Goal: Task Accomplishment & Management: Manage account settings

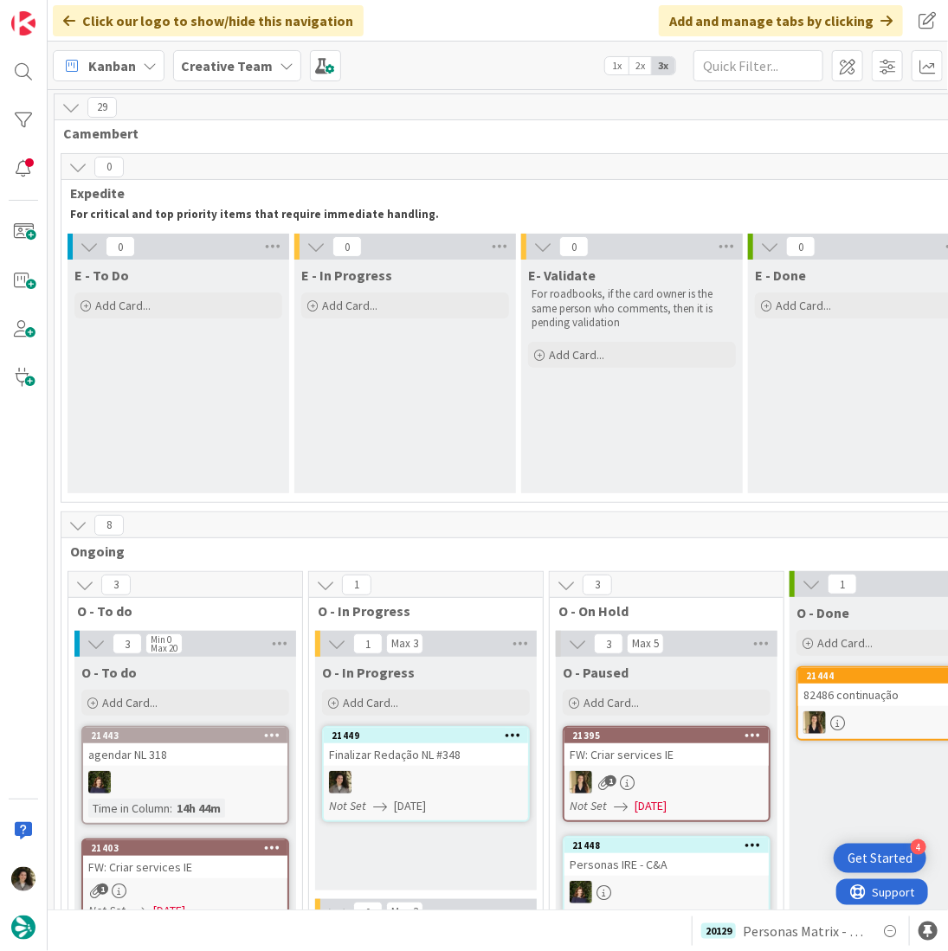
scroll to position [458, 0]
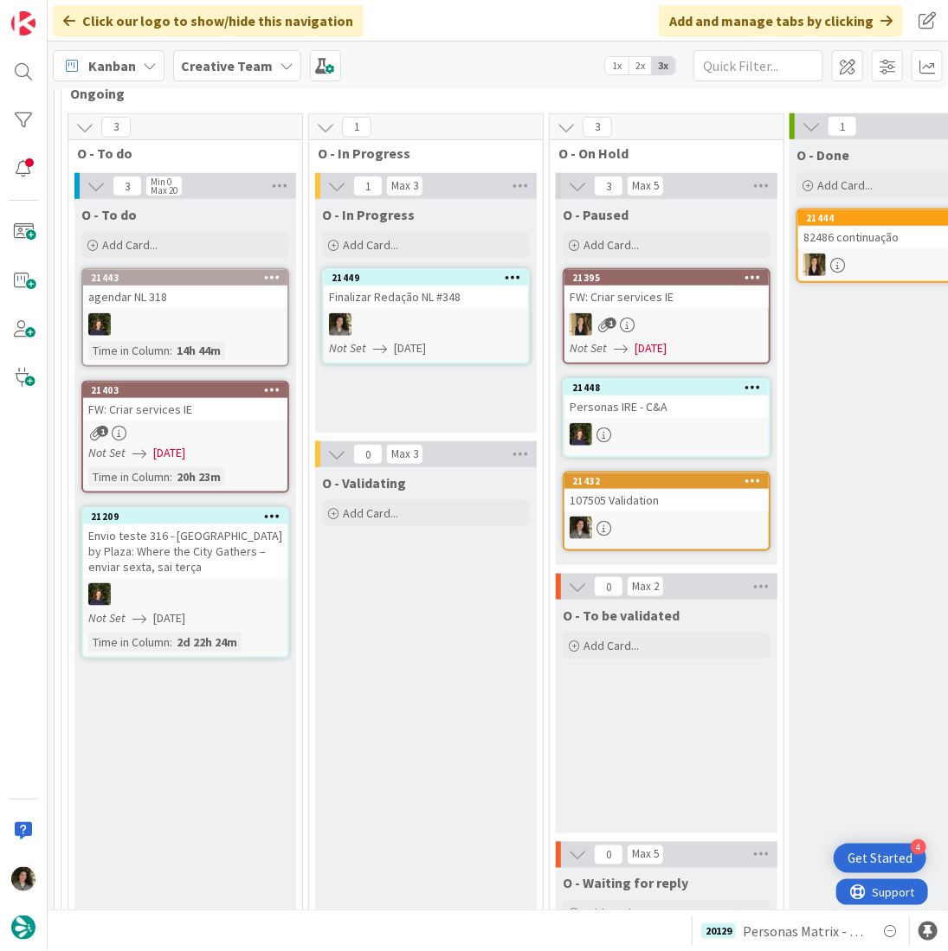
click at [379, 342] on icon at bounding box center [380, 349] width 14 height 14
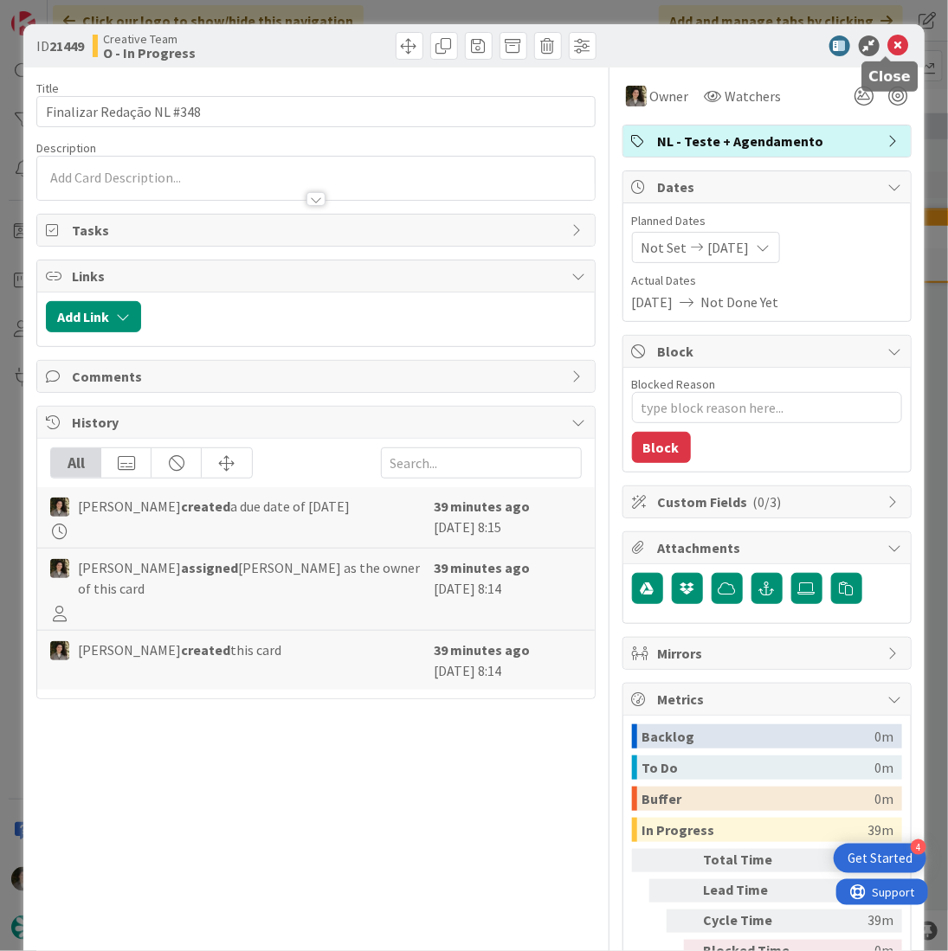
click at [888, 40] on icon at bounding box center [898, 45] width 21 height 21
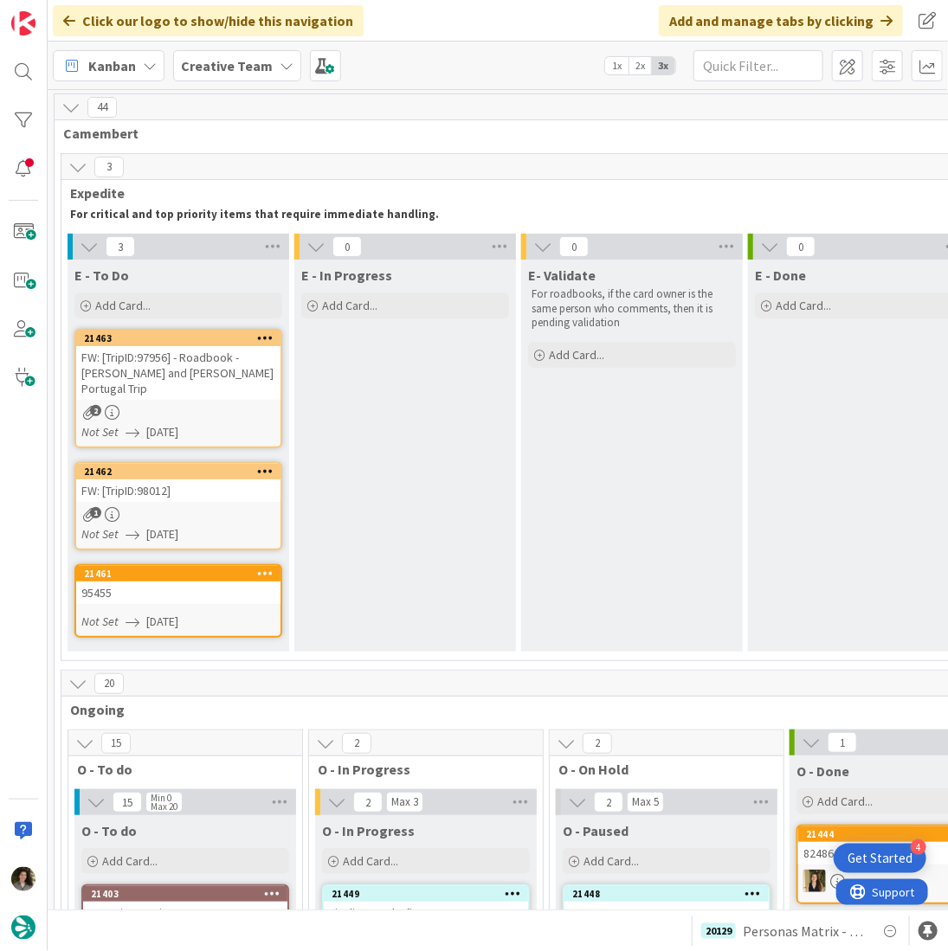
click at [209, 405] on div "2" at bounding box center [178, 412] width 204 height 15
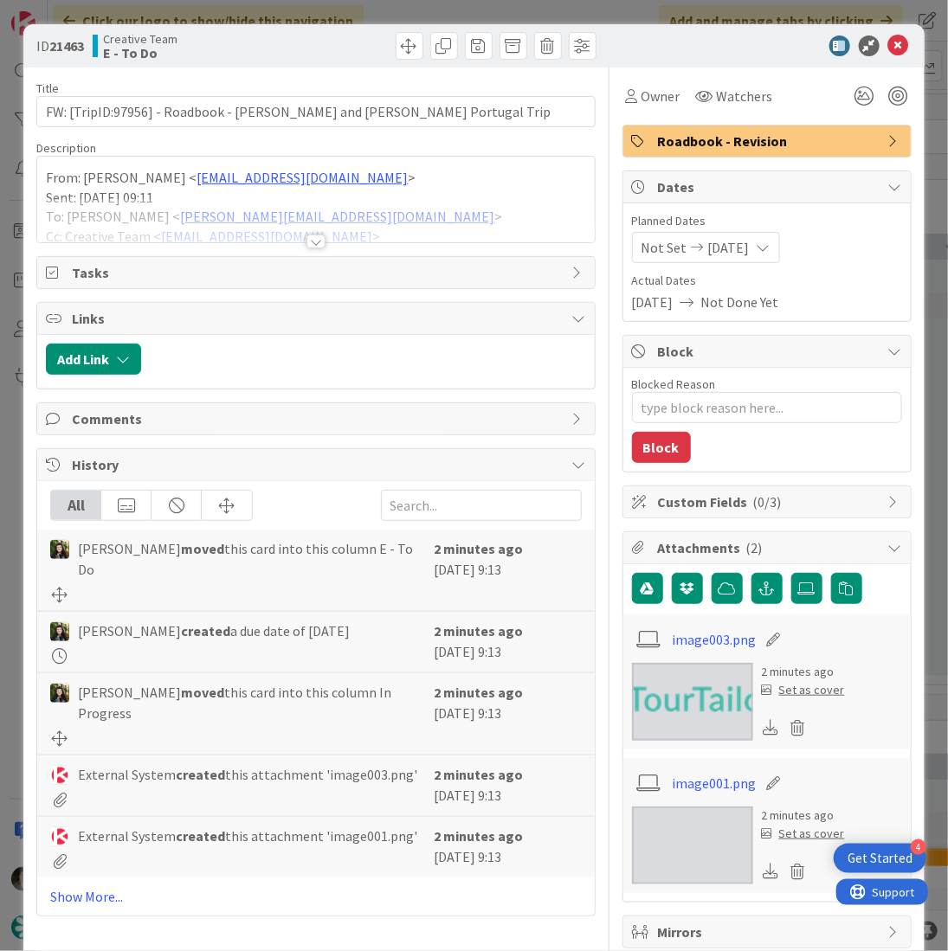
click at [312, 230] on div at bounding box center [315, 220] width 557 height 44
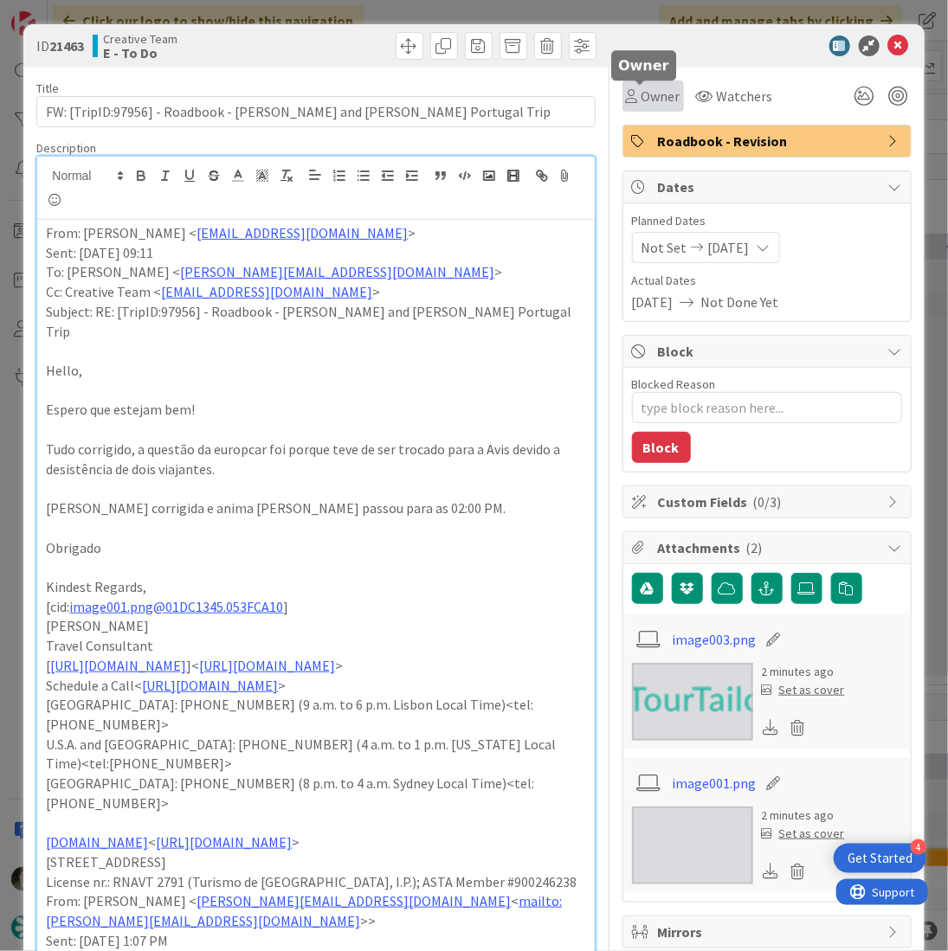
click at [654, 92] on span "Owner" at bounding box center [660, 96] width 39 height 21
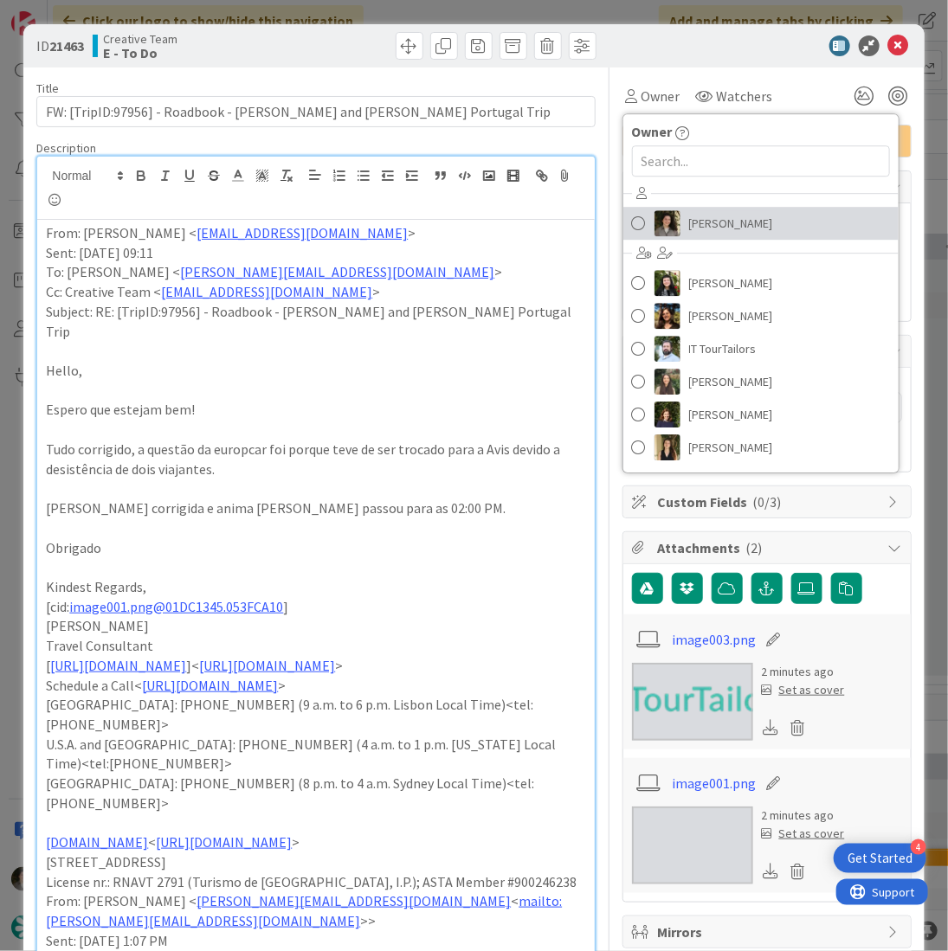
drag, startPoint x: 736, startPoint y: 224, endPoint x: 744, endPoint y: 217, distance: 11.1
click at [736, 224] on span "[PERSON_NAME]" at bounding box center [731, 223] width 84 height 26
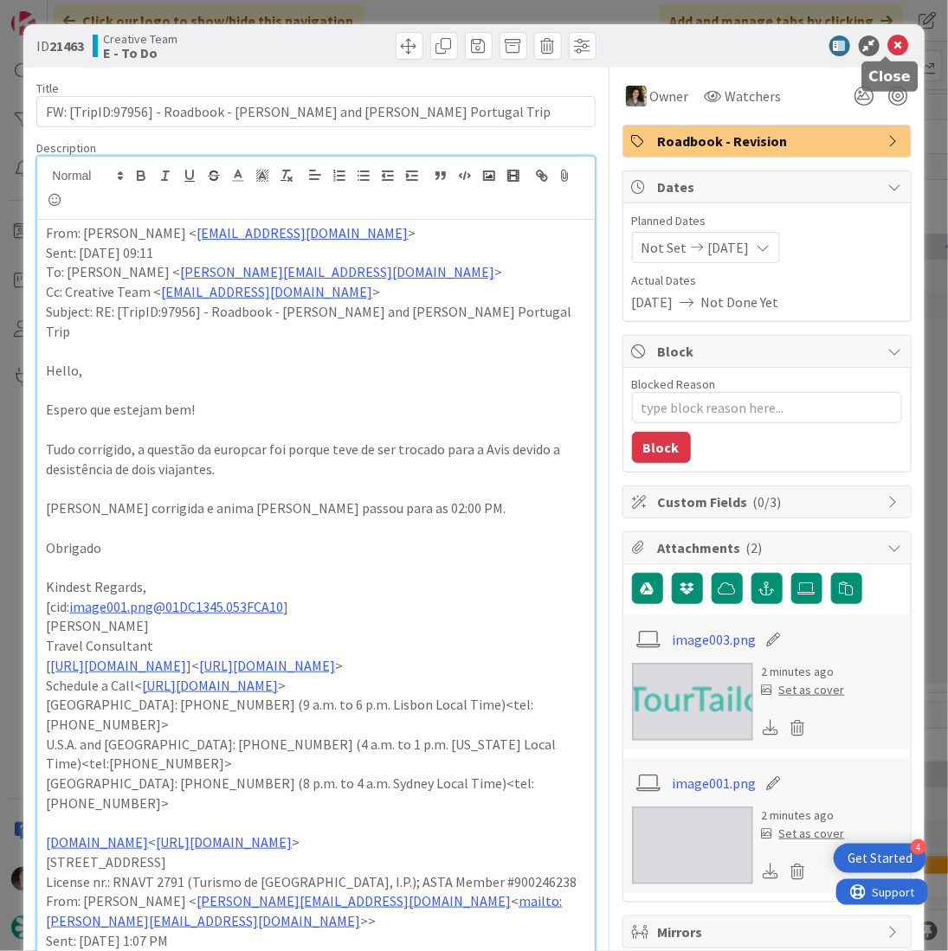
click at [888, 44] on icon at bounding box center [898, 45] width 21 height 21
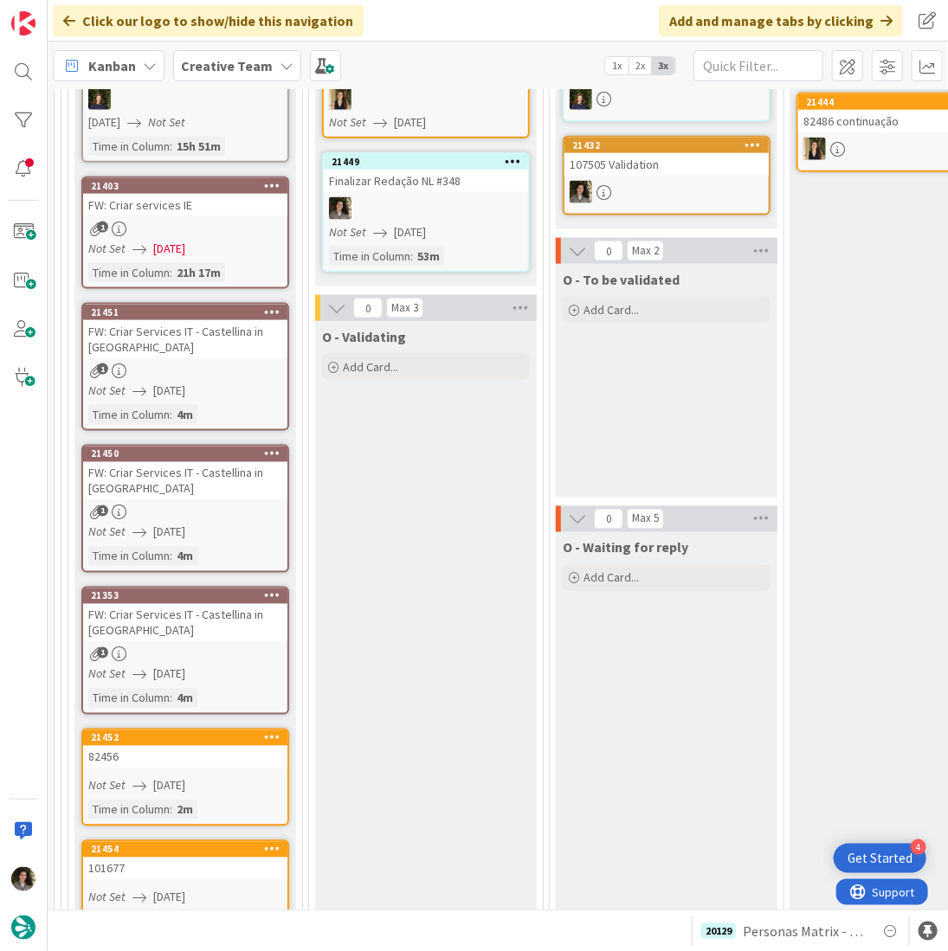
scroll to position [675, 0]
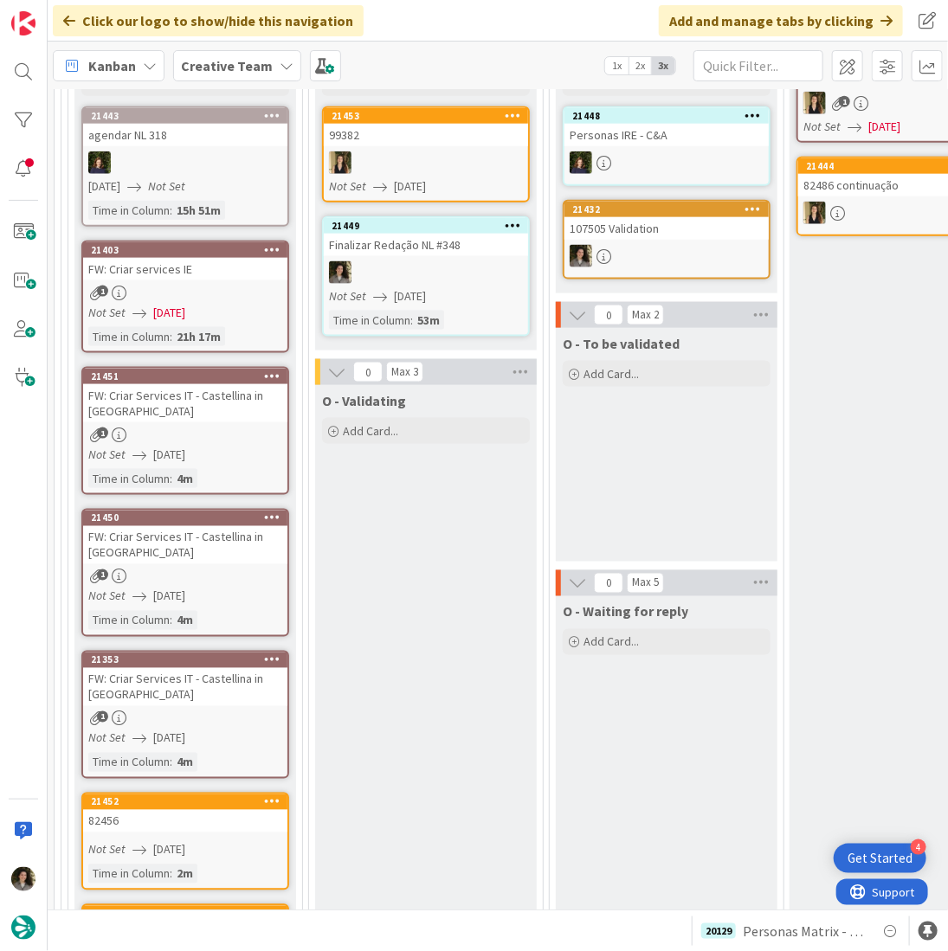
click at [698, 425] on div "O - To be validated Add Card..." at bounding box center [667, 445] width 222 height 234
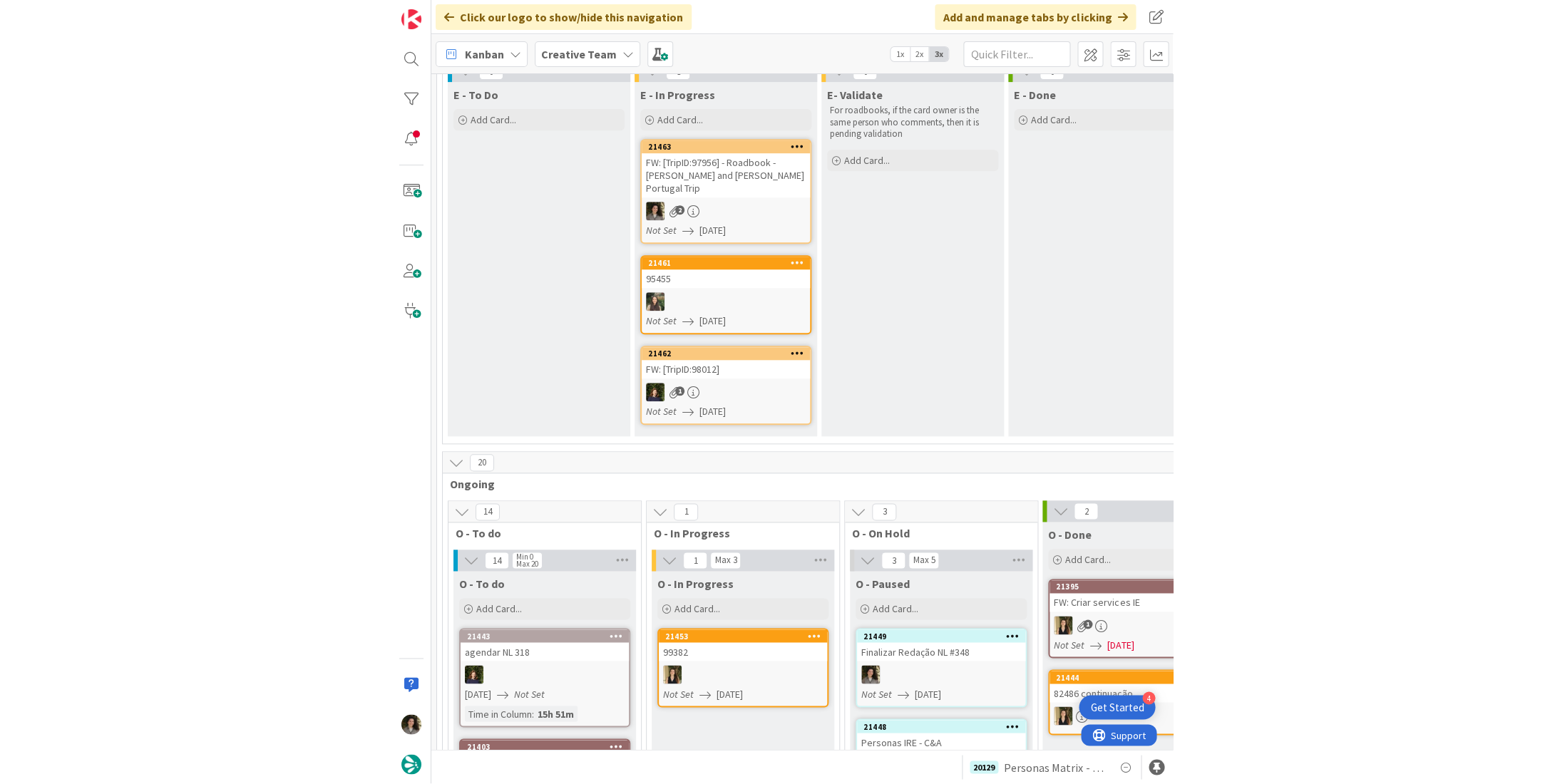
scroll to position [142, 0]
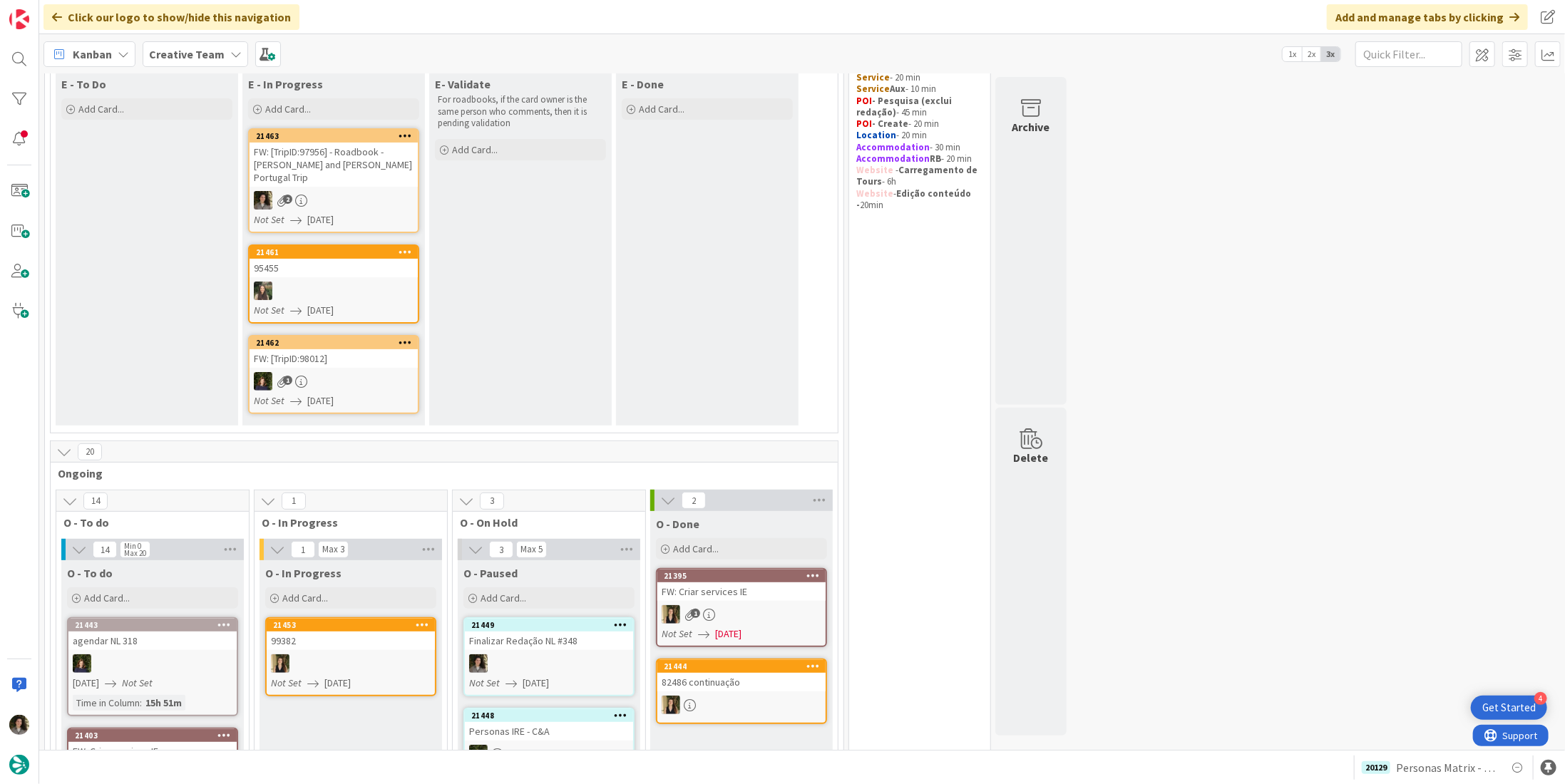
click at [327, 153] on div "FW: [TripID:97956] - Roadbook - [PERSON_NAME] and [PERSON_NAME]’s Portugal Trip" at bounding box center [334, 165] width 168 height 44
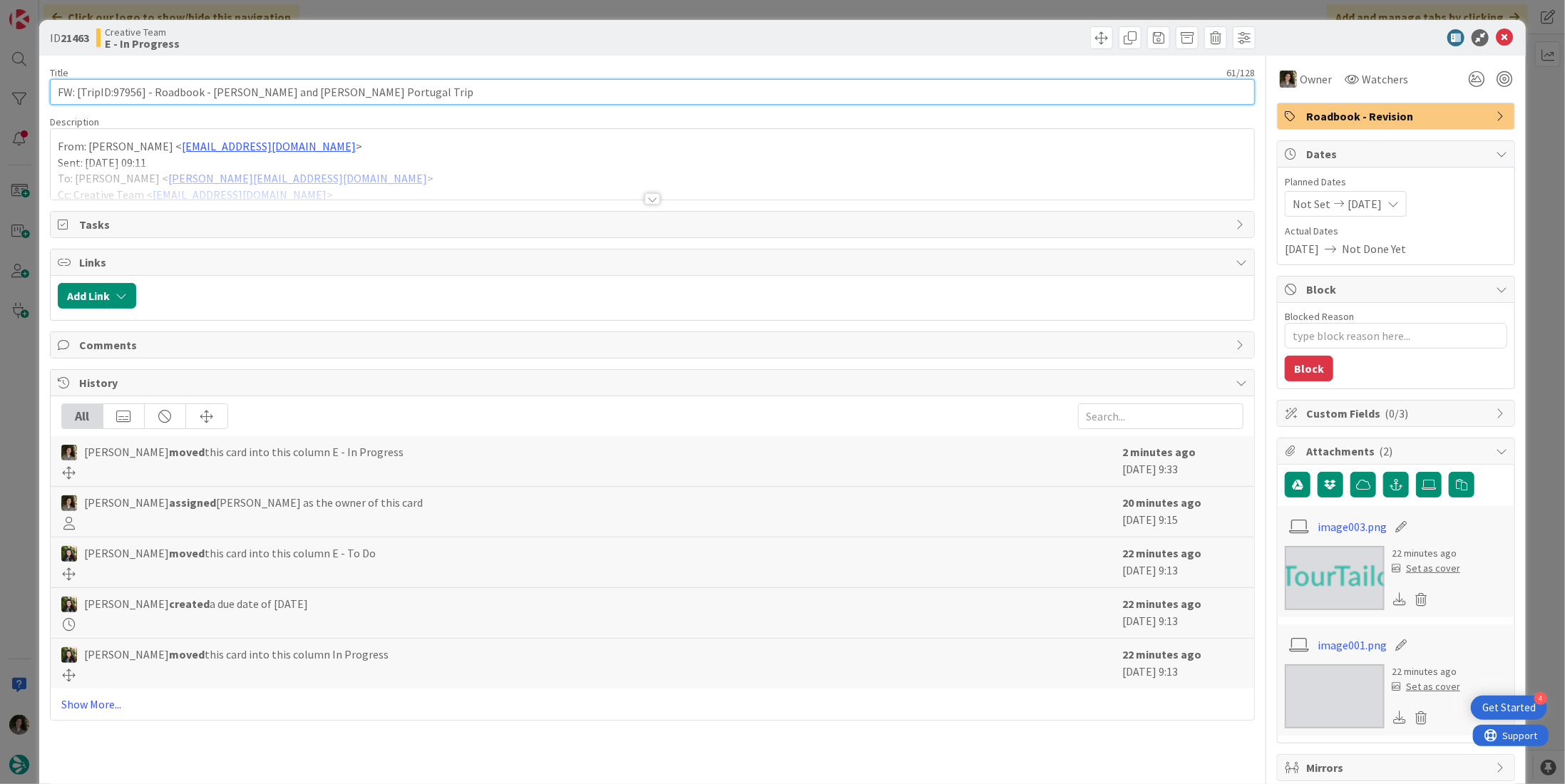
drag, startPoint x: 141, startPoint y: 89, endPoint x: 111, endPoint y: 91, distance: 30.1
click at [111, 91] on input "FW: [TripID:97956] - Roadbook - [PERSON_NAME] and [PERSON_NAME]’s Portugal Trip" at bounding box center [652, 91] width 1205 height 26
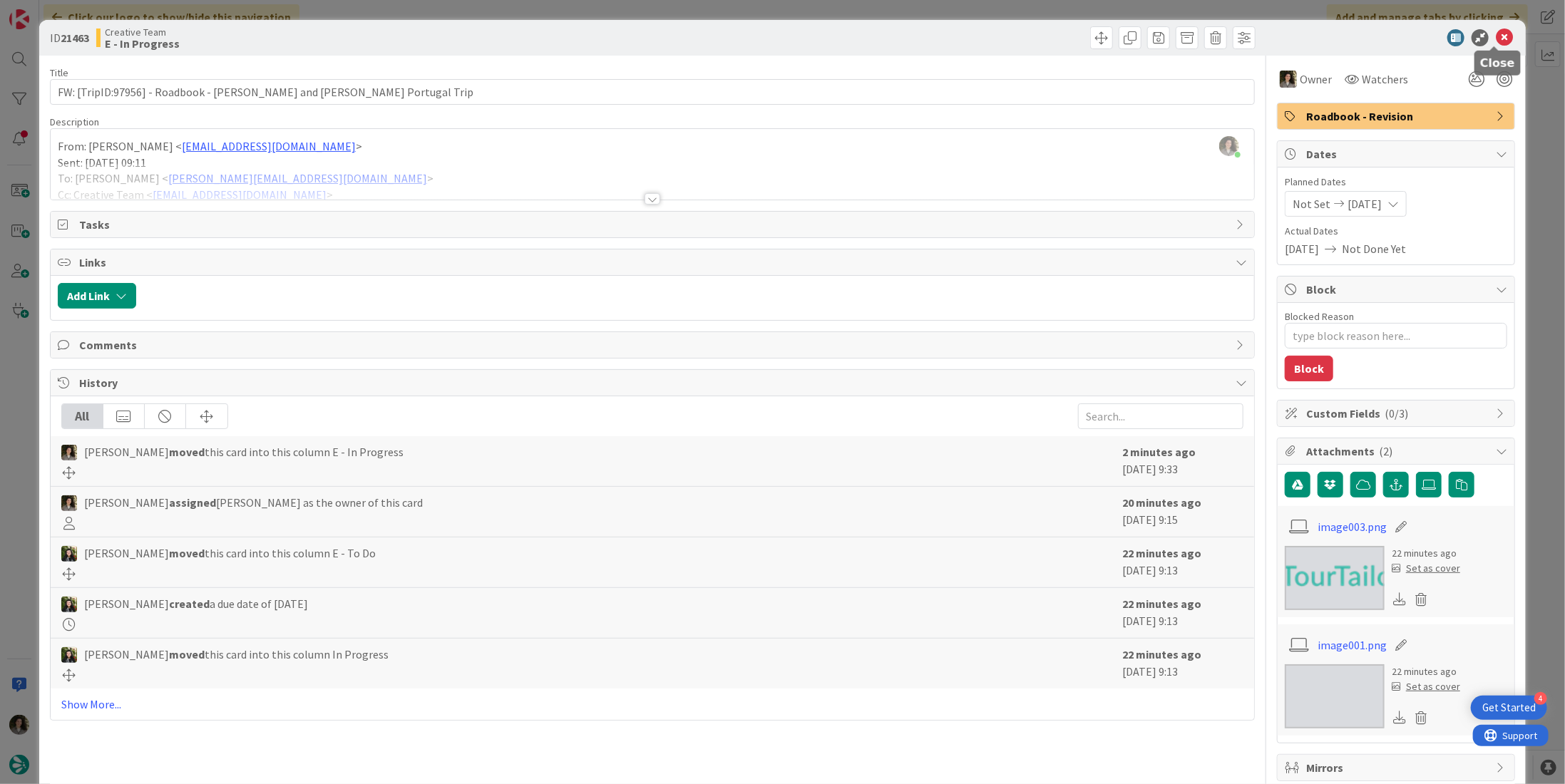
click at [780, 28] on div "ID 21463 Creative Team E - In Progress" at bounding box center [782, 37] width 1487 height 35
click at [780, 40] on icon at bounding box center [1504, 37] width 17 height 17
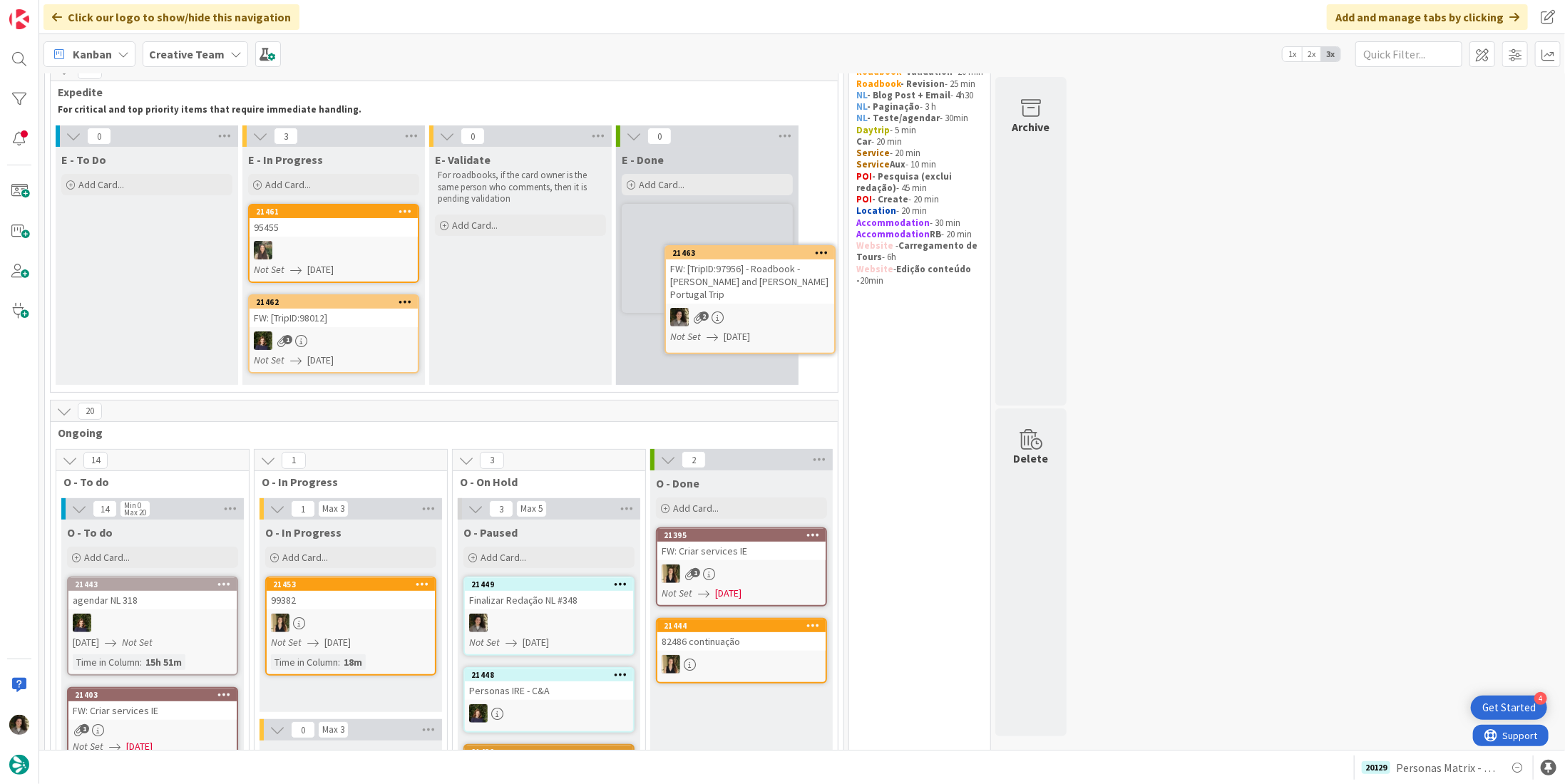
scroll to position [63, 0]
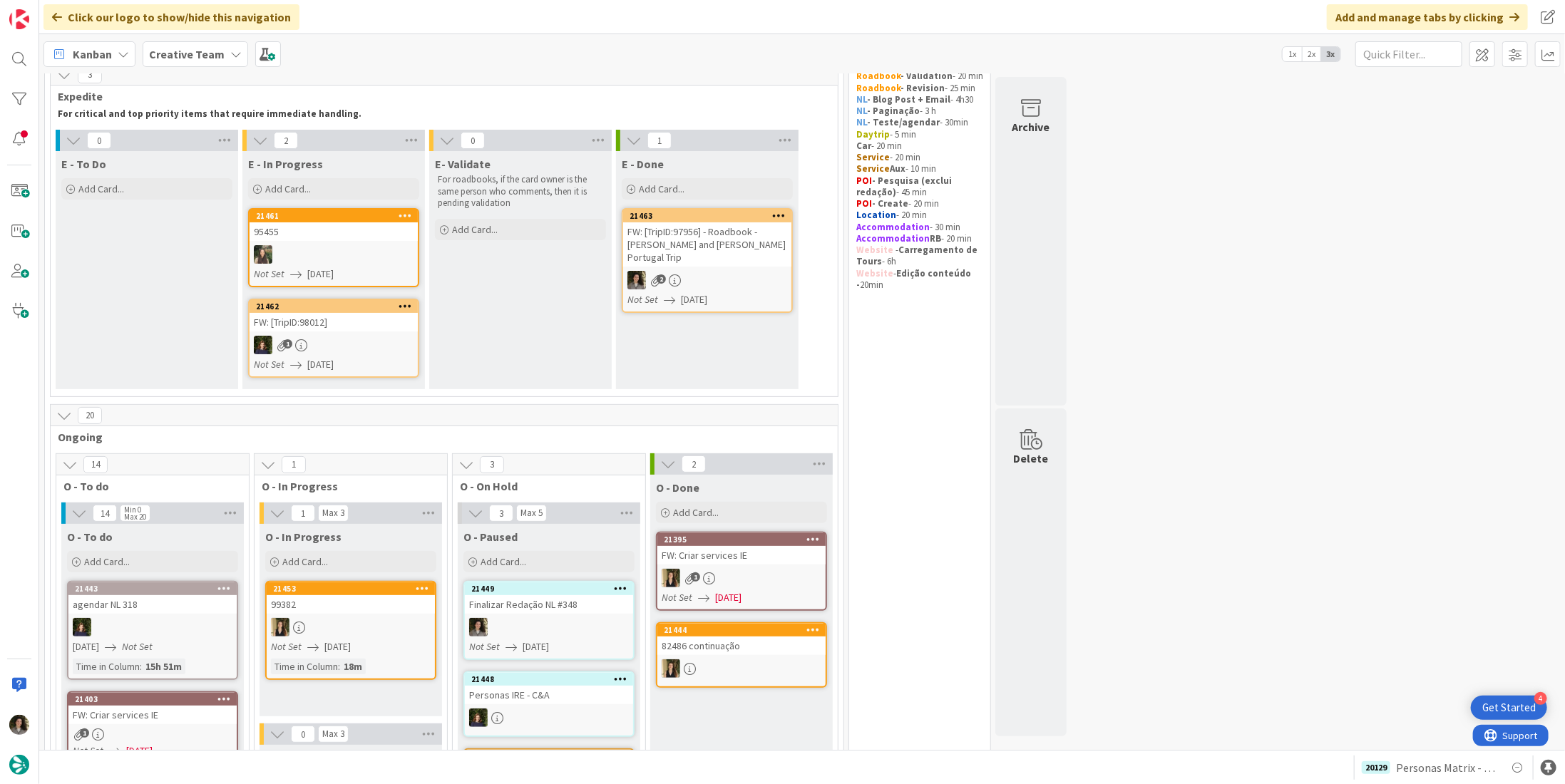
click at [739, 278] on link "21463 FW: [TripID:97956] - Roadbook - Donna and Bob’s Portugal Trip 2 Not Set 0…" at bounding box center [708, 260] width 171 height 105
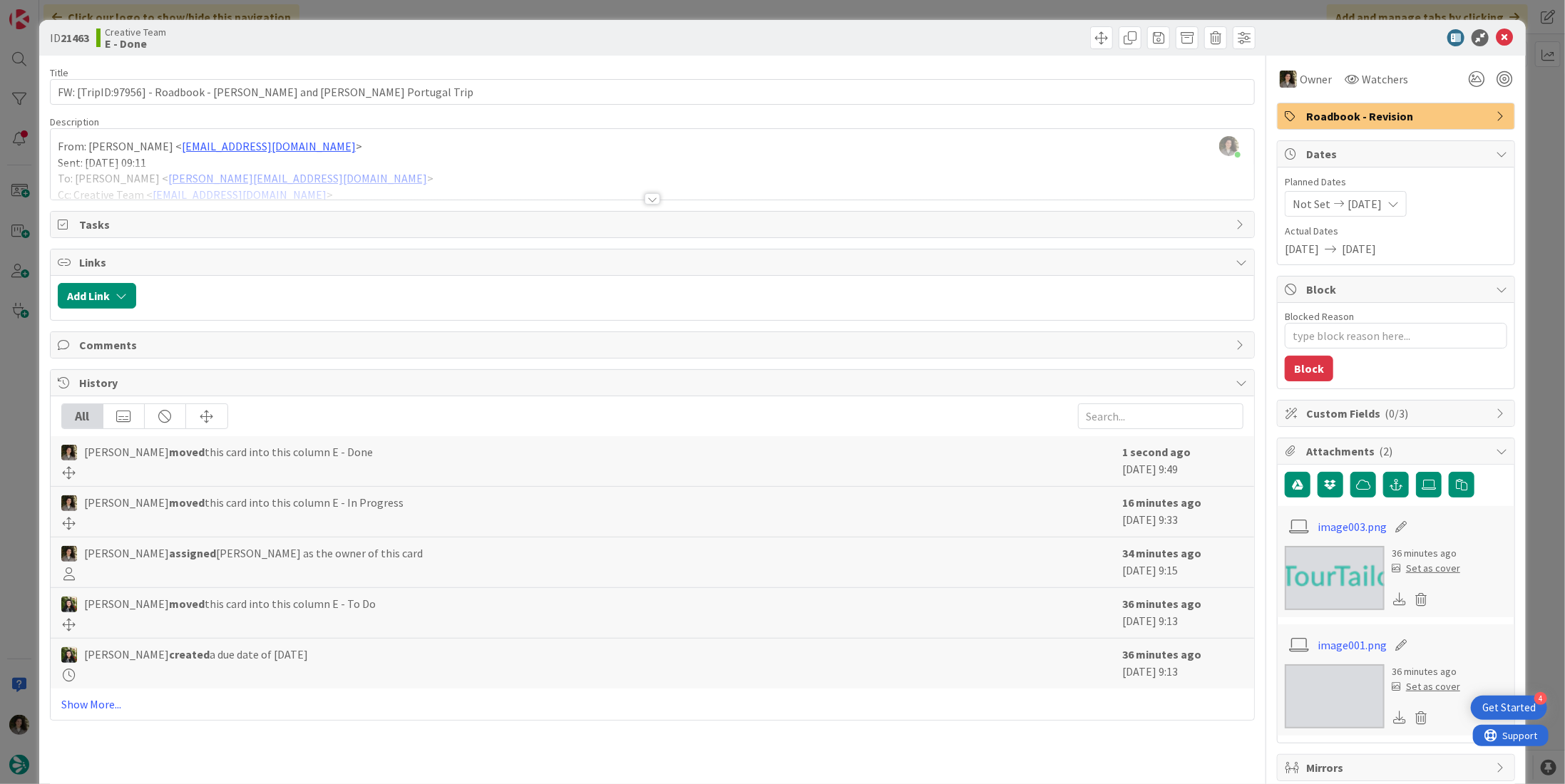
click at [780, 114] on span "Roadbook - Revision" at bounding box center [1398, 116] width 183 height 17
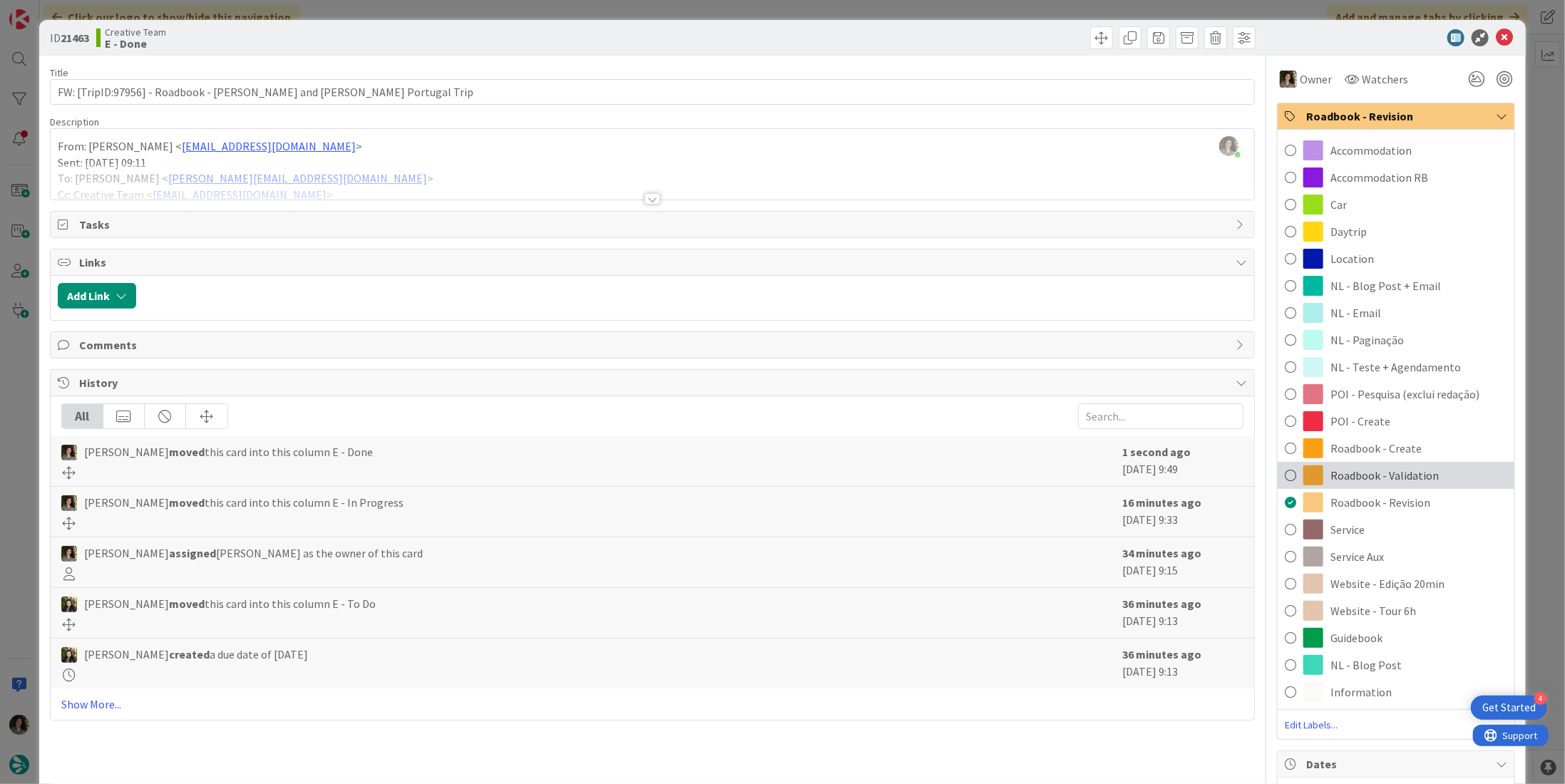
click at [780, 471] on span "Roadbook - Validation" at bounding box center [1385, 475] width 109 height 17
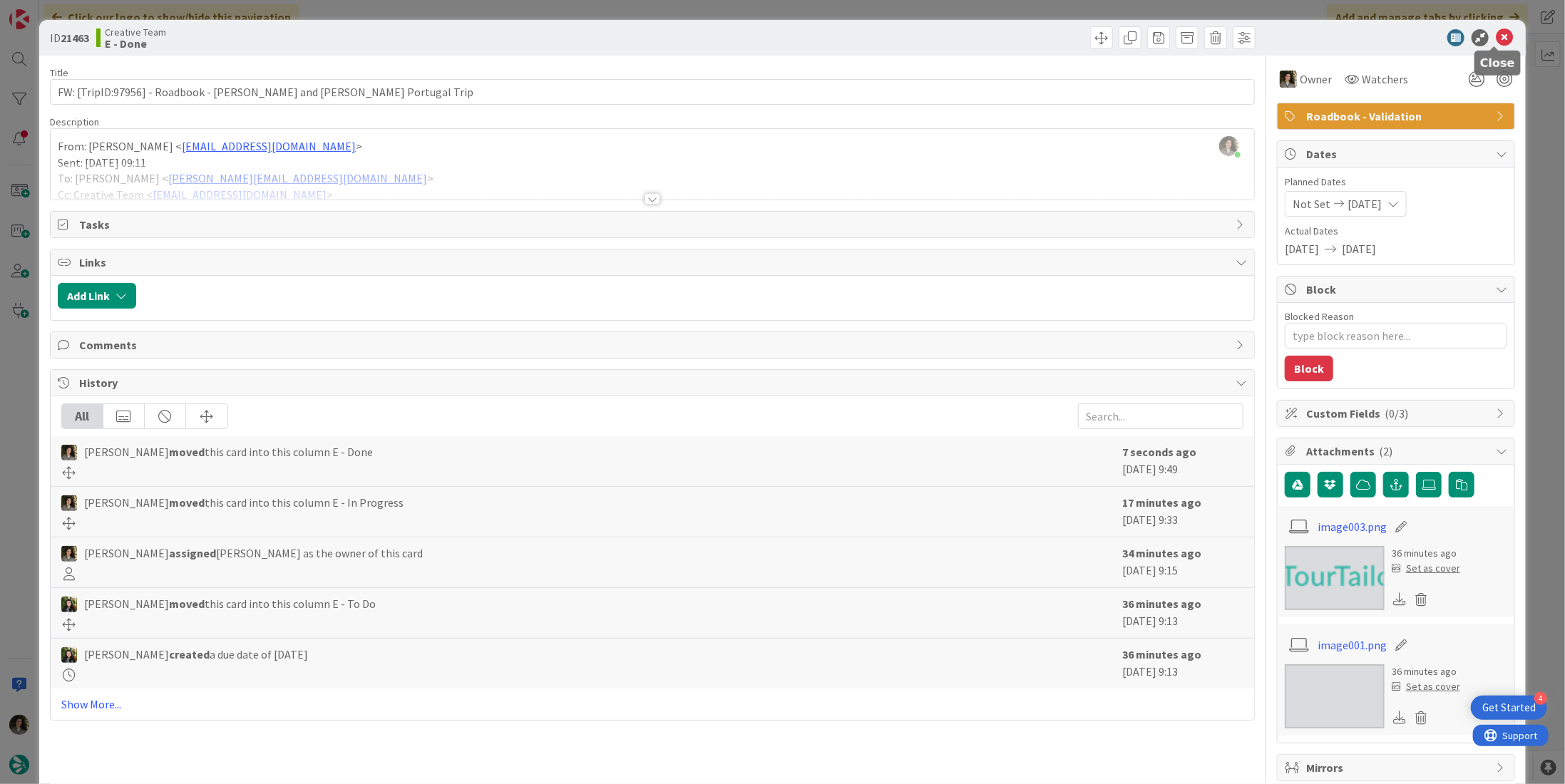
click at [780, 41] on icon at bounding box center [1504, 37] width 17 height 17
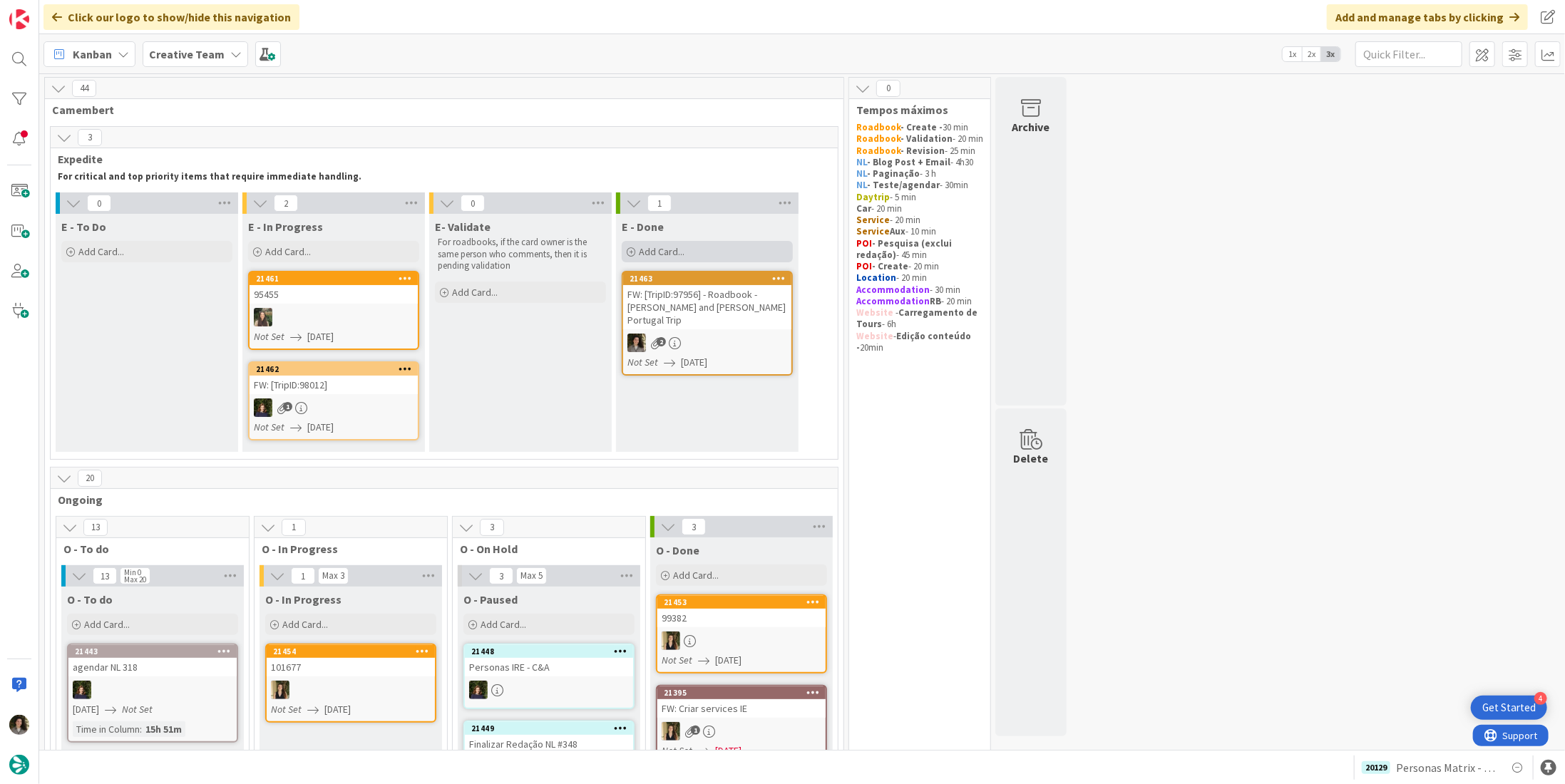
click at [705, 246] on div "Add Card..." at bounding box center [708, 252] width 171 height 21
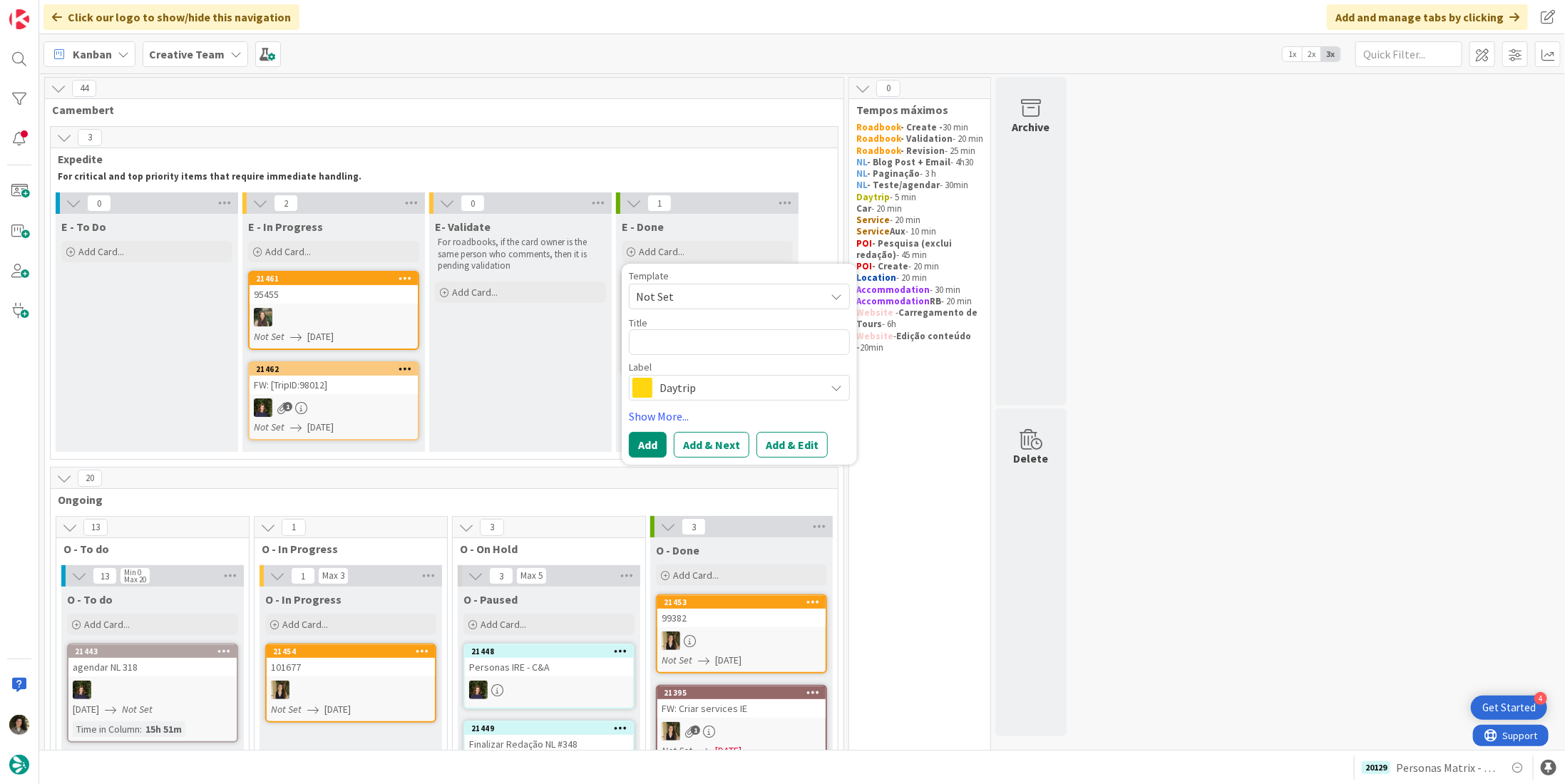
click at [549, 321] on div "E- Validate For roadbooks, if the card owner is the same person who comments, t…" at bounding box center [521, 333] width 183 height 238
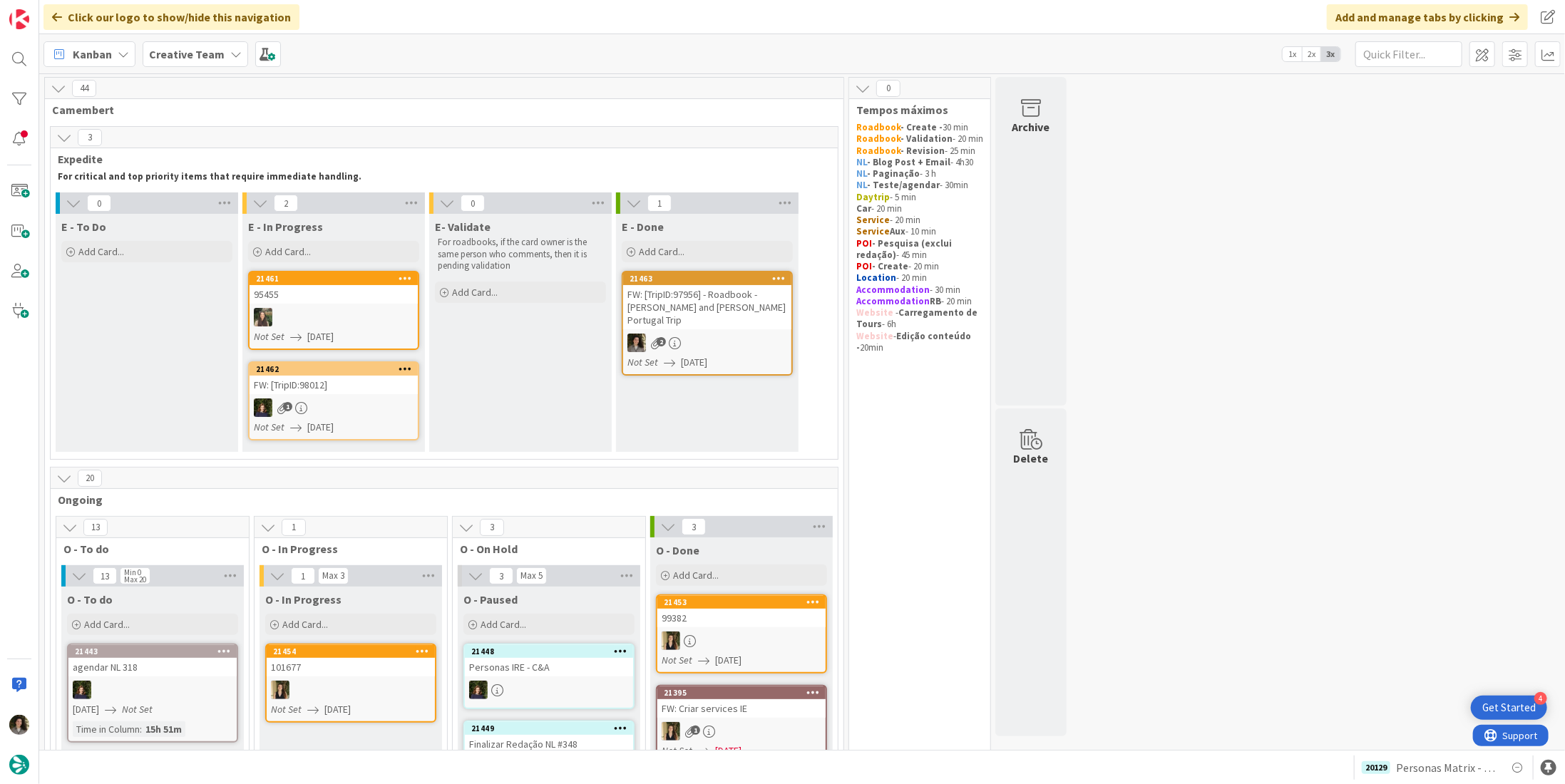
click at [697, 334] on div "2" at bounding box center [708, 343] width 168 height 19
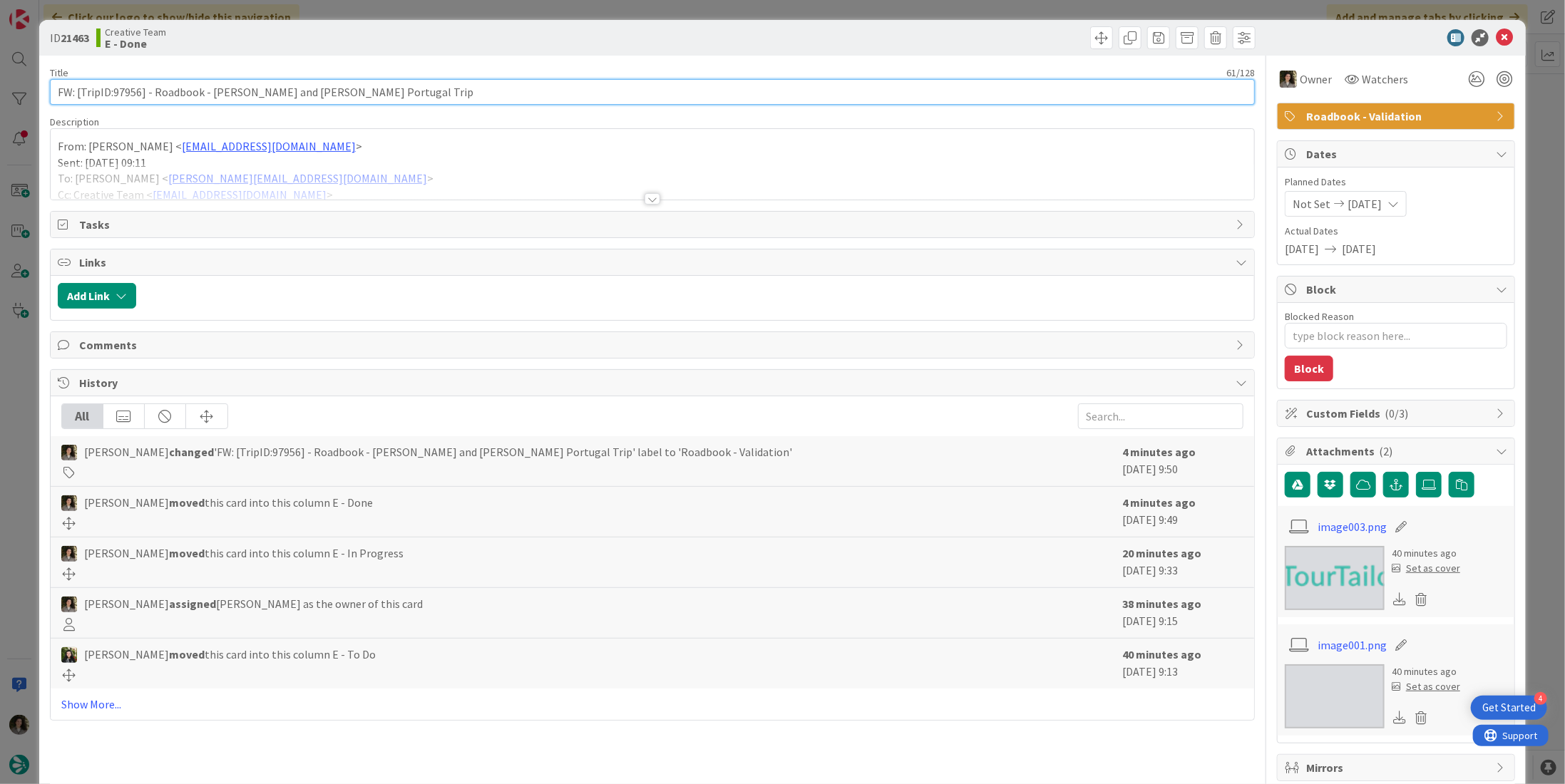
click at [271, 85] on input "FW: [TripID:97956] - Roadbook - [PERSON_NAME] and [PERSON_NAME]’s Portugal Trip" at bounding box center [652, 91] width 1205 height 26
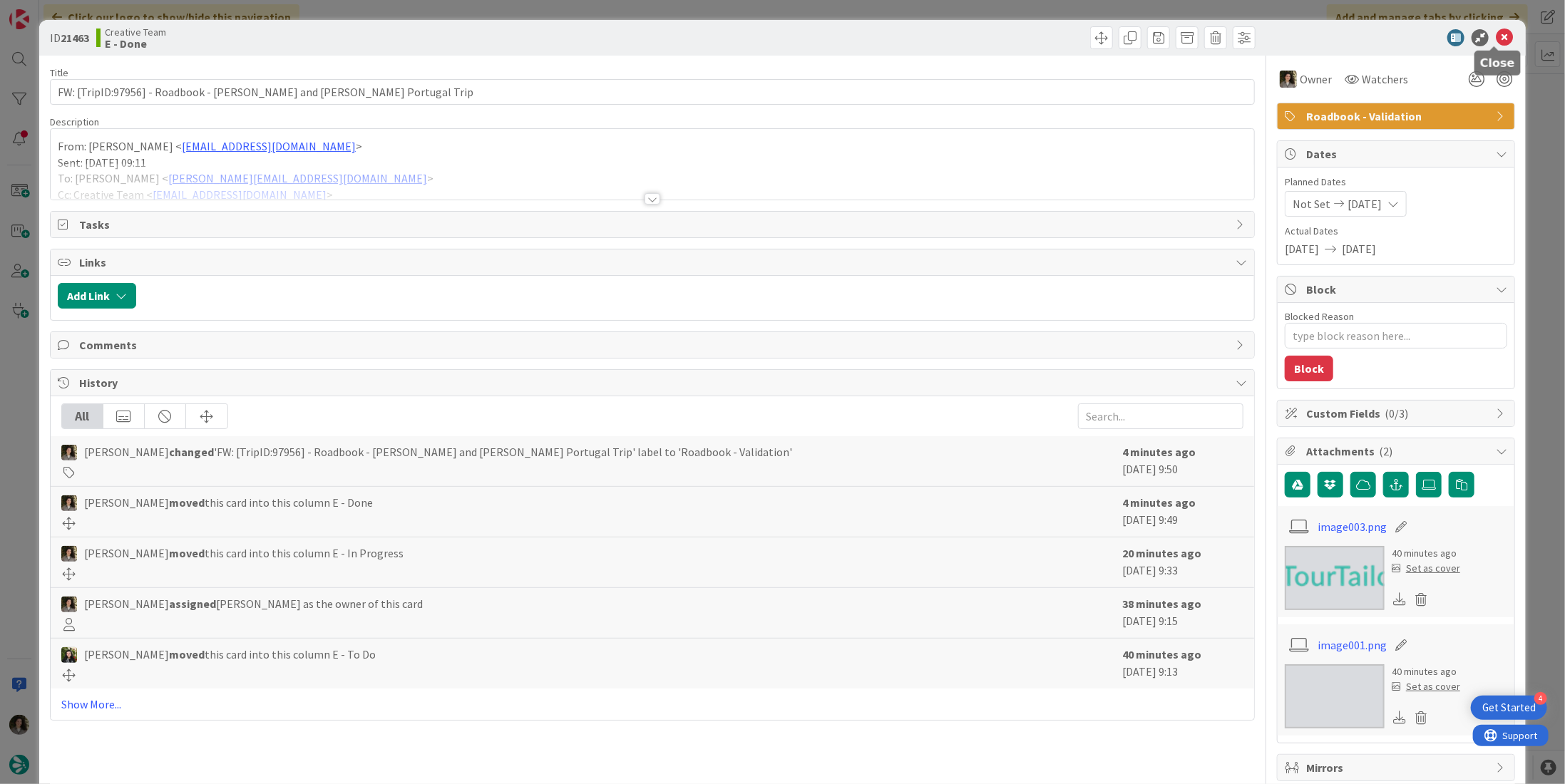
click at [780, 30] on icon at bounding box center [1504, 37] width 17 height 17
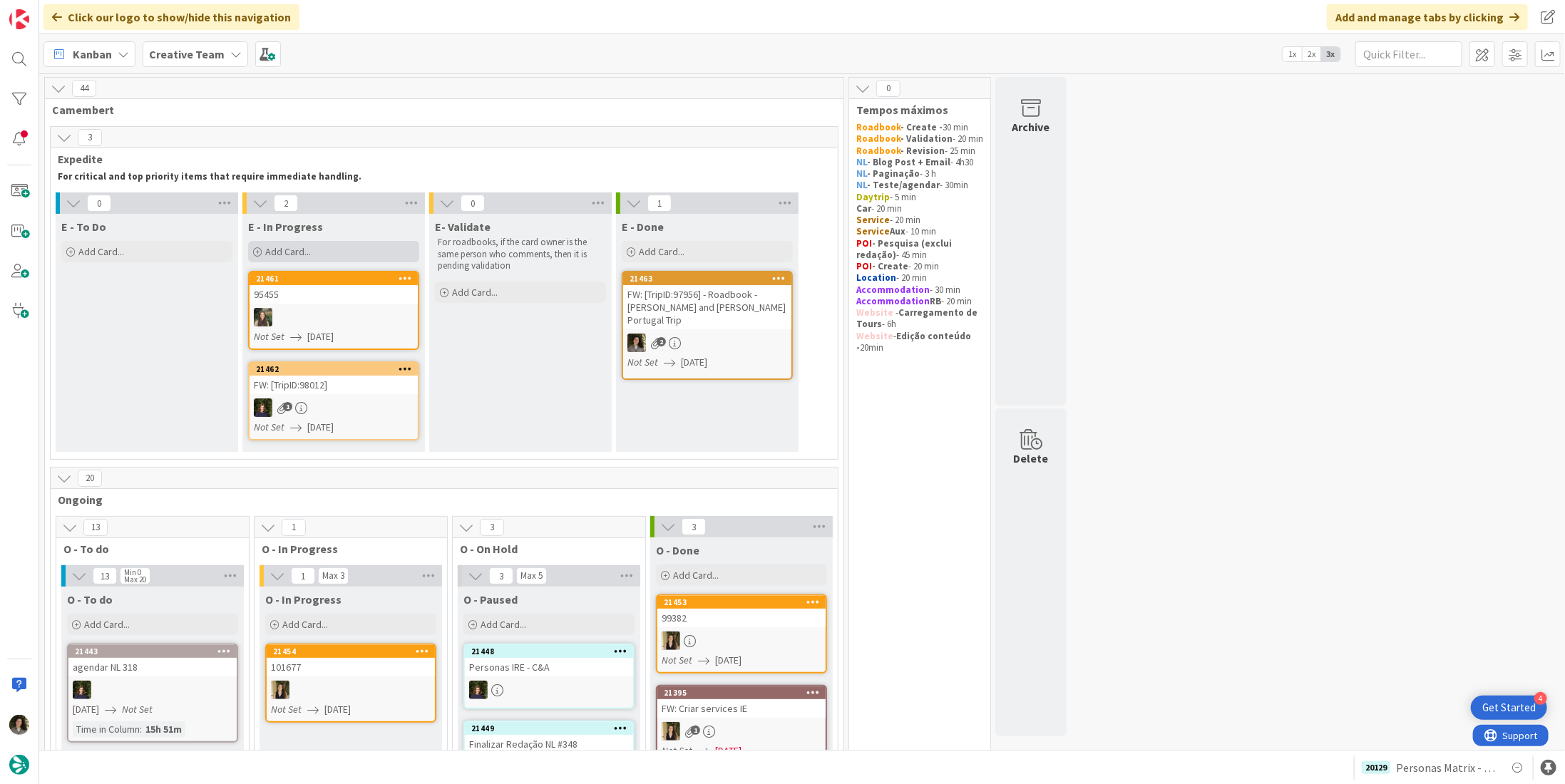
click at [331, 245] on div "Add Card..." at bounding box center [334, 252] width 171 height 21
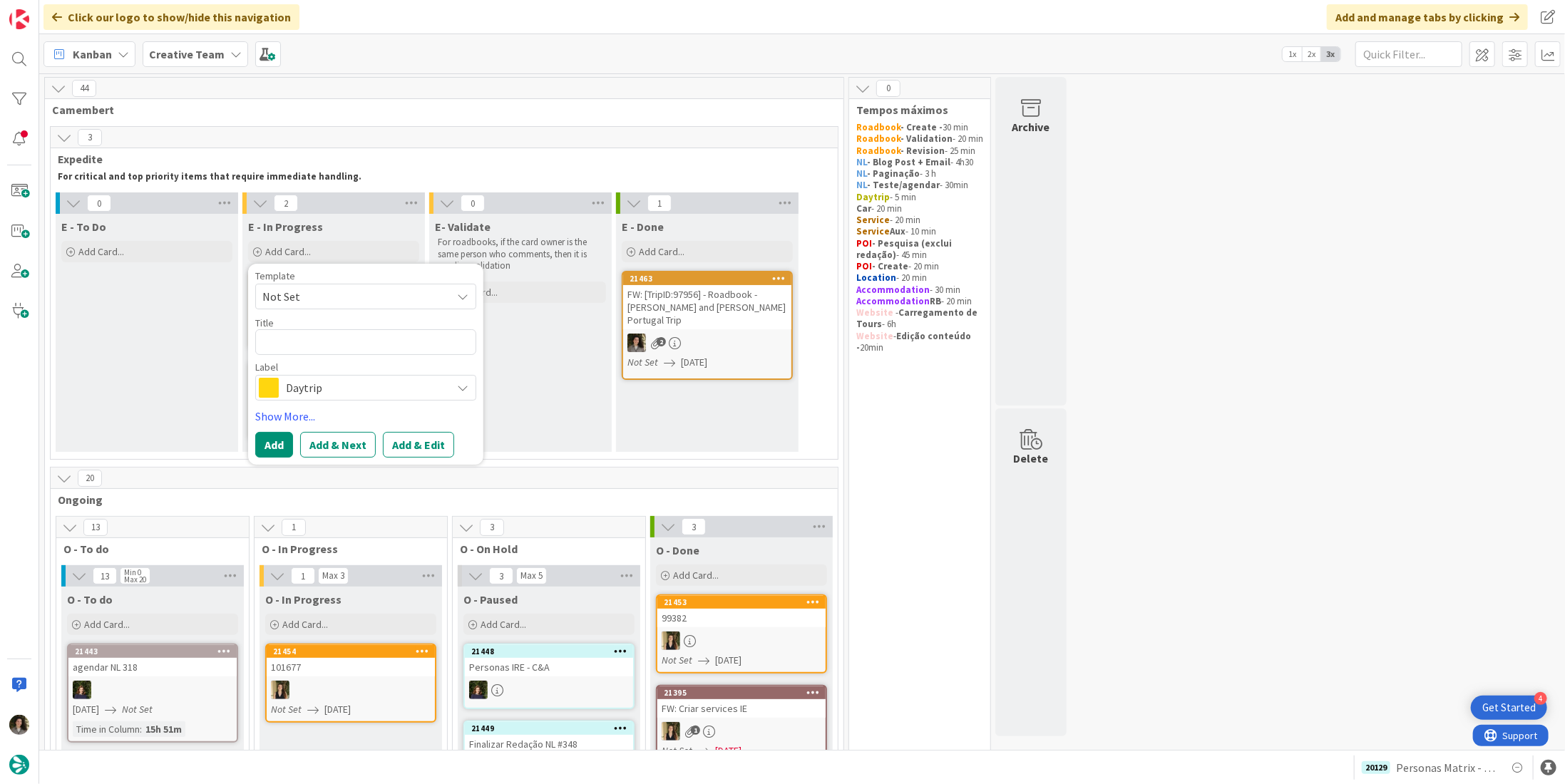
click at [295, 394] on span "Daytrip" at bounding box center [365, 388] width 158 height 20
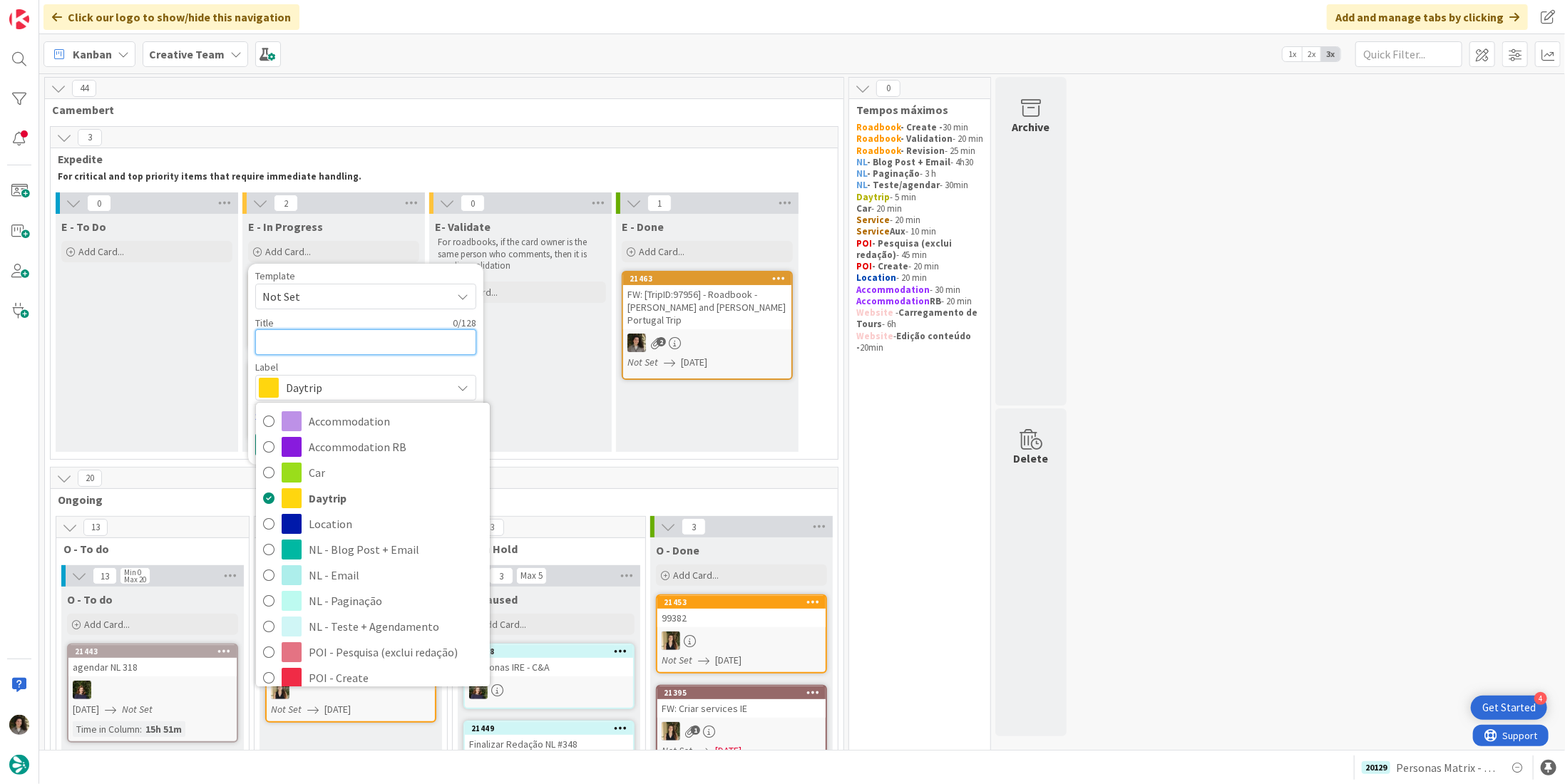
click at [322, 334] on textarea at bounding box center [366, 342] width 221 height 26
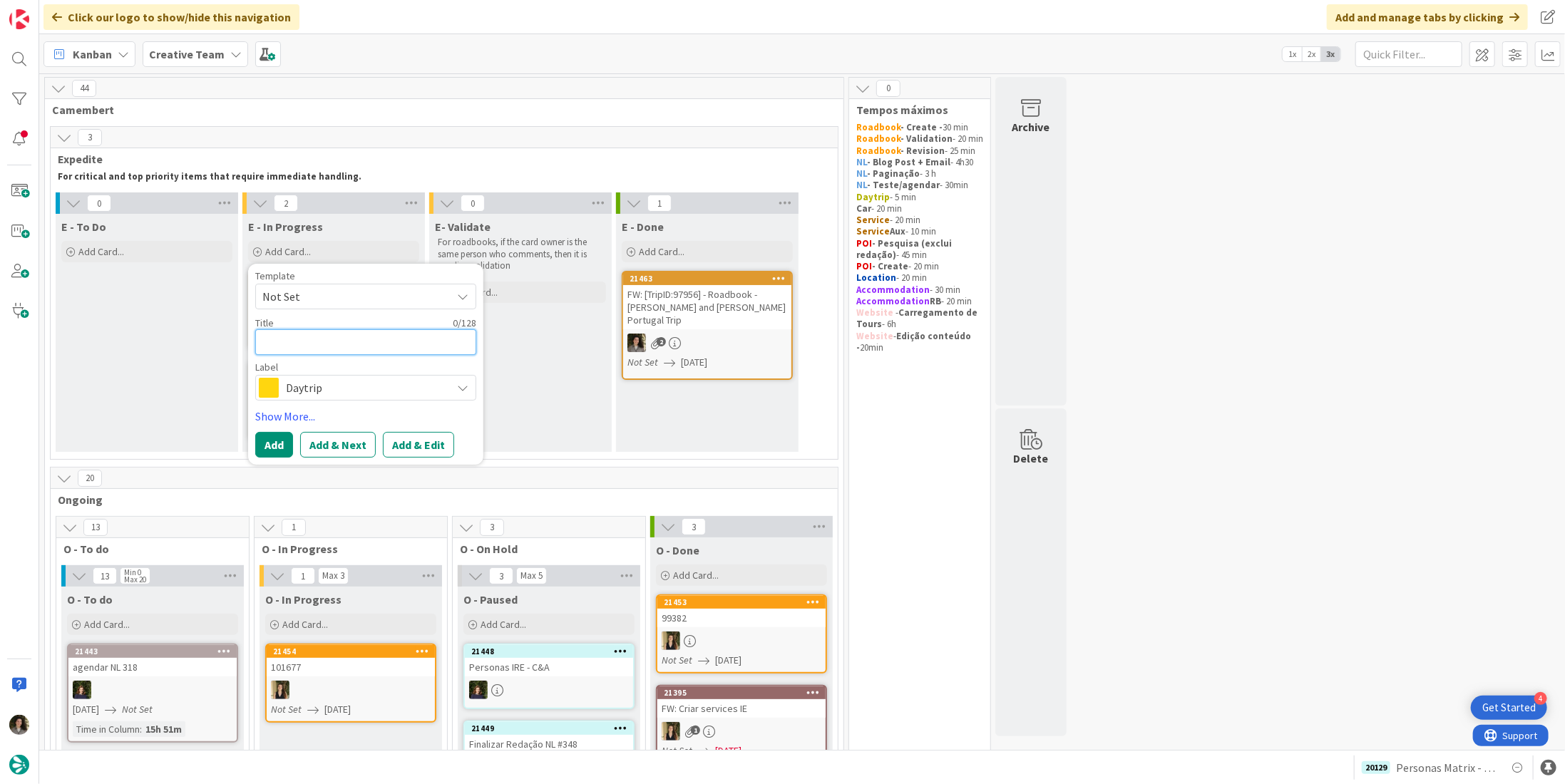
paste textarea "FW: [TripID:97956] - Roadbook - [PERSON_NAME] and [PERSON_NAME]’s Portugal Trip"
type textarea "x"
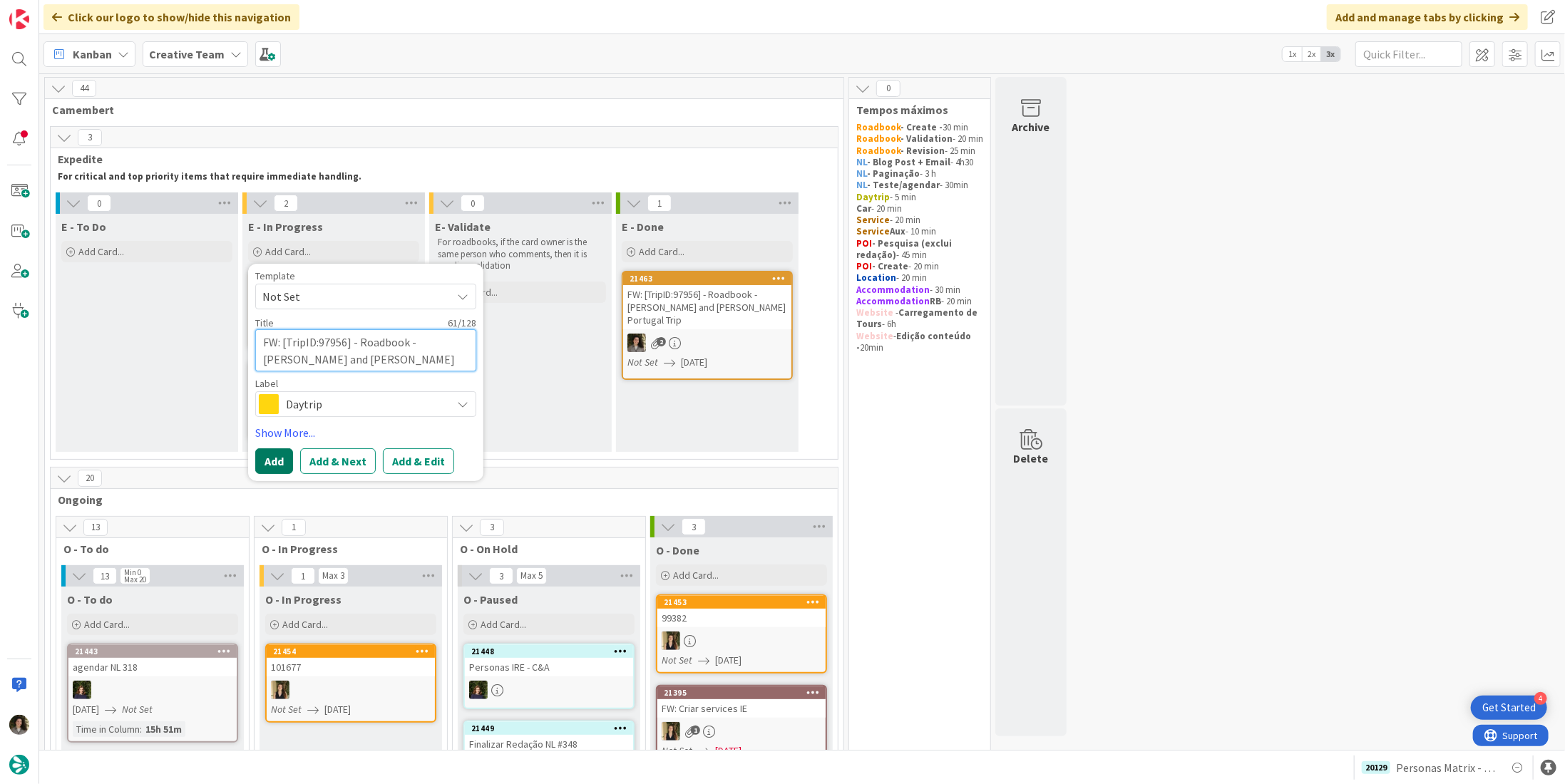
type textarea "FW: [TripID:97956] - Roadbook - [PERSON_NAME] and [PERSON_NAME]’s Portugal Trip"
click at [279, 457] on button "Add" at bounding box center [274, 460] width 38 height 26
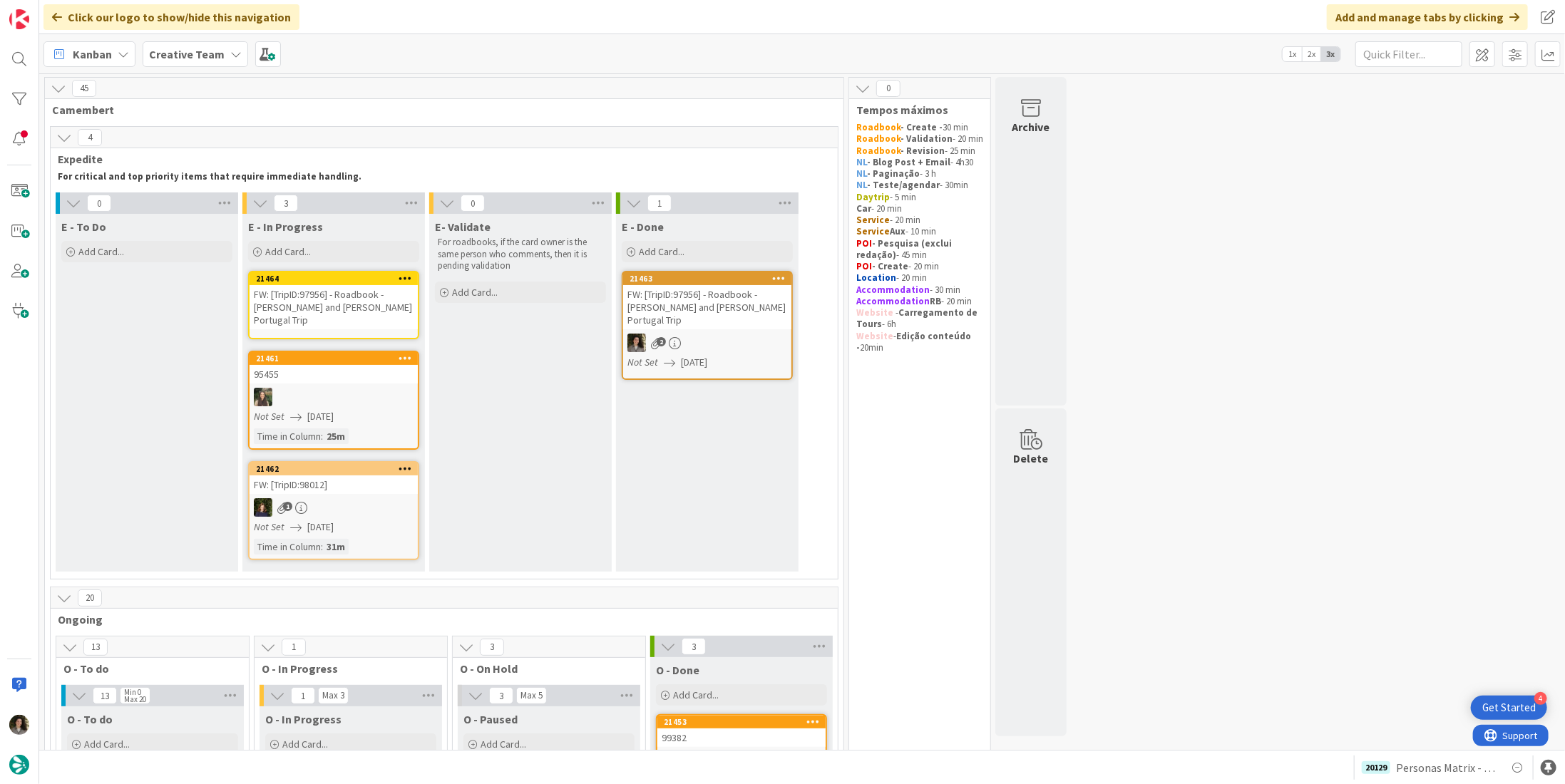
click at [352, 286] on div "FW: [TripID:97956] - Roadbook - [PERSON_NAME] and [PERSON_NAME]’s Portugal Trip" at bounding box center [334, 307] width 168 height 44
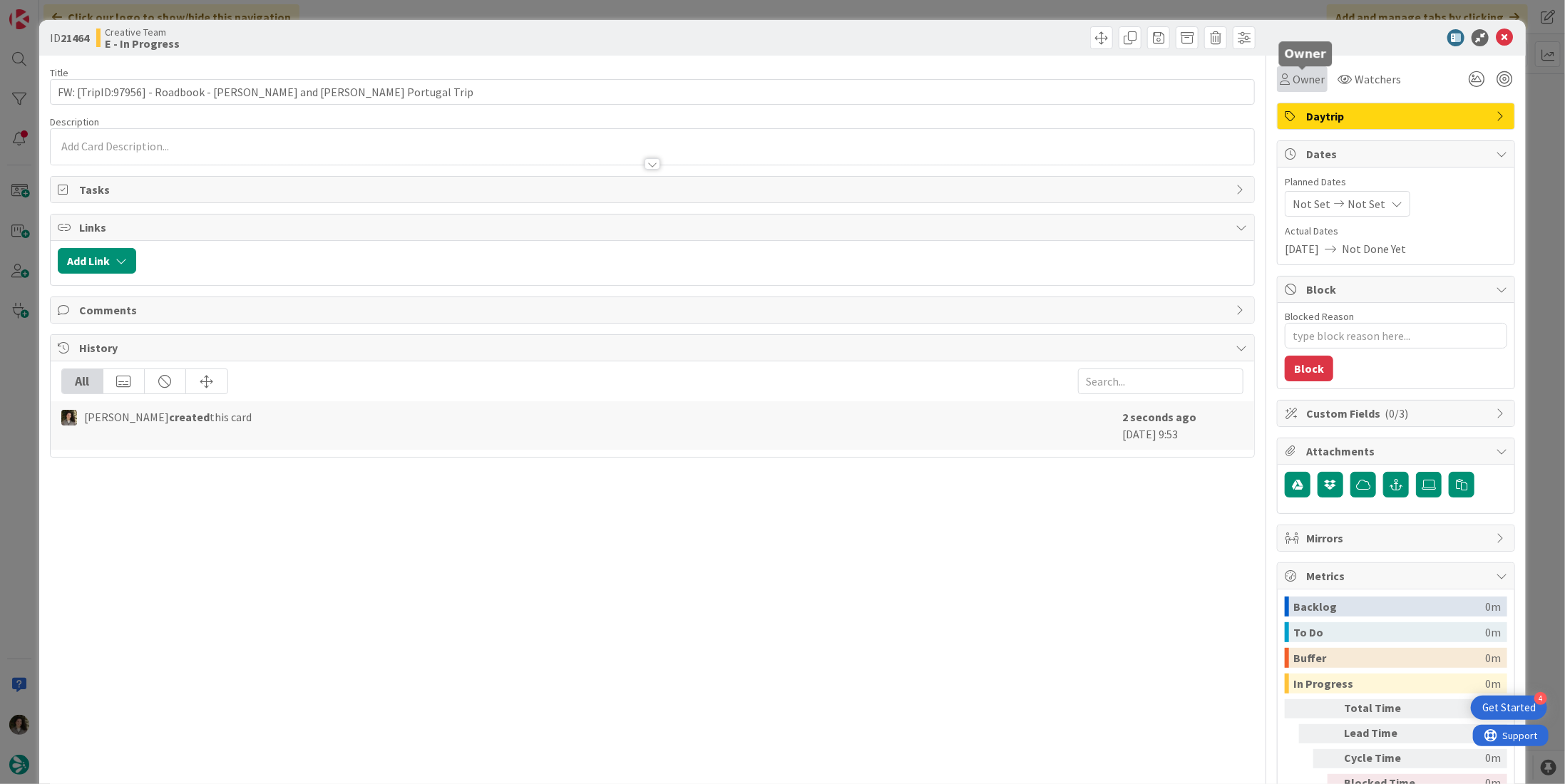
click at [780, 78] on span "Owner" at bounding box center [1308, 79] width 32 height 17
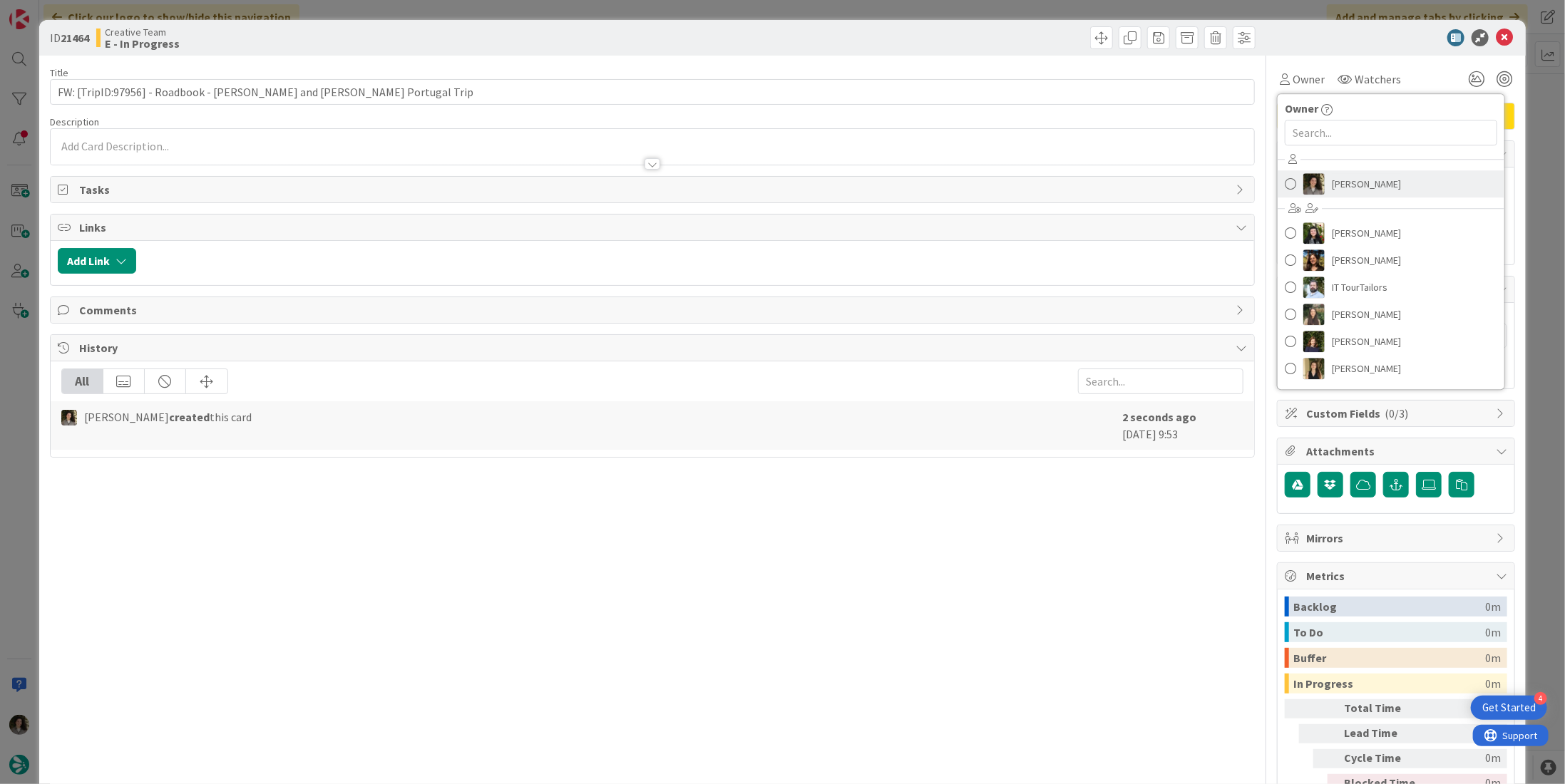
click at [780, 195] on link "[PERSON_NAME]" at bounding box center [1390, 184] width 227 height 27
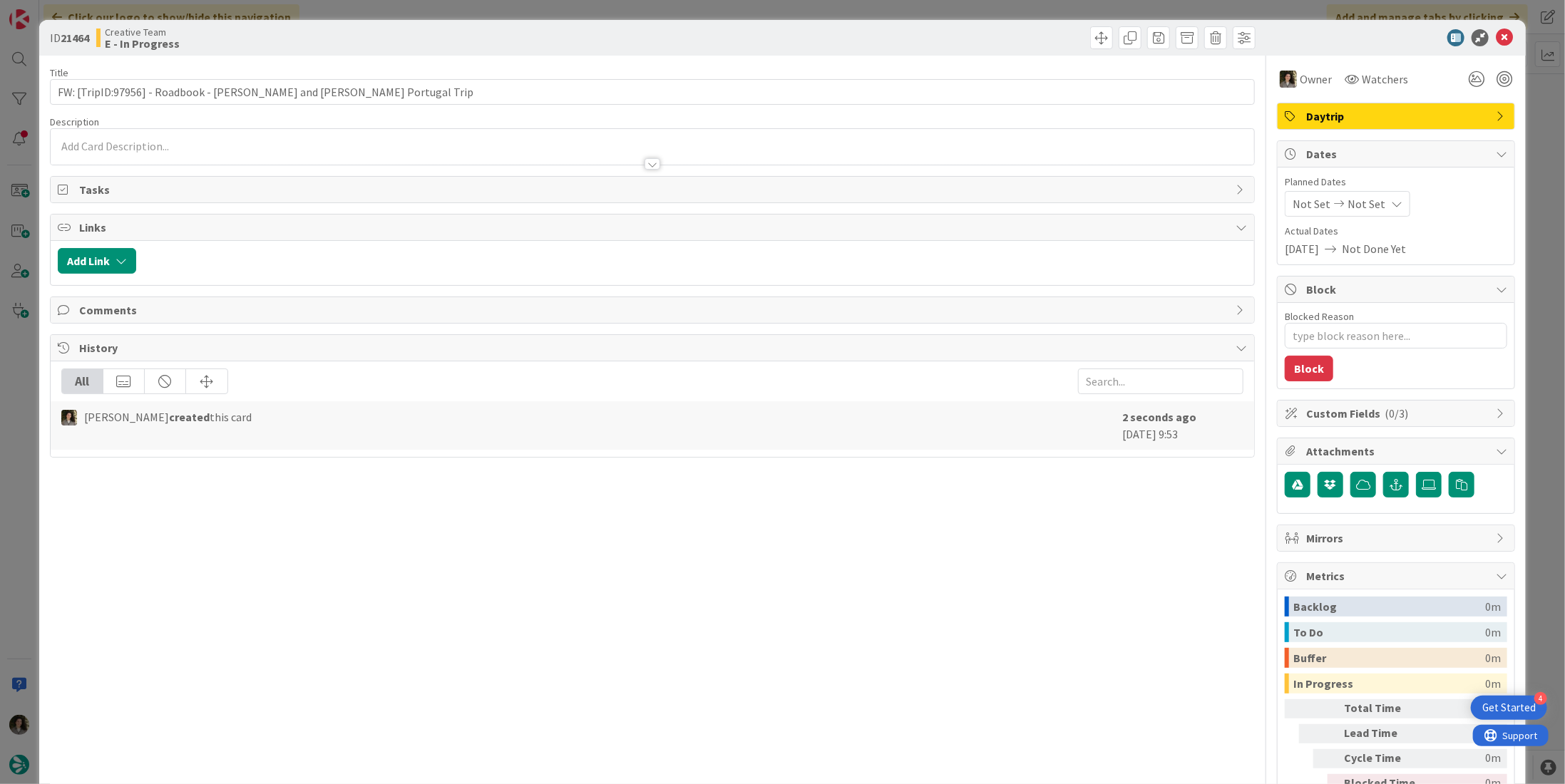
type textarea "x"
click at [780, 197] on span "Not Set" at bounding box center [1366, 203] width 38 height 17
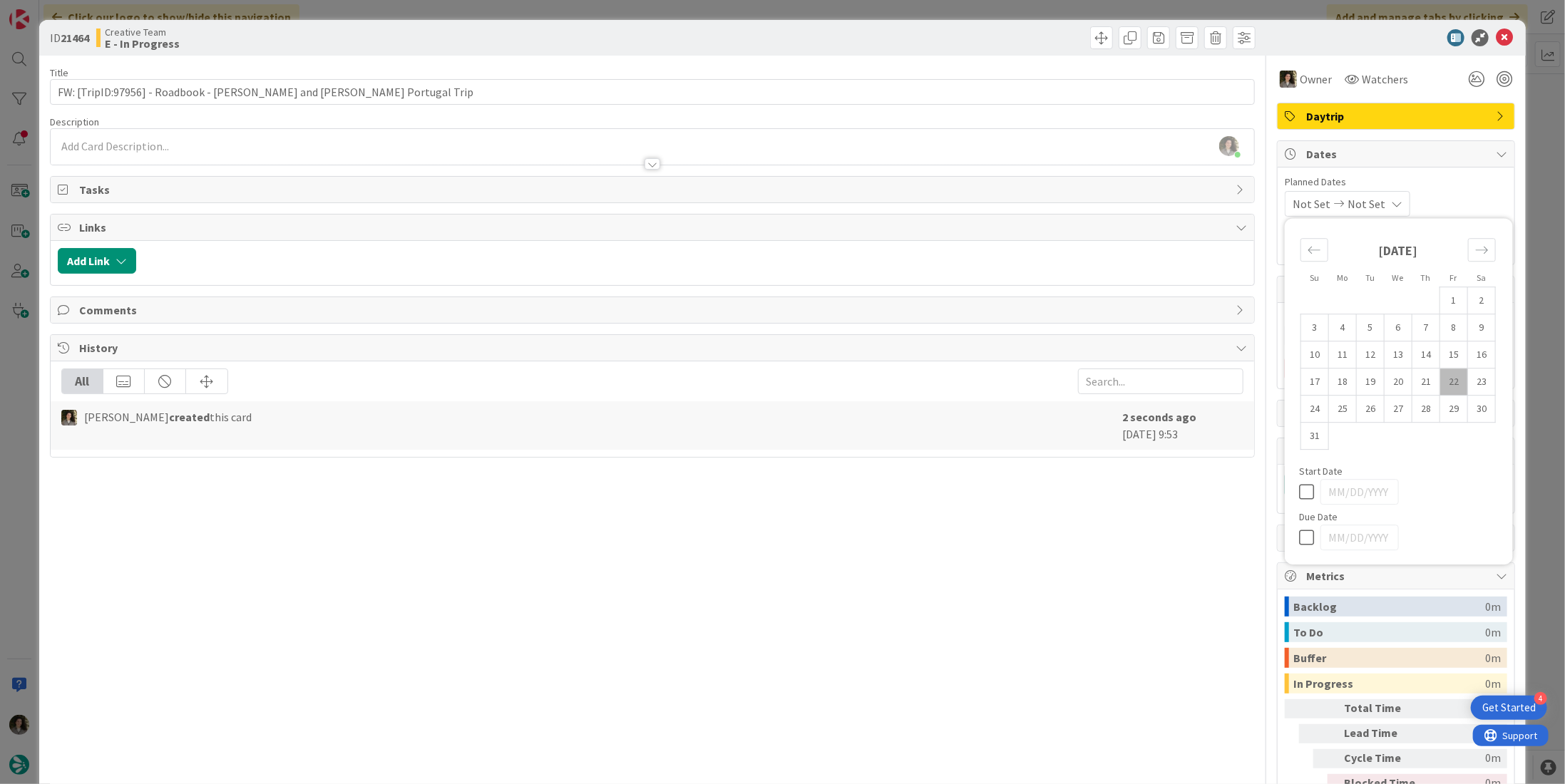
click at [780, 534] on icon at bounding box center [1310, 537] width 21 height 17
type input "[DATE]"
click at [780, 39] on icon at bounding box center [1504, 37] width 17 height 17
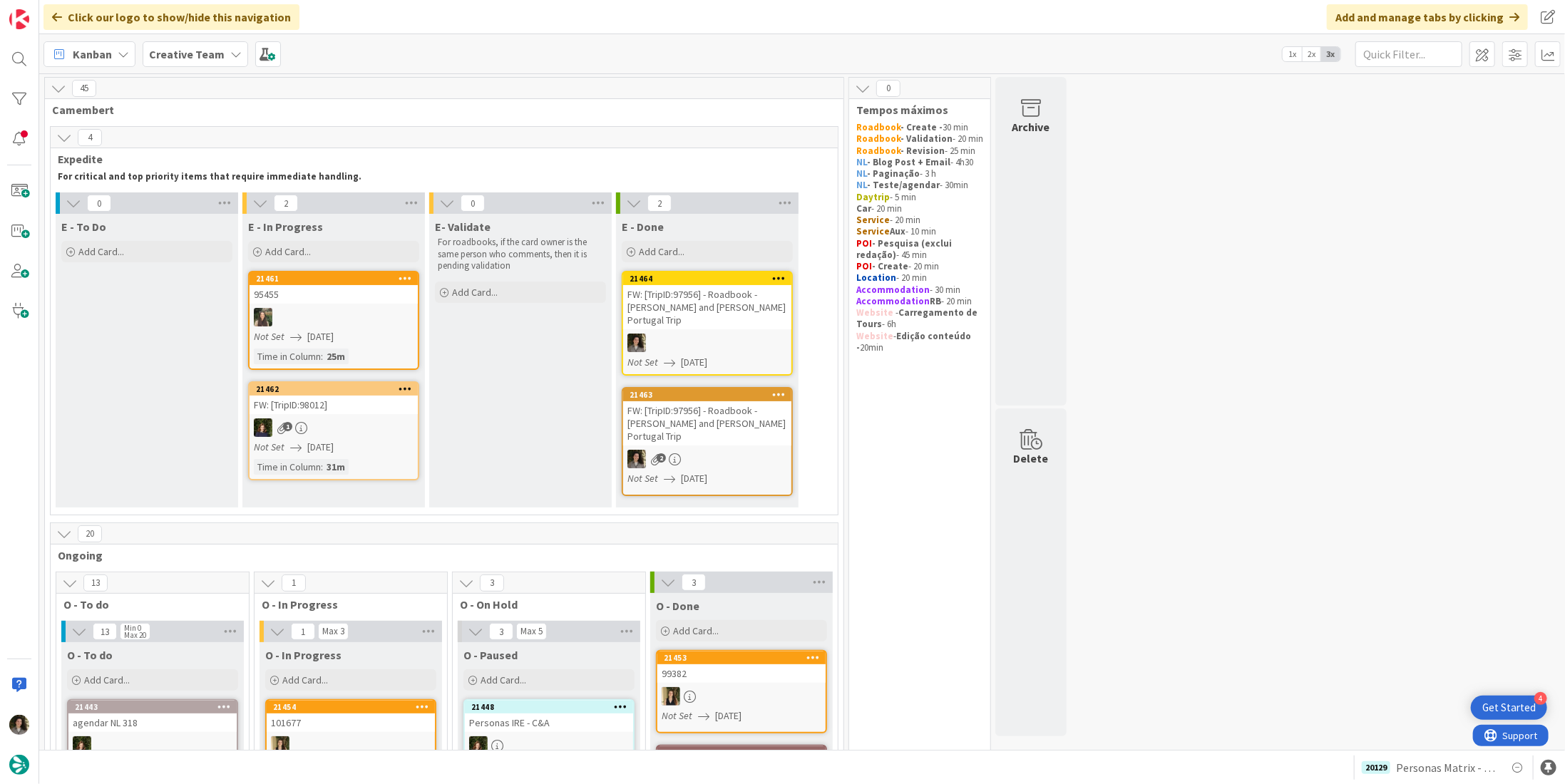
click at [725, 298] on div "FW: [TripID:97956] - Roadbook - [PERSON_NAME] and [PERSON_NAME]’s Portugal Trip" at bounding box center [708, 307] width 168 height 44
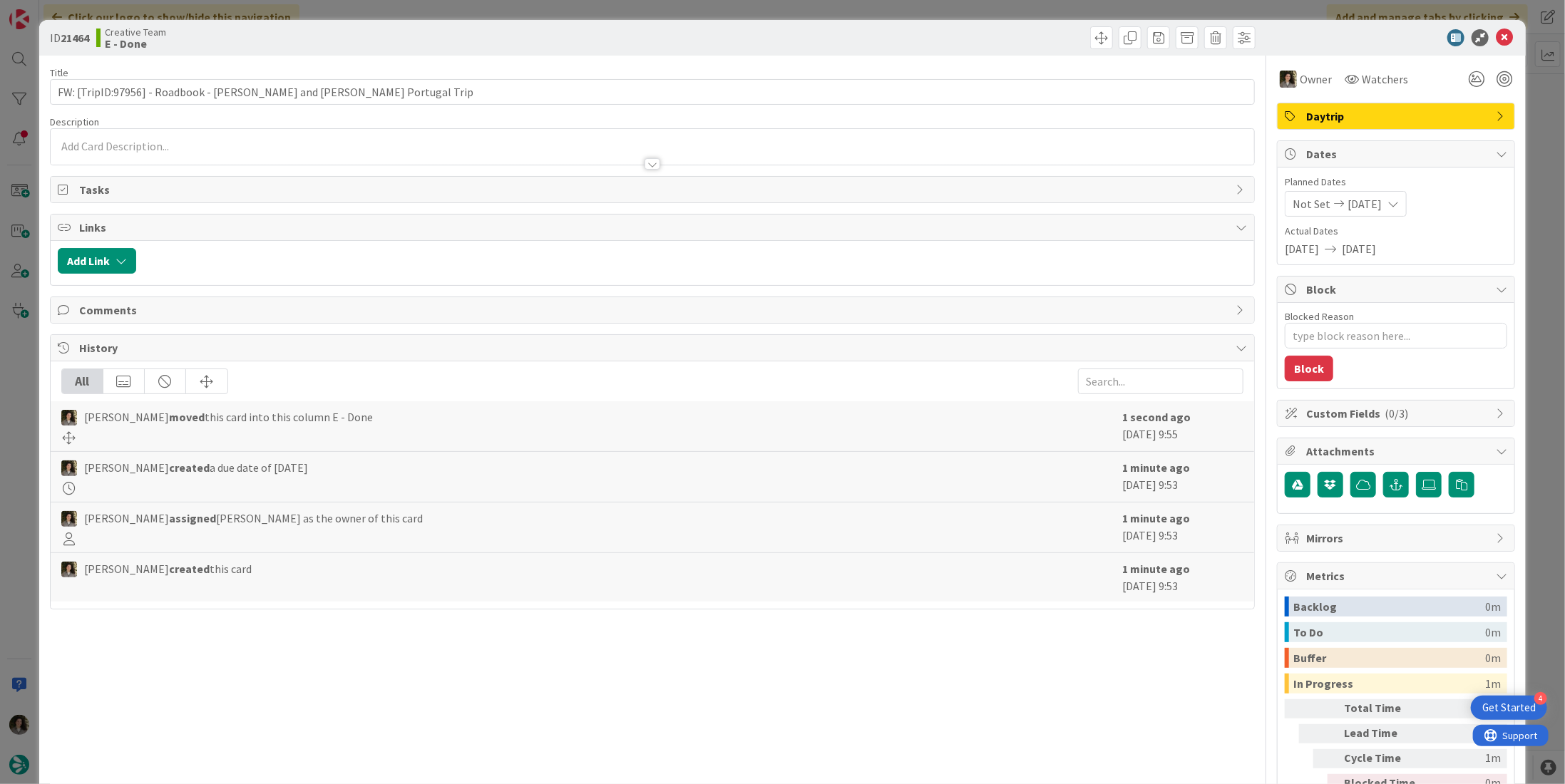
click at [780, 40] on icon at bounding box center [1504, 37] width 17 height 17
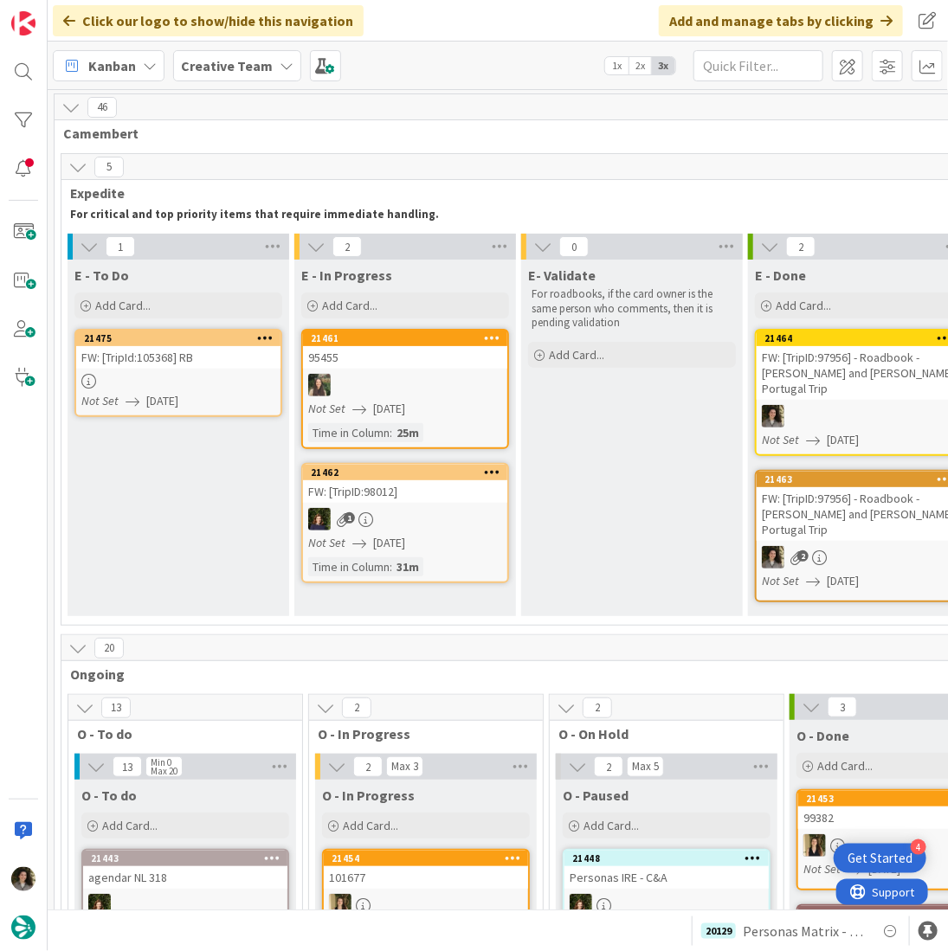
click at [202, 378] on div at bounding box center [178, 381] width 204 height 15
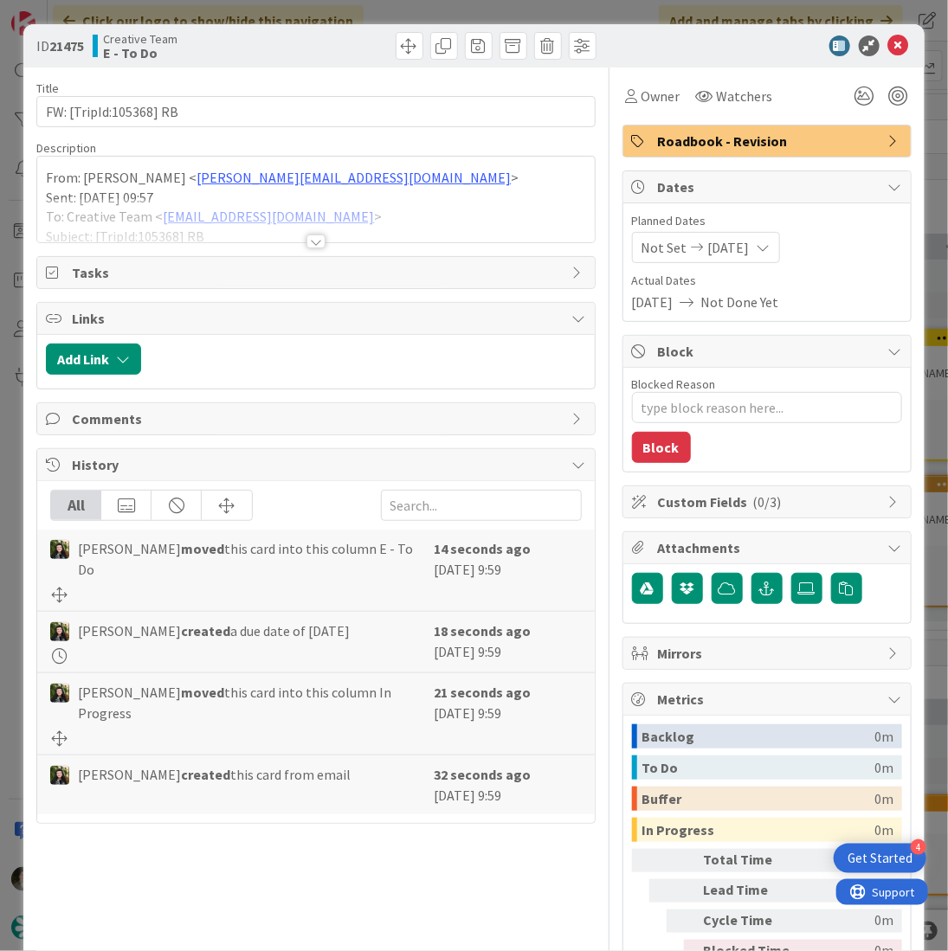
click at [312, 245] on div at bounding box center [315, 242] width 19 height 14
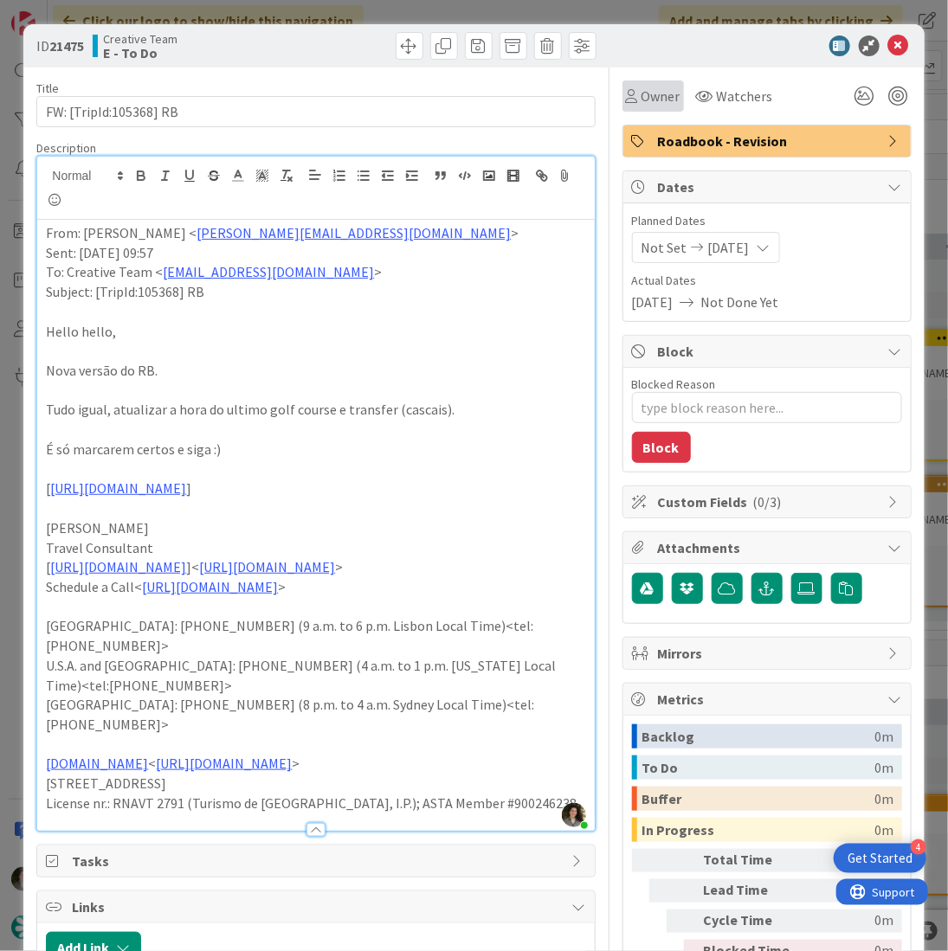
click at [651, 107] on div "Owner" at bounding box center [652, 95] width 61 height 31
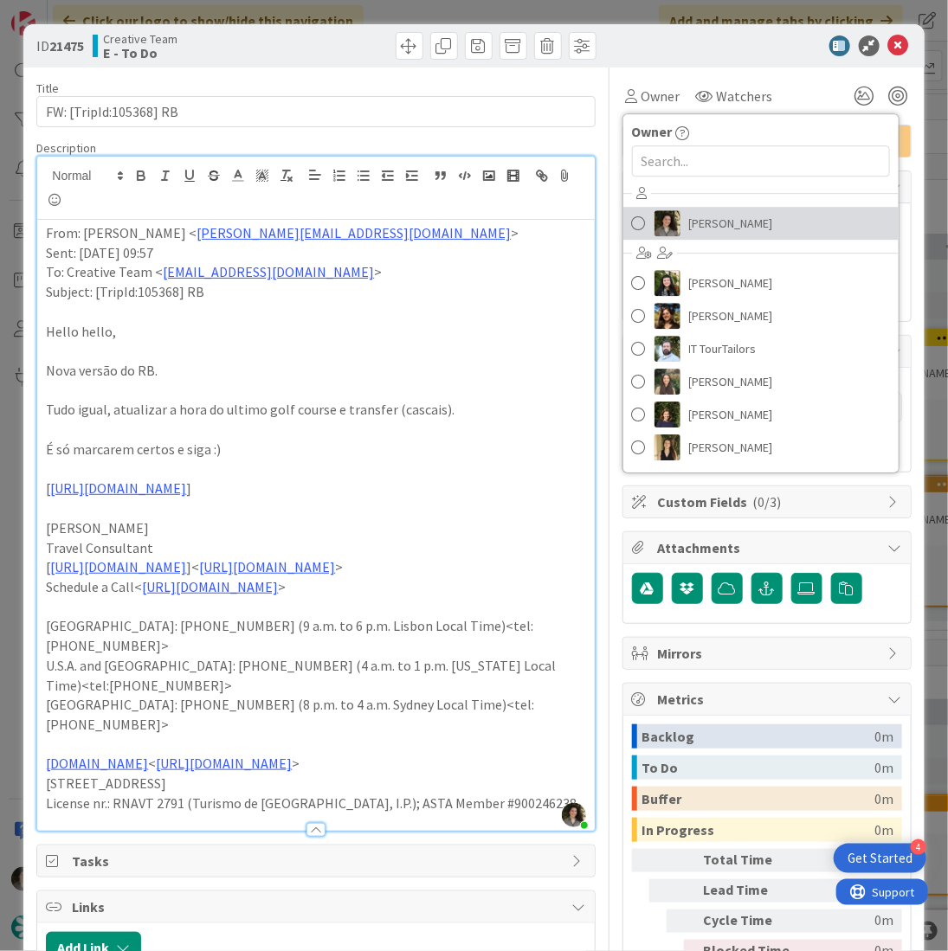
click at [736, 223] on span "[PERSON_NAME]" at bounding box center [731, 223] width 84 height 26
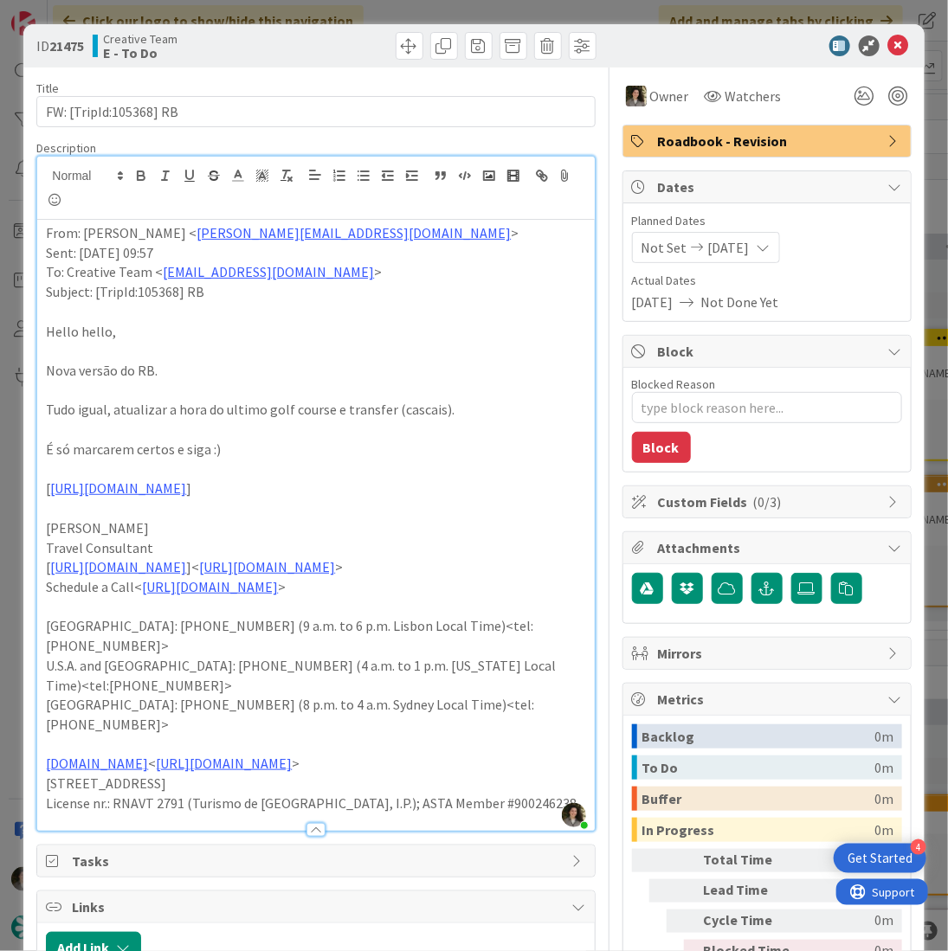
type textarea "x"
click at [888, 37] on icon at bounding box center [898, 45] width 21 height 21
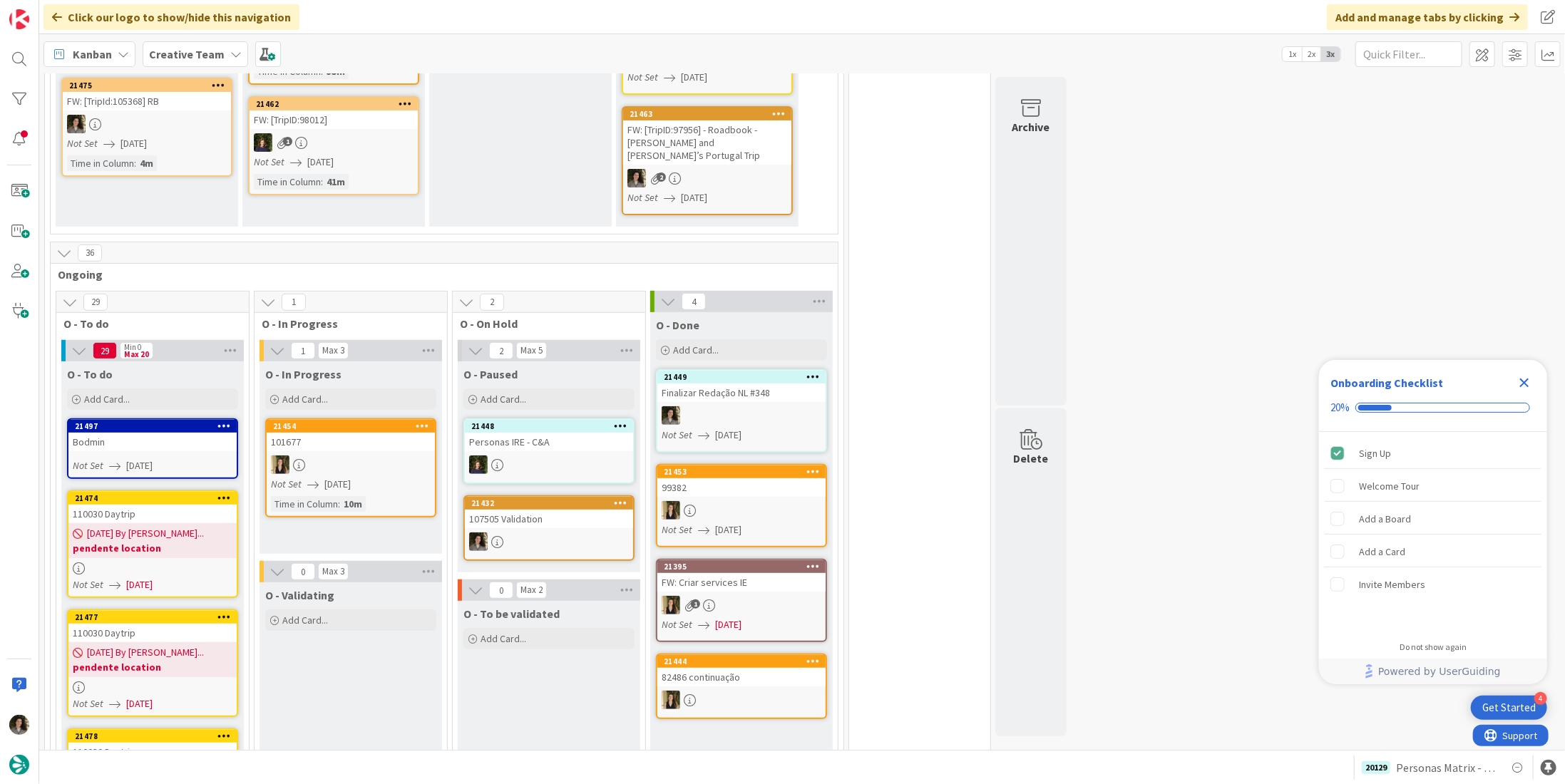
click at [735, 406] on div at bounding box center [741, 415] width 168 height 19
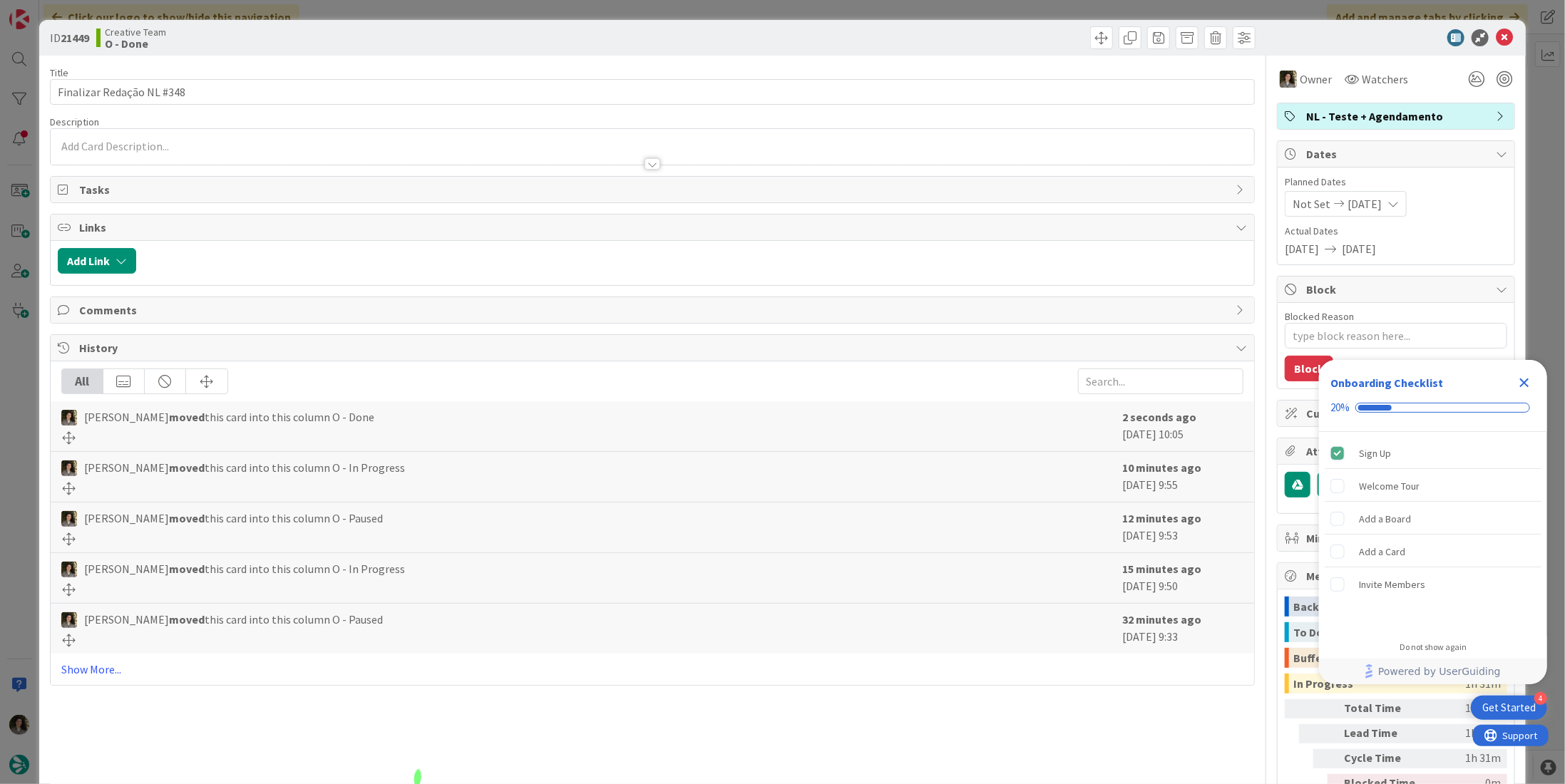
click at [1530, 380] on icon "Close Checklist" at bounding box center [1524, 382] width 17 height 17
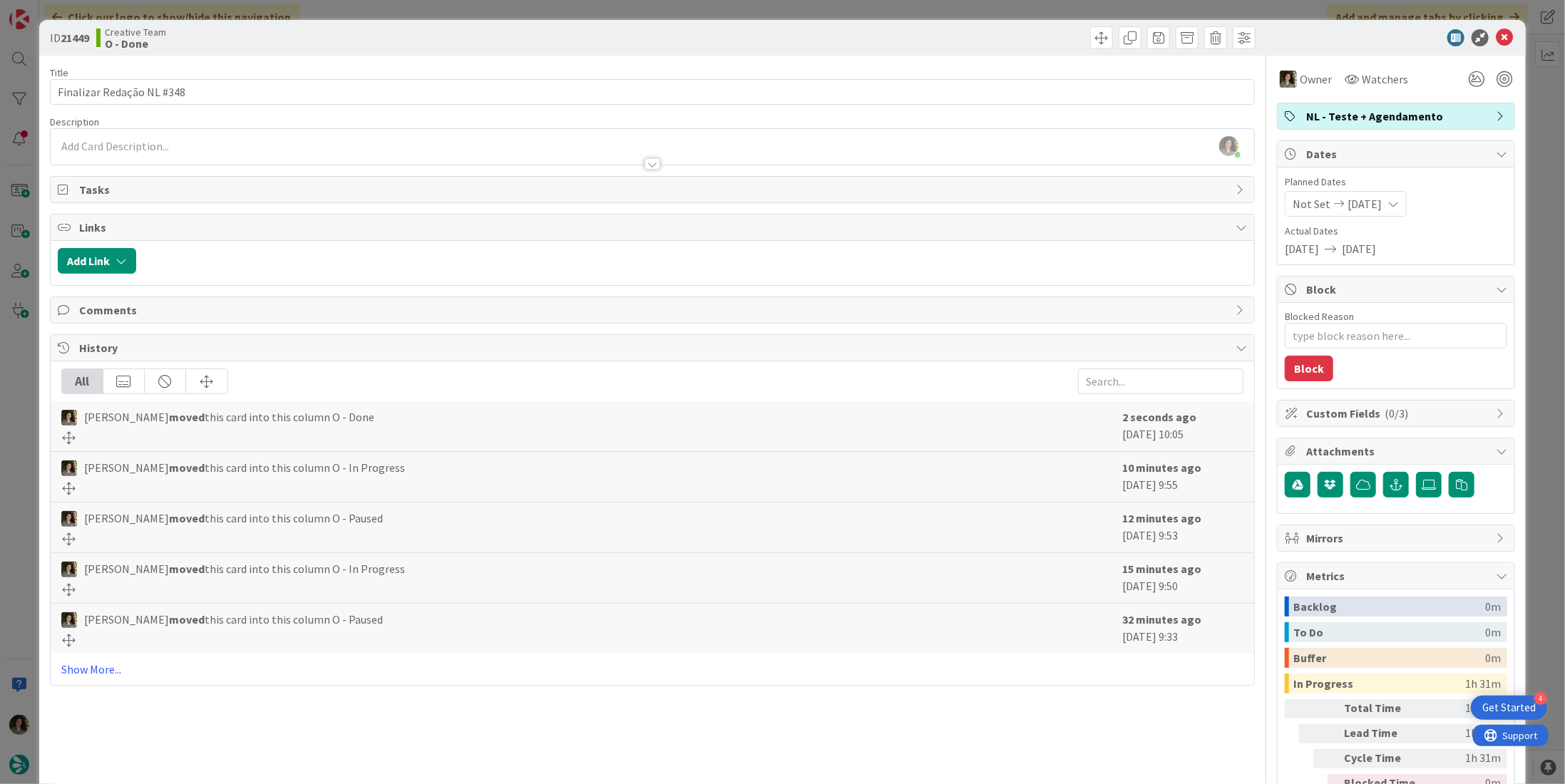
click at [1311, 119] on span "NL - Teste + Agendamento" at bounding box center [1398, 116] width 183 height 17
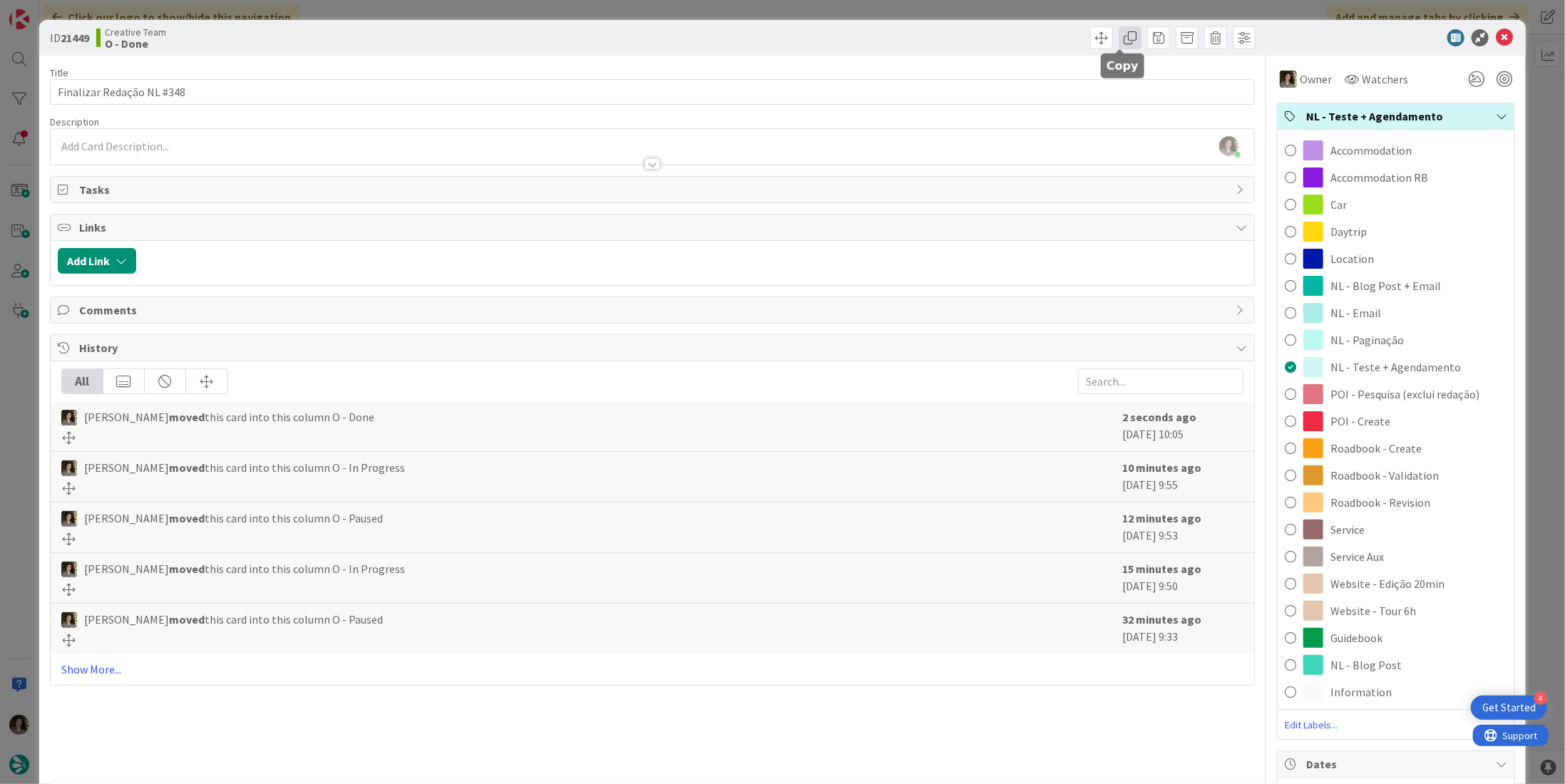
click at [1119, 42] on span at bounding box center [1130, 38] width 23 height 23
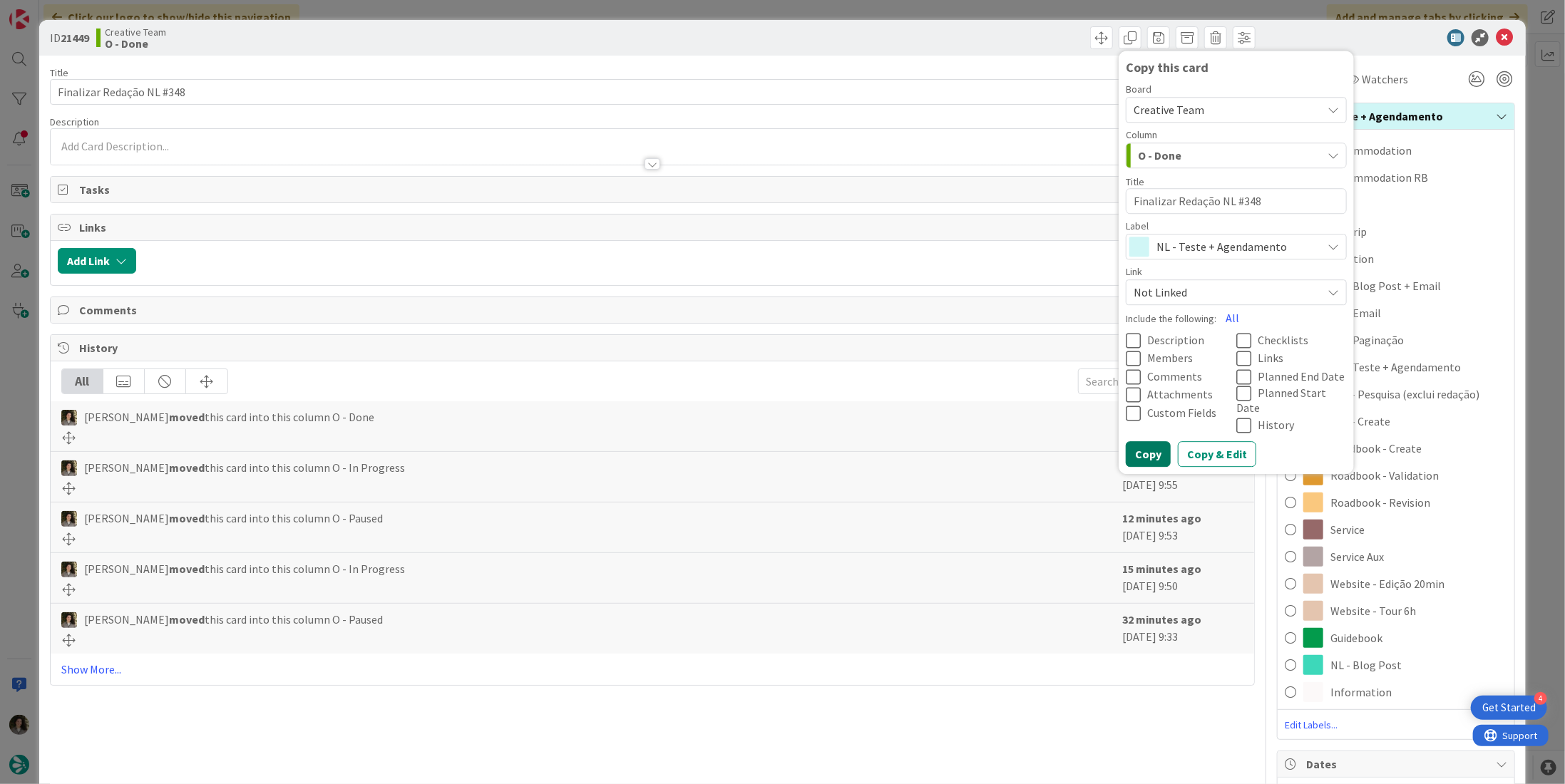
drag, startPoint x: 1138, startPoint y: 439, endPoint x: 1132, endPoint y: 374, distance: 65.3
click at [1138, 442] on button "Copy" at bounding box center [1148, 455] width 45 height 26
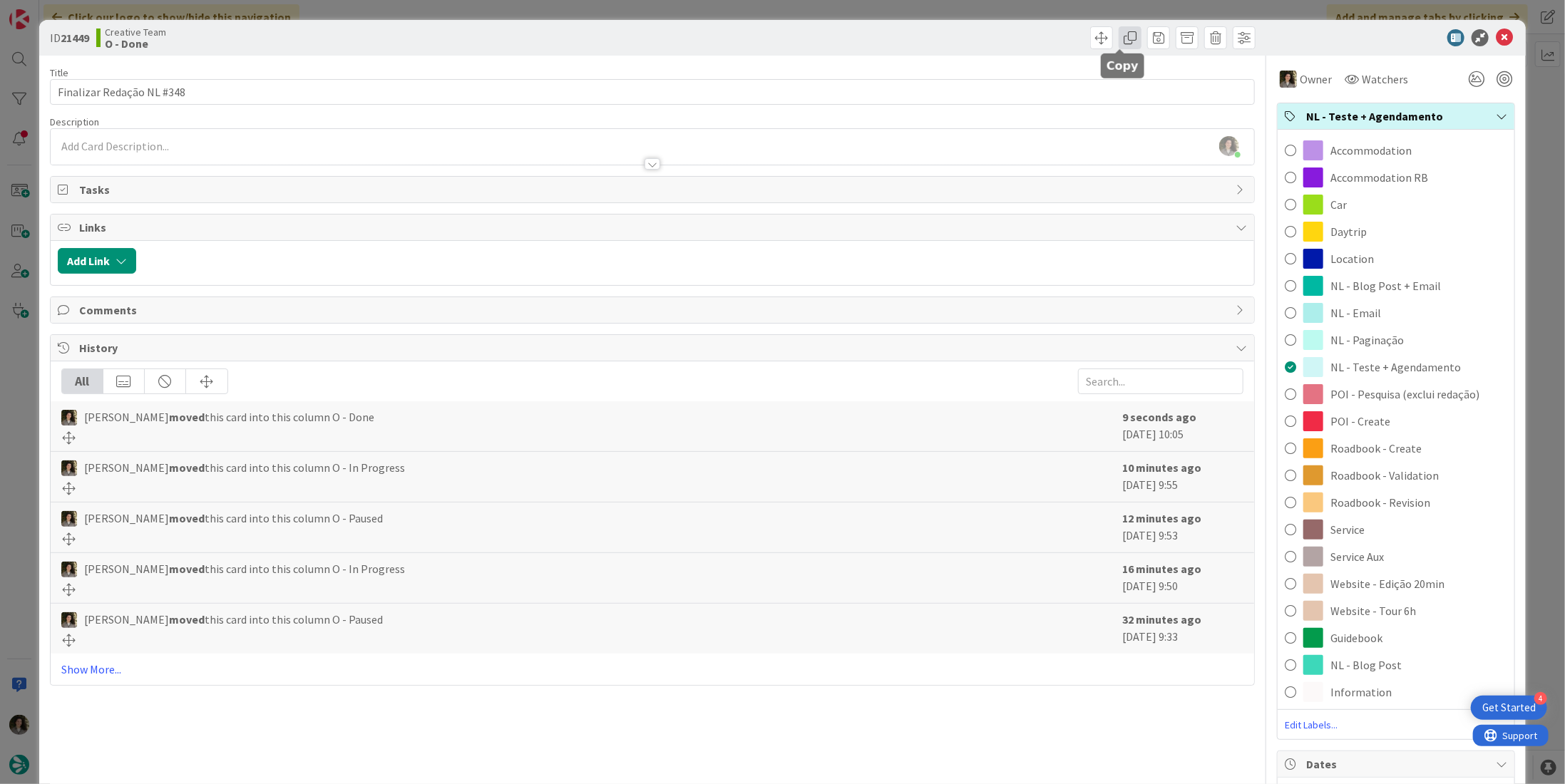
click at [1119, 42] on span at bounding box center [1130, 38] width 23 height 23
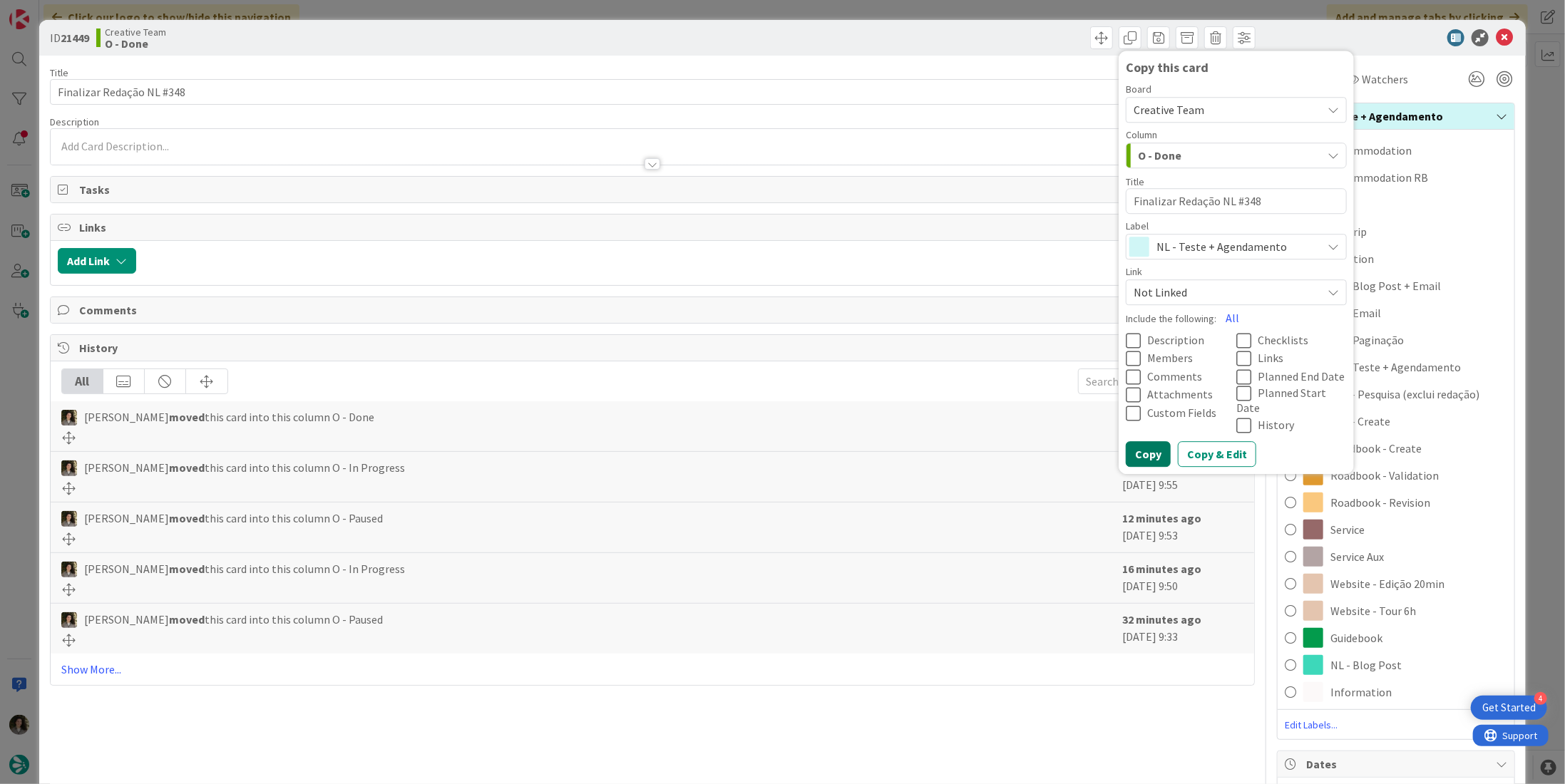
click at [1143, 442] on button "Copy" at bounding box center [1148, 455] width 45 height 26
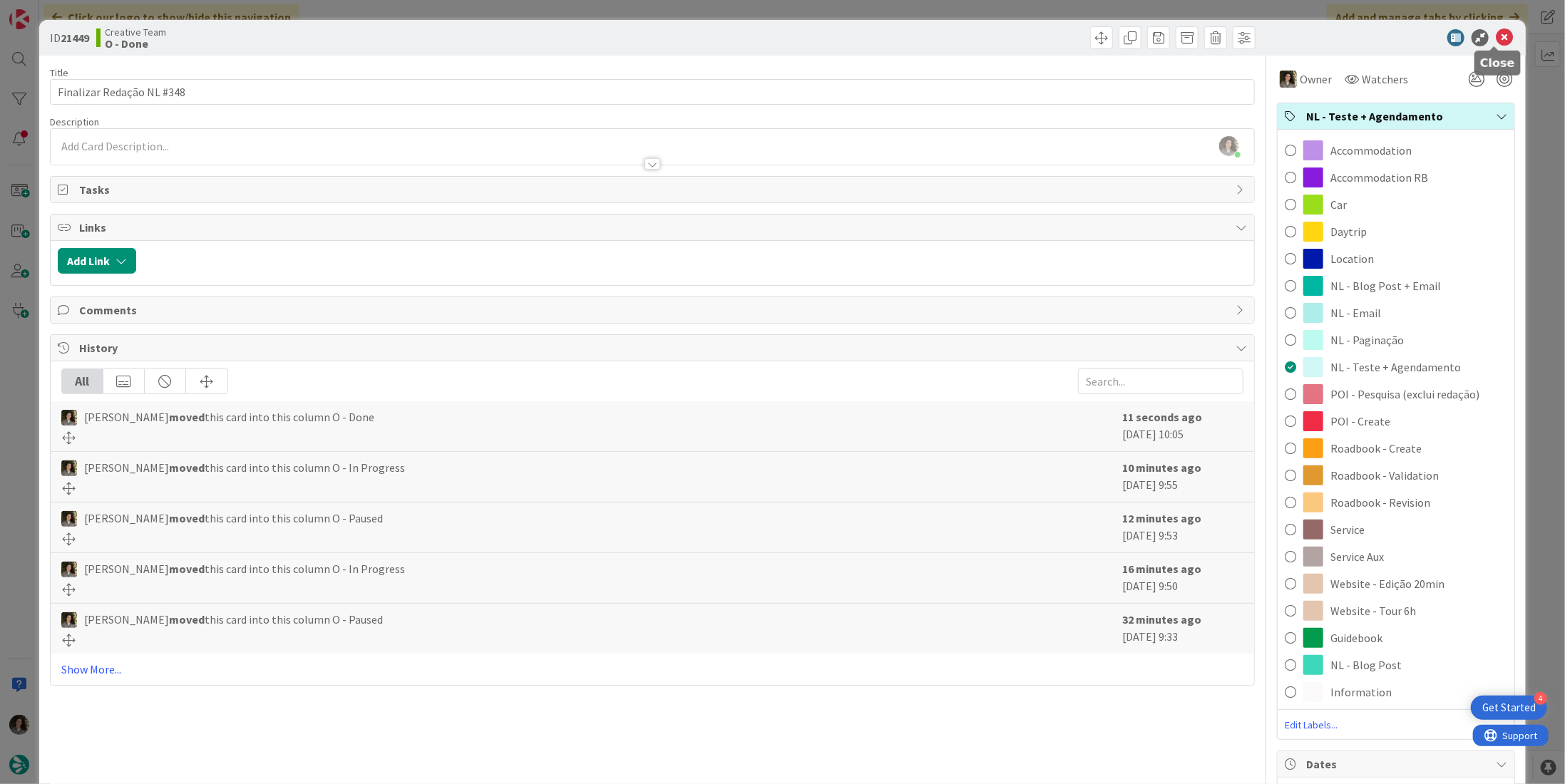
click at [1496, 30] on icon at bounding box center [1504, 37] width 17 height 17
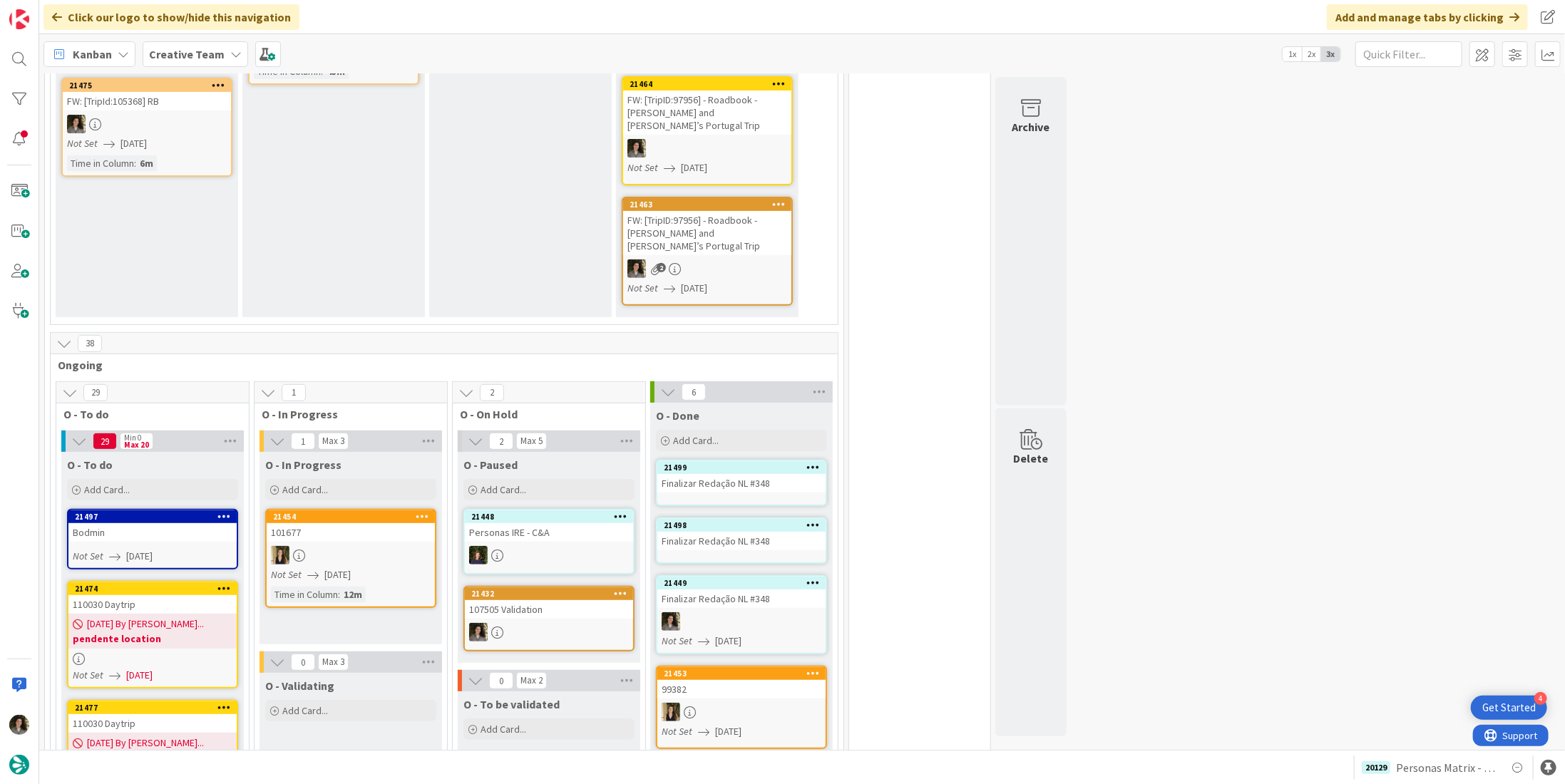
click at [722, 532] on div "Finalizar Redação NL #348" at bounding box center [741, 541] width 168 height 19
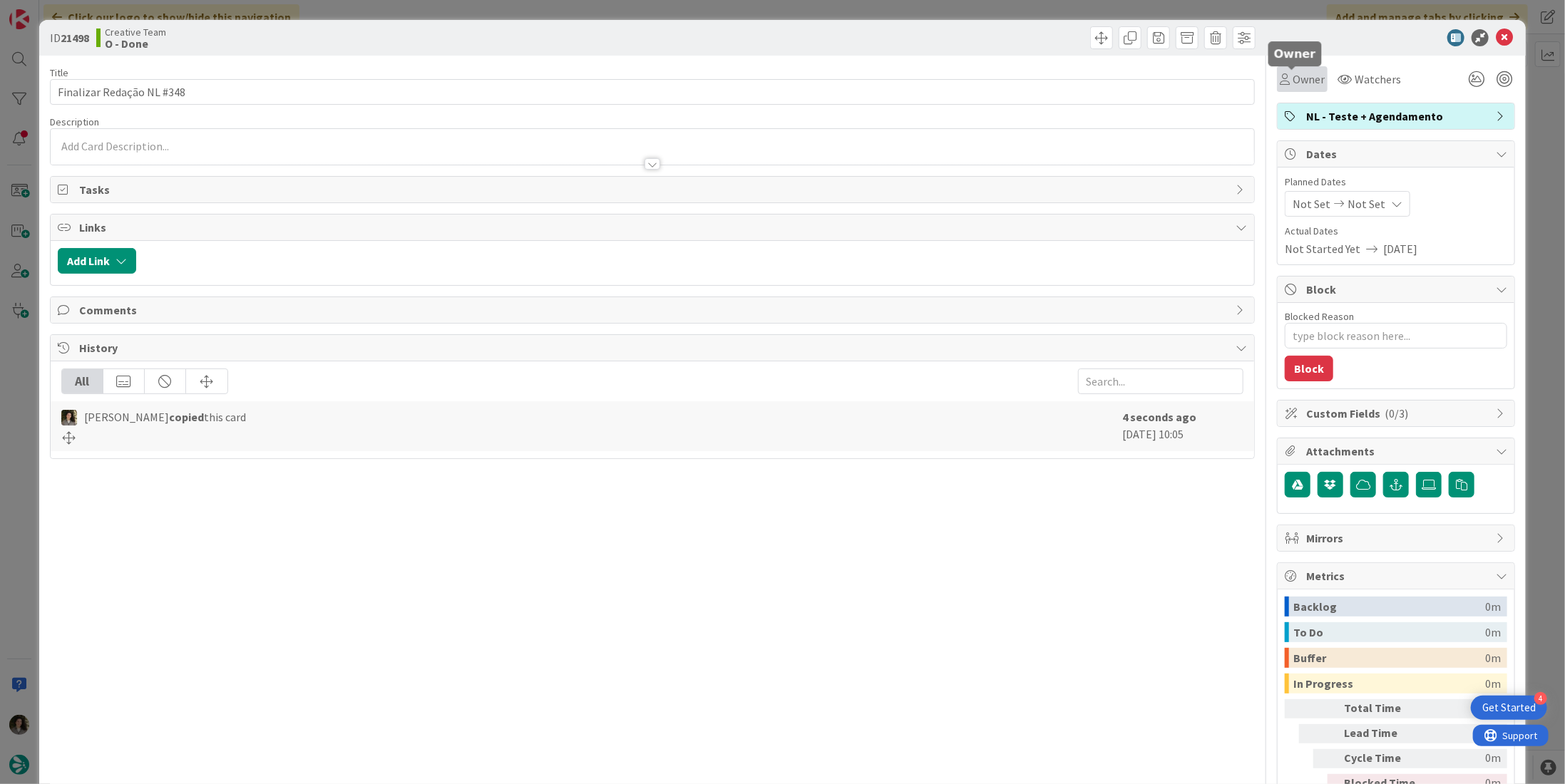
click at [1292, 71] on span "Owner" at bounding box center [1308, 79] width 32 height 17
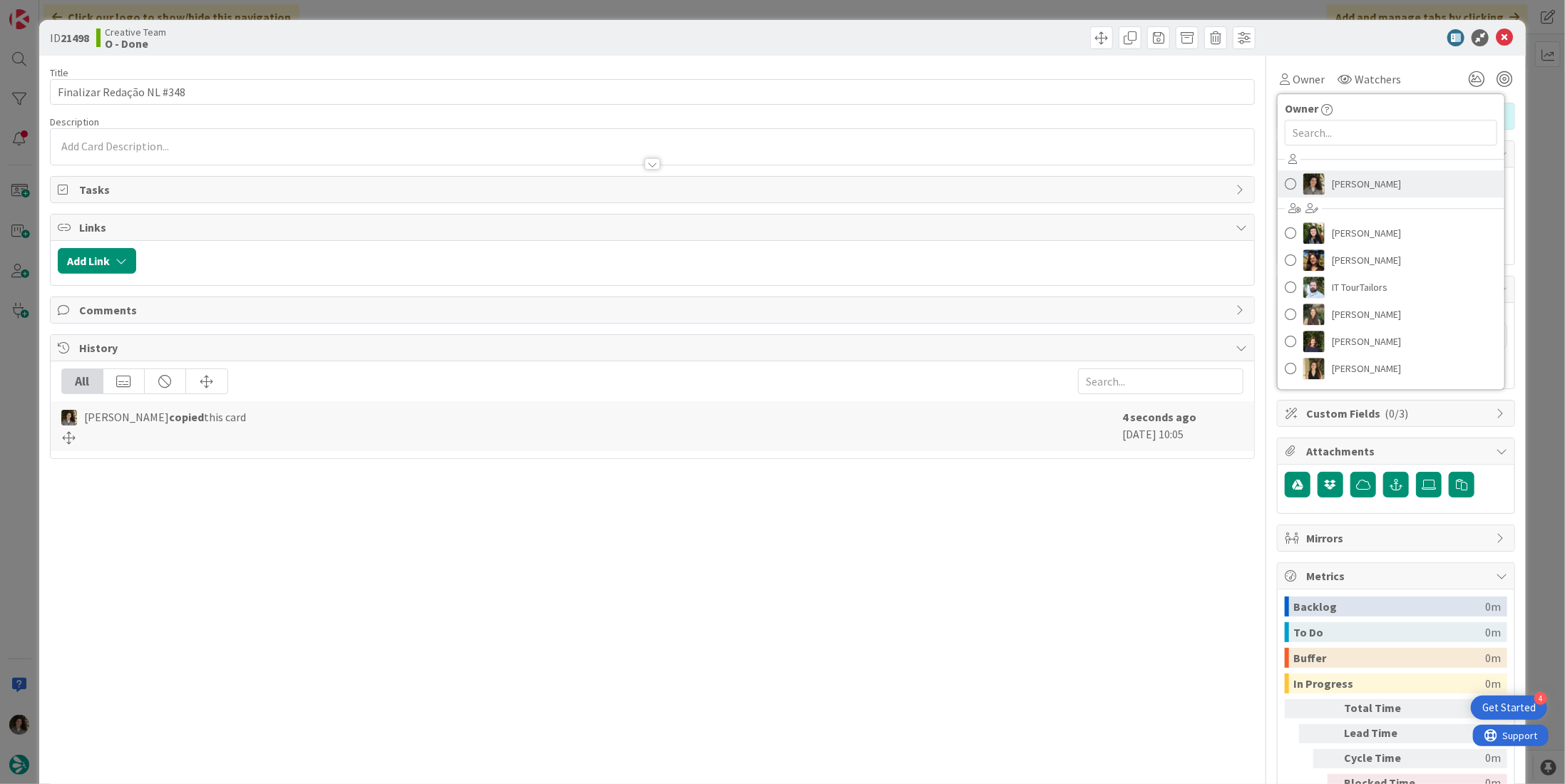
click at [1348, 184] on span "[PERSON_NAME]" at bounding box center [1366, 184] width 69 height 21
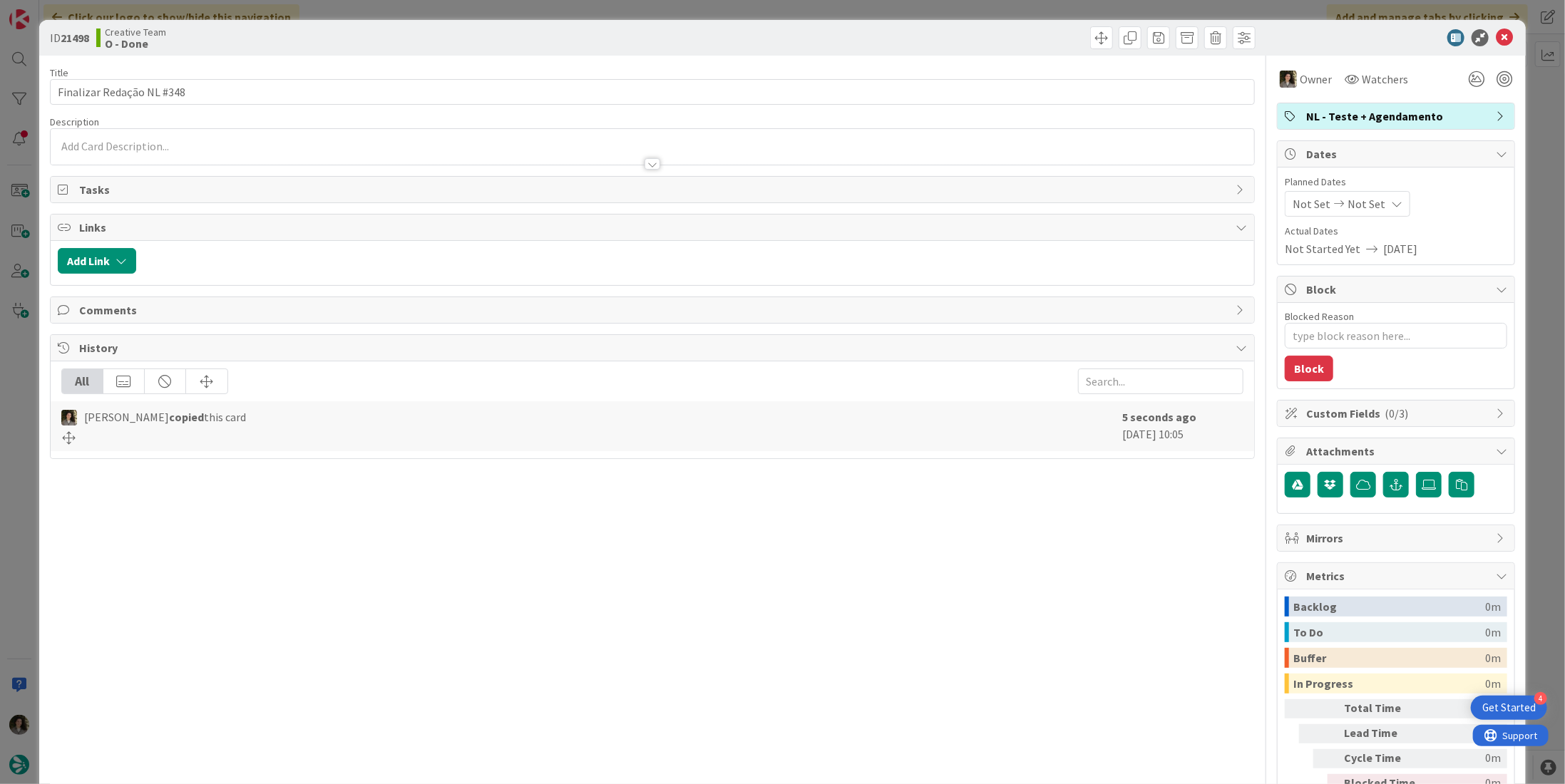
type textarea "x"
click at [1362, 212] on div "Not Set Not Set" at bounding box center [1348, 203] width 125 height 26
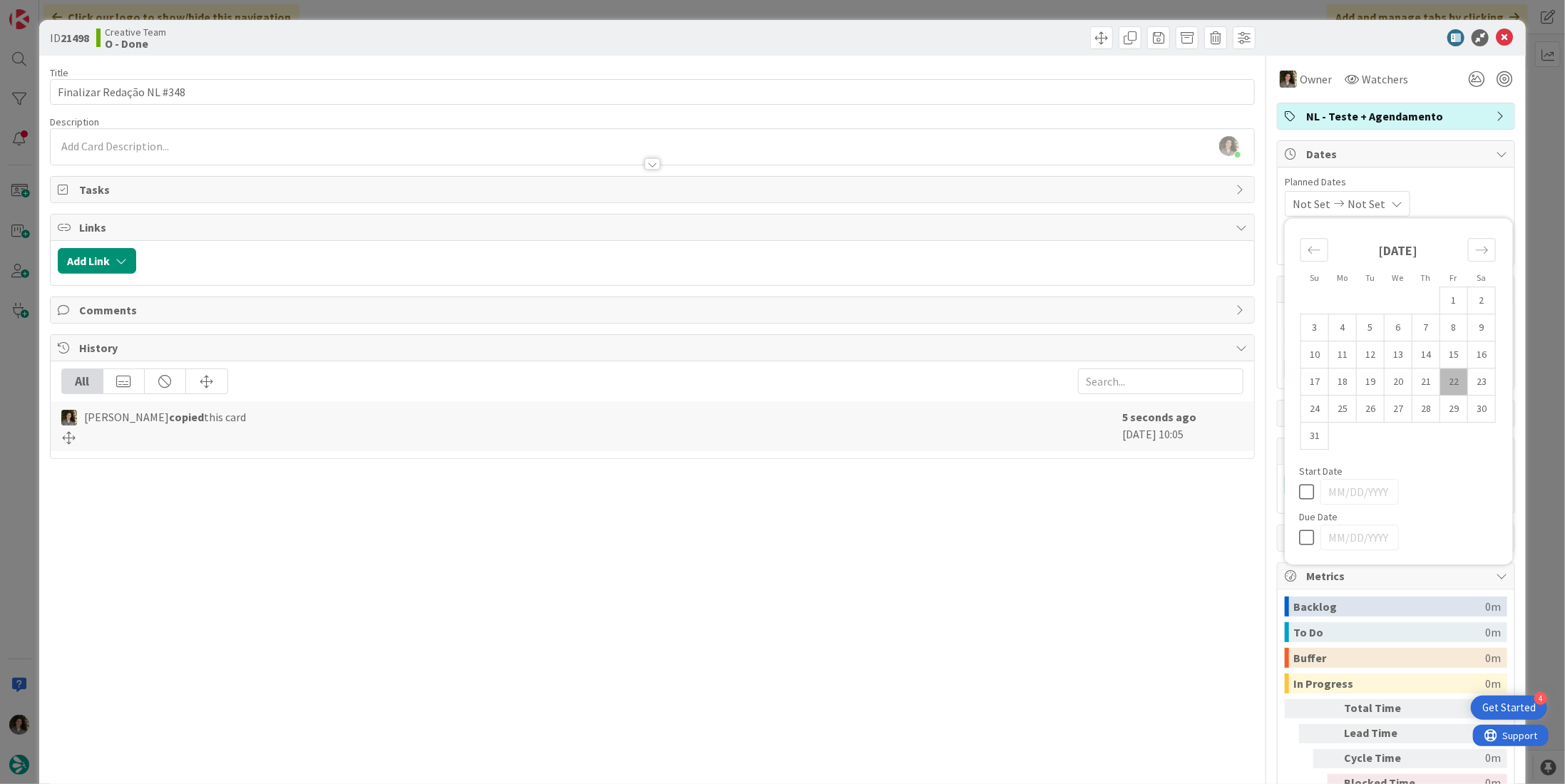
click at [1299, 545] on div at bounding box center [1399, 537] width 199 height 26
click at [1299, 533] on icon at bounding box center [1310, 537] width 21 height 17
type input "[DATE]"
click at [1496, 35] on icon at bounding box center [1504, 37] width 17 height 17
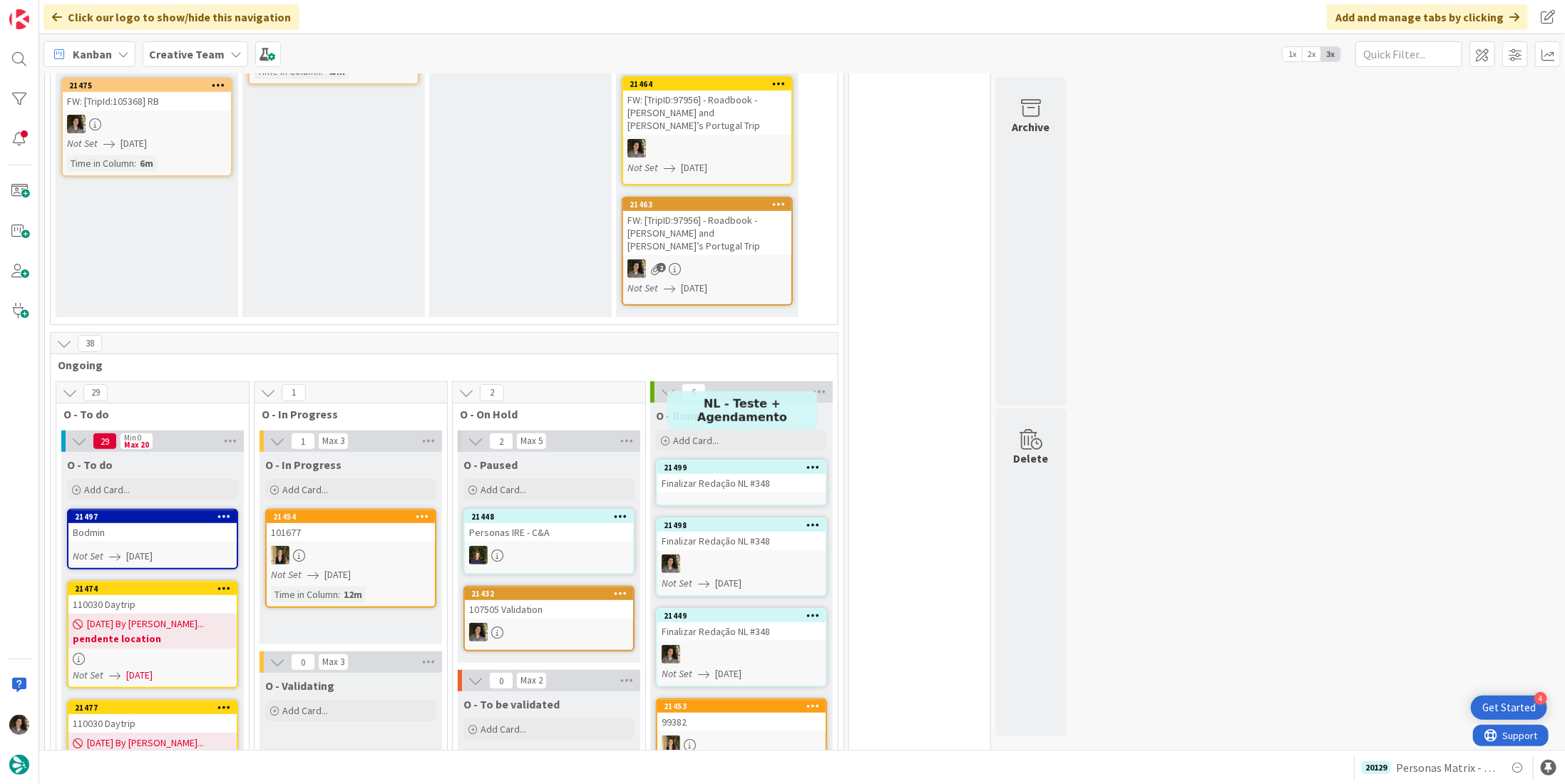
click at [757, 474] on div "Finalizar Redação NL #348" at bounding box center [741, 483] width 168 height 19
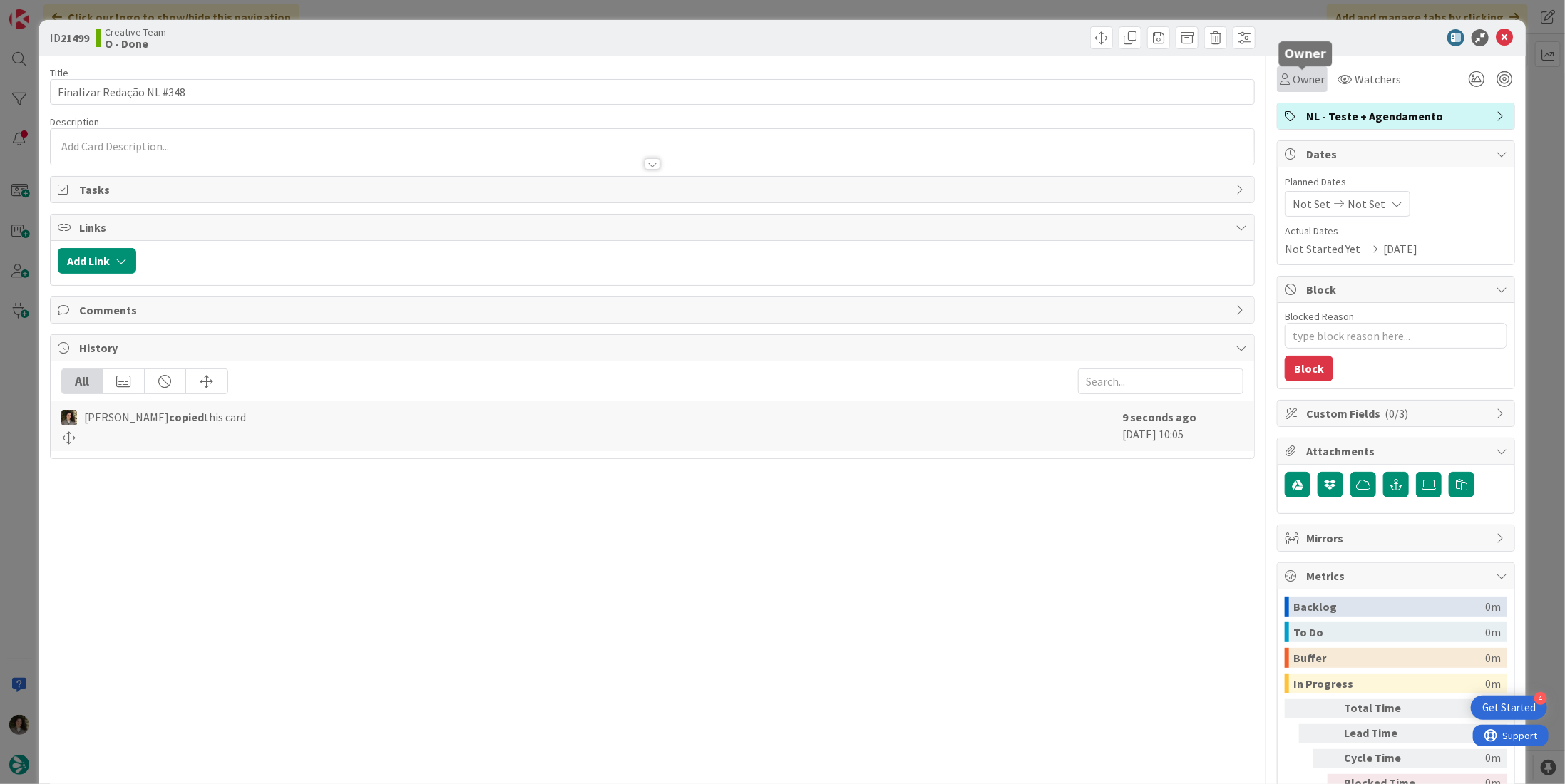
click at [1312, 85] on span "Owner" at bounding box center [1308, 79] width 32 height 17
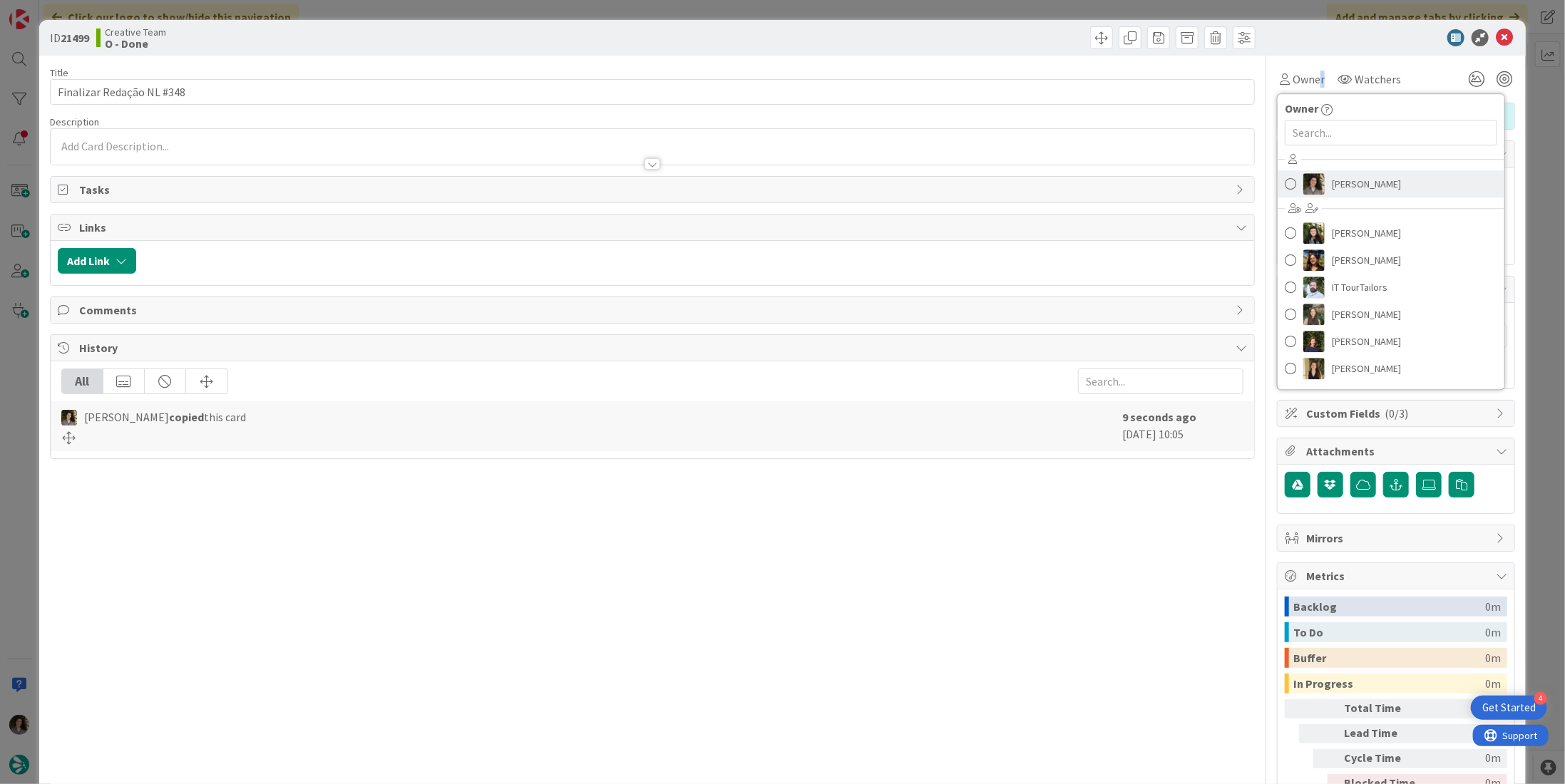
click at [1354, 173] on span "[PERSON_NAME]" at bounding box center [1366, 184] width 69 height 21
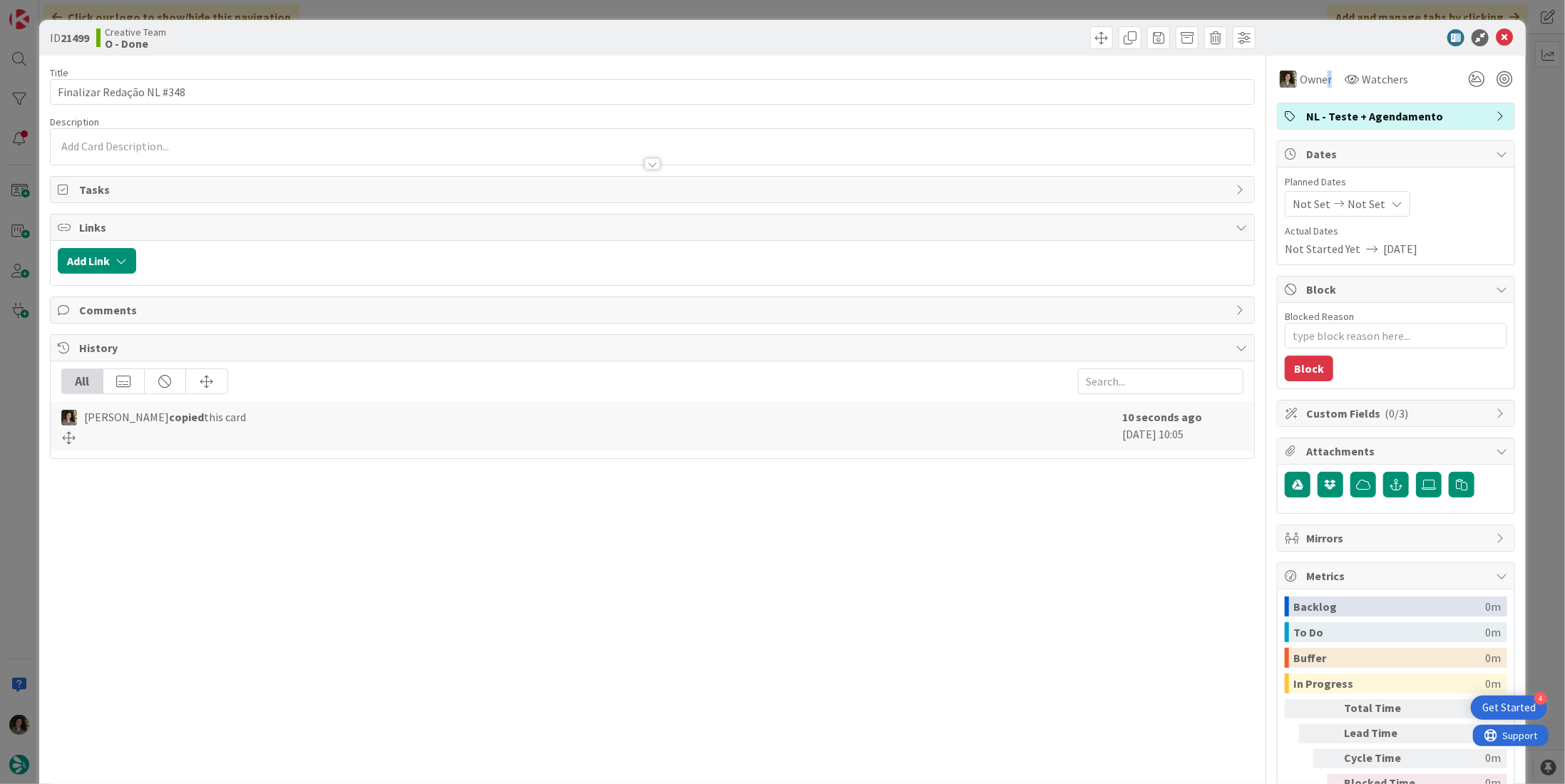
type textarea "x"
drag, startPoint x: 1366, startPoint y: 200, endPoint x: 1366, endPoint y: 212, distance: 12.0
click at [1366, 200] on span "Not Set" at bounding box center [1366, 203] width 38 height 17
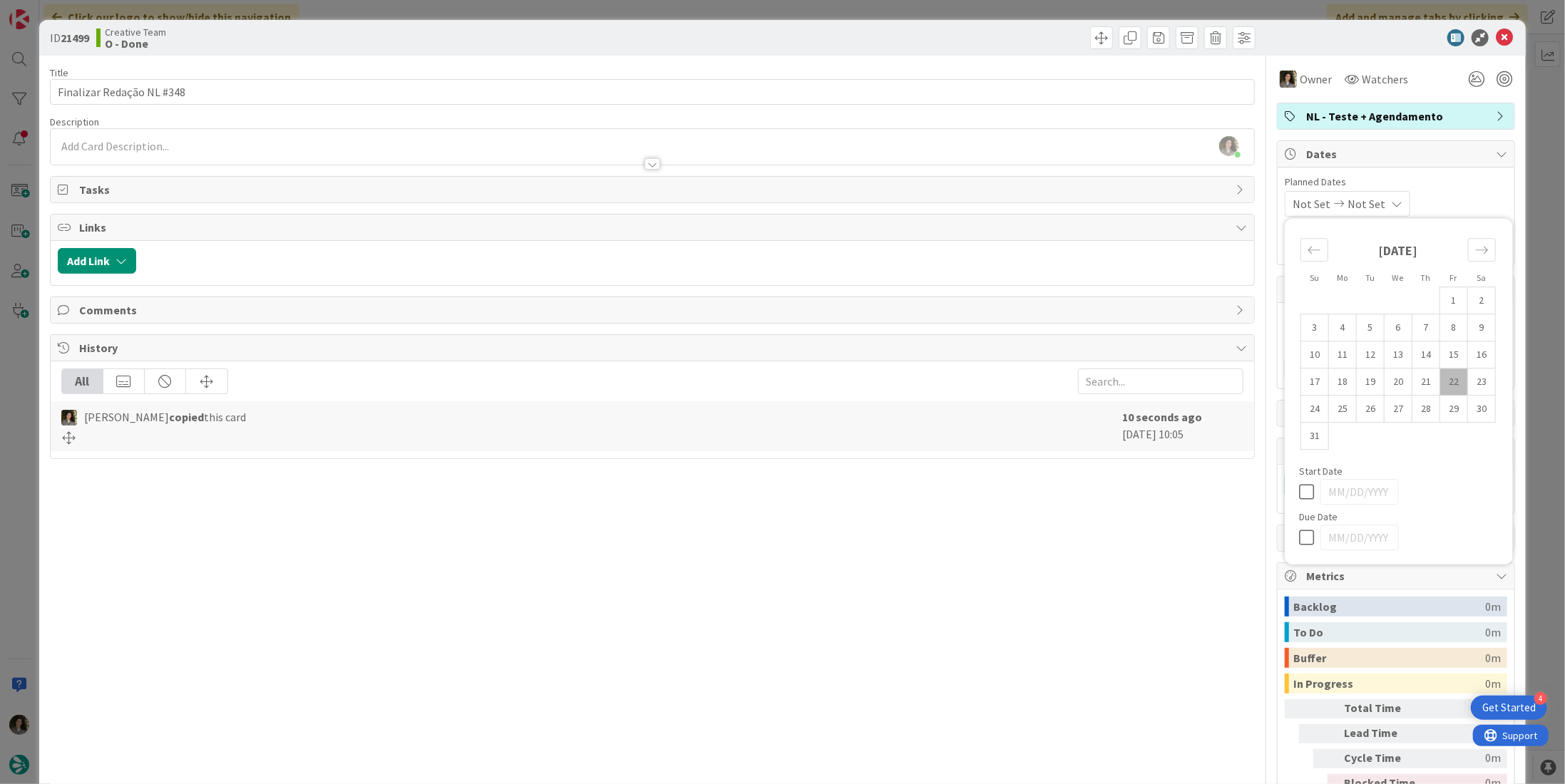
drag, startPoint x: 1289, startPoint y: 533, endPoint x: 1292, endPoint y: 523, distance: 10.4
click at [1299, 532] on icon at bounding box center [1310, 537] width 21 height 17
type input "[DATE]"
click at [1496, 40] on icon at bounding box center [1504, 37] width 17 height 17
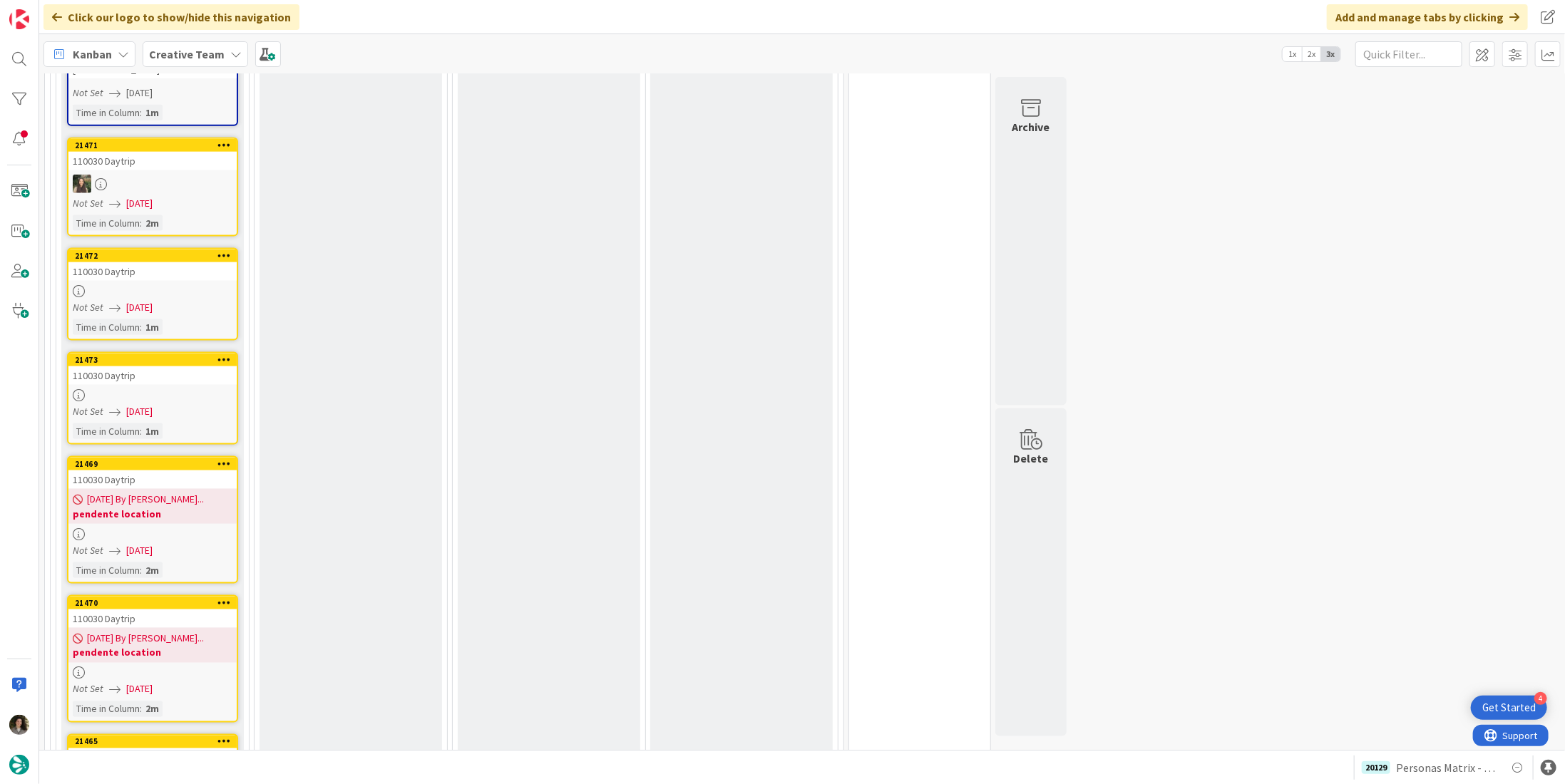
scroll to position [1218, 0]
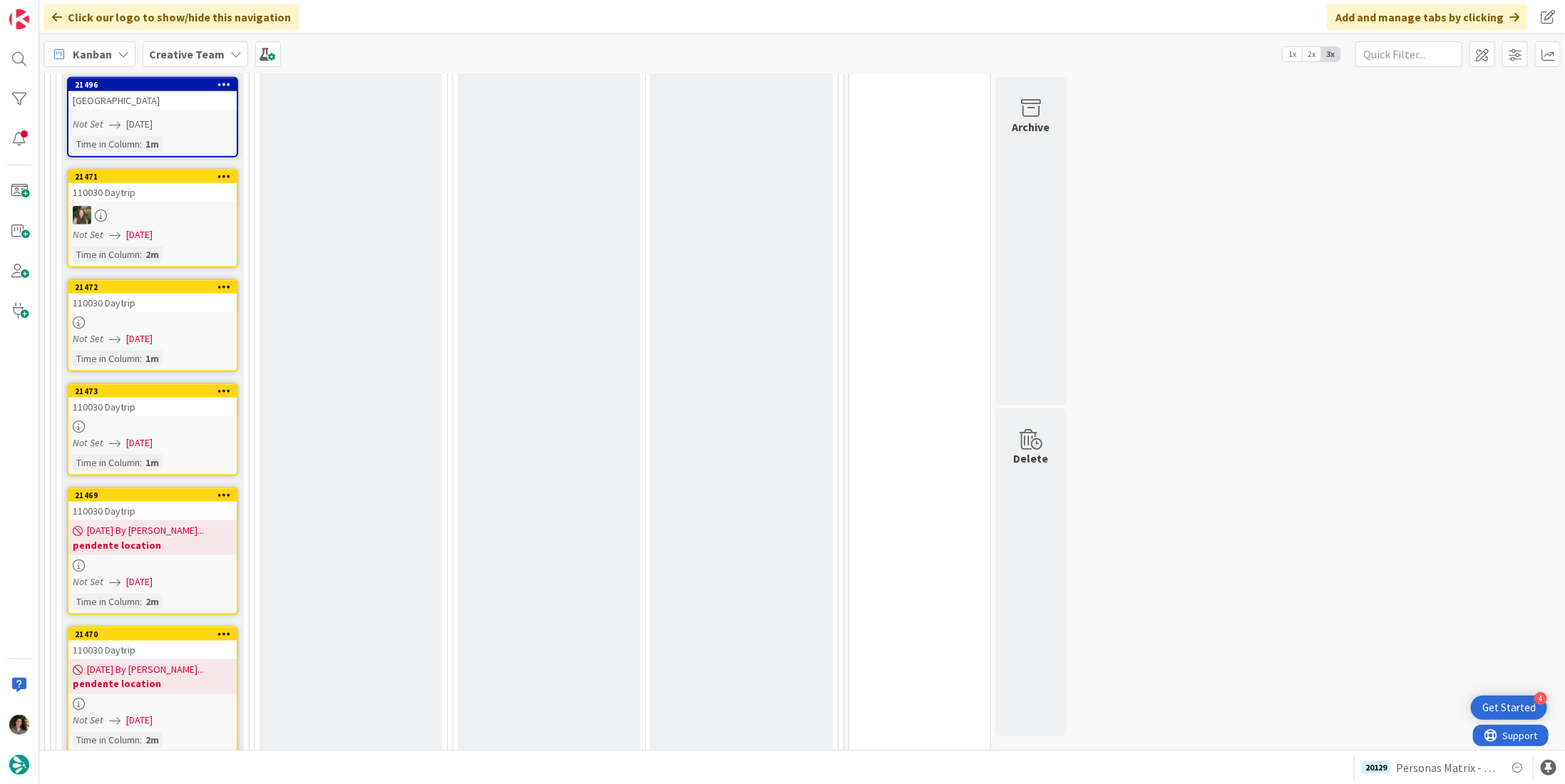
click at [156, 385] on link "21473 110030 Daytrip Not Set [DATE] Time in [GEOGRAPHIC_DATA] : 1m" at bounding box center [152, 430] width 171 height 93
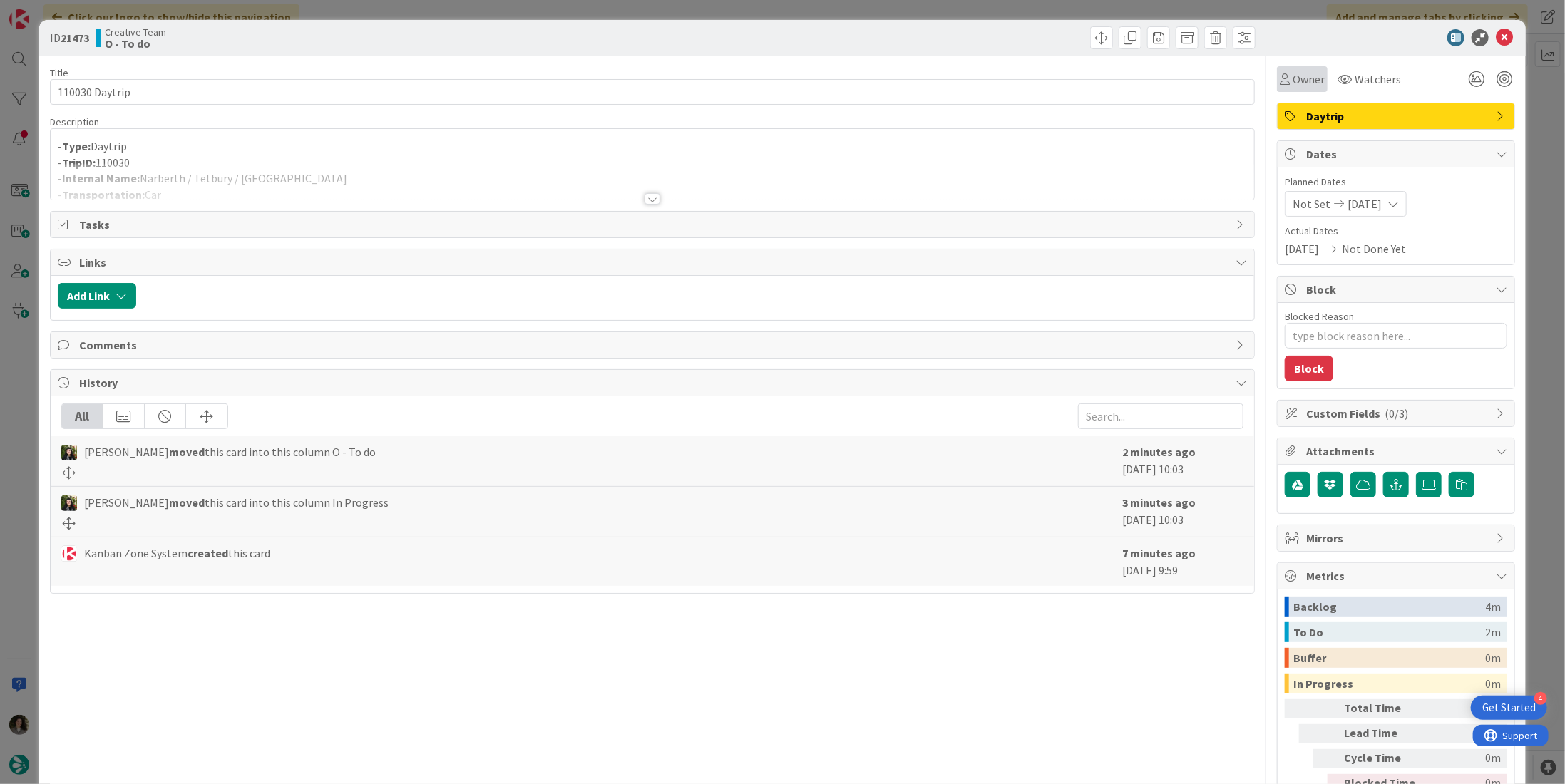
click at [1302, 69] on div "Owner" at bounding box center [1301, 78] width 50 height 26
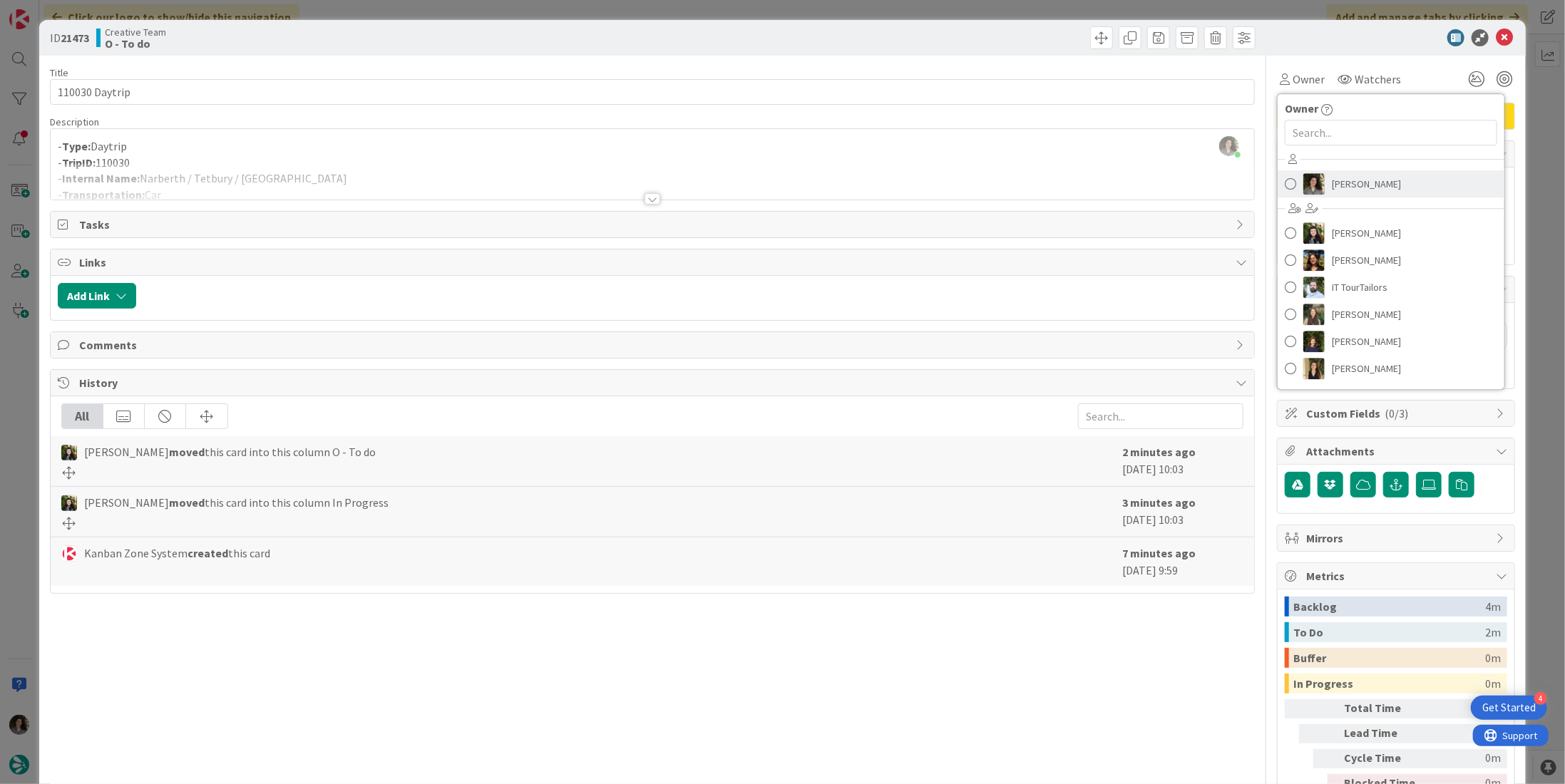
click at [1366, 184] on span "[PERSON_NAME]" at bounding box center [1366, 184] width 69 height 21
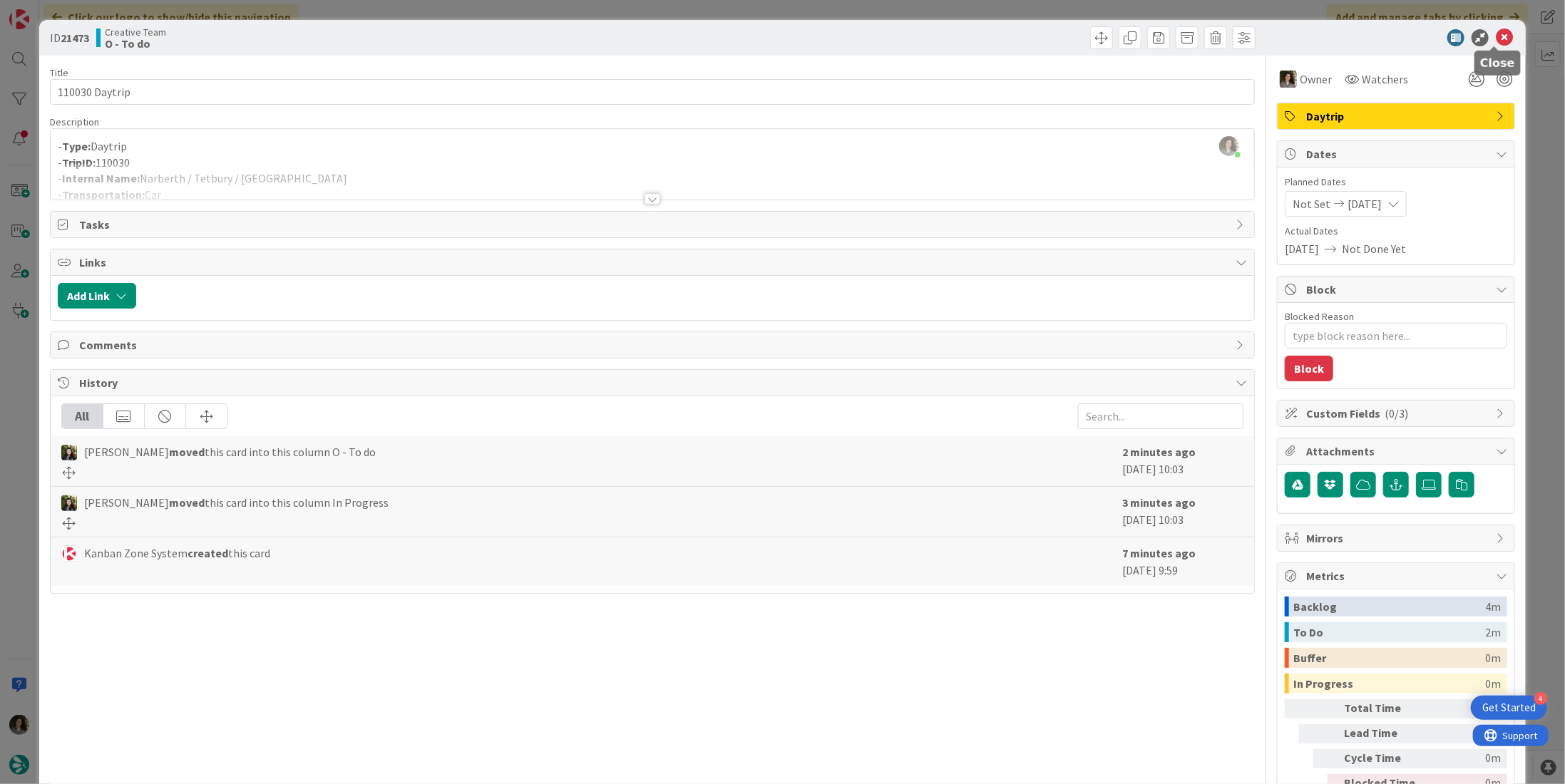
click at [1496, 35] on icon at bounding box center [1504, 37] width 17 height 17
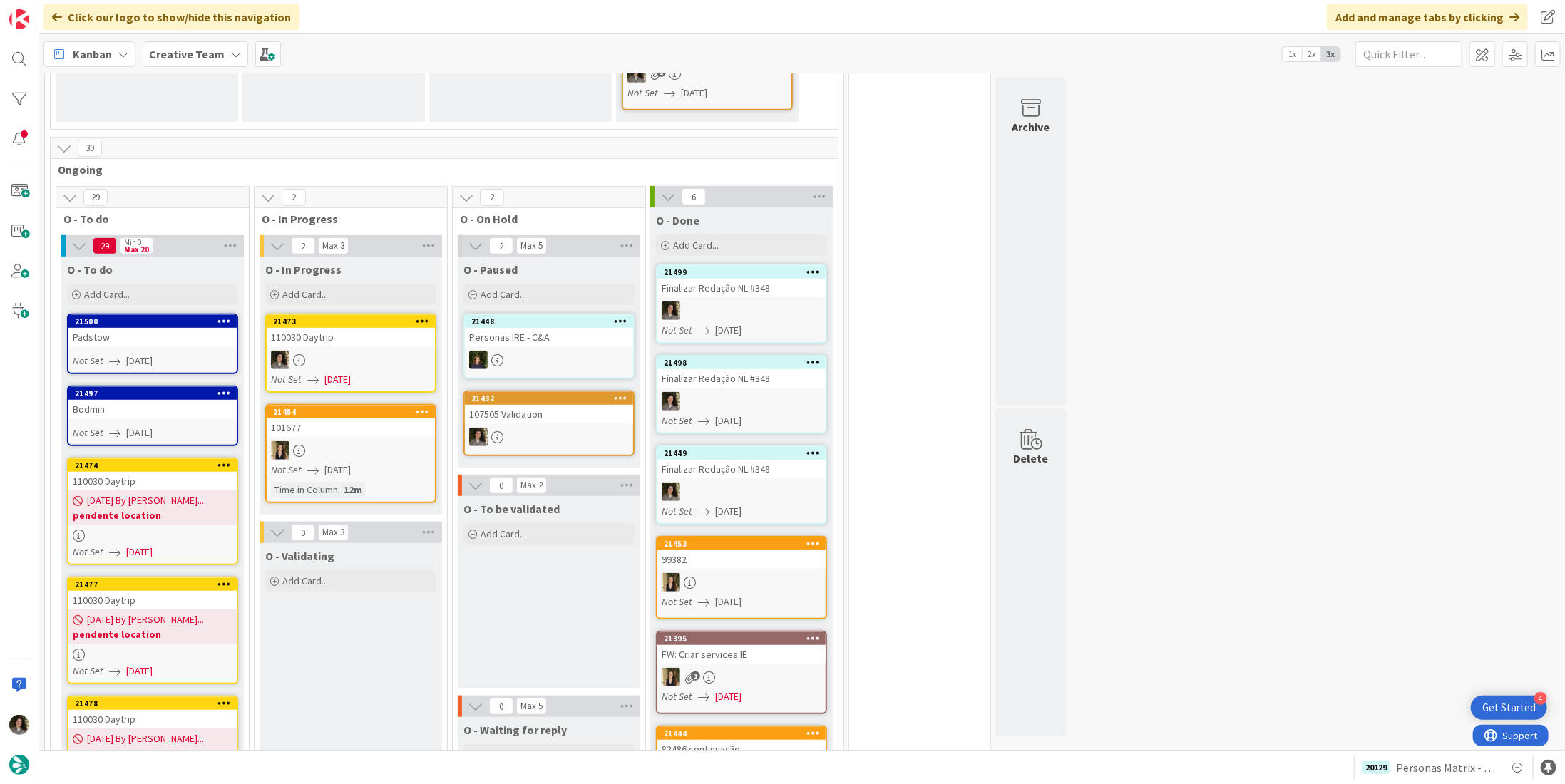
click at [402, 328] on div "110030 Daytrip" at bounding box center [351, 337] width 168 height 19
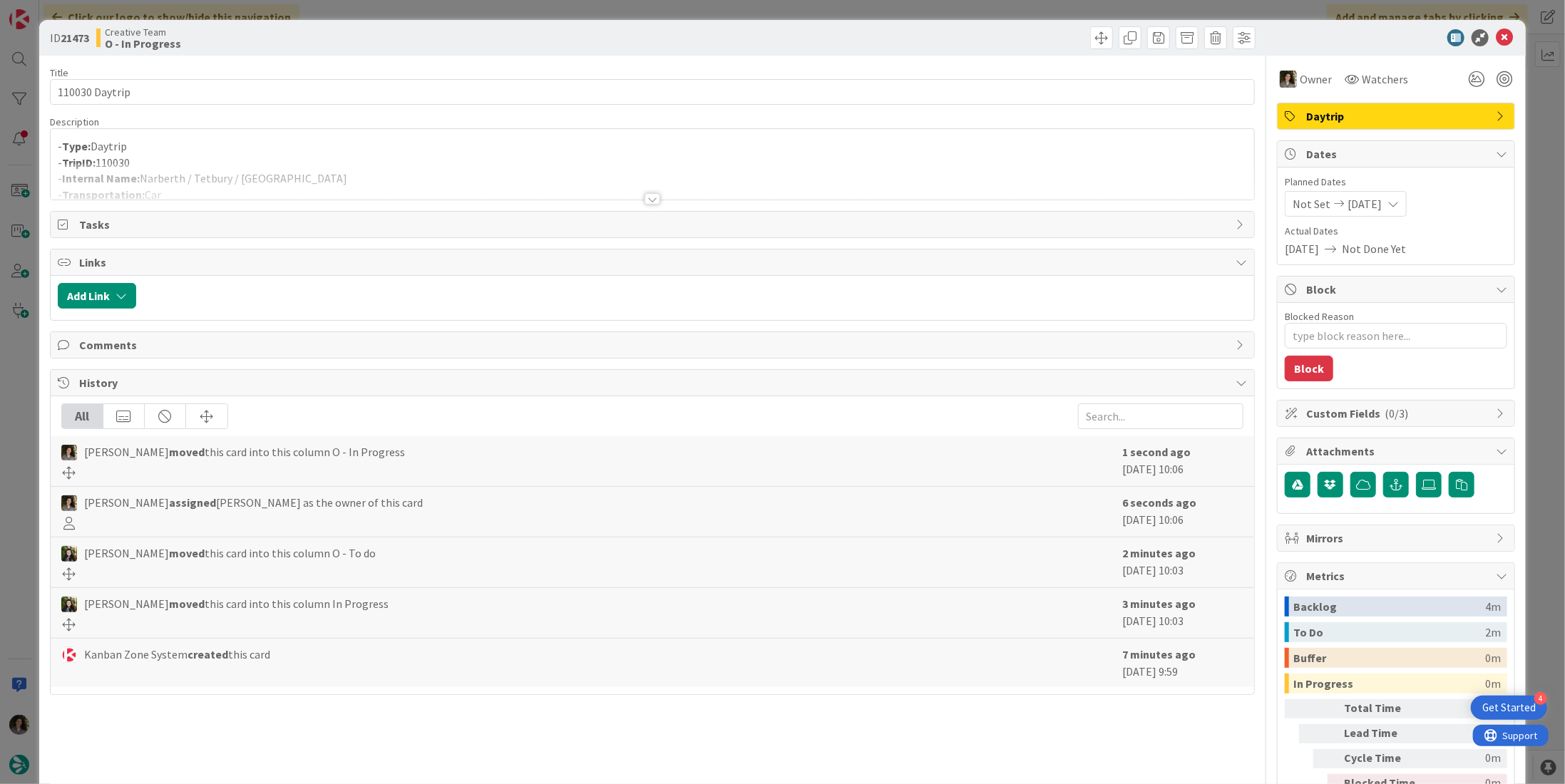
click at [325, 156] on p "- TripID: 110030" at bounding box center [652, 163] width 1189 height 16
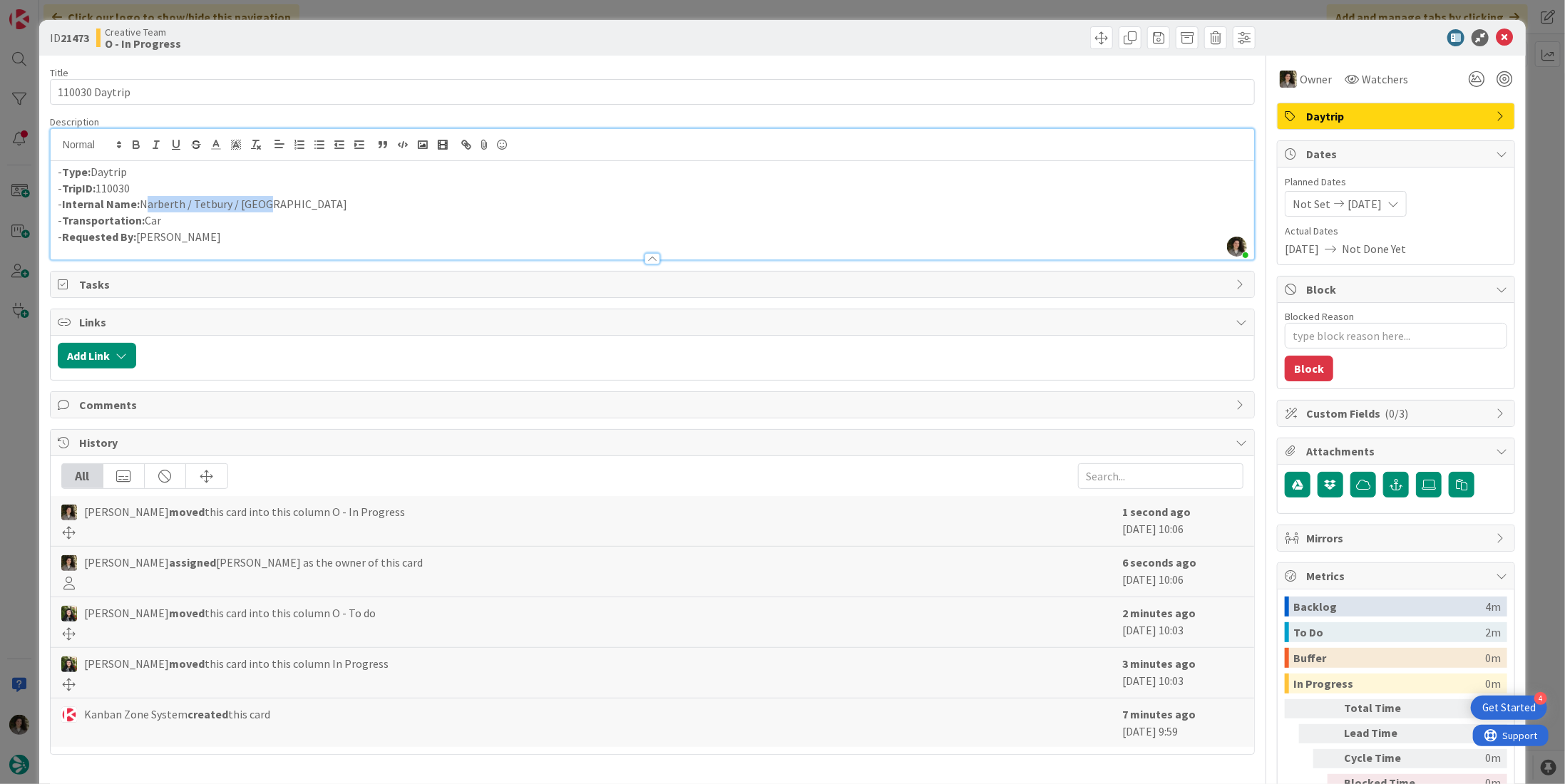
drag, startPoint x: 264, startPoint y: 204, endPoint x: 141, endPoint y: 204, distance: 123.0
click at [141, 204] on p "- Internal Name: Narberth / Tetbury / [GEOGRAPHIC_DATA]" at bounding box center [652, 204] width 1189 height 16
copy p "Narberth / Tetbury / [GEOGRAPHIC_DATA]"
click at [1496, 34] on icon at bounding box center [1504, 37] width 17 height 17
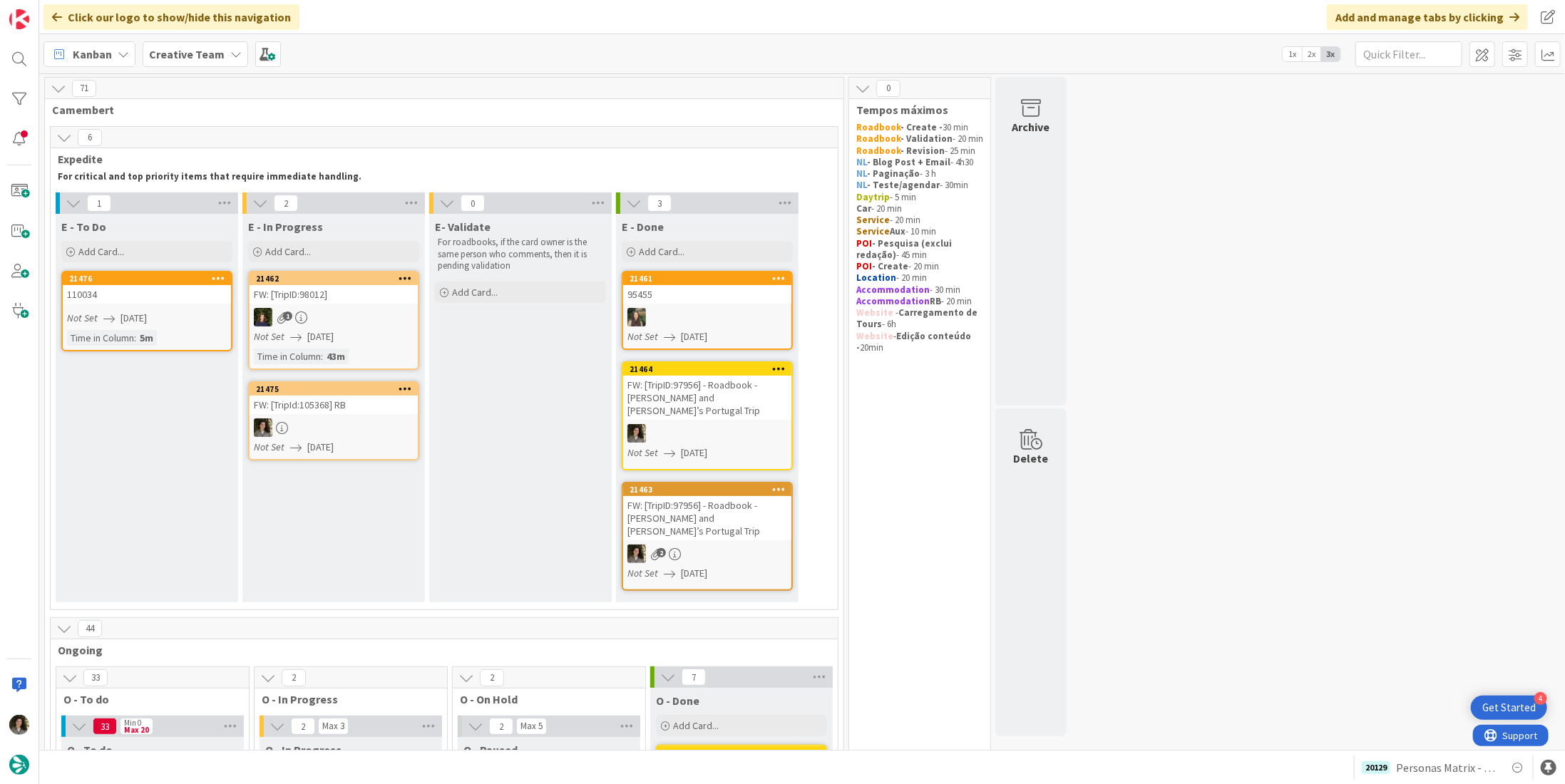
click at [320, 421] on div at bounding box center [334, 427] width 168 height 19
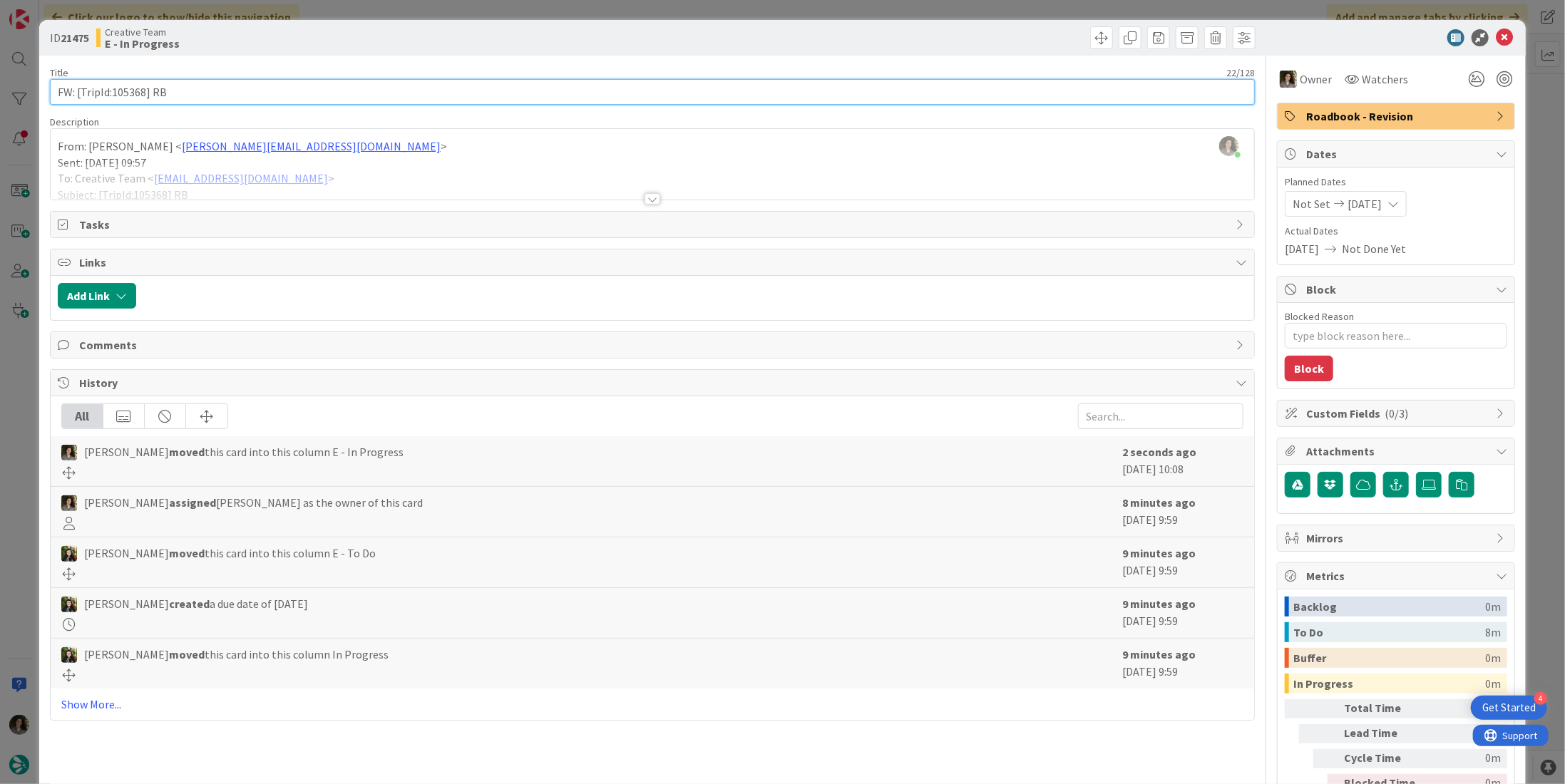
drag, startPoint x: 146, startPoint y: 92, endPoint x: 114, endPoint y: 90, distance: 32.1
click at [114, 90] on input "FW: [TripId:105368] RB" at bounding box center [652, 91] width 1205 height 26
click at [329, 84] on input "FW: [TripId:105368] RB" at bounding box center [652, 91] width 1205 height 26
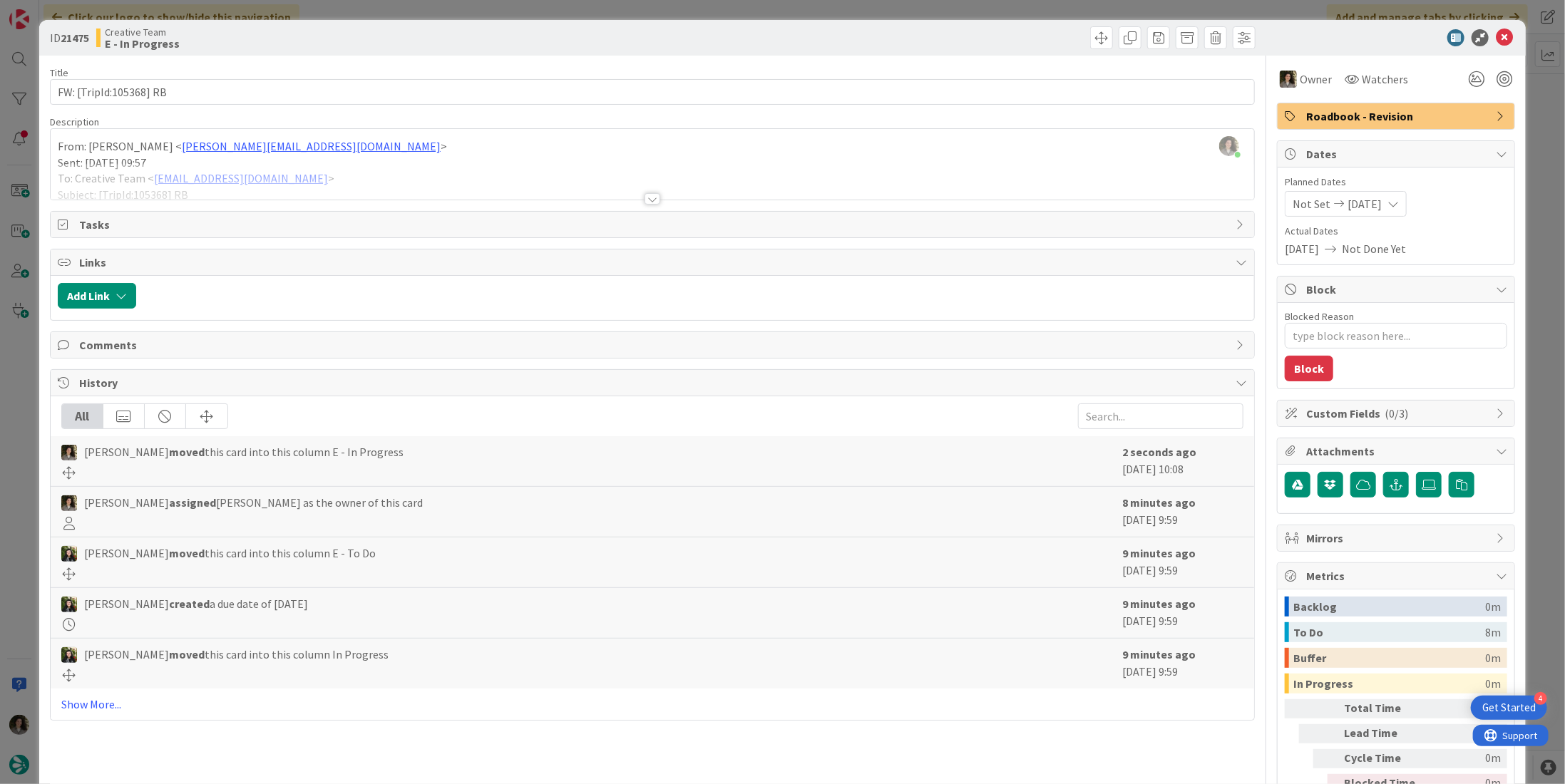
click at [649, 190] on div at bounding box center [652, 181] width 1203 height 36
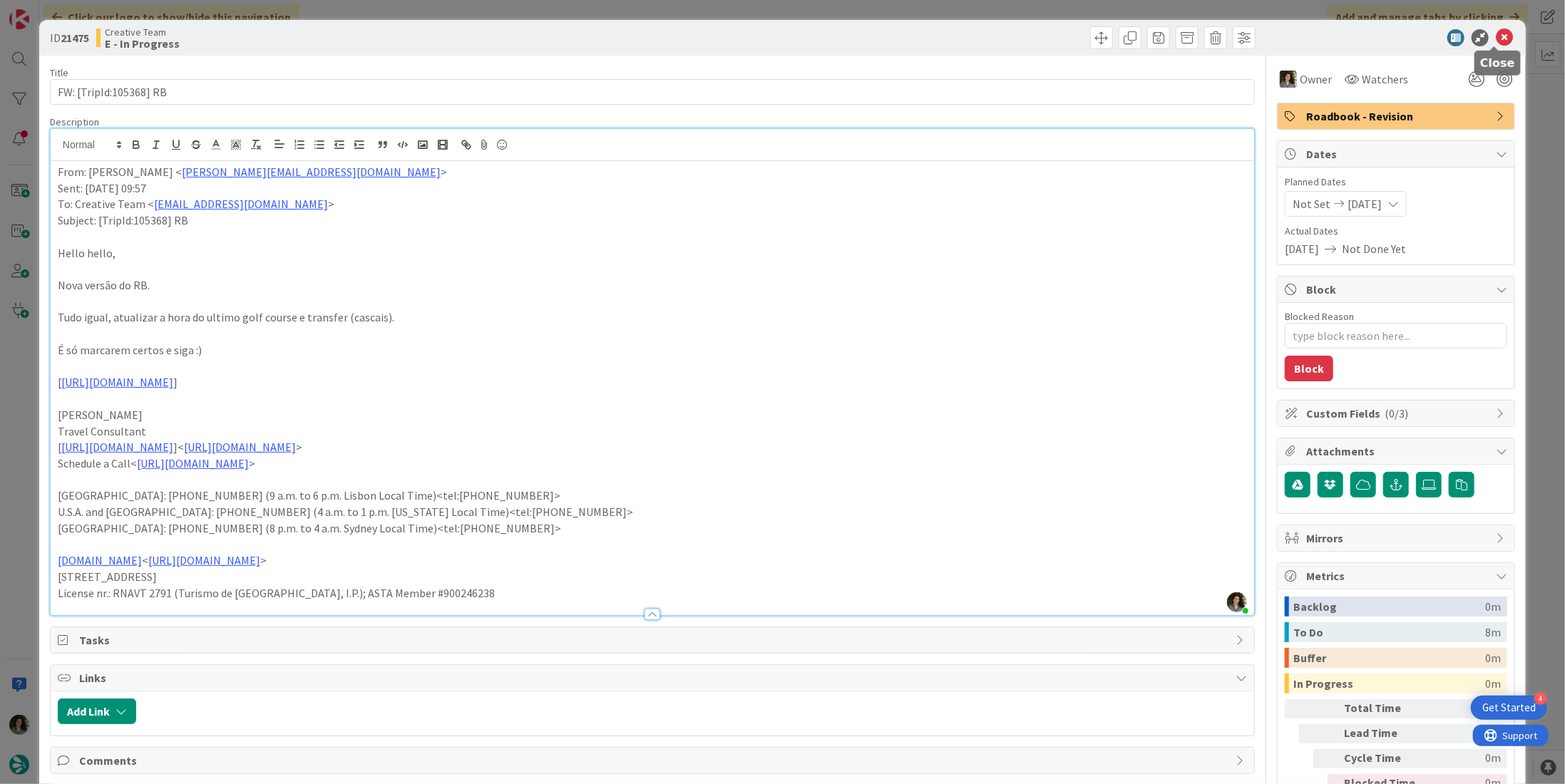
click at [1497, 36] on icon at bounding box center [1504, 37] width 17 height 17
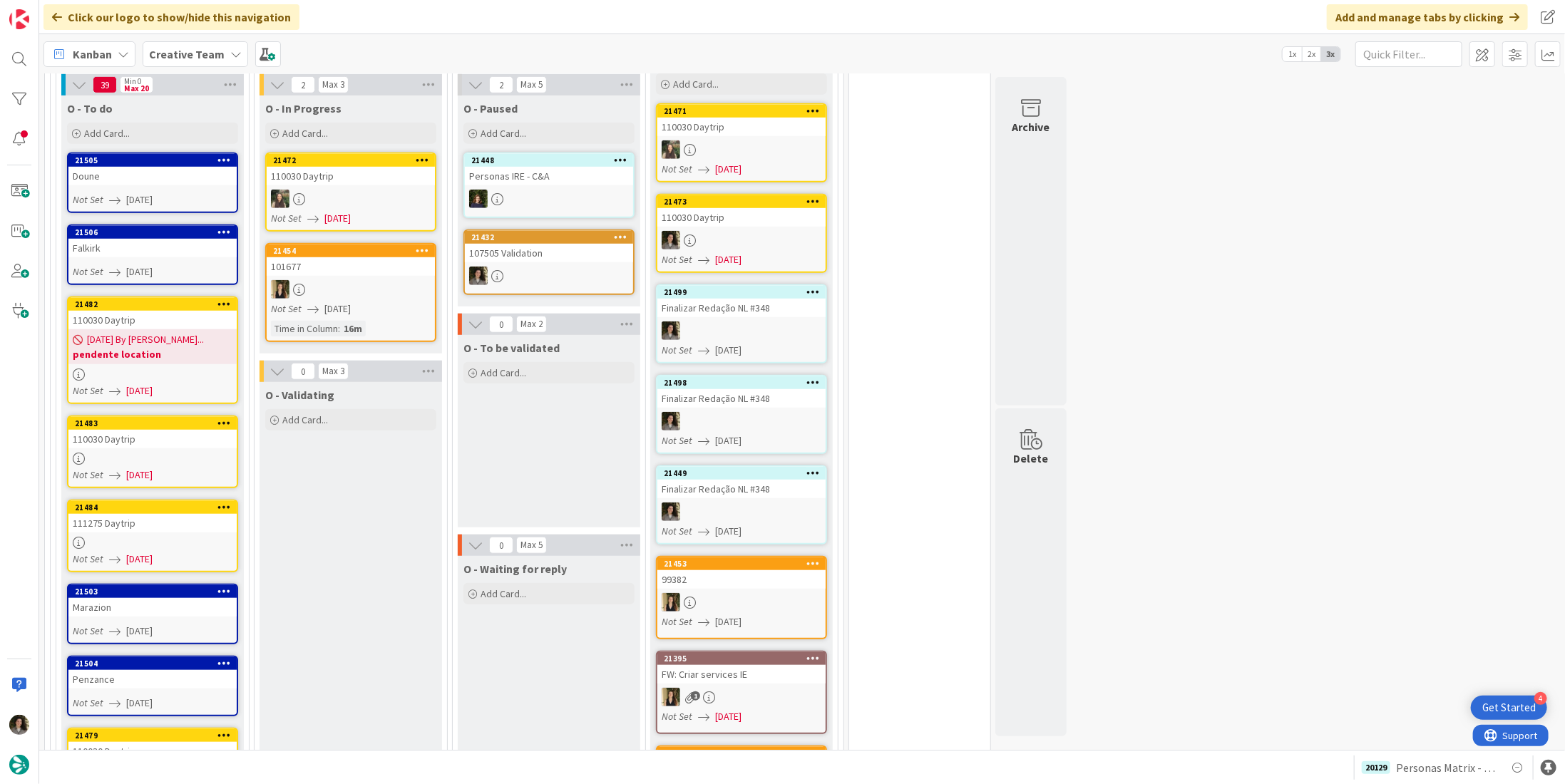
scroll to position [784, 0]
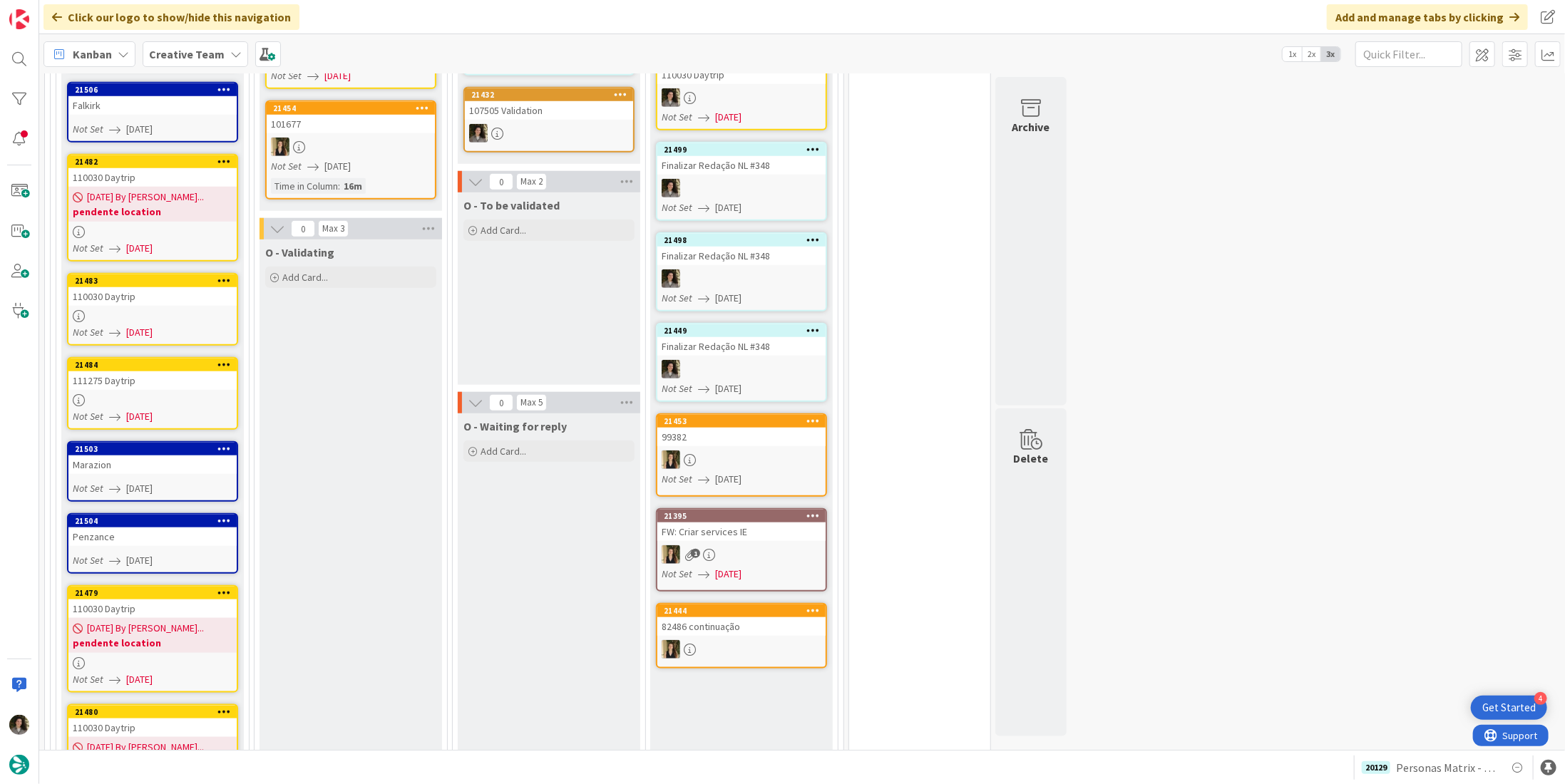
click at [152, 359] on link "21484 111275 Daytrip Not Set [DATE]" at bounding box center [152, 394] width 171 height 72
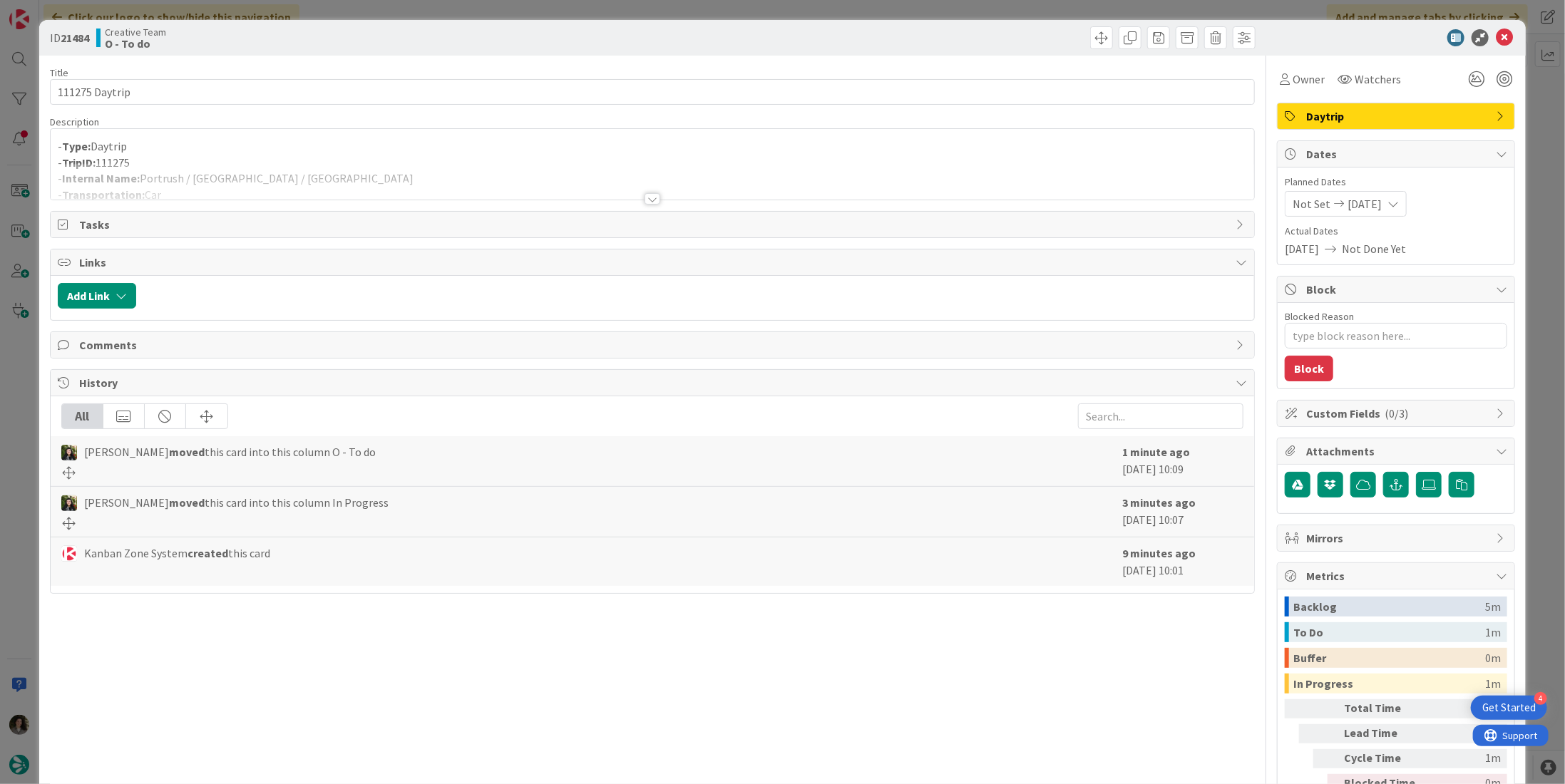
click at [647, 196] on div at bounding box center [652, 199] width 16 height 12
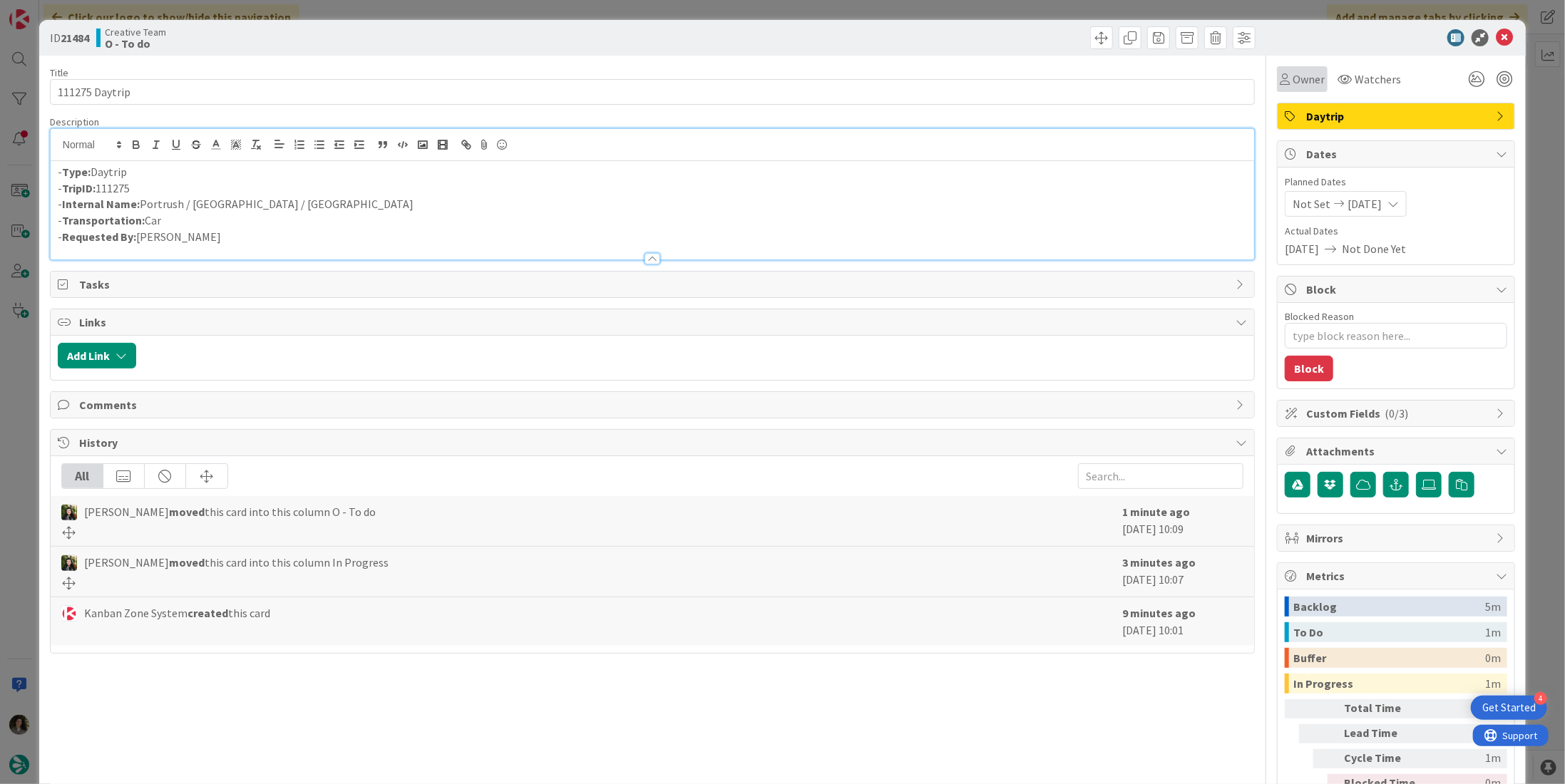
click at [1281, 84] on div "Owner" at bounding box center [1302, 79] width 45 height 17
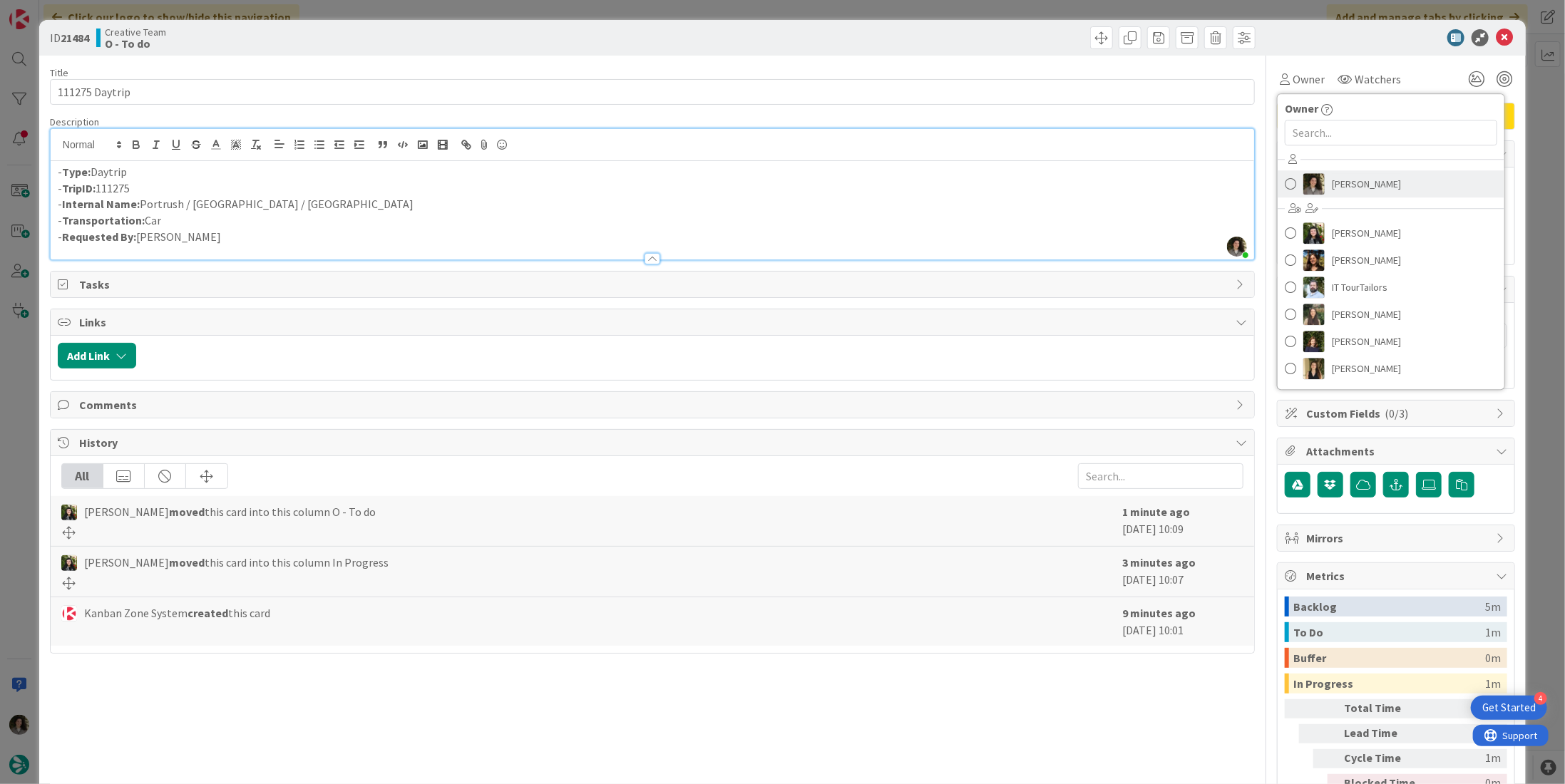
click at [1339, 174] on span "[PERSON_NAME]" at bounding box center [1366, 184] width 69 height 21
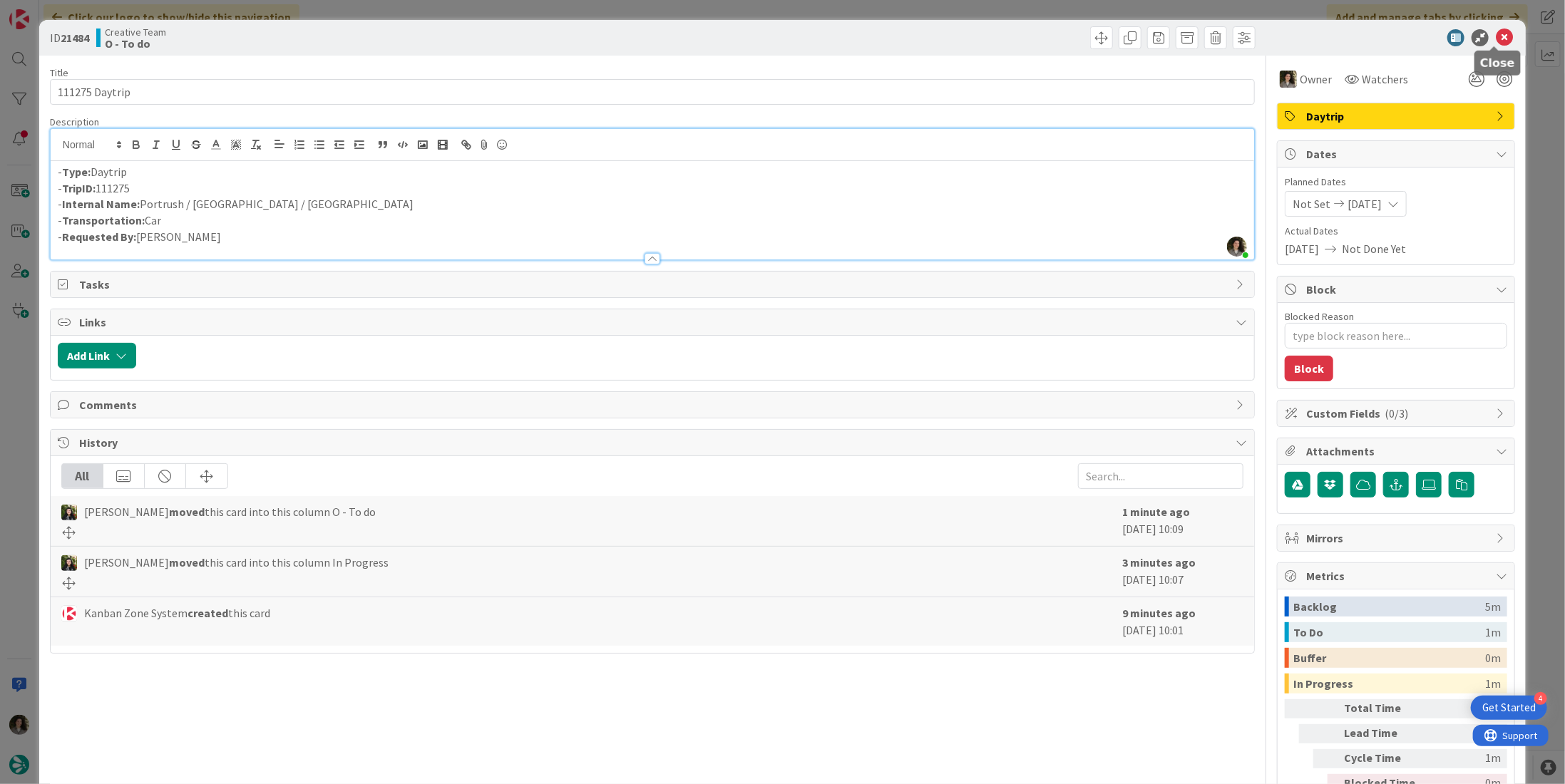
click at [1496, 35] on icon at bounding box center [1504, 37] width 17 height 17
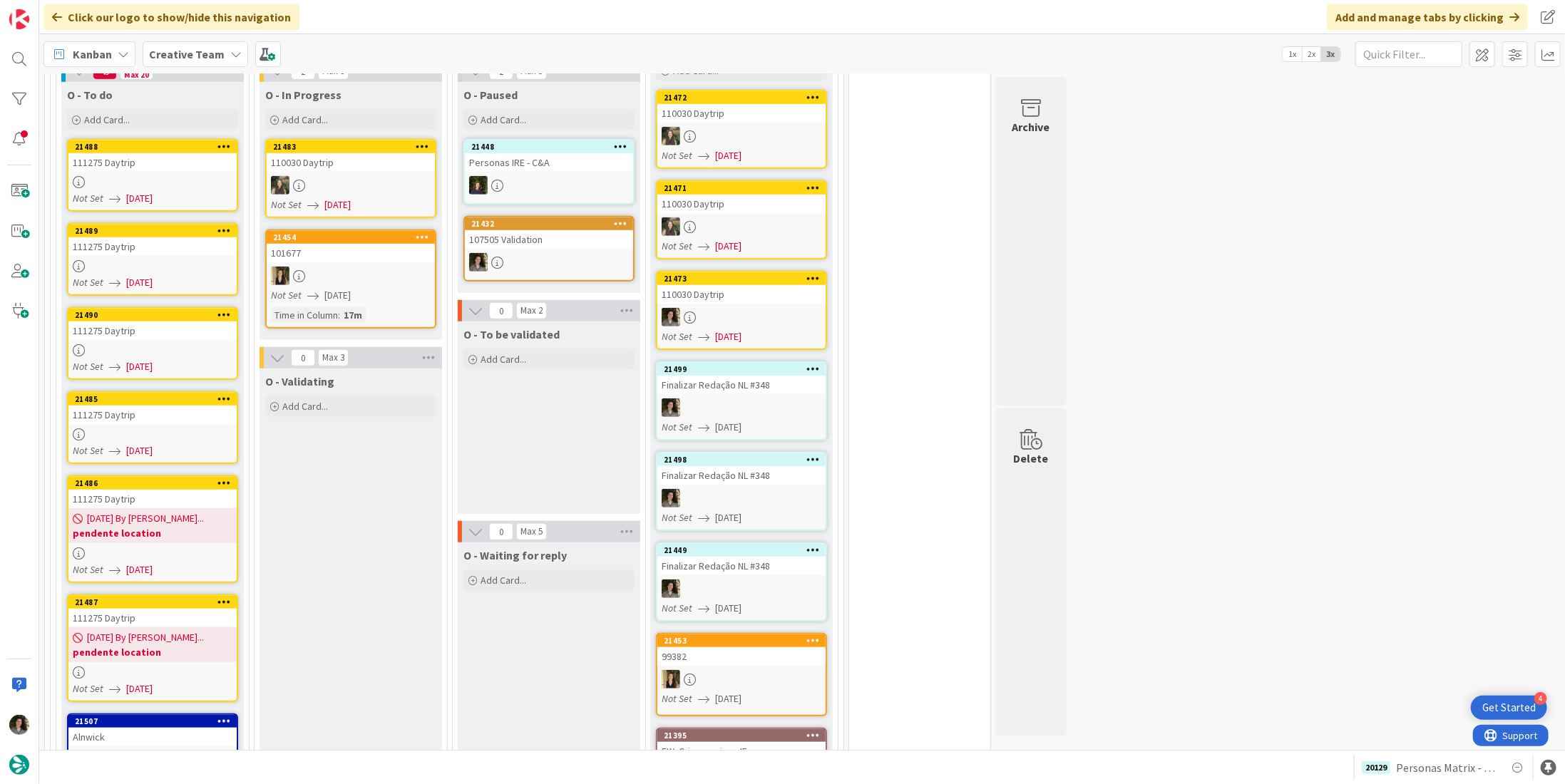
scroll to position [642, 0]
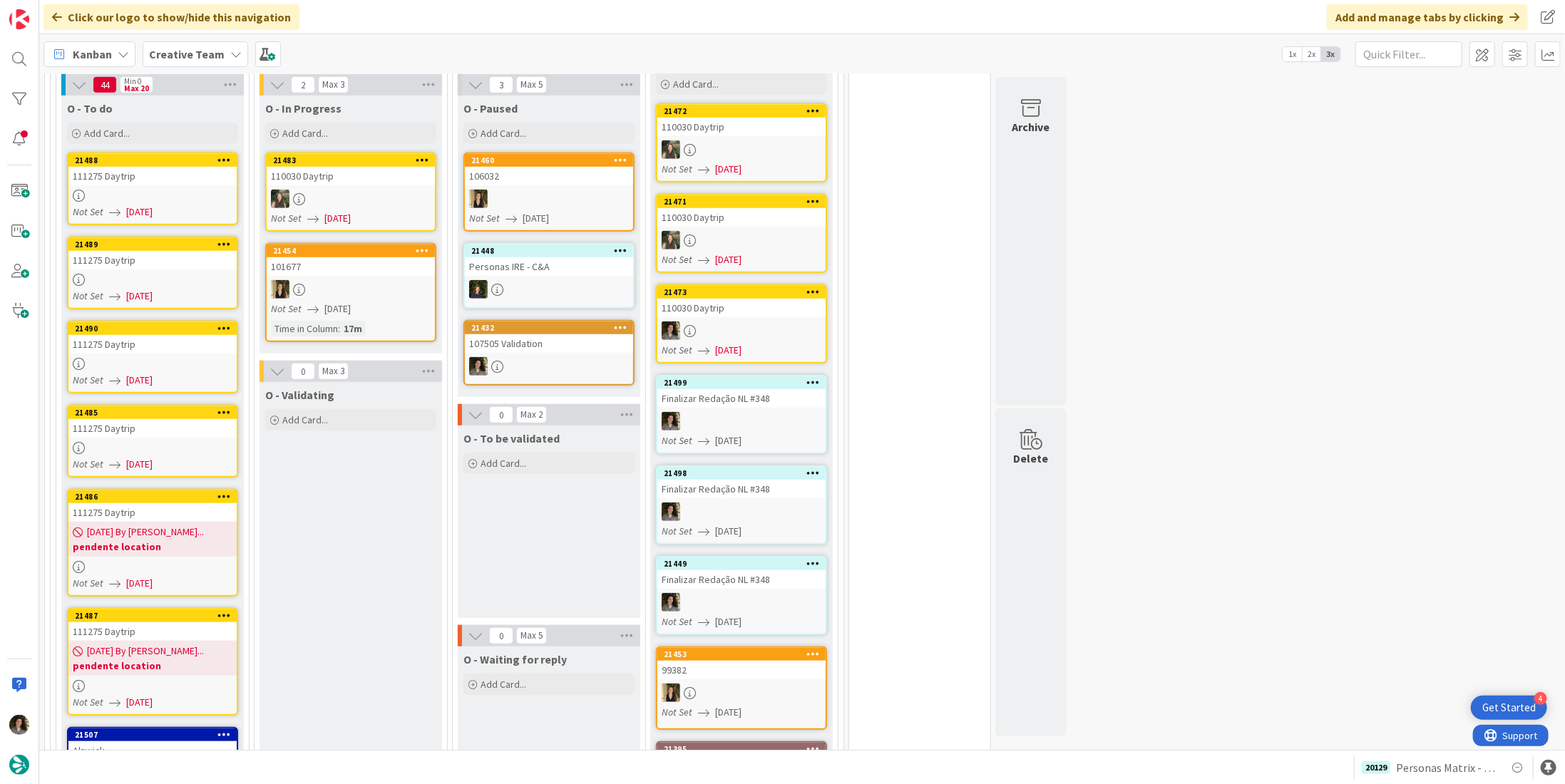
click at [191, 167] on div "111275 Daytrip" at bounding box center [152, 176] width 168 height 19
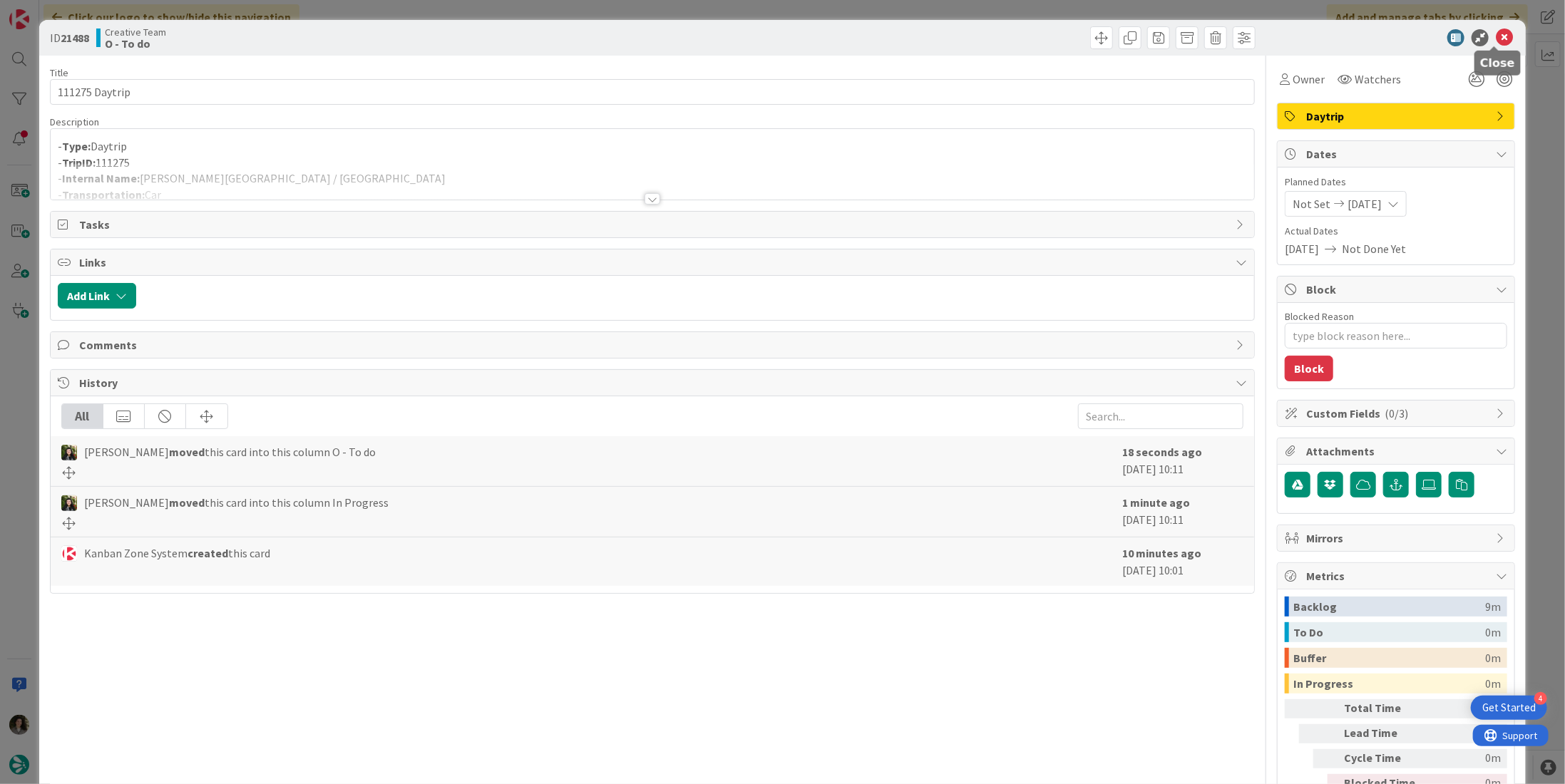
click at [1496, 37] on icon at bounding box center [1504, 37] width 17 height 17
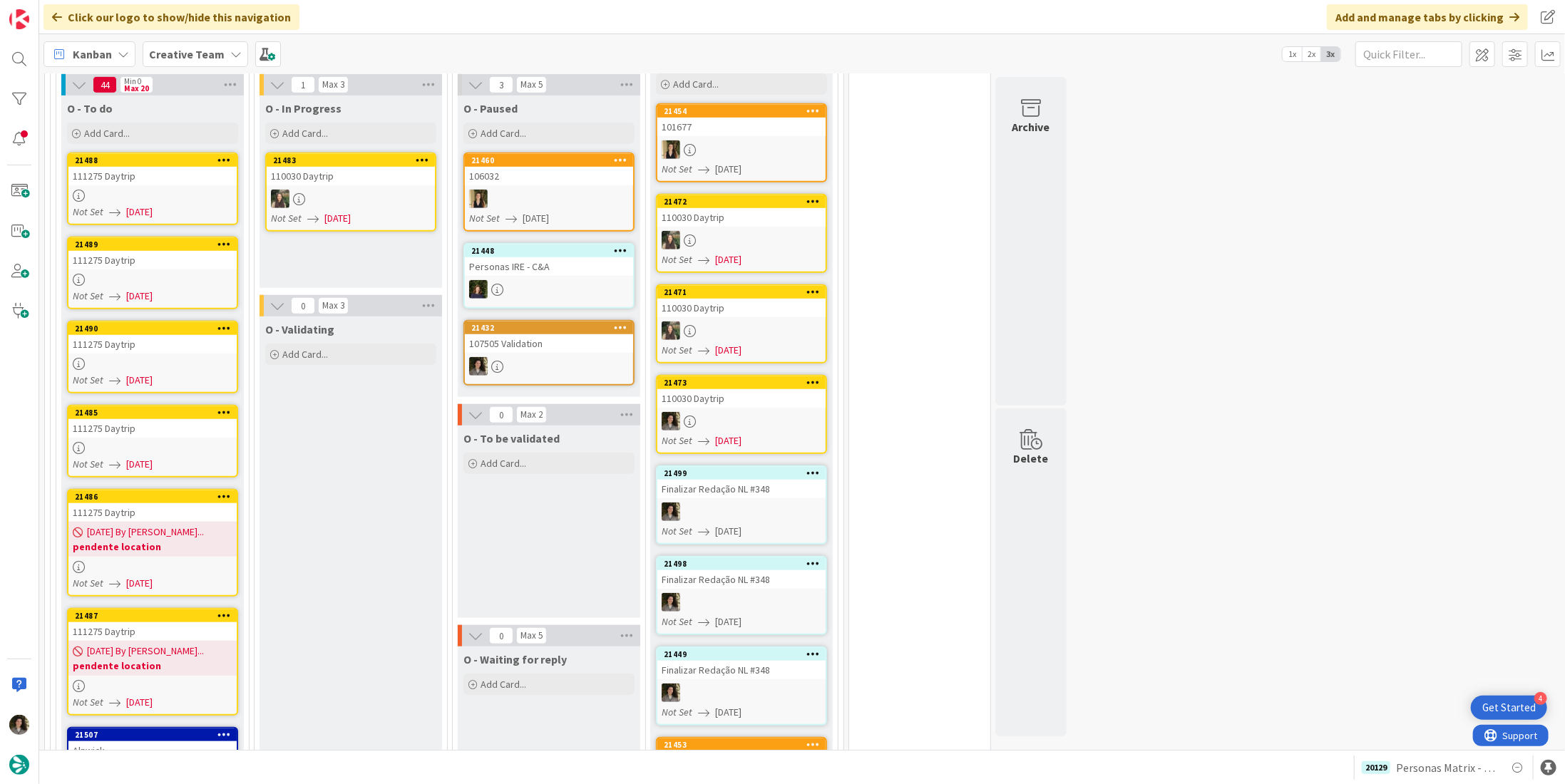
click at [138, 409] on link "21485 111275 Daytrip Not Set [DATE]" at bounding box center [152, 441] width 171 height 72
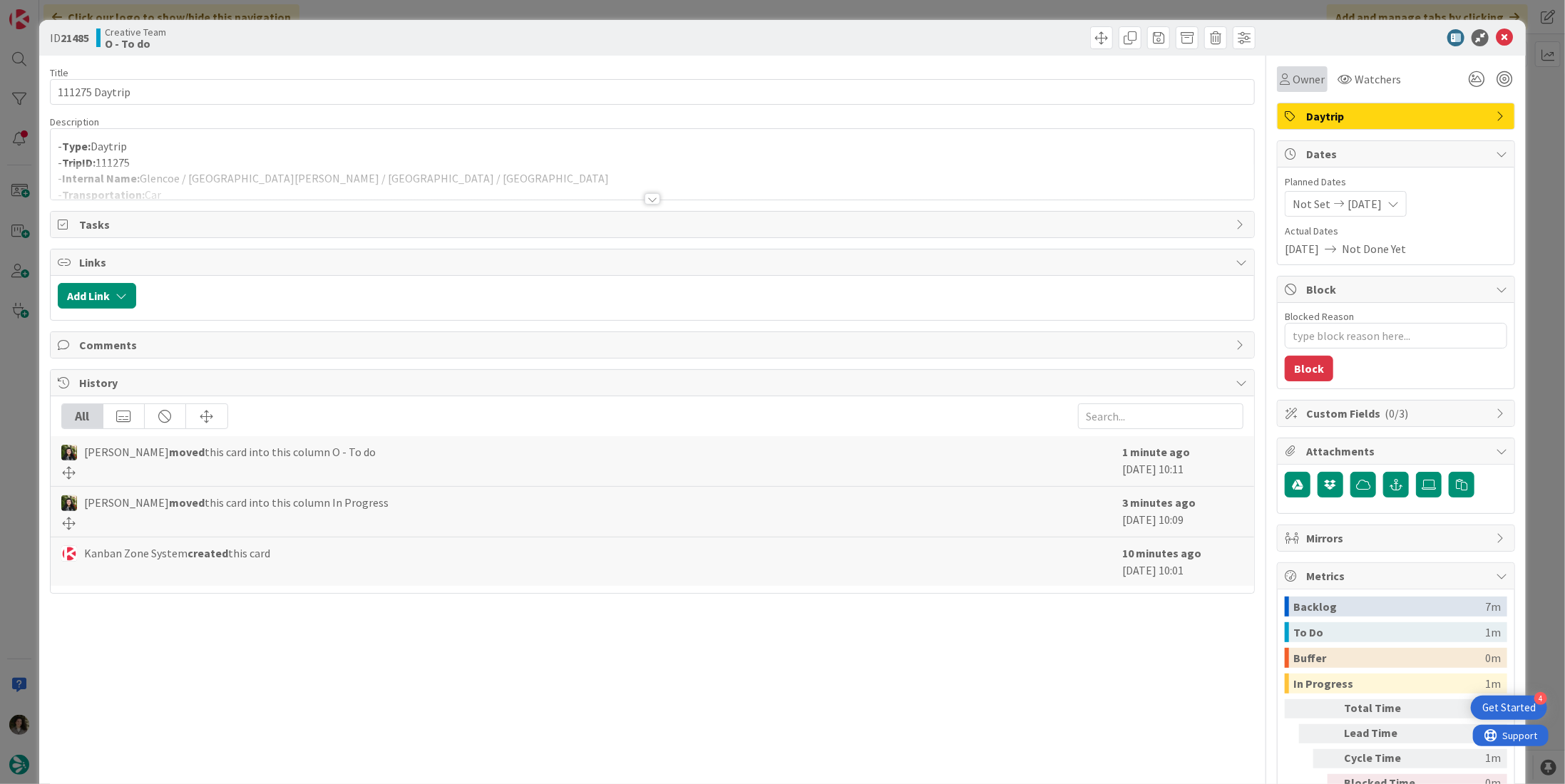
click at [1295, 72] on span "Owner" at bounding box center [1308, 79] width 32 height 17
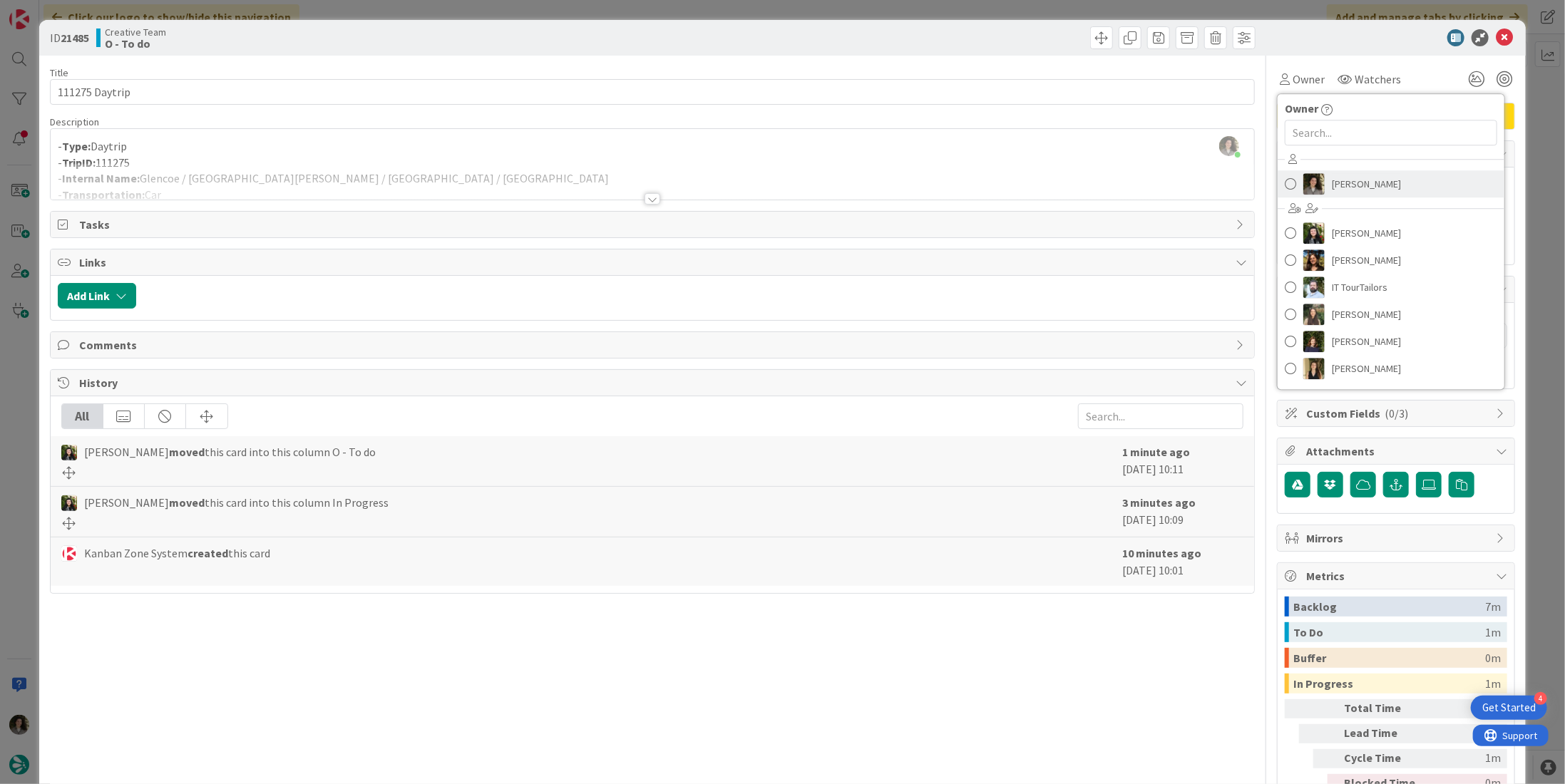
click at [1355, 184] on span "[PERSON_NAME]" at bounding box center [1366, 184] width 69 height 21
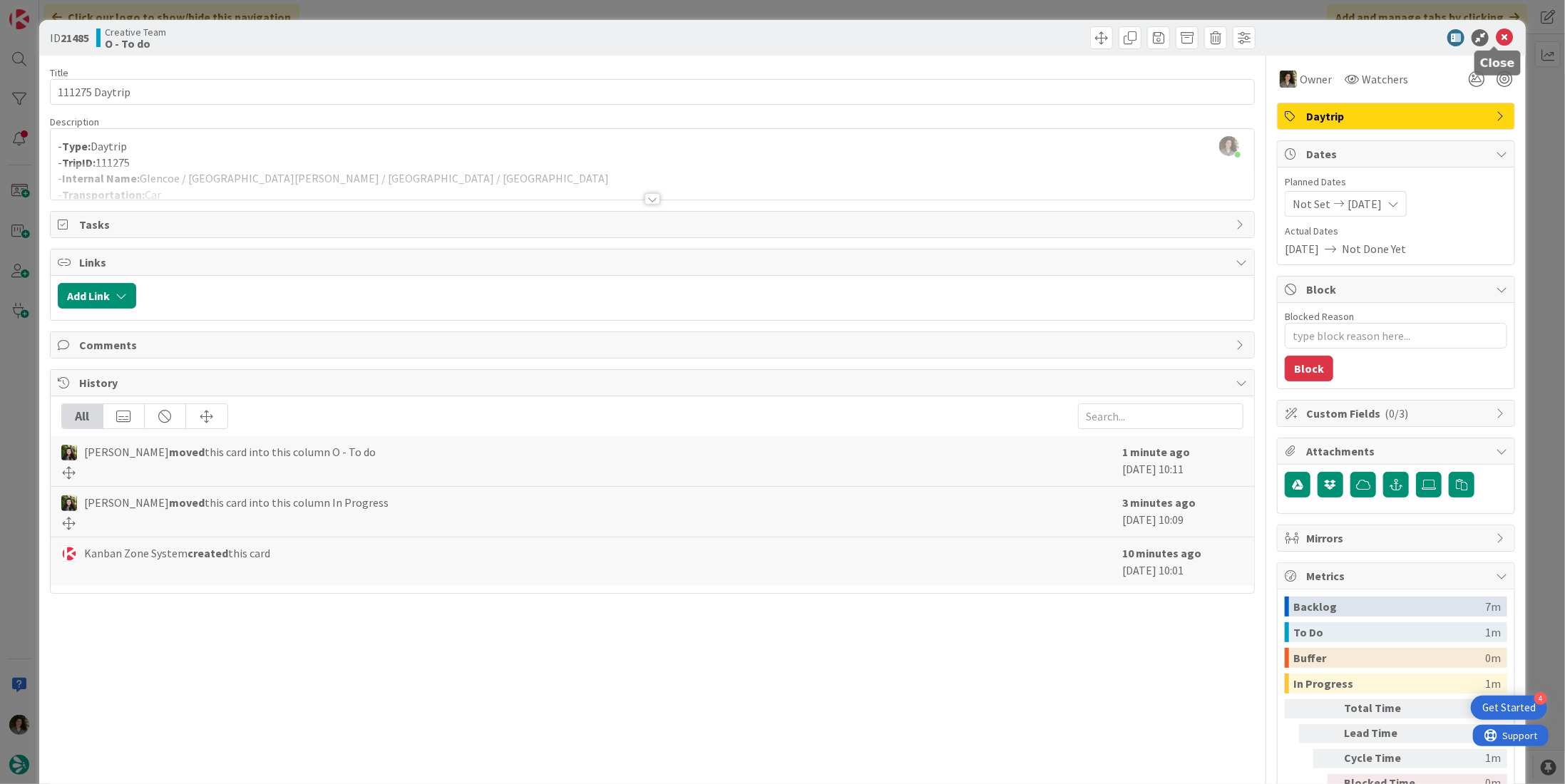
click at [1496, 40] on icon at bounding box center [1504, 37] width 17 height 17
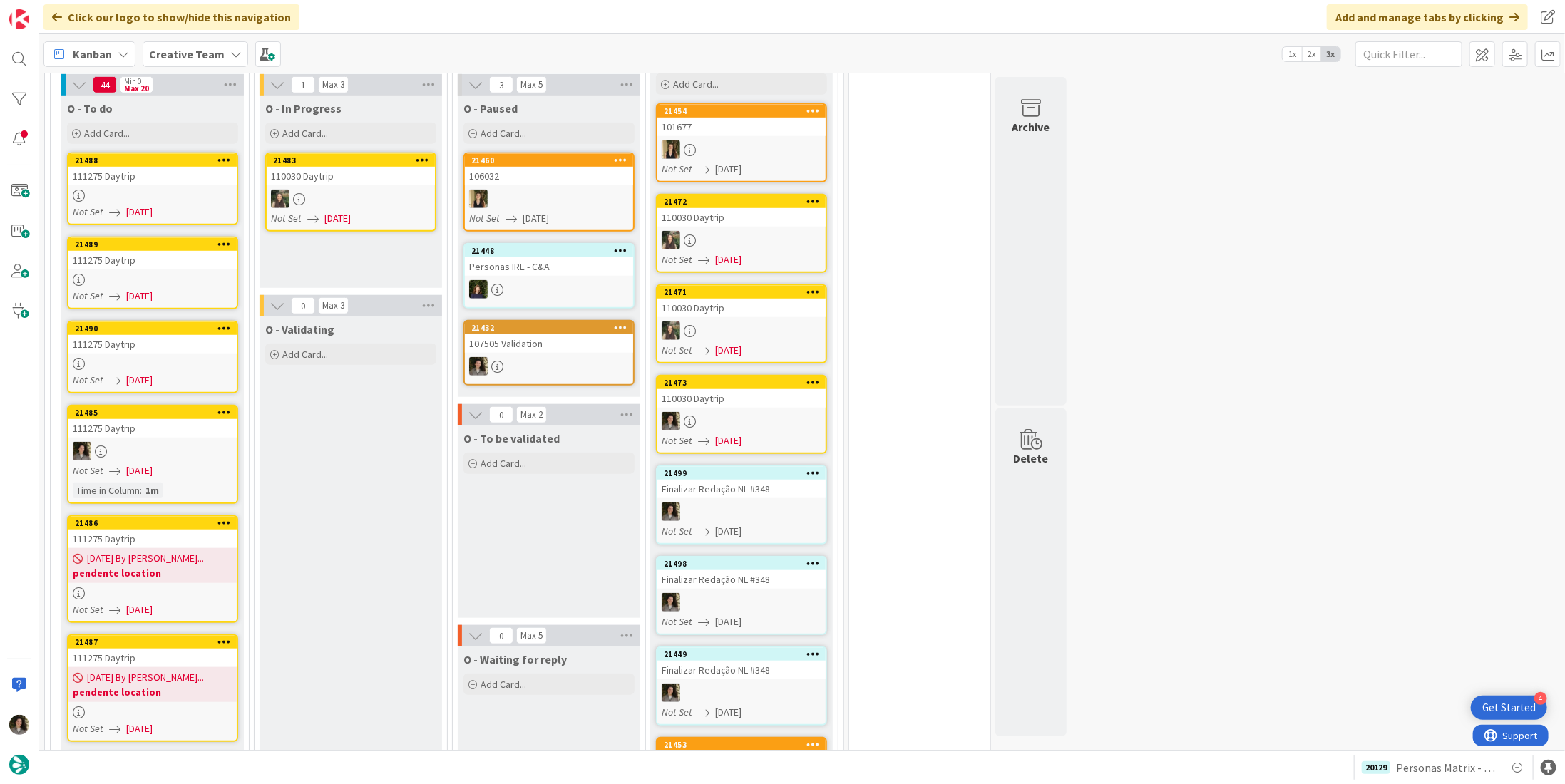
click at [149, 358] on div at bounding box center [152, 364] width 168 height 12
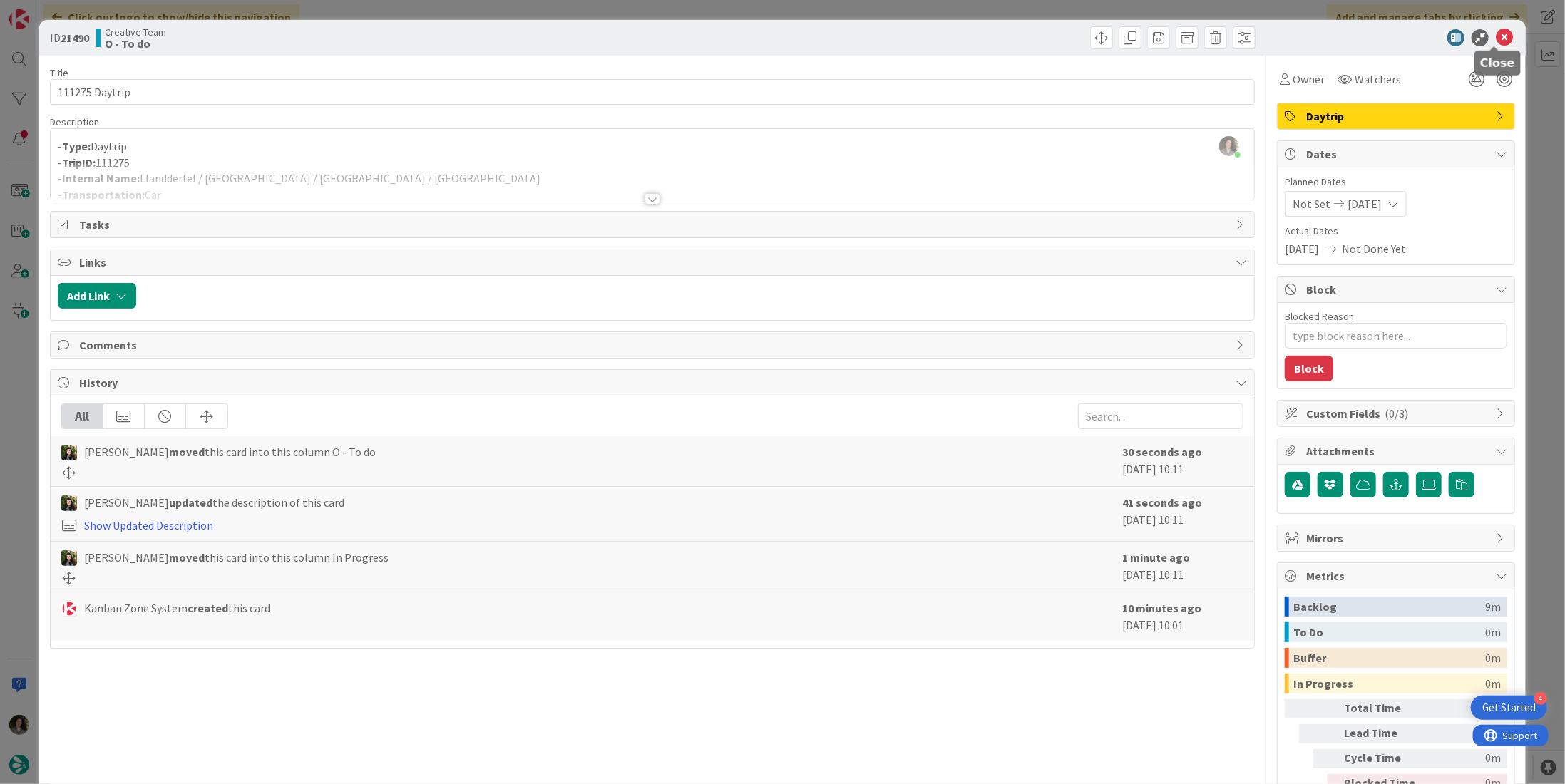
click at [1499, 40] on icon at bounding box center [1504, 37] width 17 height 17
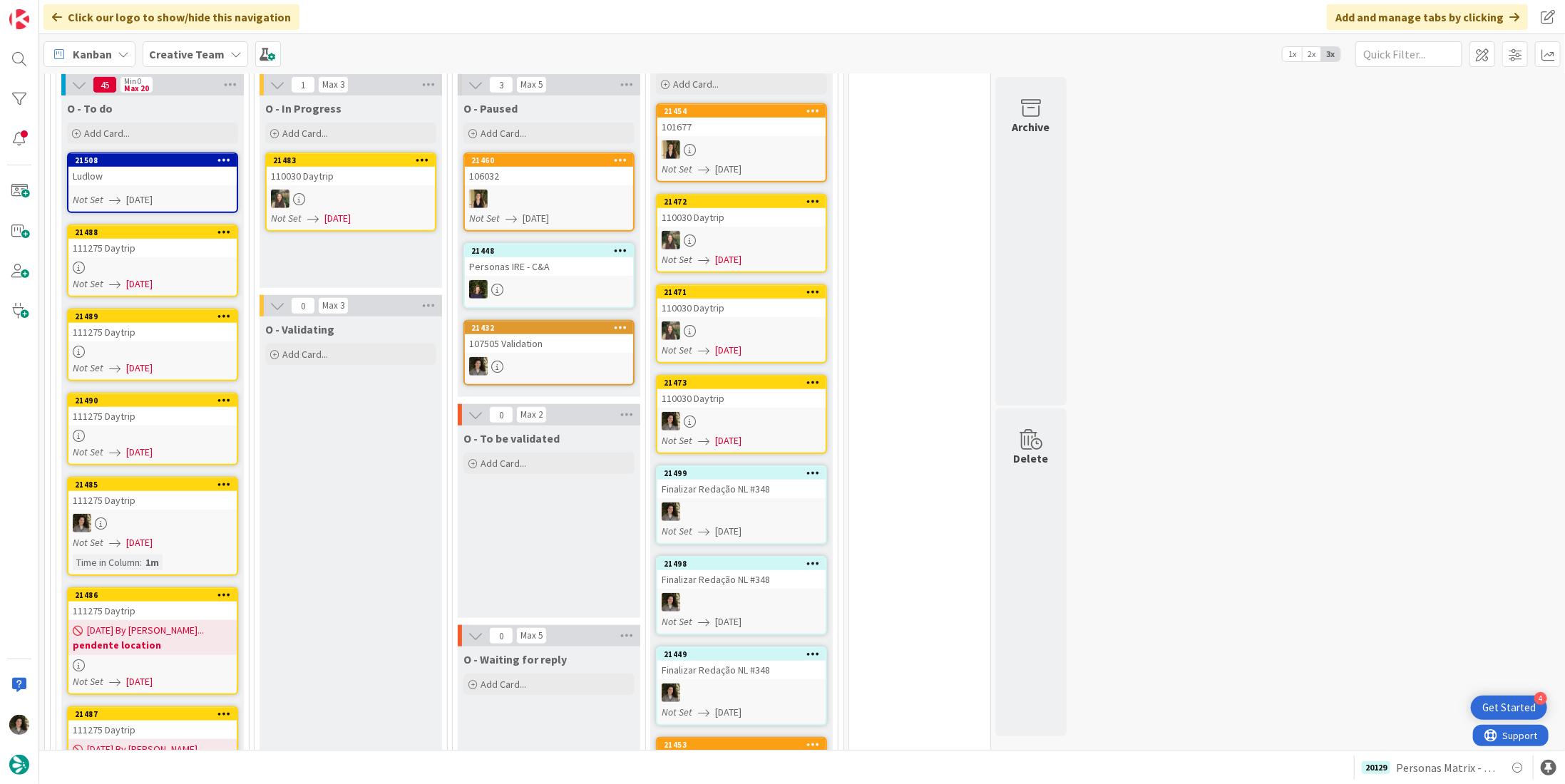
click at [137, 514] on div at bounding box center [152, 523] width 168 height 19
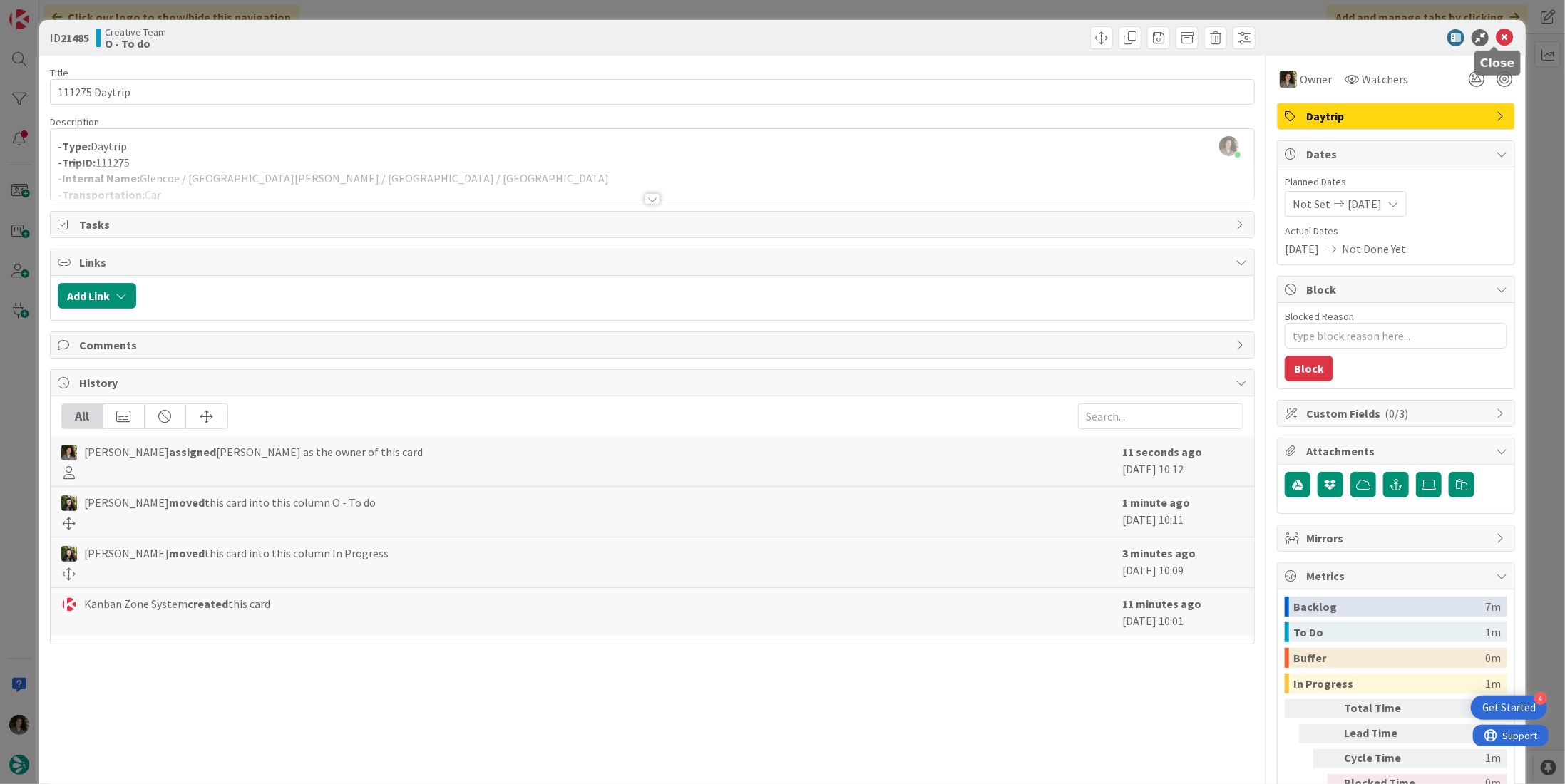
click at [1497, 37] on icon at bounding box center [1504, 37] width 17 height 17
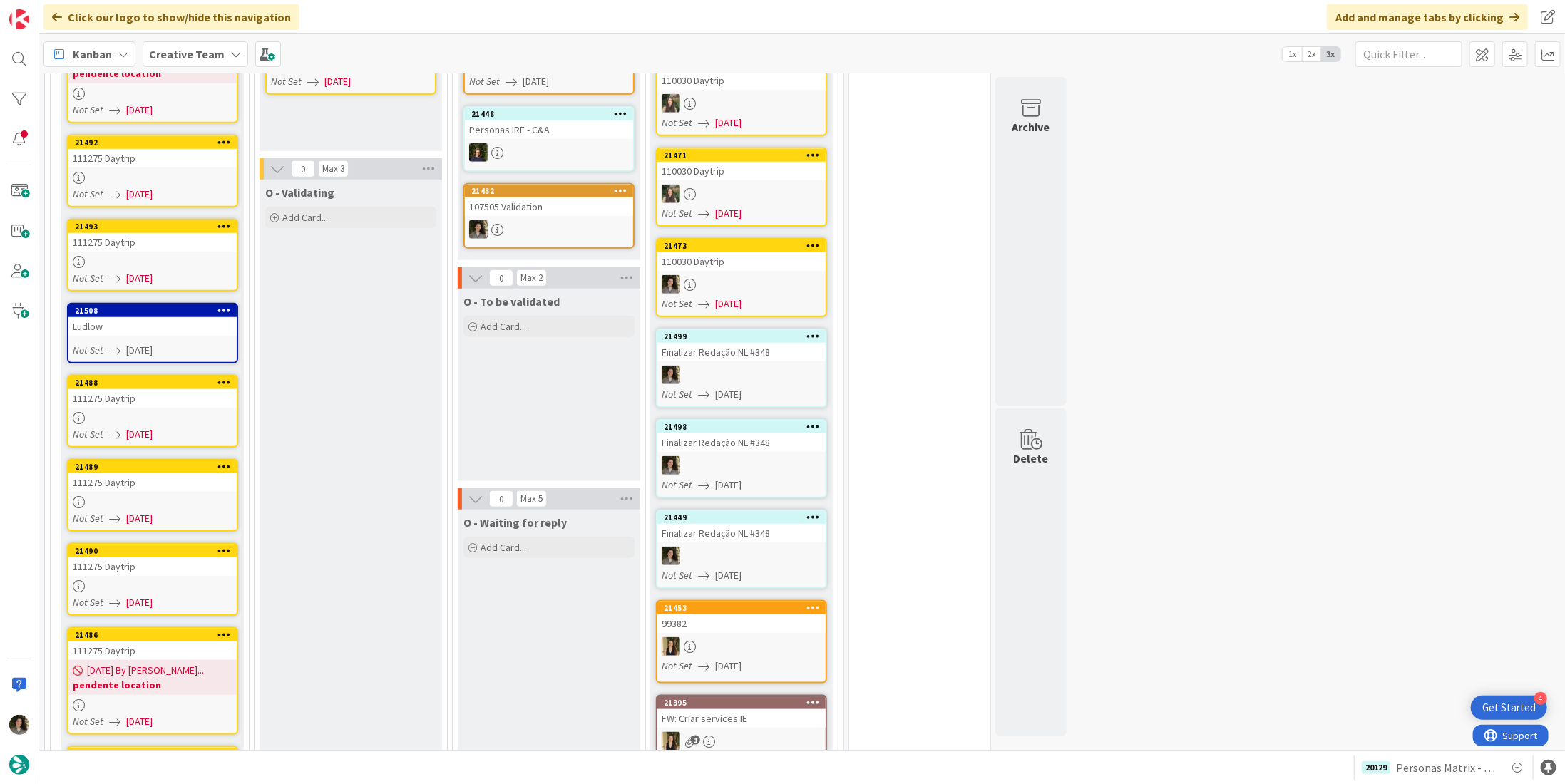
scroll to position [850, 0]
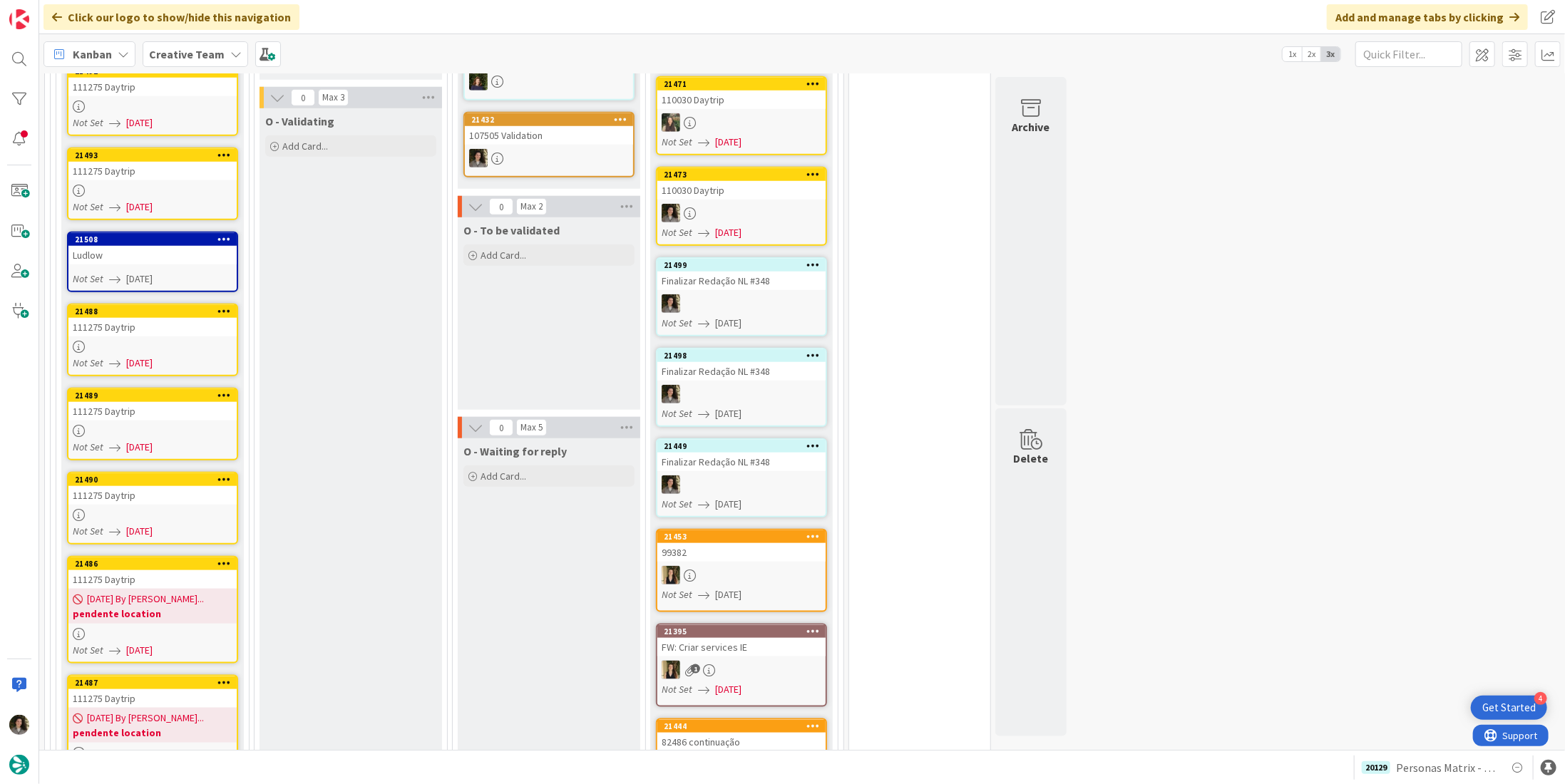
click at [175, 486] on div "111275 Daytrip" at bounding box center [152, 495] width 168 height 19
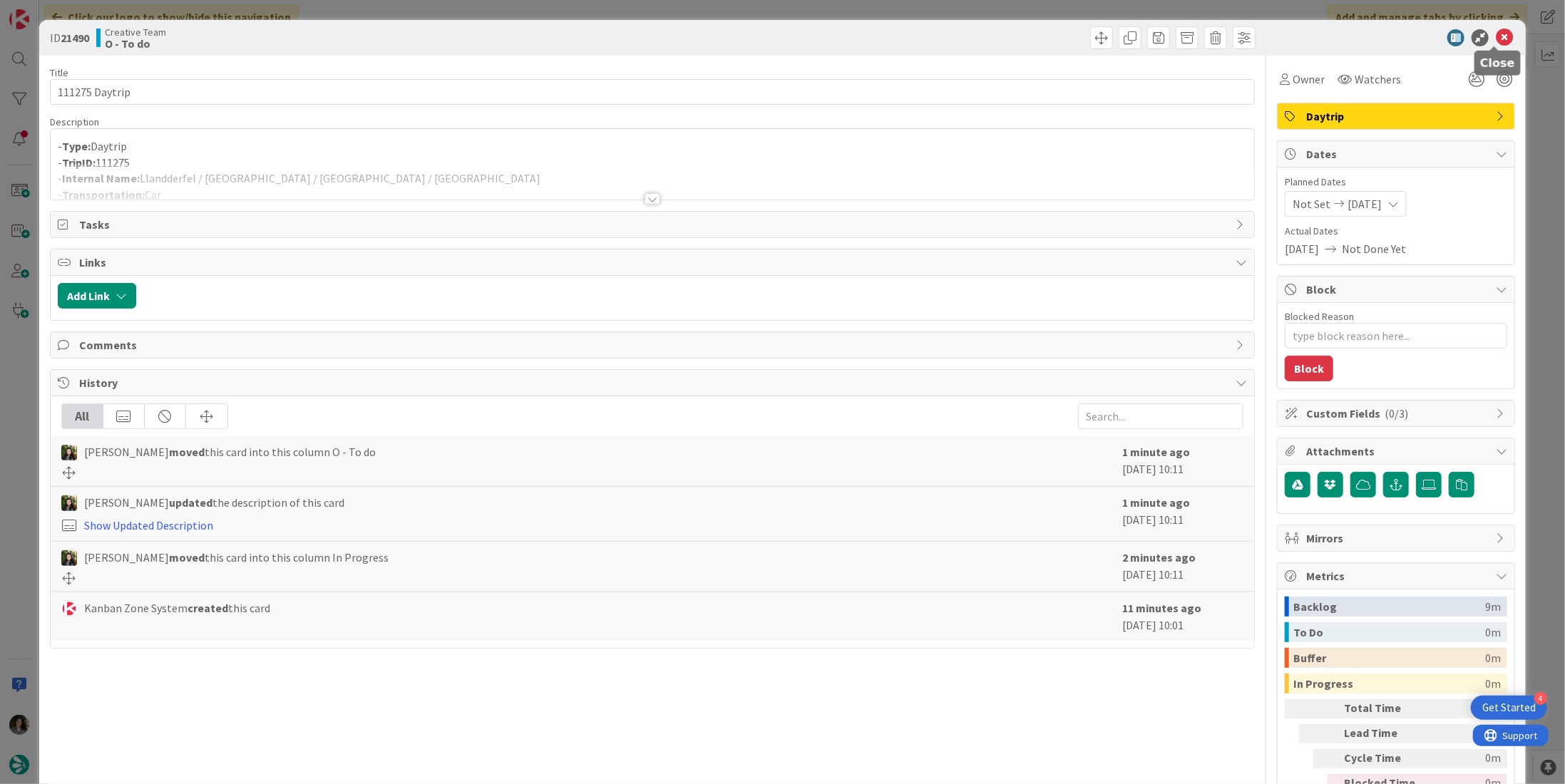
click at [1501, 31] on icon at bounding box center [1504, 37] width 17 height 17
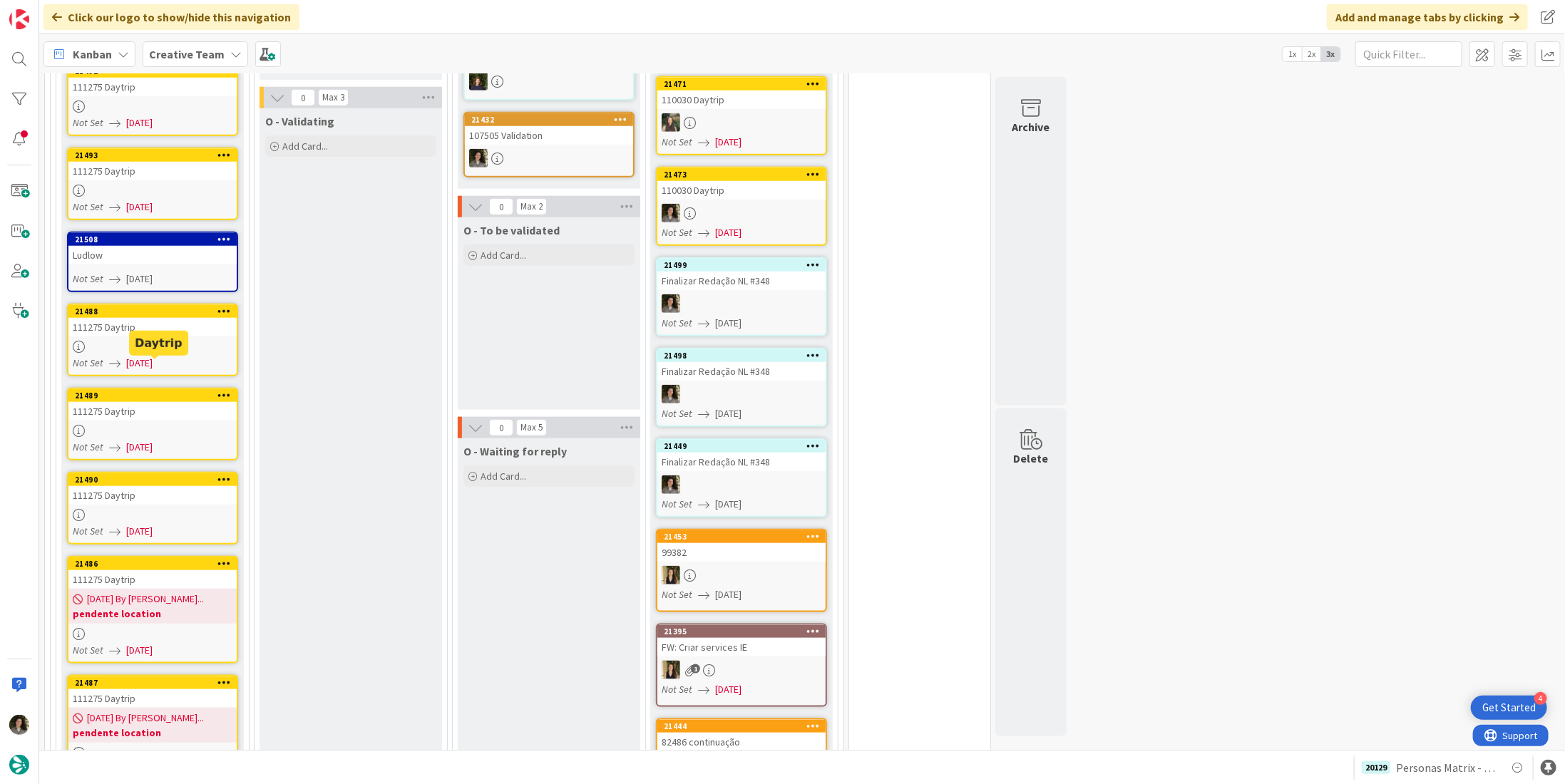
click at [152, 318] on div "111275 Daytrip" at bounding box center [152, 327] width 168 height 19
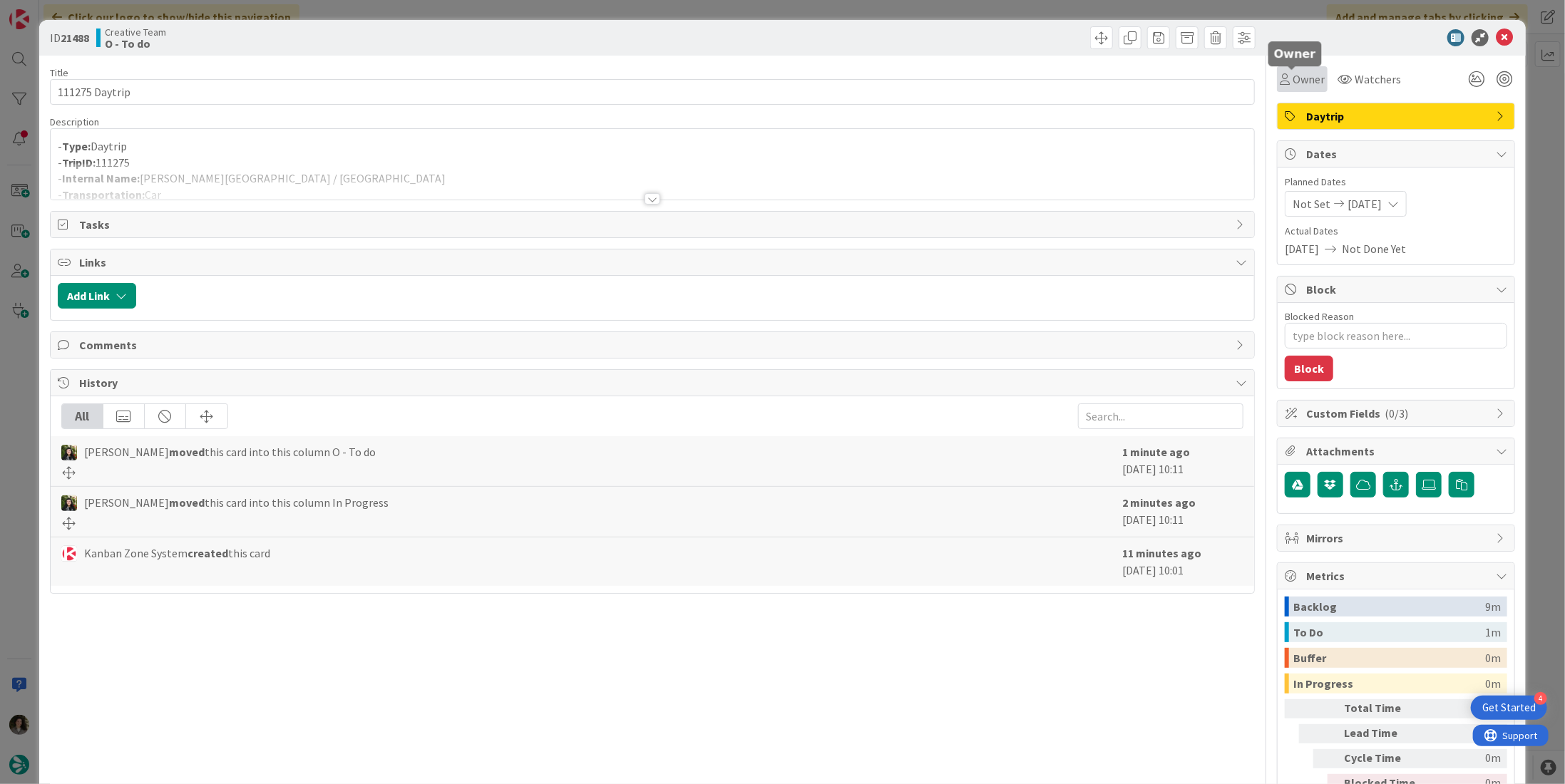
click at [1309, 86] on span "Owner" at bounding box center [1308, 79] width 32 height 17
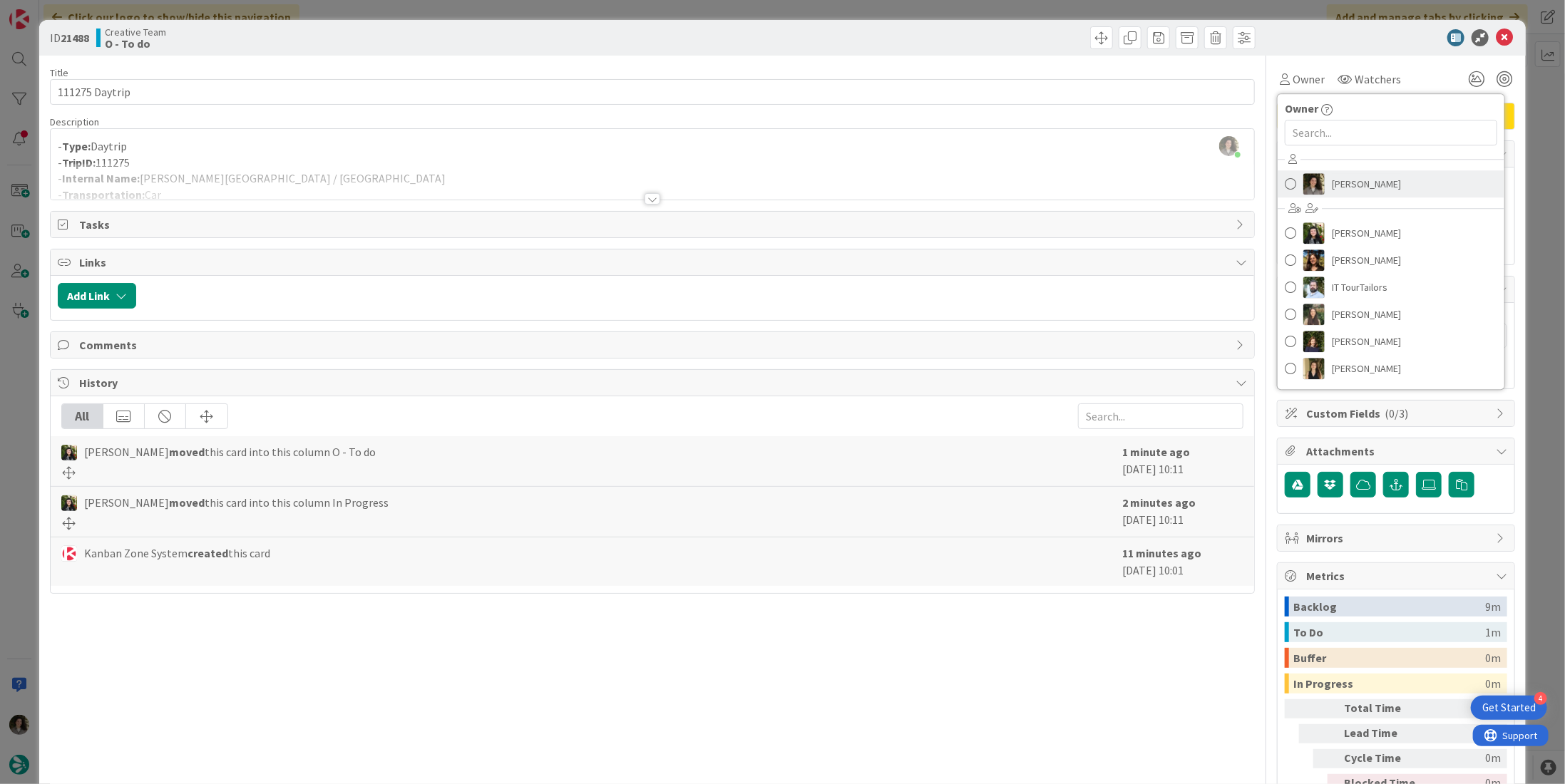
click at [1360, 178] on span "[PERSON_NAME]" at bounding box center [1366, 184] width 69 height 21
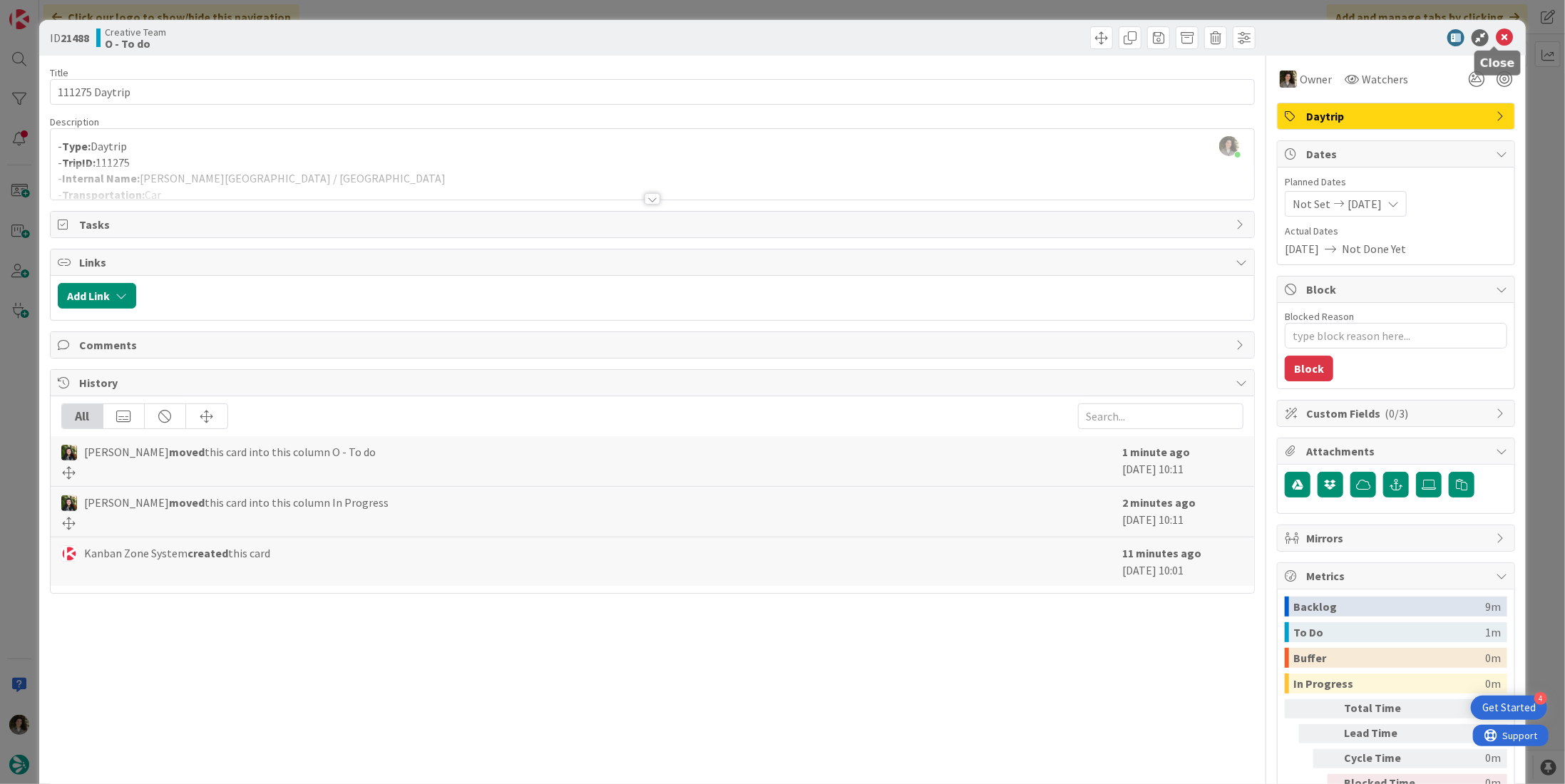
click at [1496, 36] on icon at bounding box center [1504, 37] width 17 height 17
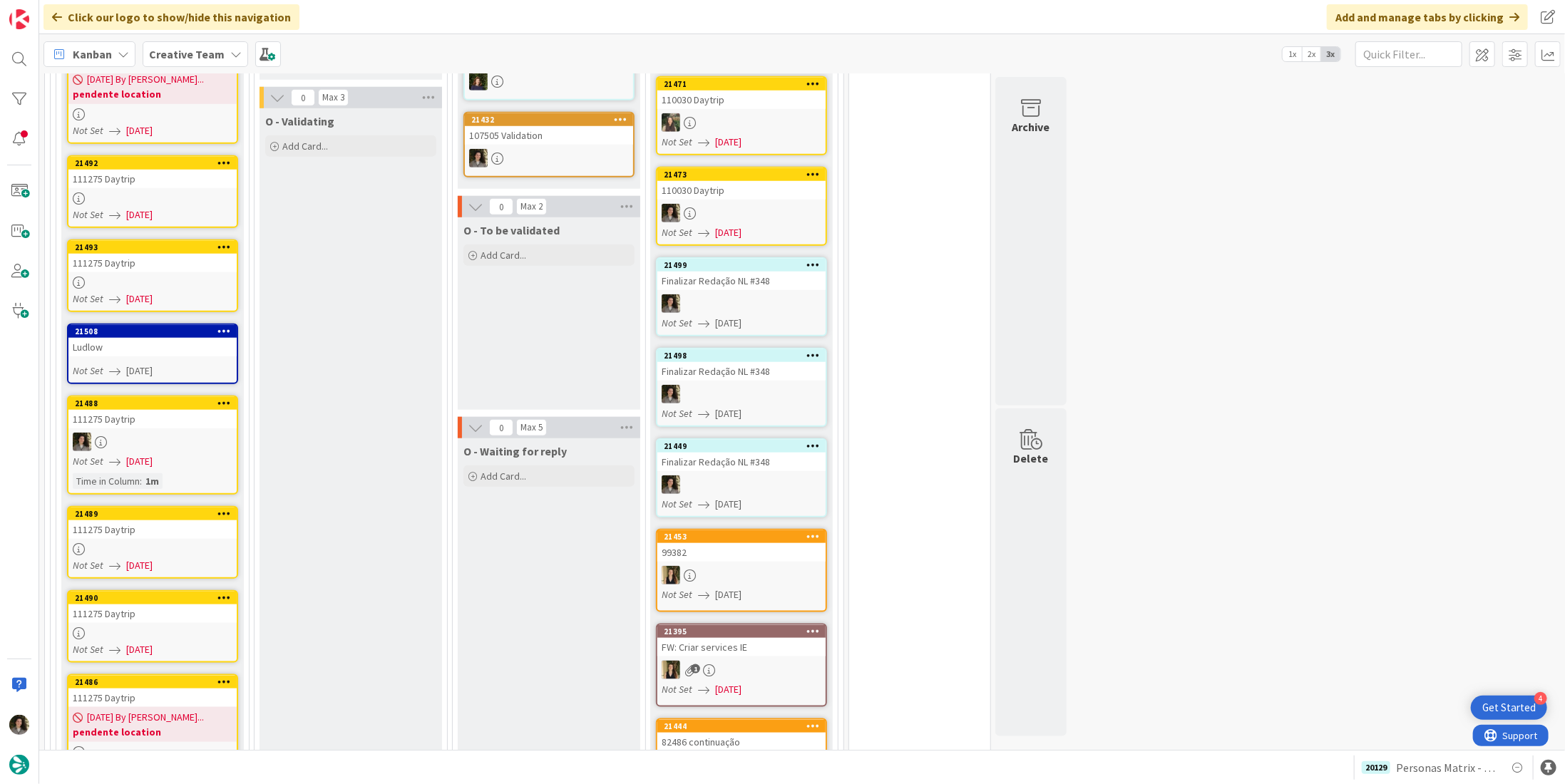
click at [150, 520] on div "111275 Daytrip" at bounding box center [152, 530] width 168 height 19
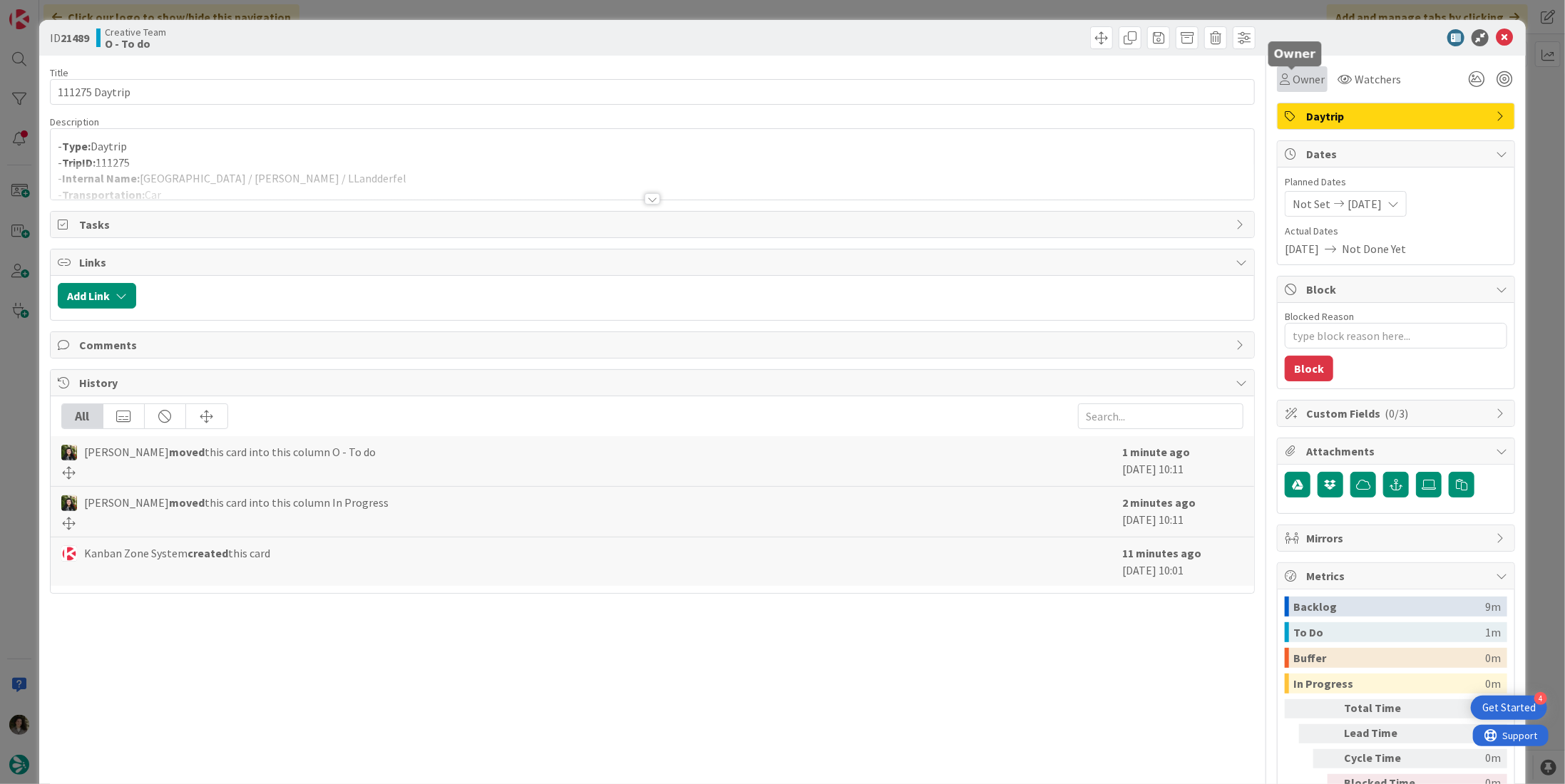
click at [1292, 78] on span "Owner" at bounding box center [1308, 79] width 32 height 17
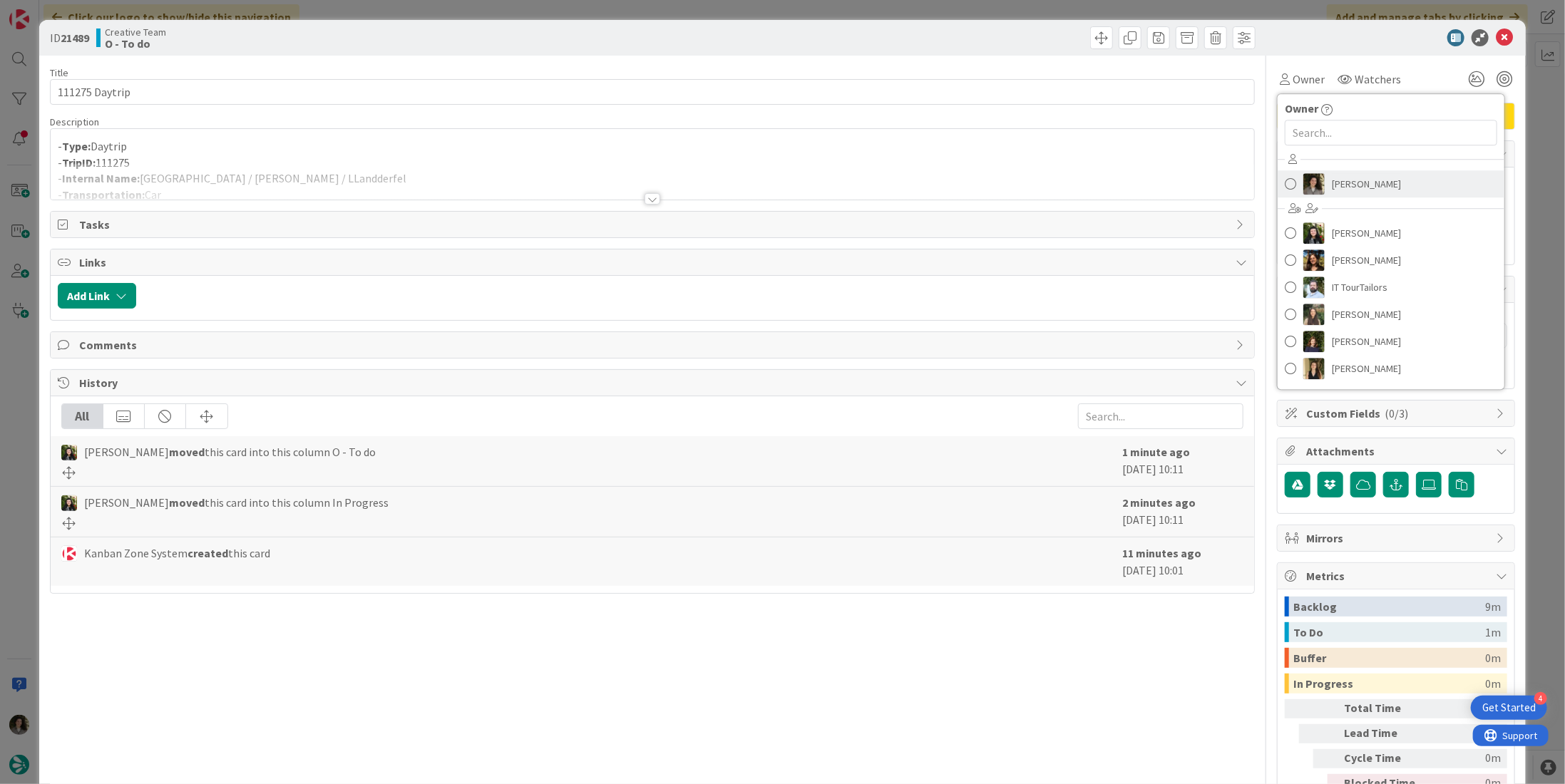
click at [1362, 178] on span "[PERSON_NAME]" at bounding box center [1366, 184] width 69 height 21
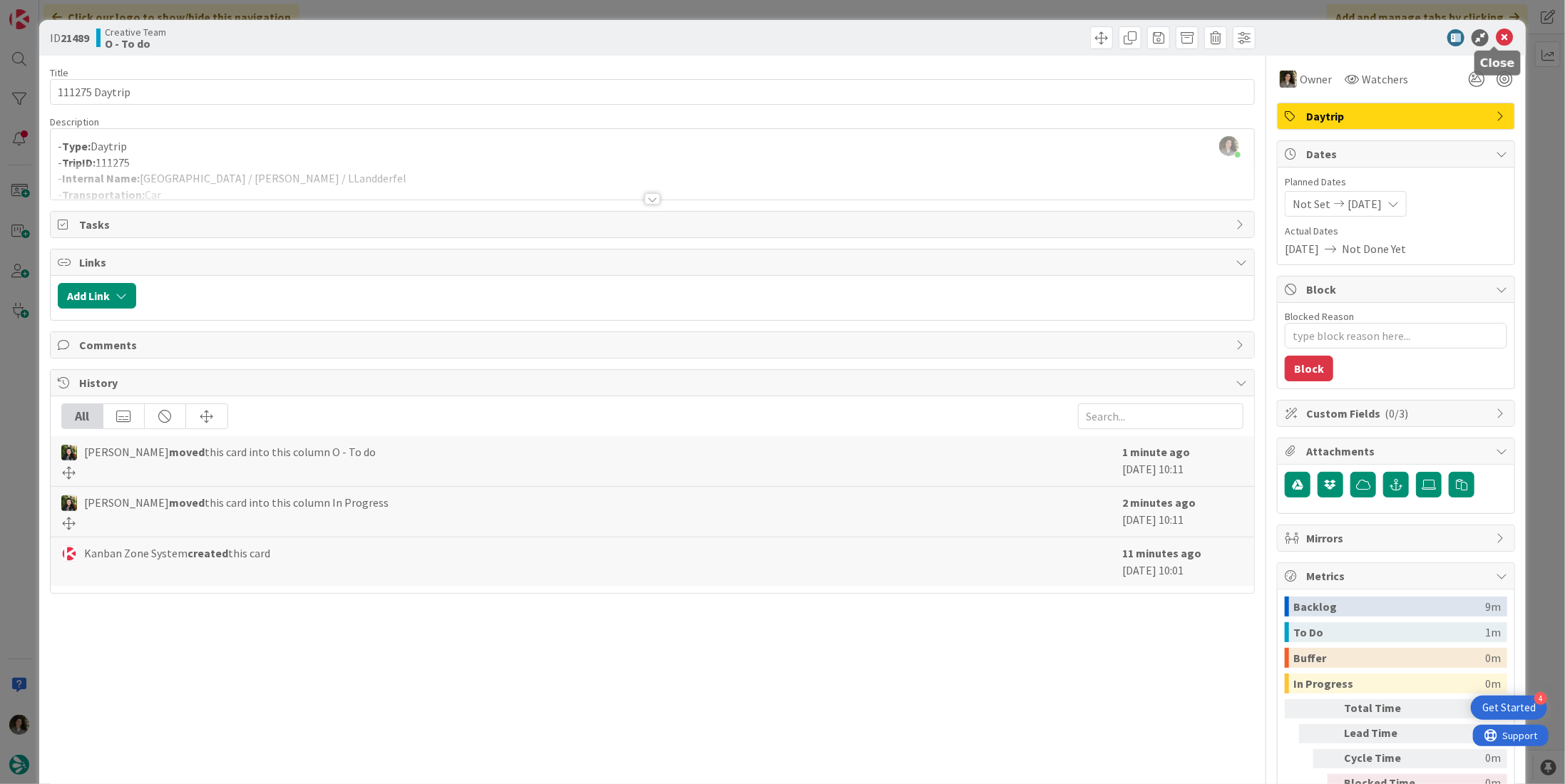
click at [1496, 34] on icon at bounding box center [1504, 37] width 17 height 17
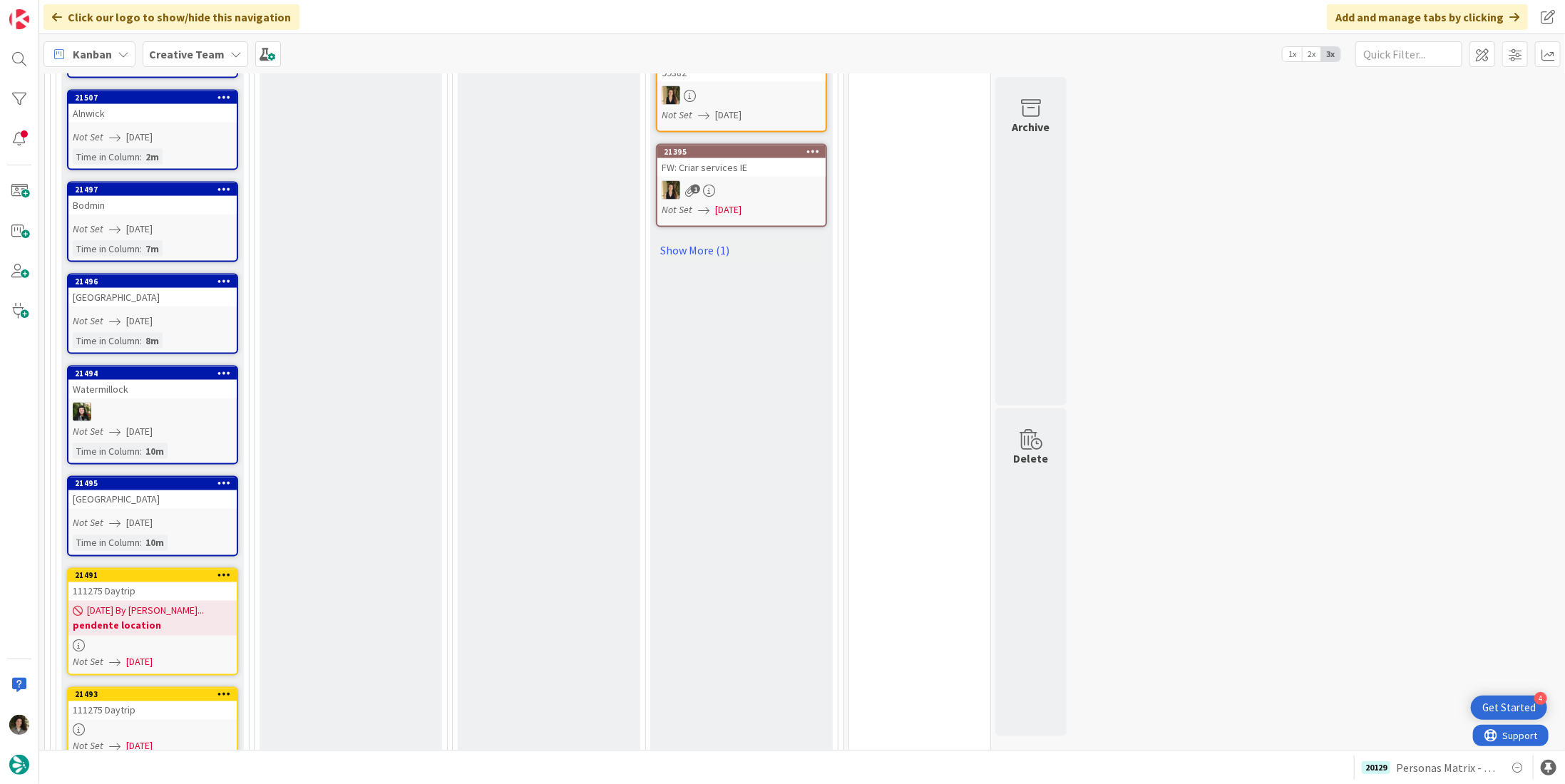
scroll to position [1848, 0]
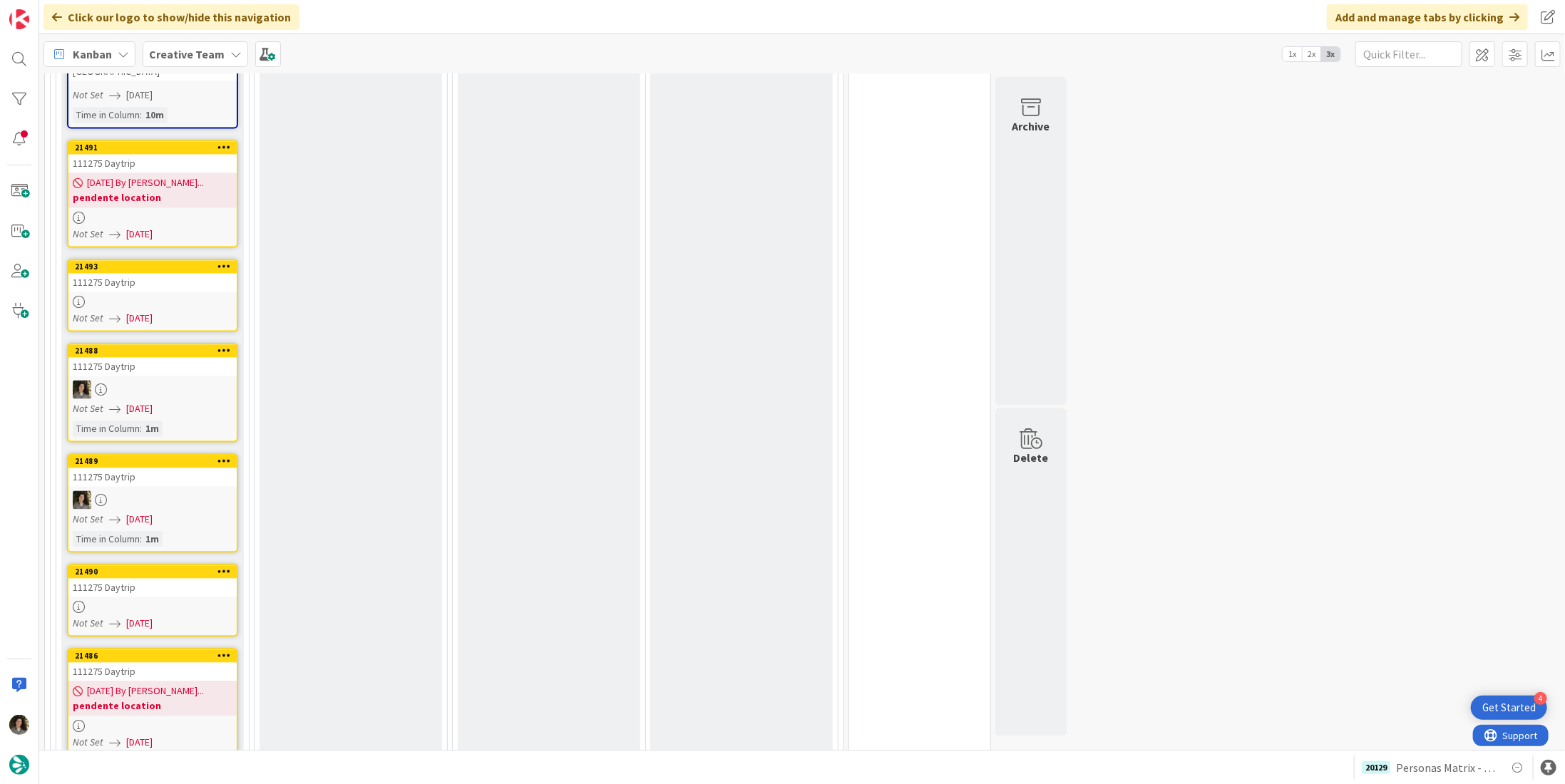
click at [148, 296] on div at bounding box center [152, 302] width 168 height 12
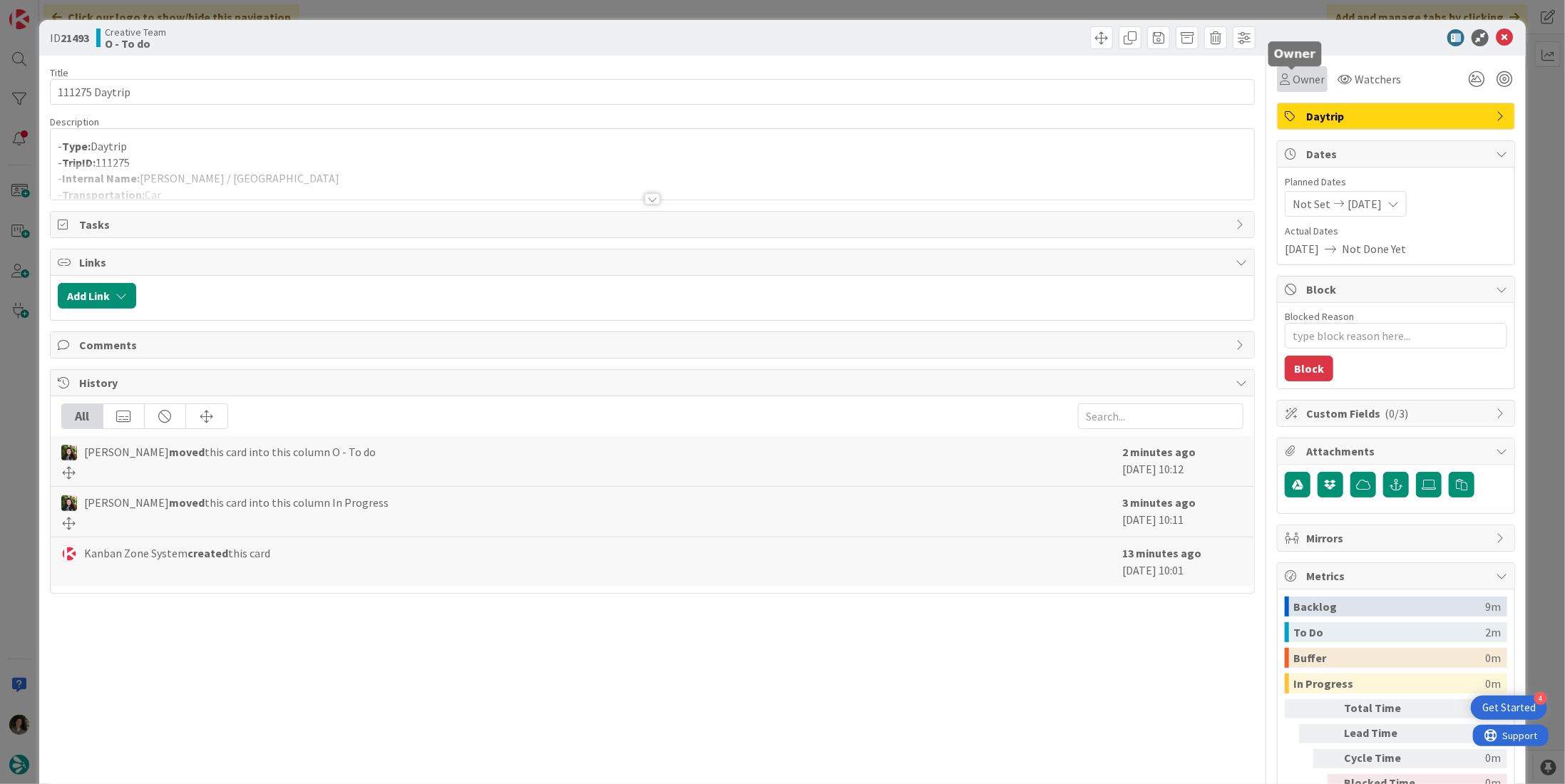
click at [1281, 77] on div "Owner" at bounding box center [1302, 79] width 45 height 17
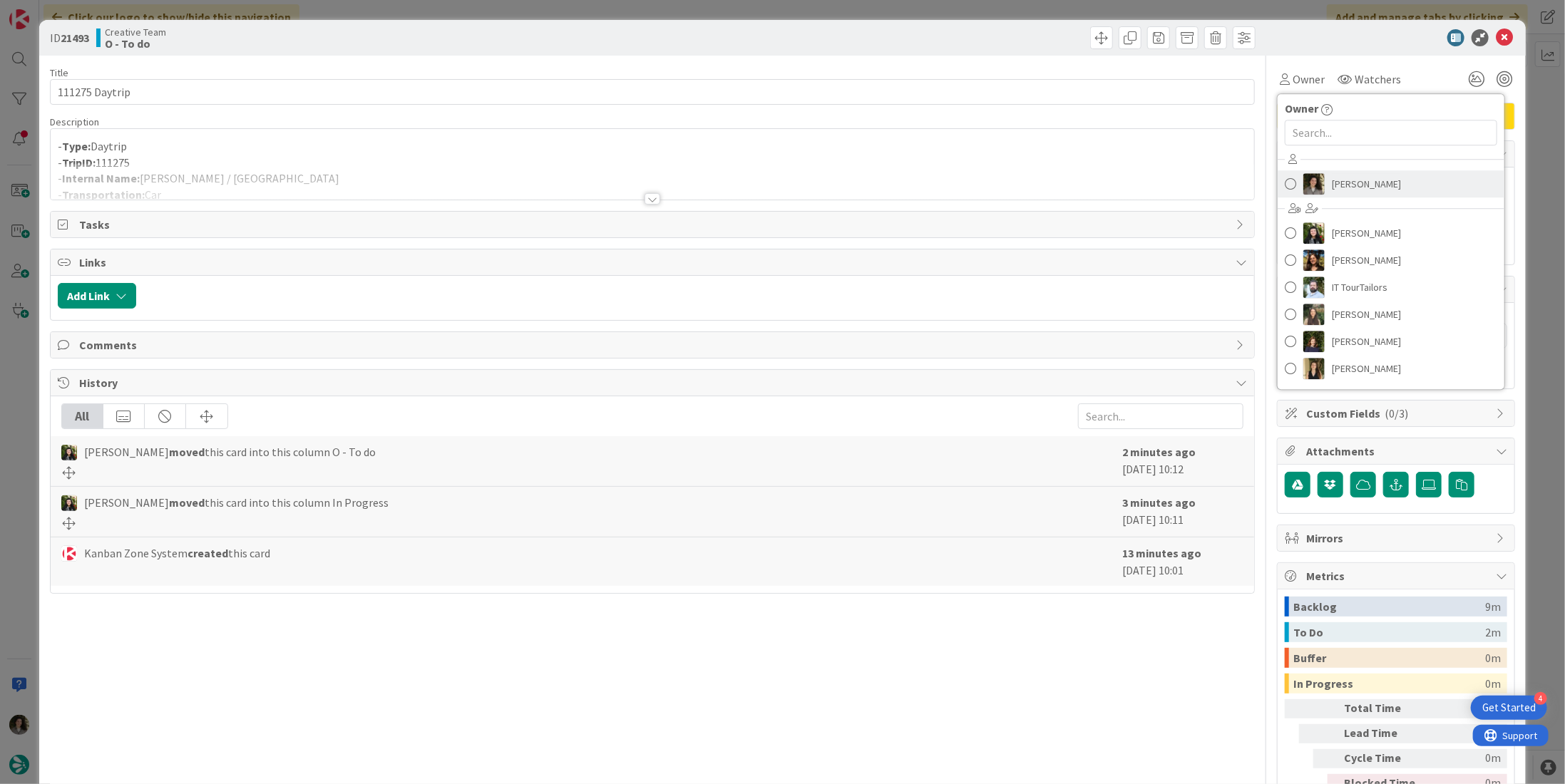
click at [1362, 175] on span "[PERSON_NAME]" at bounding box center [1366, 184] width 69 height 21
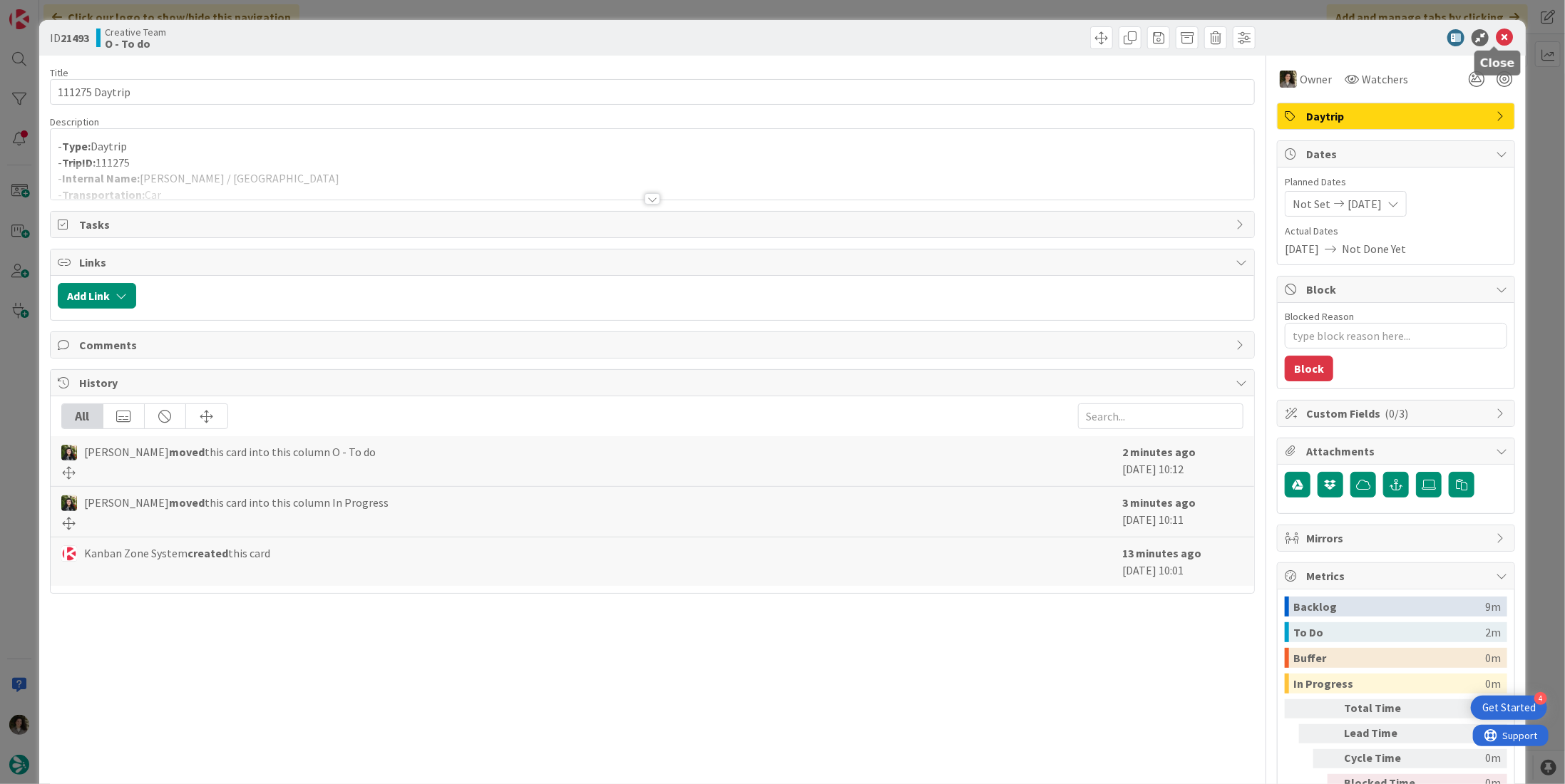
click at [1496, 39] on icon at bounding box center [1504, 37] width 17 height 17
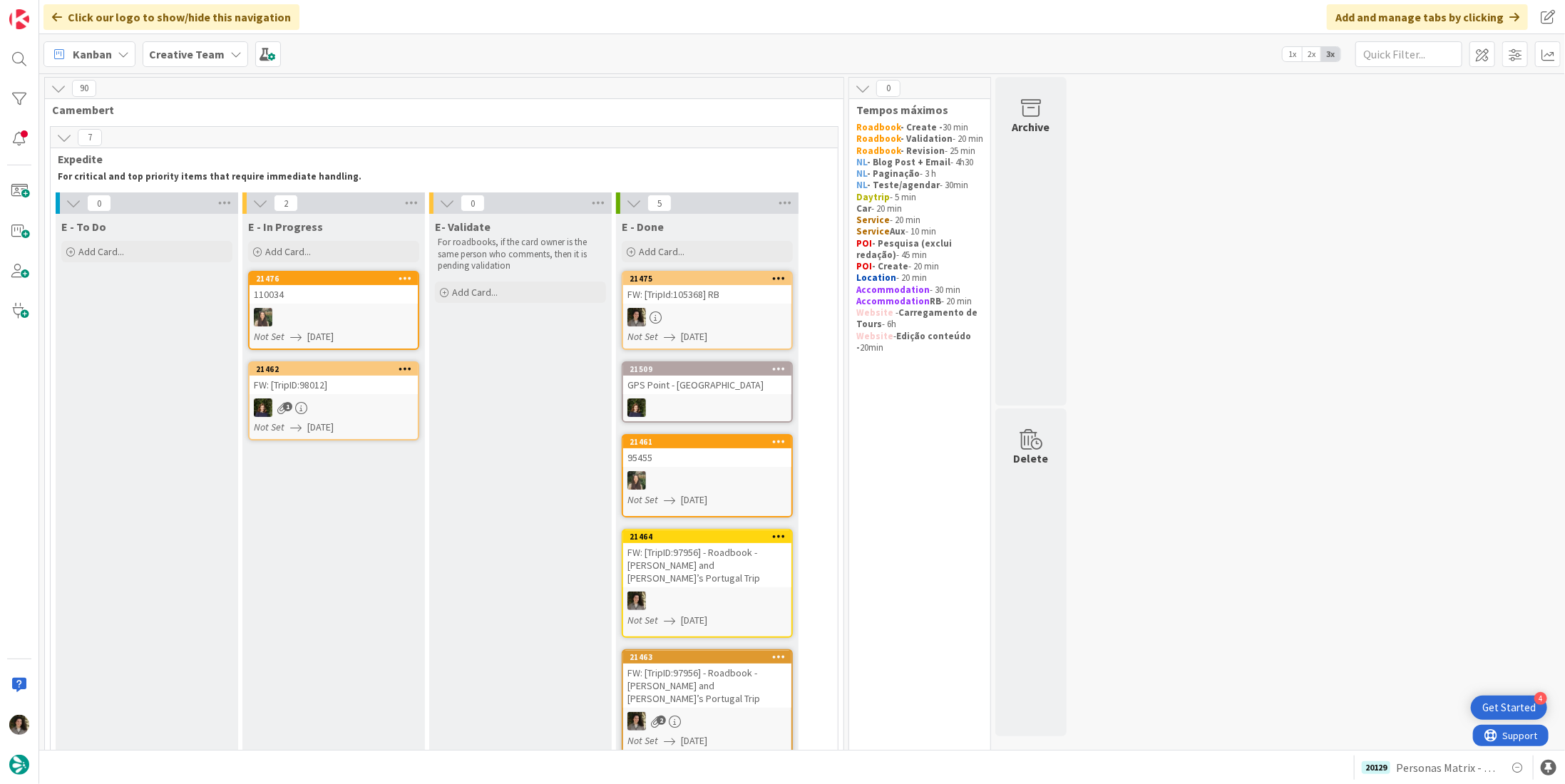
click at [726, 299] on div "FW: [TripId:105368] RB" at bounding box center [708, 294] width 168 height 19
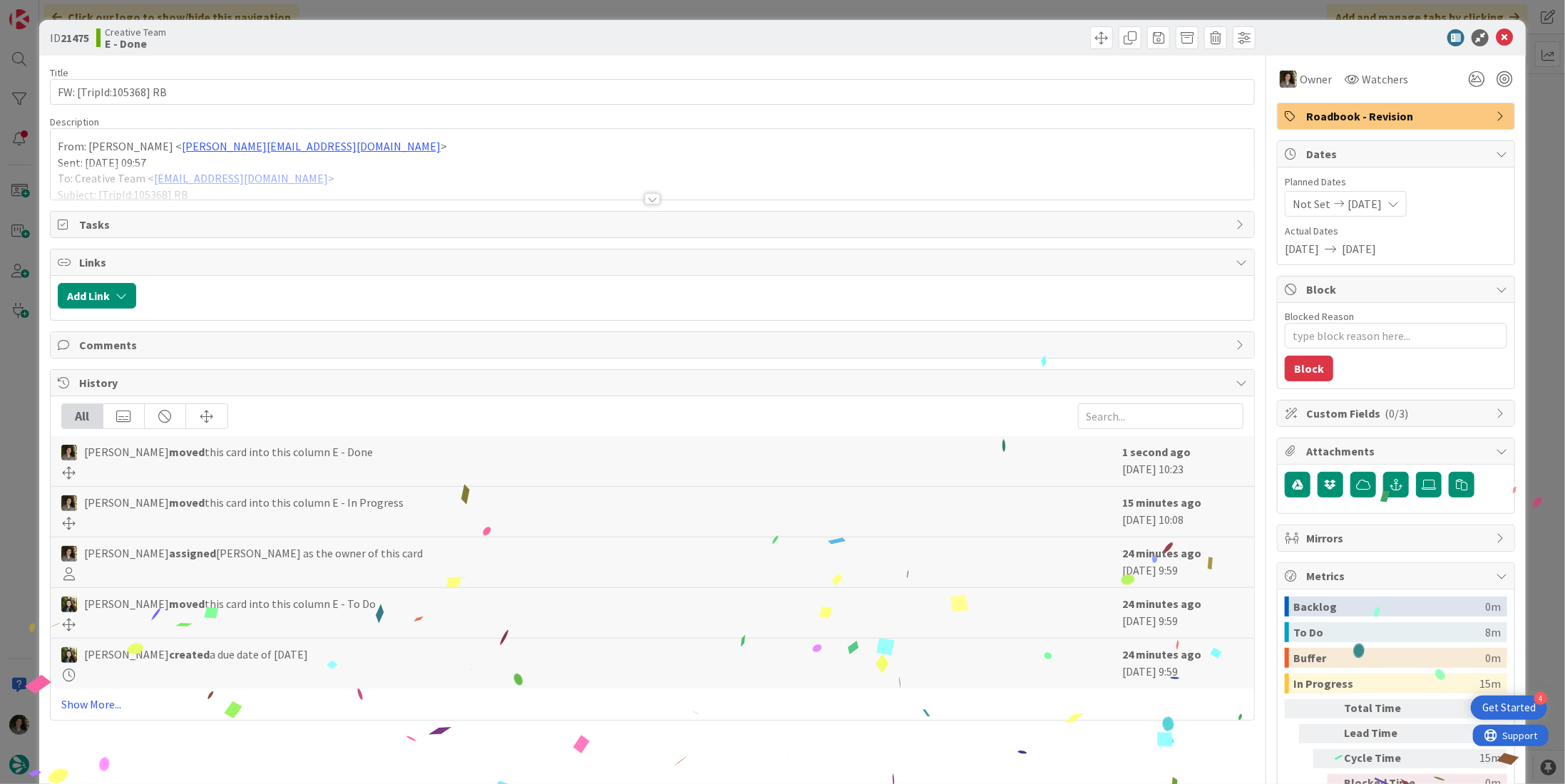
drag, startPoint x: 1352, startPoint y: 113, endPoint x: 1352, endPoint y: 128, distance: 15.0
click at [1351, 119] on span "Roadbook - Revision" at bounding box center [1398, 116] width 183 height 17
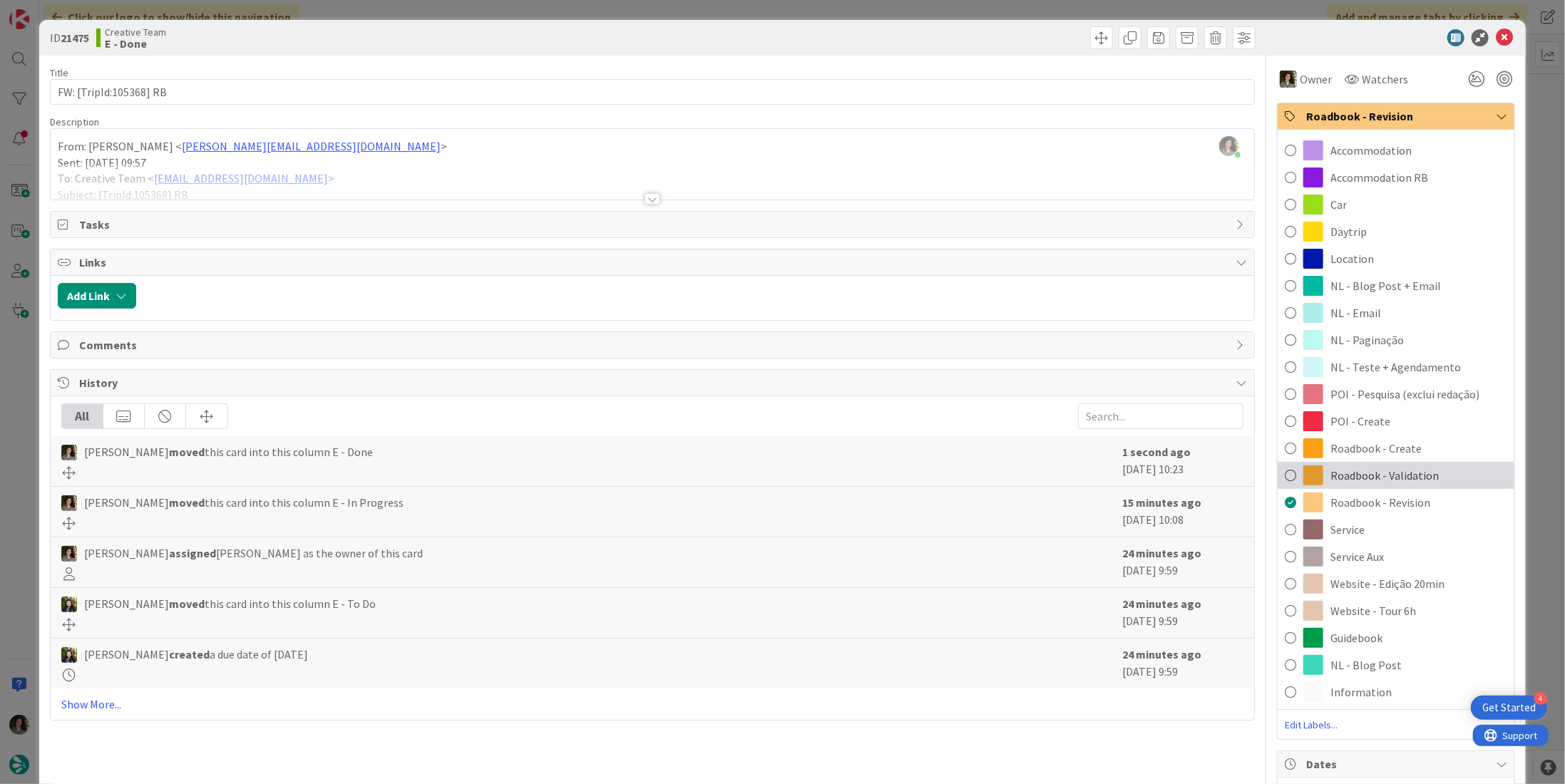
click at [1413, 473] on span "Roadbook - Validation" at bounding box center [1385, 475] width 109 height 17
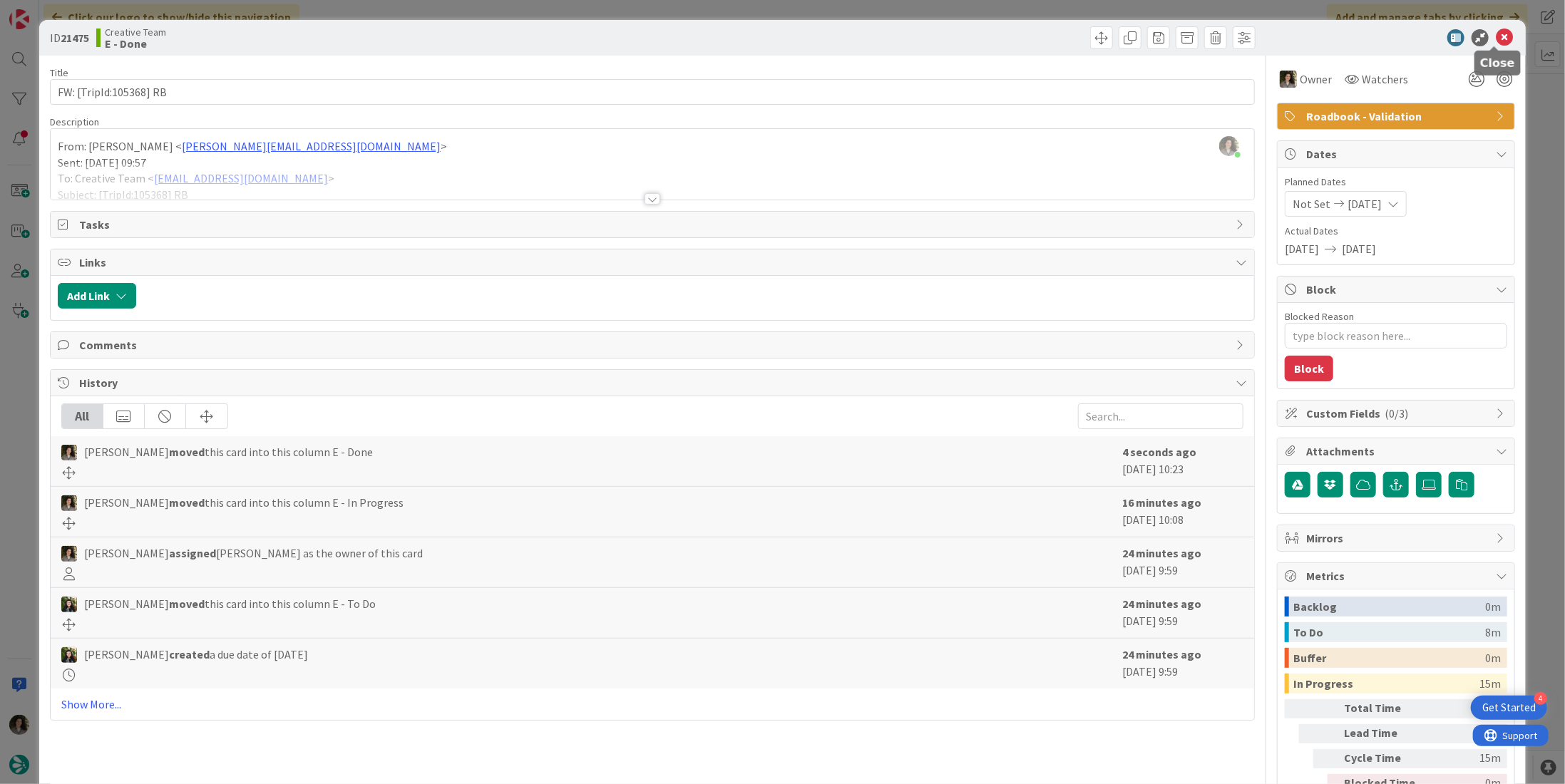
click at [1496, 35] on icon at bounding box center [1504, 37] width 17 height 17
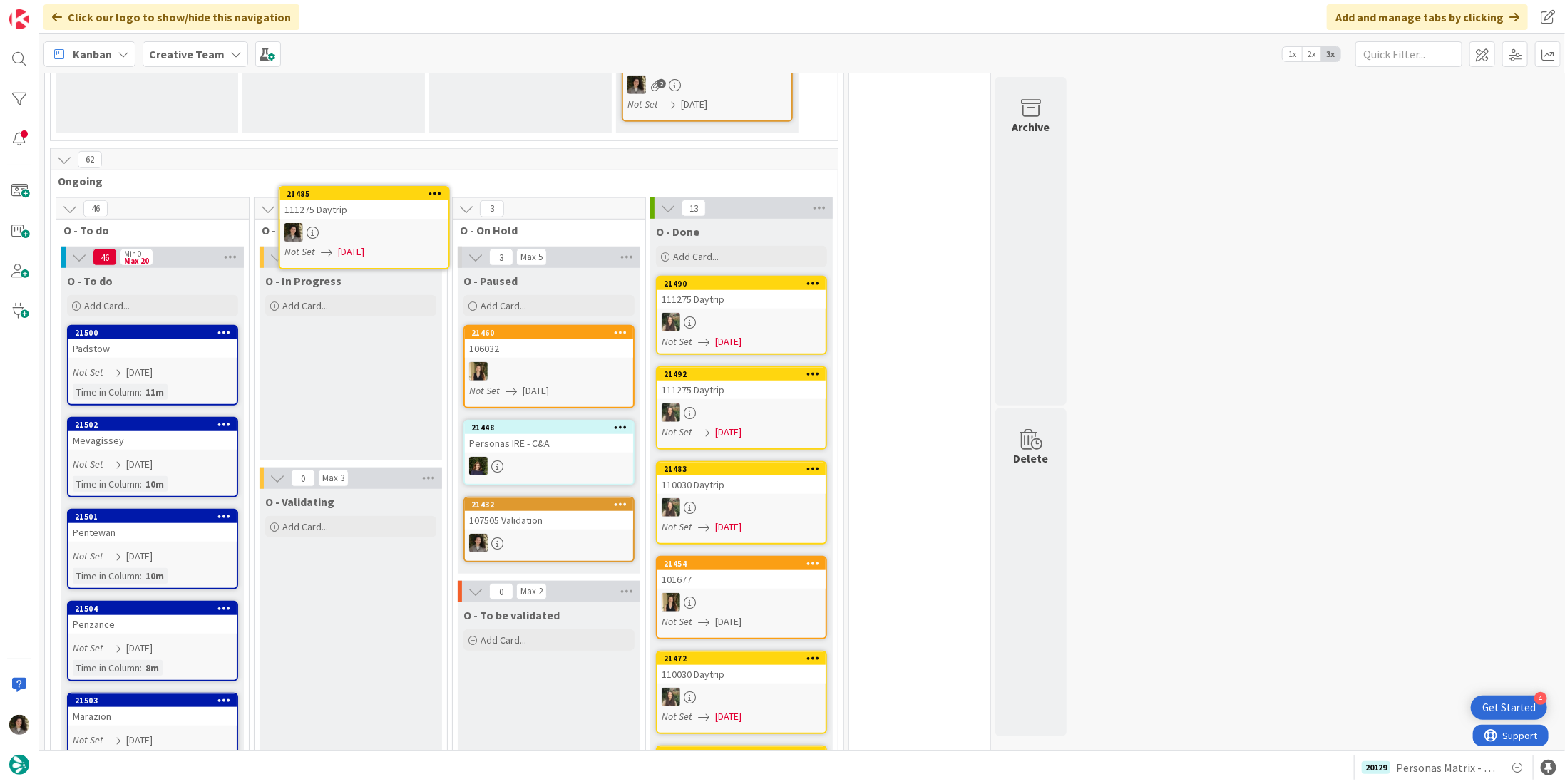
scroll to position [632, 0]
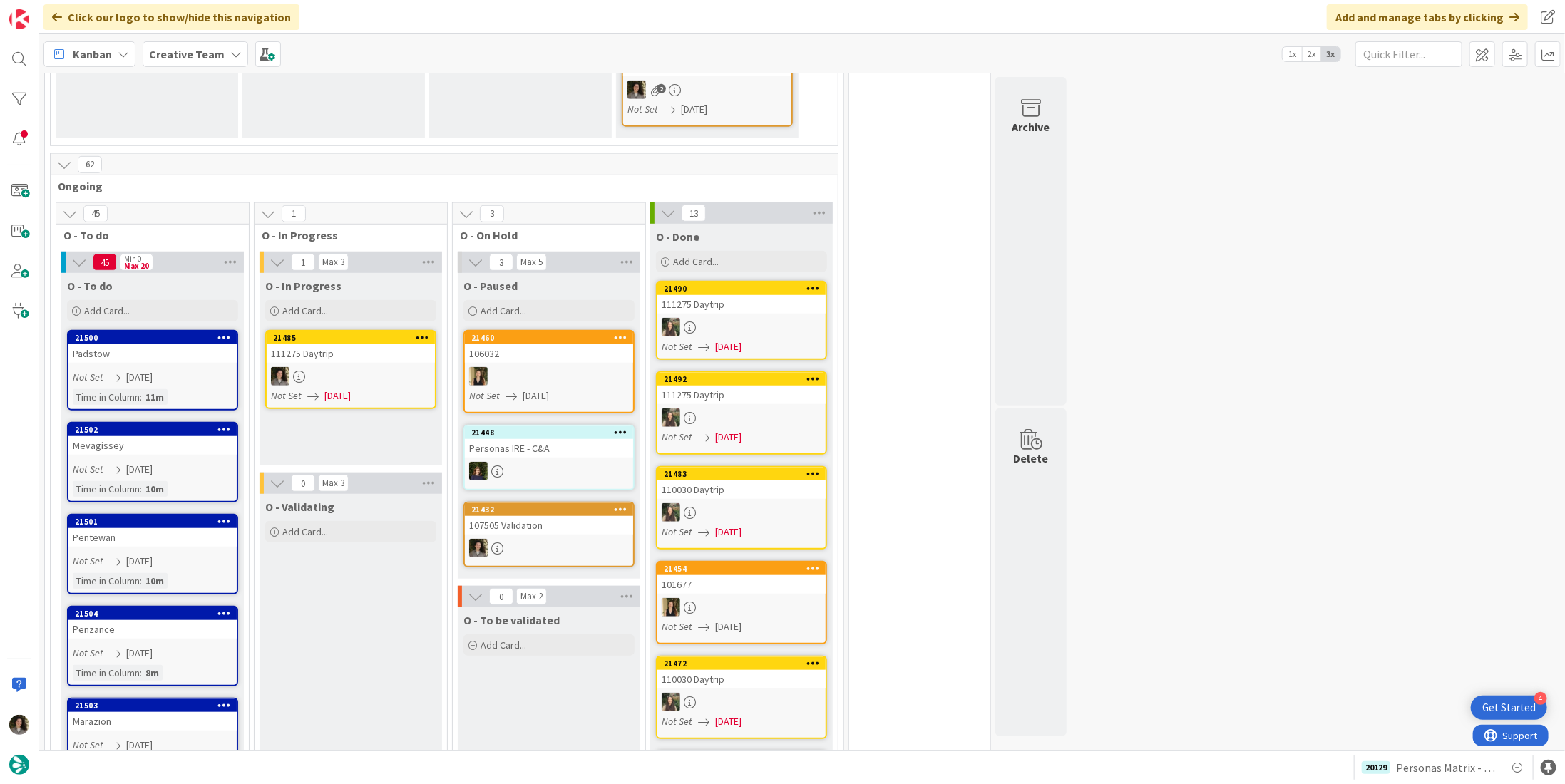
click at [367, 367] on div at bounding box center [351, 376] width 168 height 19
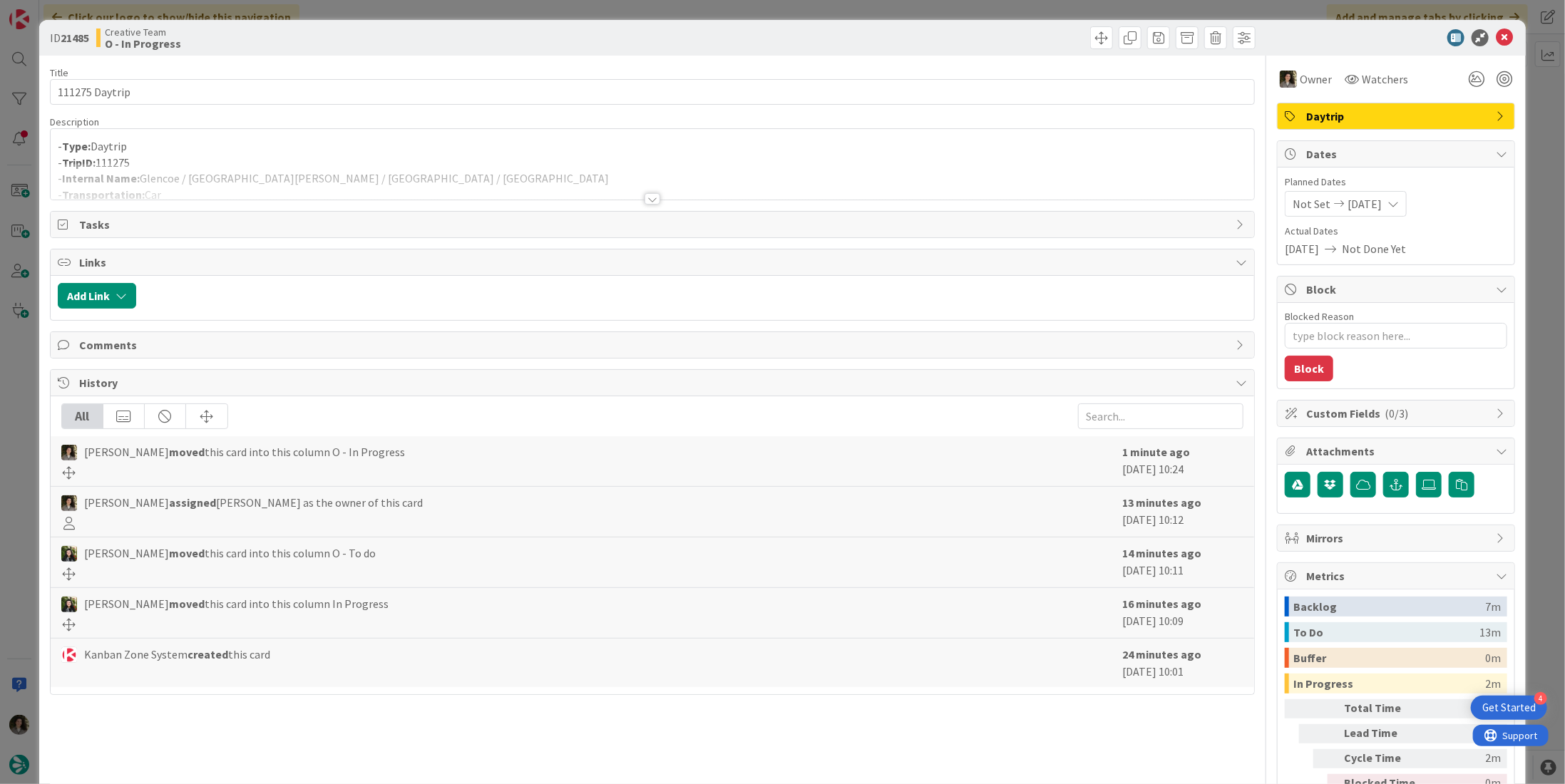
click at [306, 183] on div at bounding box center [652, 181] width 1203 height 36
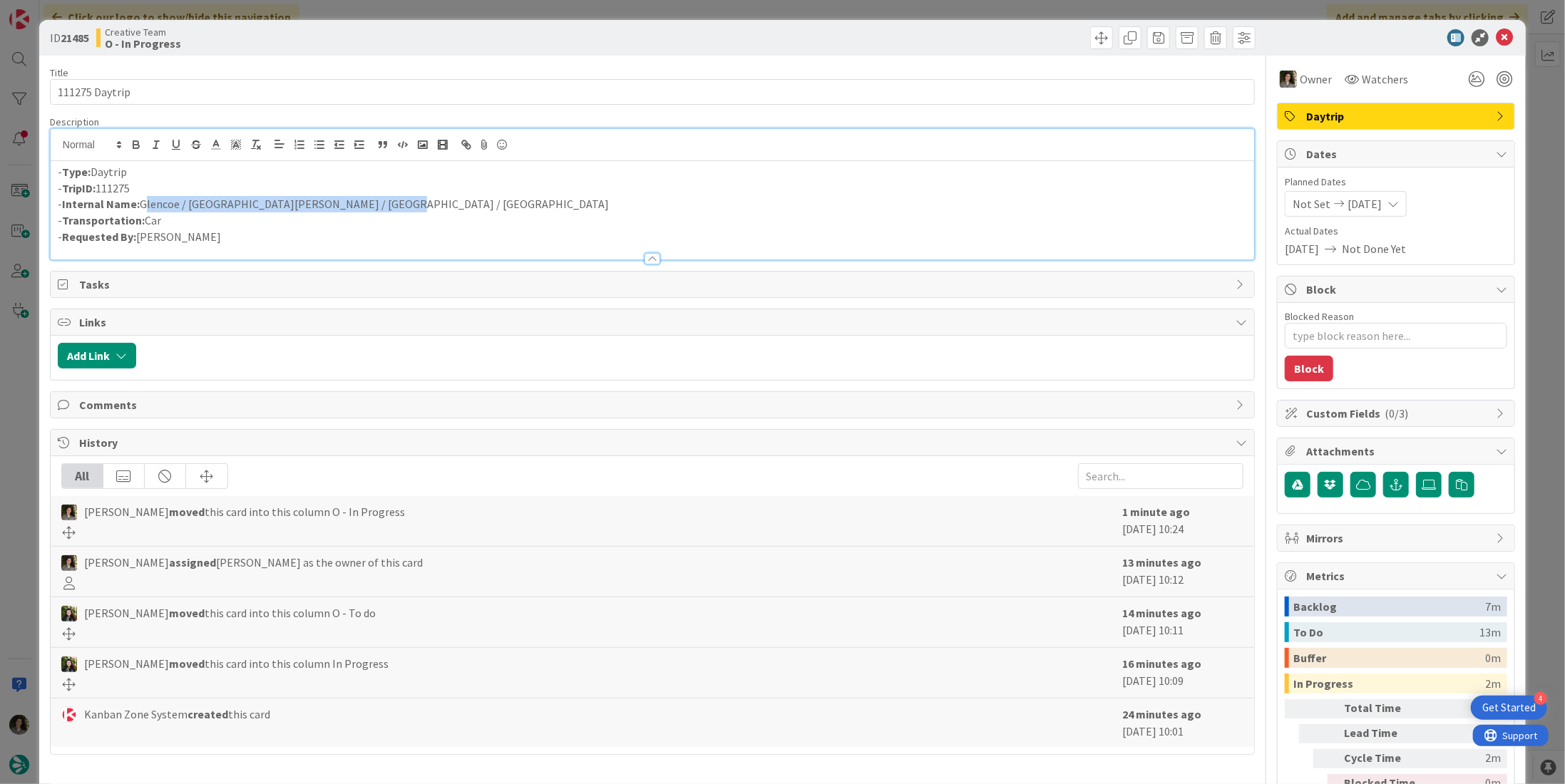
drag, startPoint x: 352, startPoint y: 198, endPoint x: 143, endPoint y: 198, distance: 209.0
click at [143, 198] on p "- Internal Name: [GEOGRAPHIC_DATA] / [GEOGRAPHIC_DATA][PERSON_NAME] / [GEOGRAPH…" at bounding box center [652, 204] width 1189 height 16
copy p "Glencoe / [GEOGRAPHIC_DATA][PERSON_NAME] / [GEOGRAPHIC_DATA] / [GEOGRAPHIC_DATA]"
click at [1498, 33] on icon at bounding box center [1504, 37] width 17 height 17
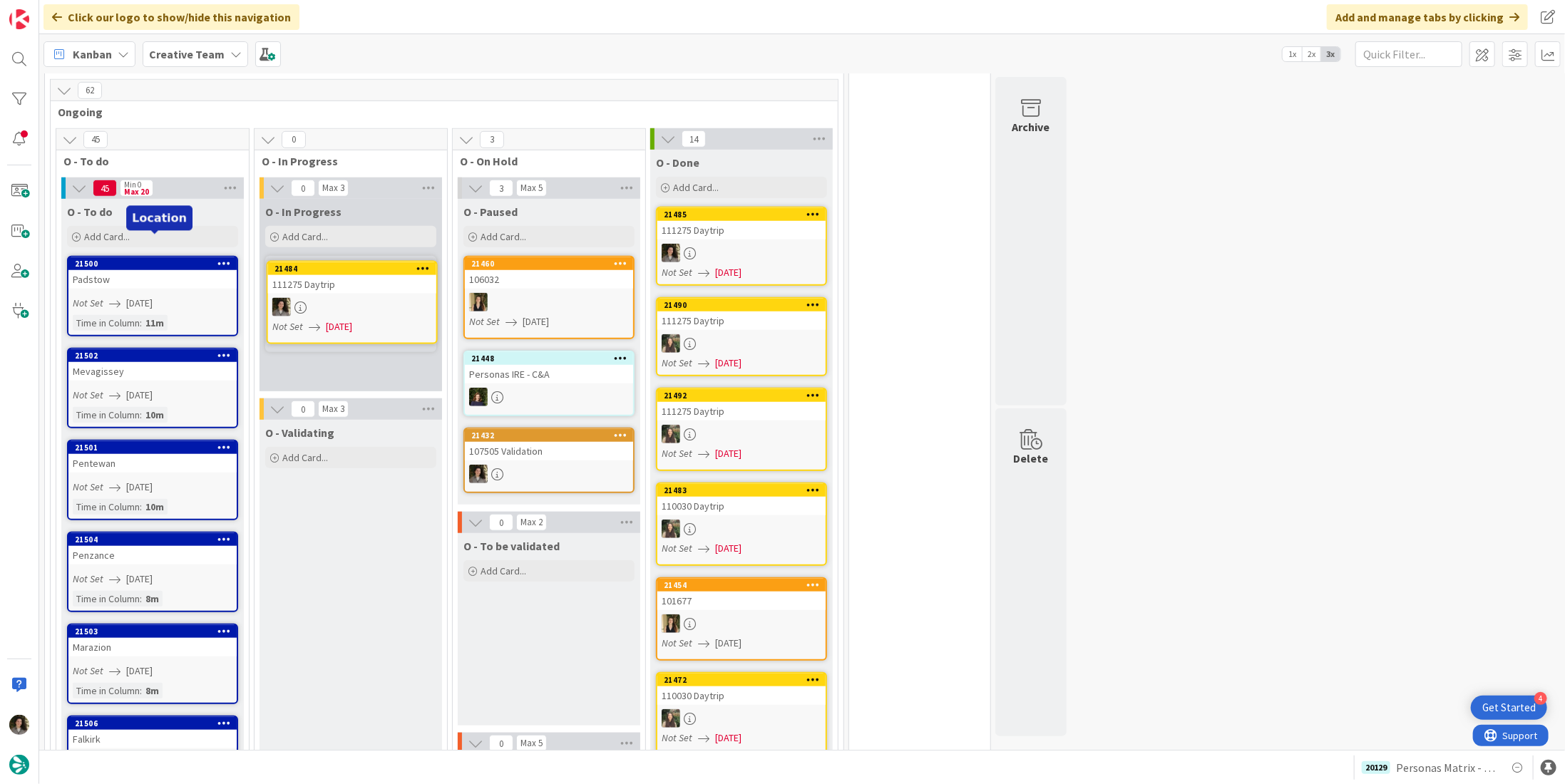
scroll to position [700, 0]
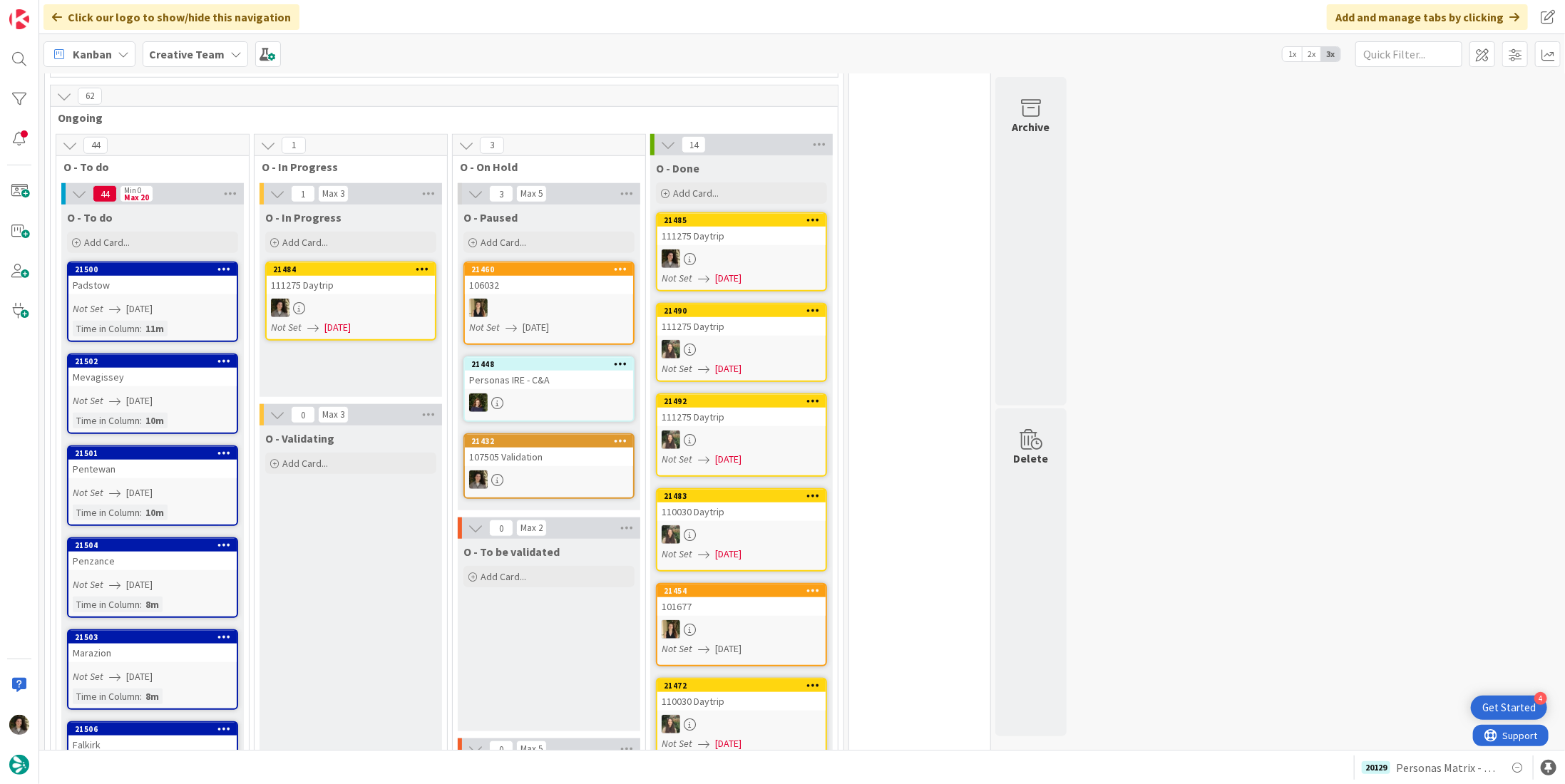
click at [343, 320] on span "[DATE]" at bounding box center [338, 328] width 26 height 15
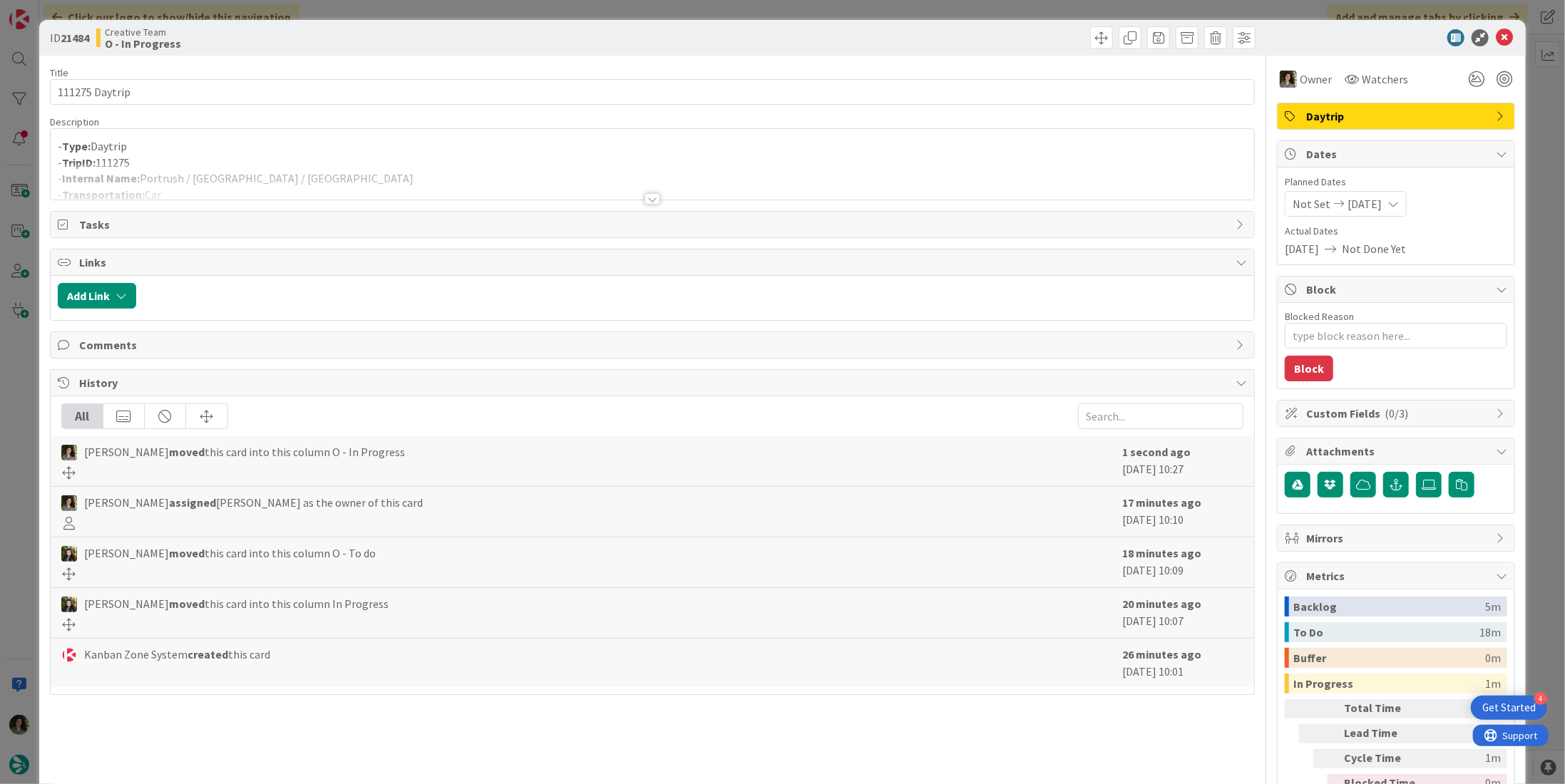
click at [301, 127] on div "Description" at bounding box center [652, 122] width 1205 height 13
click at [326, 189] on div at bounding box center [652, 181] width 1203 height 36
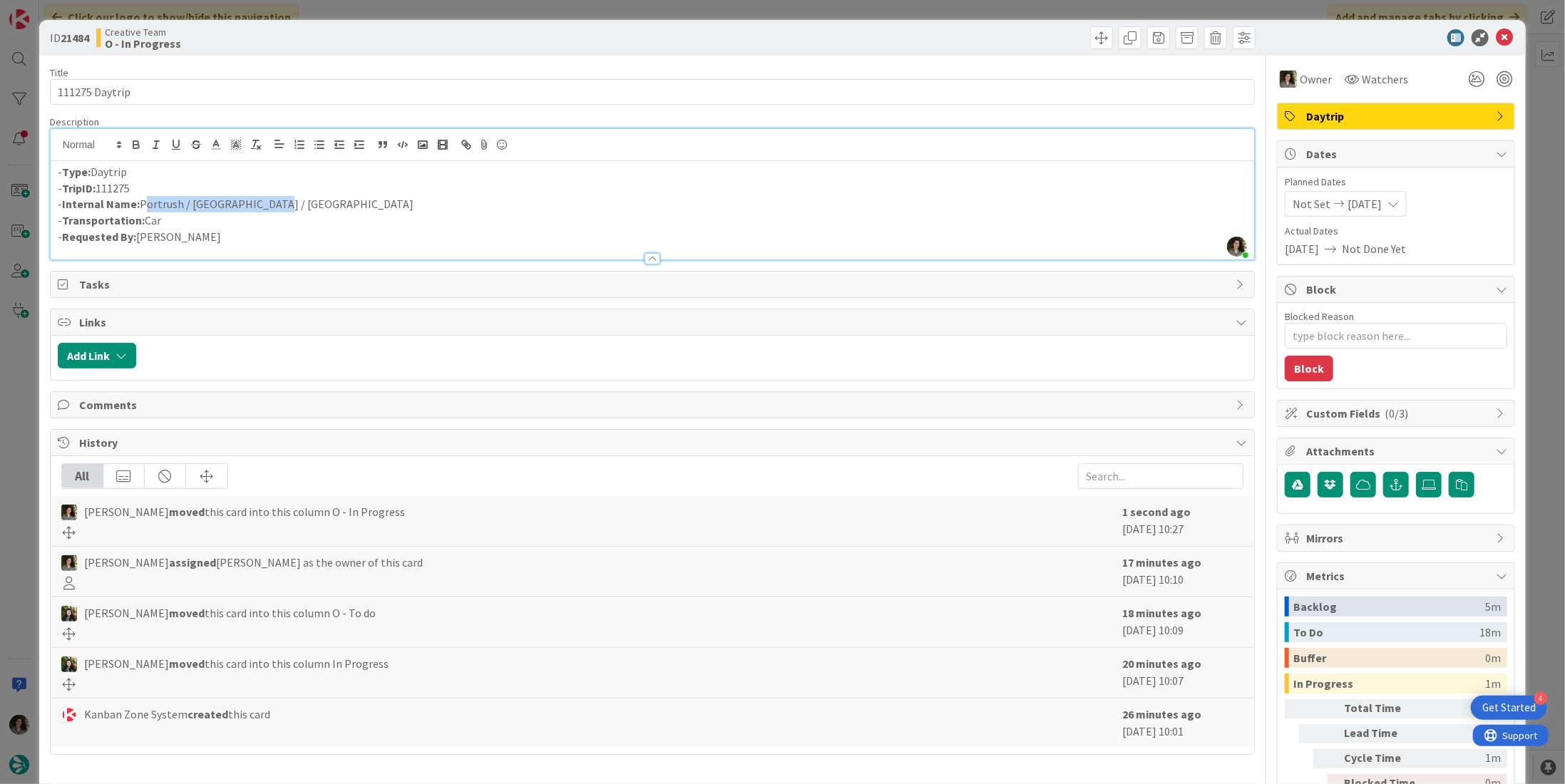
drag, startPoint x: 311, startPoint y: 204, endPoint x: 142, endPoint y: 209, distance: 169.1
click at [142, 209] on p "- Internal Name: Portrush / [GEOGRAPHIC_DATA] / [GEOGRAPHIC_DATA]" at bounding box center [652, 204] width 1189 height 16
copy p "Portrush / [GEOGRAPHIC_DATA] / [GEOGRAPHIC_DATA]"
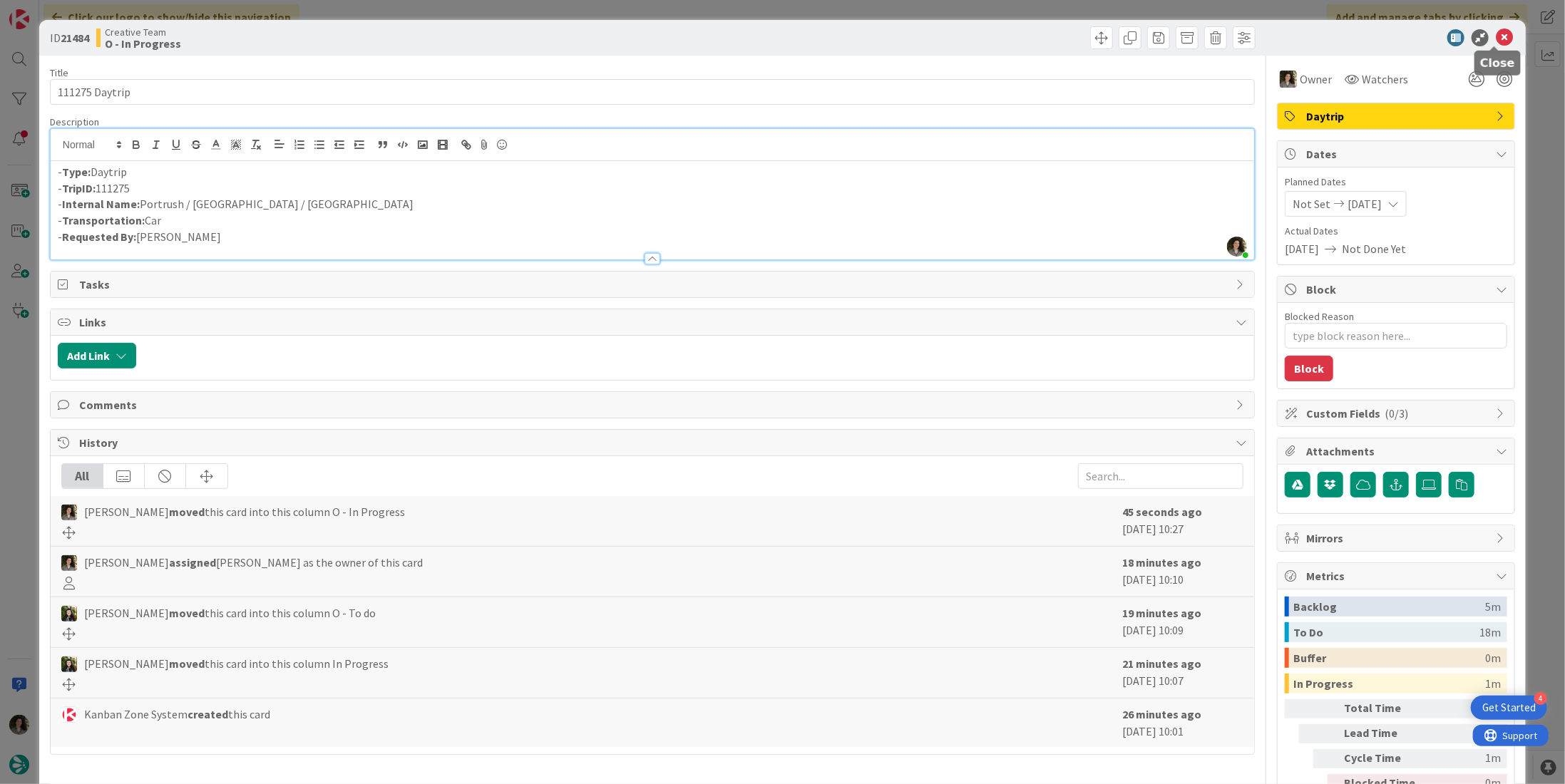
click at [1496, 35] on icon at bounding box center [1504, 37] width 17 height 17
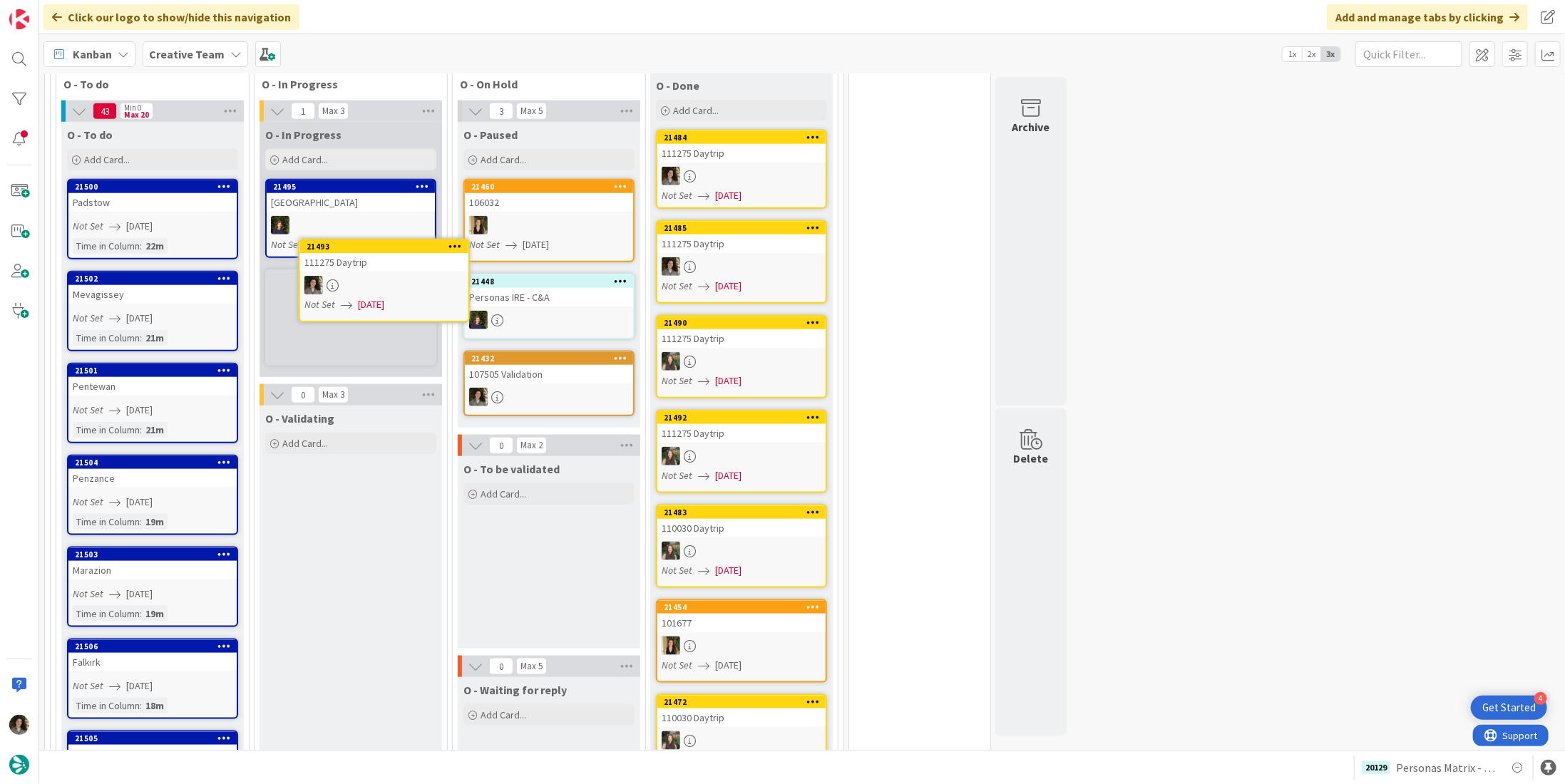
scroll to position [971, 0]
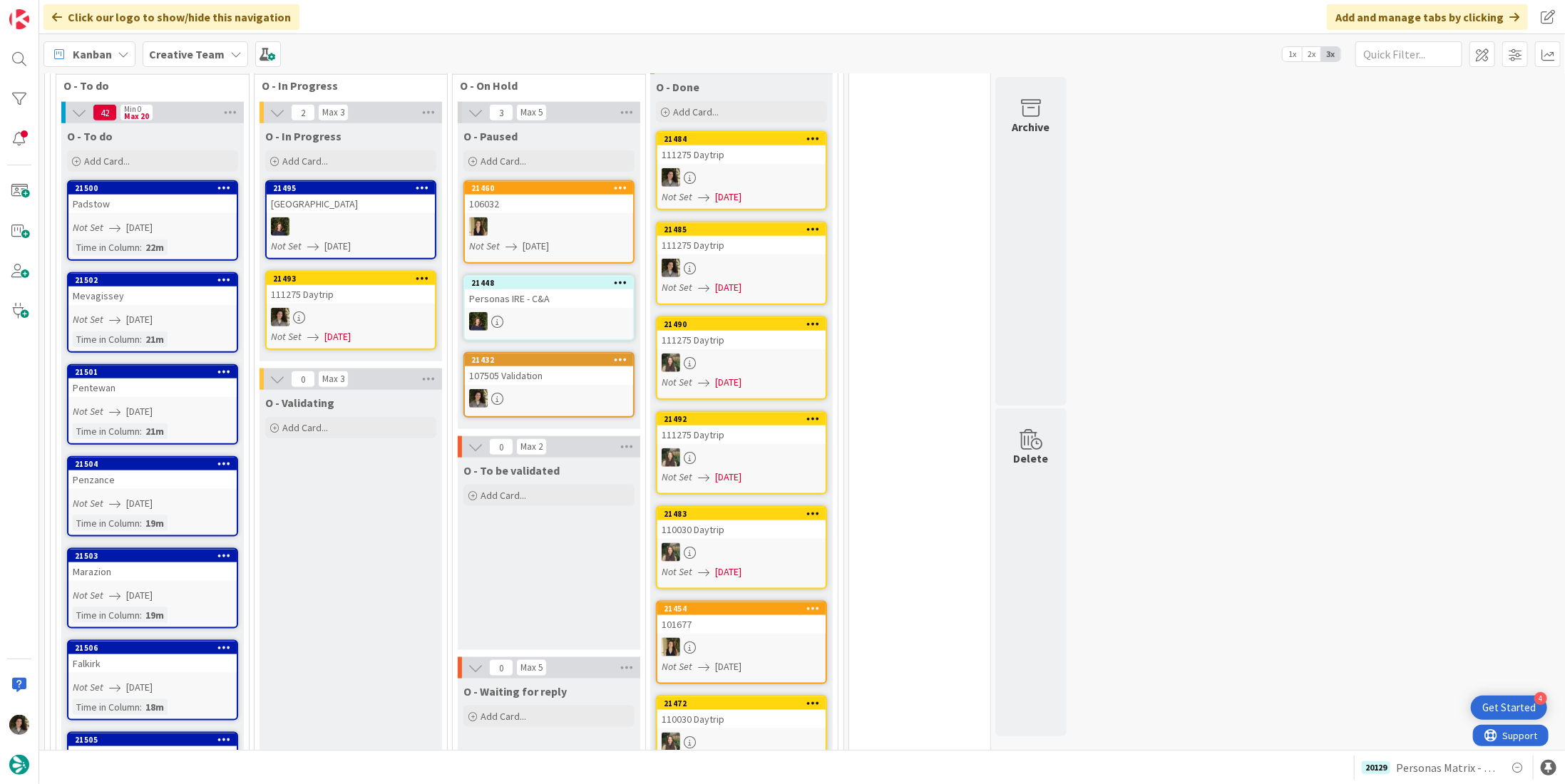
click at [343, 273] on link "21493 111275 Daytrip Not Set [DATE]" at bounding box center [351, 310] width 171 height 79
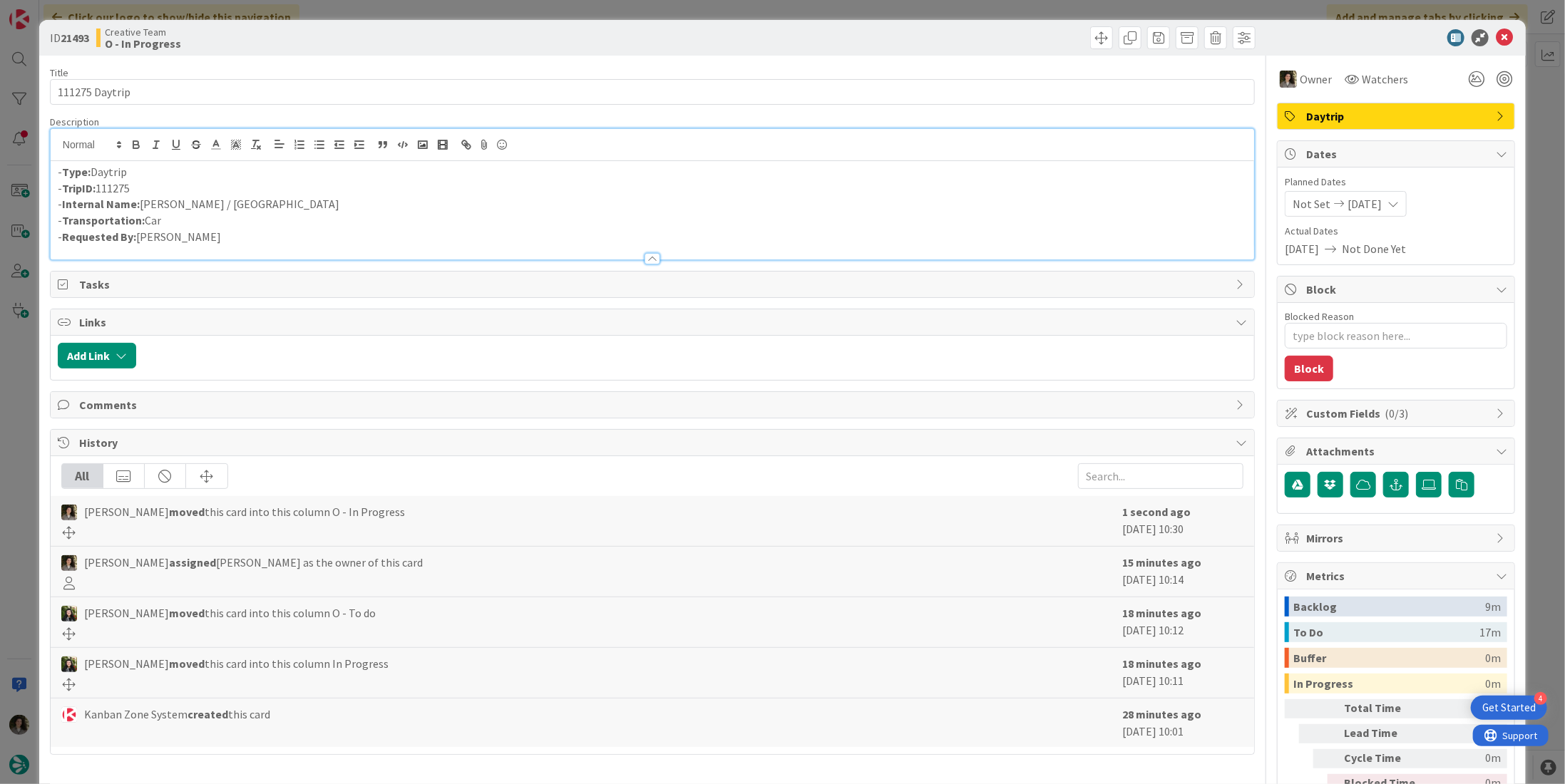
click at [292, 161] on div "- Type: Daytrip - TripID: 111275 - Internal Name: [GEOGRAPHIC_DATA] / [GEOGRAPH…" at bounding box center [652, 210] width 1203 height 98
drag, startPoint x: 213, startPoint y: 194, endPoint x: 143, endPoint y: 198, distance: 70.1
click at [143, 198] on p "- Internal Name: [PERSON_NAME] / [GEOGRAPHIC_DATA]" at bounding box center [652, 204] width 1189 height 16
copy p "[PERSON_NAME] / [GEOGRAPHIC_DATA]"
click at [1496, 32] on icon at bounding box center [1504, 37] width 17 height 17
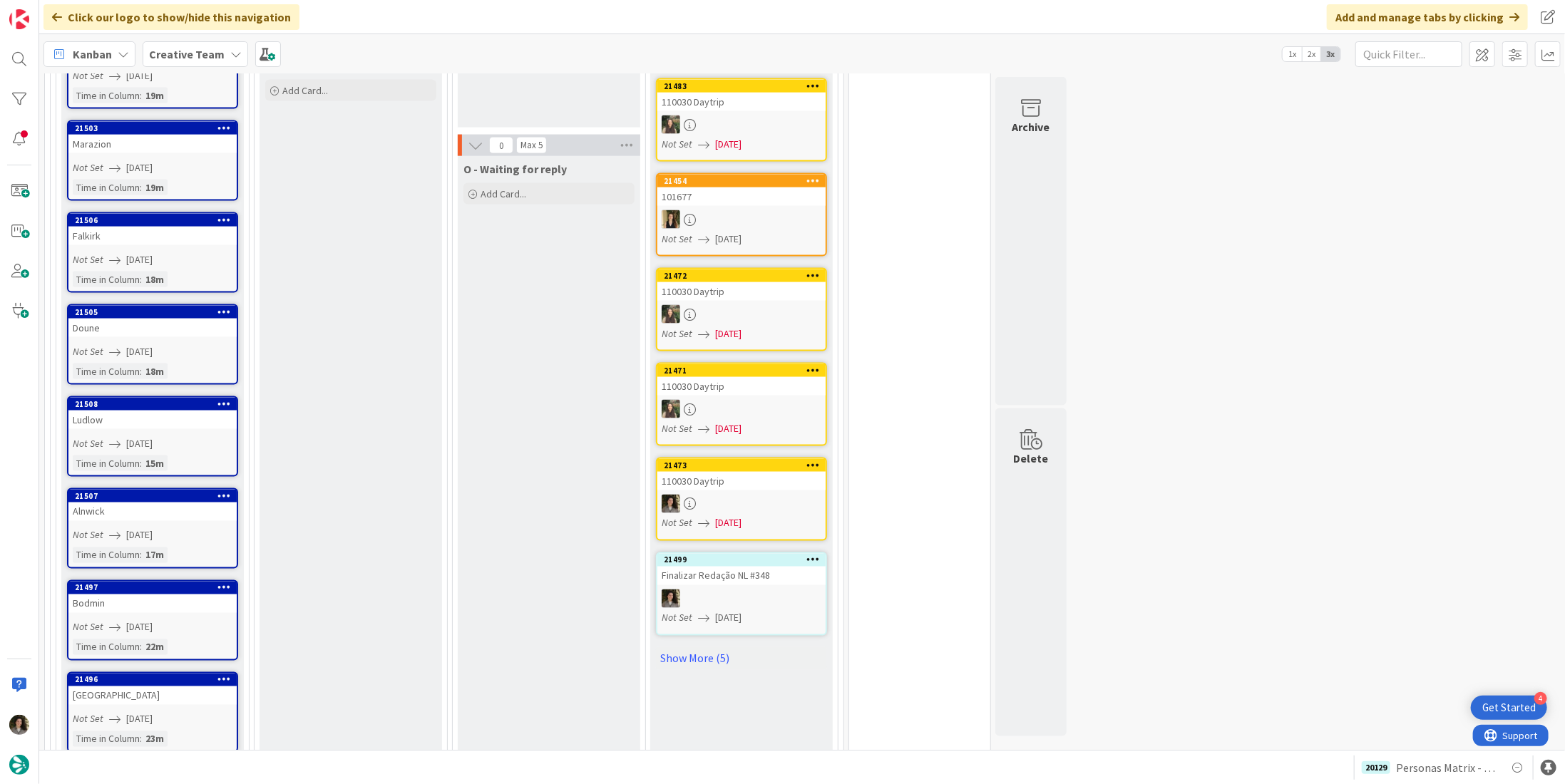
scroll to position [1470, 0]
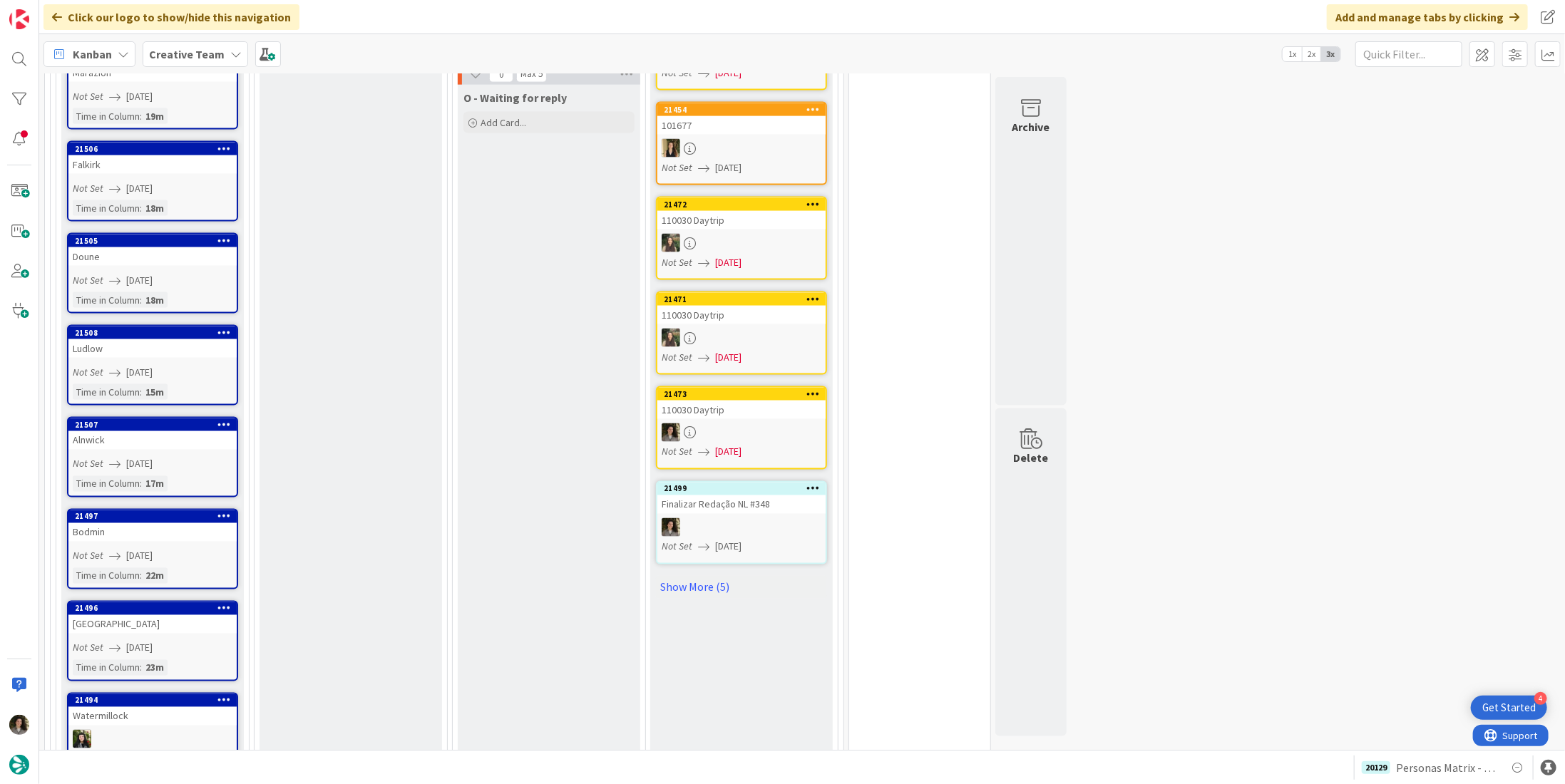
click at [138, 641] on span "[DATE]" at bounding box center [139, 648] width 26 height 15
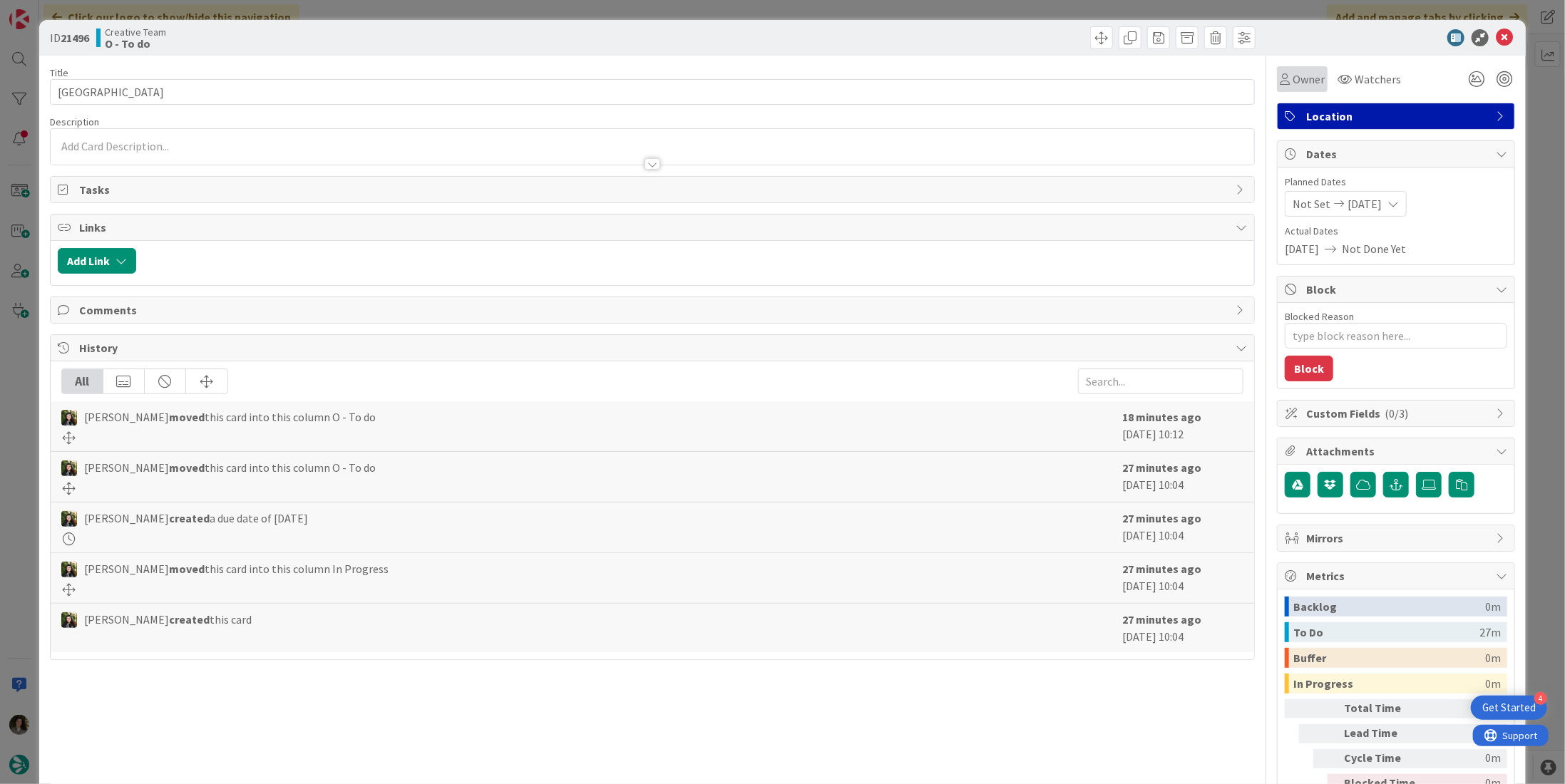
click at [1295, 70] on body "4 Get Started Click our logo to show/hide this navigation Add and manage tabs b…" at bounding box center [782, 392] width 1565 height 784
click at [1296, 85] on span "Owner" at bounding box center [1308, 79] width 32 height 17
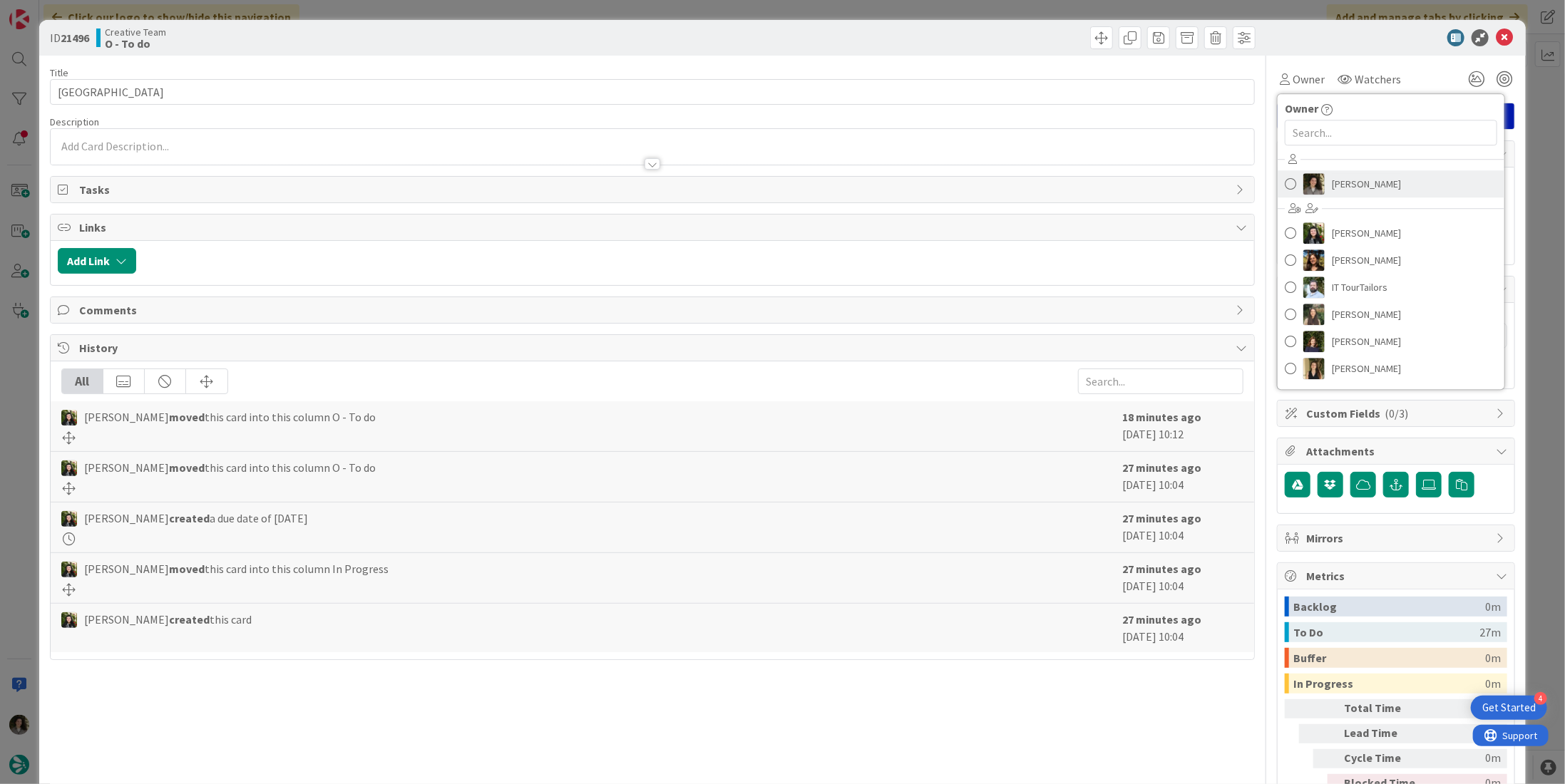
click at [1395, 172] on link "[PERSON_NAME]" at bounding box center [1390, 184] width 227 height 27
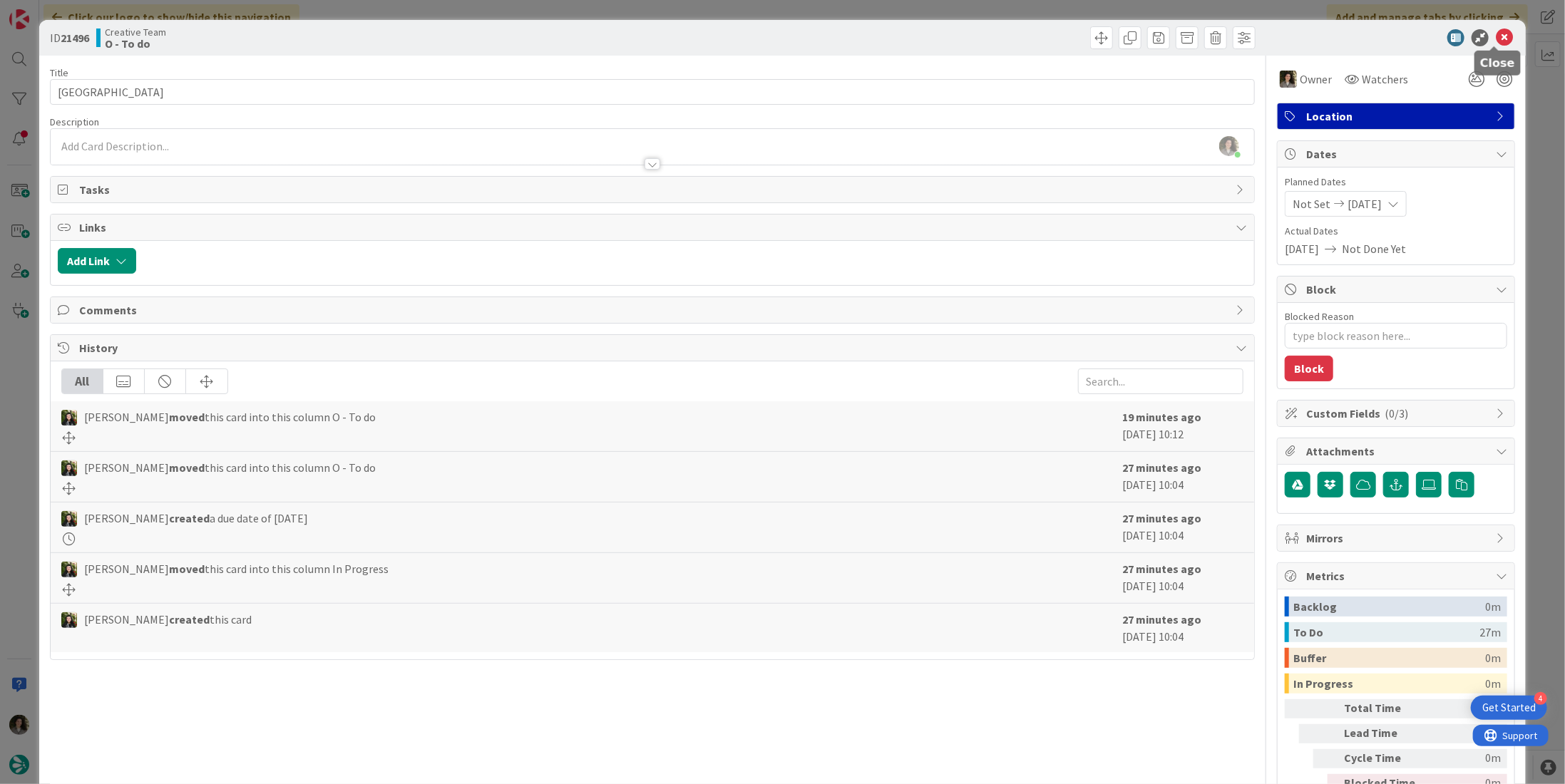
click at [1496, 35] on icon at bounding box center [1504, 37] width 17 height 17
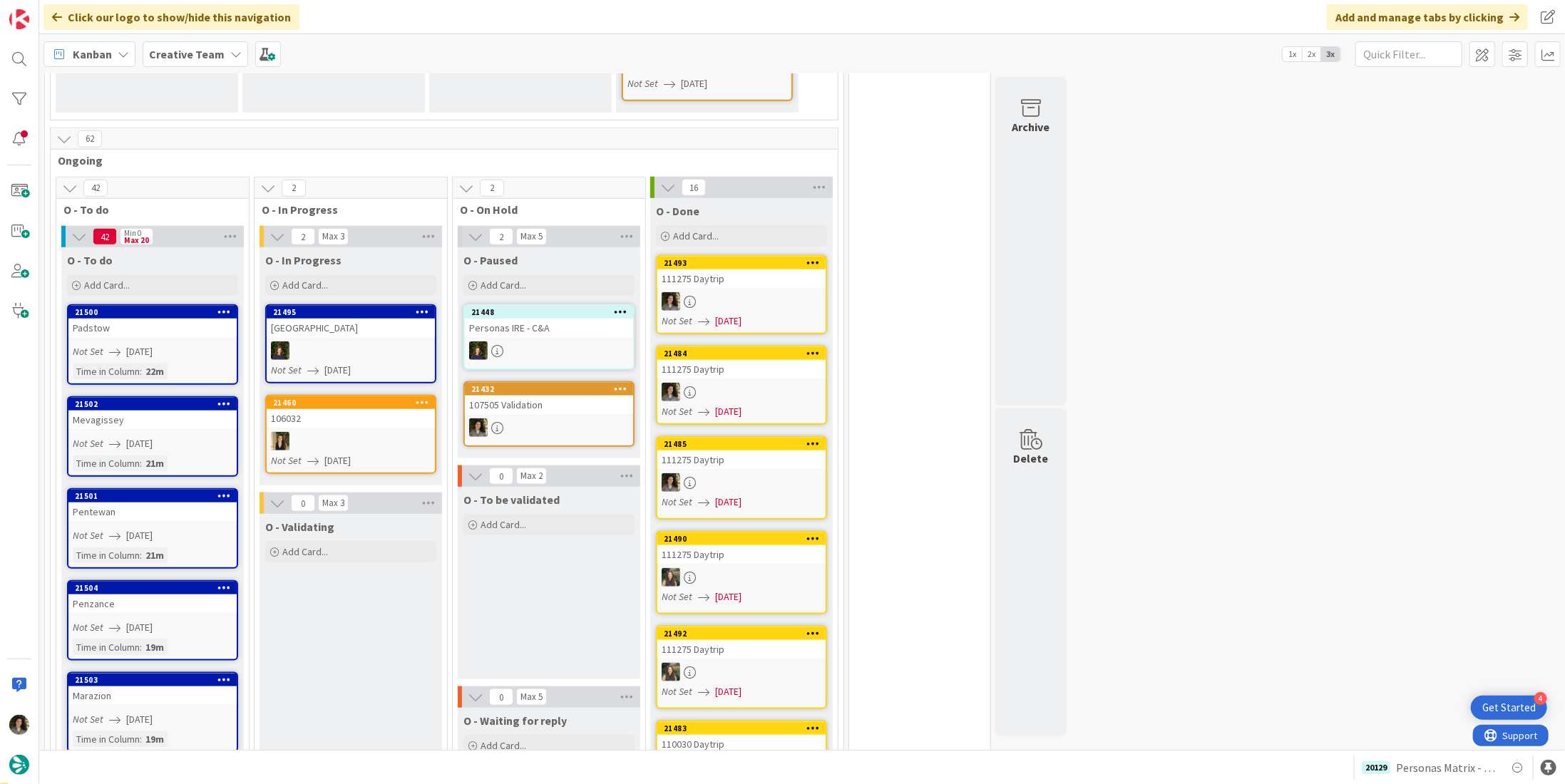
scroll to position [837, 0]
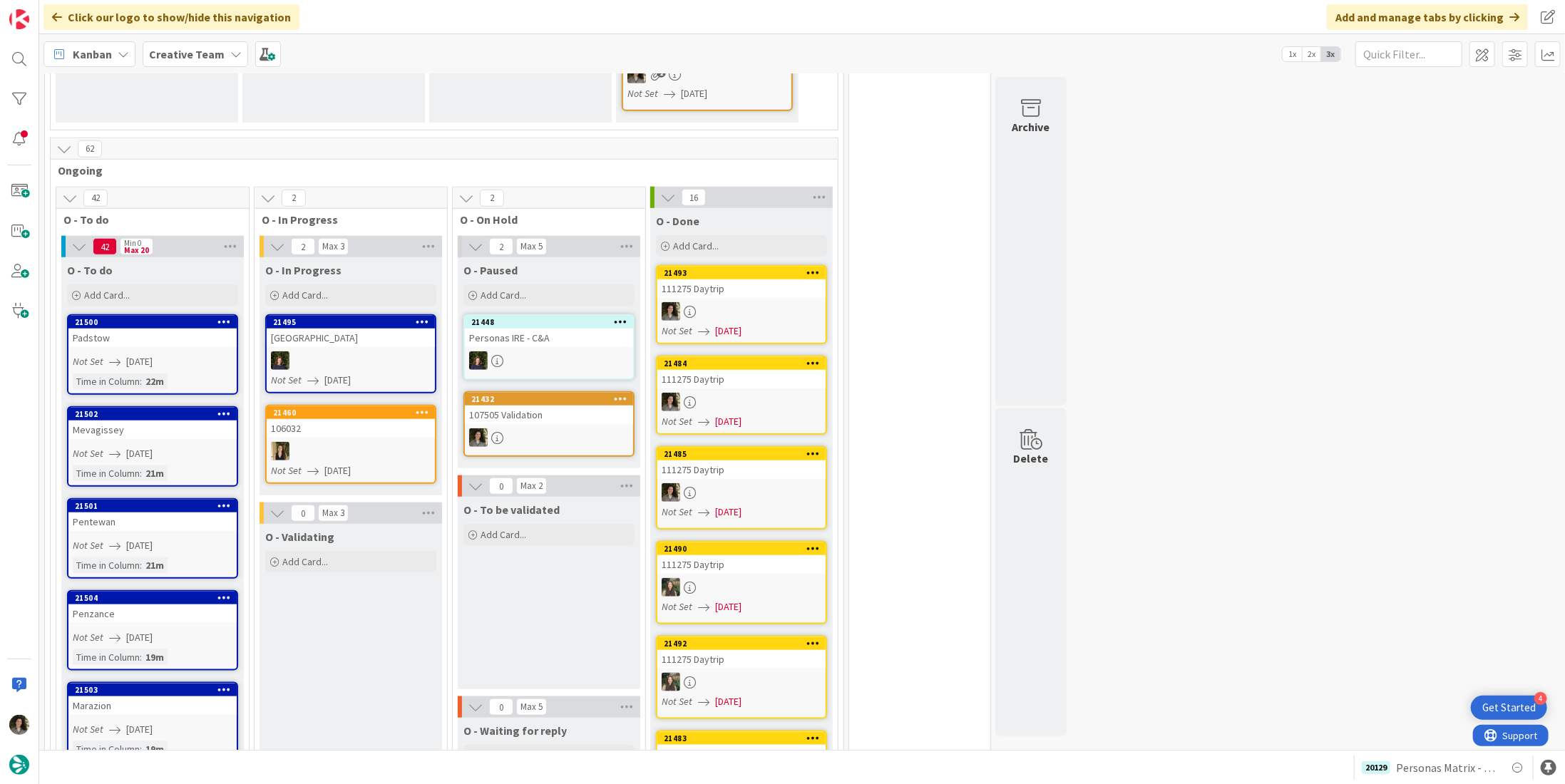
click at [729, 279] on div "111275 Daytrip" at bounding box center [741, 288] width 168 height 19
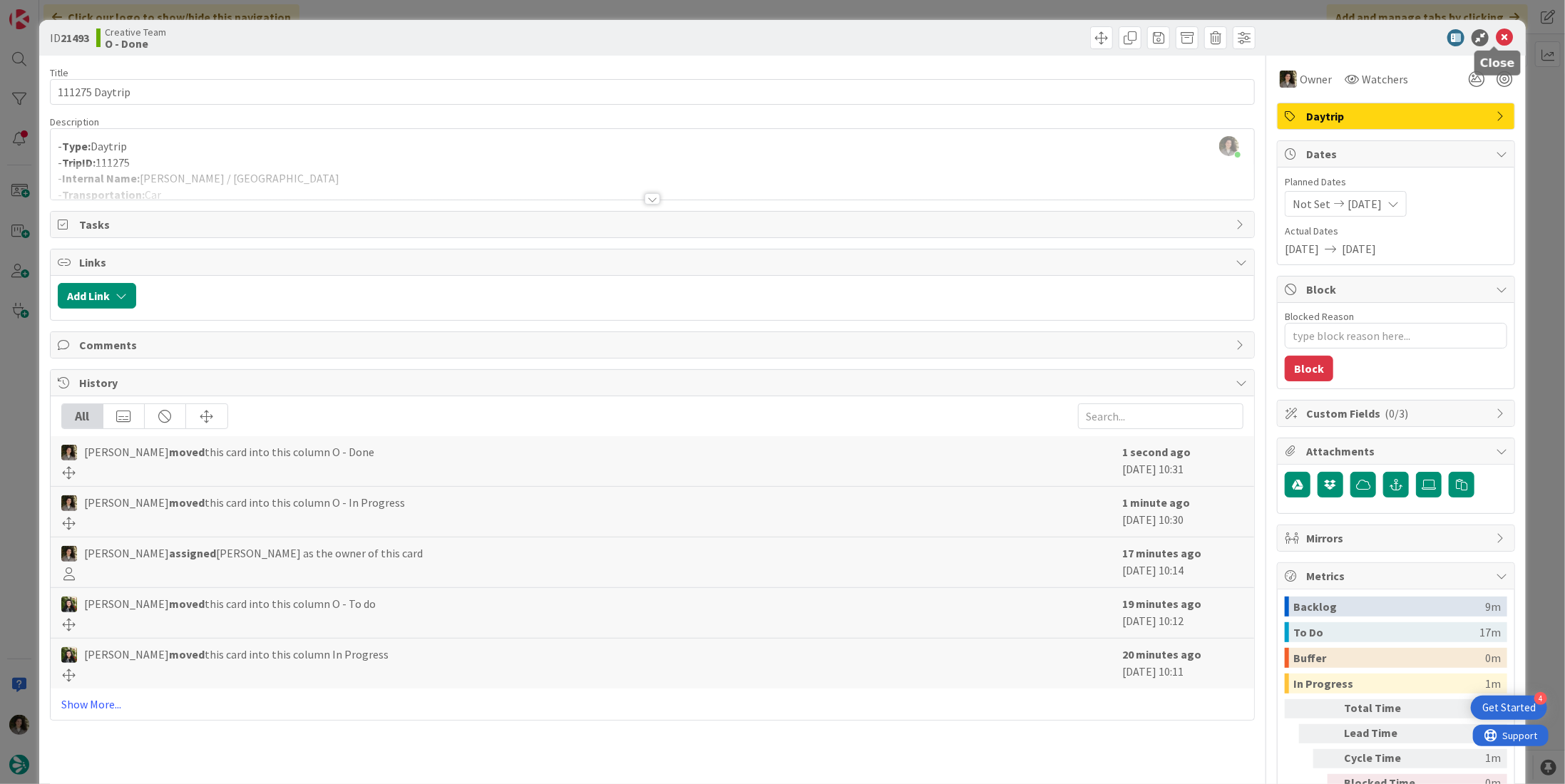
click at [1499, 35] on icon at bounding box center [1504, 37] width 17 height 17
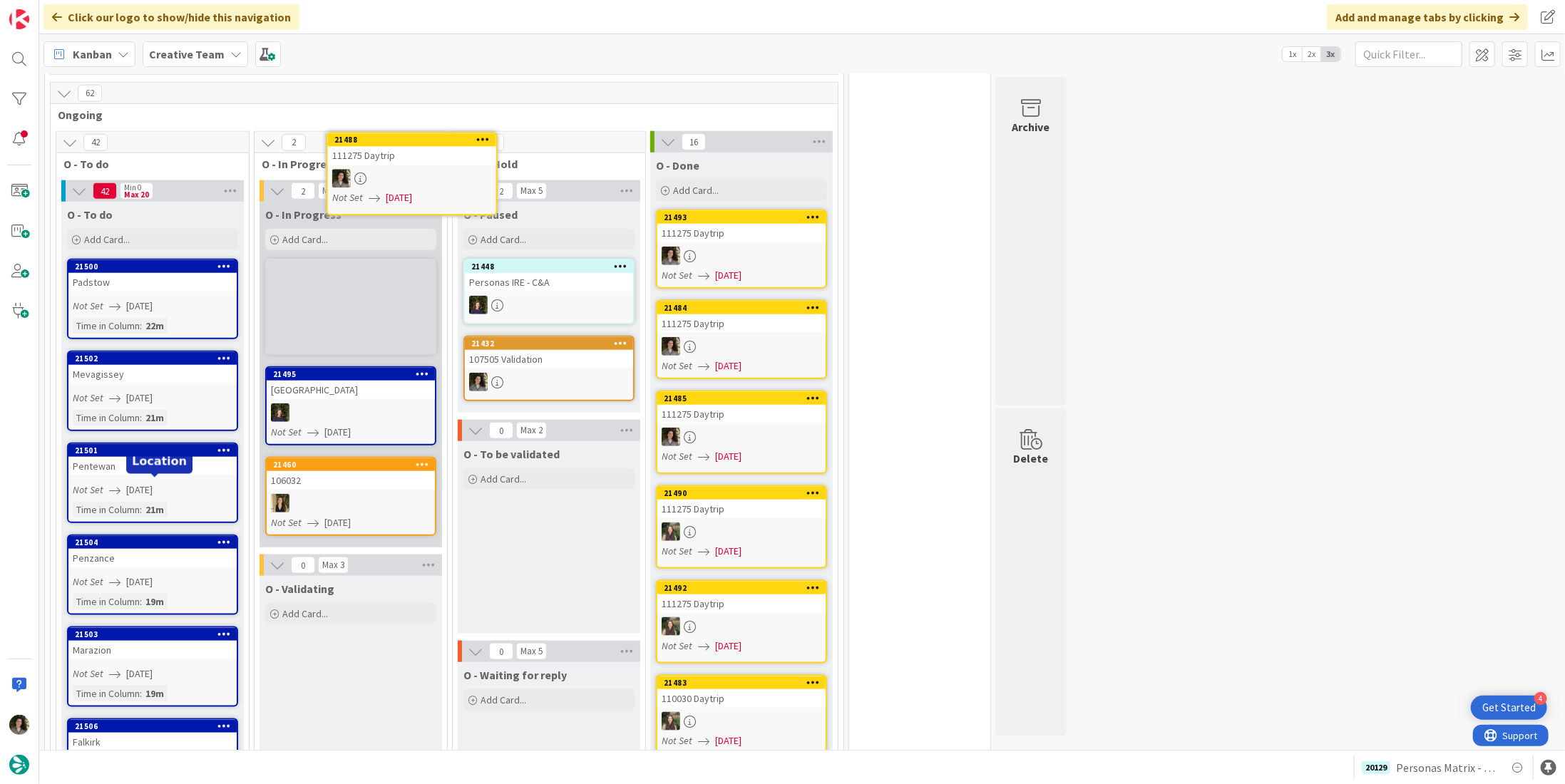
scroll to position [883, 0]
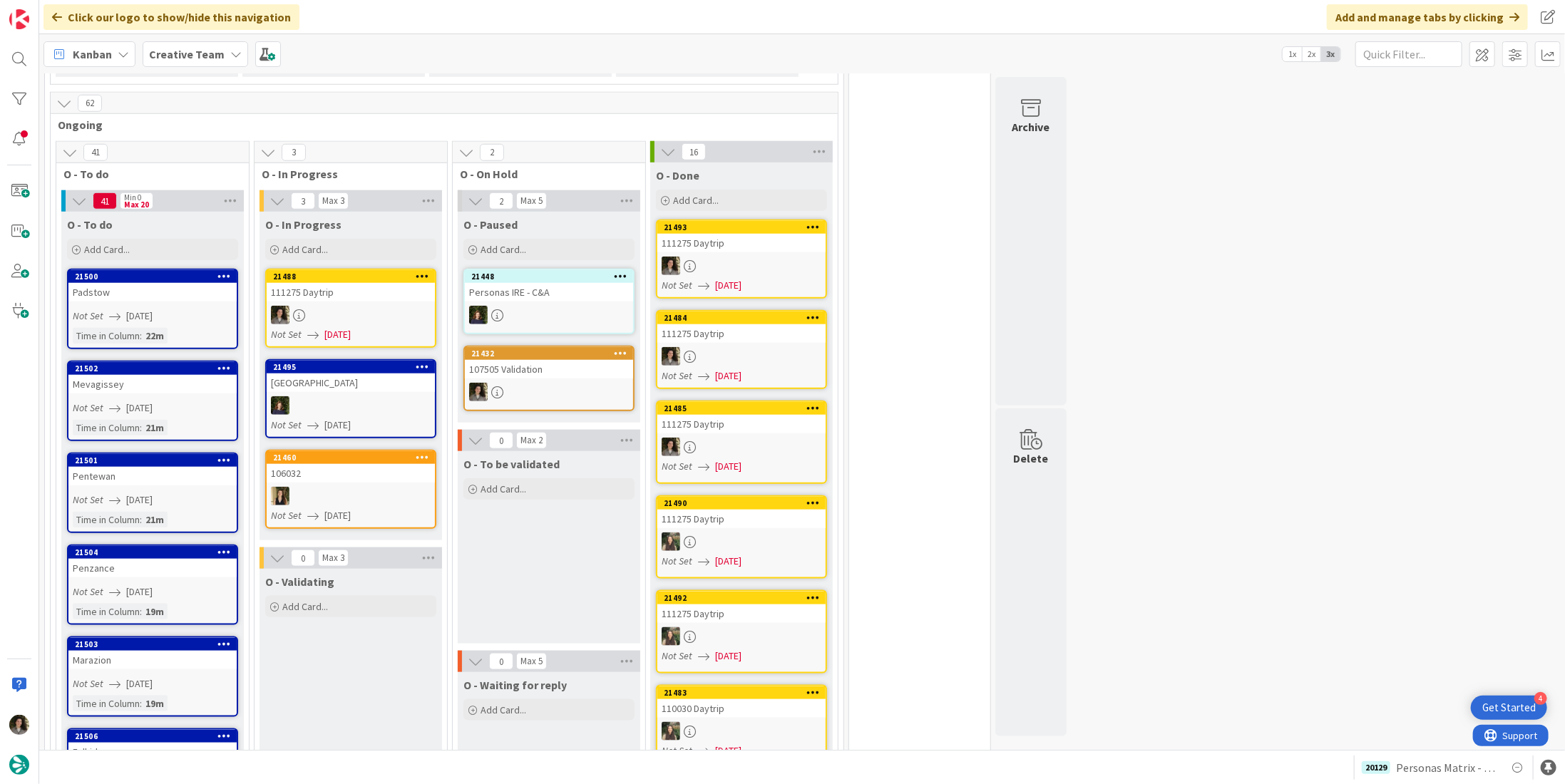
click at [386, 283] on div "111275 Daytrip" at bounding box center [351, 292] width 168 height 19
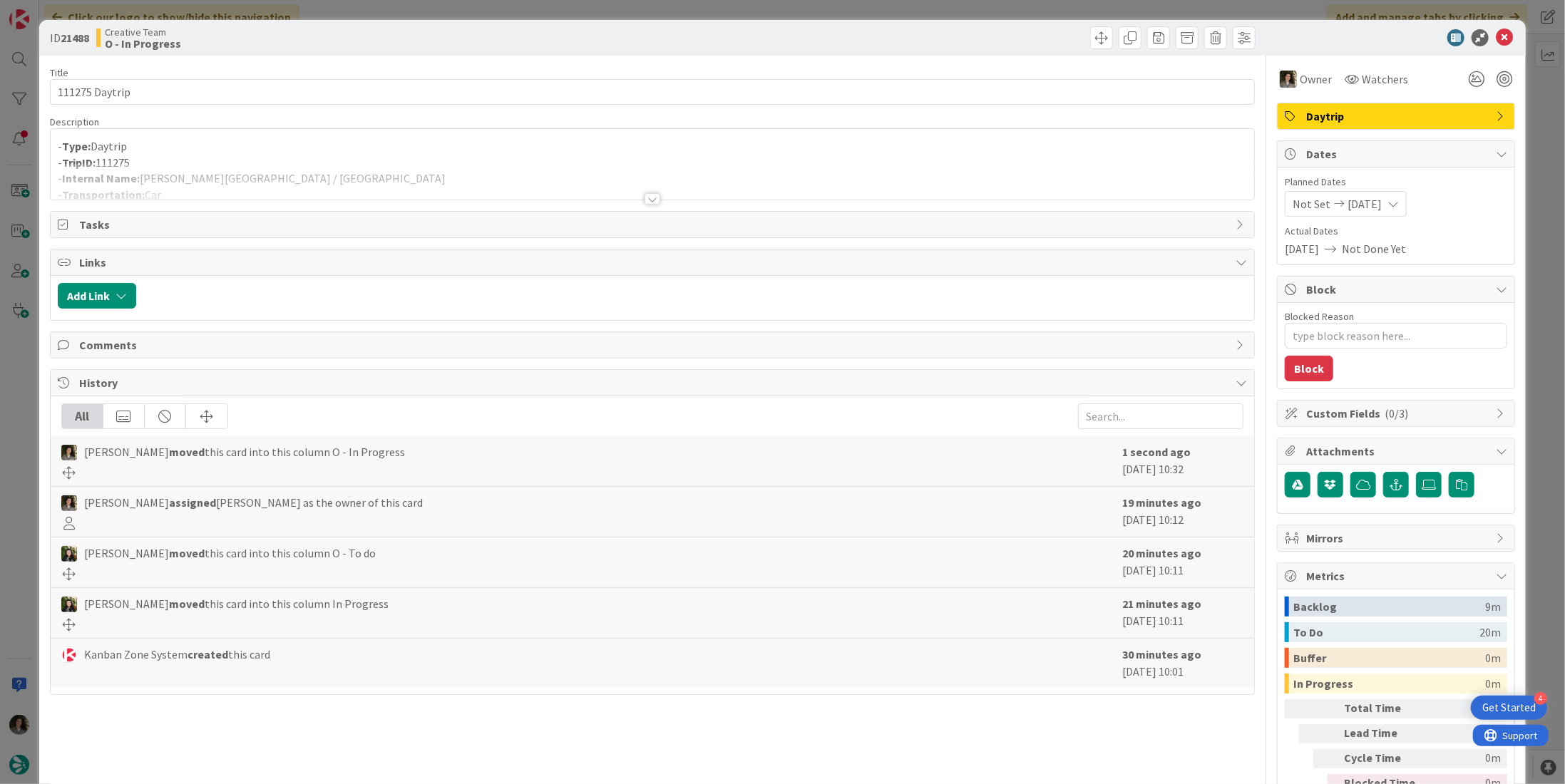
click at [345, 127] on div "Description" at bounding box center [652, 122] width 1205 height 13
click at [323, 177] on div at bounding box center [652, 181] width 1203 height 36
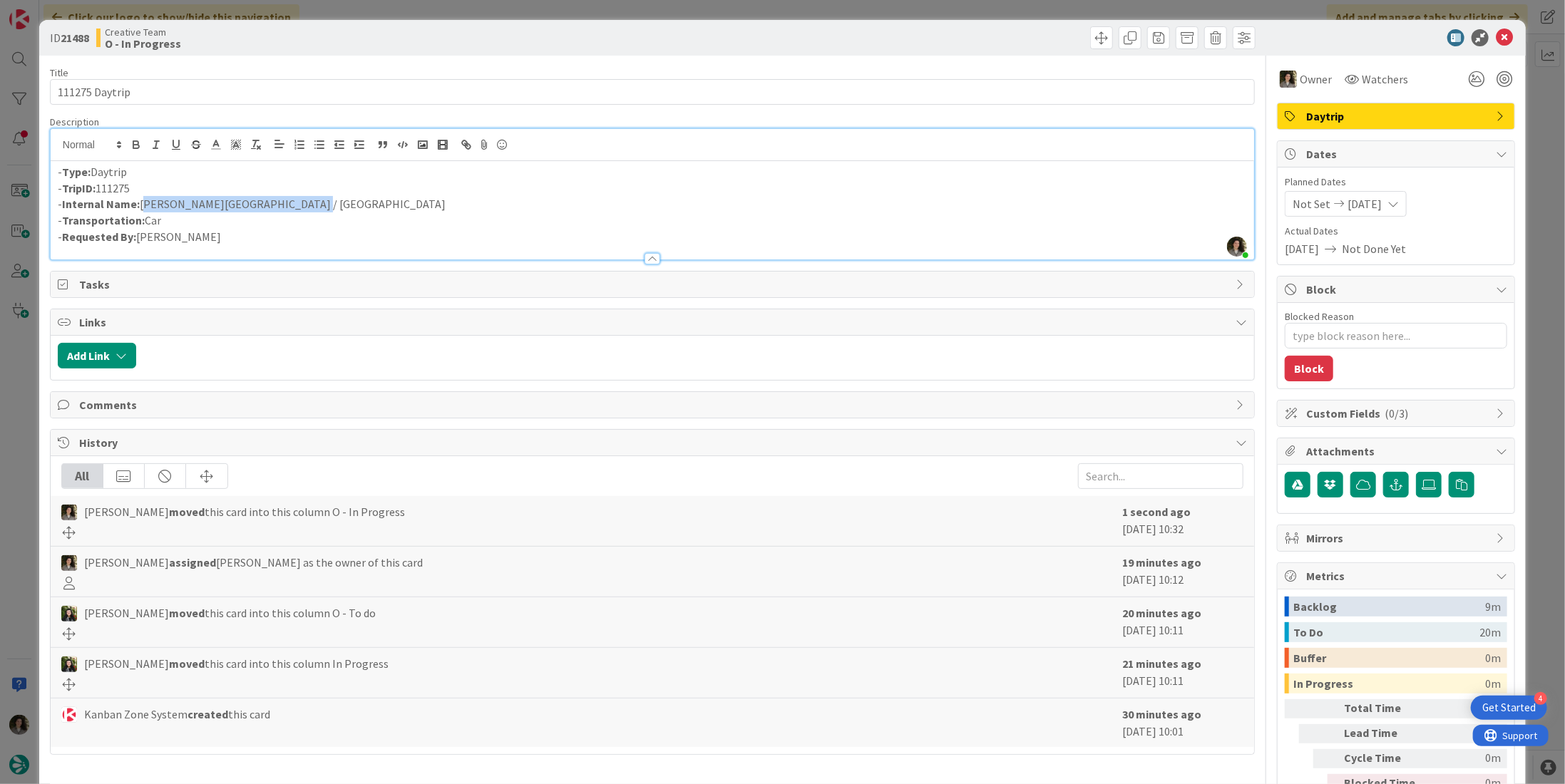
drag, startPoint x: 300, startPoint y: 203, endPoint x: 143, endPoint y: 202, distance: 157.0
click at [143, 202] on p "- Internal Name: [PERSON_NAME][GEOGRAPHIC_DATA] / [GEOGRAPHIC_DATA]" at bounding box center [652, 204] width 1189 height 16
copy p "[PERSON_NAME][GEOGRAPHIC_DATA] / [GEOGRAPHIC_DATA]"
click at [1496, 38] on icon at bounding box center [1504, 37] width 17 height 17
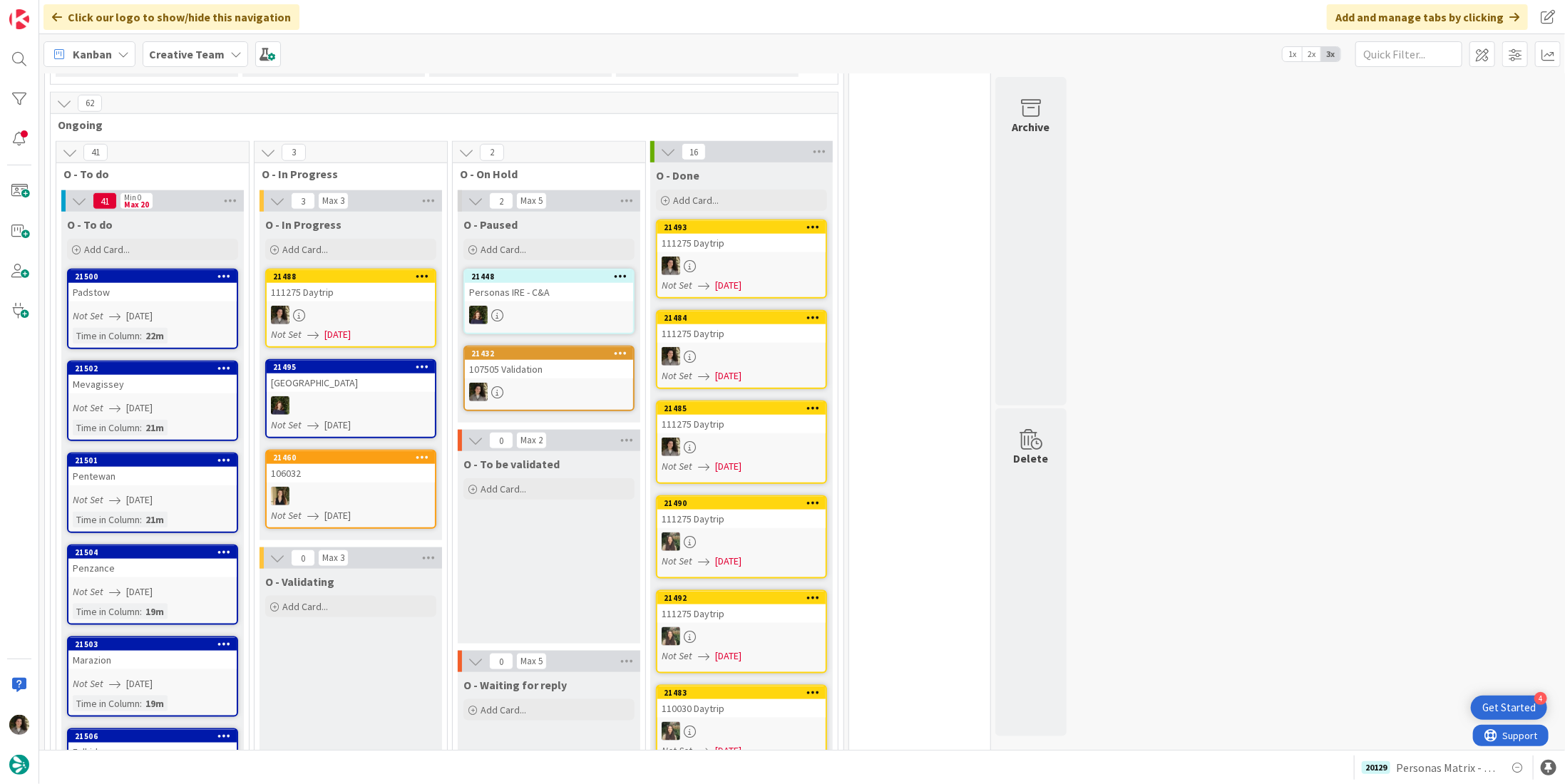
click at [334, 283] on div "111275 Daytrip" at bounding box center [351, 292] width 168 height 19
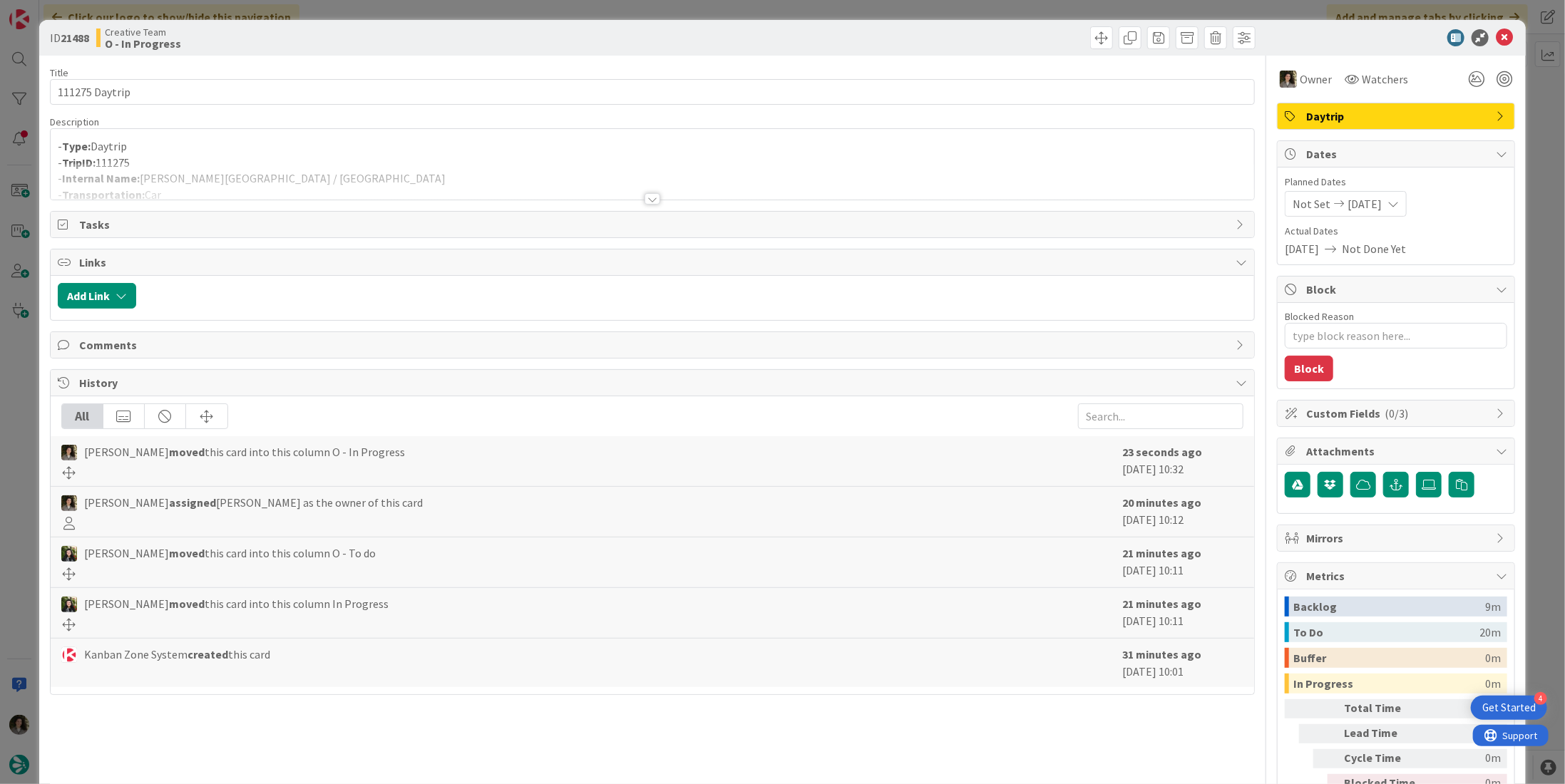
click at [292, 166] on div at bounding box center [652, 181] width 1203 height 36
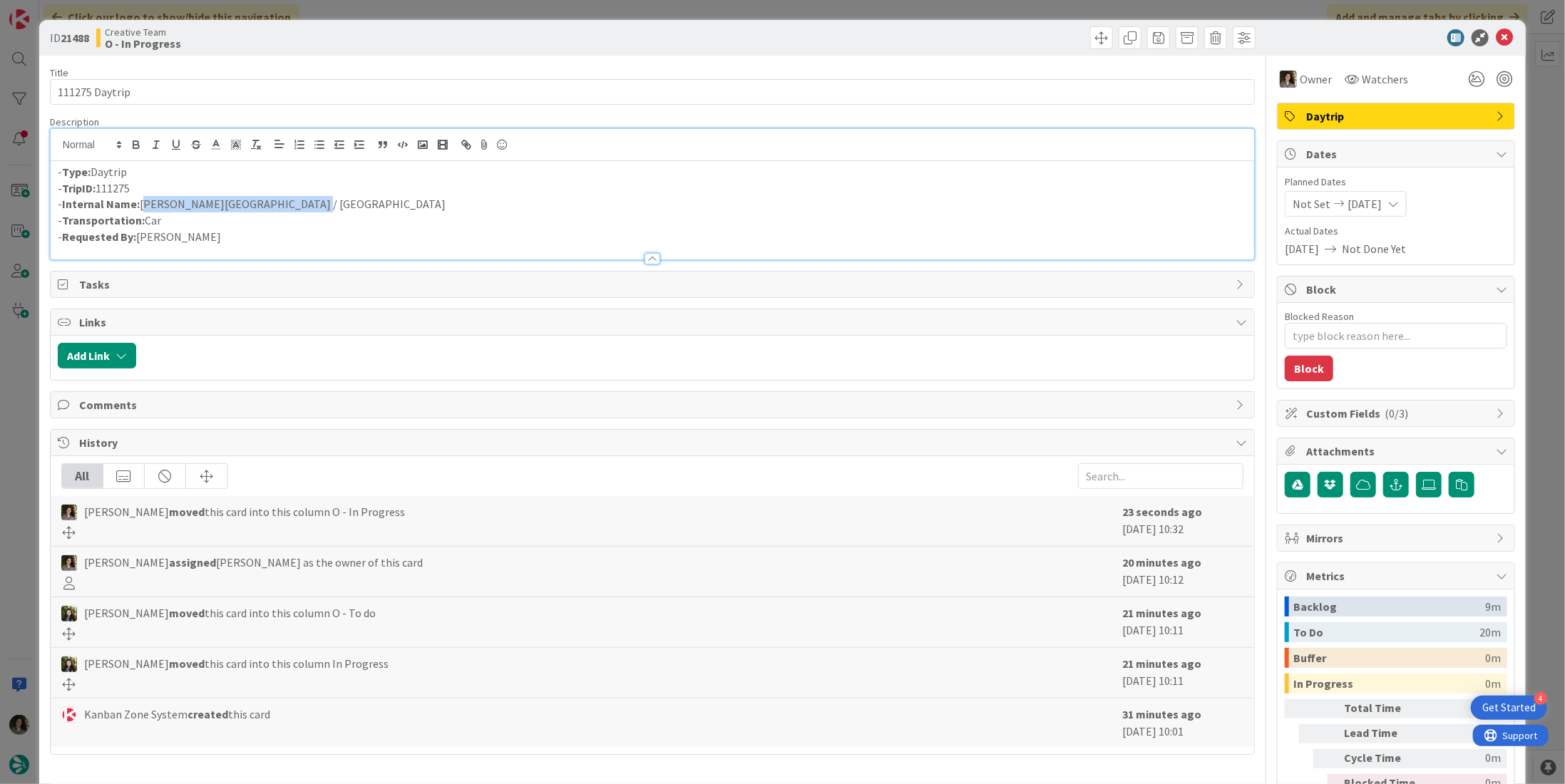
drag, startPoint x: 264, startPoint y: 197, endPoint x: 140, endPoint y: 198, distance: 124.0
click at [140, 198] on p "- Internal Name: [PERSON_NAME][GEOGRAPHIC_DATA] / [GEOGRAPHIC_DATA]" at bounding box center [652, 204] width 1189 height 16
copy p "[PERSON_NAME][GEOGRAPHIC_DATA] / [GEOGRAPHIC_DATA]"
click at [1496, 30] on icon at bounding box center [1504, 37] width 17 height 17
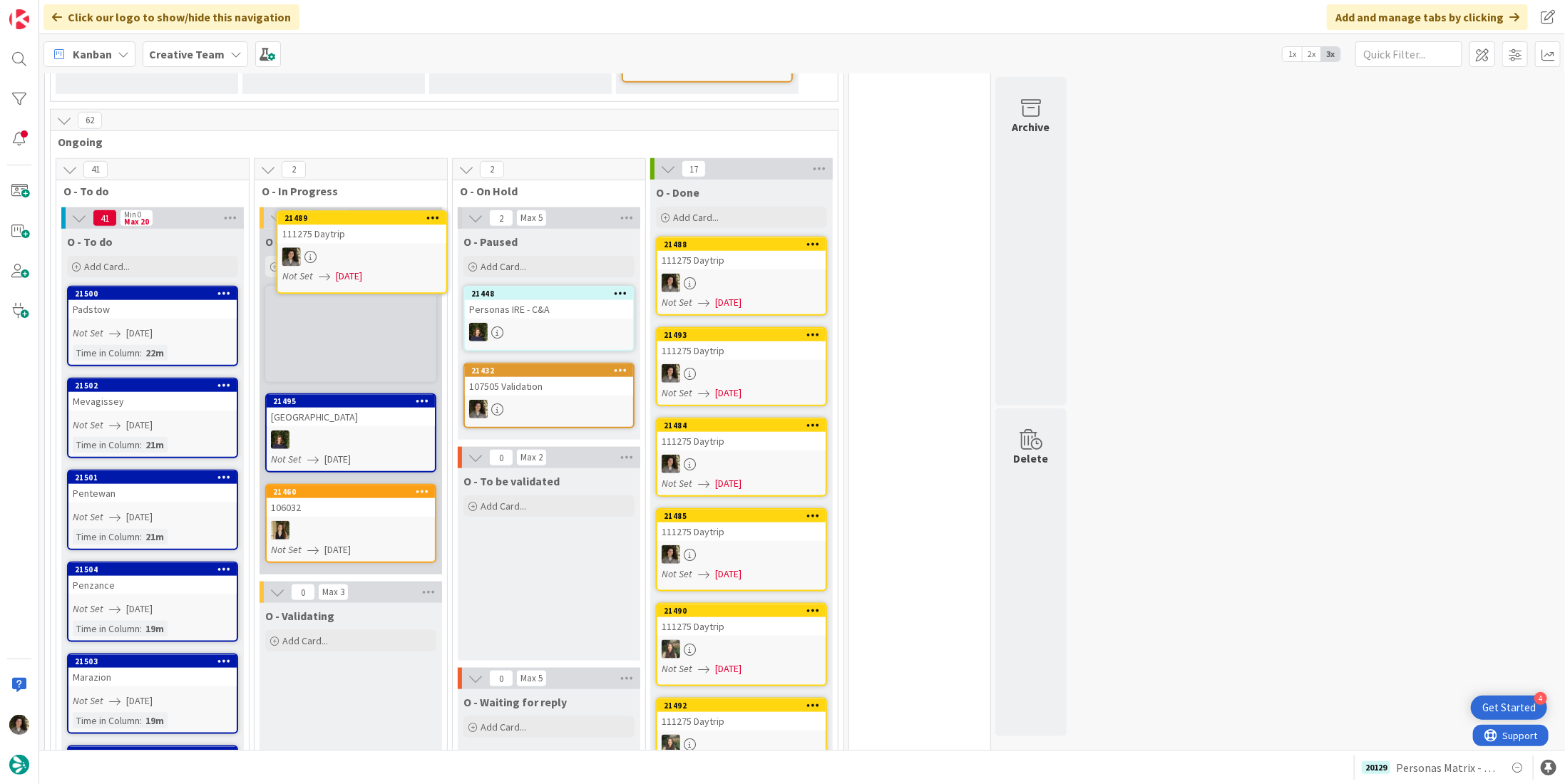
scroll to position [864, 0]
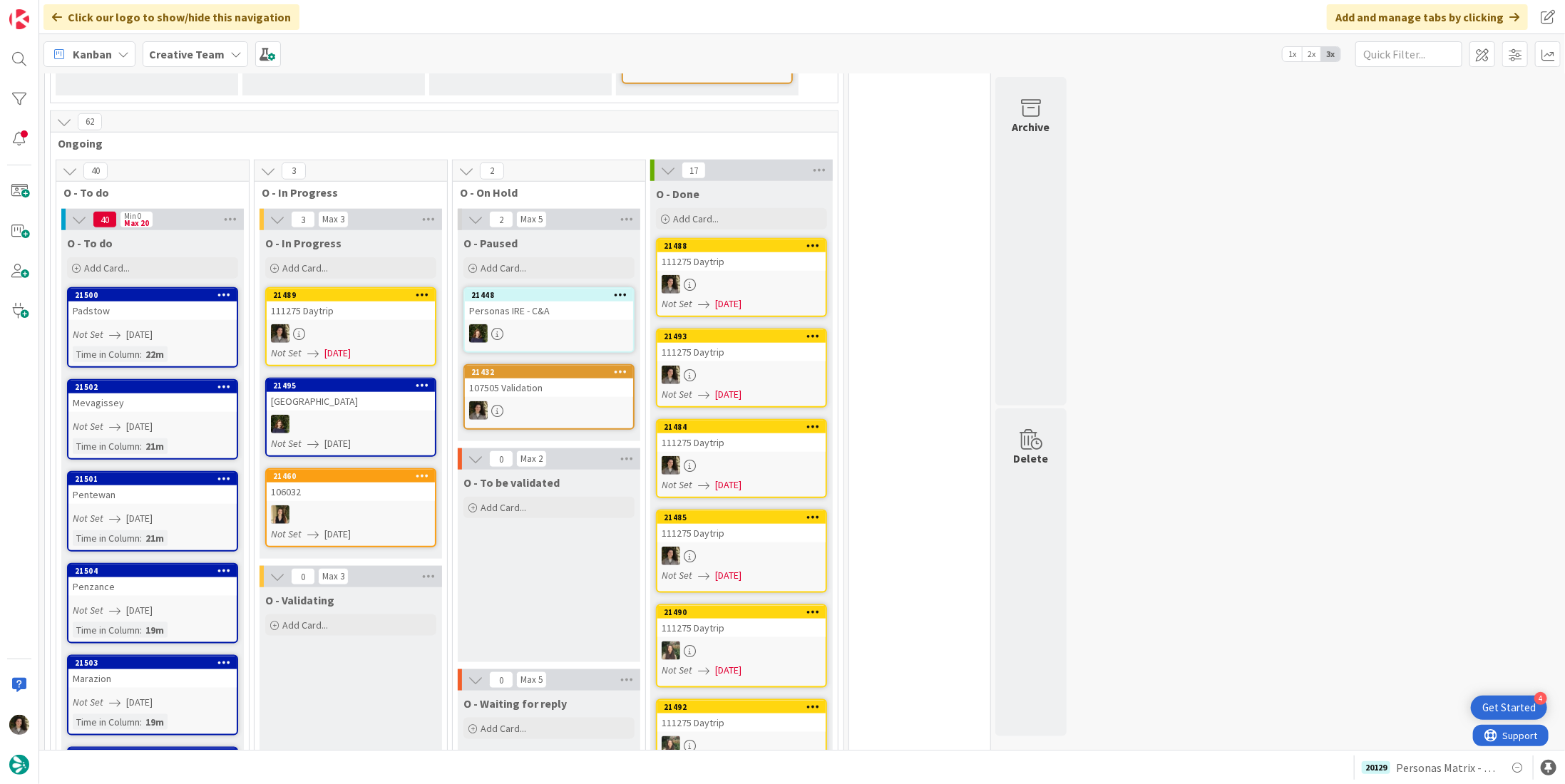
click at [347, 301] on div "111275 Daytrip" at bounding box center [351, 310] width 168 height 19
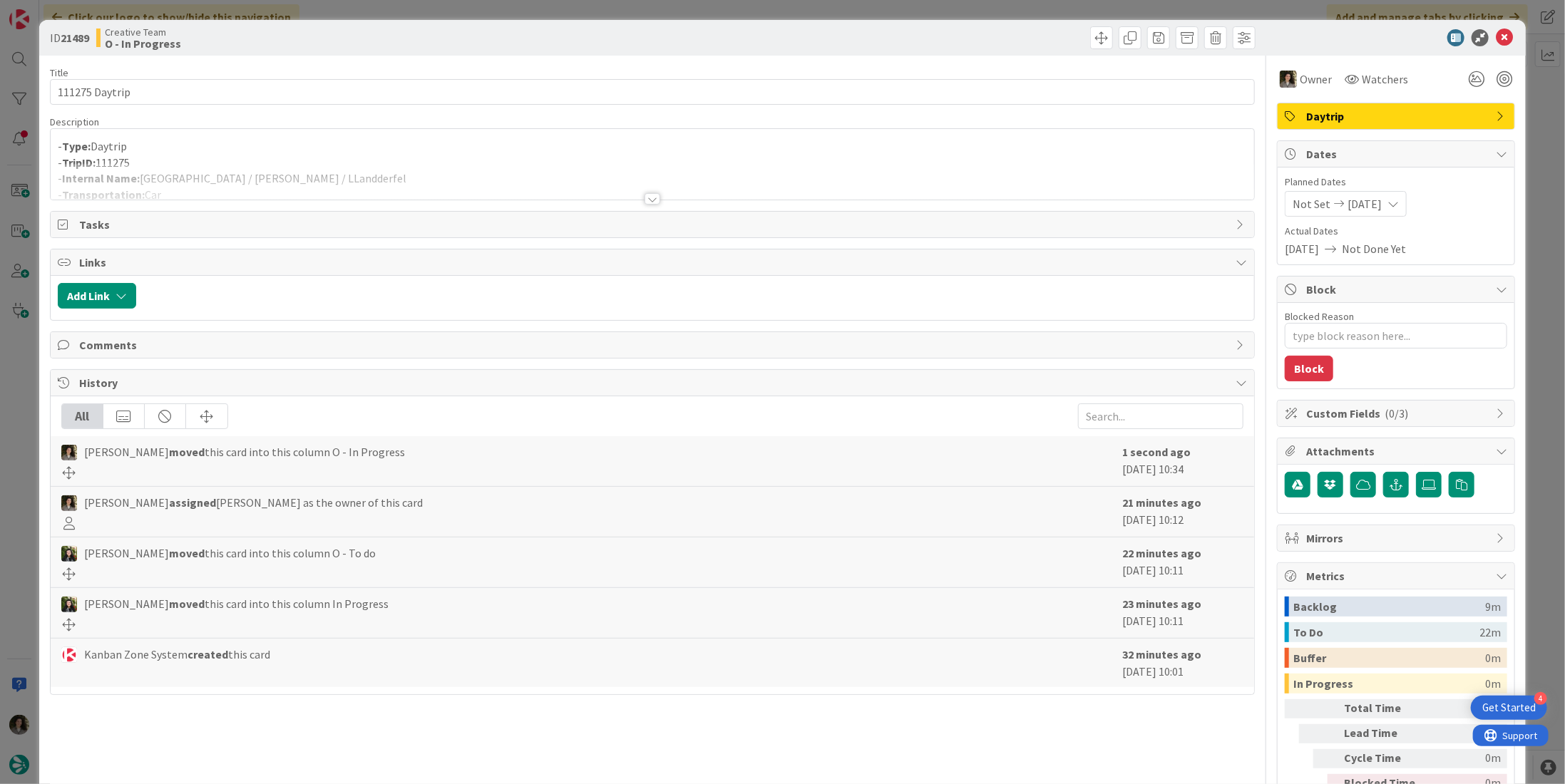
click at [328, 155] on p "- TripID: 111275" at bounding box center [652, 163] width 1189 height 16
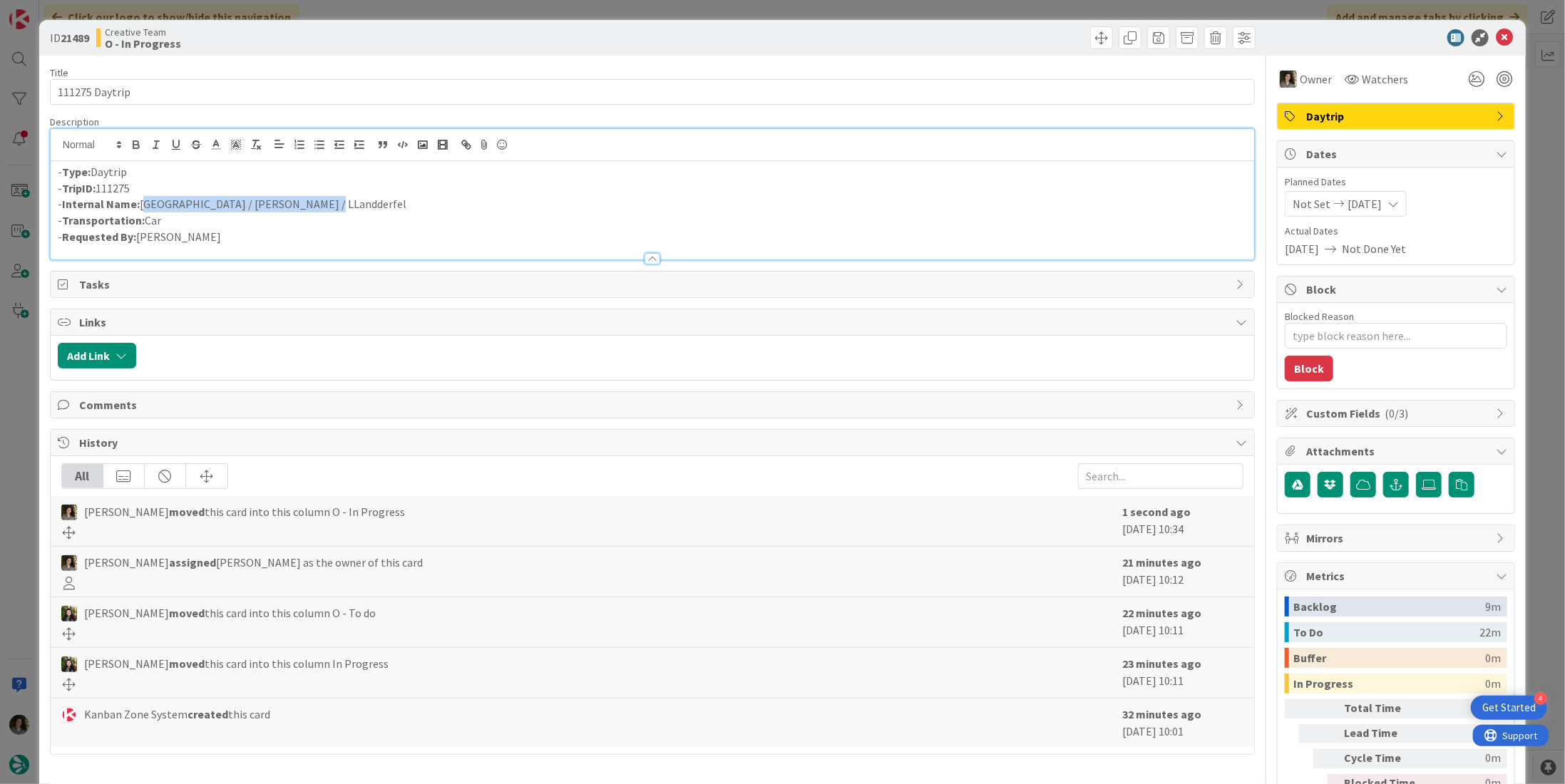
drag, startPoint x: 337, startPoint y: 204, endPoint x: 142, endPoint y: 204, distance: 195.0
click at [142, 204] on p "- Internal Name: [GEOGRAPHIC_DATA] / [GEOGRAPHIC_DATA] / [GEOGRAPHIC_DATA]" at bounding box center [652, 204] width 1189 height 16
copy p "[GEOGRAPHIC_DATA] / [PERSON_NAME] / LLandderfel"
click at [1496, 35] on icon at bounding box center [1504, 37] width 17 height 17
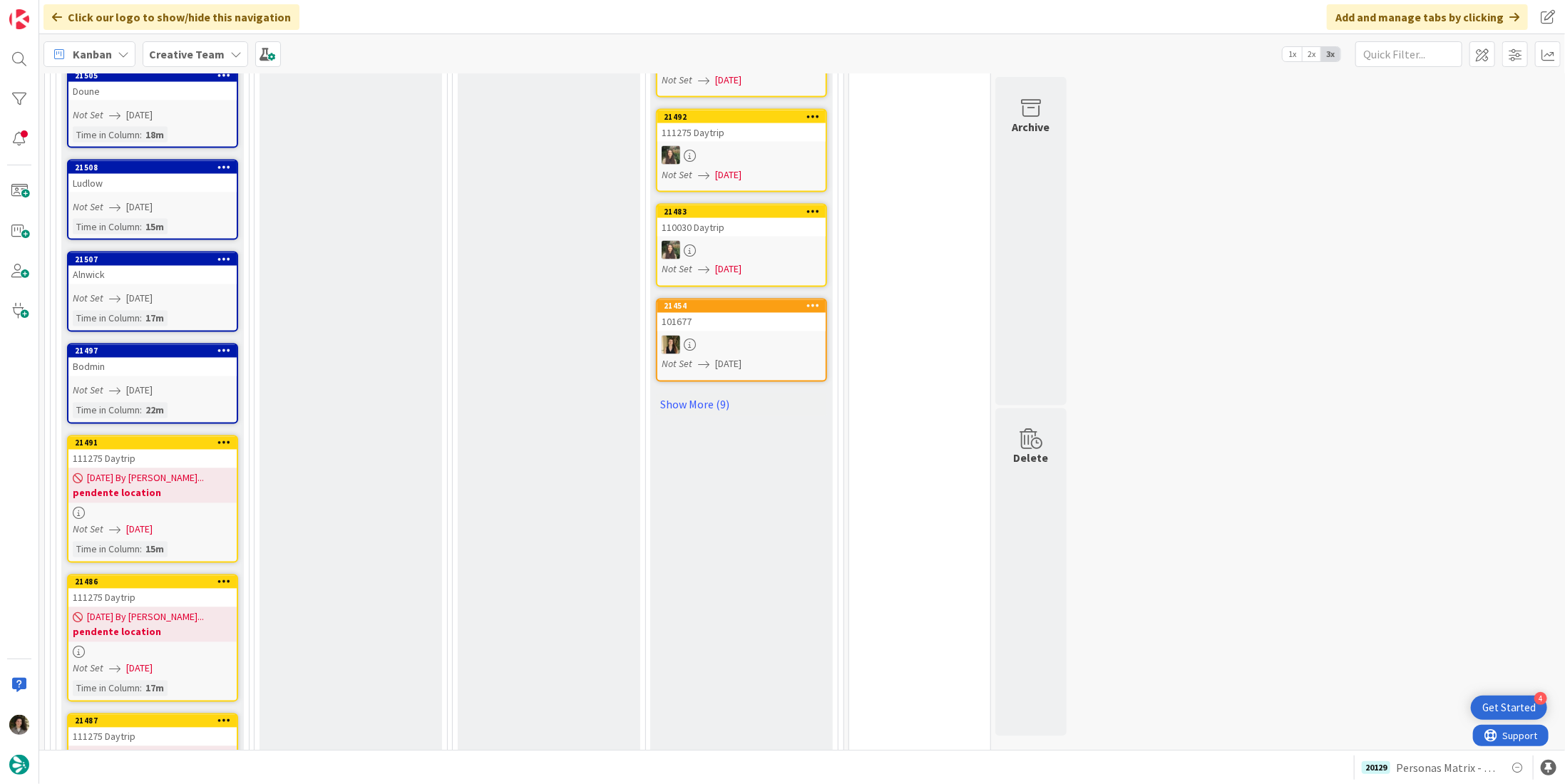
scroll to position [1916, 0]
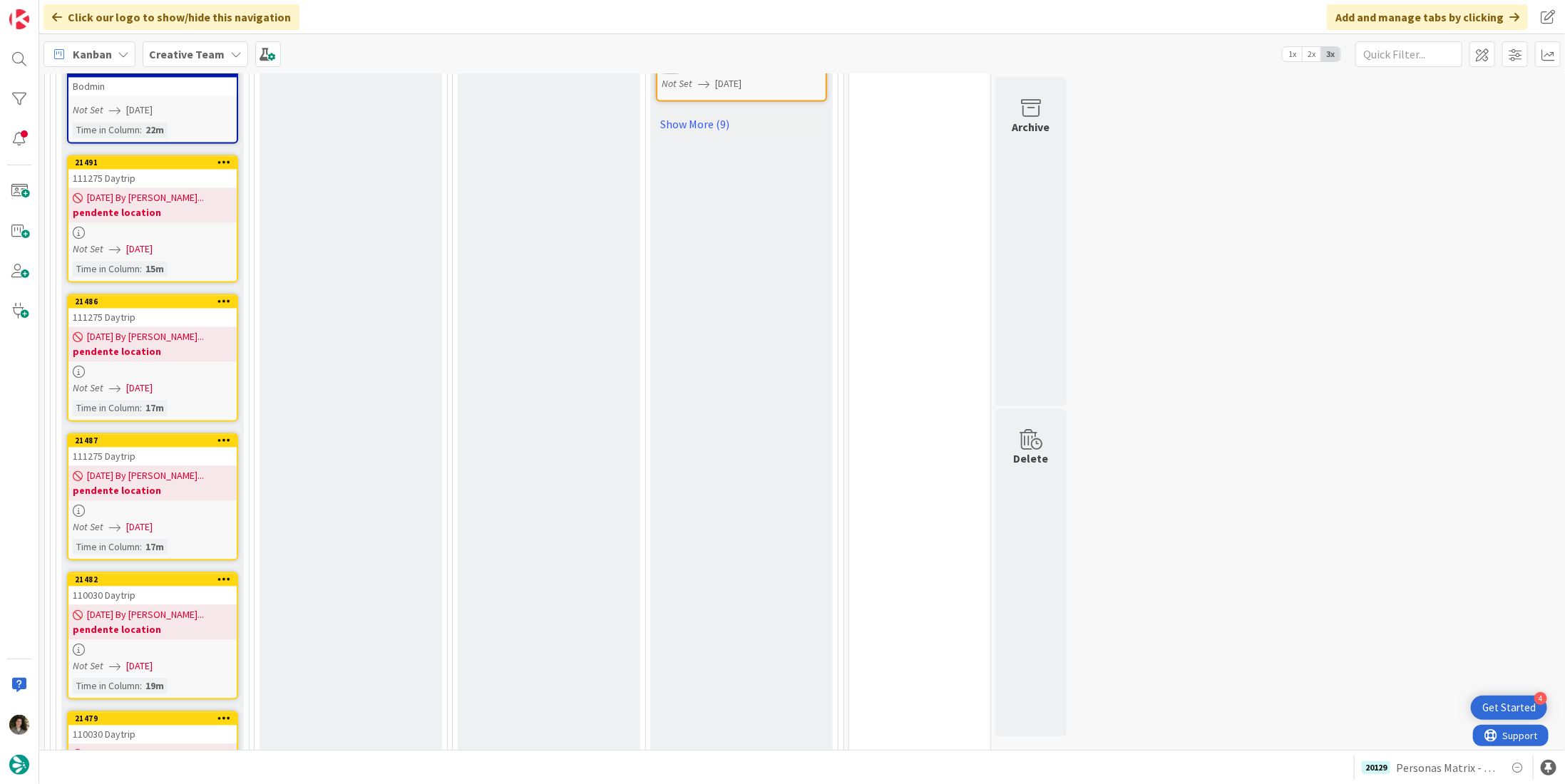
click at [157, 226] on div at bounding box center [152, 232] width 168 height 12
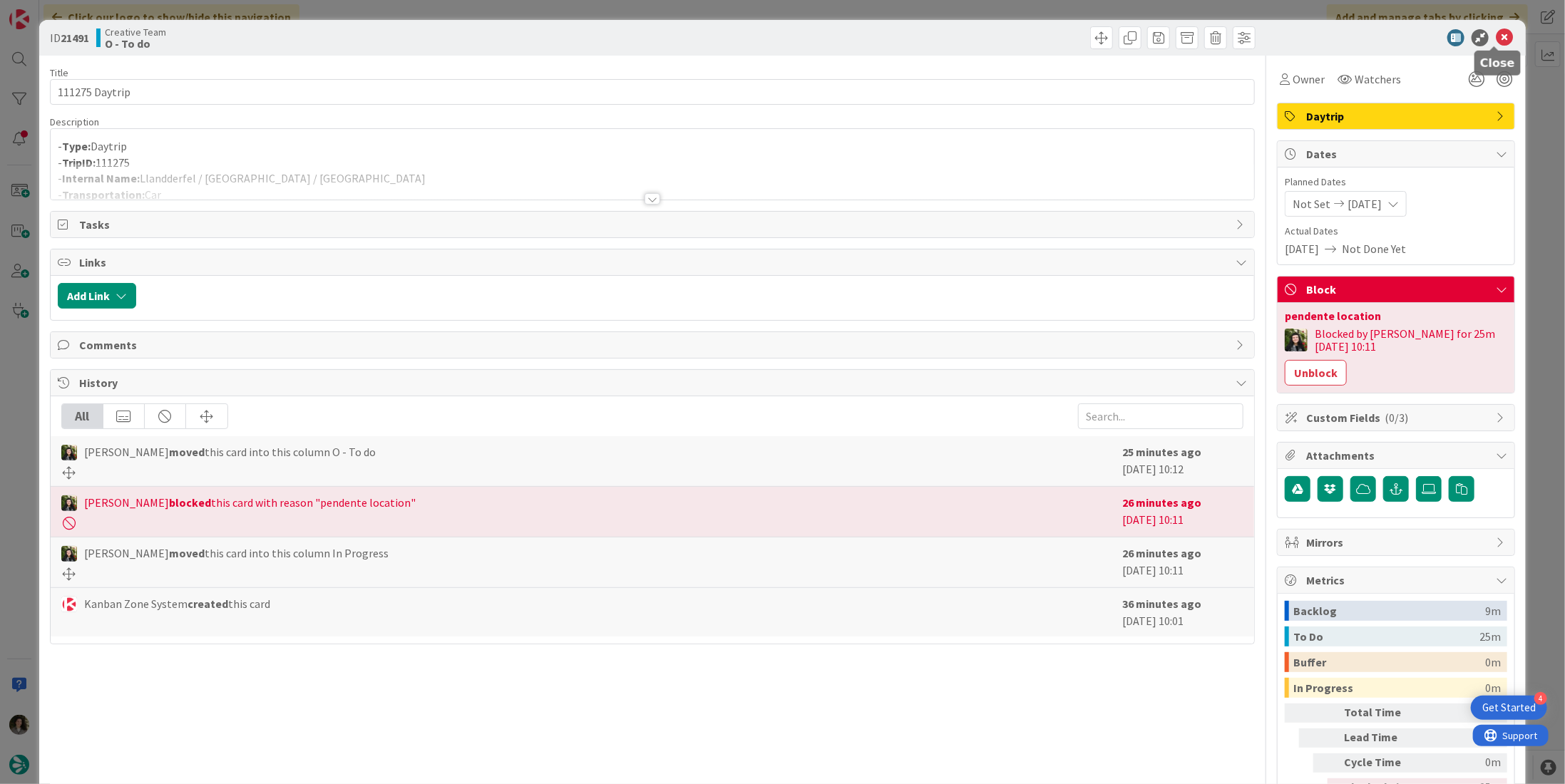
click at [1496, 35] on icon at bounding box center [1504, 37] width 17 height 17
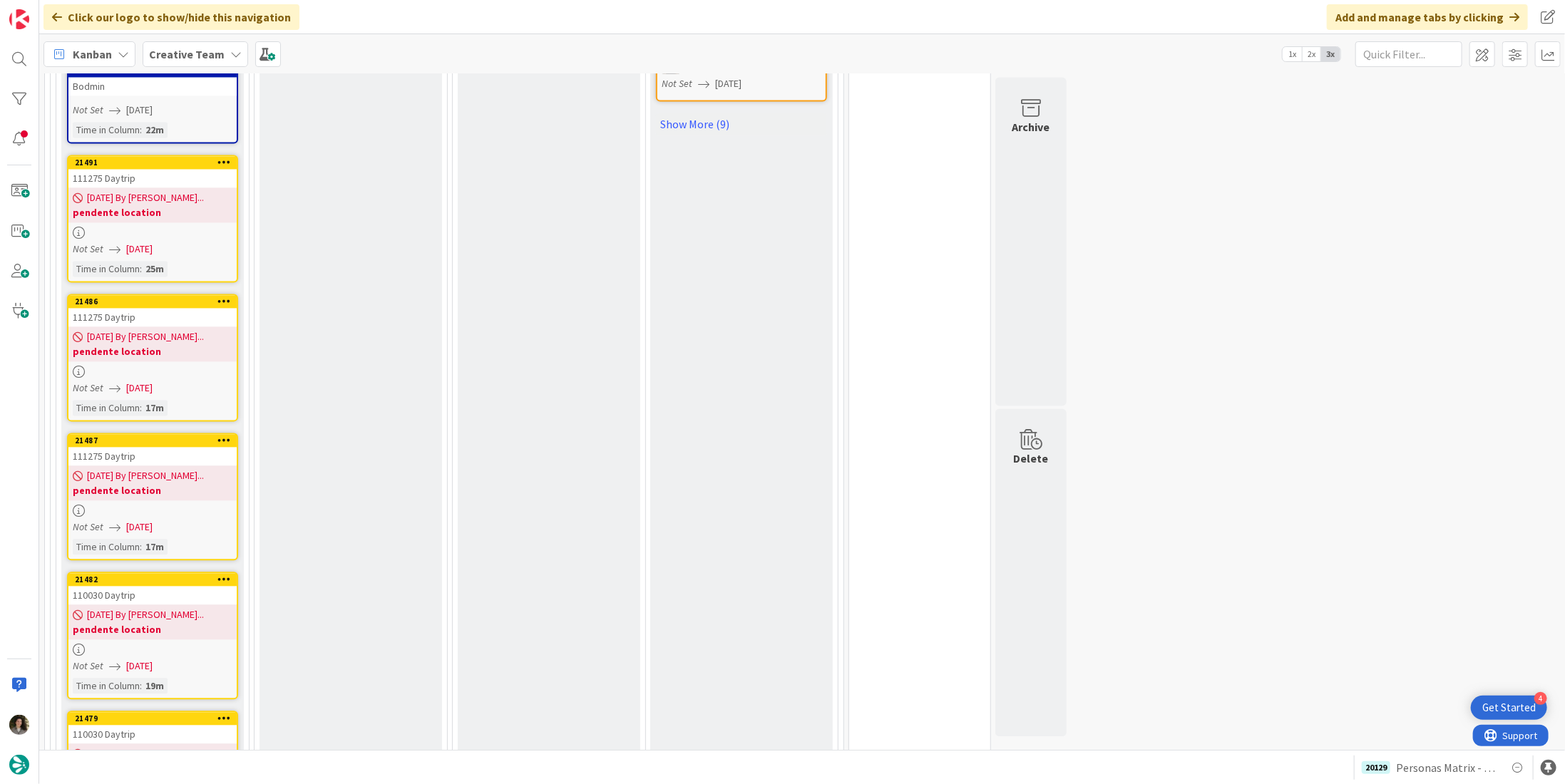
click at [141, 344] on b "pendente location" at bounding box center [152, 351] width 160 height 14
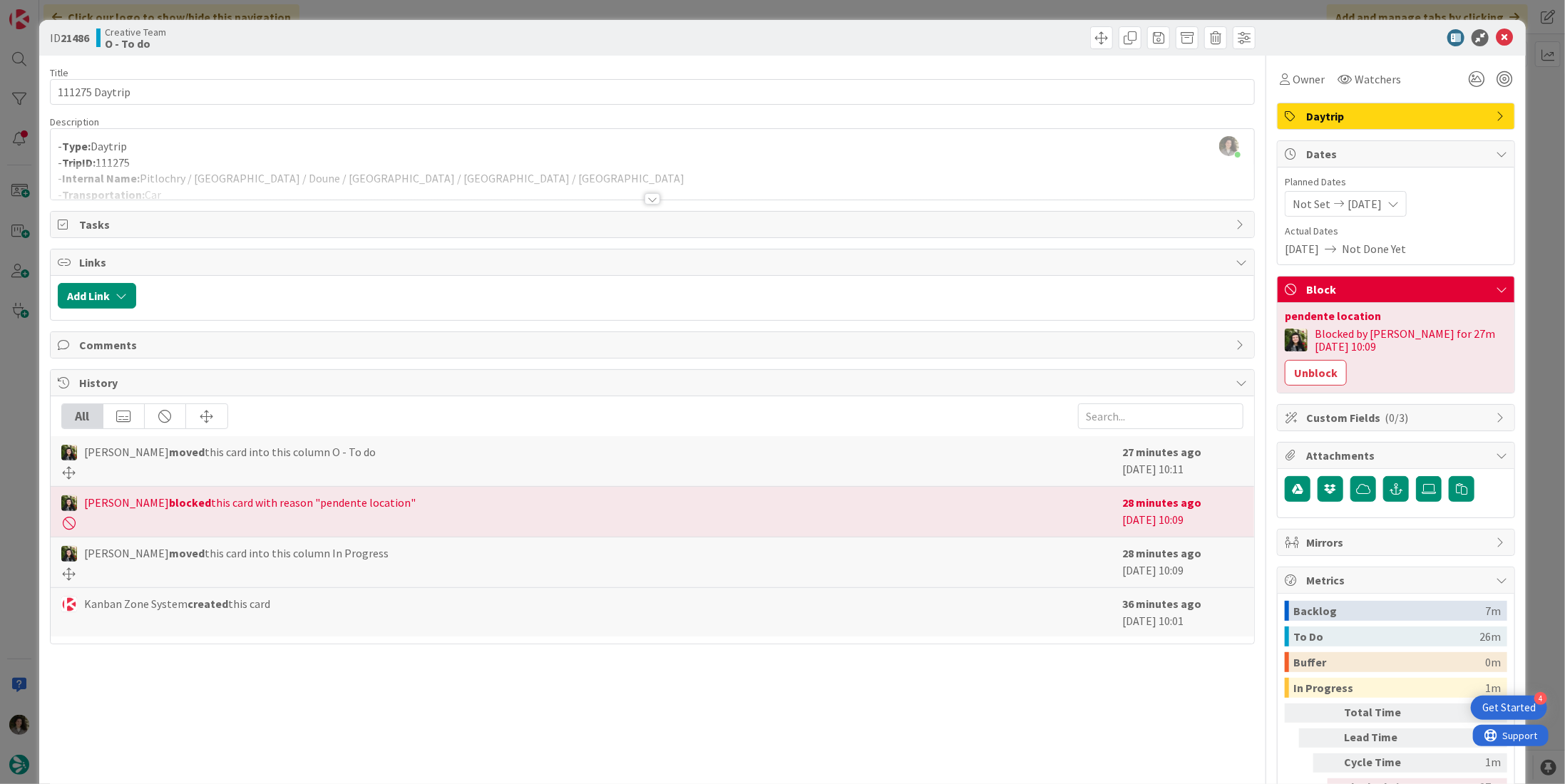
click at [1484, 38] on div at bounding box center [1389, 37] width 252 height 17
click at [1496, 33] on icon at bounding box center [1504, 37] width 17 height 17
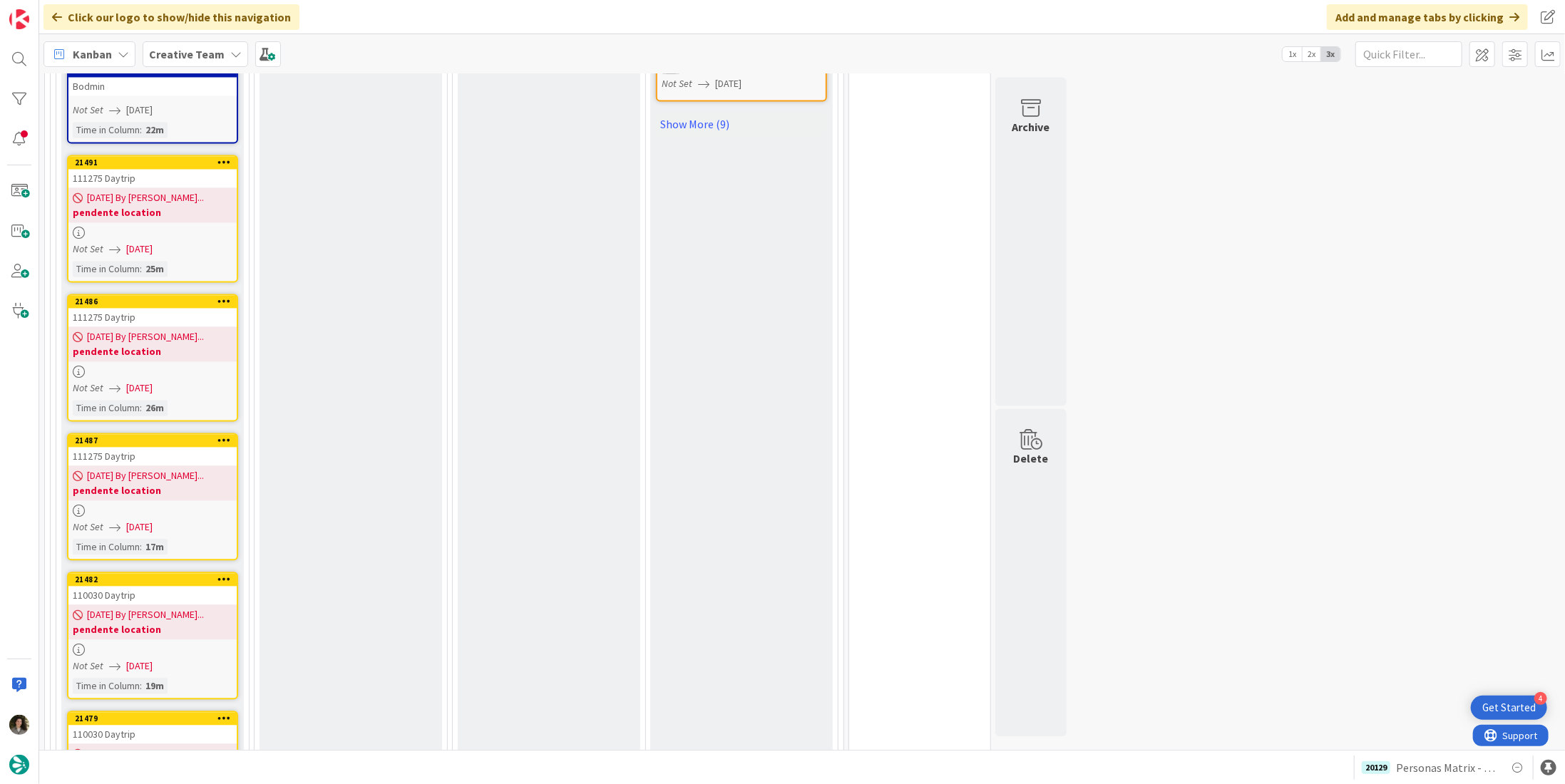
click at [151, 483] on b "pendente location" at bounding box center [152, 490] width 160 height 14
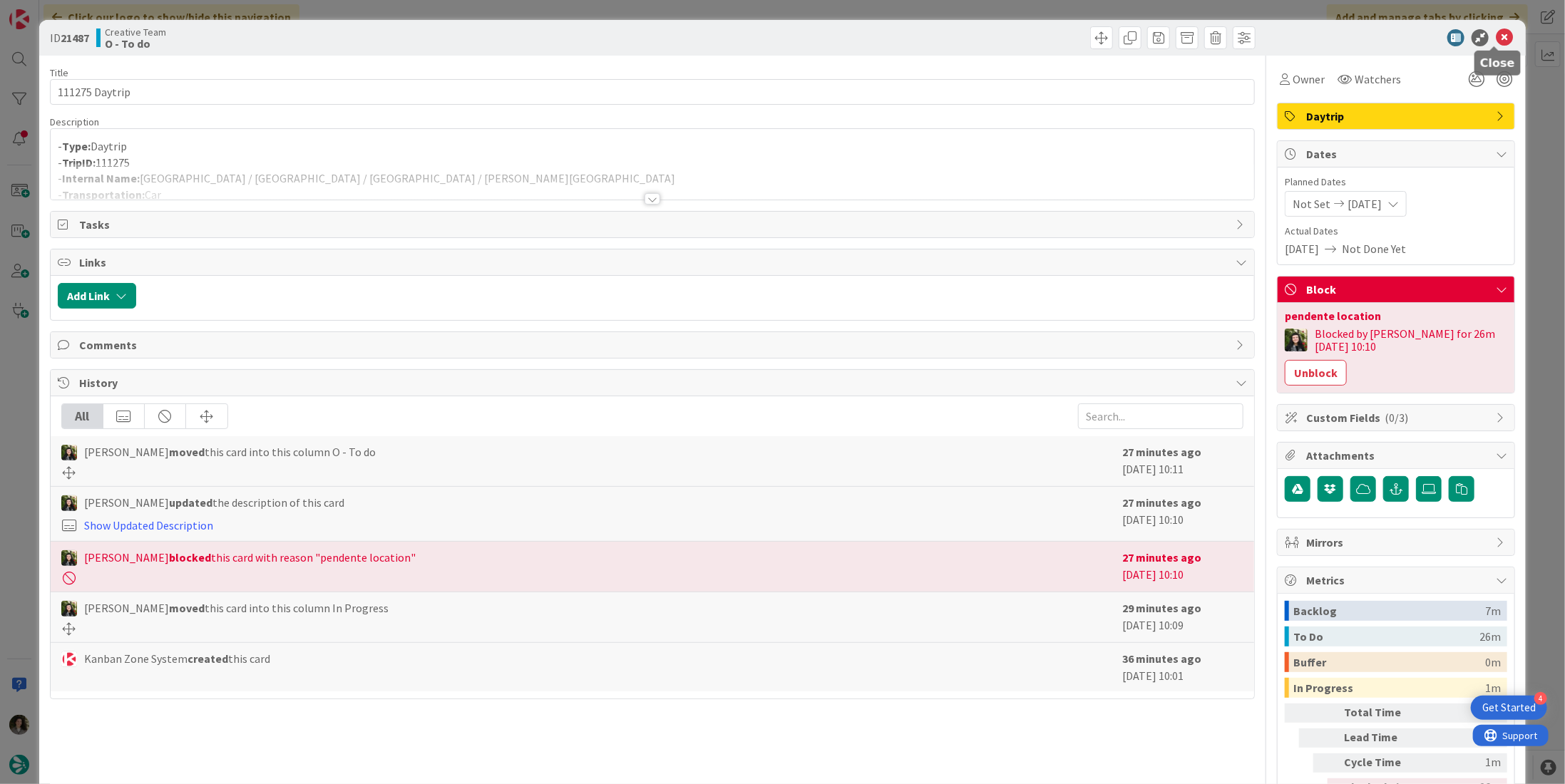
click at [1496, 35] on icon at bounding box center [1504, 37] width 17 height 17
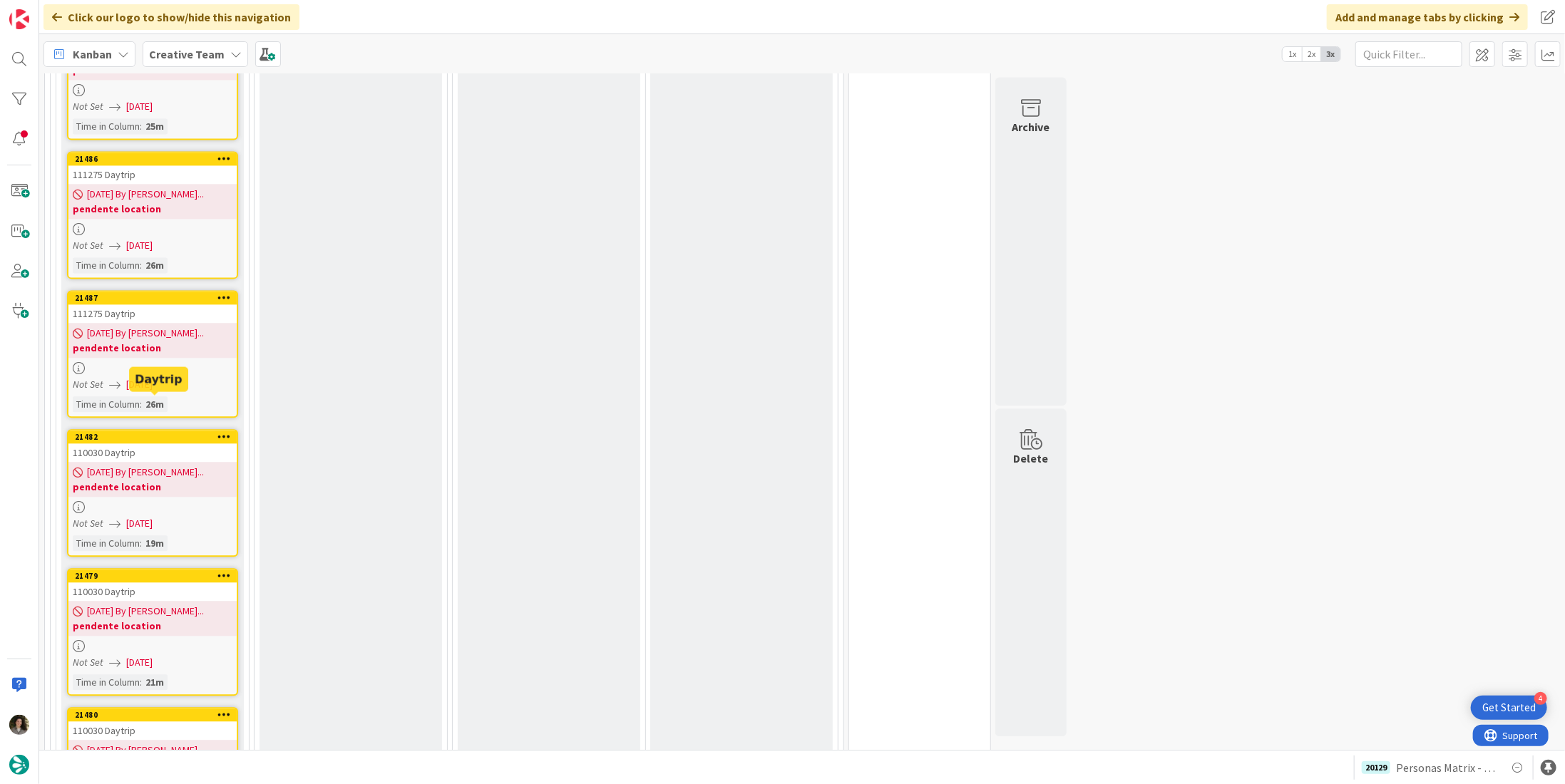
click at [145, 443] on div "110030 Daytrip" at bounding box center [152, 452] width 168 height 19
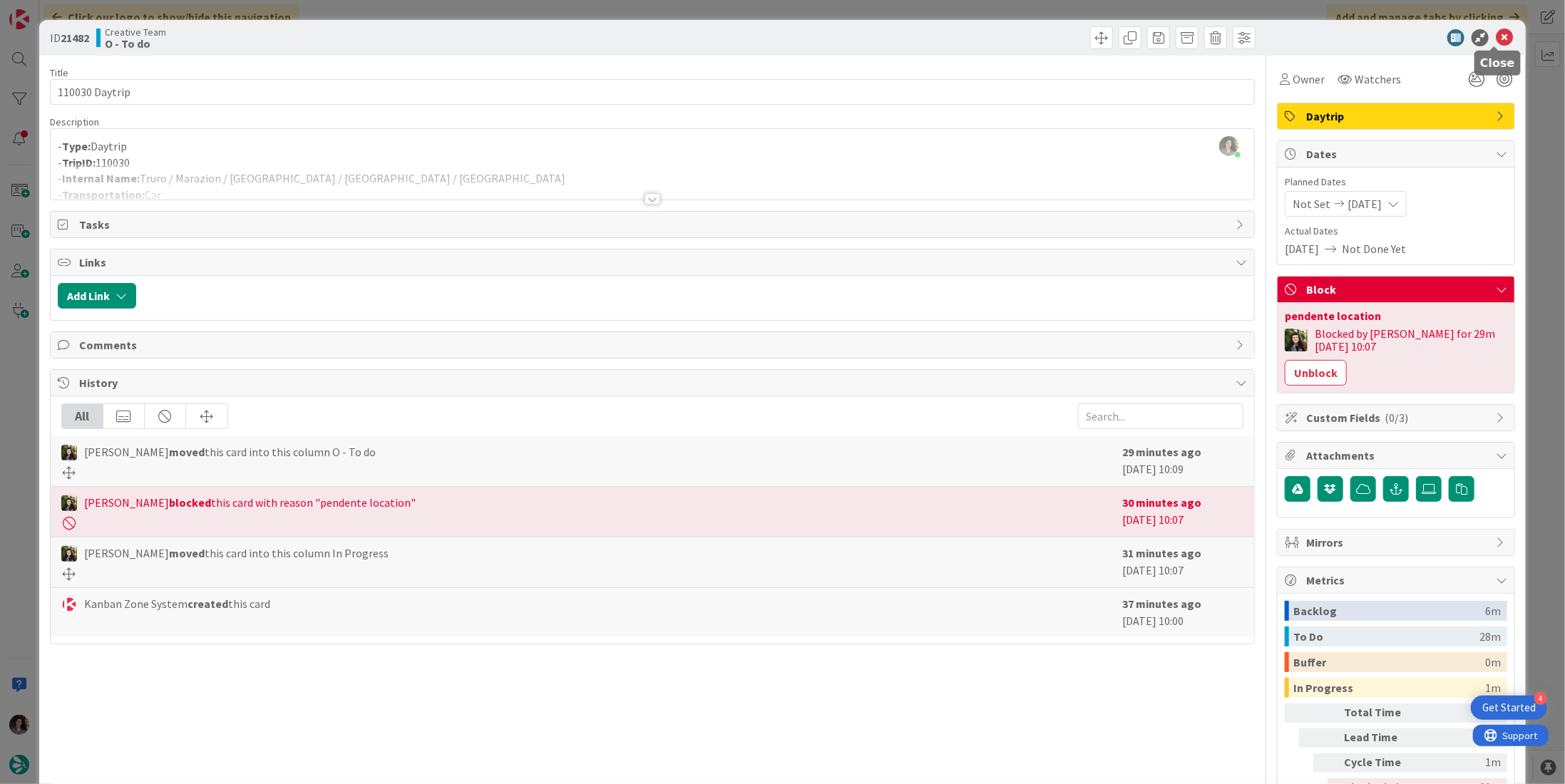
click at [1496, 40] on icon at bounding box center [1504, 37] width 17 height 17
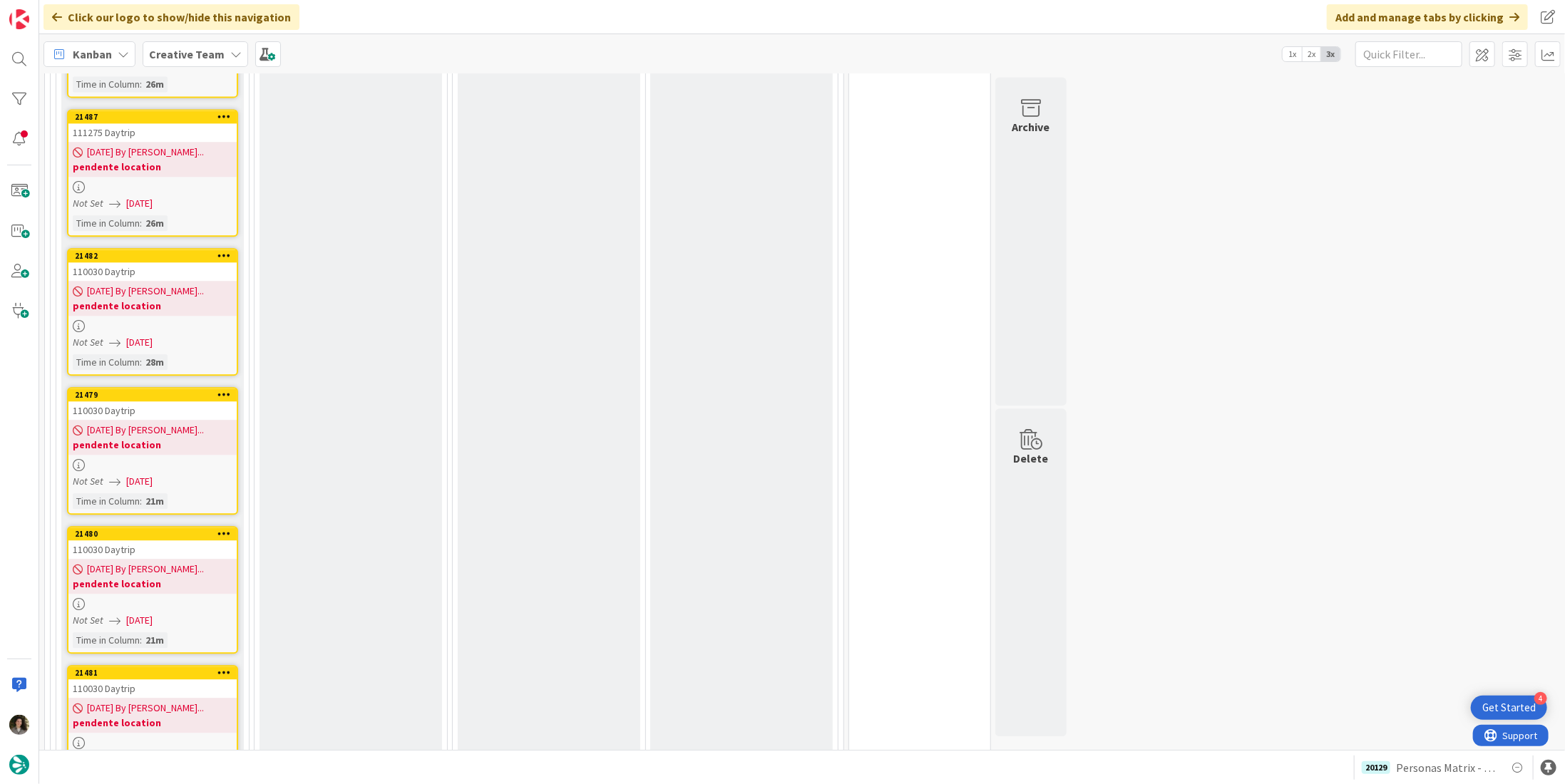
scroll to position [2272, 0]
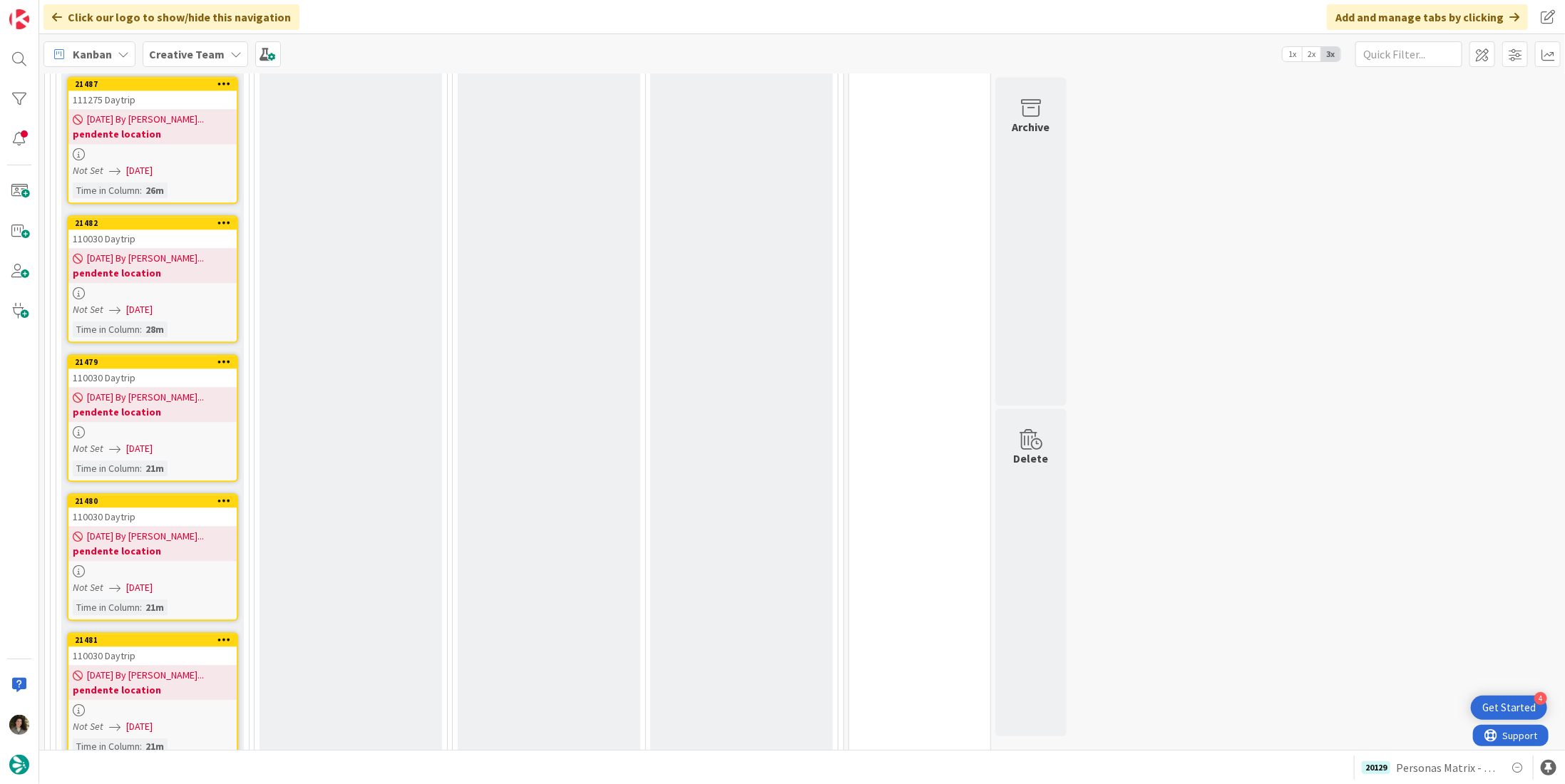
click at [144, 405] on b "pendente location" at bounding box center [152, 412] width 160 height 14
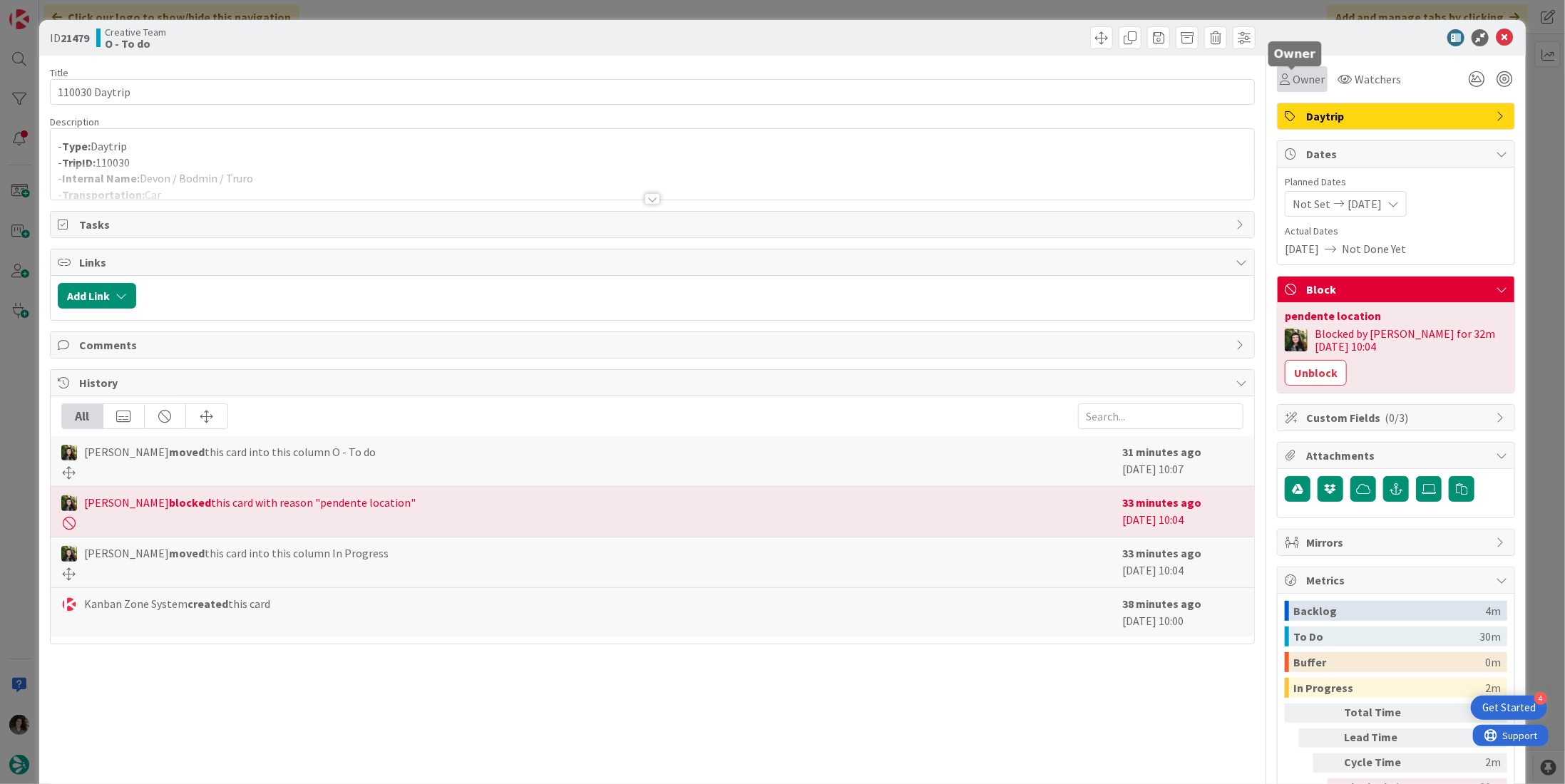
click at [1292, 81] on span "Owner" at bounding box center [1308, 79] width 32 height 17
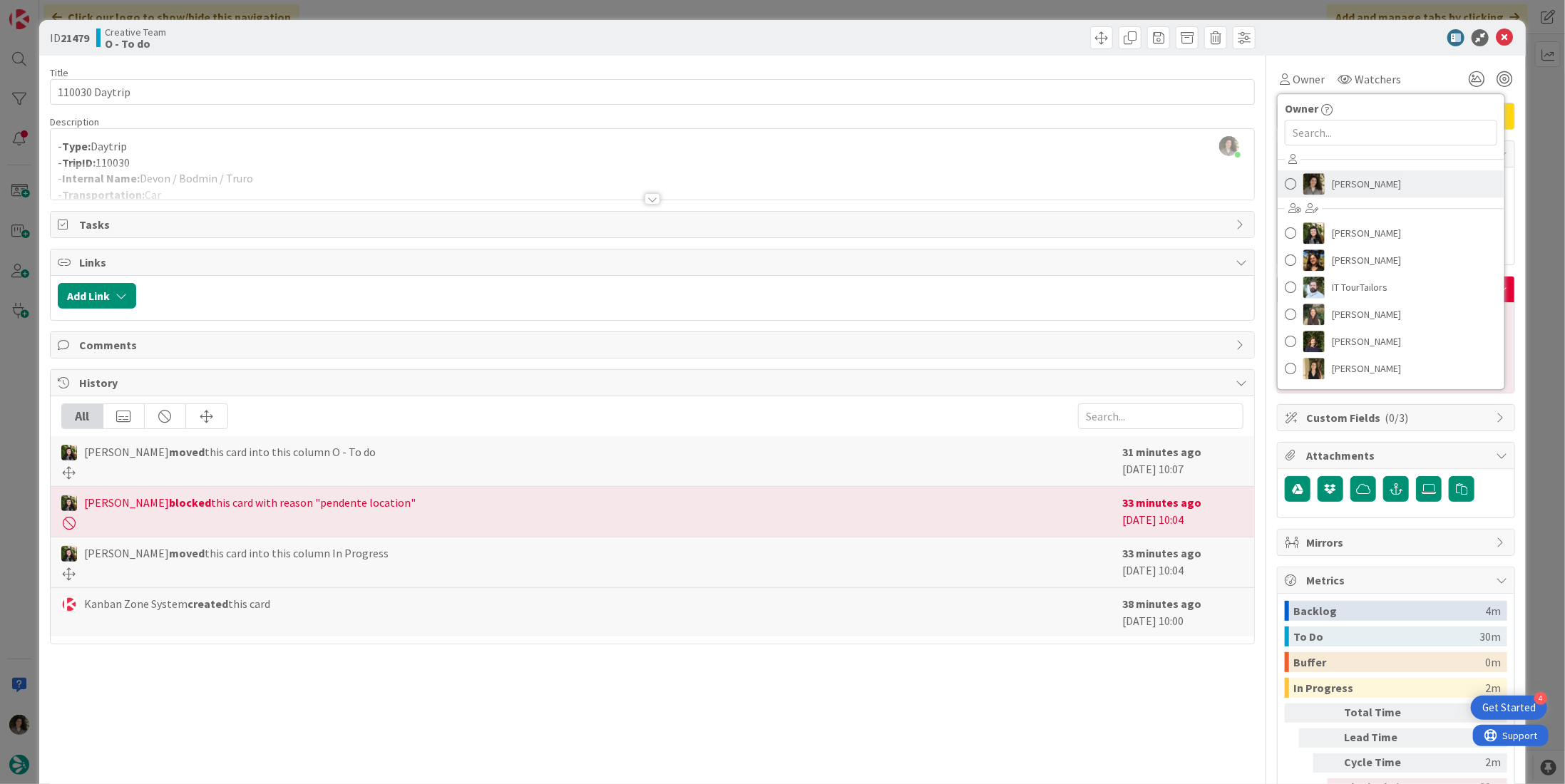
click at [1334, 176] on span "[PERSON_NAME]" at bounding box center [1366, 184] width 69 height 21
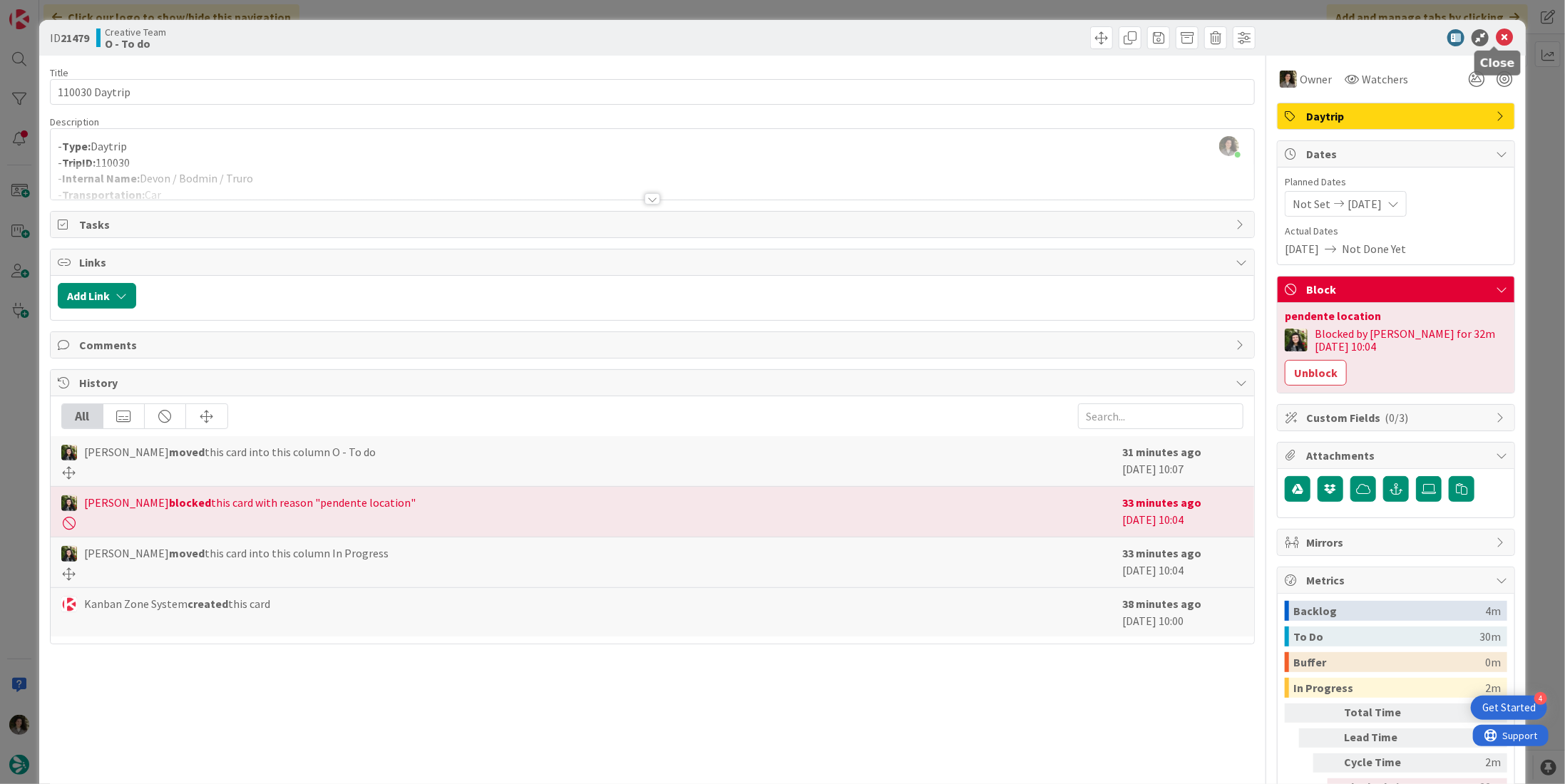
click at [1498, 41] on icon at bounding box center [1504, 37] width 17 height 17
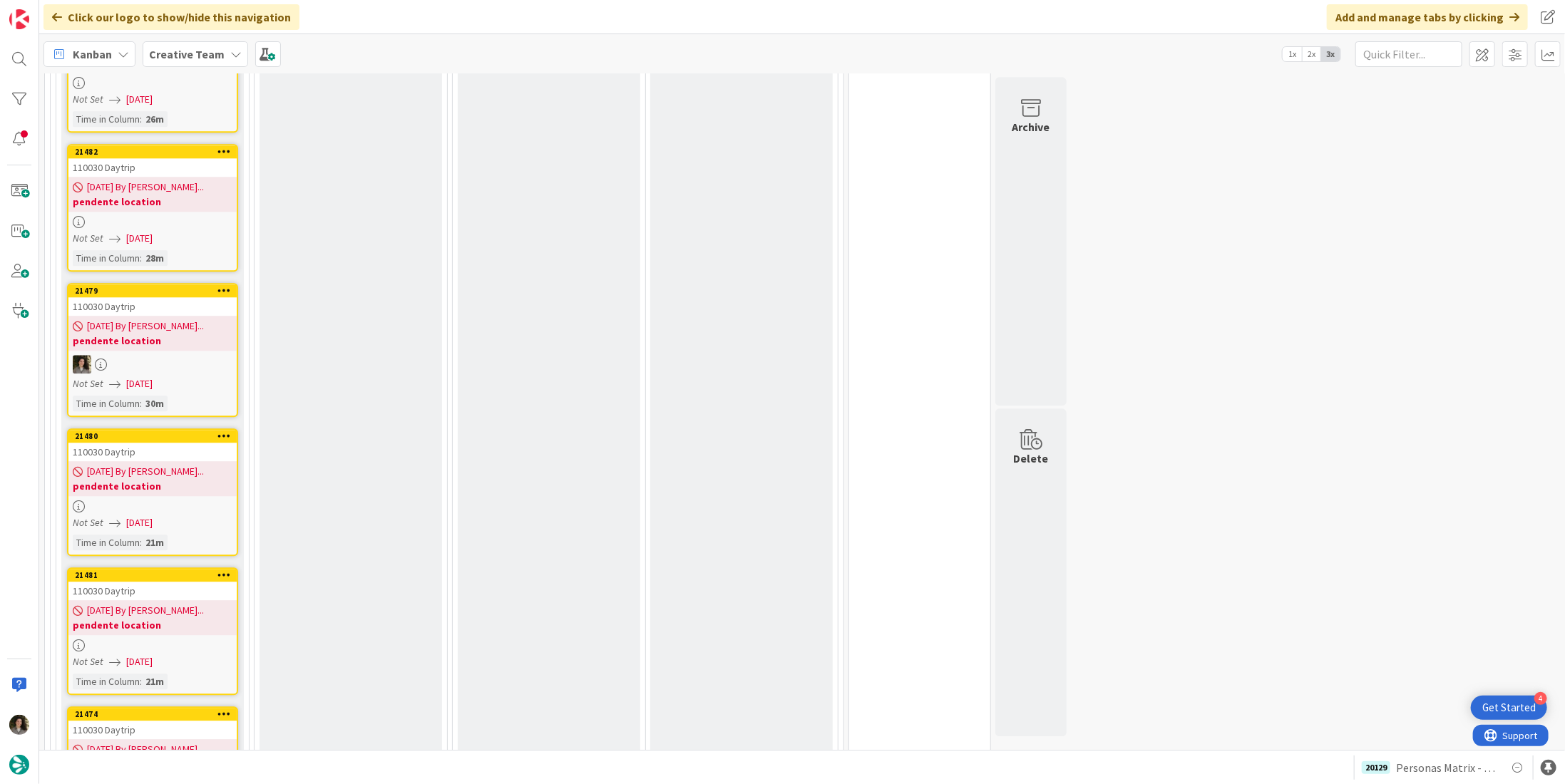
click at [144, 464] on span "[DATE] By [PERSON_NAME]..." at bounding box center [146, 471] width 117 height 15
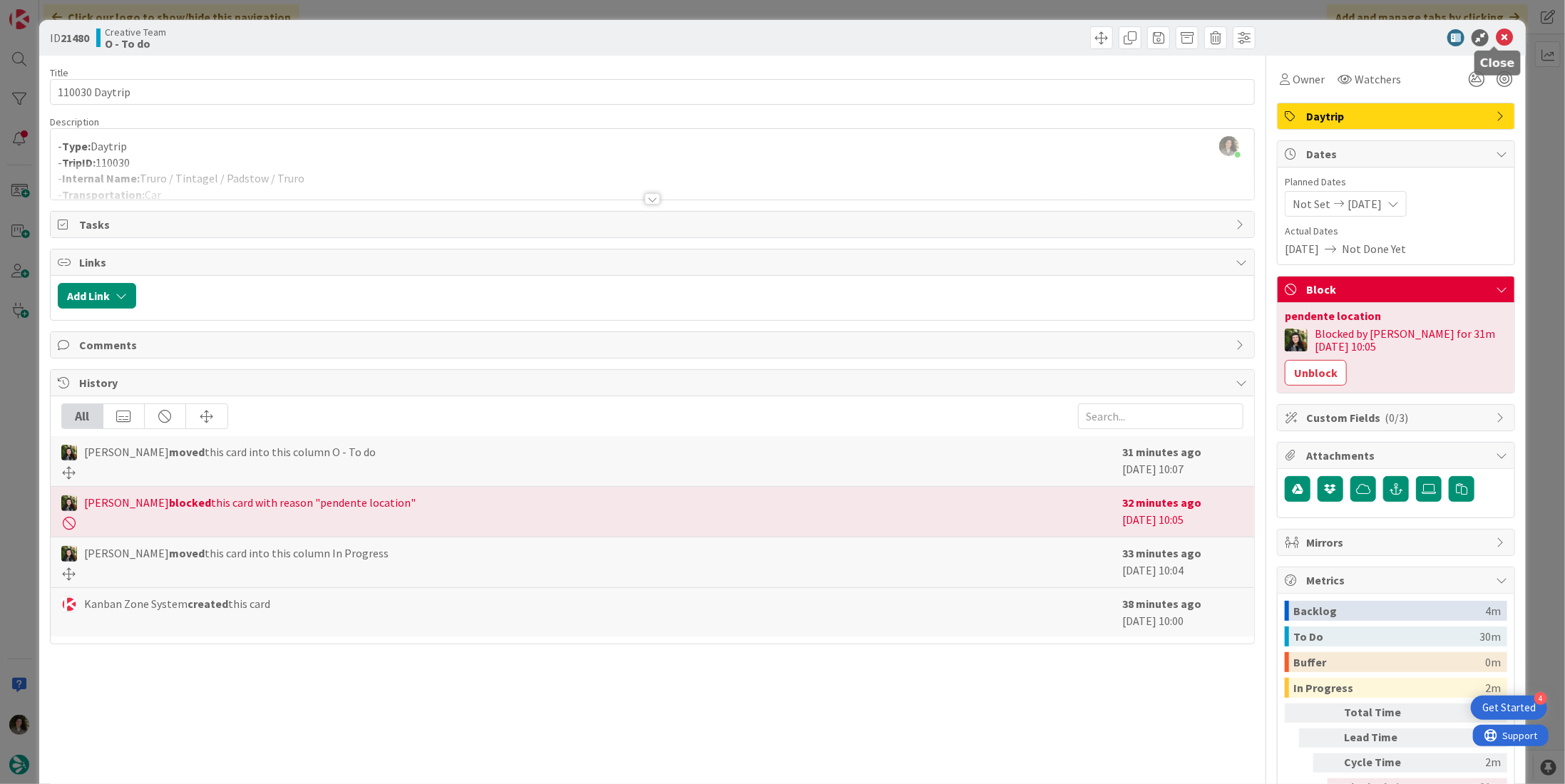
click at [1498, 35] on icon at bounding box center [1504, 37] width 17 height 17
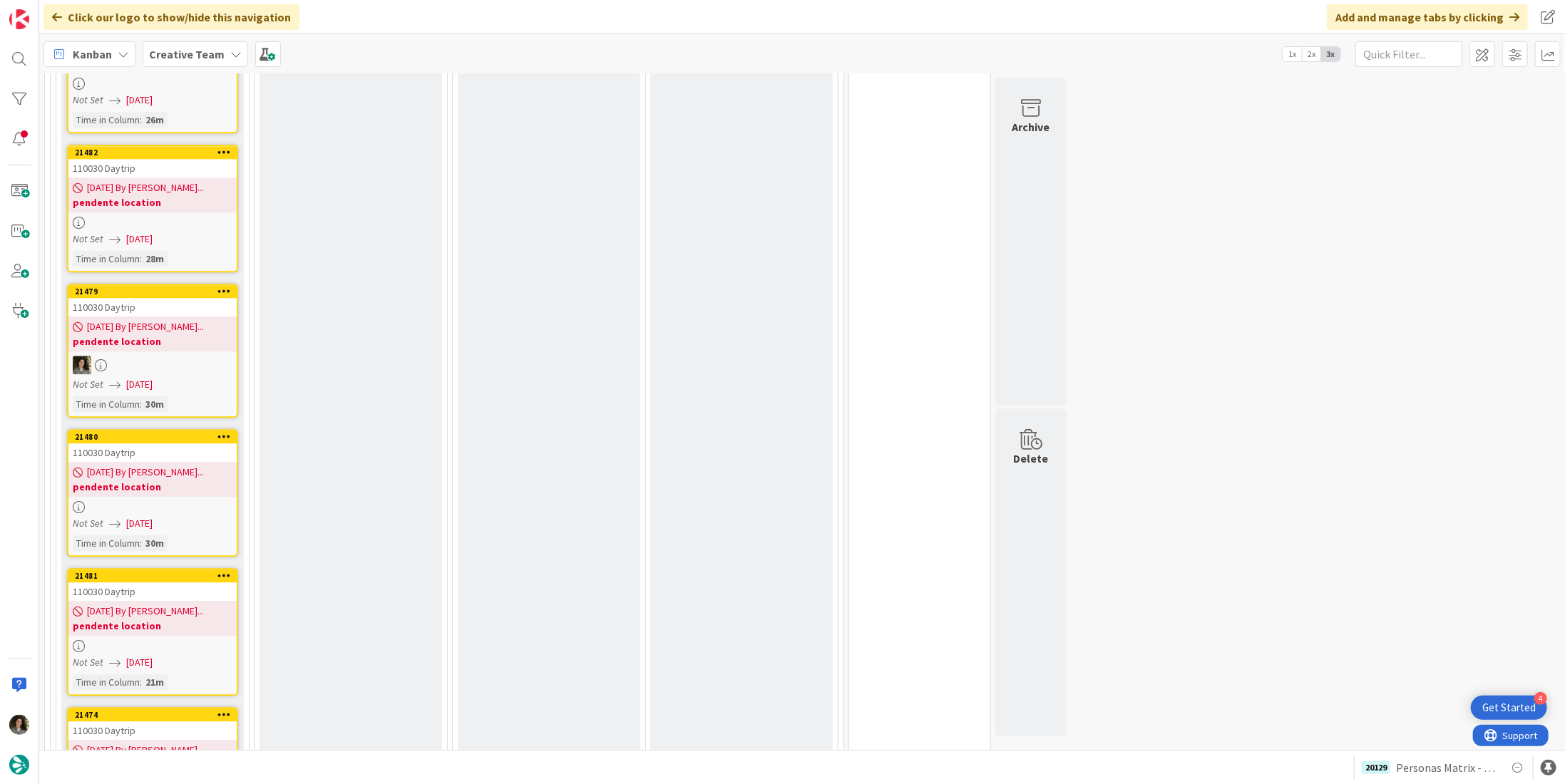
click at [135, 604] on span "[DATE] By [PERSON_NAME]..." at bounding box center [146, 611] width 117 height 15
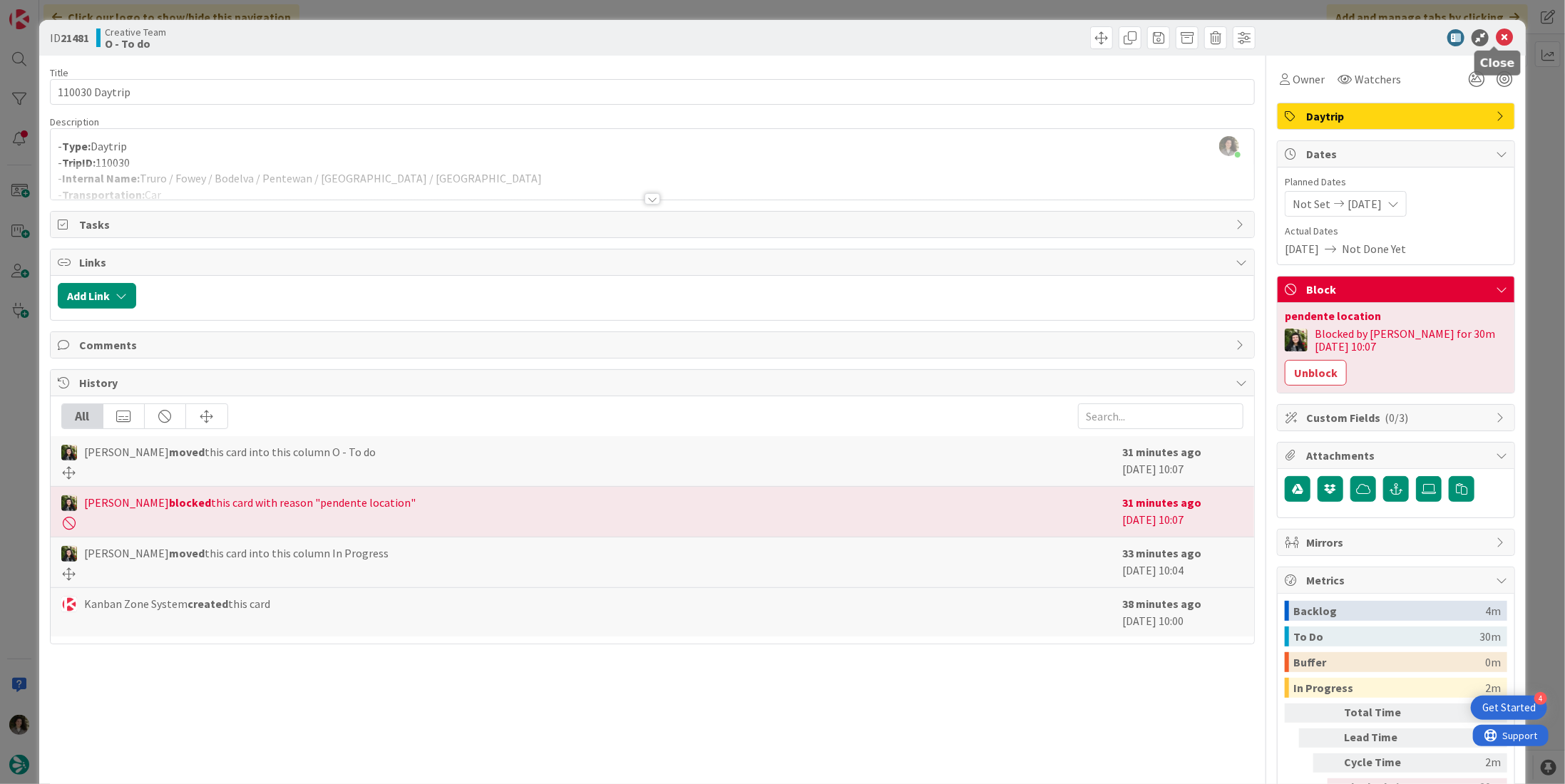
click at [1498, 38] on icon at bounding box center [1504, 37] width 17 height 17
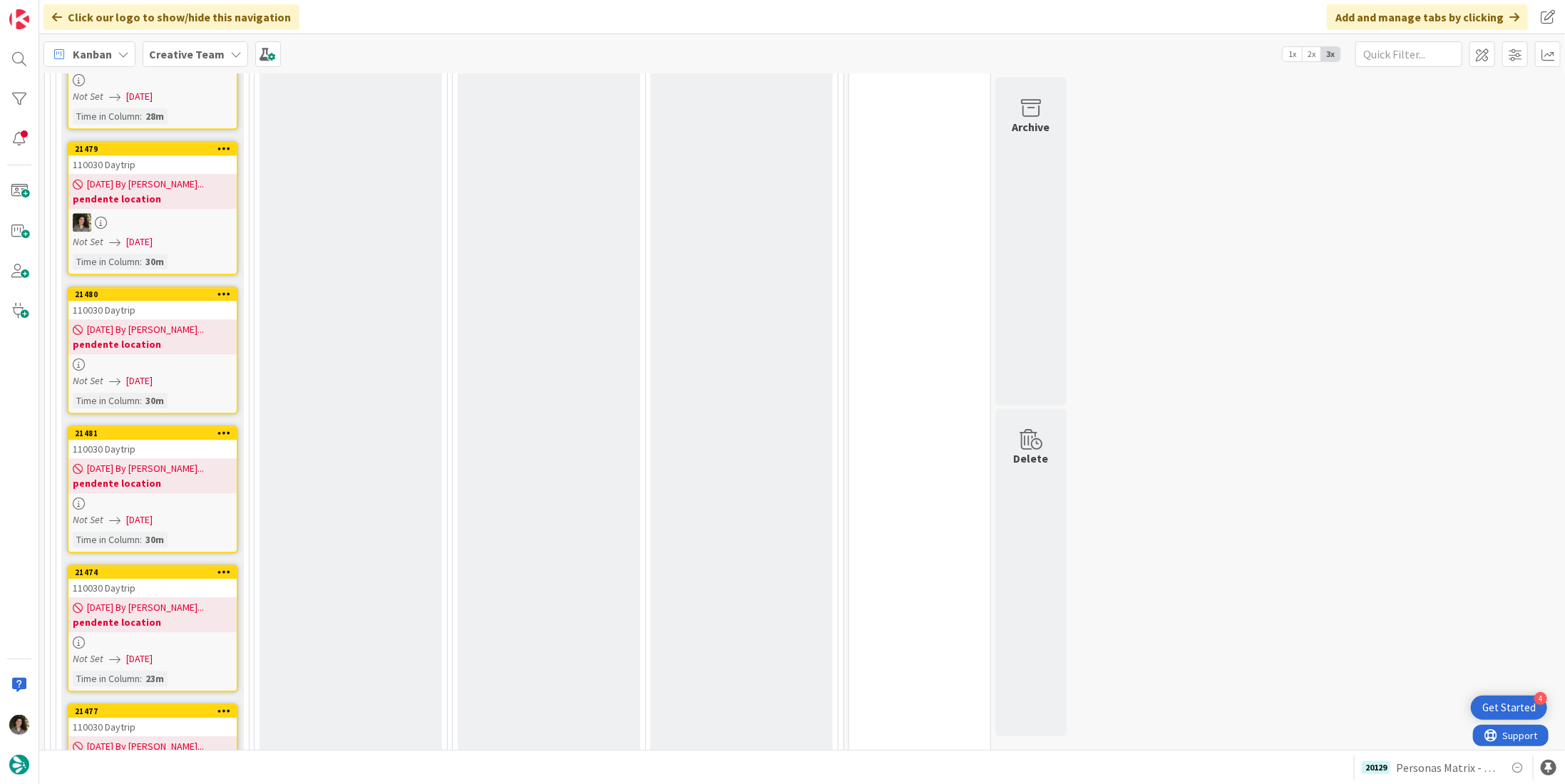
click at [141, 459] on div "[DATE] By [PERSON_NAME]... pendente location" at bounding box center [152, 476] width 168 height 35
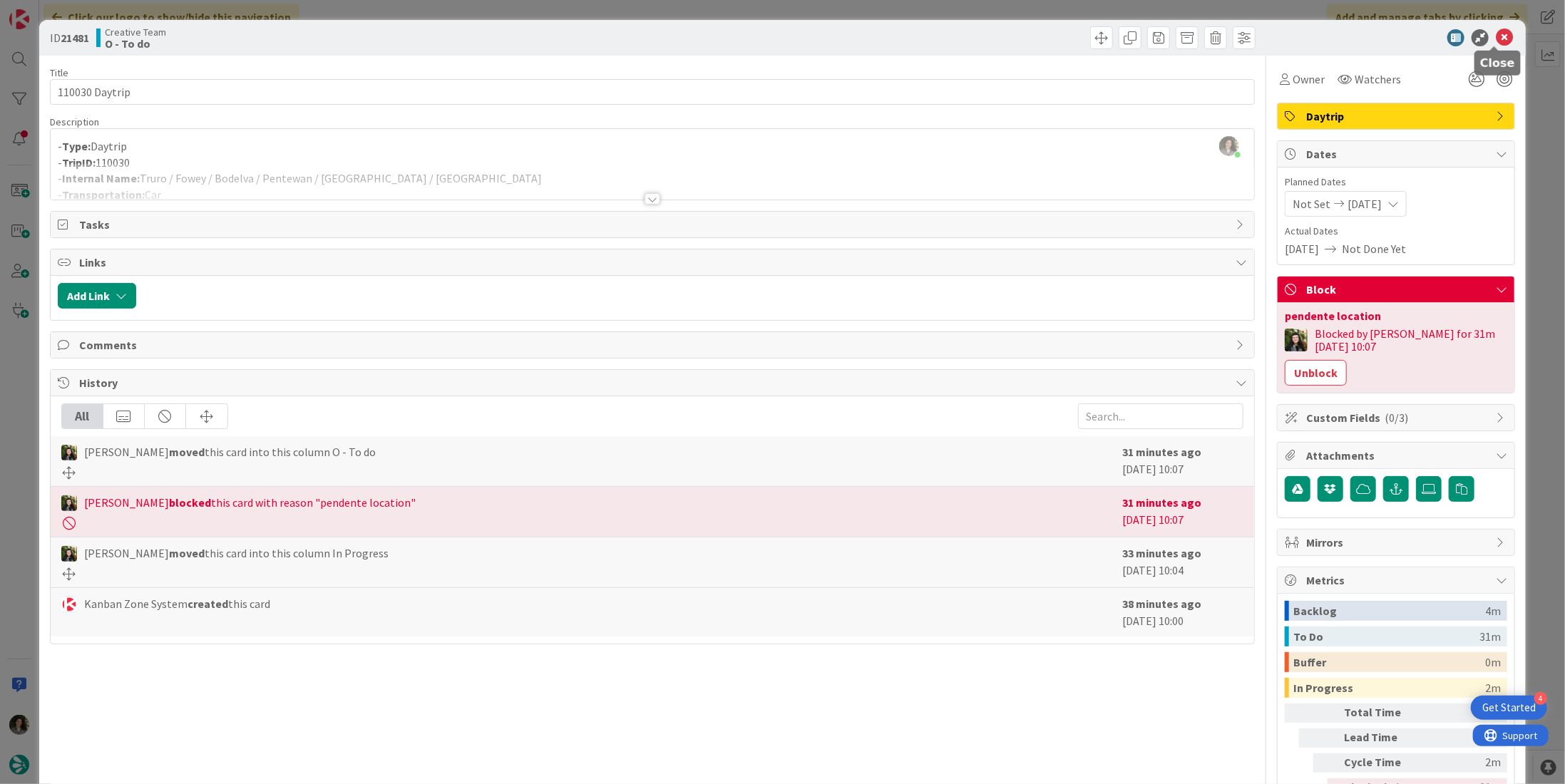
click at [1496, 40] on icon at bounding box center [1504, 37] width 17 height 17
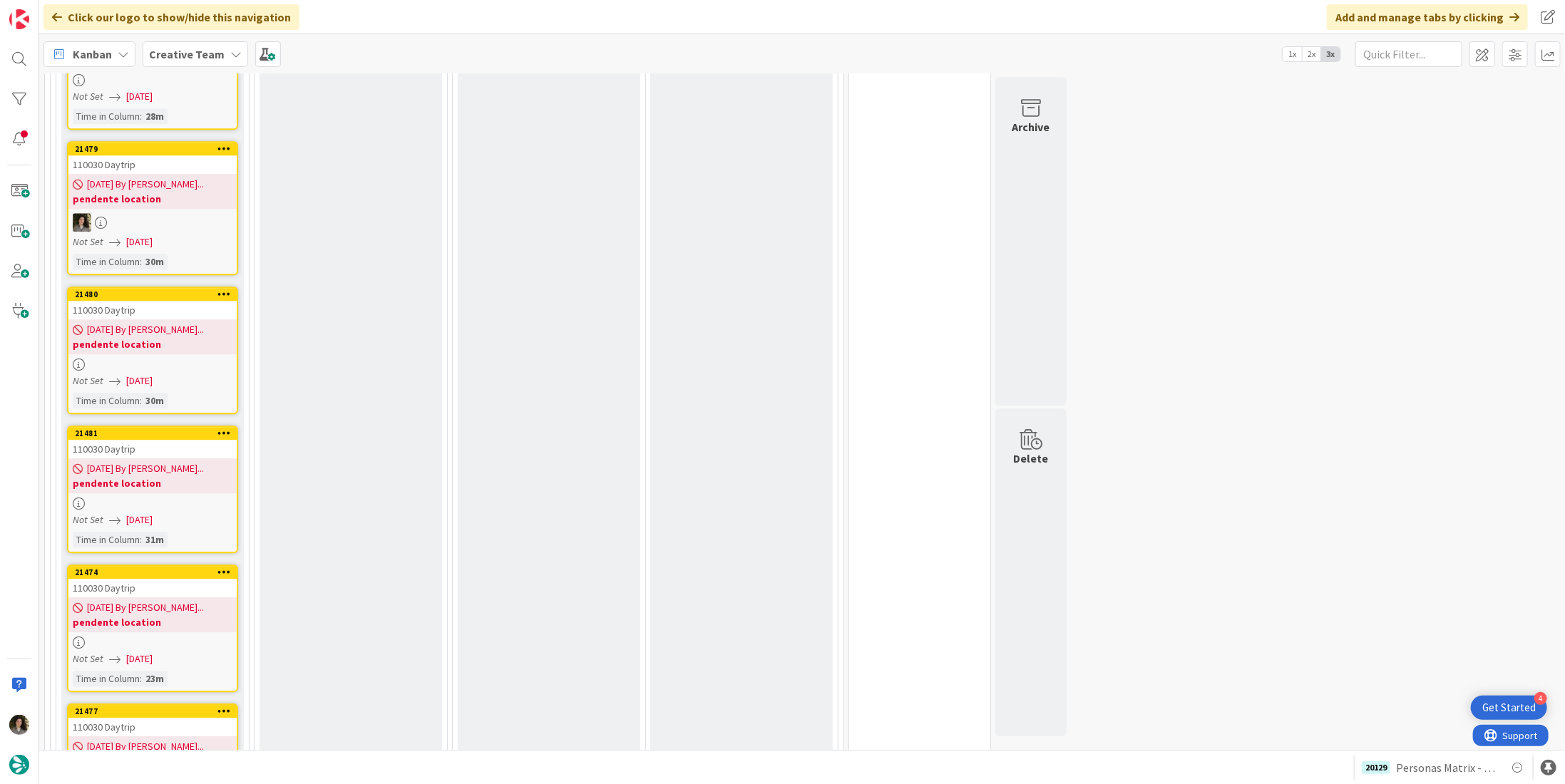
click at [130, 600] on span "[DATE] By [PERSON_NAME]..." at bounding box center [146, 608] width 117 height 15
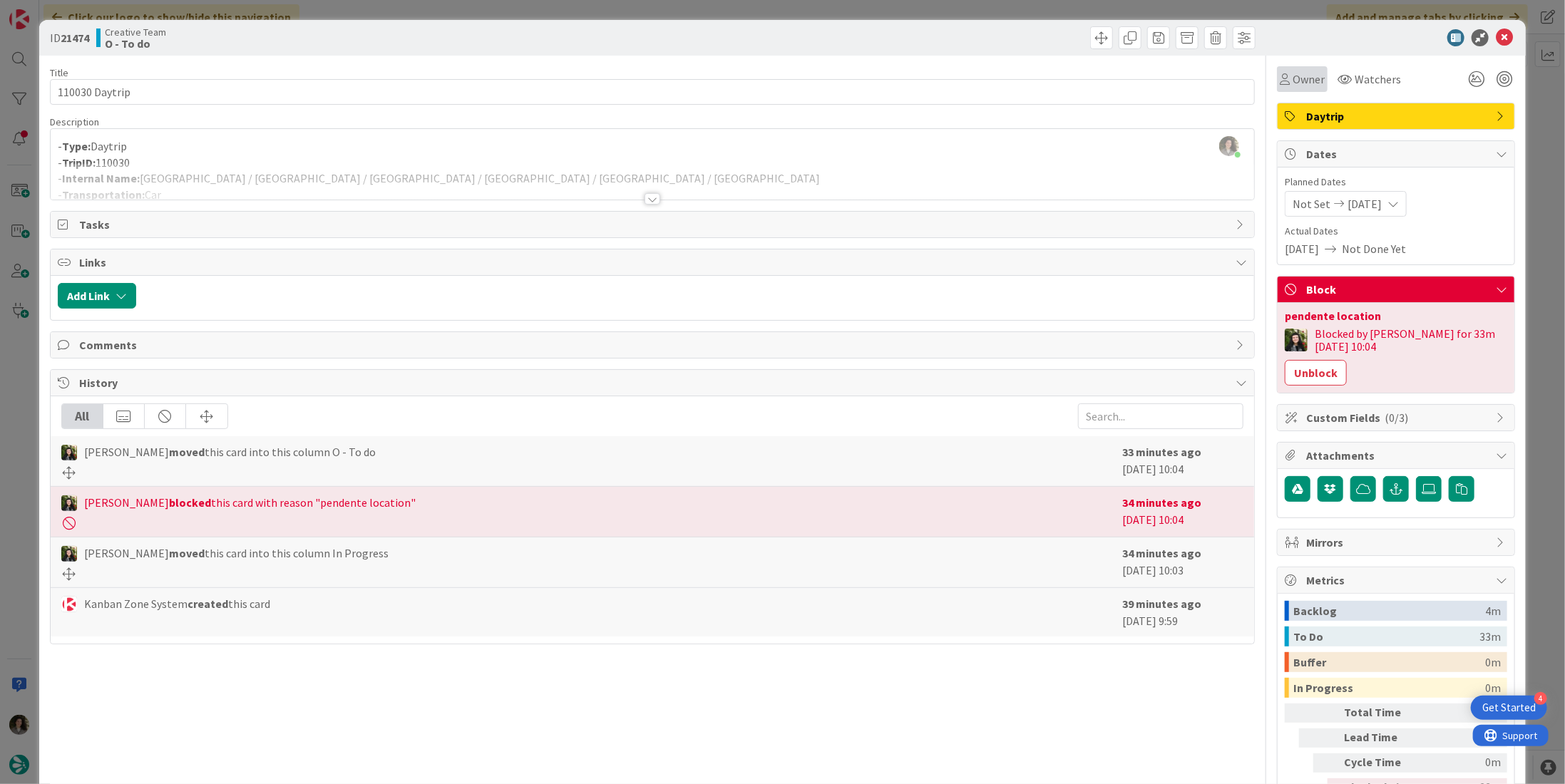
click at [1299, 91] on div "Owner" at bounding box center [1301, 78] width 50 height 26
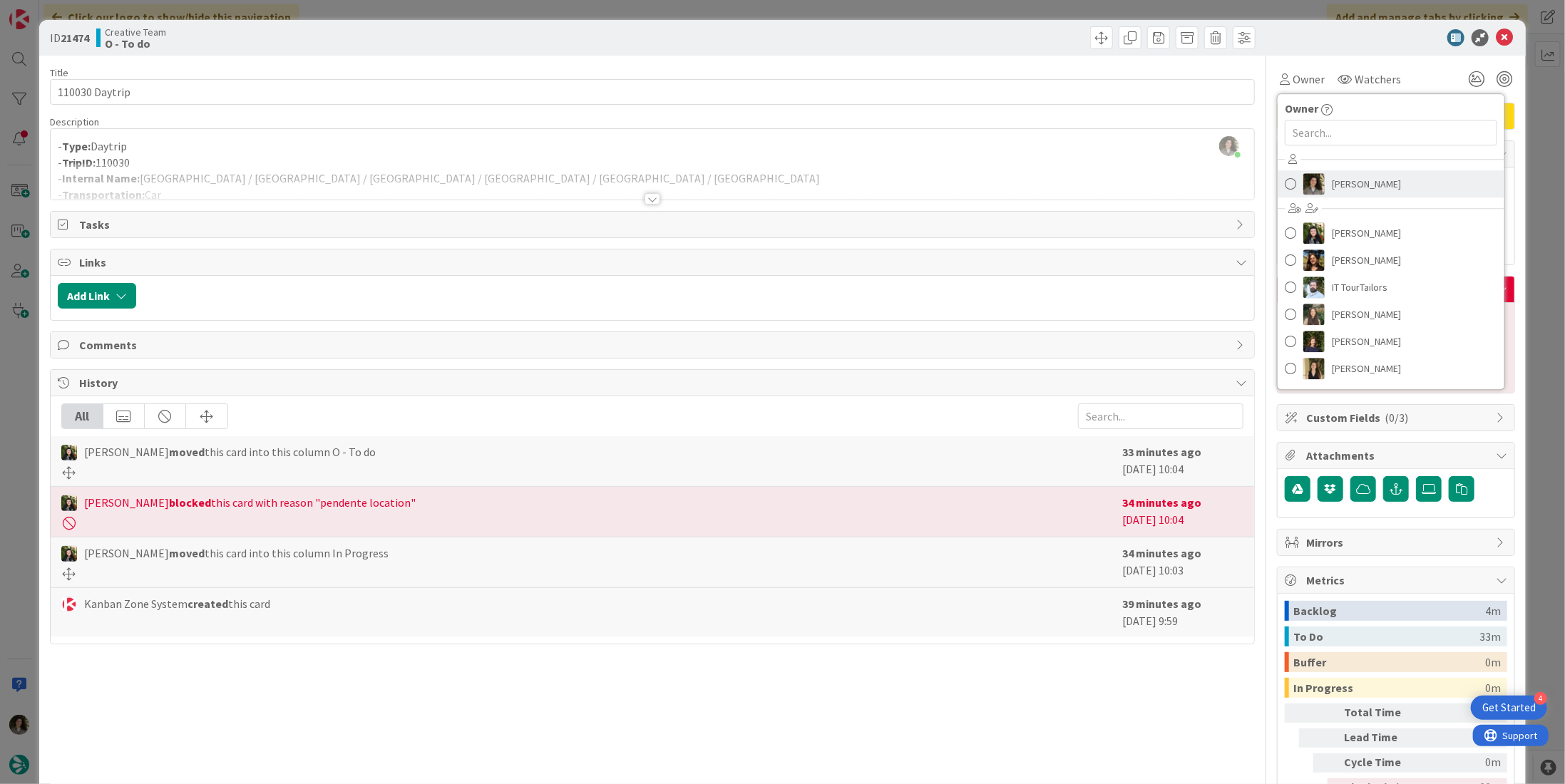
click at [1338, 173] on span "[PERSON_NAME]" at bounding box center [1366, 184] width 69 height 21
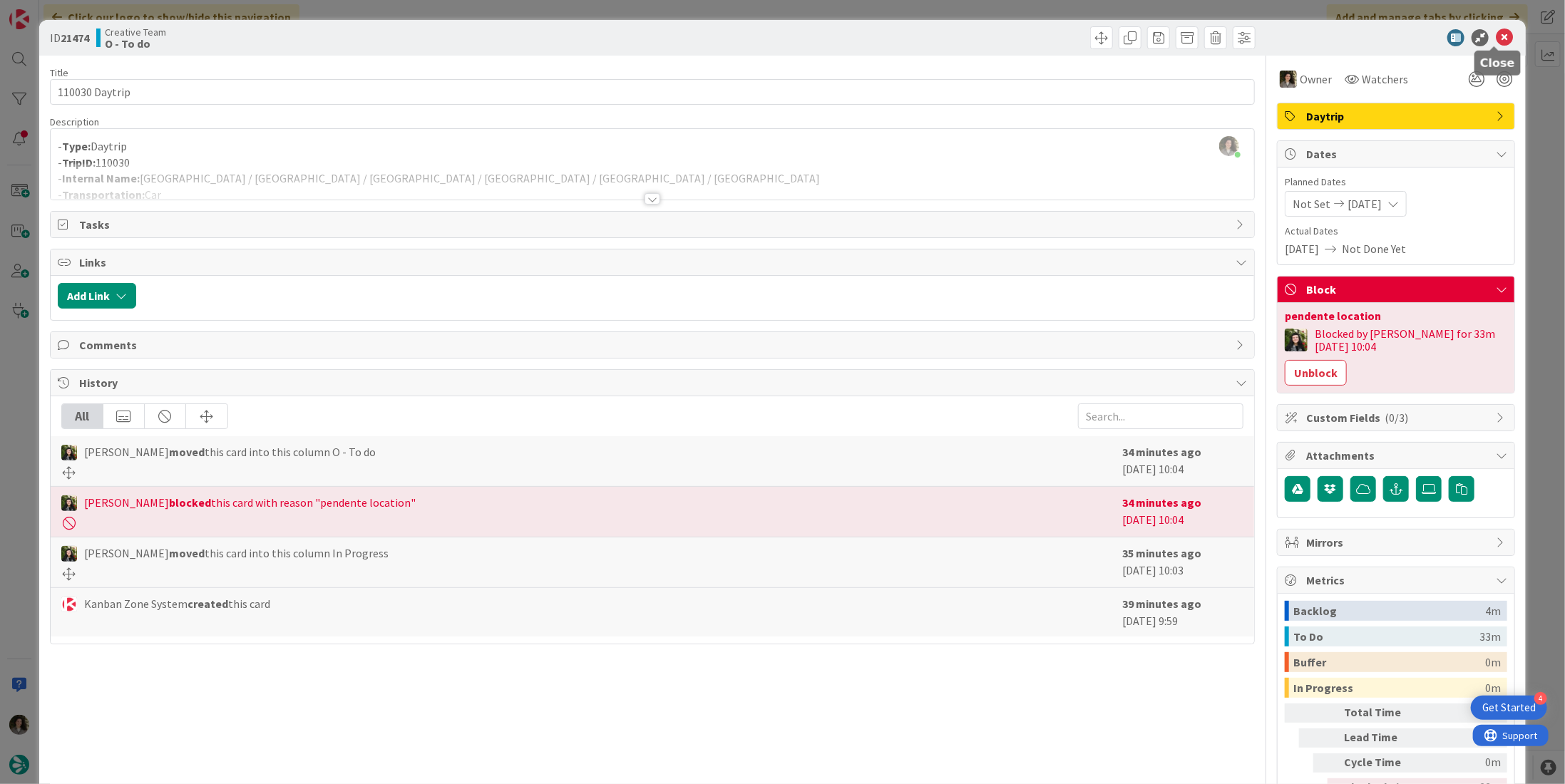
click at [1497, 34] on icon at bounding box center [1504, 37] width 17 height 17
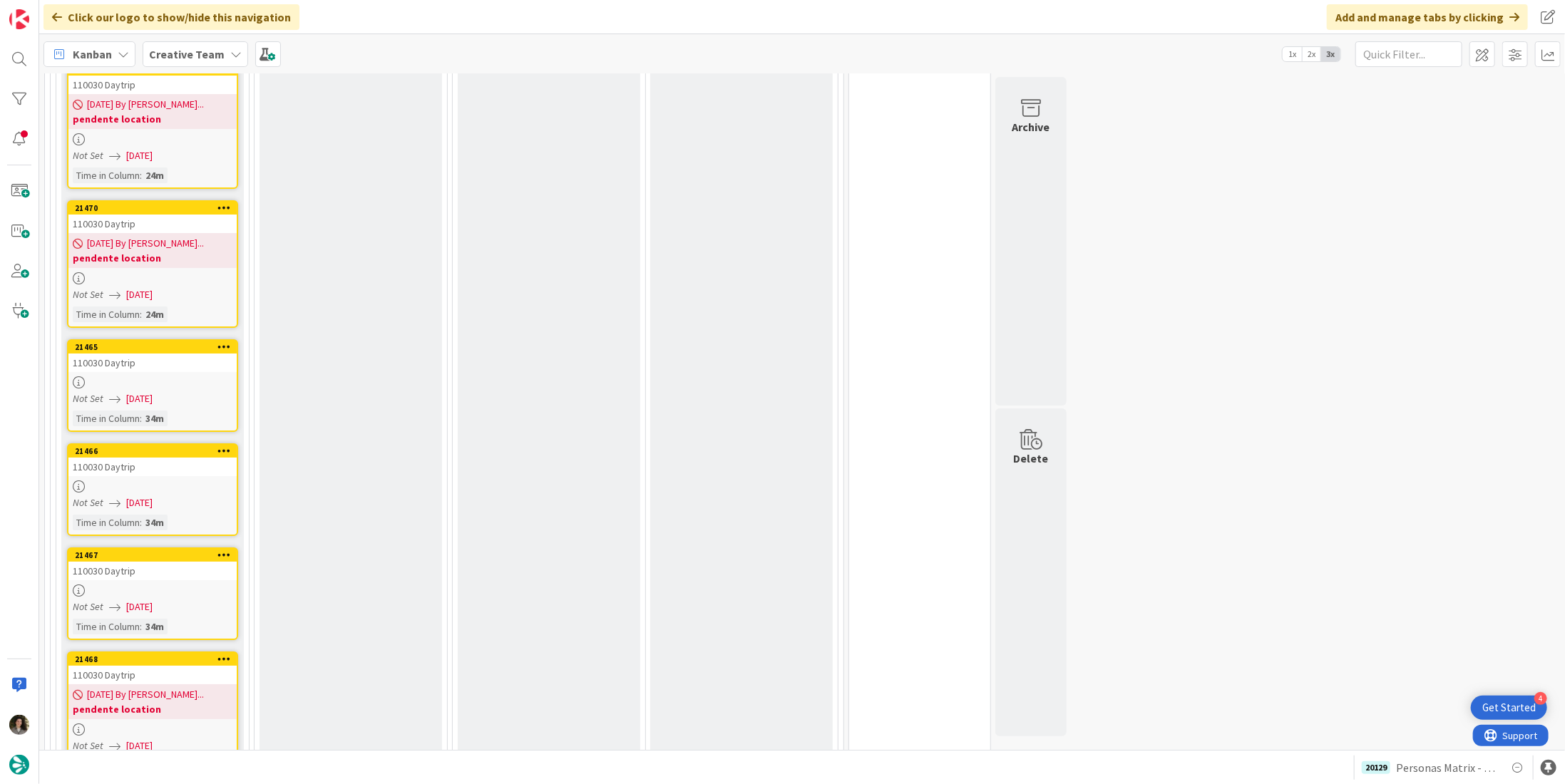
click at [137, 376] on div at bounding box center [152, 382] width 168 height 12
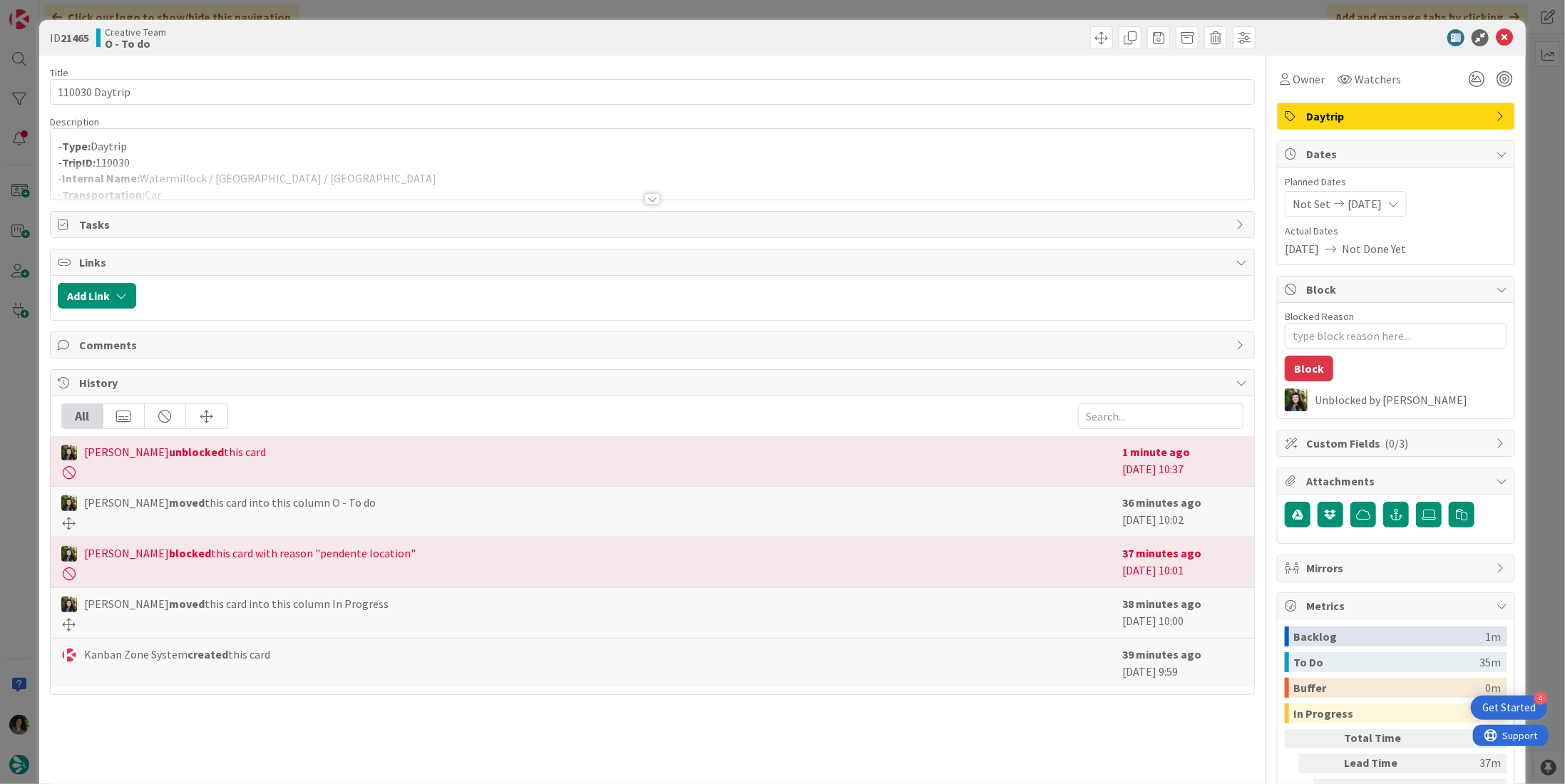
click at [1301, 65] on div "Owner Watchers" at bounding box center [1395, 74] width 238 height 36
click at [1297, 82] on span "Owner" at bounding box center [1308, 79] width 32 height 17
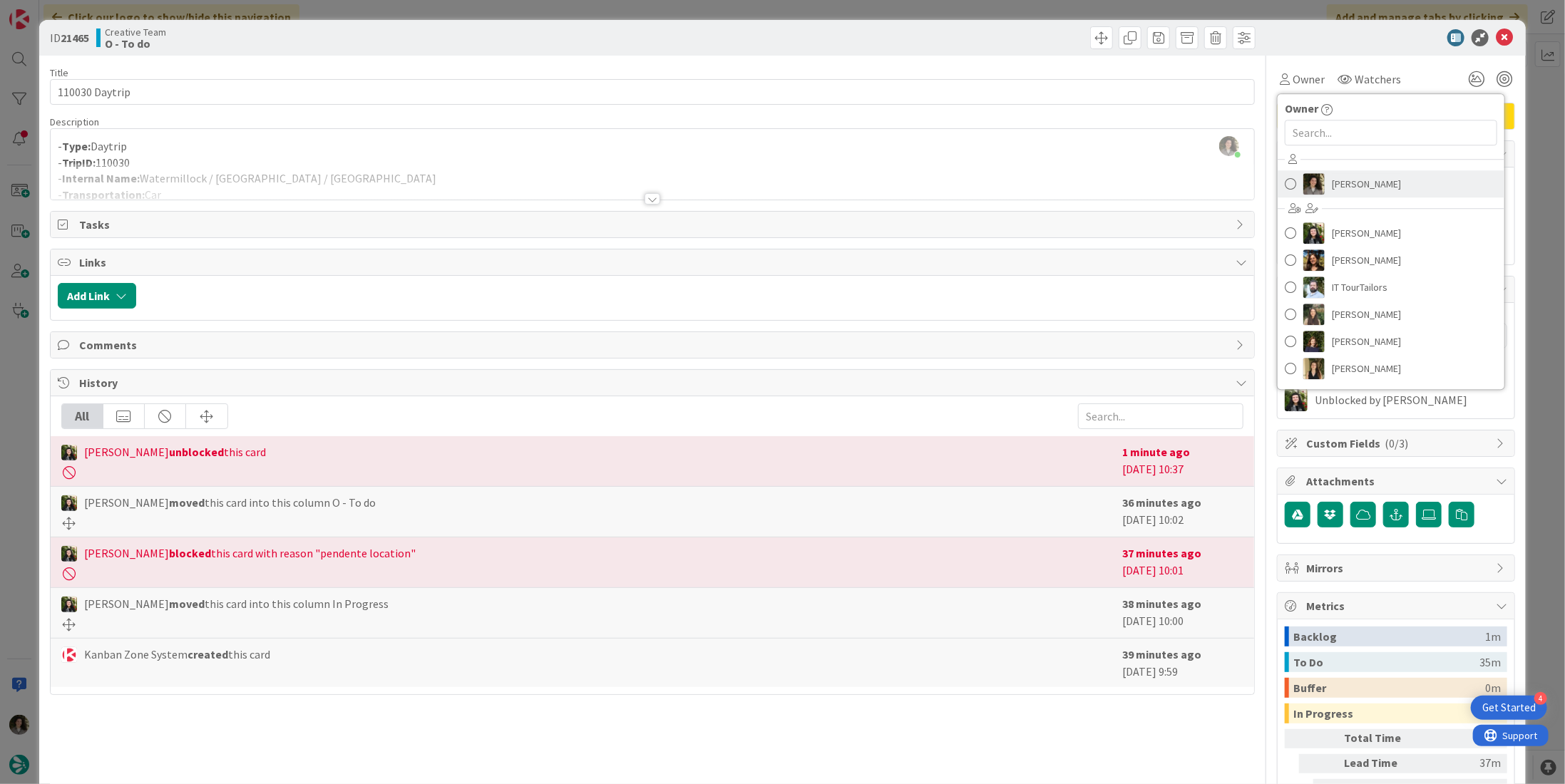
click at [1406, 176] on link "[PERSON_NAME]" at bounding box center [1390, 184] width 227 height 27
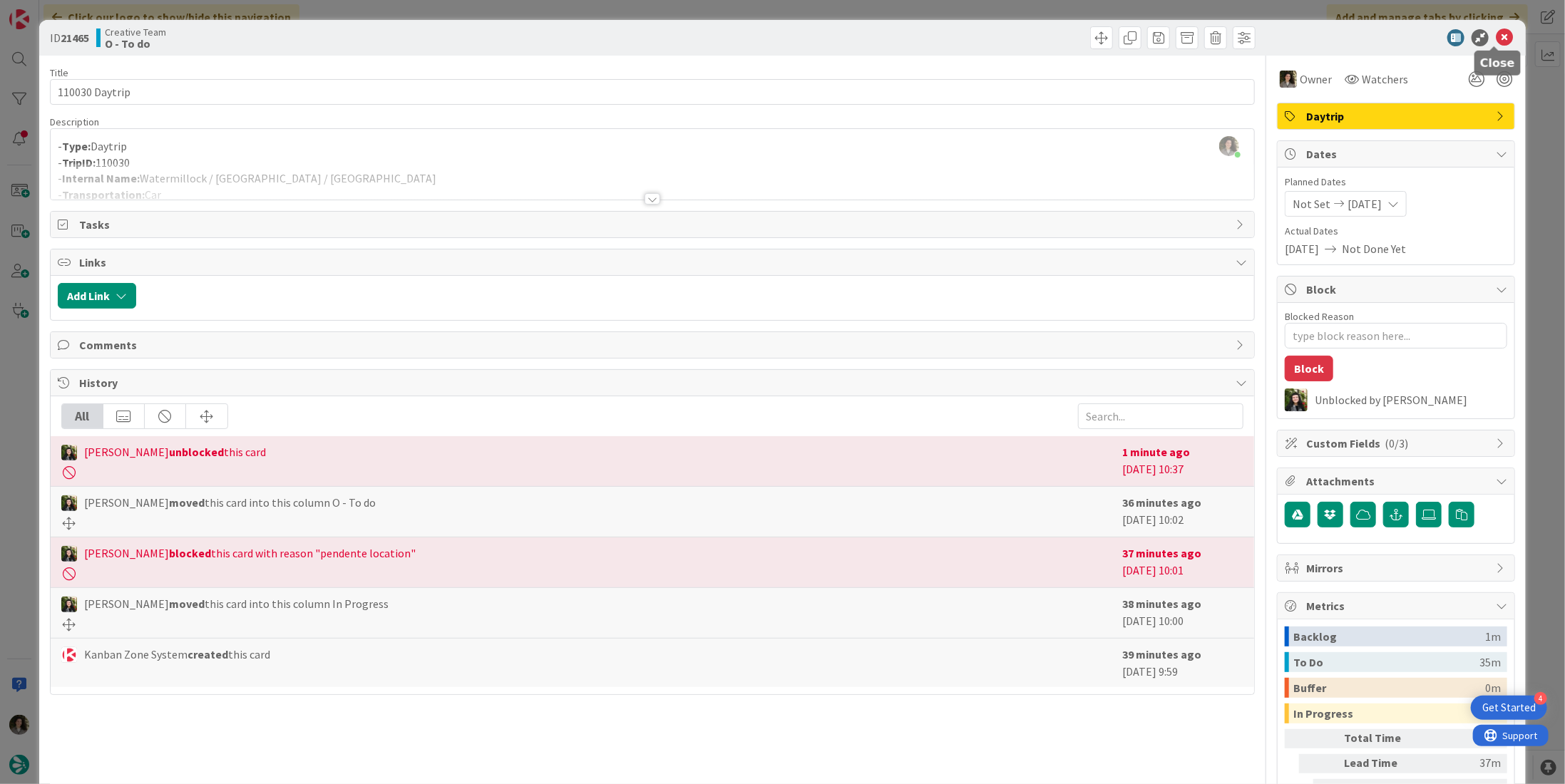
click at [1496, 35] on icon at bounding box center [1504, 37] width 17 height 17
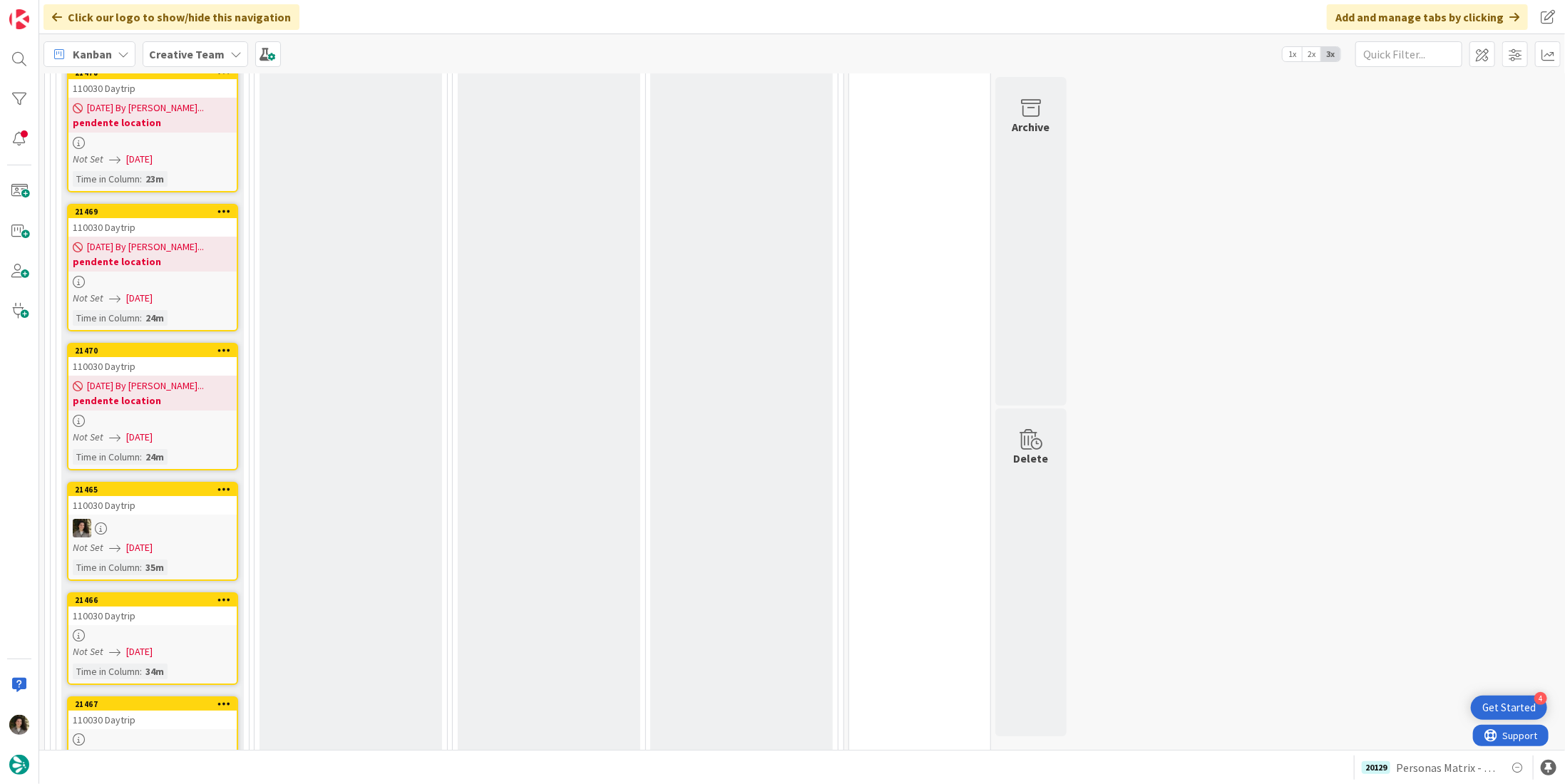
click at [201, 430] on div "Not Set [DATE]" at bounding box center [154, 437] width 164 height 15
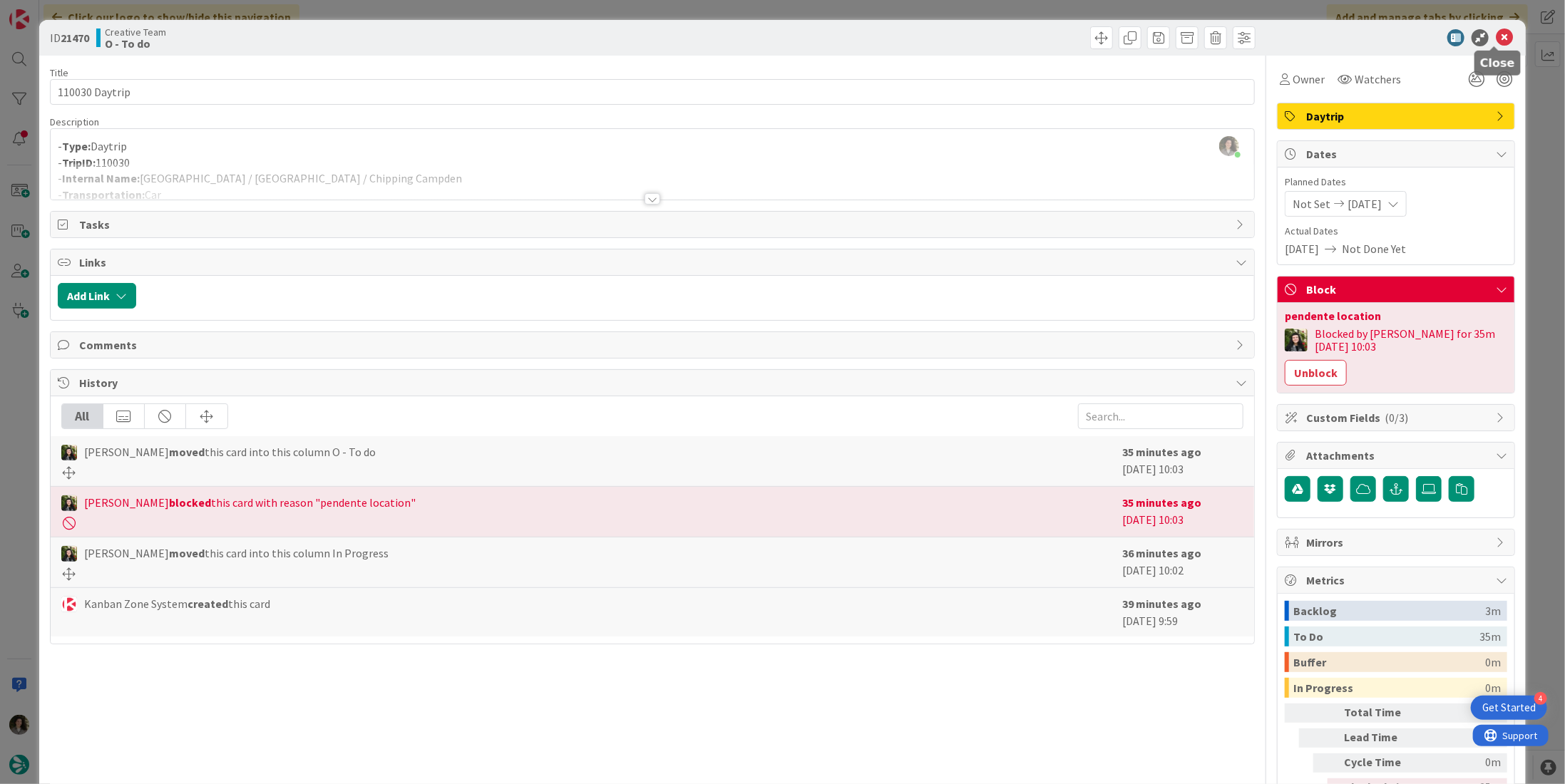
click at [1496, 39] on icon at bounding box center [1504, 37] width 17 height 17
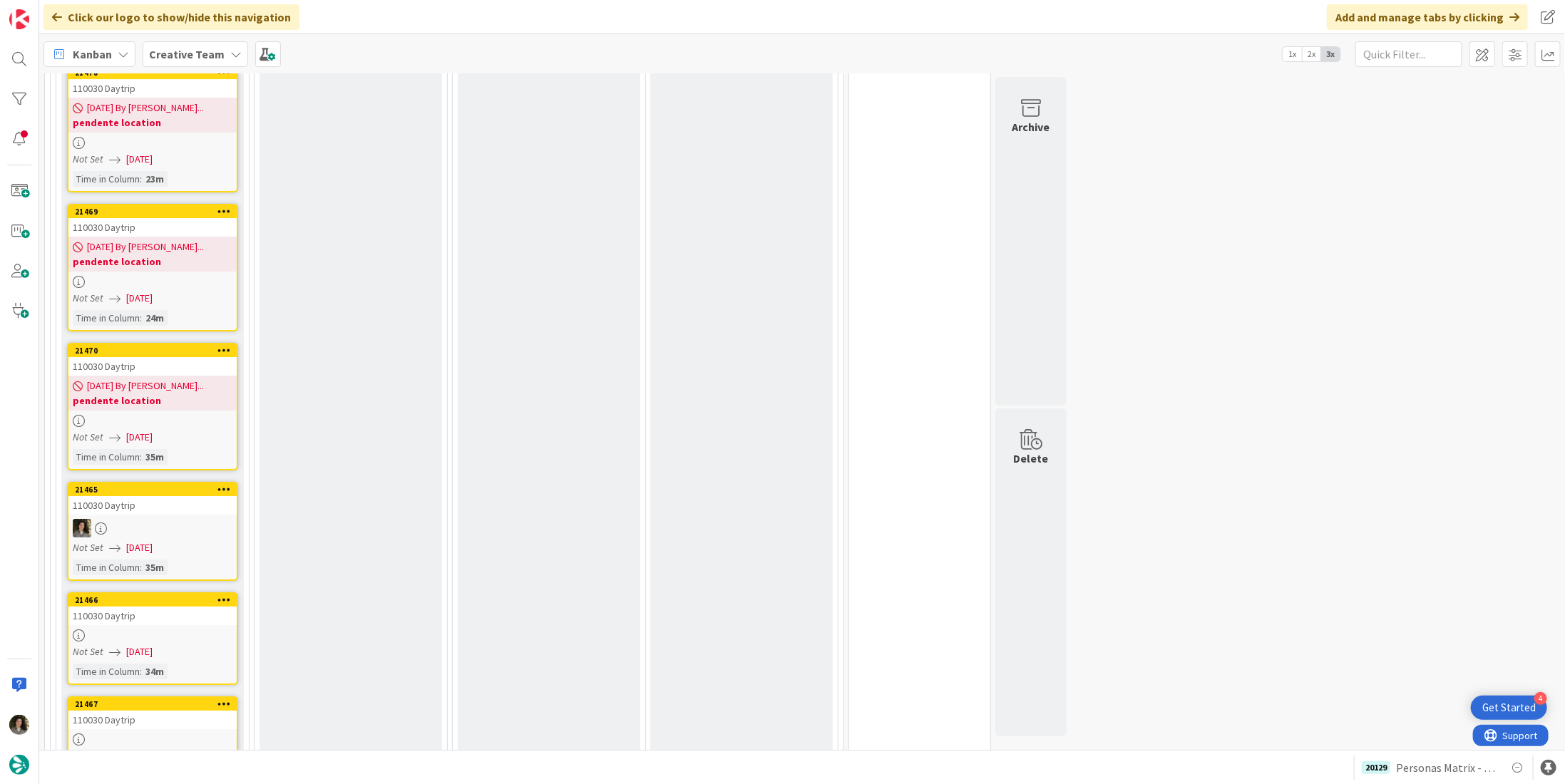
click at [174, 240] on span "[DATE] By [PERSON_NAME]..." at bounding box center [146, 247] width 117 height 15
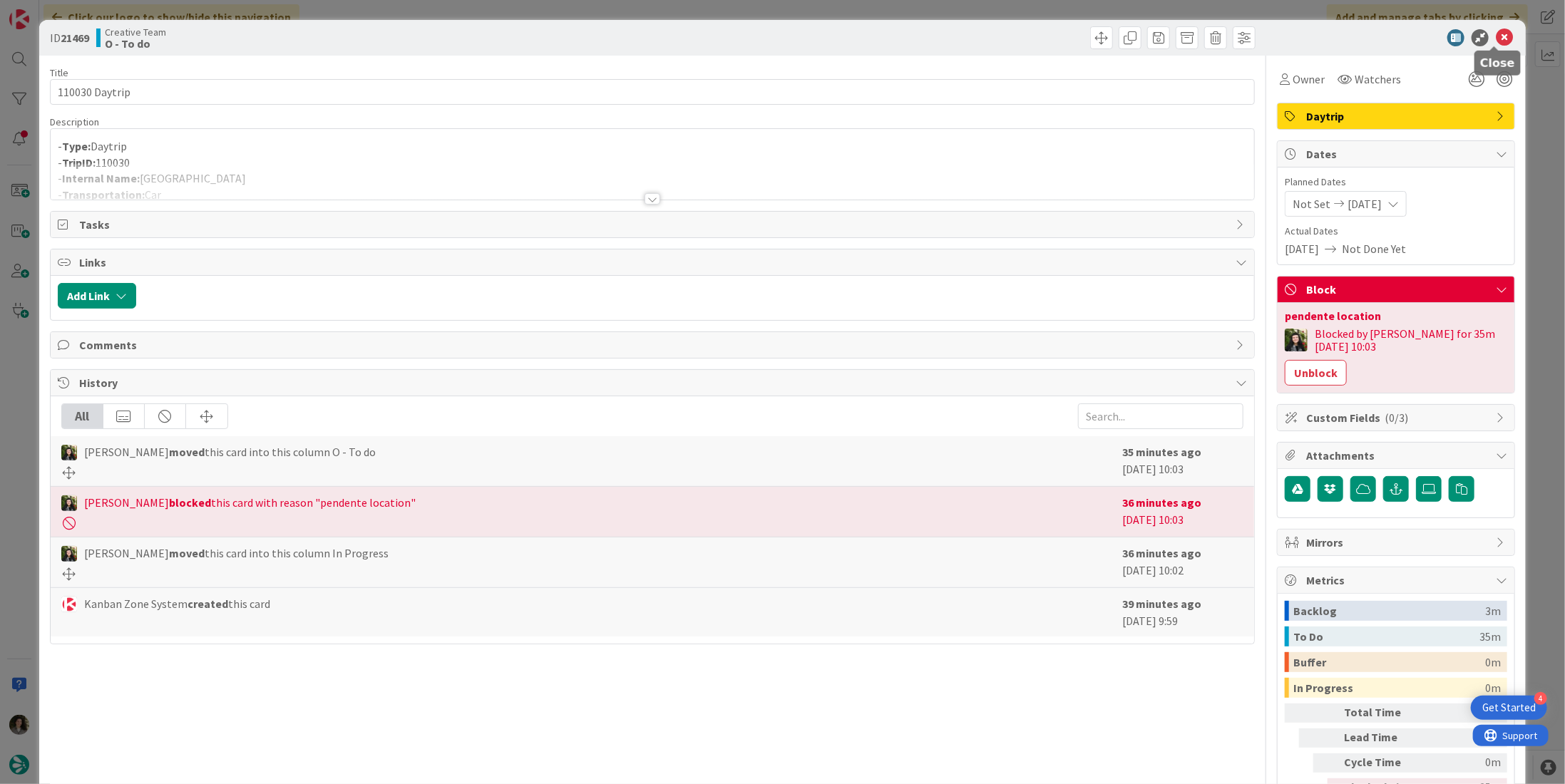
click at [1497, 29] on icon at bounding box center [1504, 37] width 17 height 17
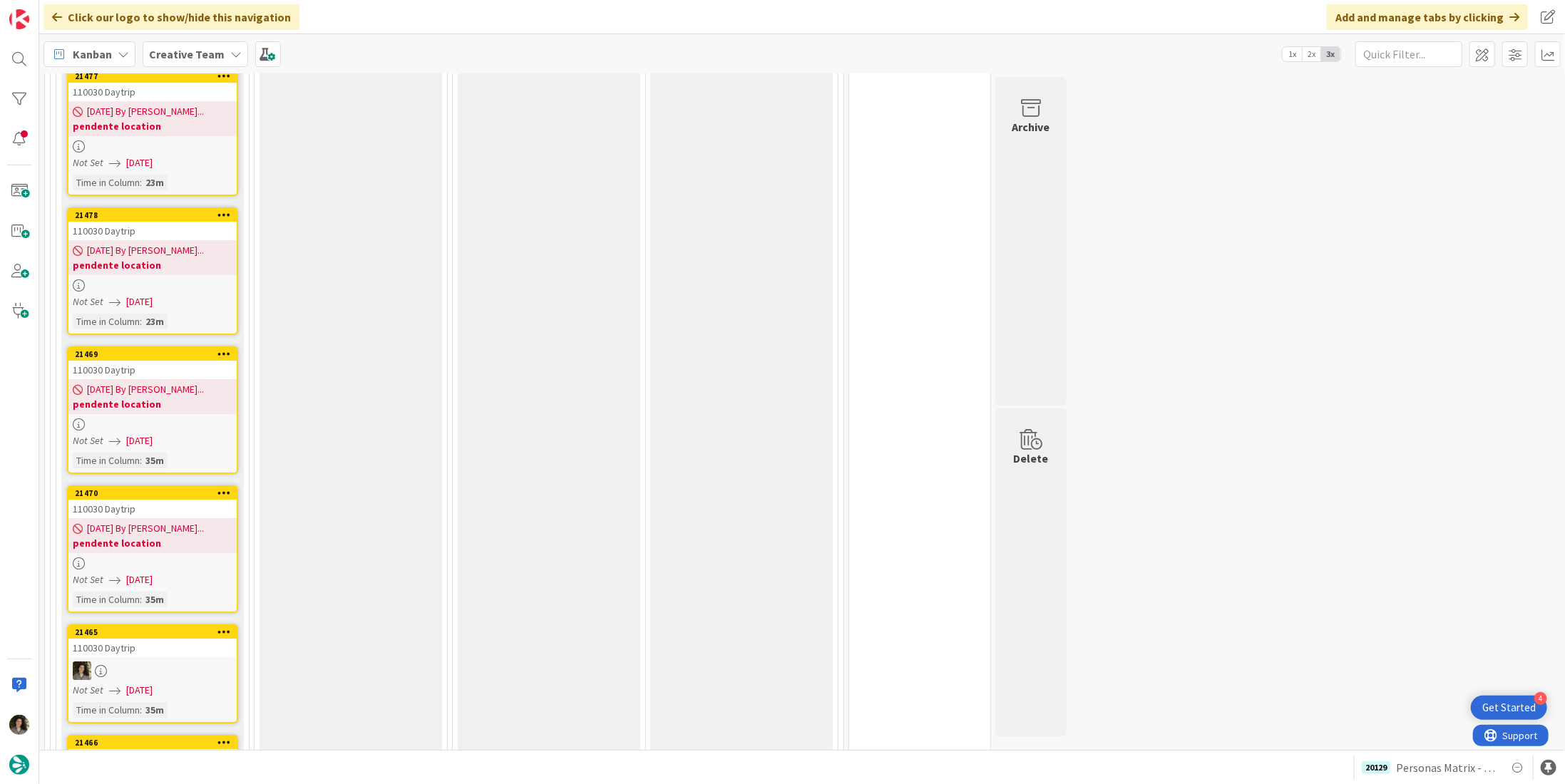
click at [120, 243] on span "[DATE] By [PERSON_NAME]..." at bounding box center [146, 250] width 117 height 15
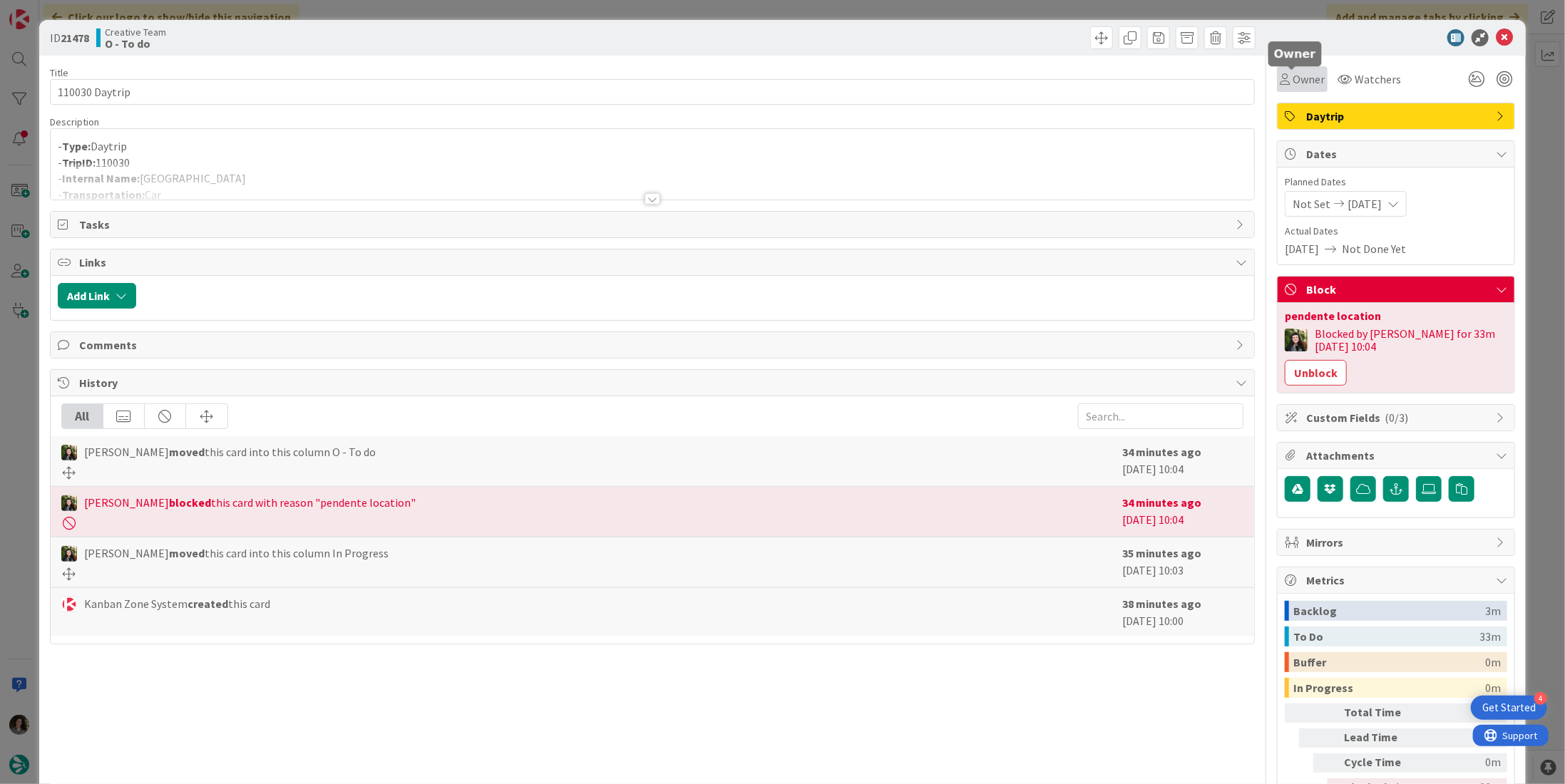
click at [1304, 78] on span "Owner" at bounding box center [1308, 79] width 32 height 17
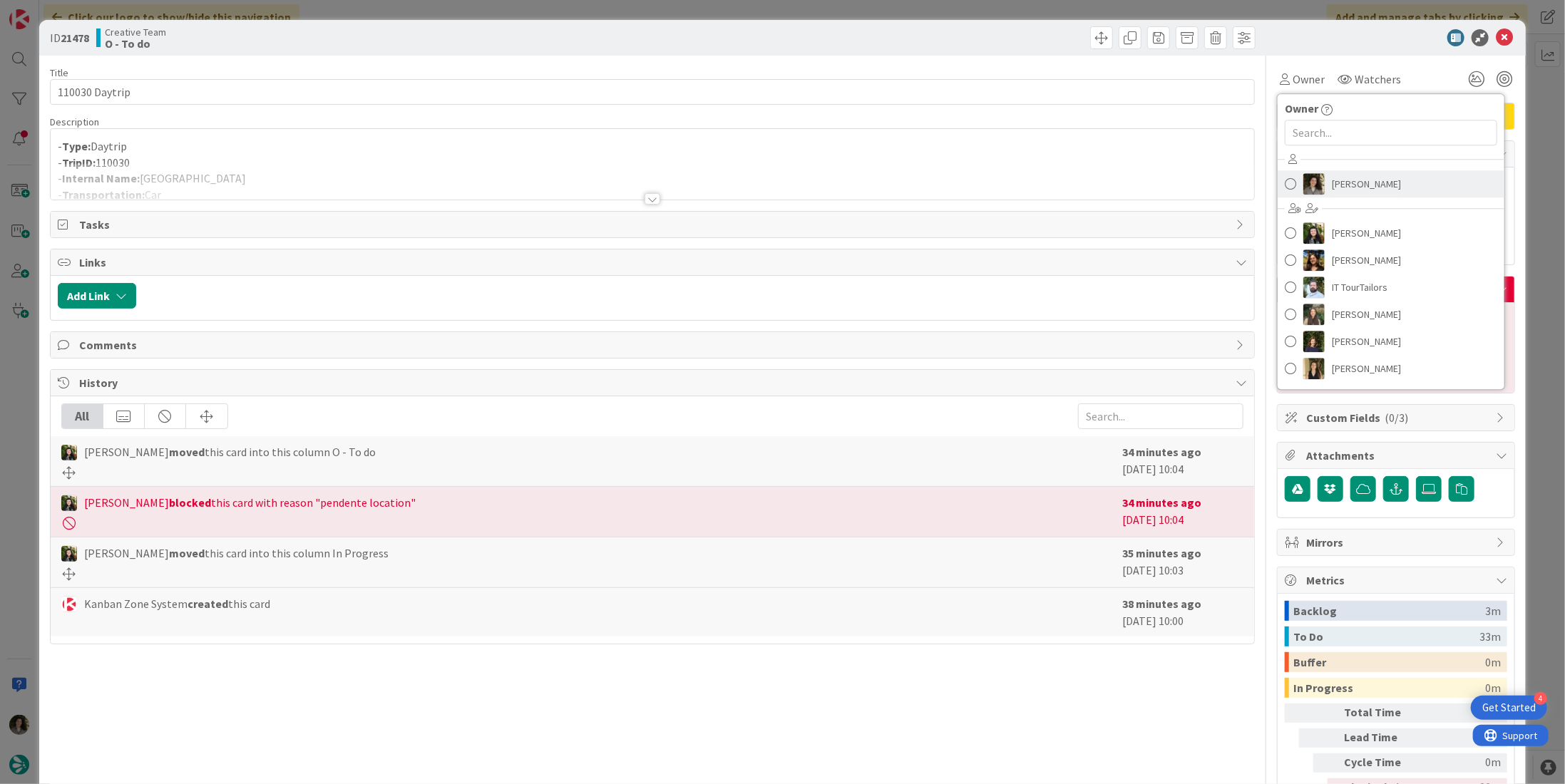
click at [1361, 174] on span "[PERSON_NAME]" at bounding box center [1366, 184] width 69 height 21
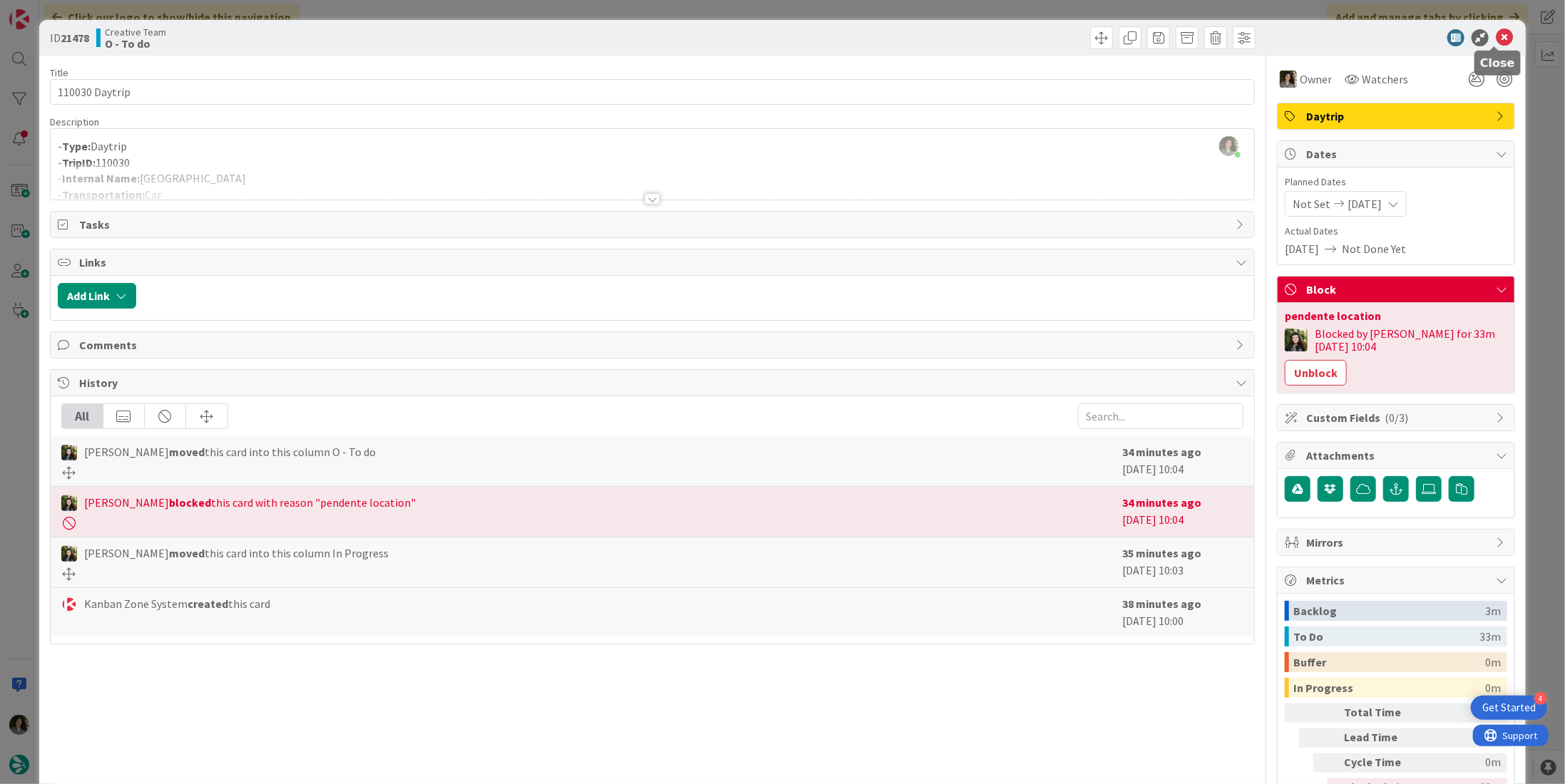
click at [1497, 38] on icon at bounding box center [1504, 37] width 17 height 17
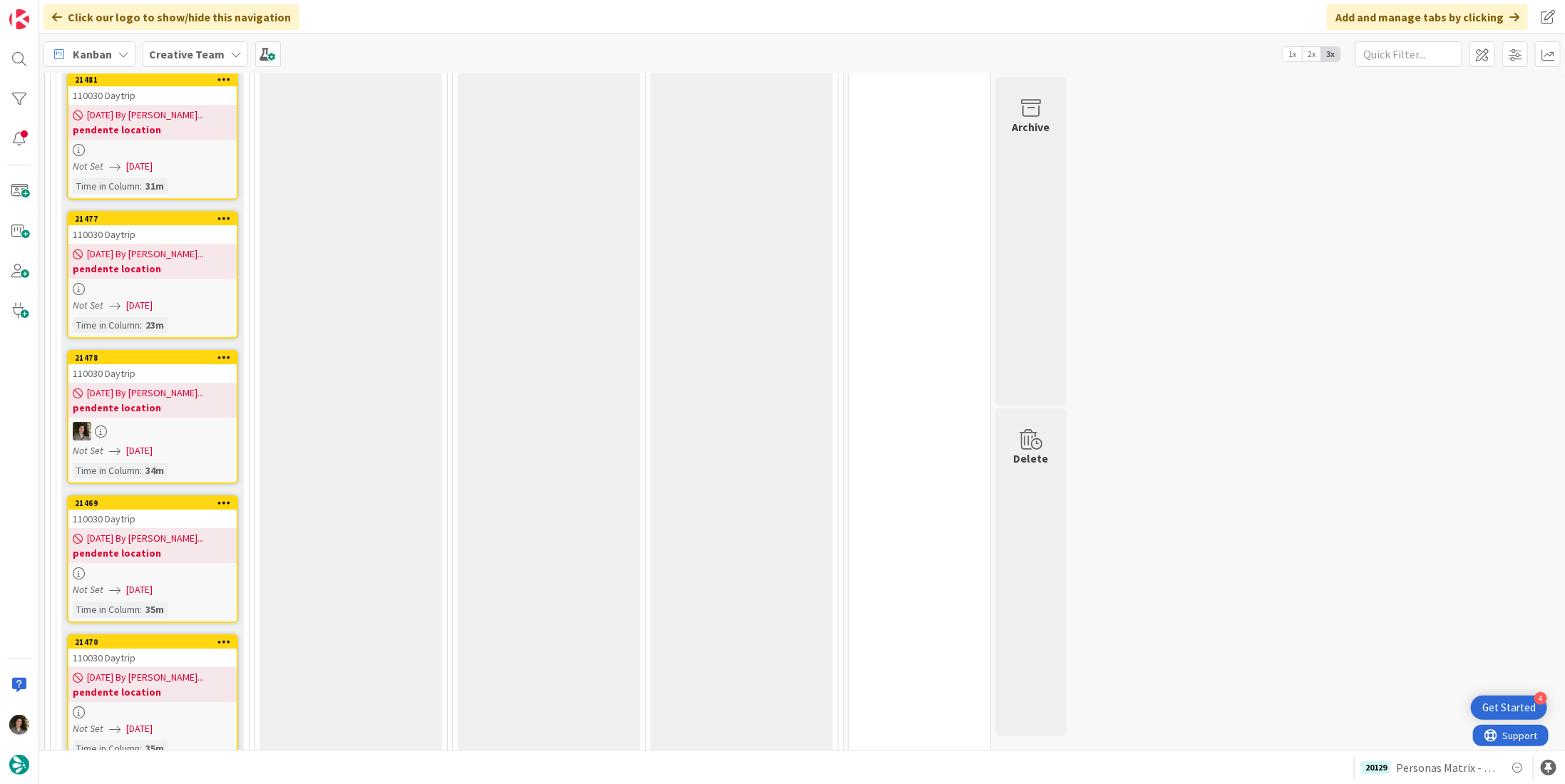
click at [131, 298] on span "[DATE]" at bounding box center [139, 306] width 26 height 15
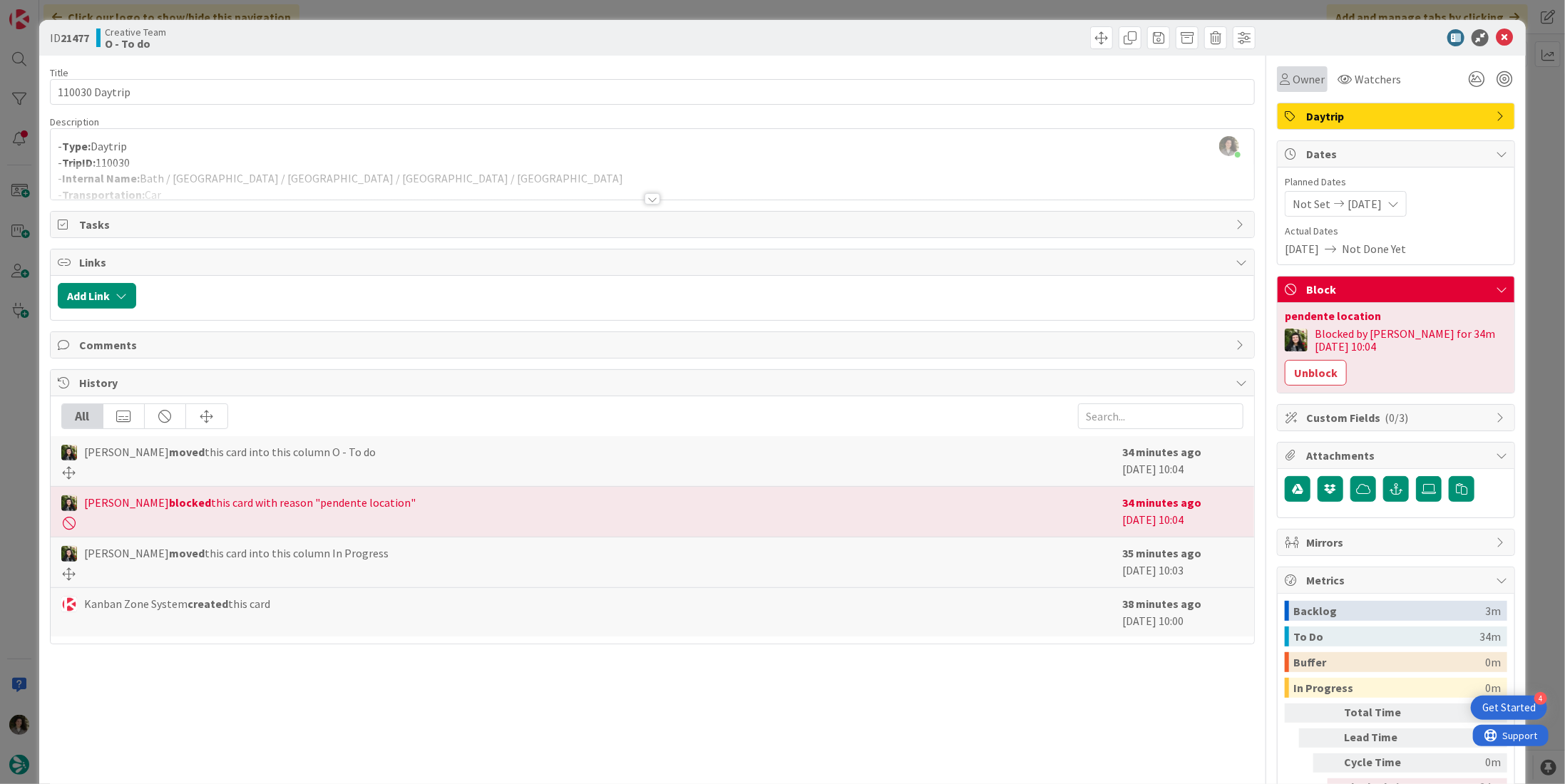
click at [1292, 83] on span "Owner" at bounding box center [1308, 79] width 32 height 17
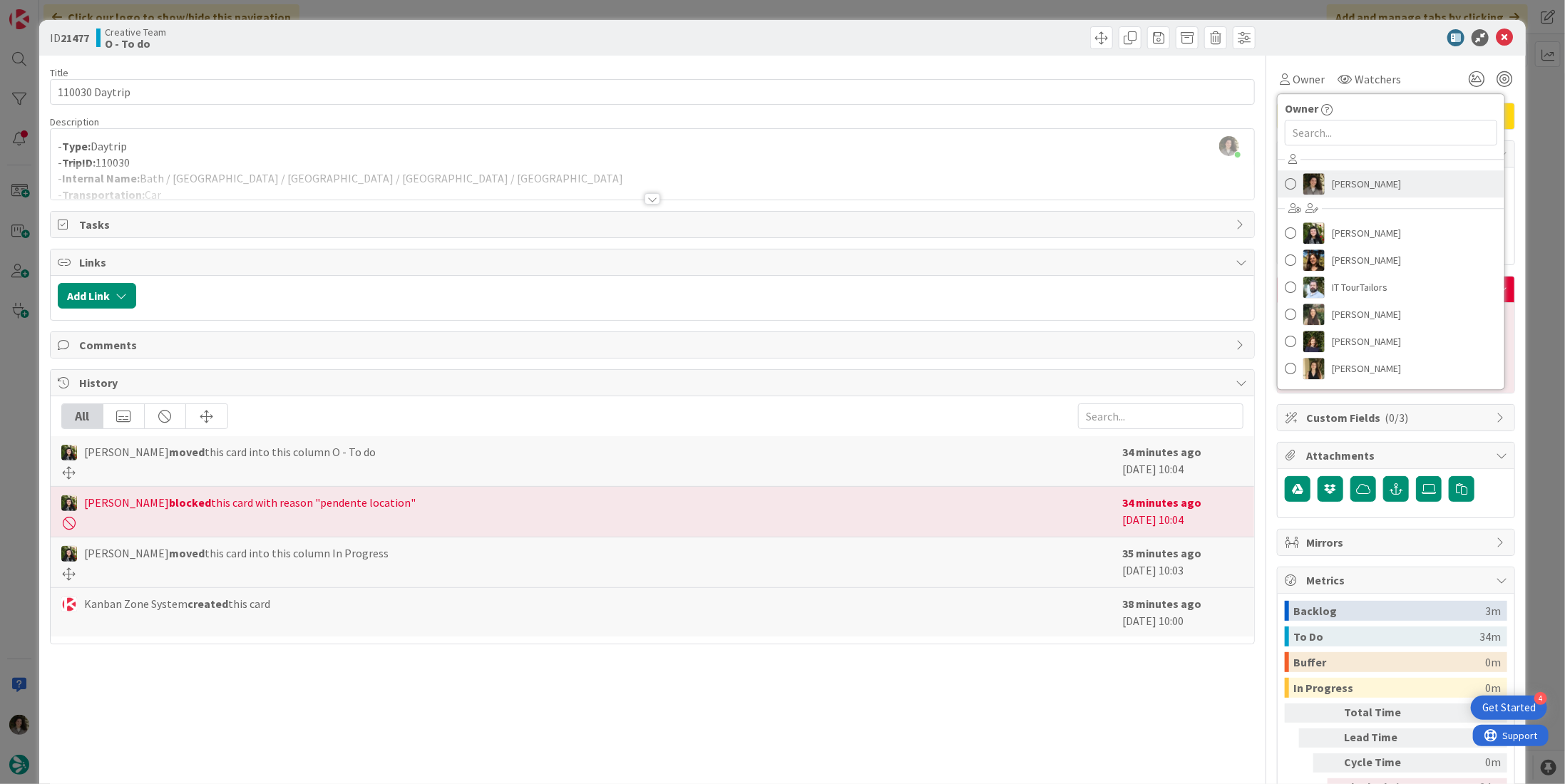
click at [1375, 178] on span "[PERSON_NAME]" at bounding box center [1366, 184] width 69 height 21
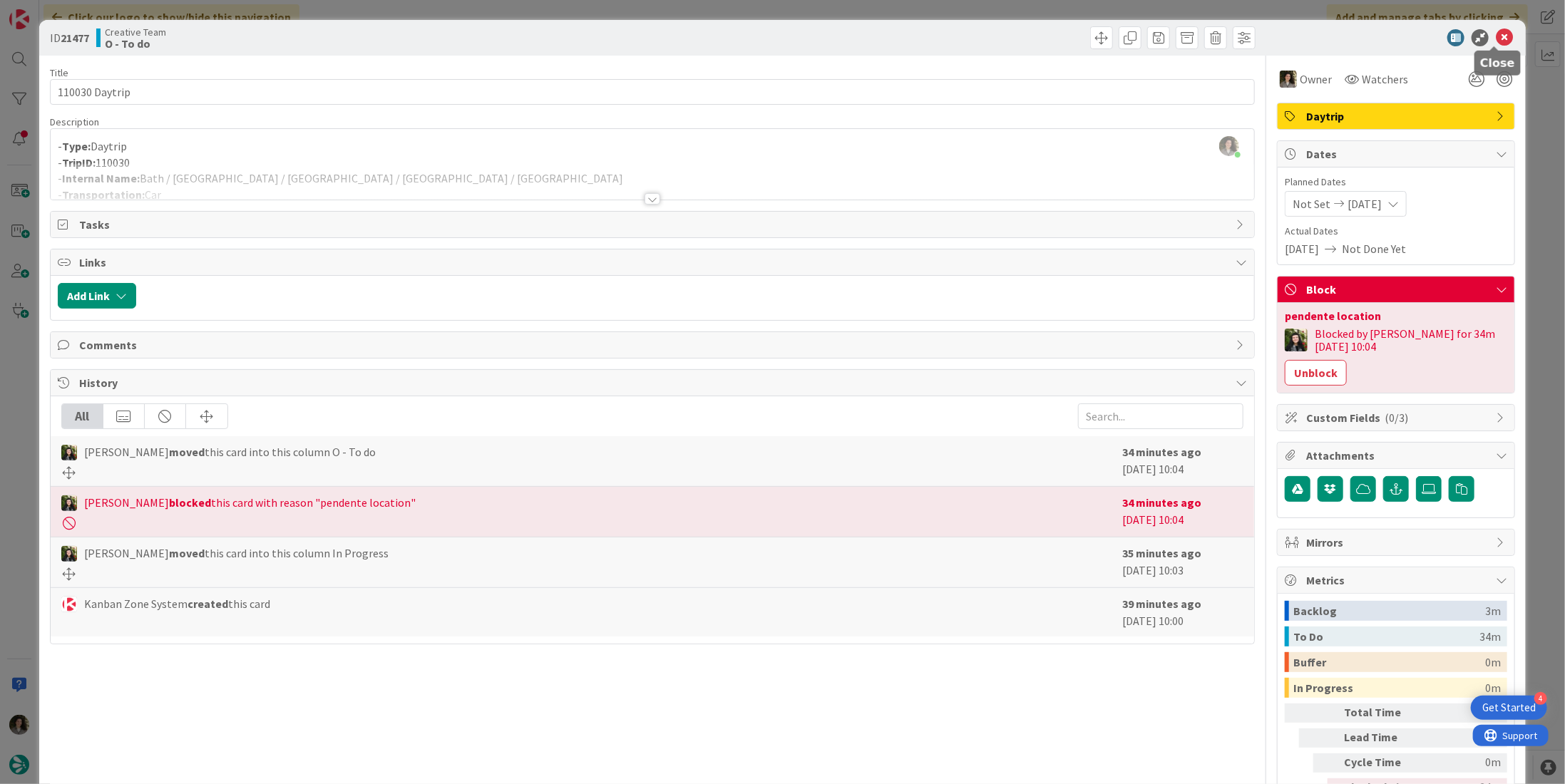
click at [1496, 40] on icon at bounding box center [1504, 37] width 17 height 17
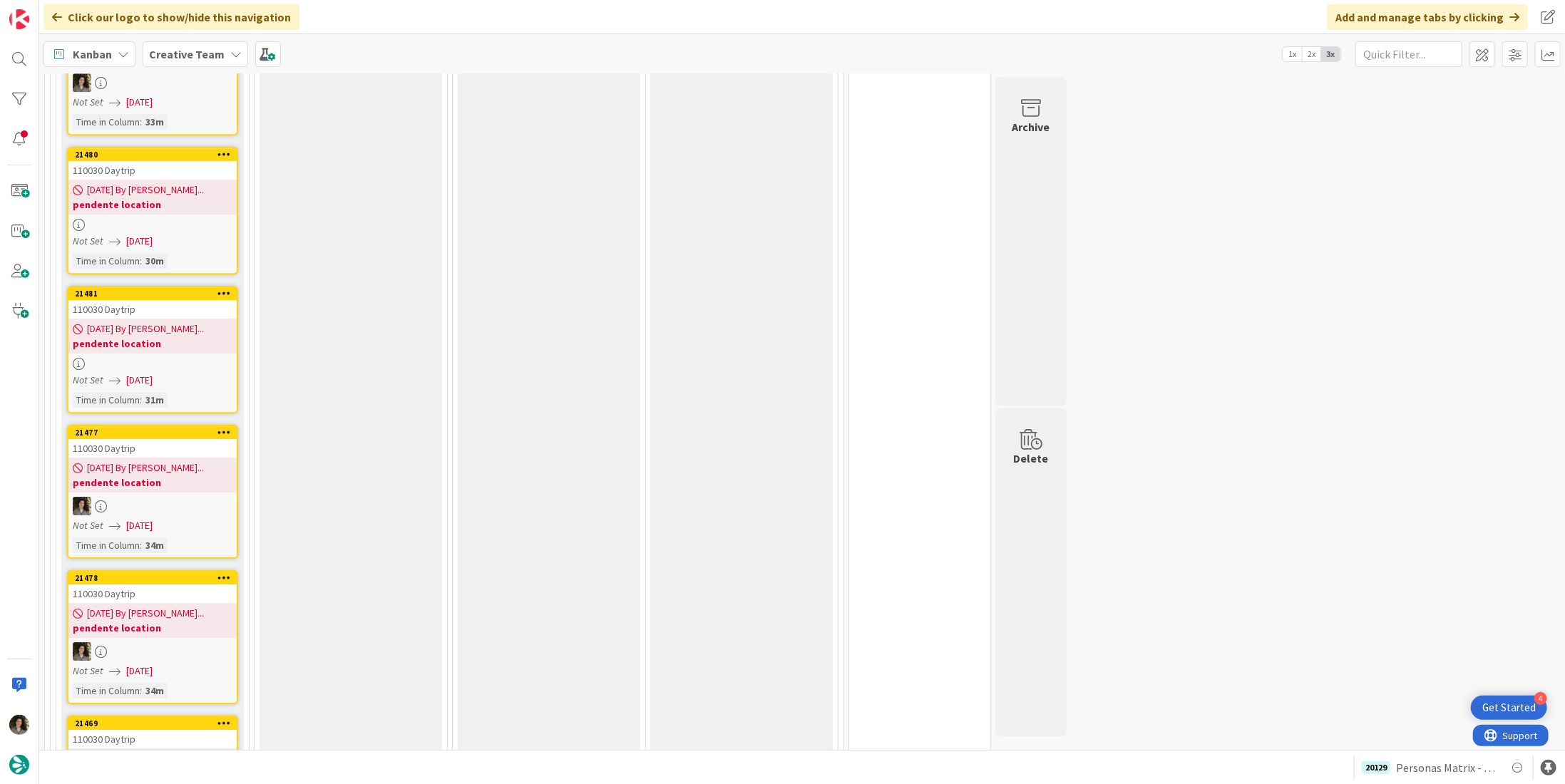
click at [156, 358] on div at bounding box center [152, 364] width 168 height 12
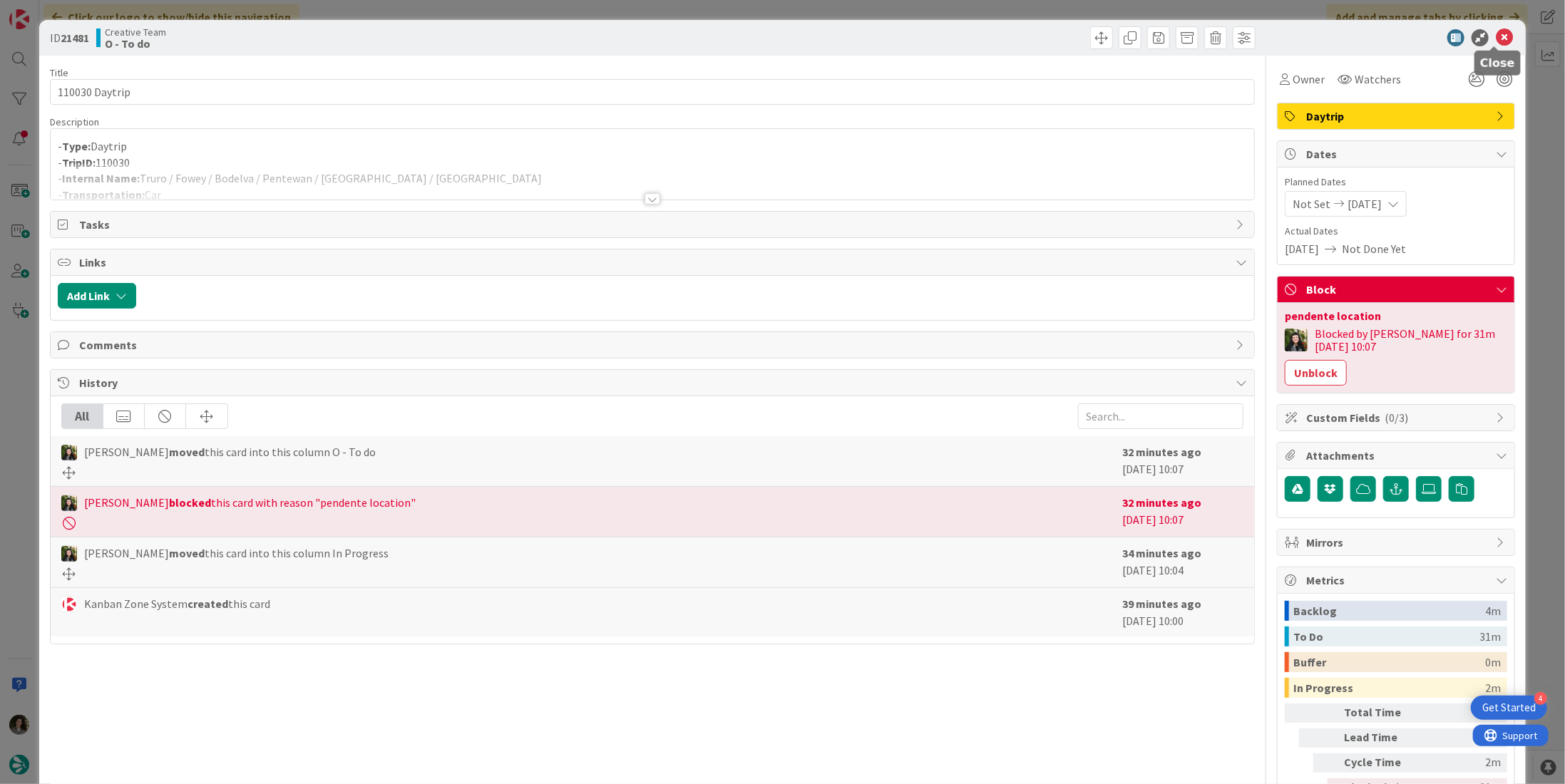
click at [1496, 43] on icon at bounding box center [1504, 37] width 17 height 17
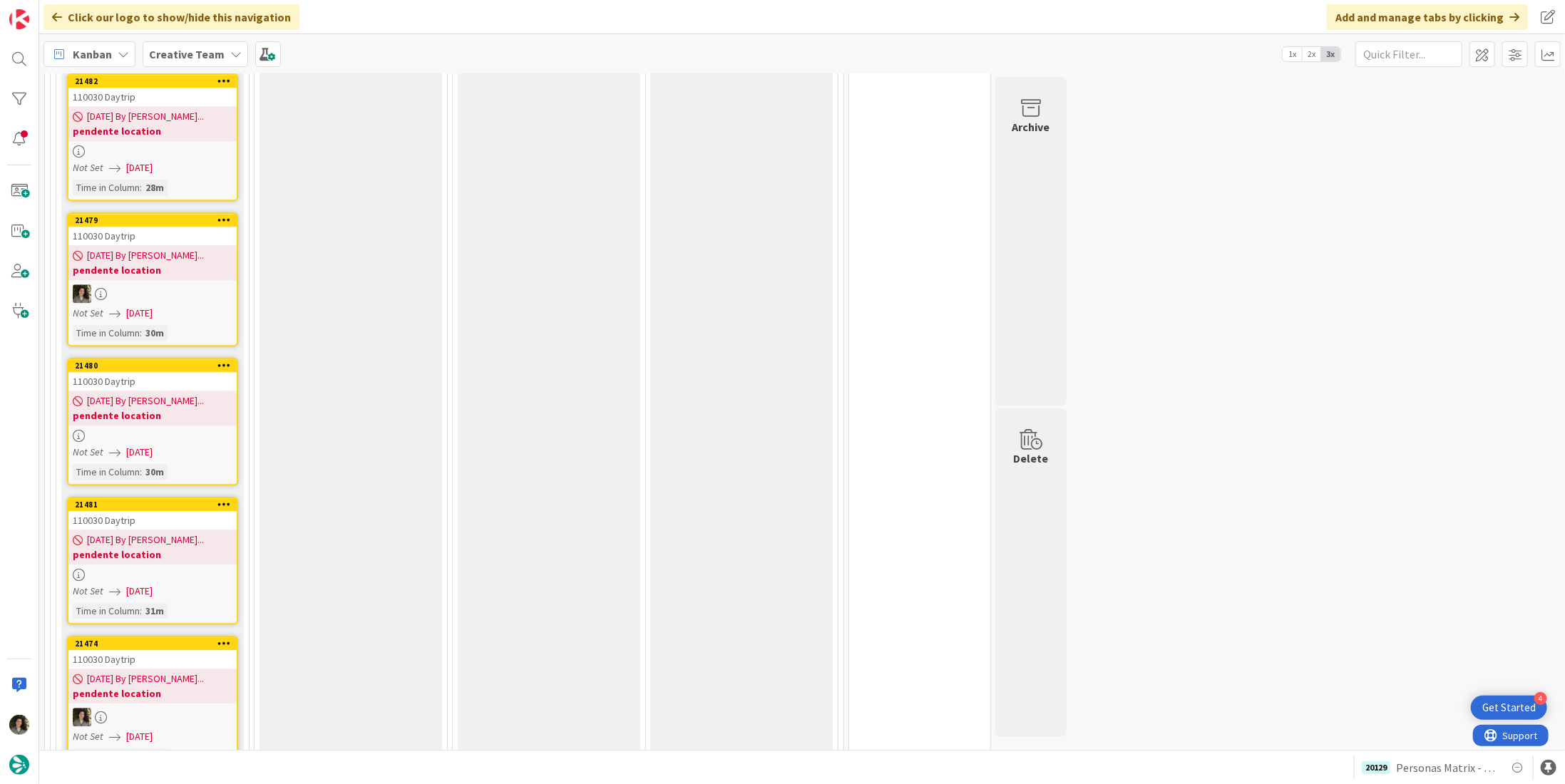
click at [135, 263] on b "pendente location" at bounding box center [152, 269] width 160 height 14
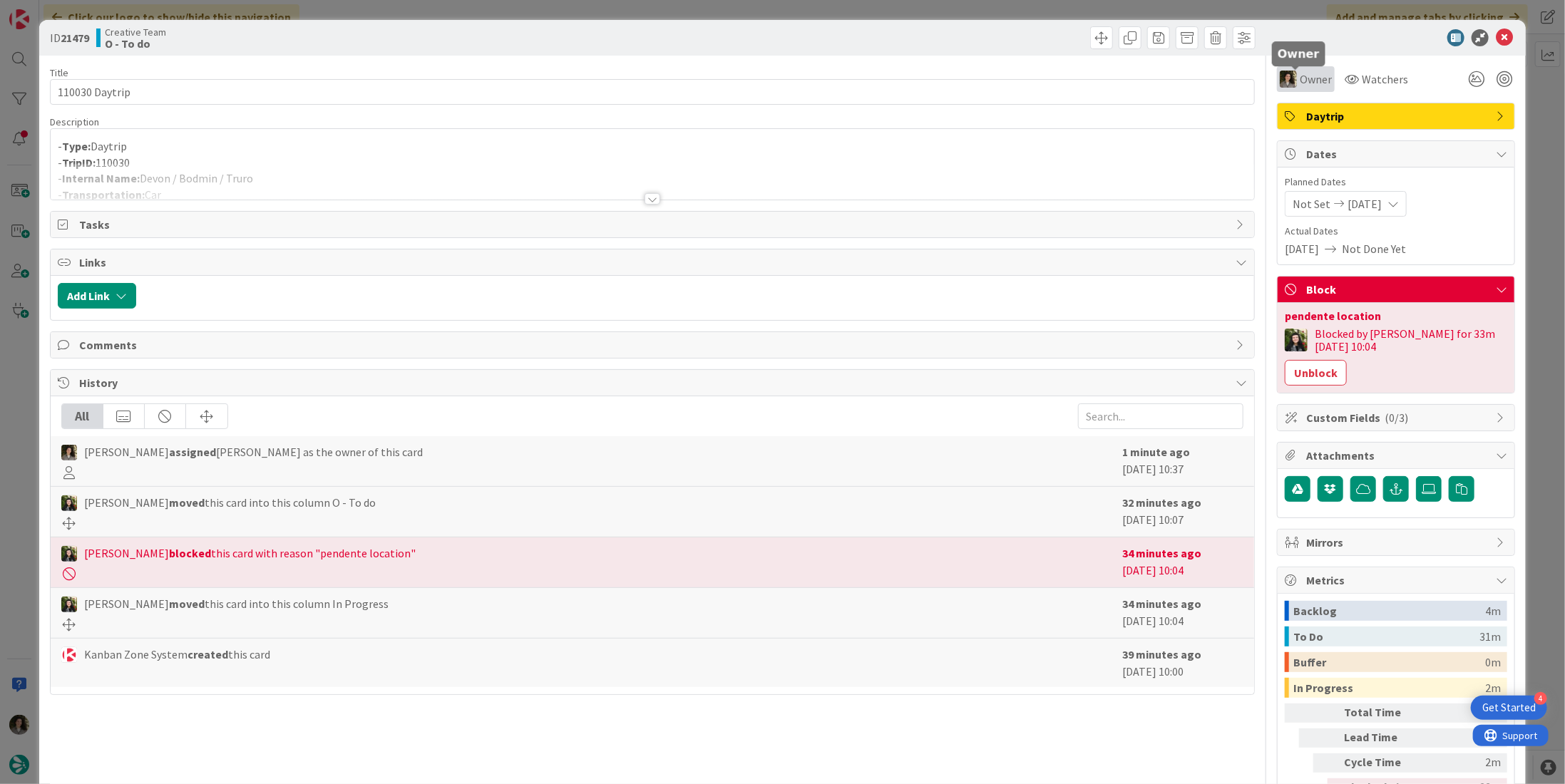
click at [1300, 79] on span "Owner" at bounding box center [1315, 79] width 32 height 17
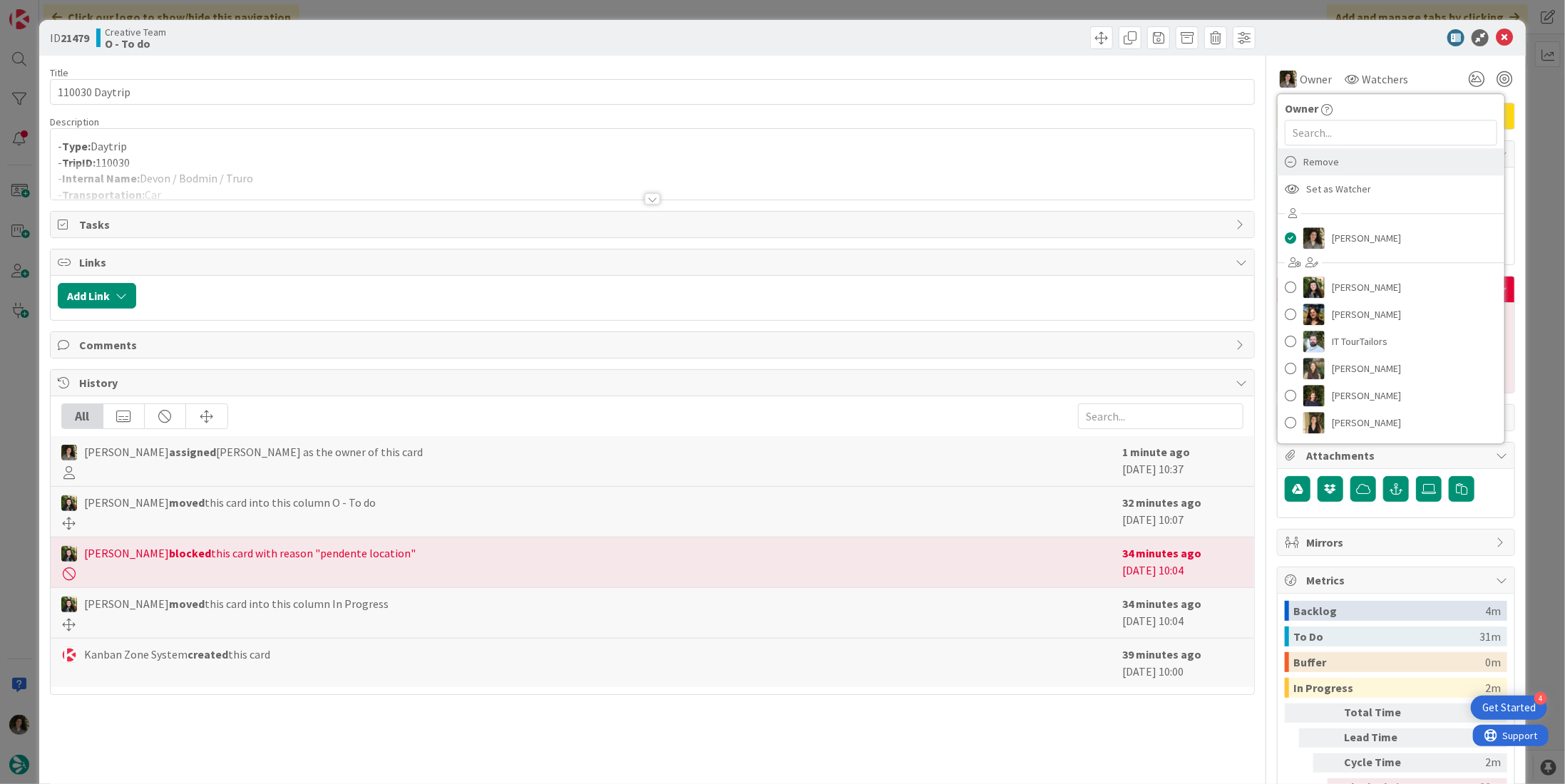
click at [1343, 166] on div "Remove" at bounding box center [1390, 161] width 227 height 27
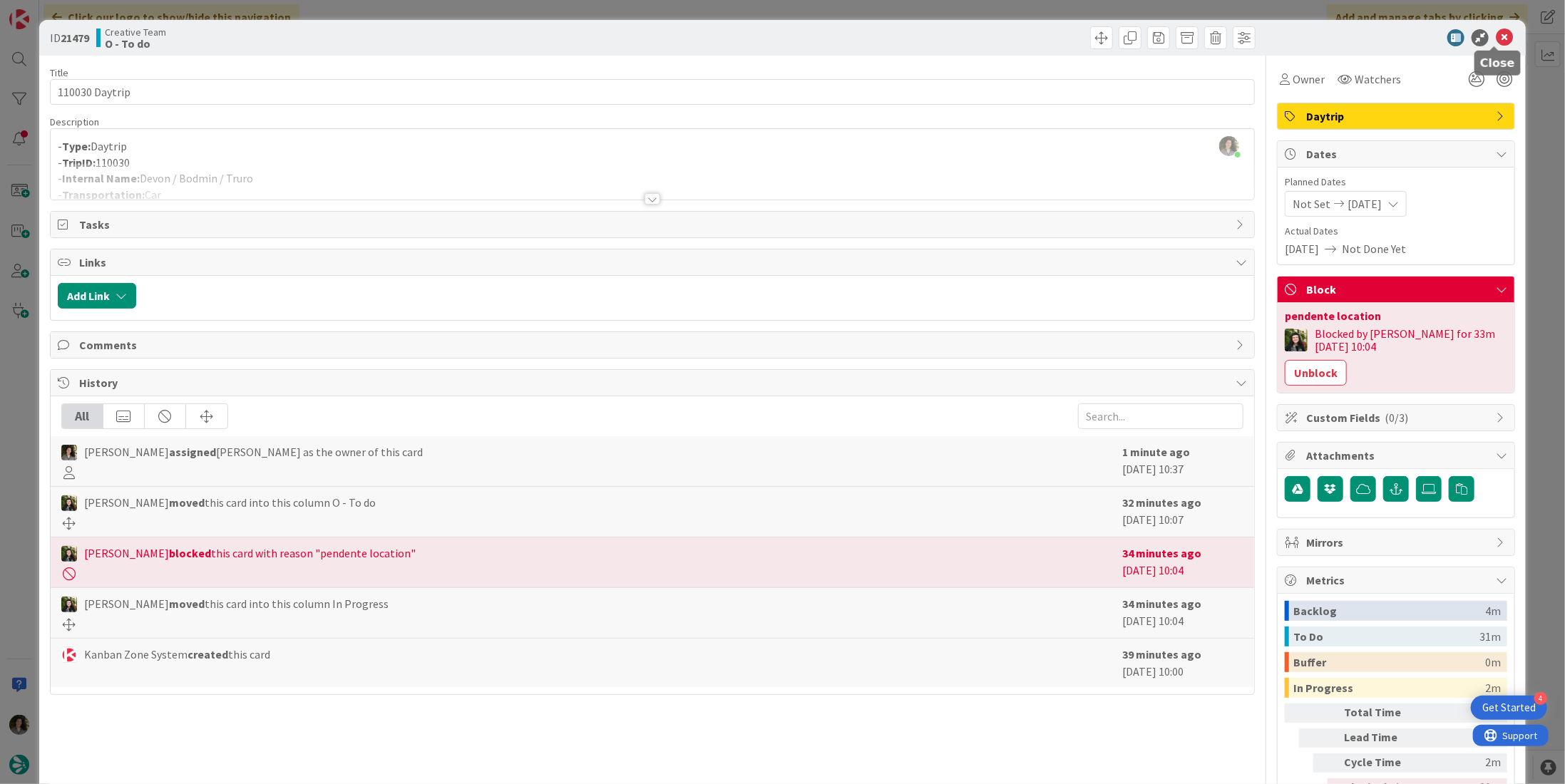
click at [1496, 35] on icon at bounding box center [1504, 37] width 17 height 17
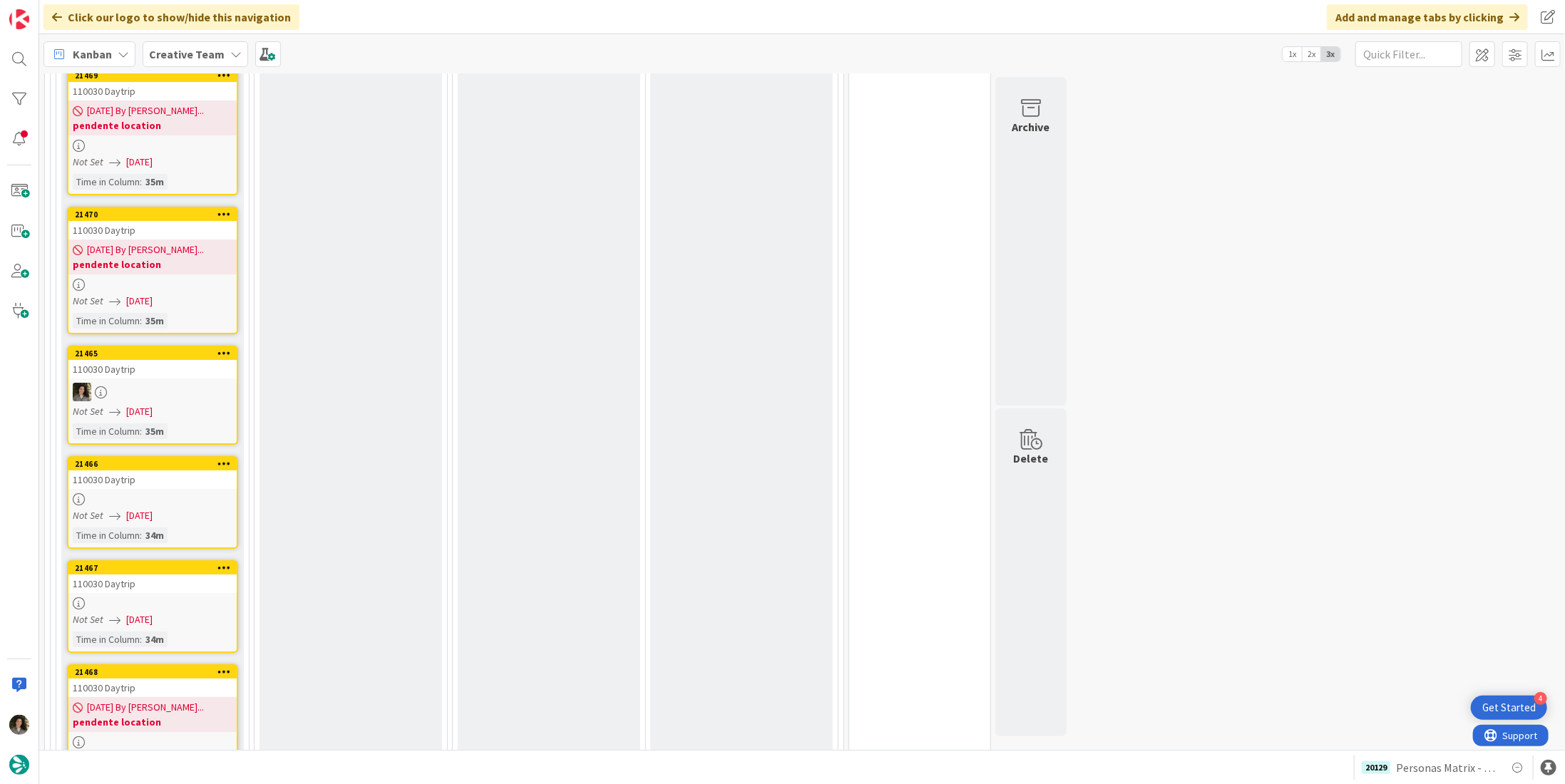
click at [134, 456] on link "21466 110030 Daytrip Not Set [DATE] Time in [GEOGRAPHIC_DATA] : 34m" at bounding box center [152, 502] width 171 height 93
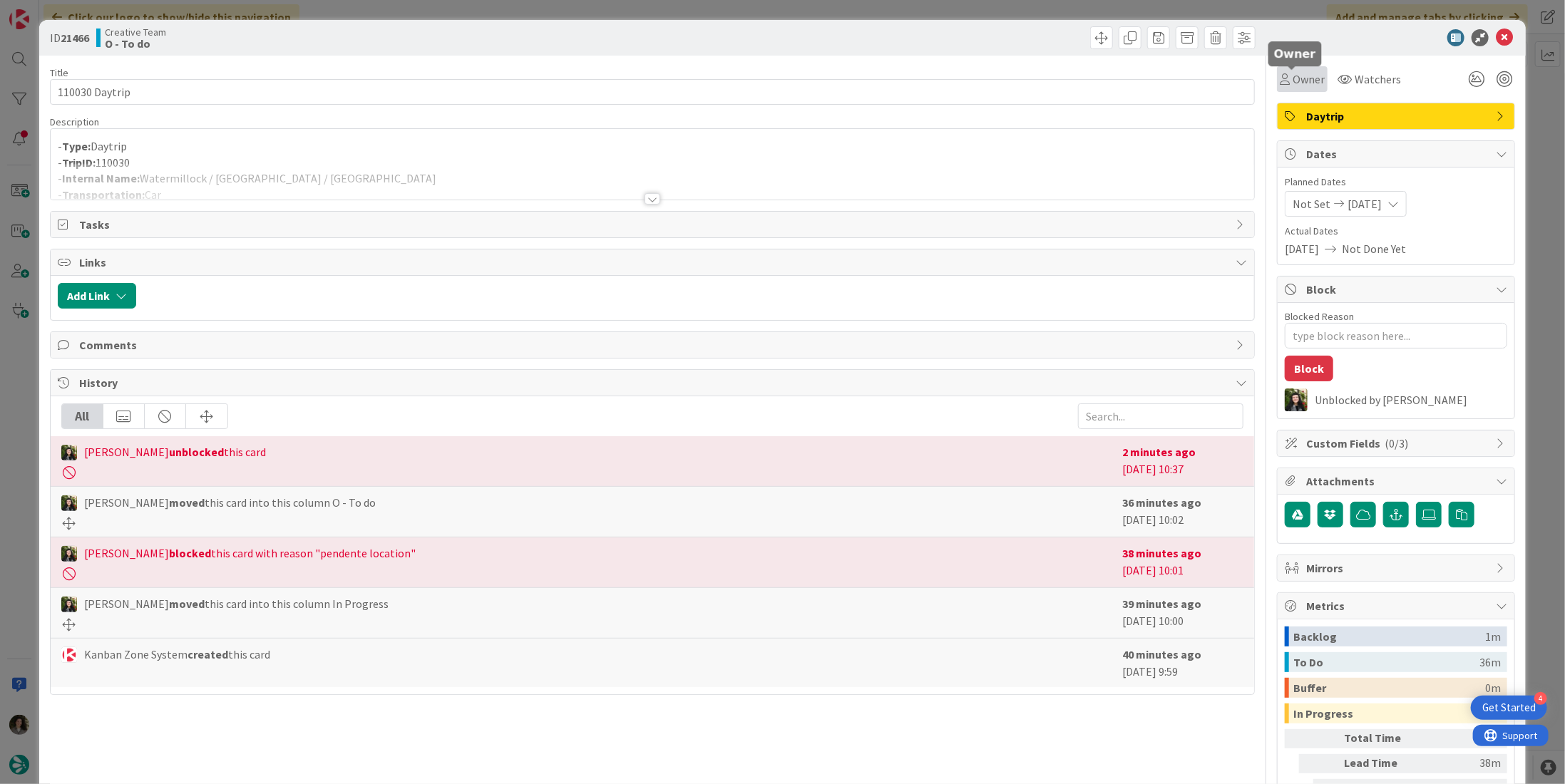
click at [1298, 83] on span "Owner" at bounding box center [1308, 79] width 32 height 17
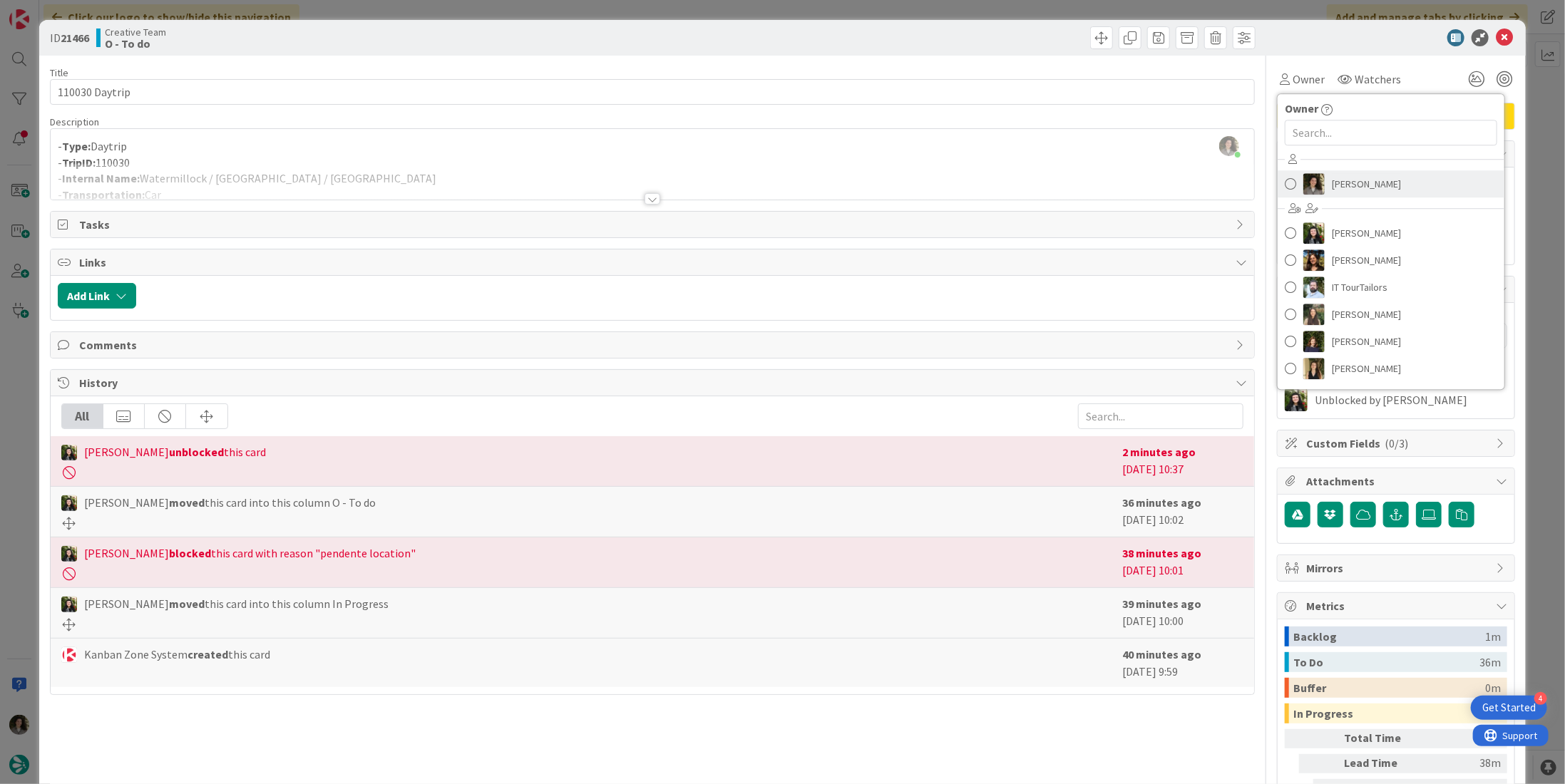
click at [1341, 175] on span "[PERSON_NAME]" at bounding box center [1366, 184] width 69 height 21
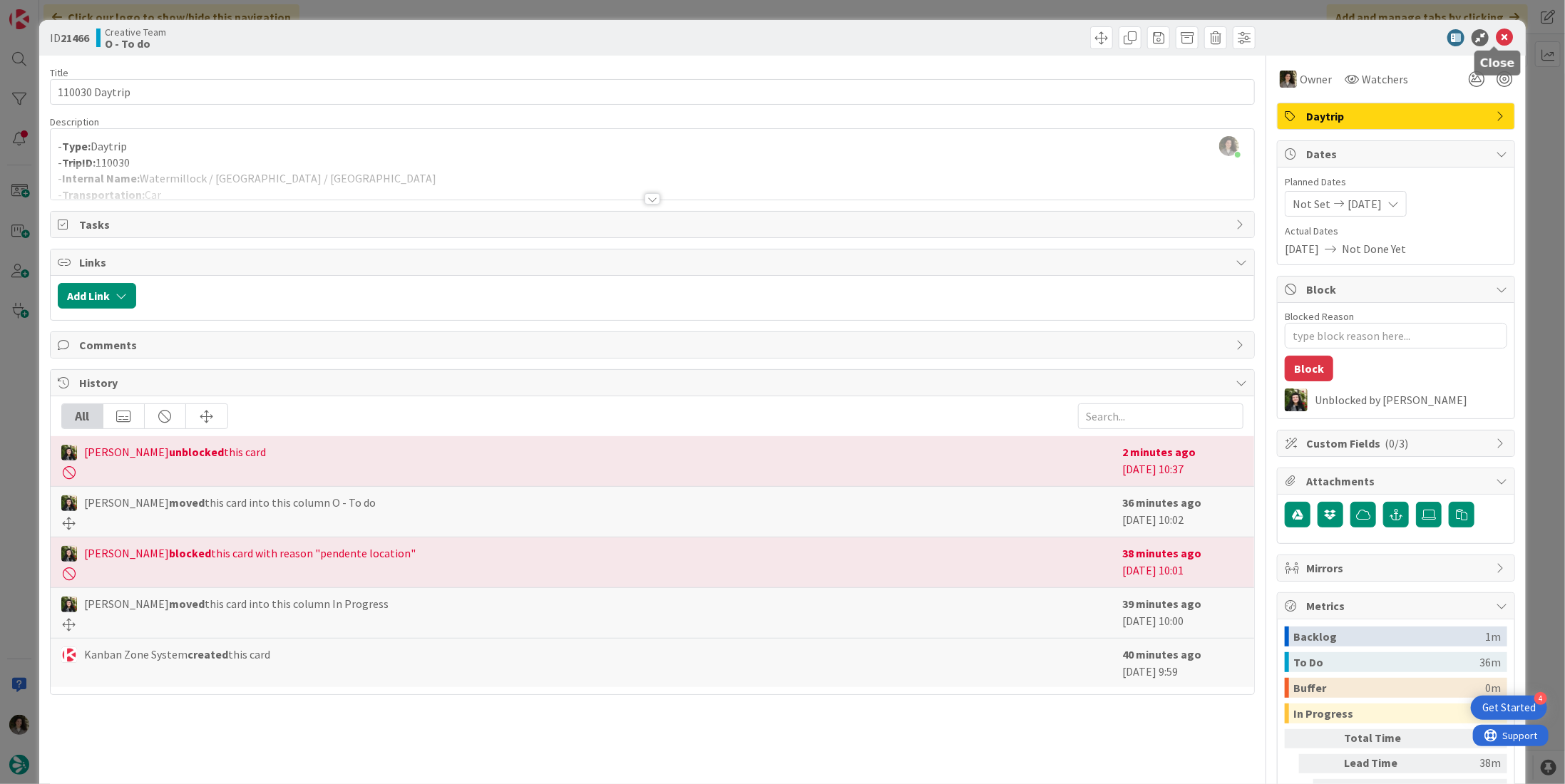
click at [1497, 35] on icon at bounding box center [1504, 37] width 17 height 17
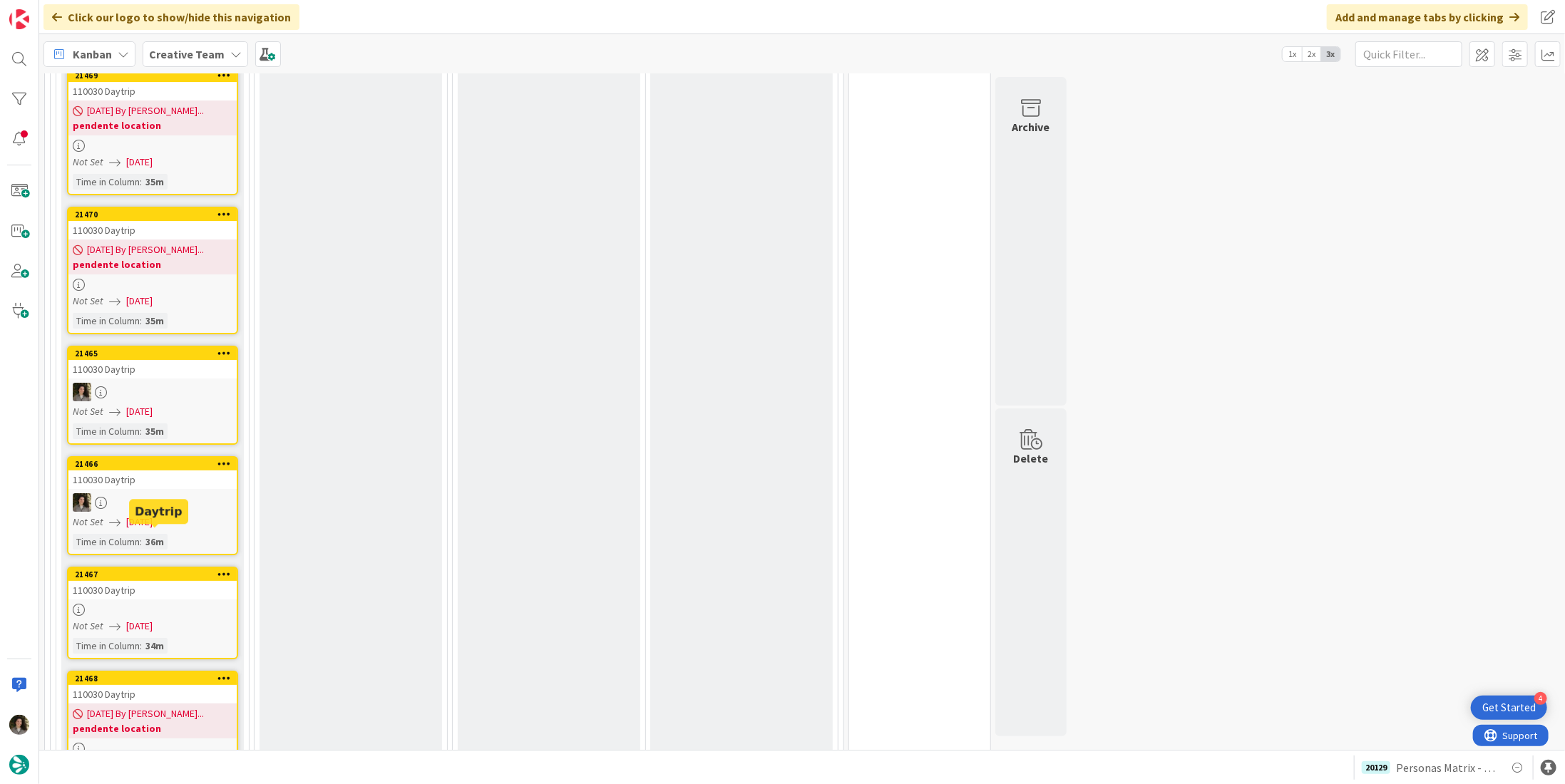
click at [119, 581] on div "110030 Daytrip" at bounding box center [152, 590] width 168 height 19
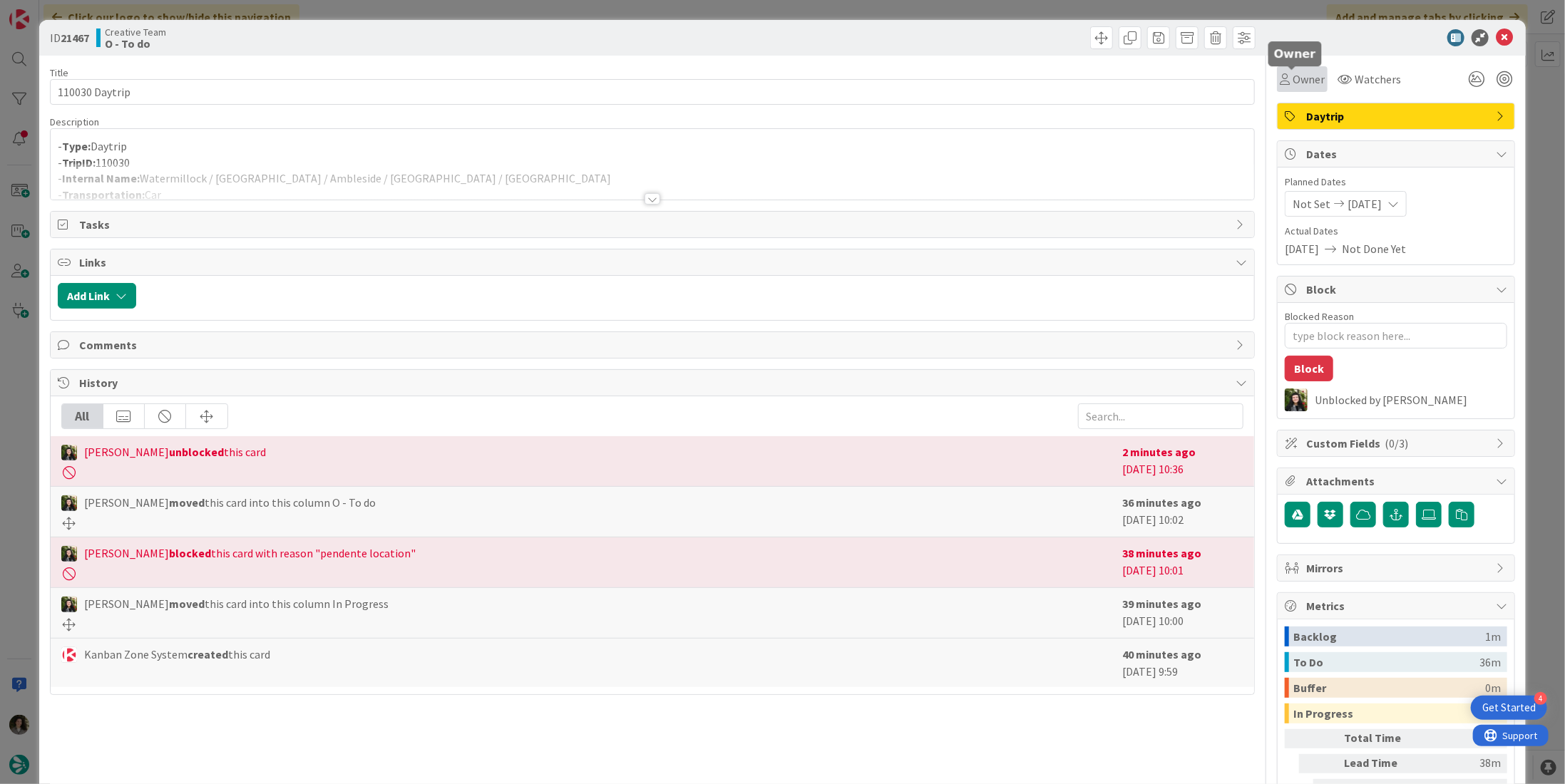
click at [1280, 82] on icon at bounding box center [1285, 79] width 10 height 12
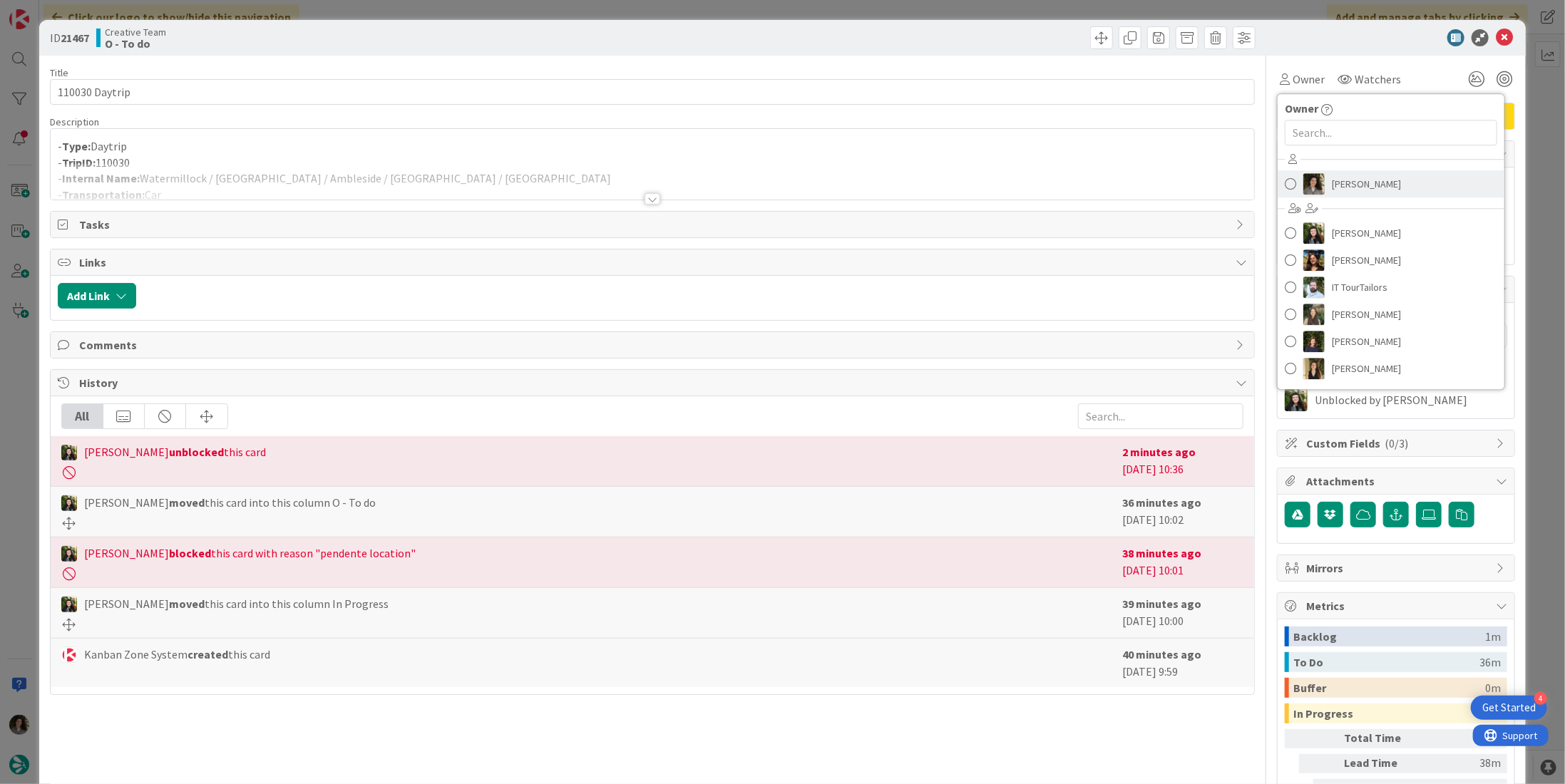
click at [1344, 179] on span "[PERSON_NAME]" at bounding box center [1366, 184] width 69 height 21
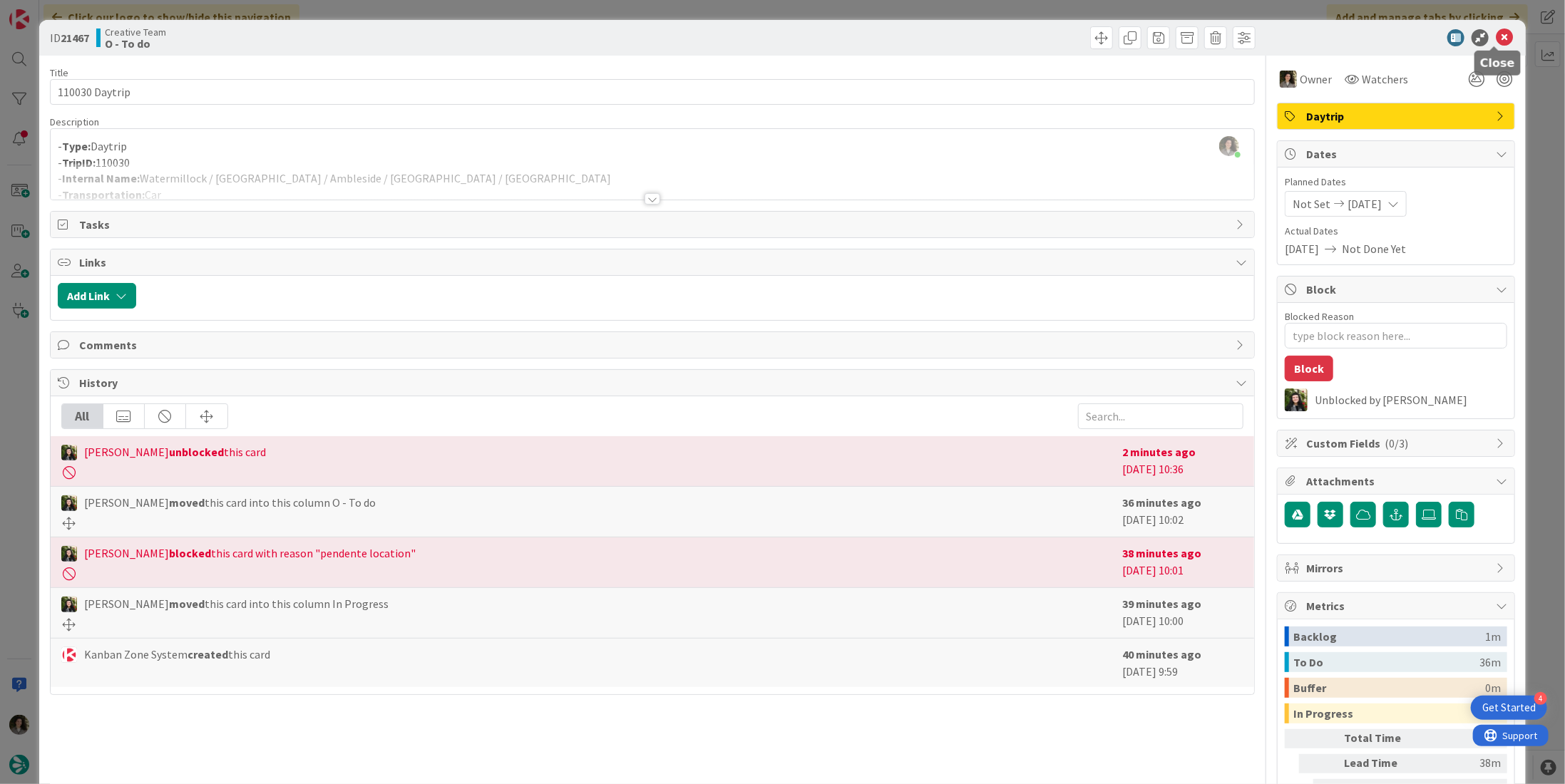
click at [1500, 36] on icon at bounding box center [1504, 37] width 17 height 17
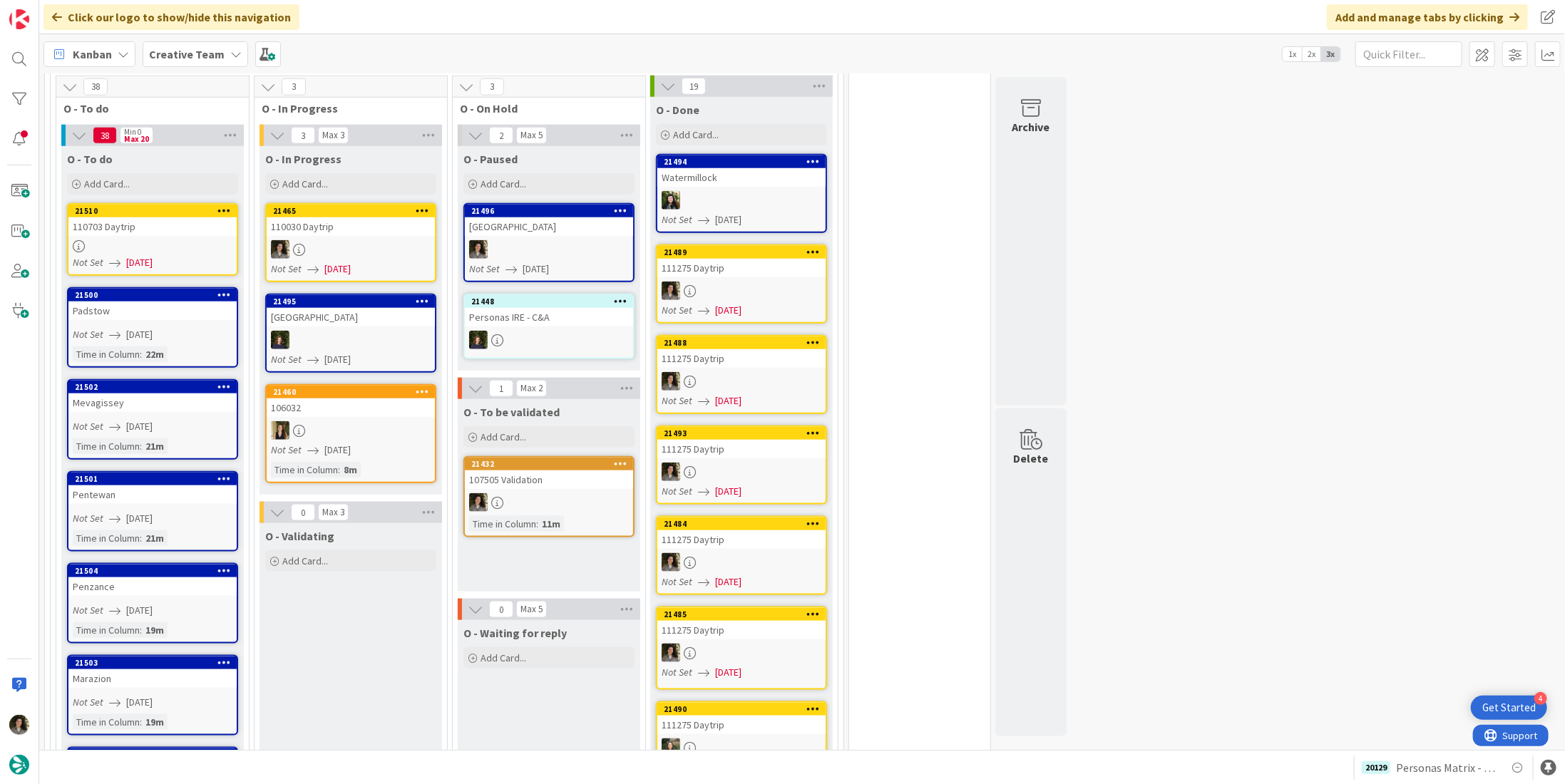
click at [321, 240] on div at bounding box center [351, 250] width 168 height 19
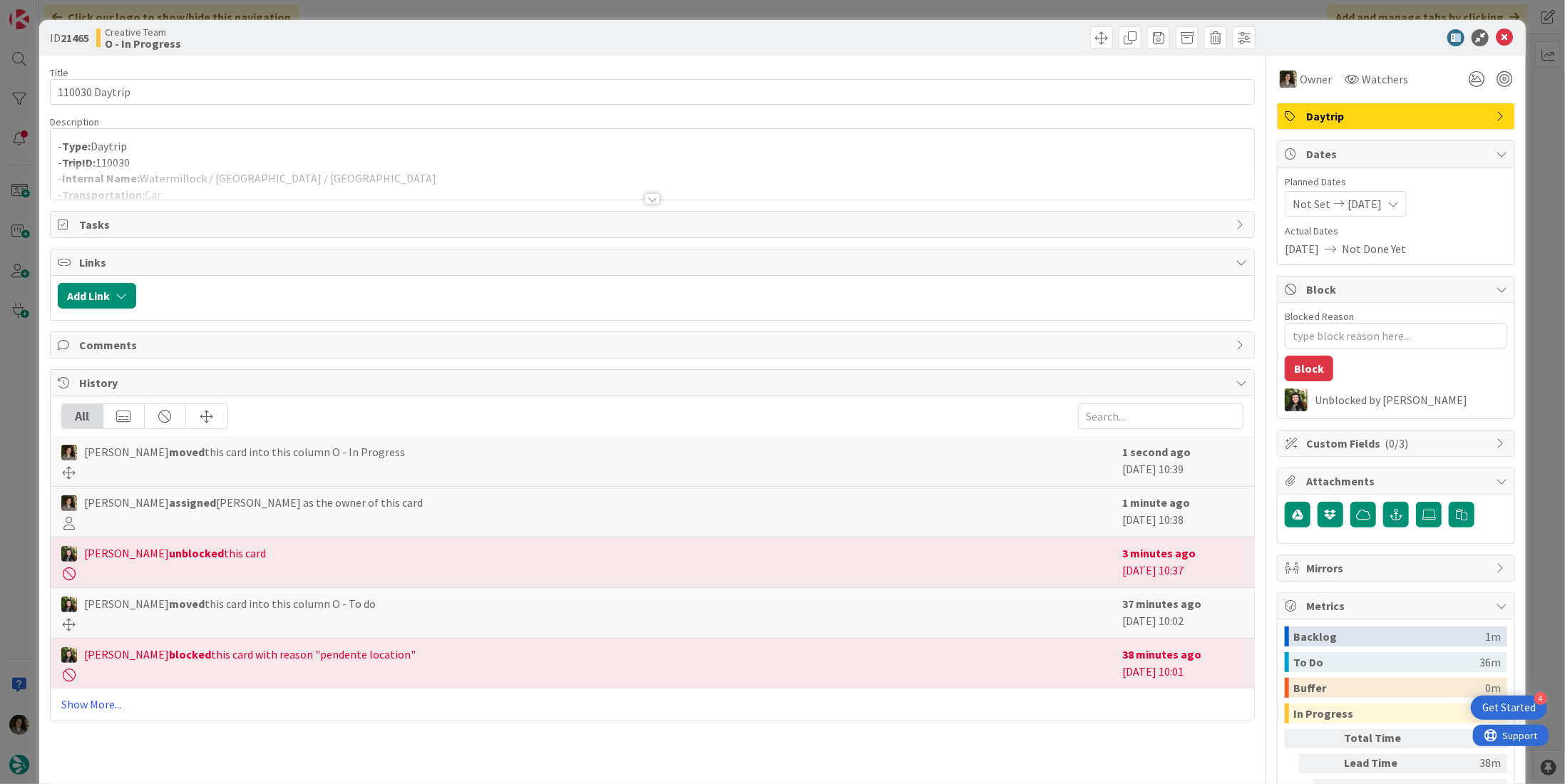
click at [315, 166] on div at bounding box center [652, 181] width 1203 height 36
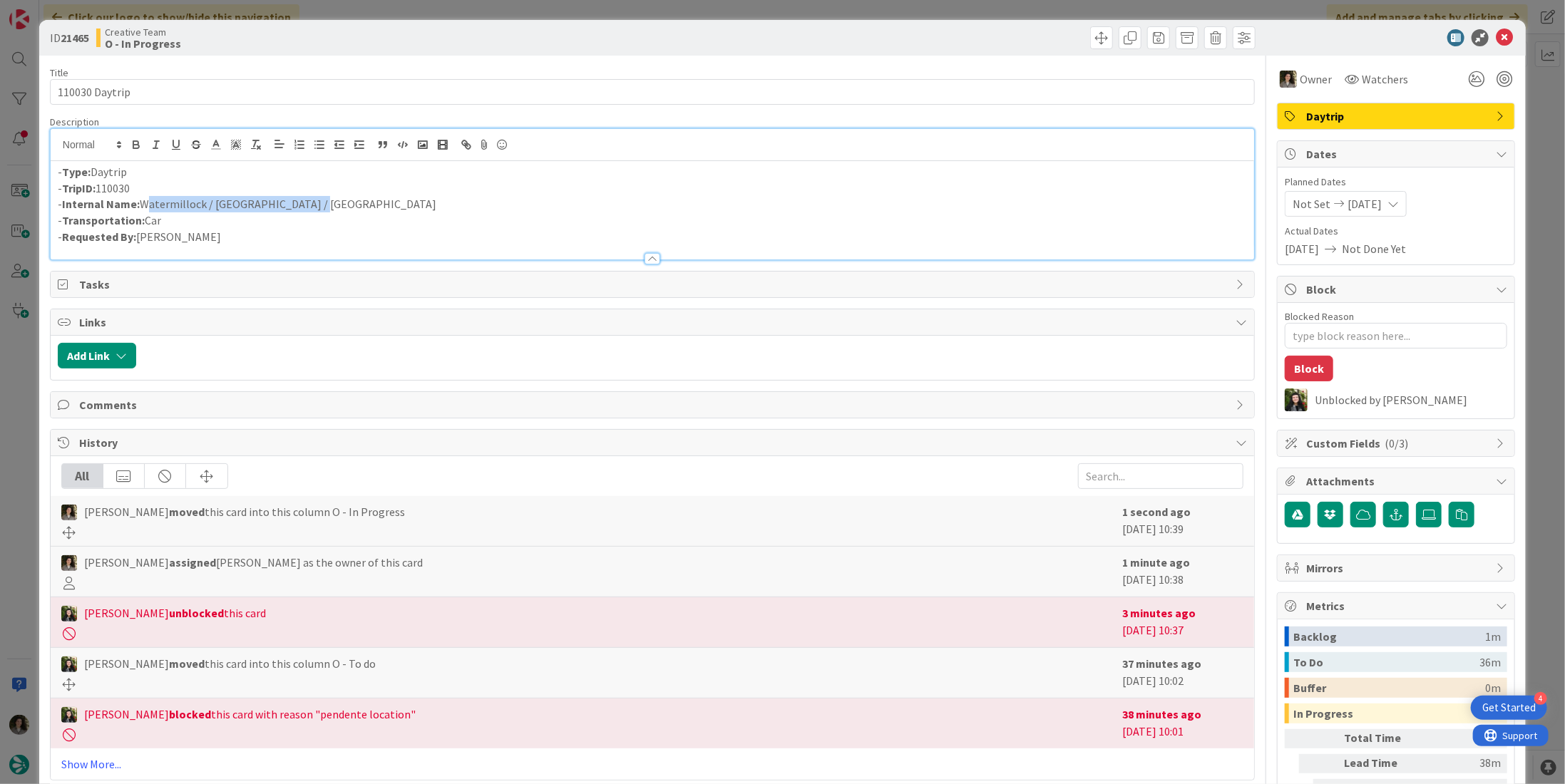
drag, startPoint x: 323, startPoint y: 200, endPoint x: 142, endPoint y: 196, distance: 181.0
click at [142, 196] on p "- Internal Name: Watermillock / [GEOGRAPHIC_DATA] / [GEOGRAPHIC_DATA]" at bounding box center [652, 204] width 1189 height 16
copy p "Watermillock / [GEOGRAPHIC_DATA] / [GEOGRAPHIC_DATA]"
drag, startPoint x: 1494, startPoint y: 36, endPoint x: 1379, endPoint y: 63, distance: 118.1
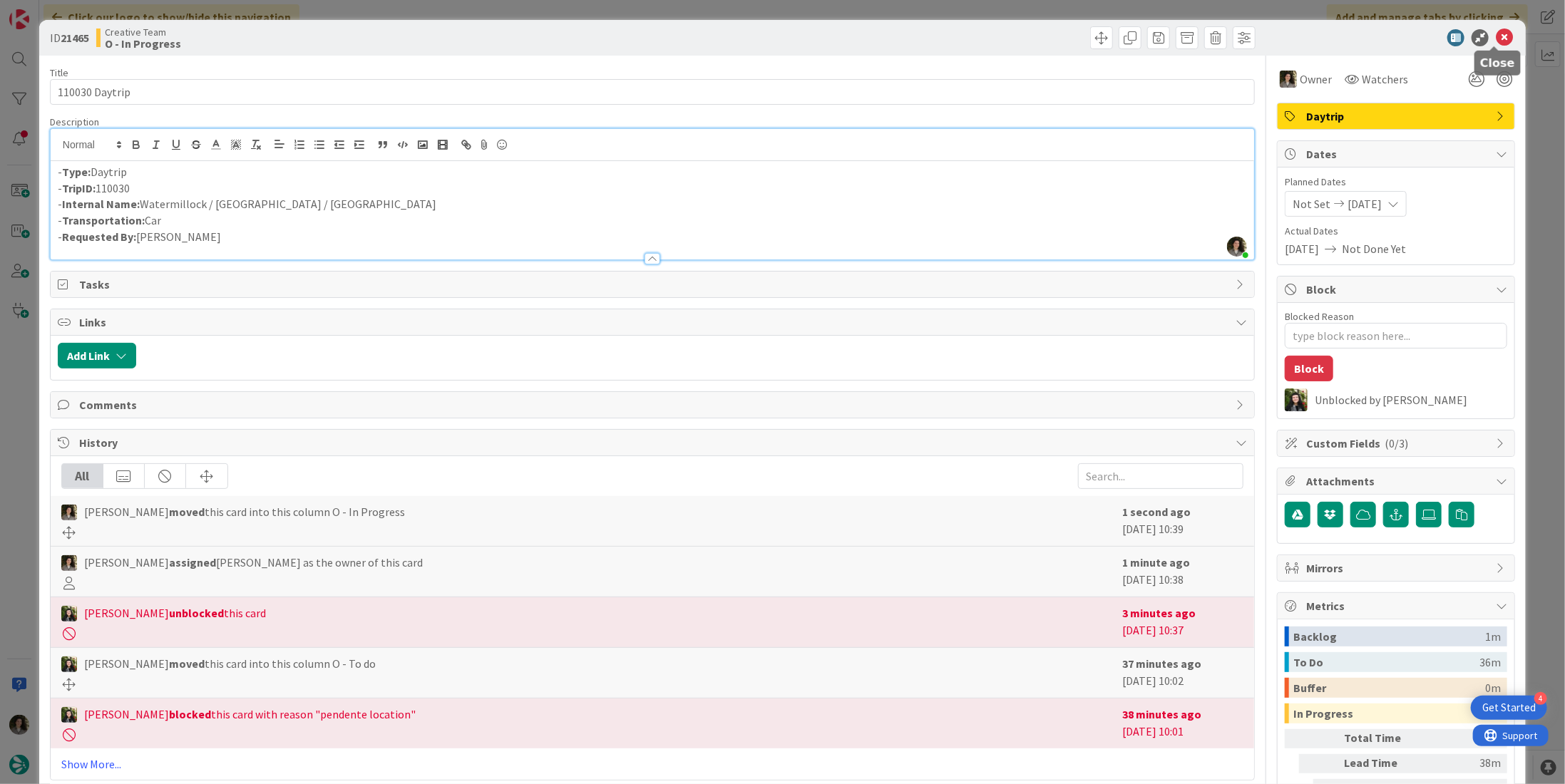
click at [1496, 35] on icon at bounding box center [1504, 37] width 17 height 17
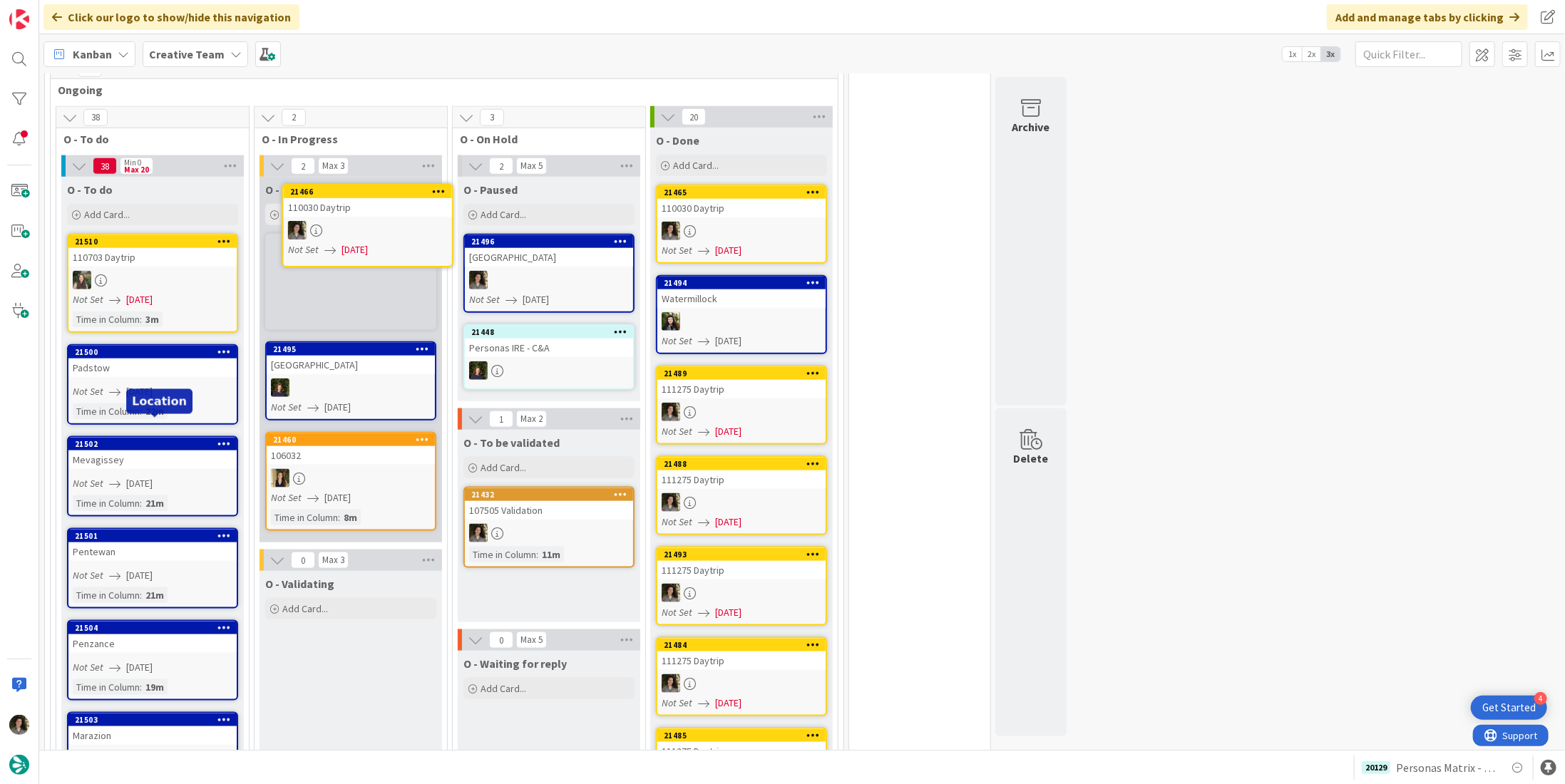
scroll to position [991, 0]
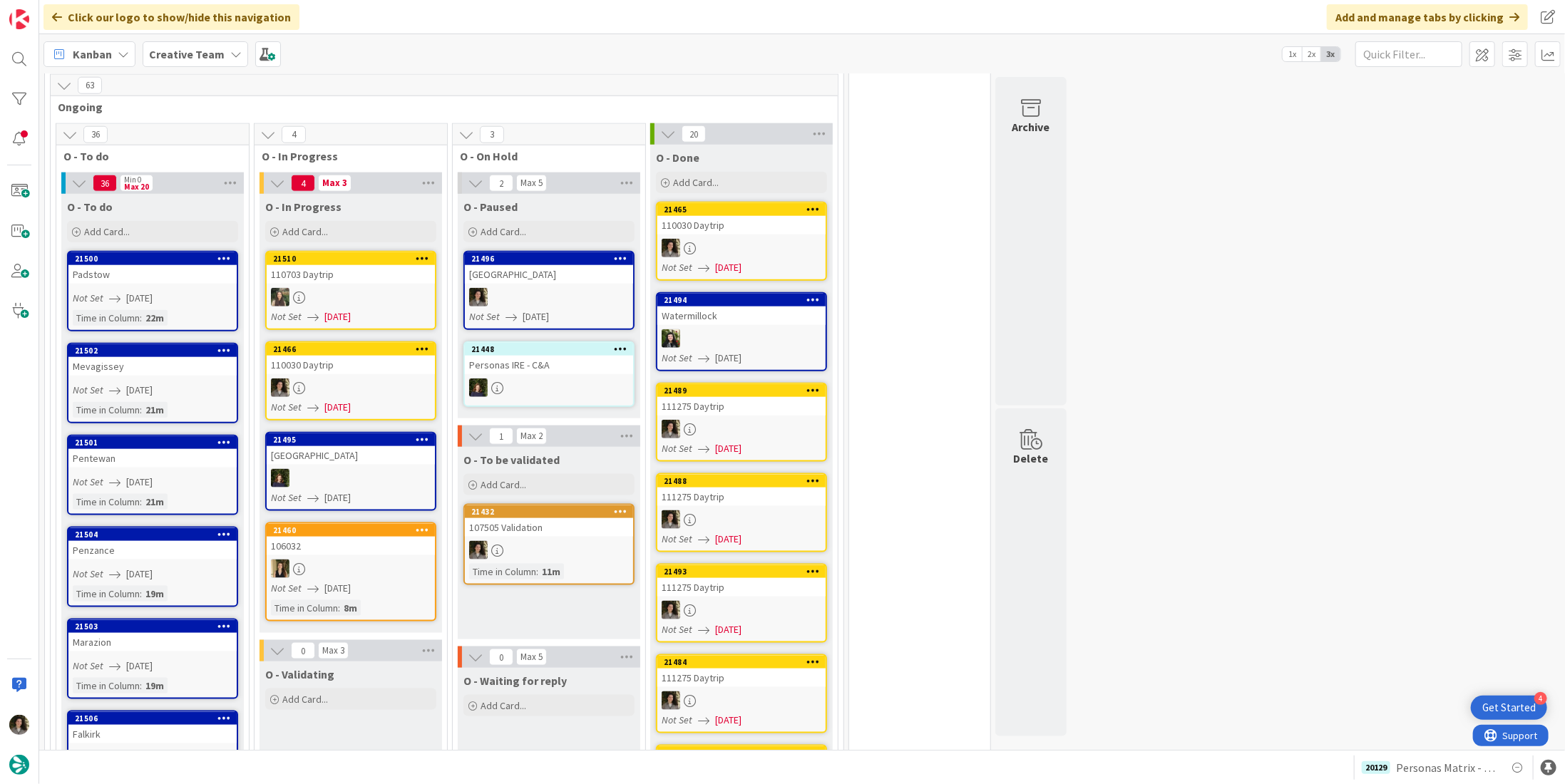
click at [344, 253] on link "21510 110703 Daytrip Not Set [DATE]" at bounding box center [351, 291] width 171 height 79
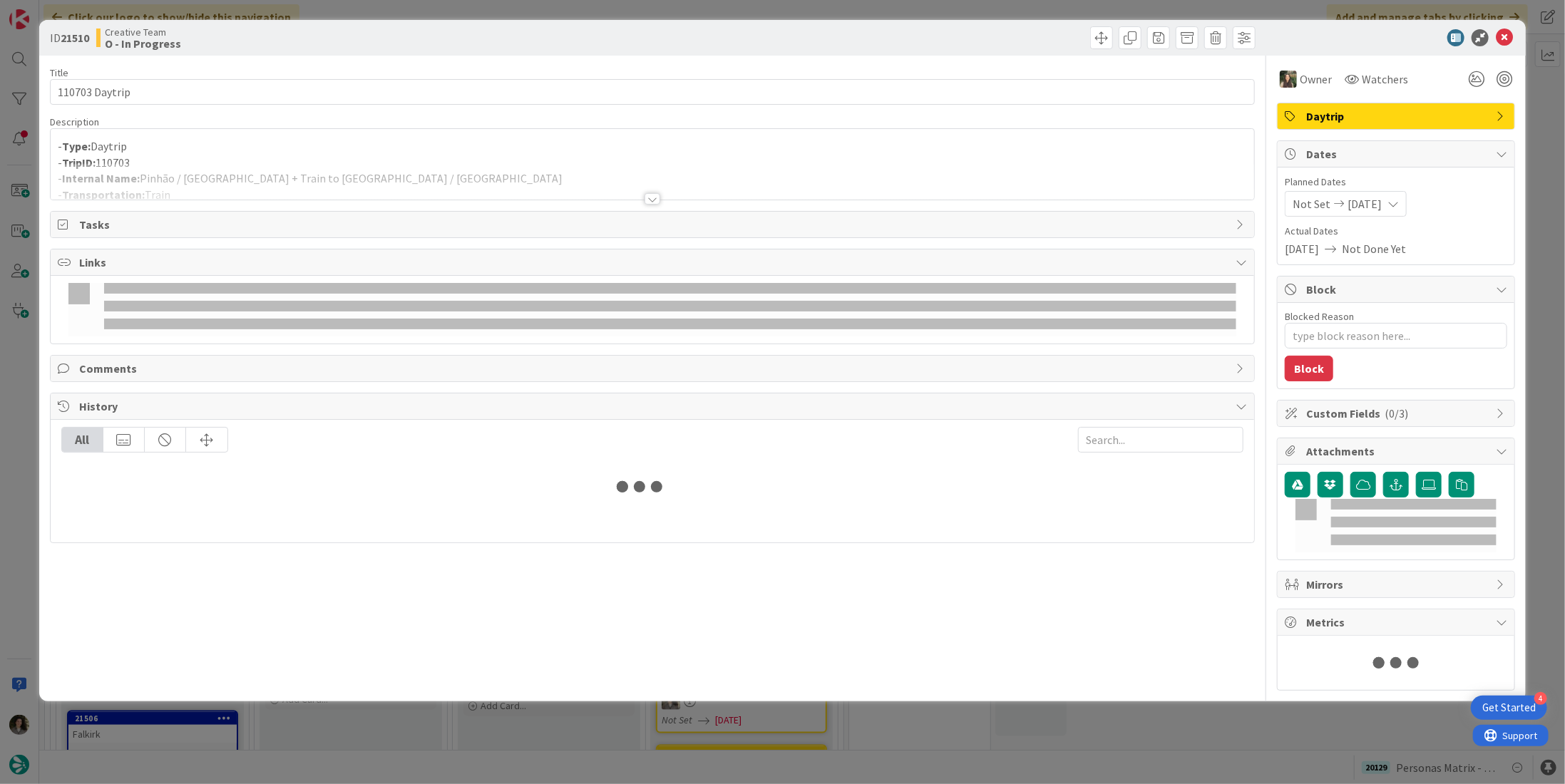
type textarea "x"
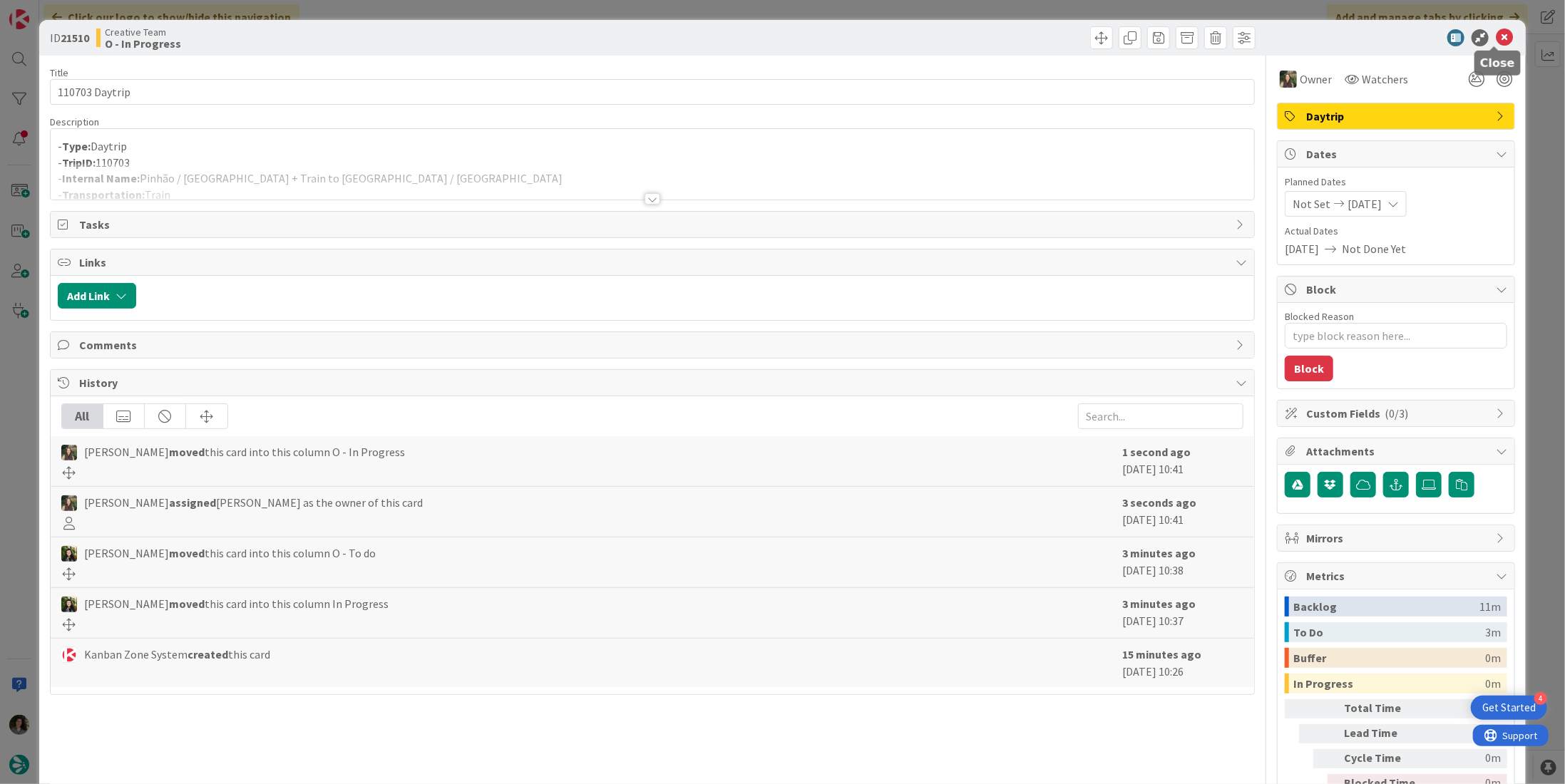
click at [1496, 33] on icon at bounding box center [1504, 37] width 17 height 17
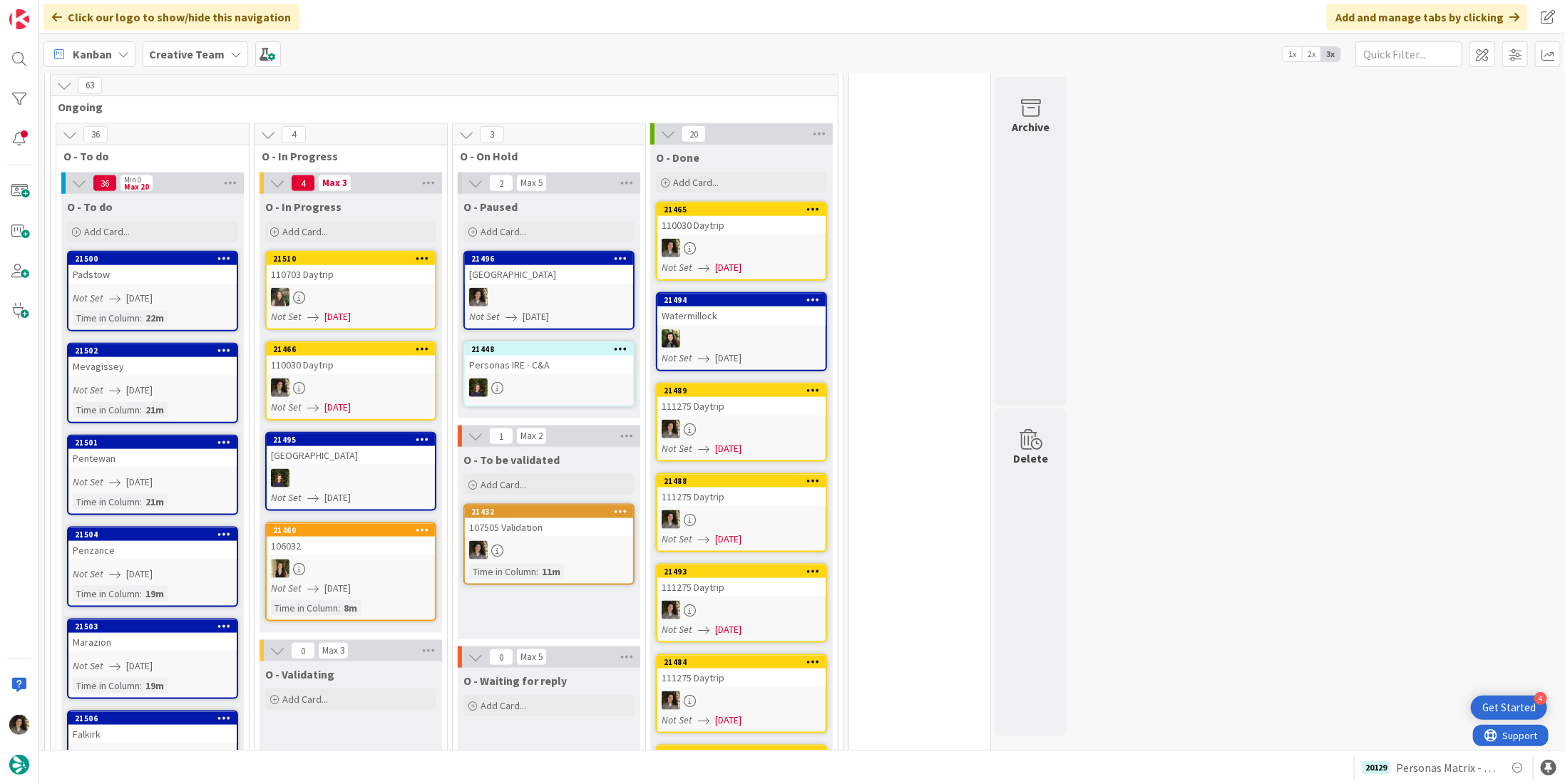
click at [340, 400] on span "[DATE]" at bounding box center [338, 408] width 26 height 15
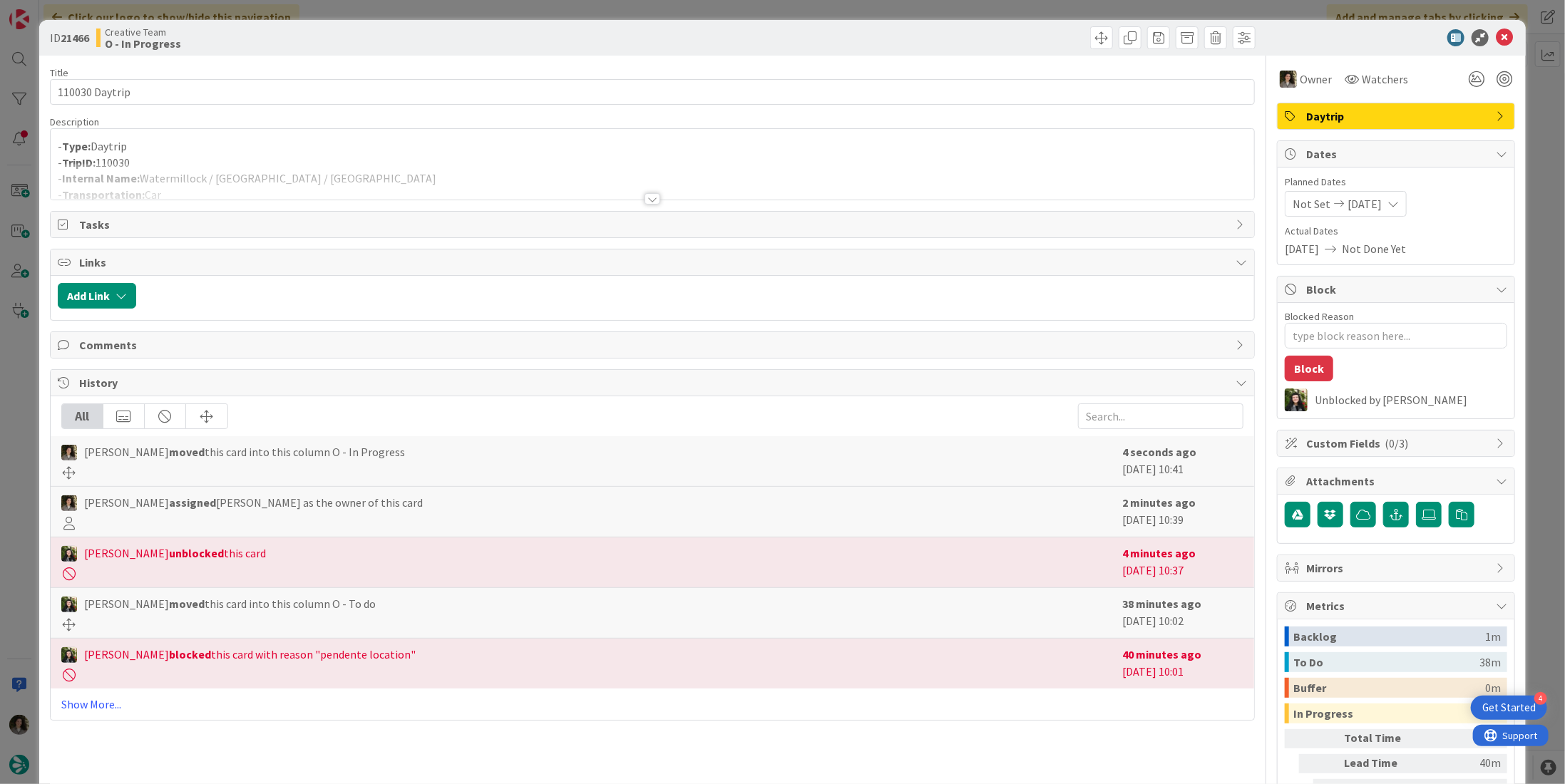
drag, startPoint x: 436, startPoint y: 161, endPoint x: 377, endPoint y: 171, distance: 59.8
click at [435, 160] on p "- TripID: 110030" at bounding box center [652, 163] width 1189 height 16
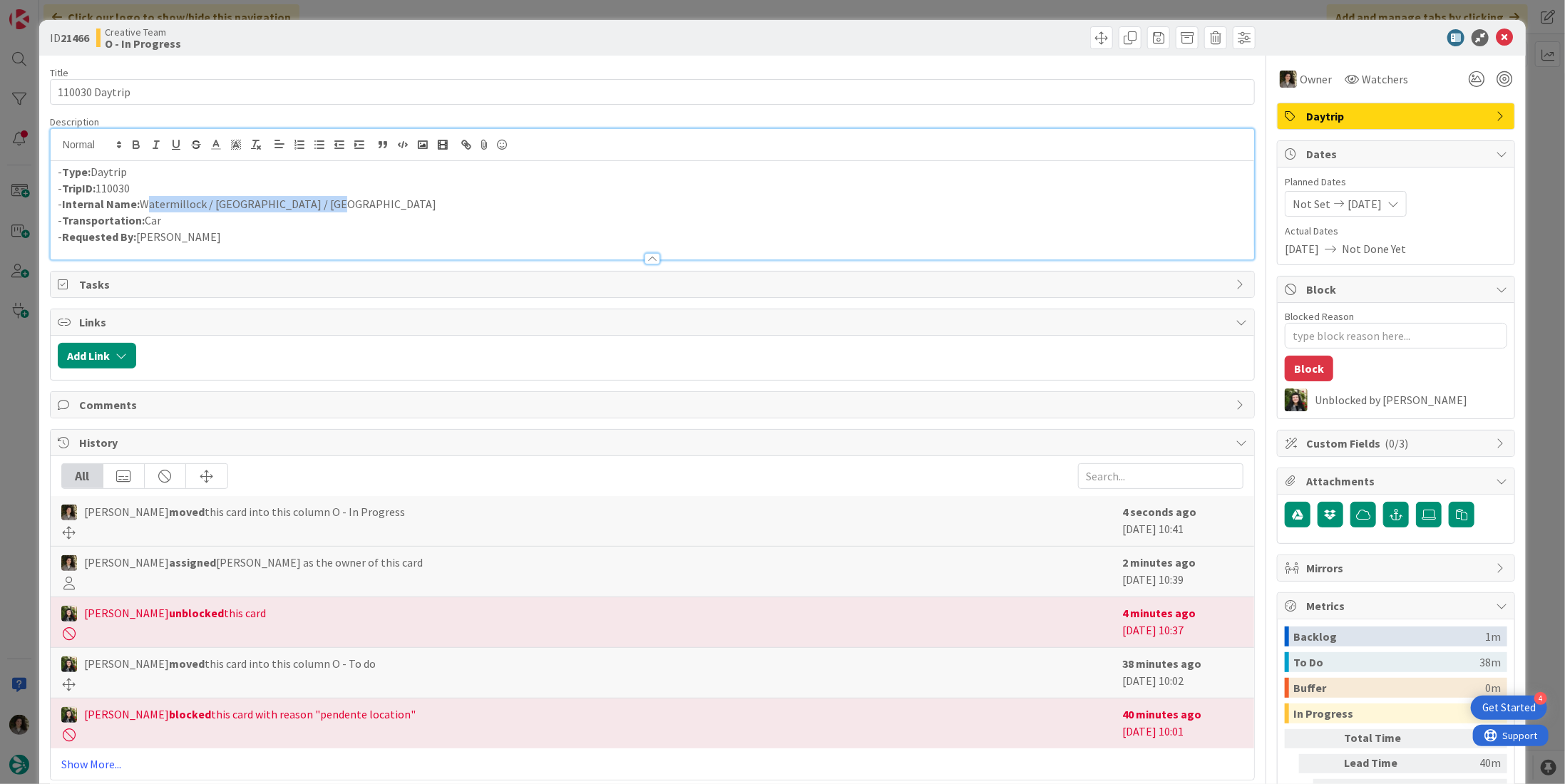
drag, startPoint x: 331, startPoint y: 210, endPoint x: 141, endPoint y: 208, distance: 190.0
click at [141, 208] on p "- Internal Name: Watermillock / Keswick / Watermillock" at bounding box center [652, 204] width 1189 height 16
copy p "Watermillock / [GEOGRAPHIC_DATA] / [GEOGRAPHIC_DATA]"
click at [1496, 34] on icon at bounding box center [1504, 37] width 17 height 17
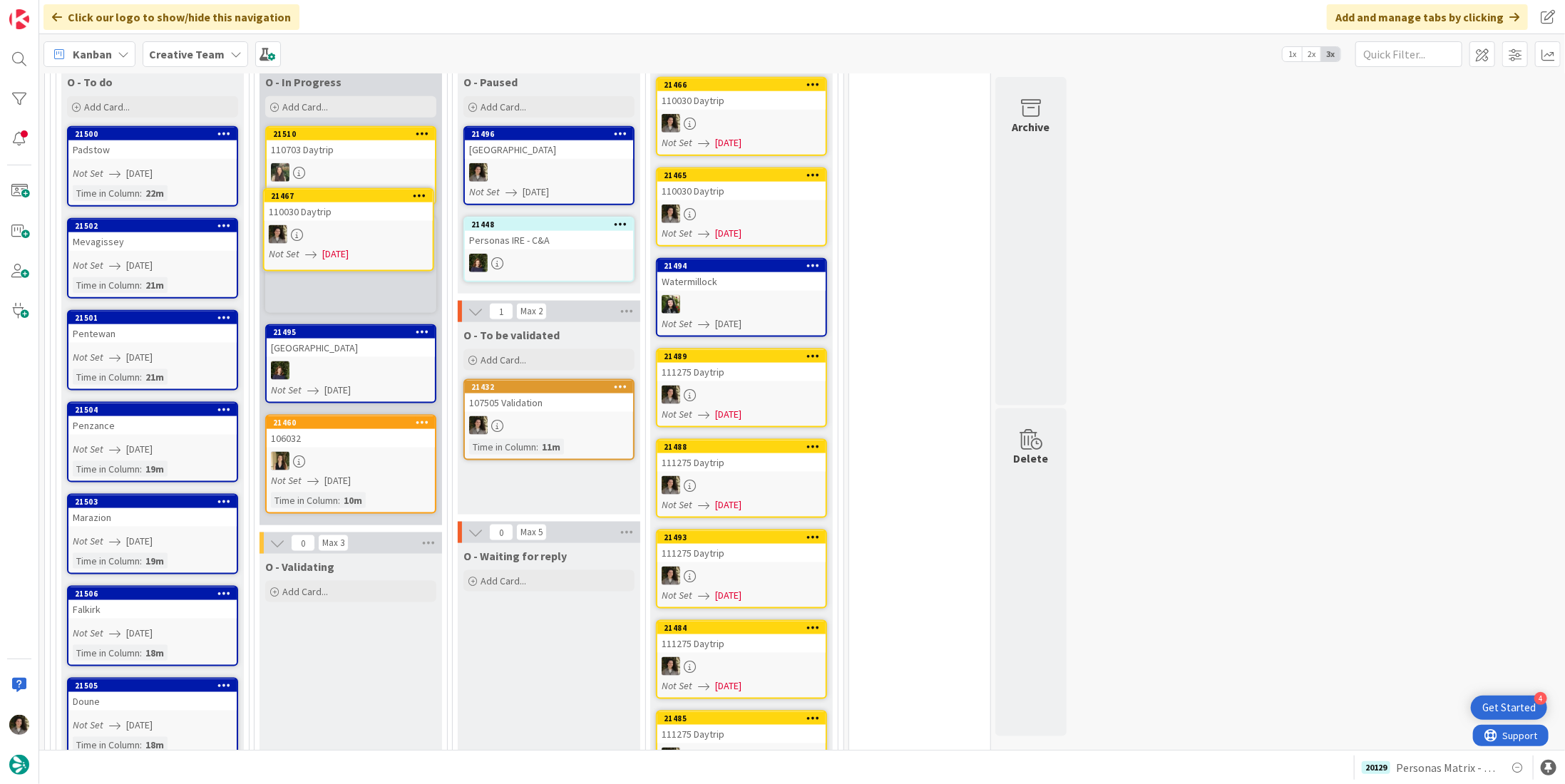
scroll to position [1104, 0]
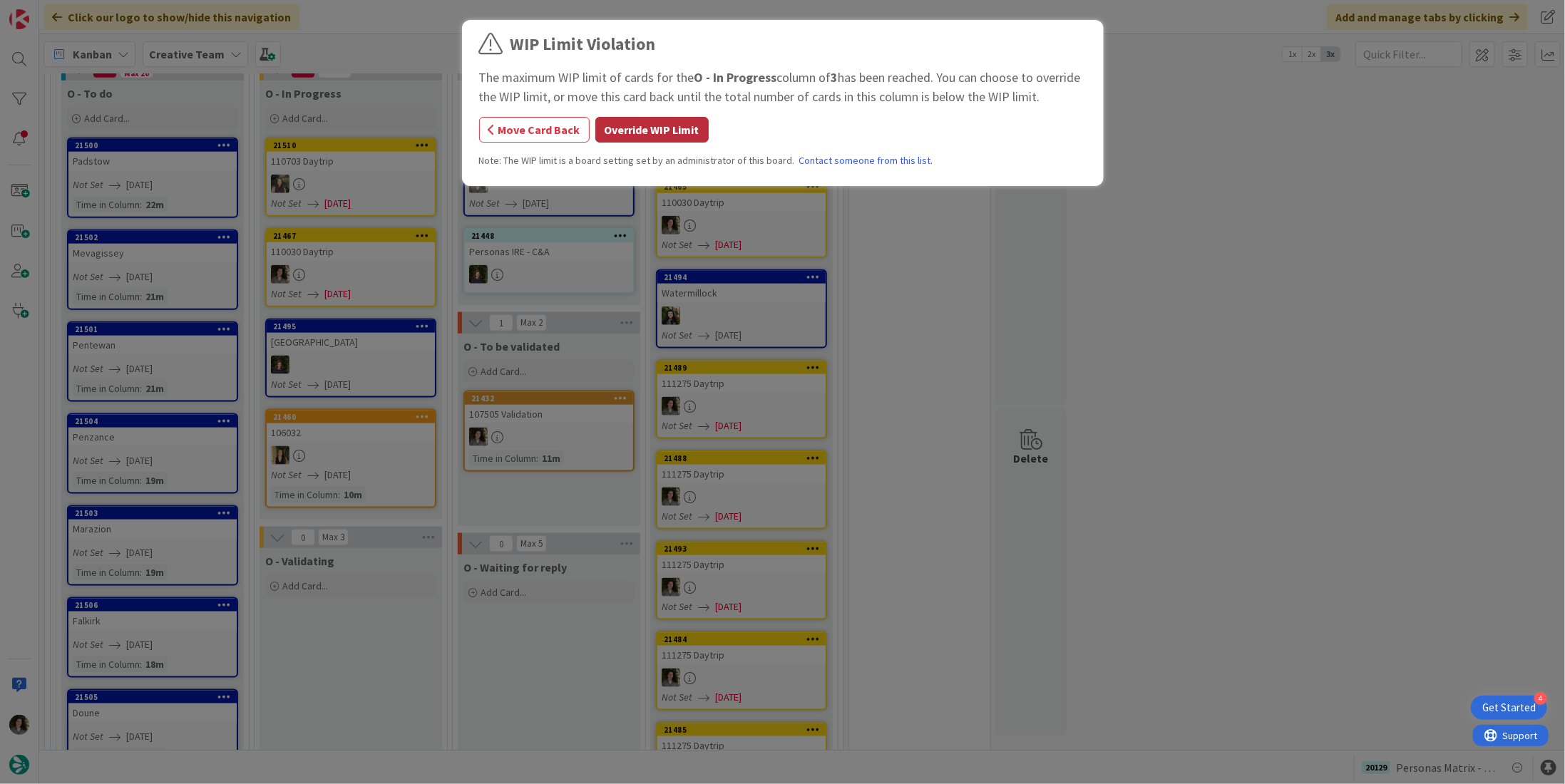
click at [652, 129] on button "Override WIP Limit" at bounding box center [652, 129] width 114 height 26
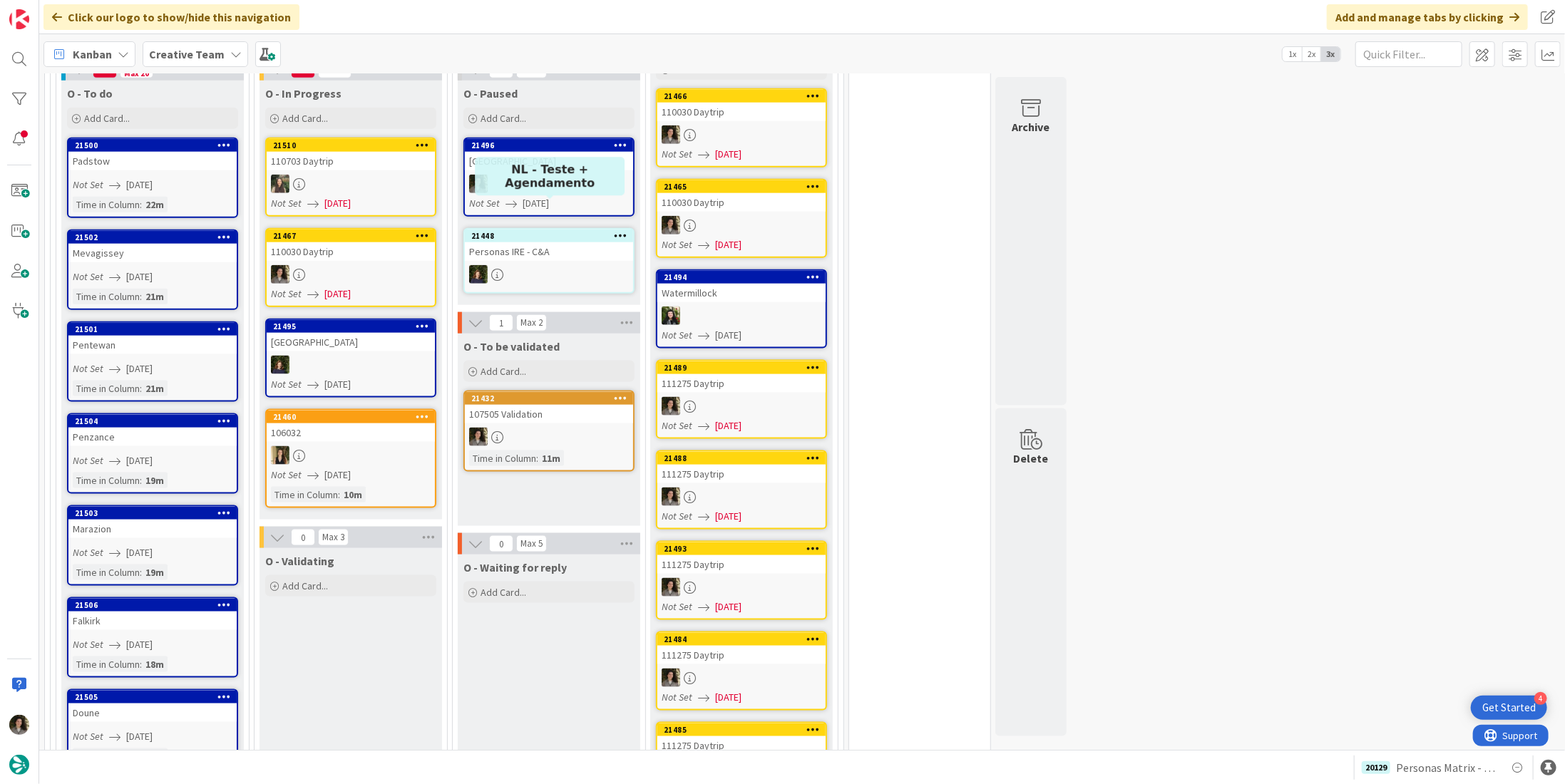
click at [351, 287] on span "[DATE]" at bounding box center [338, 294] width 26 height 15
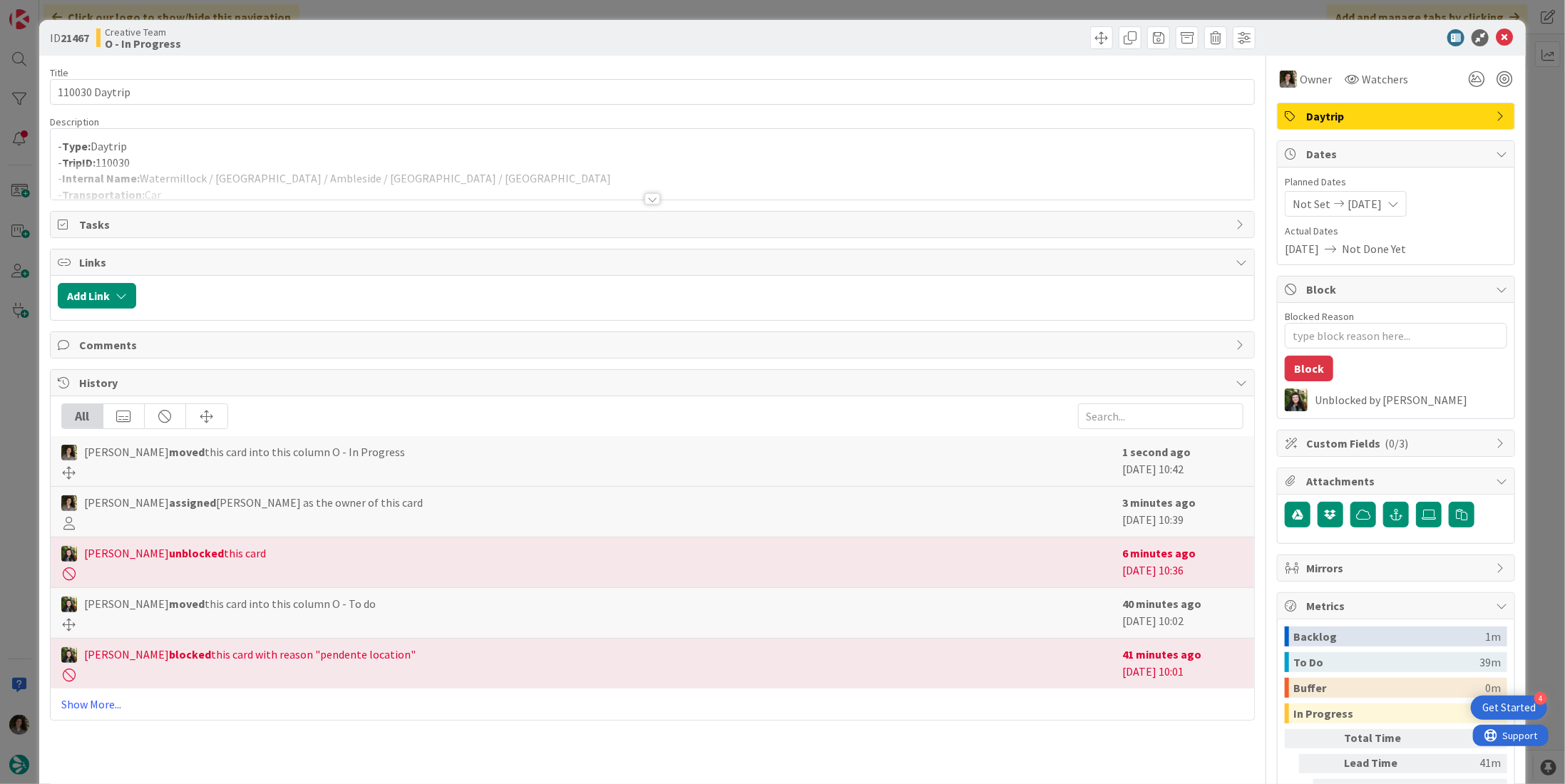
click at [470, 163] on div at bounding box center [652, 181] width 1203 height 36
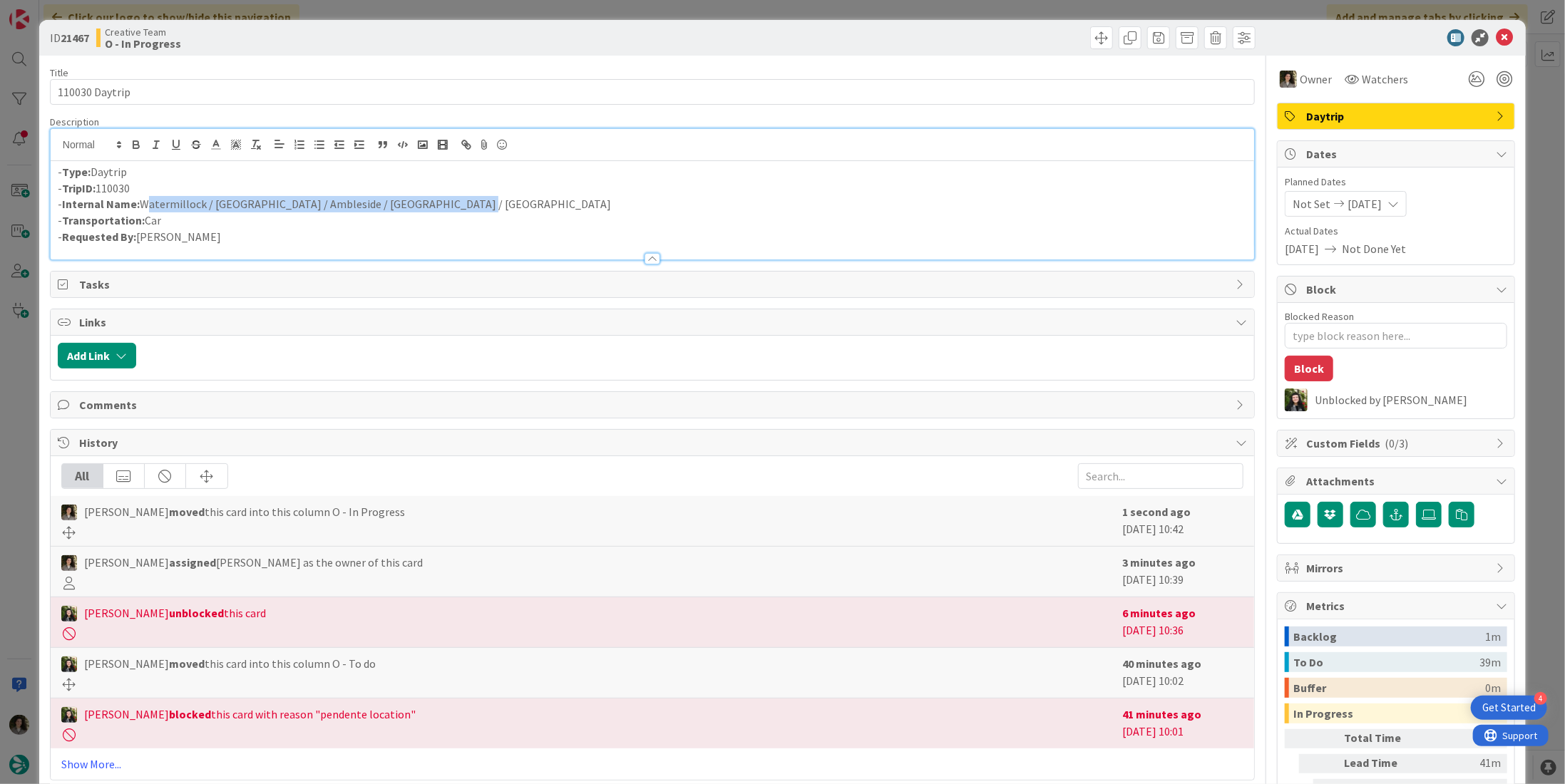
drag, startPoint x: 363, startPoint y: 202, endPoint x: 141, endPoint y: 202, distance: 222.0
click at [141, 202] on p "- Internal Name: Watermillock / Hawkshead / Ambleside / Windermere / Watermillo…" at bounding box center [652, 204] width 1189 height 16
copy p "Watermillock / [GEOGRAPHIC_DATA] / Ambleside / [GEOGRAPHIC_DATA] / [GEOGRAPHIC_…"
click at [1496, 38] on icon at bounding box center [1504, 37] width 17 height 17
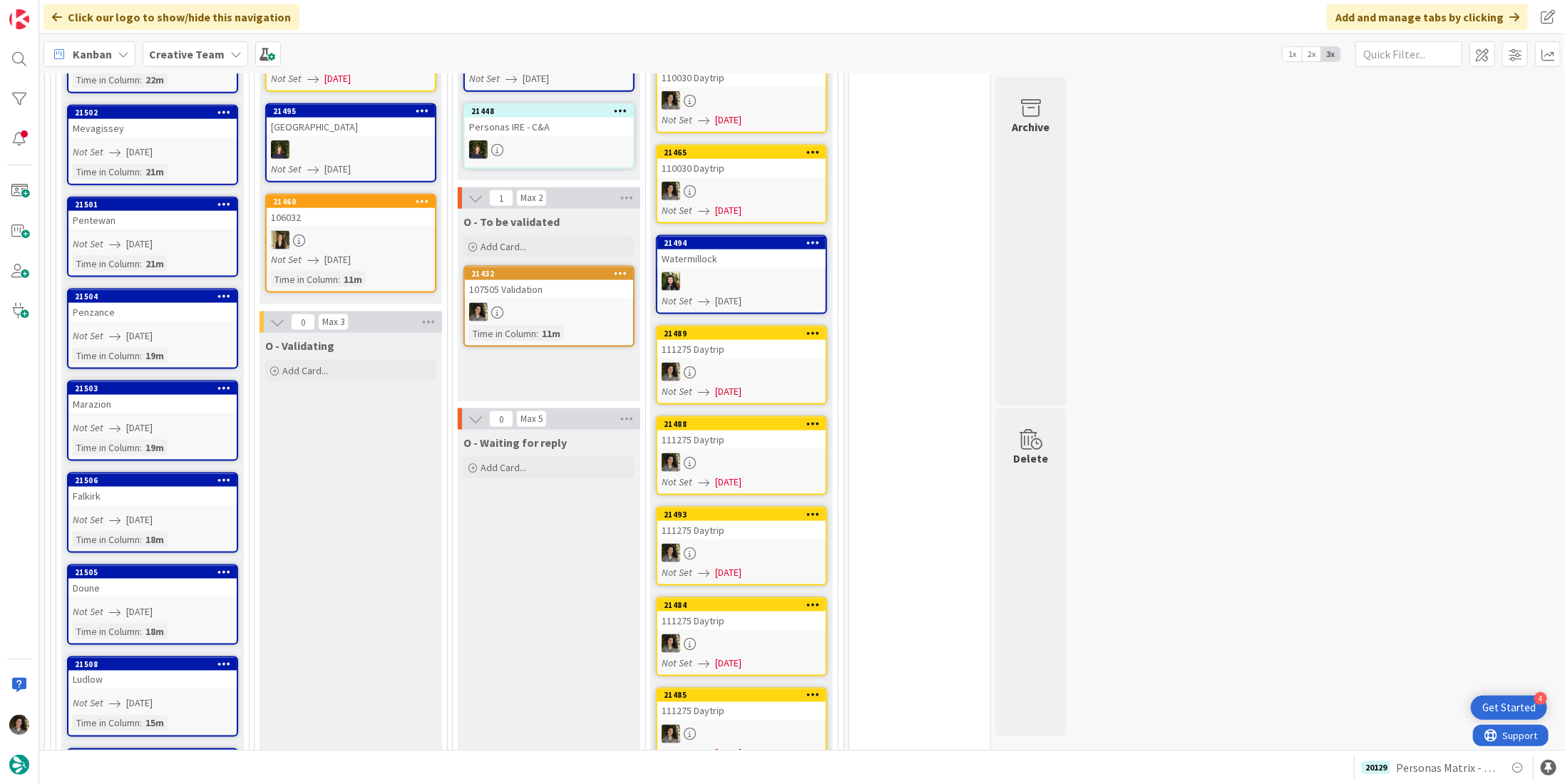
scroll to position [944, 0]
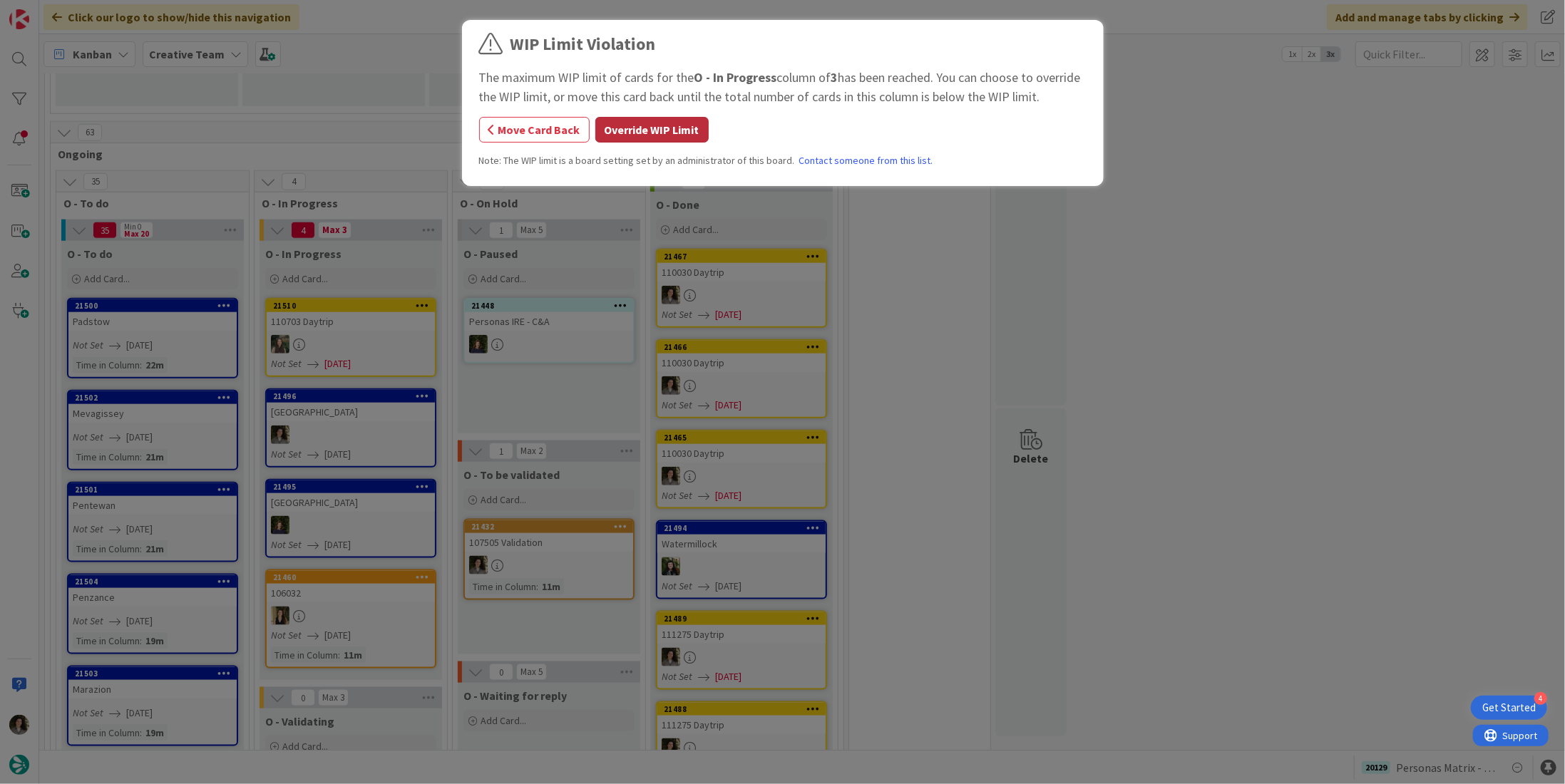
click at [625, 136] on button "Override WIP Limit" at bounding box center [652, 129] width 114 height 26
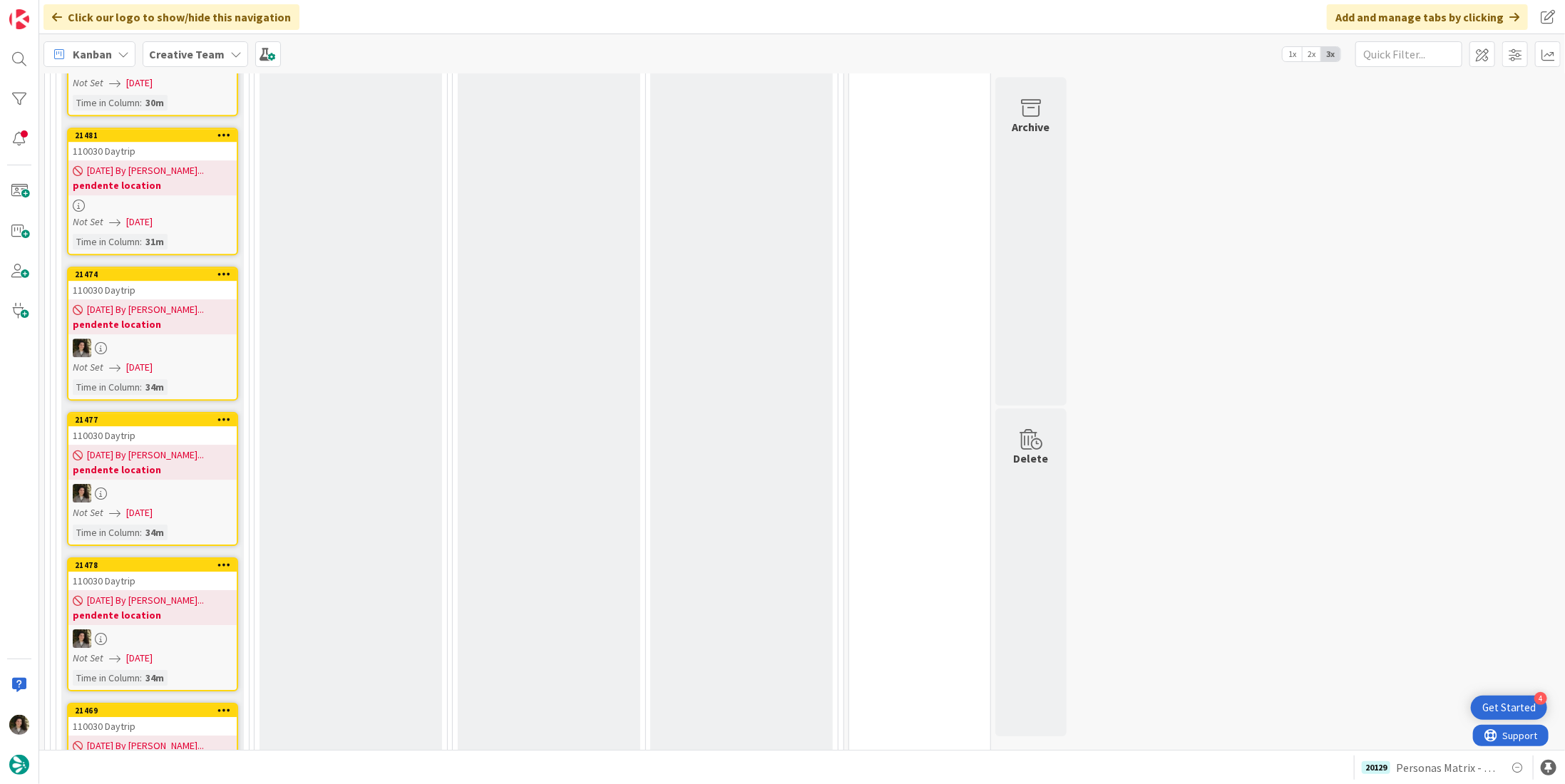
scroll to position [2868, 0]
click at [150, 299] on link "21474 110030 Daytrip 08/22/2025 By Beatriz... pendente location Not Set 08/22/2…" at bounding box center [152, 333] width 171 height 134
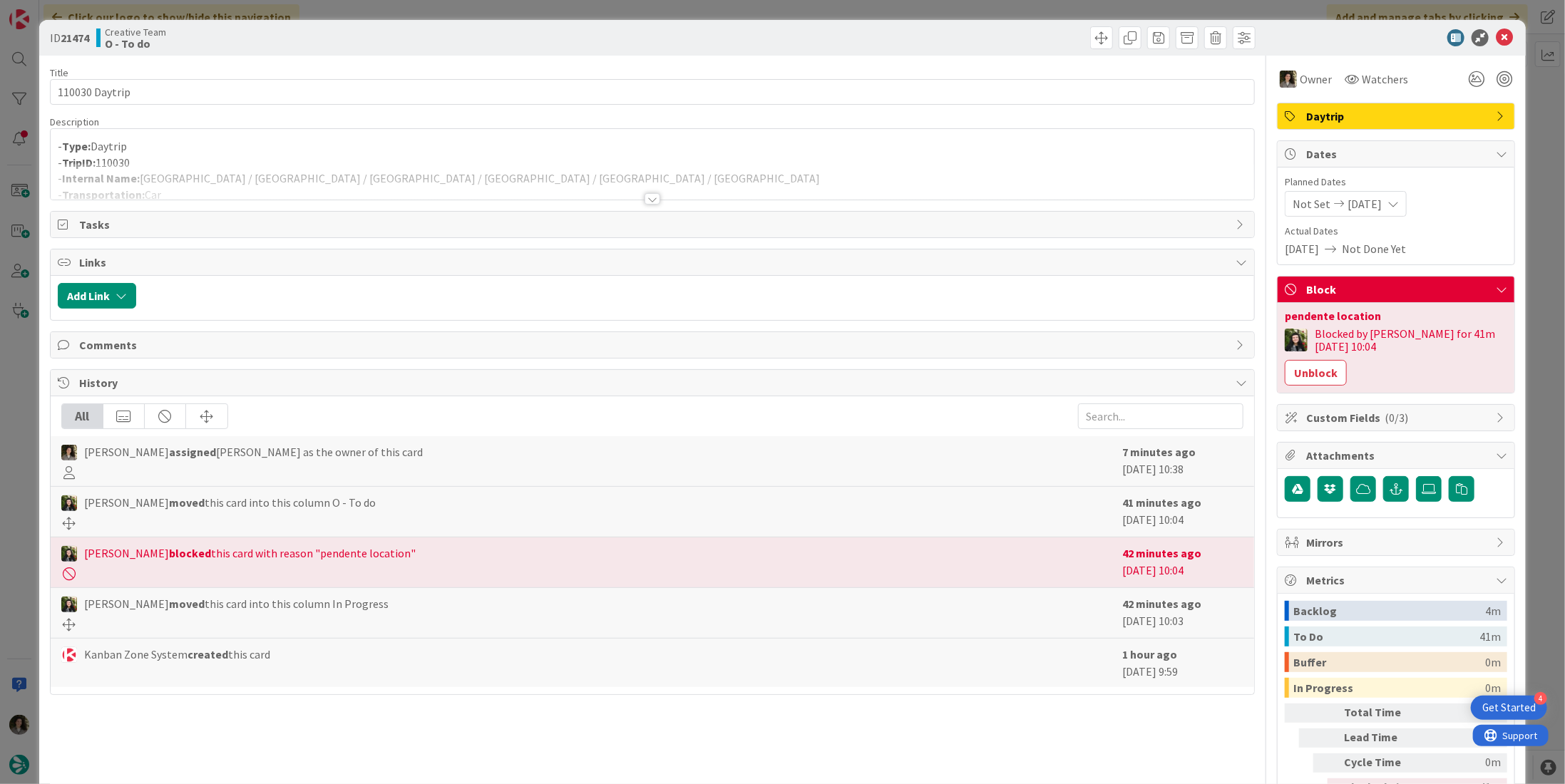
click at [648, 196] on div at bounding box center [652, 199] width 16 height 12
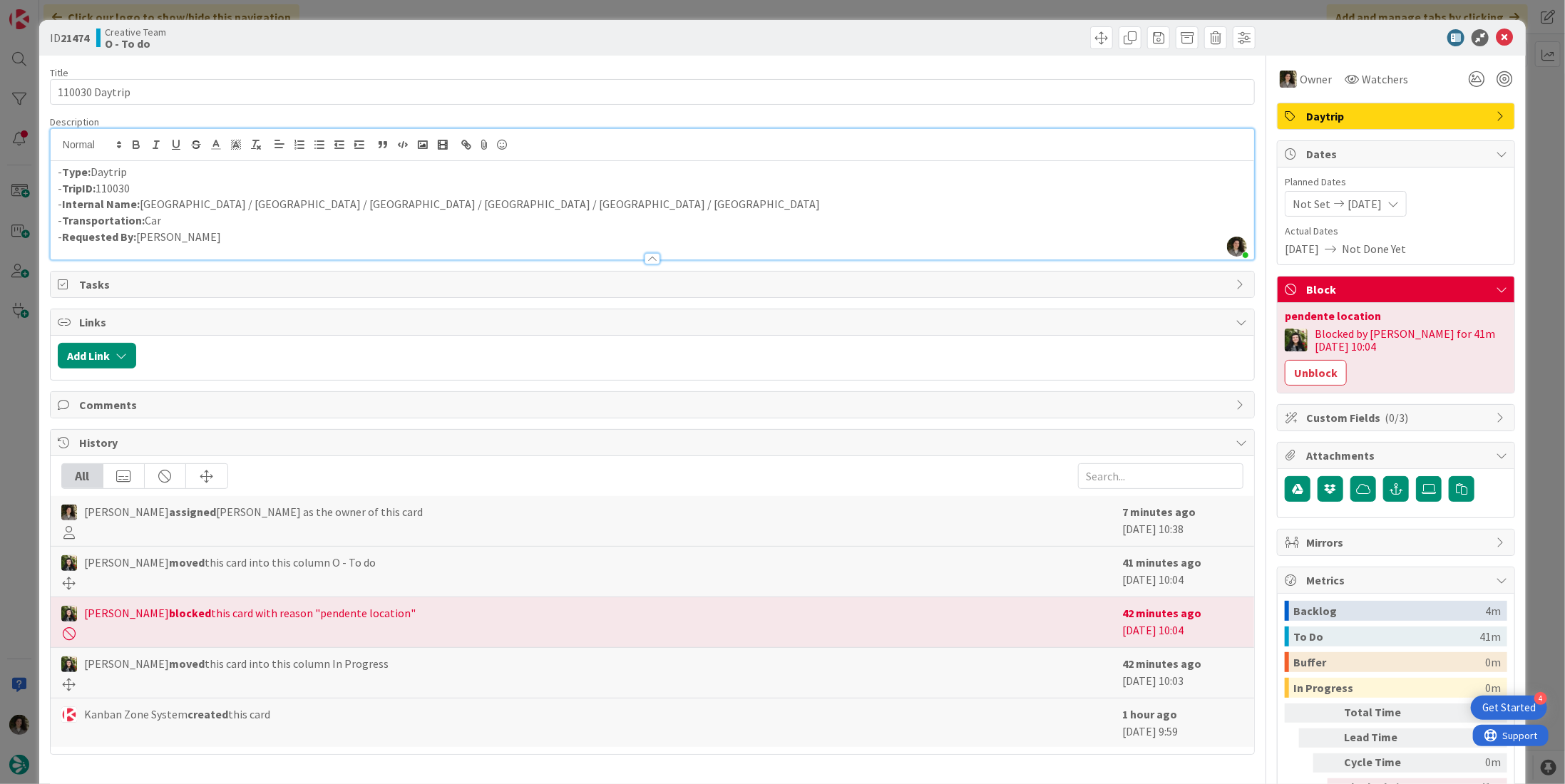
drag, startPoint x: 142, startPoint y: 199, endPoint x: 397, endPoint y: 212, distance: 255.3
click at [397, 212] on div "- Type: Daytrip - TripID: 110030 - Internal Name: Devon / Bath / Cheddar / Glas…" at bounding box center [652, 210] width 1203 height 98
drag, startPoint x: 1494, startPoint y: 33, endPoint x: 1176, endPoint y: 56, distance: 318.8
click at [1496, 33] on icon at bounding box center [1504, 37] width 17 height 17
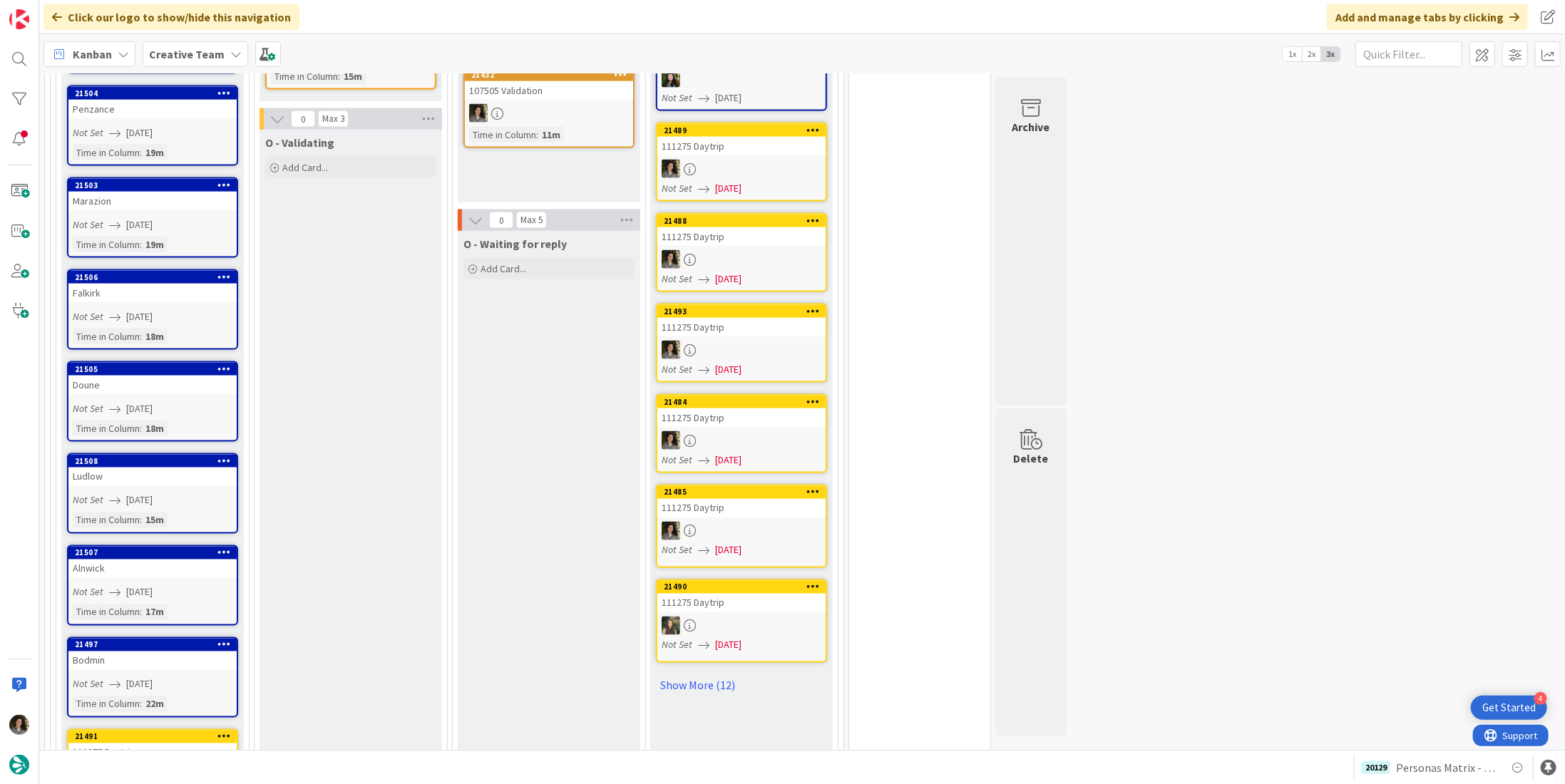
scroll to position [1443, 0]
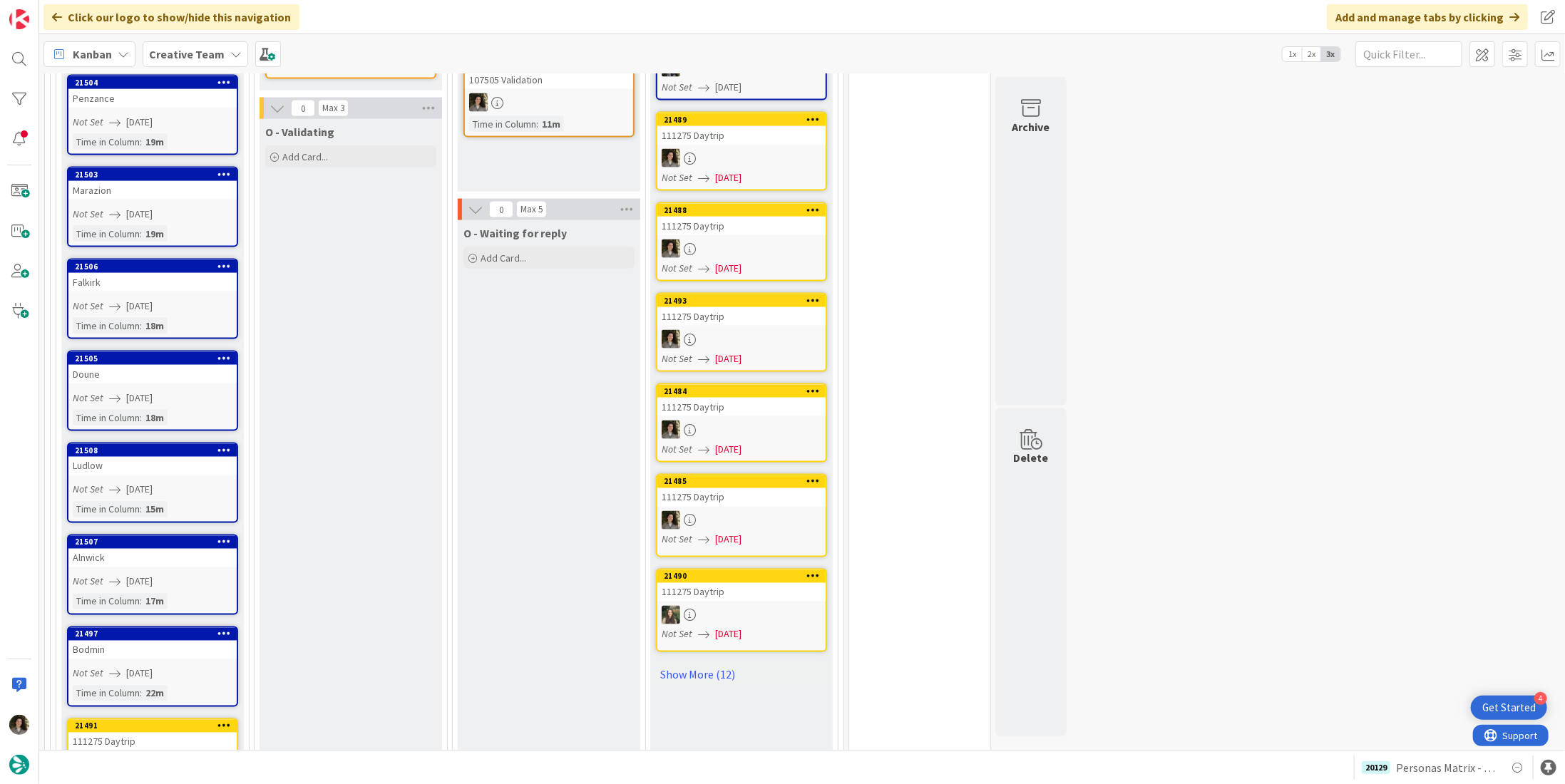
click at [136, 299] on span "[DATE]" at bounding box center [139, 306] width 26 height 15
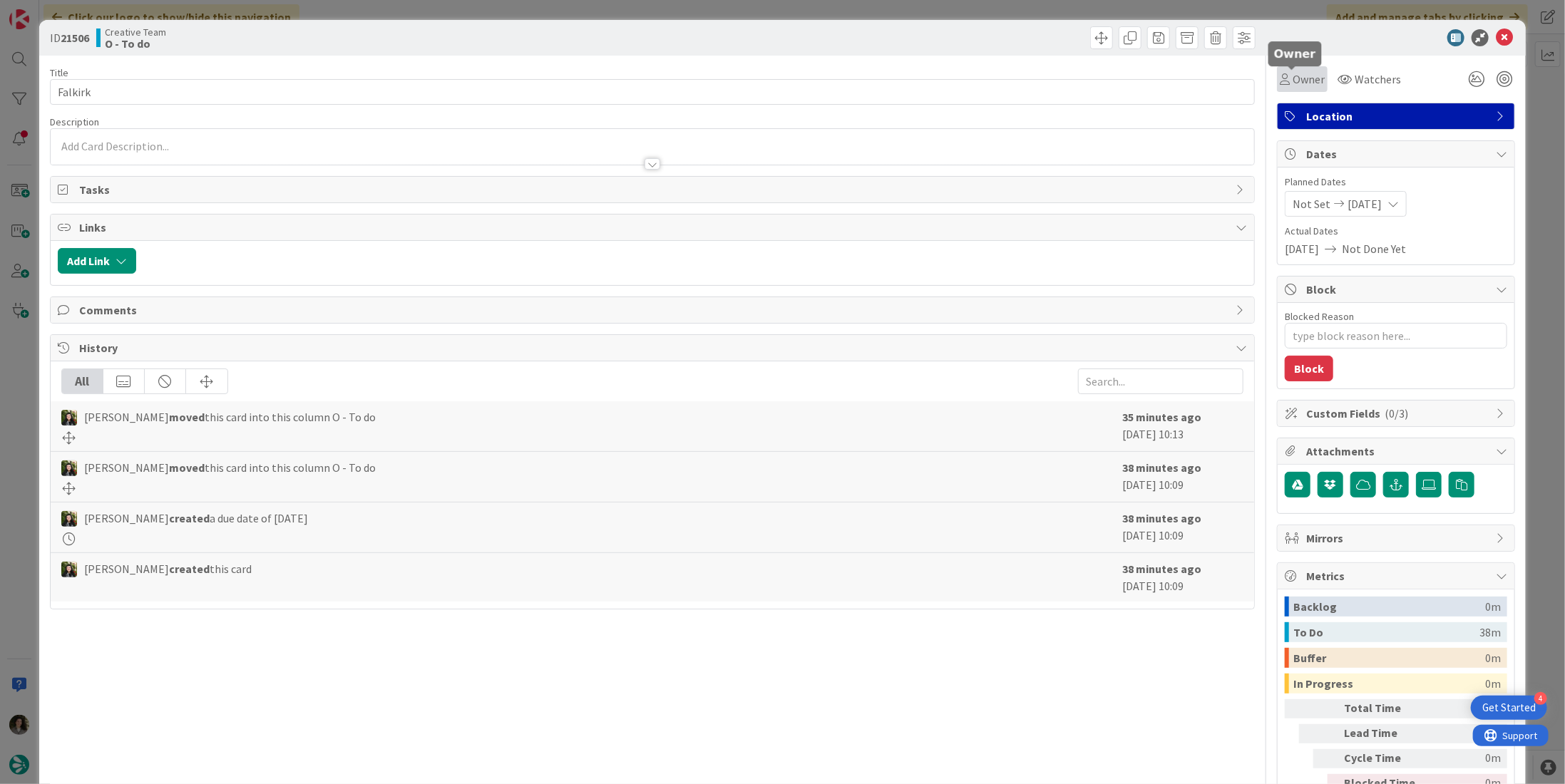
click at [1296, 71] on span "Owner" at bounding box center [1308, 79] width 32 height 17
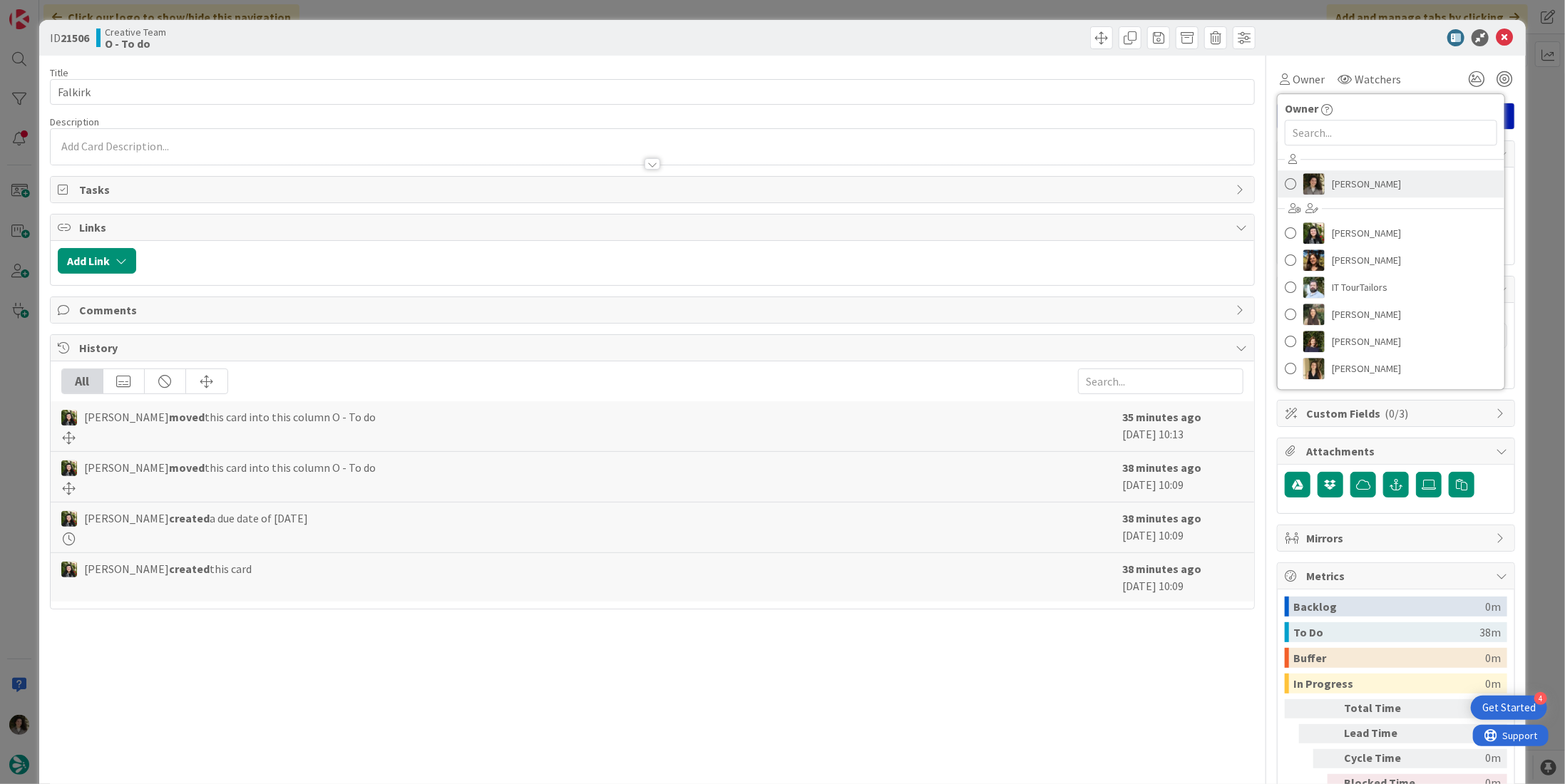
click at [1380, 193] on span "[PERSON_NAME]" at bounding box center [1366, 184] width 69 height 21
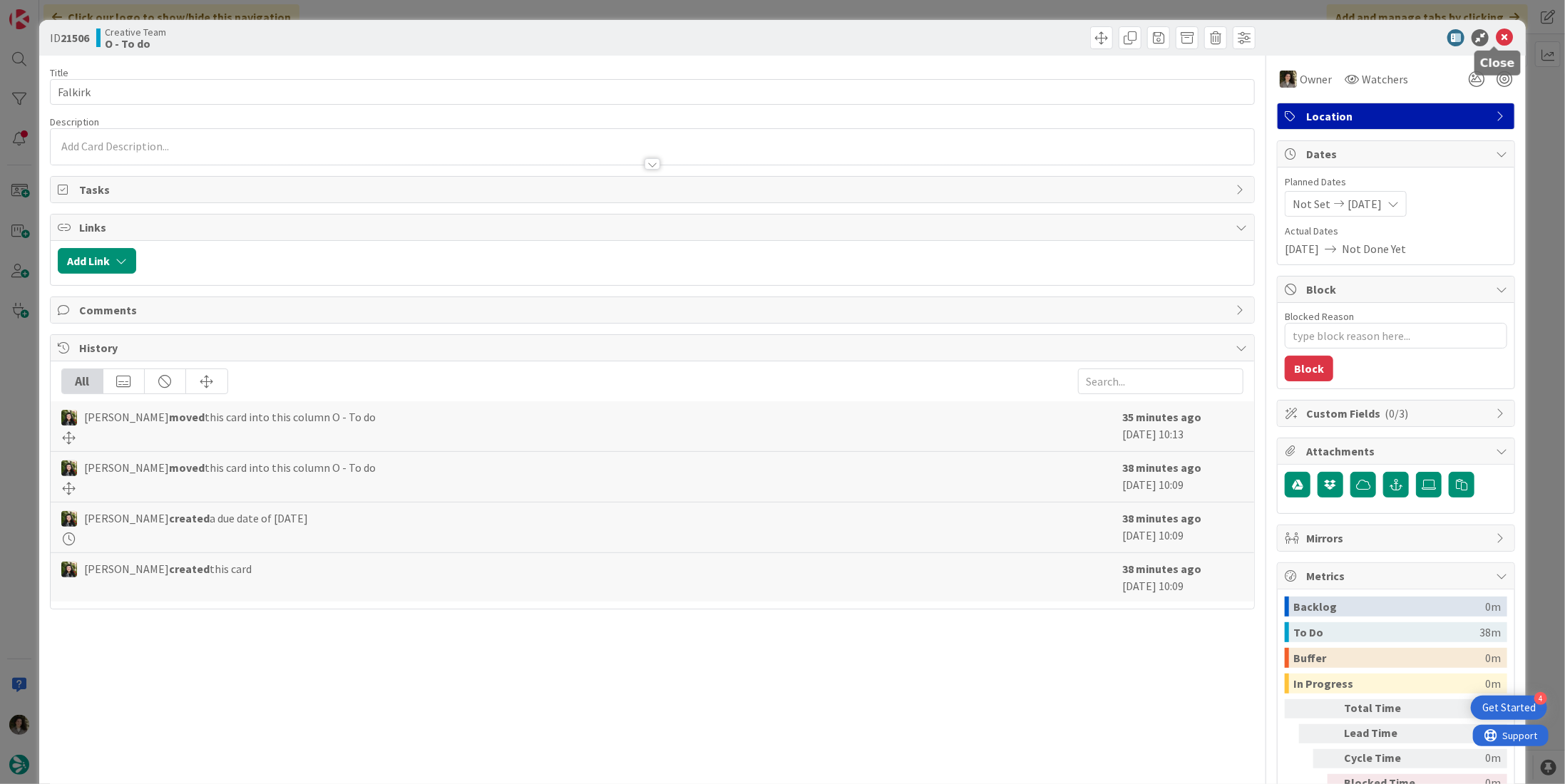
click at [1496, 35] on icon at bounding box center [1504, 37] width 17 height 17
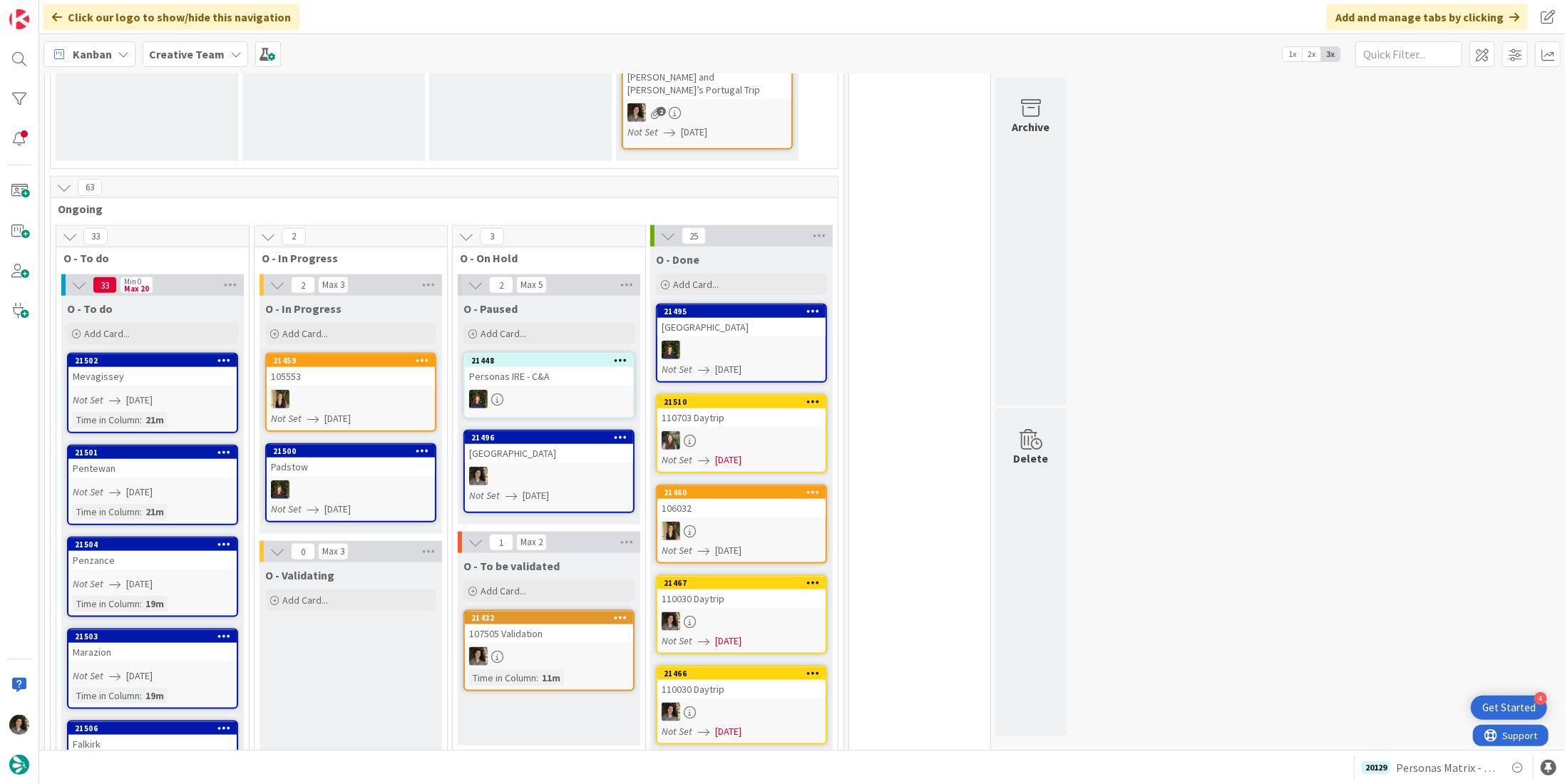
scroll to position [1069, 0]
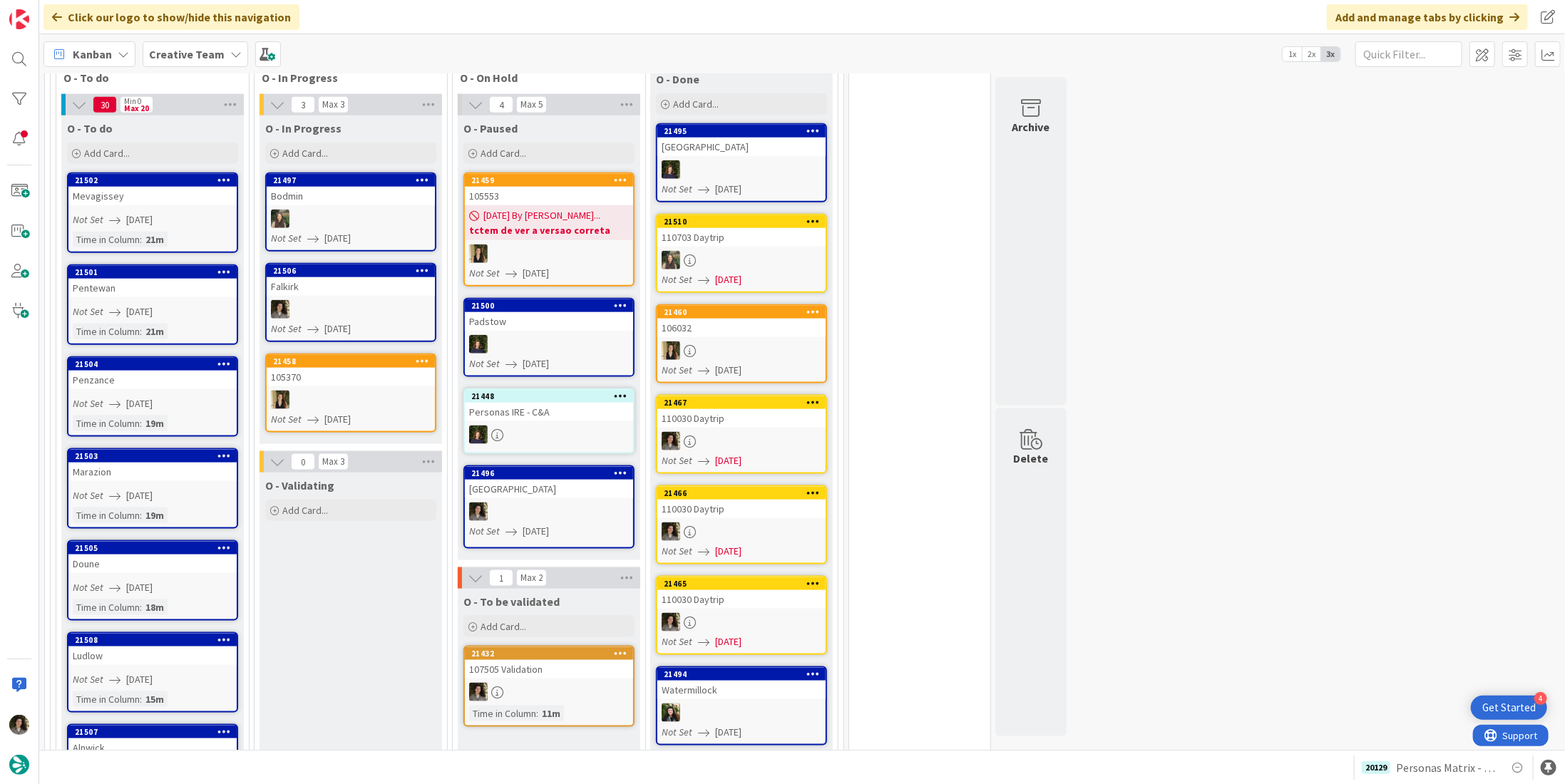
click at [530, 480] on div "[GEOGRAPHIC_DATA]" at bounding box center [549, 489] width 168 height 19
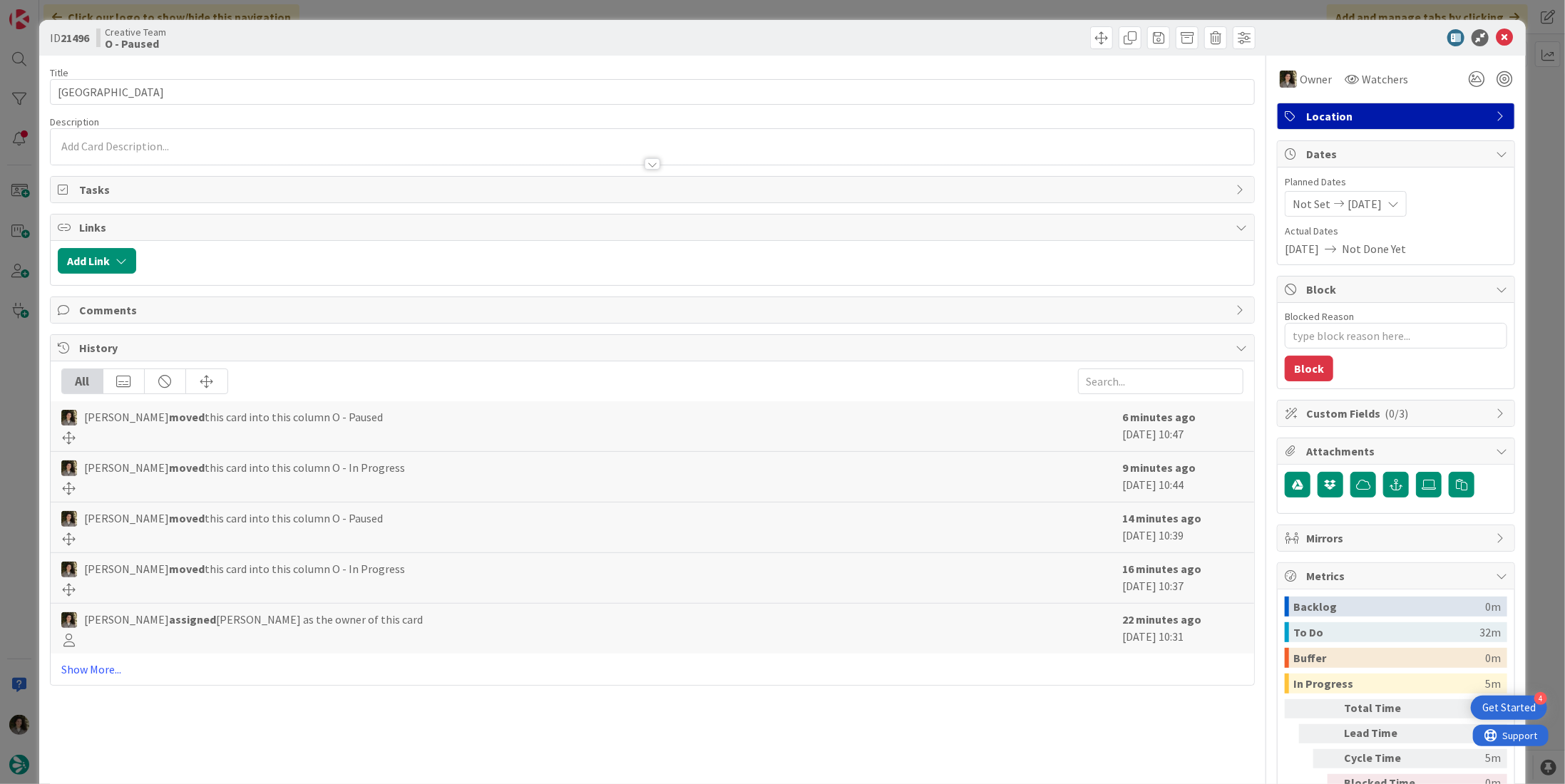
type textarea "x"
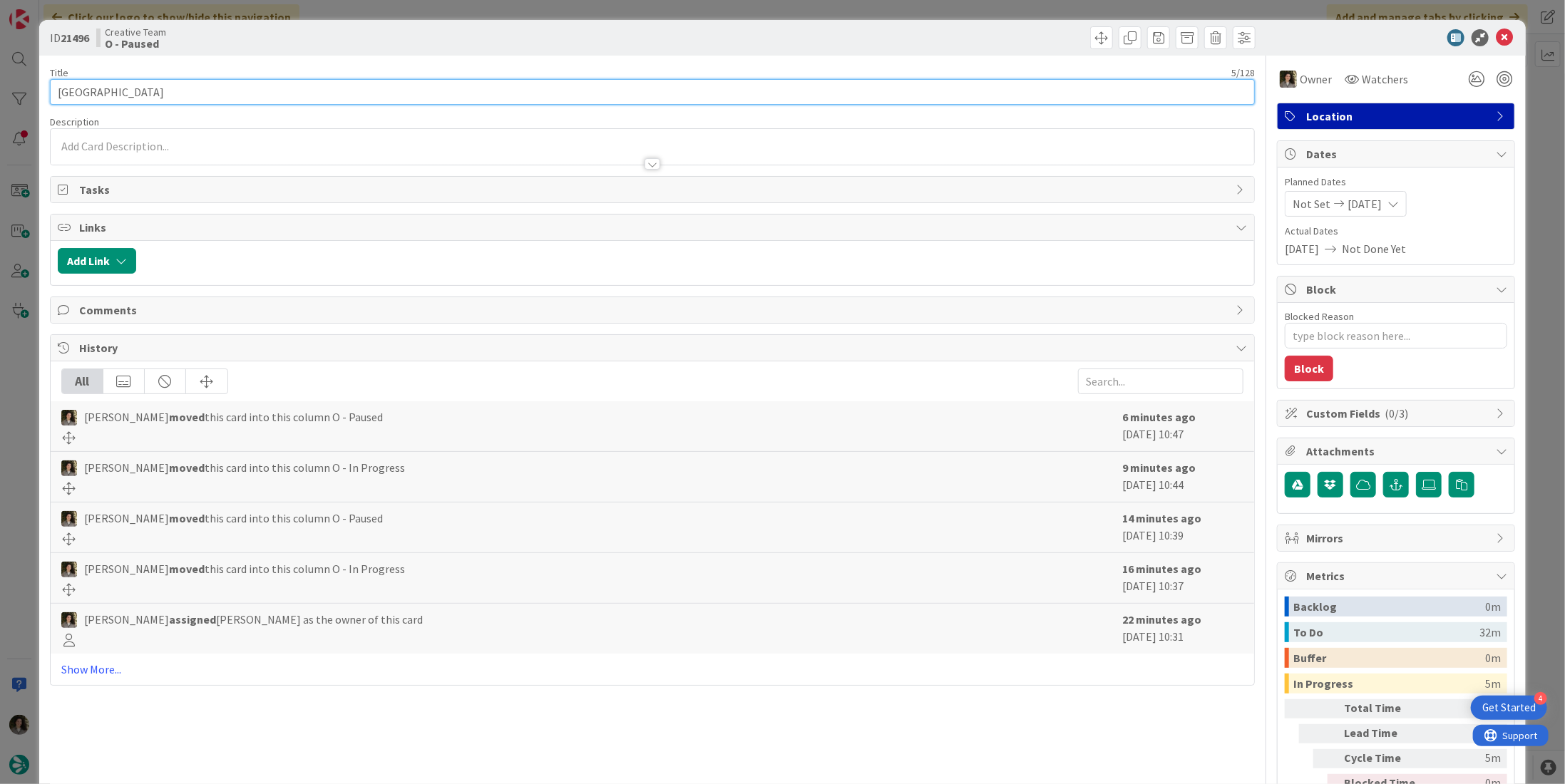
click at [0, 89] on html "4 Get Started Click our logo to show/hide this navigation Add and manage tabs b…" at bounding box center [782, 392] width 1565 height 784
type input "Seaton"
type textarea "x"
type input "Seaton"
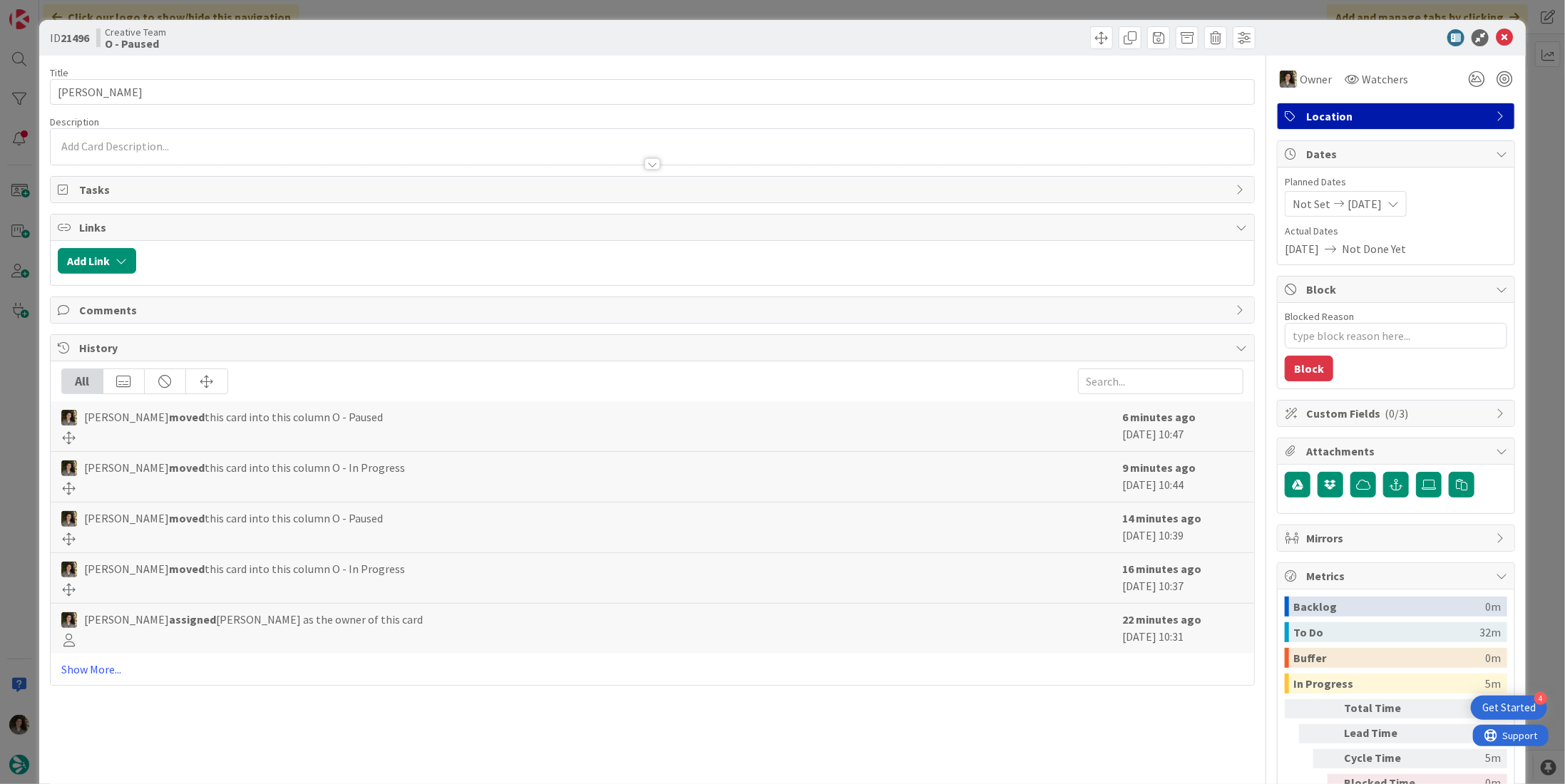
drag, startPoint x: 395, startPoint y: 58, endPoint x: 409, endPoint y: 56, distance: 14.1
click at [394, 58] on div "Title 6 / 128 Seaton Description Owner Watchers Location Tasks Links Add Link C…" at bounding box center [652, 444] width 1205 height 777
click at [1497, 38] on icon at bounding box center [1504, 37] width 17 height 17
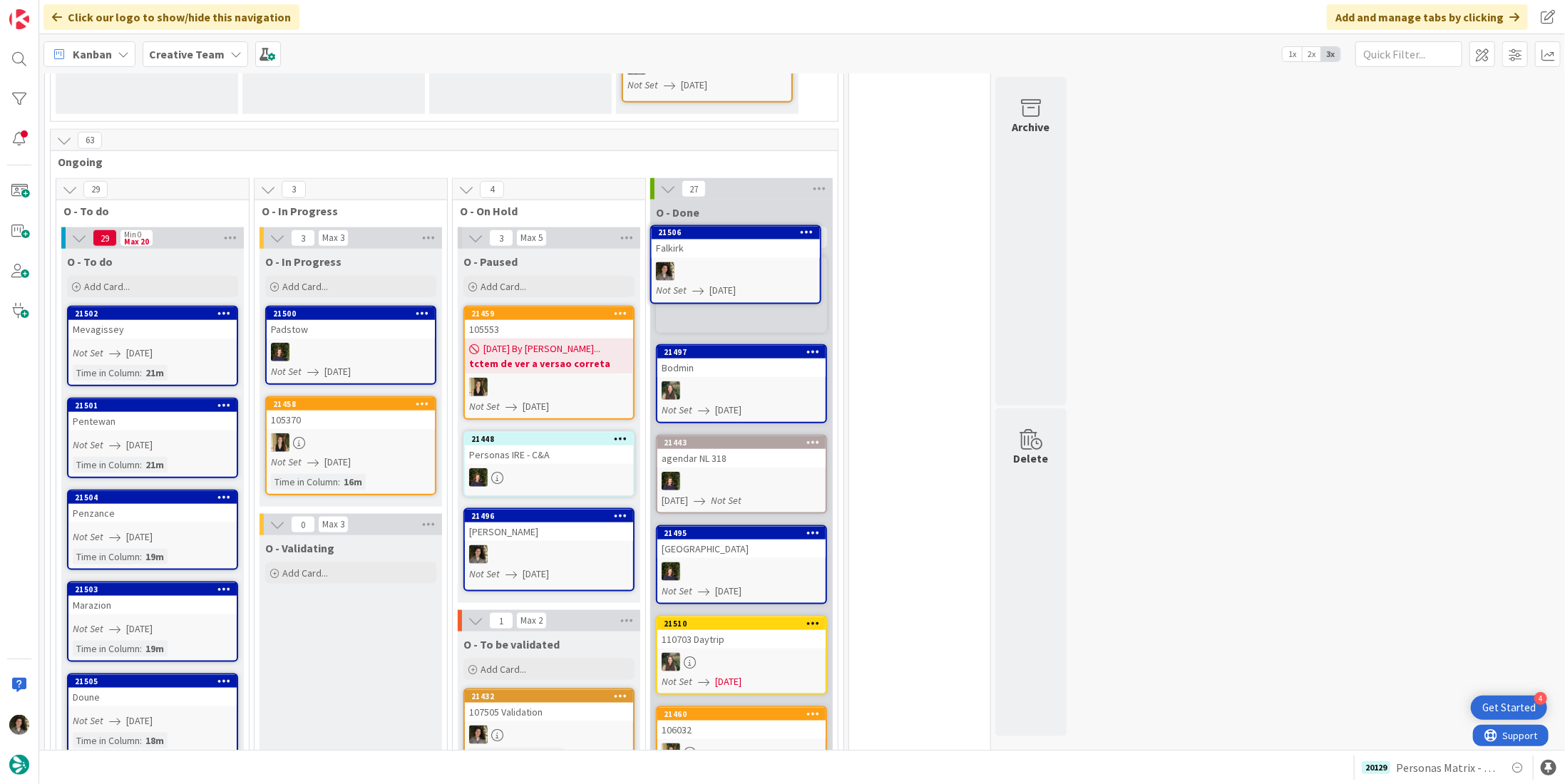
scroll to position [931, 0]
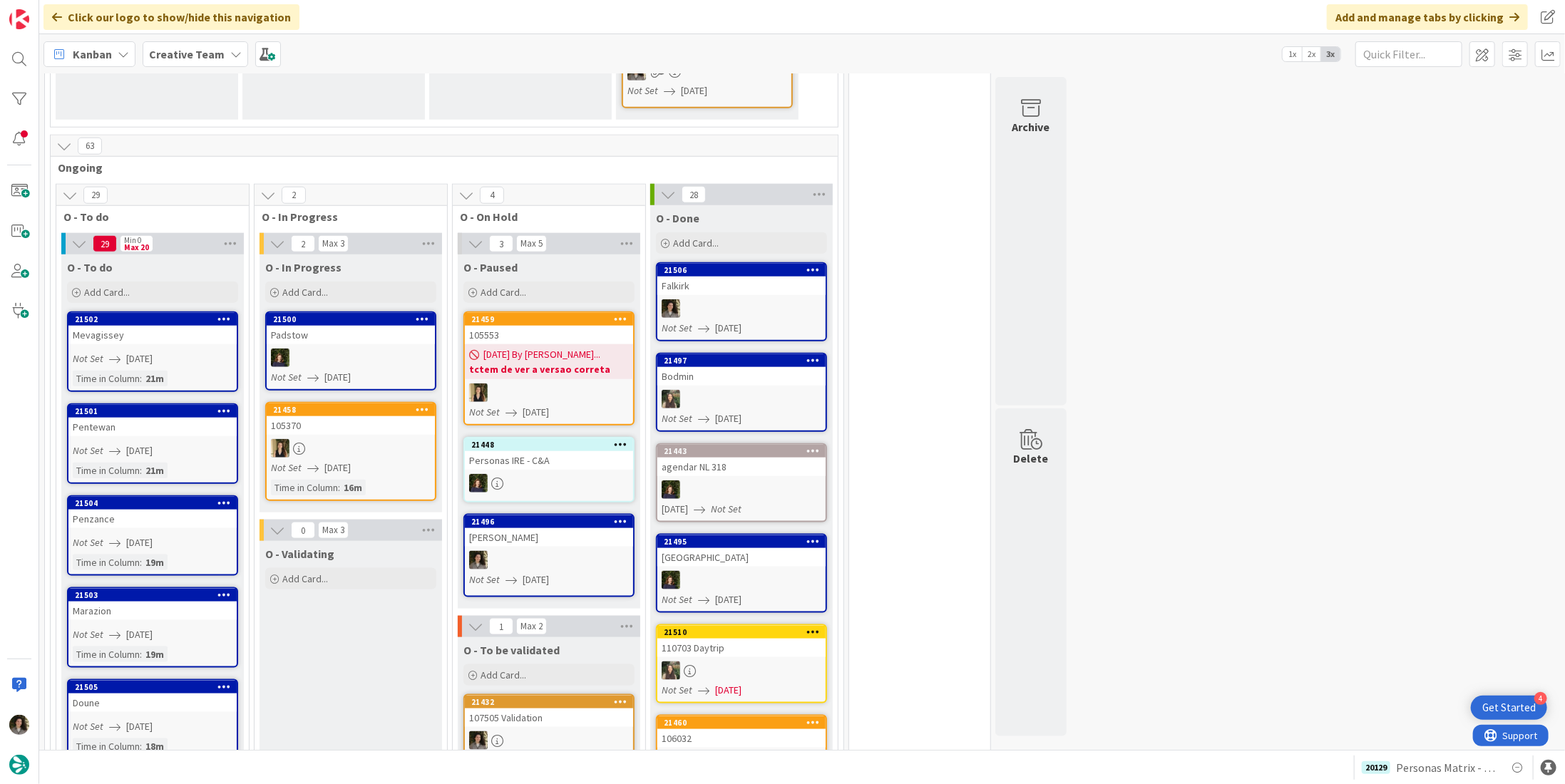
click at [749, 300] on div at bounding box center [741, 309] width 168 height 19
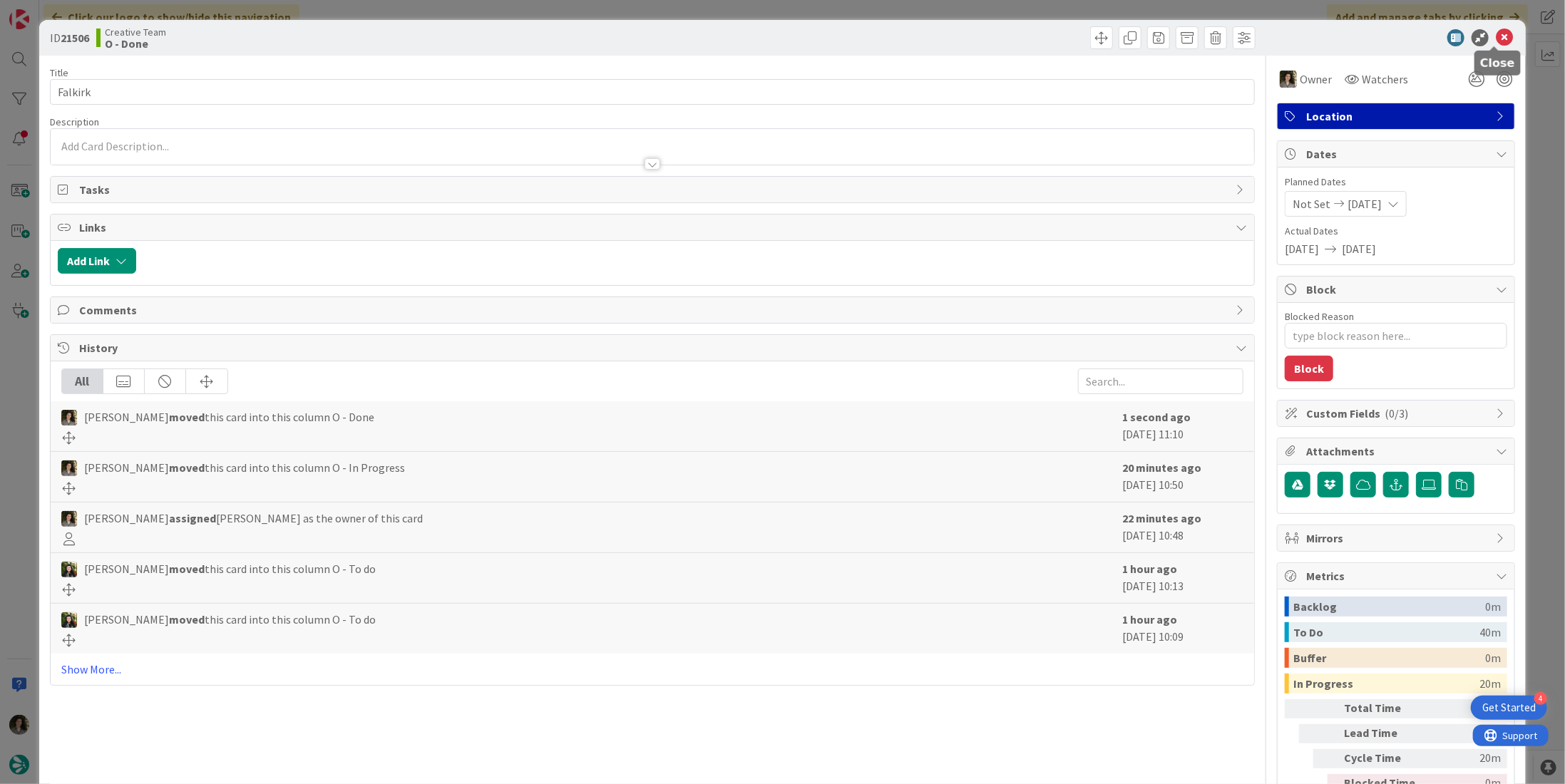
click at [1497, 38] on icon at bounding box center [1504, 37] width 17 height 17
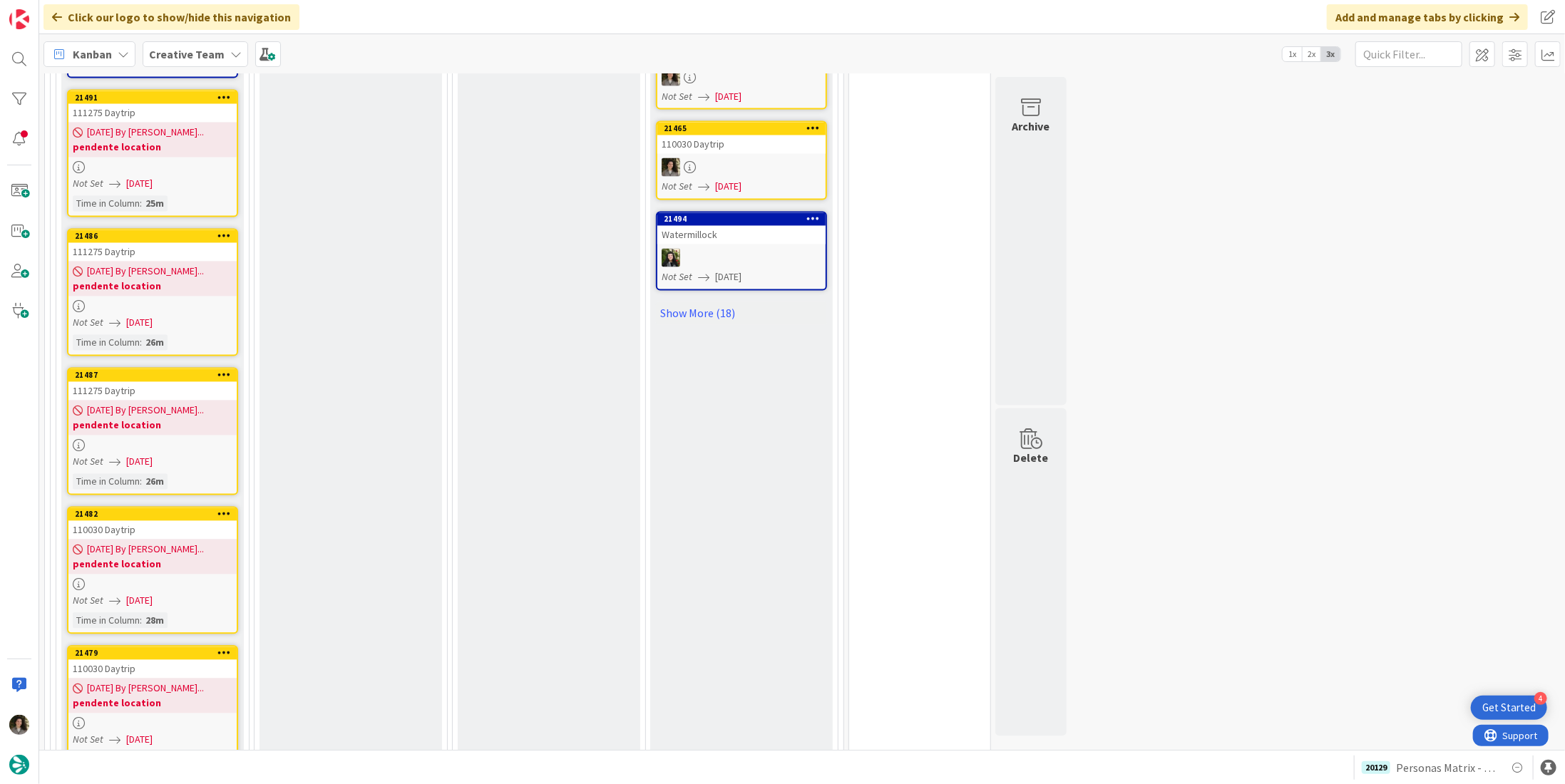
scroll to position [1715, 0]
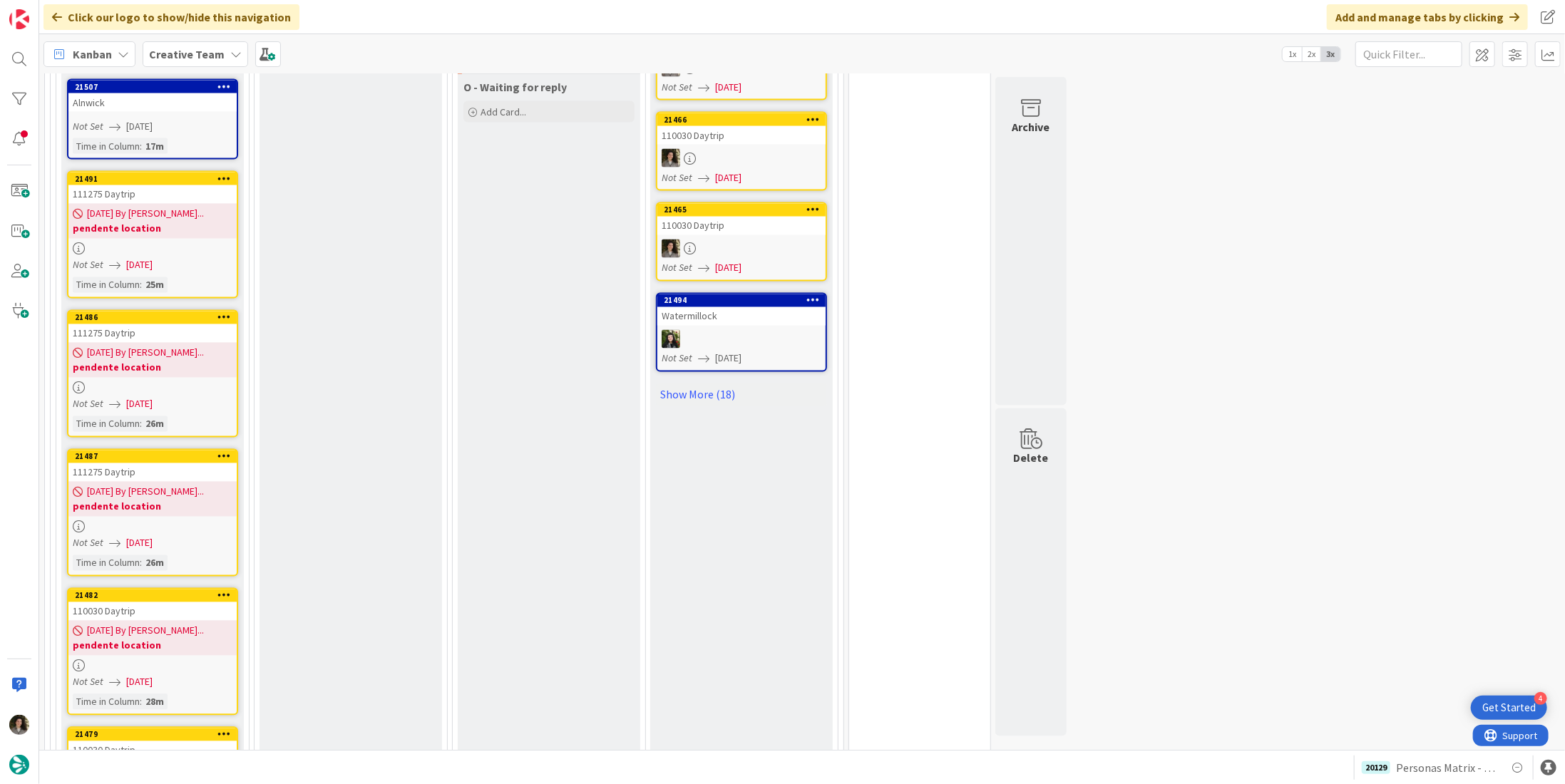
click at [156, 208] on link "21491 111275 Daytrip [DATE] By [PERSON_NAME]... pendente location Not Set [DATE…" at bounding box center [152, 235] width 171 height 128
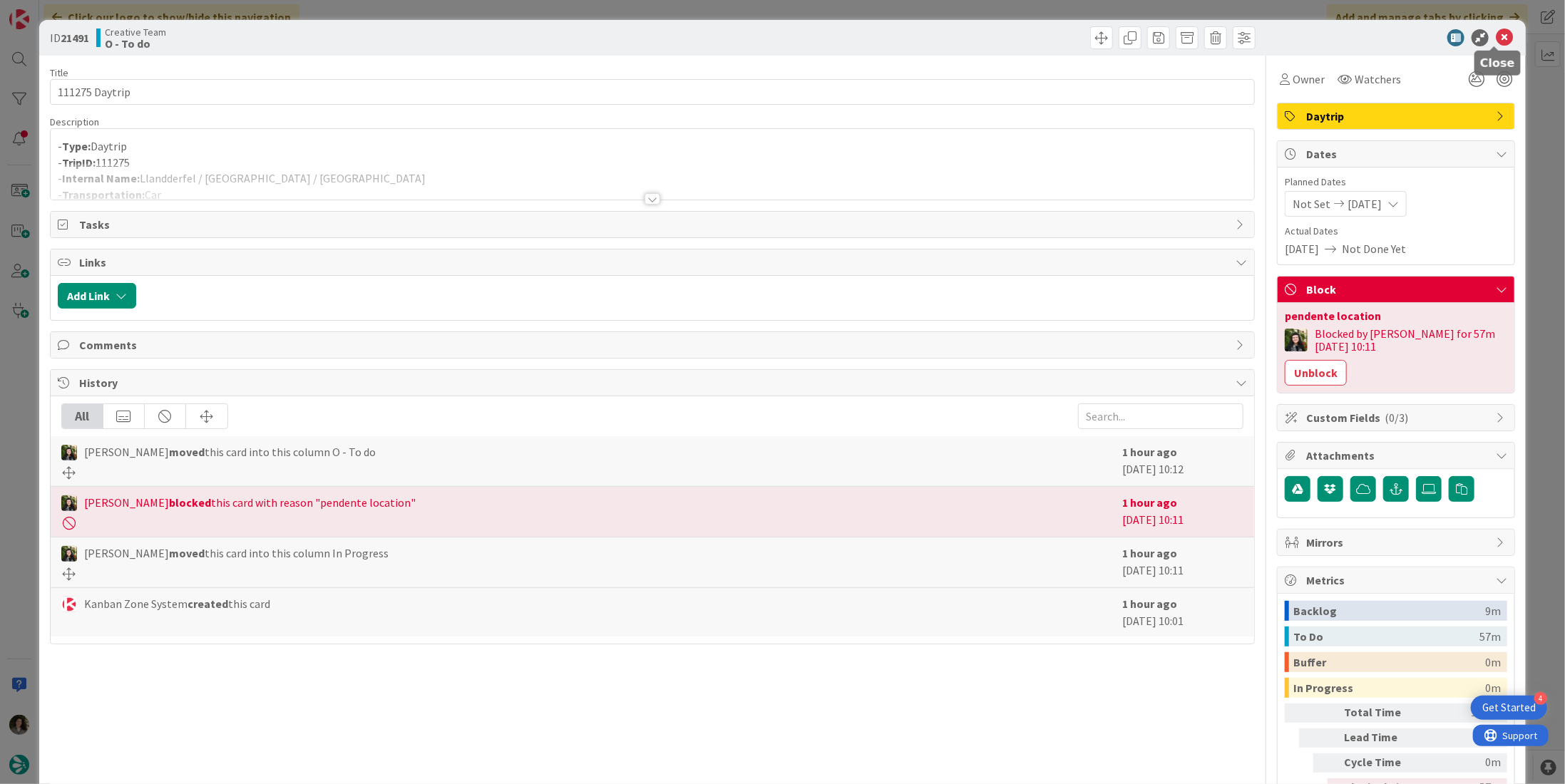
click at [1496, 39] on icon at bounding box center [1504, 37] width 17 height 17
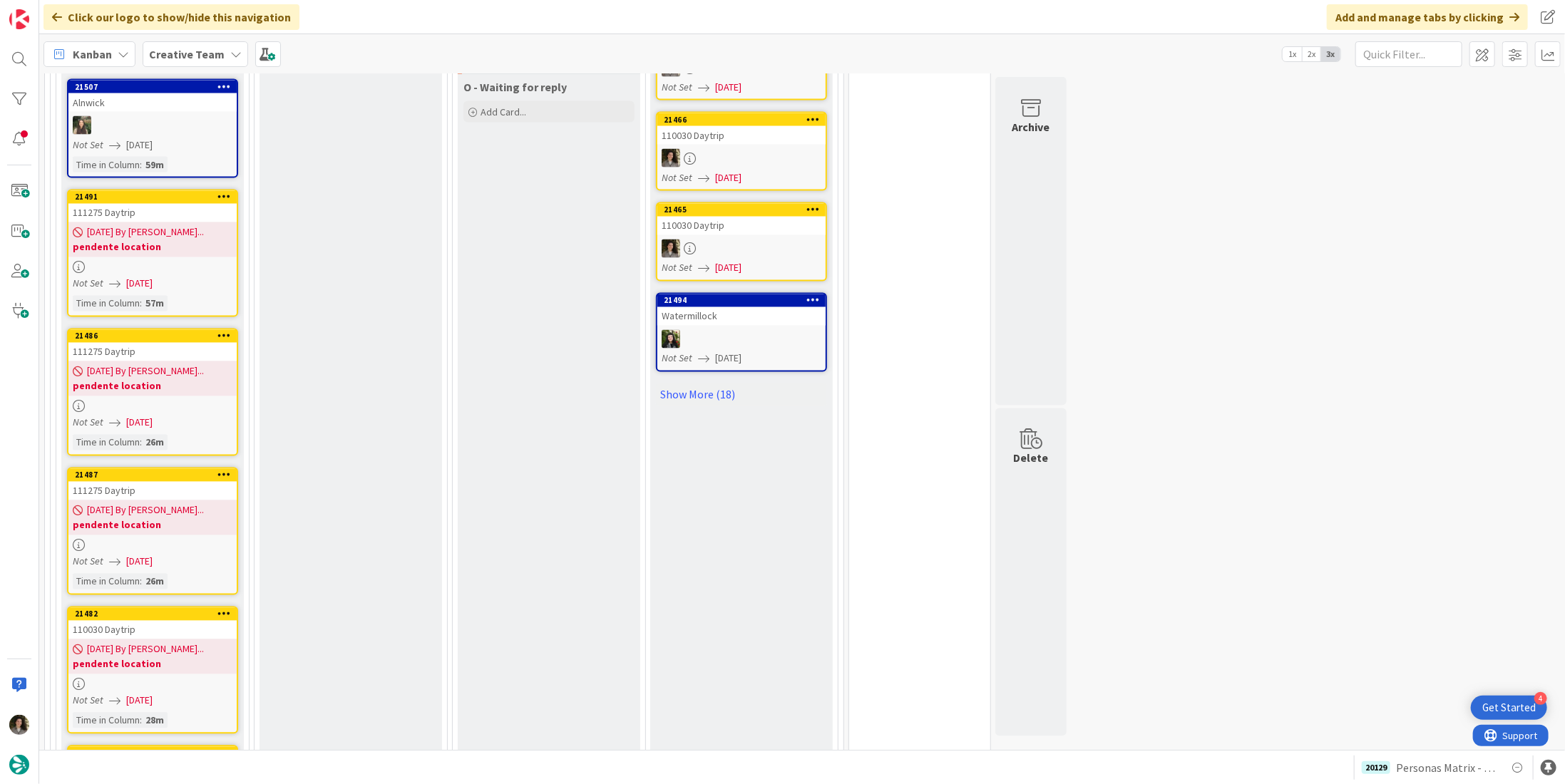
click at [134, 379] on b "pendente location" at bounding box center [152, 385] width 160 height 14
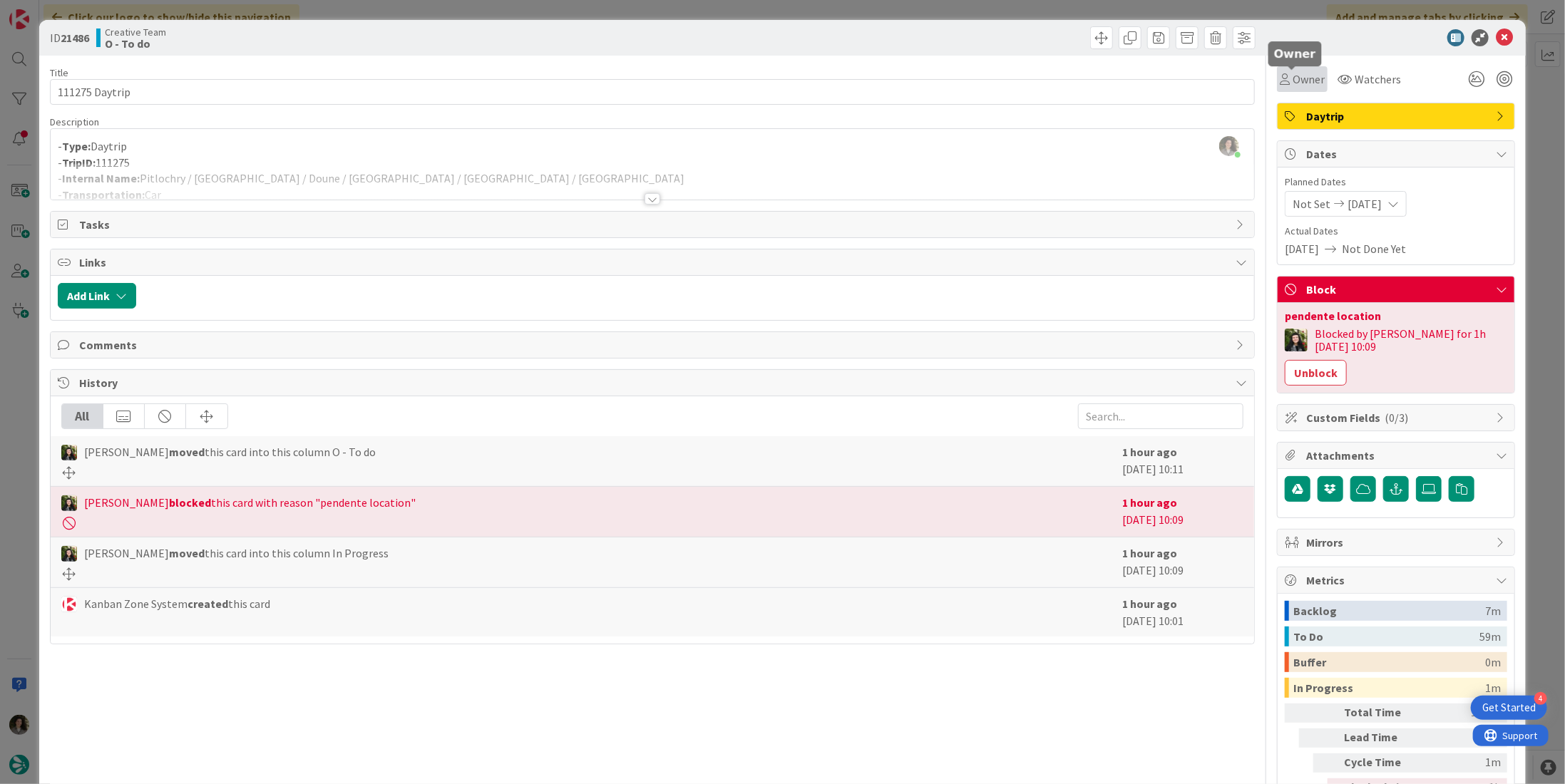
click at [1292, 82] on span "Owner" at bounding box center [1308, 79] width 32 height 17
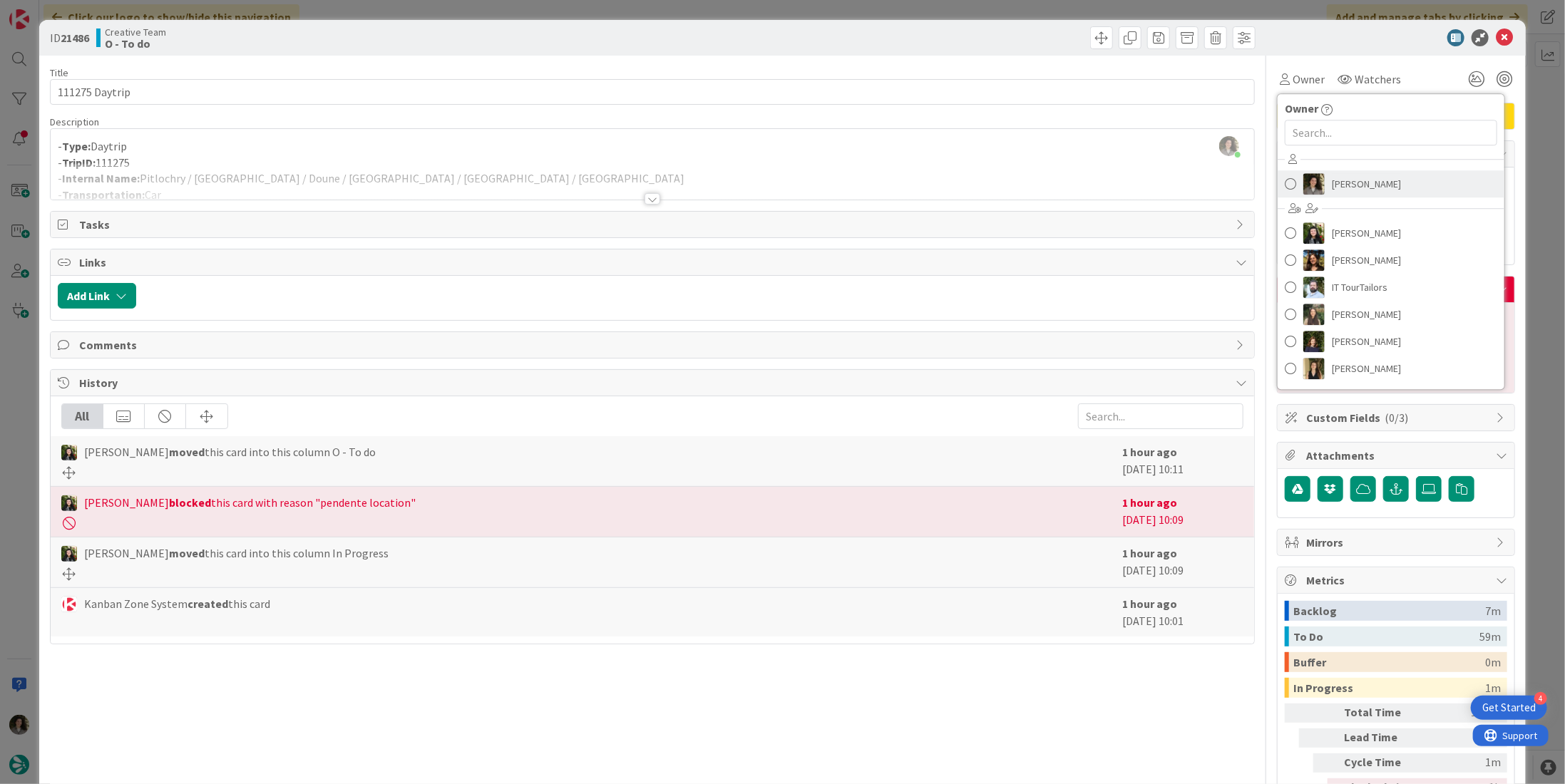
click at [1355, 175] on span "[PERSON_NAME]" at bounding box center [1366, 184] width 69 height 21
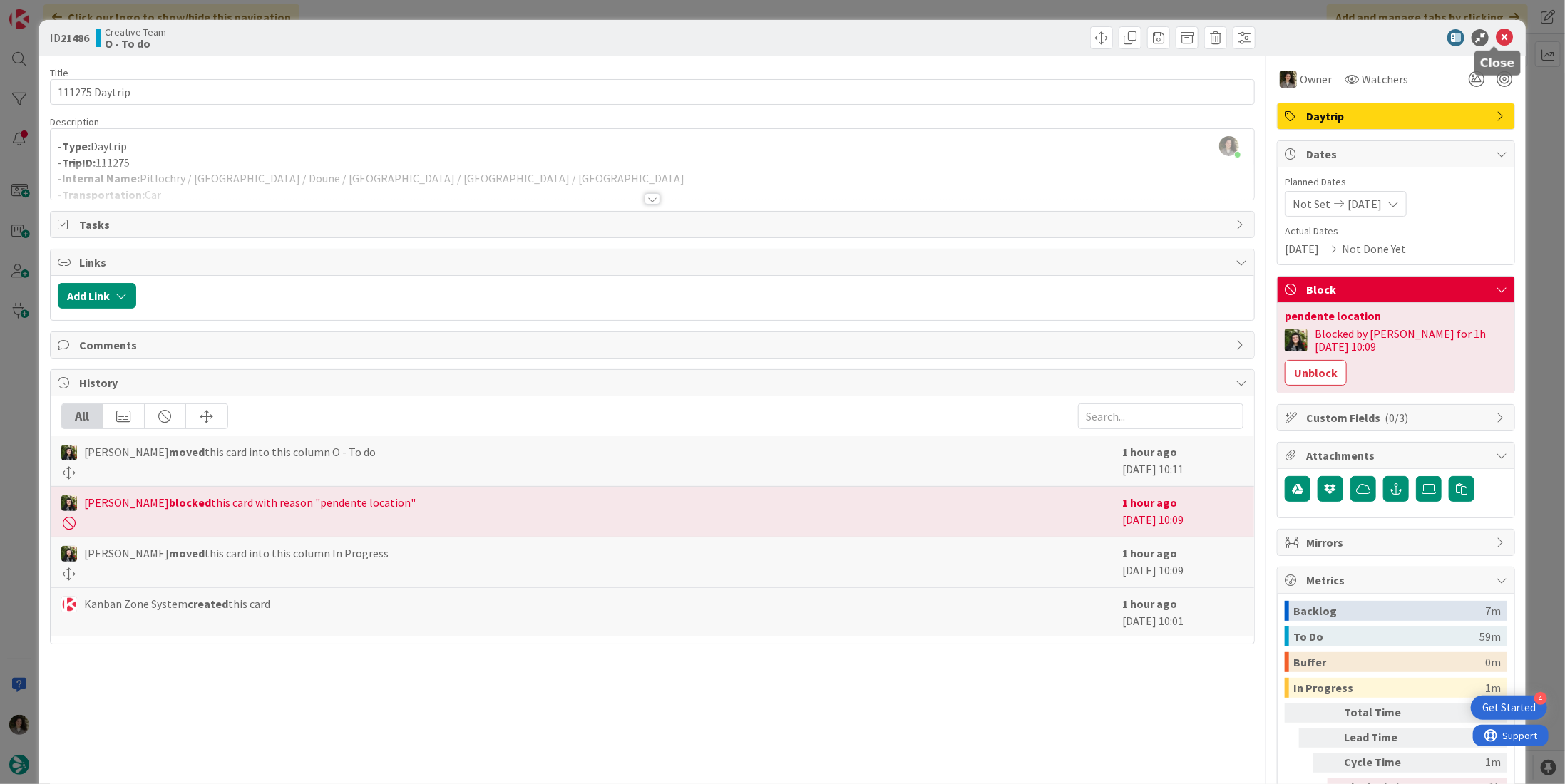
click at [1496, 33] on icon at bounding box center [1504, 37] width 17 height 17
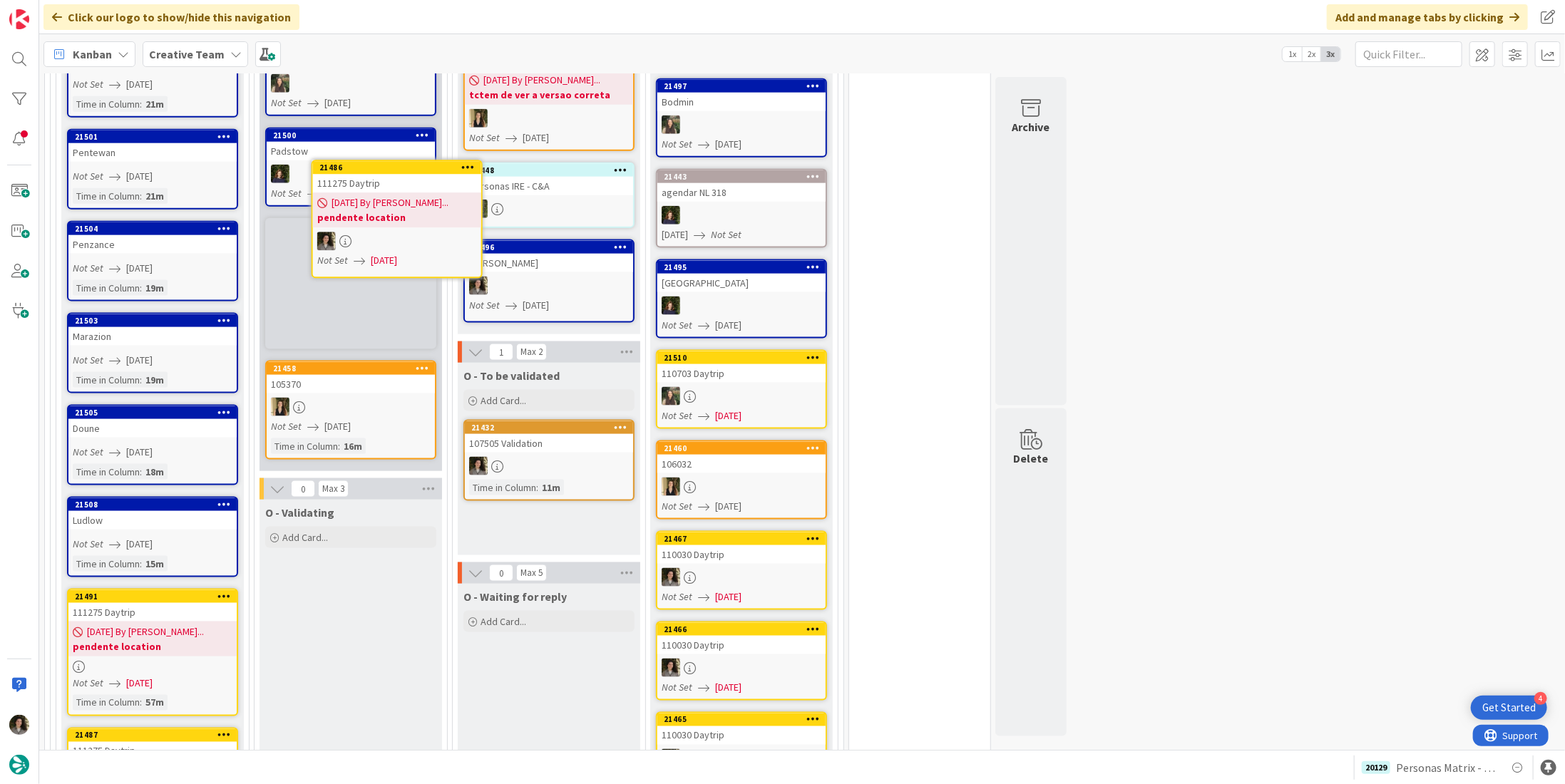
scroll to position [1162, 0]
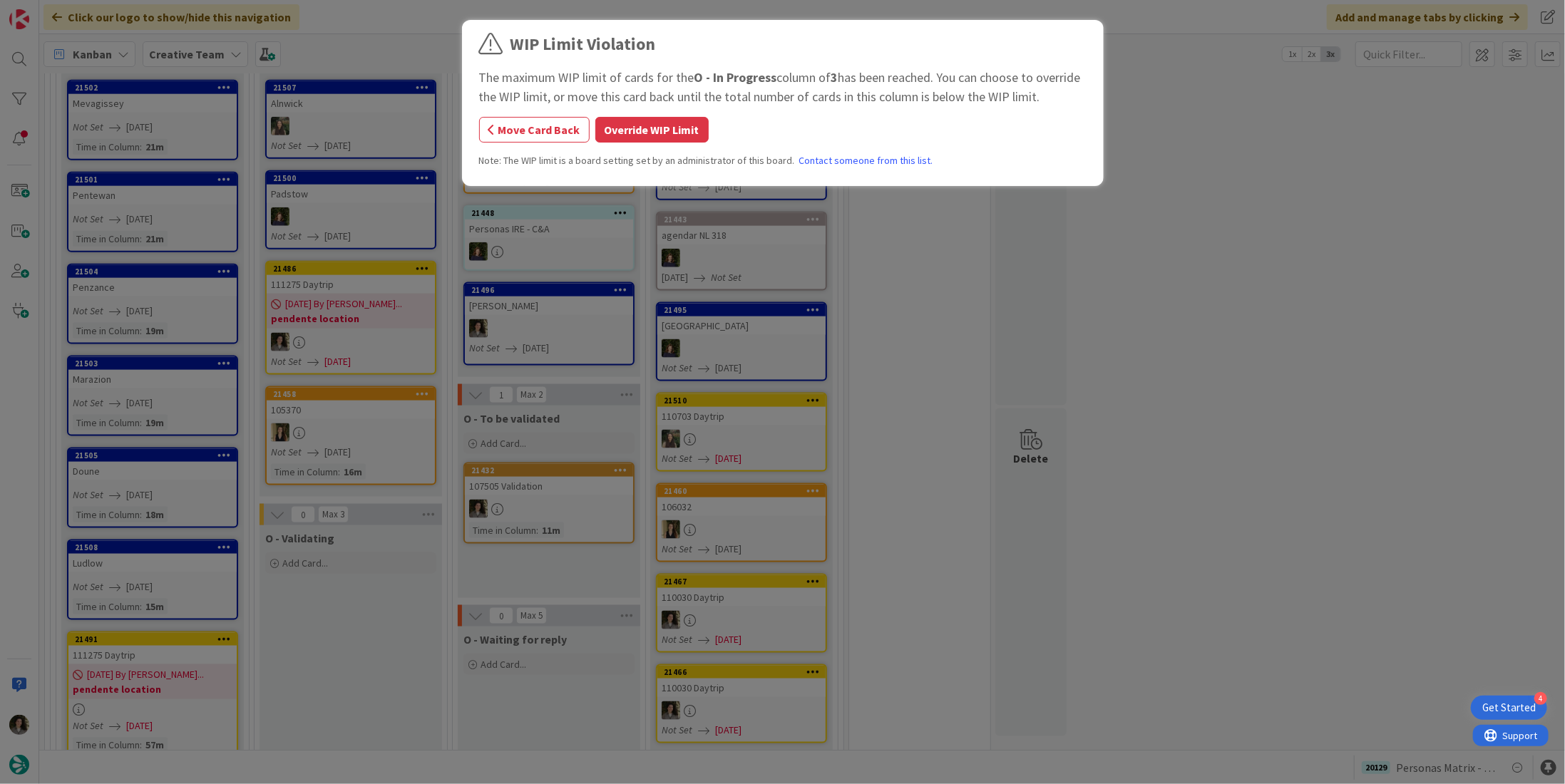
click at [331, 294] on div "WIP Limit Violation The maximum WIP limit of cards for the O - In Progress colu…" at bounding box center [782, 392] width 1565 height 784
click at [656, 128] on button "Override WIP Limit" at bounding box center [652, 129] width 114 height 26
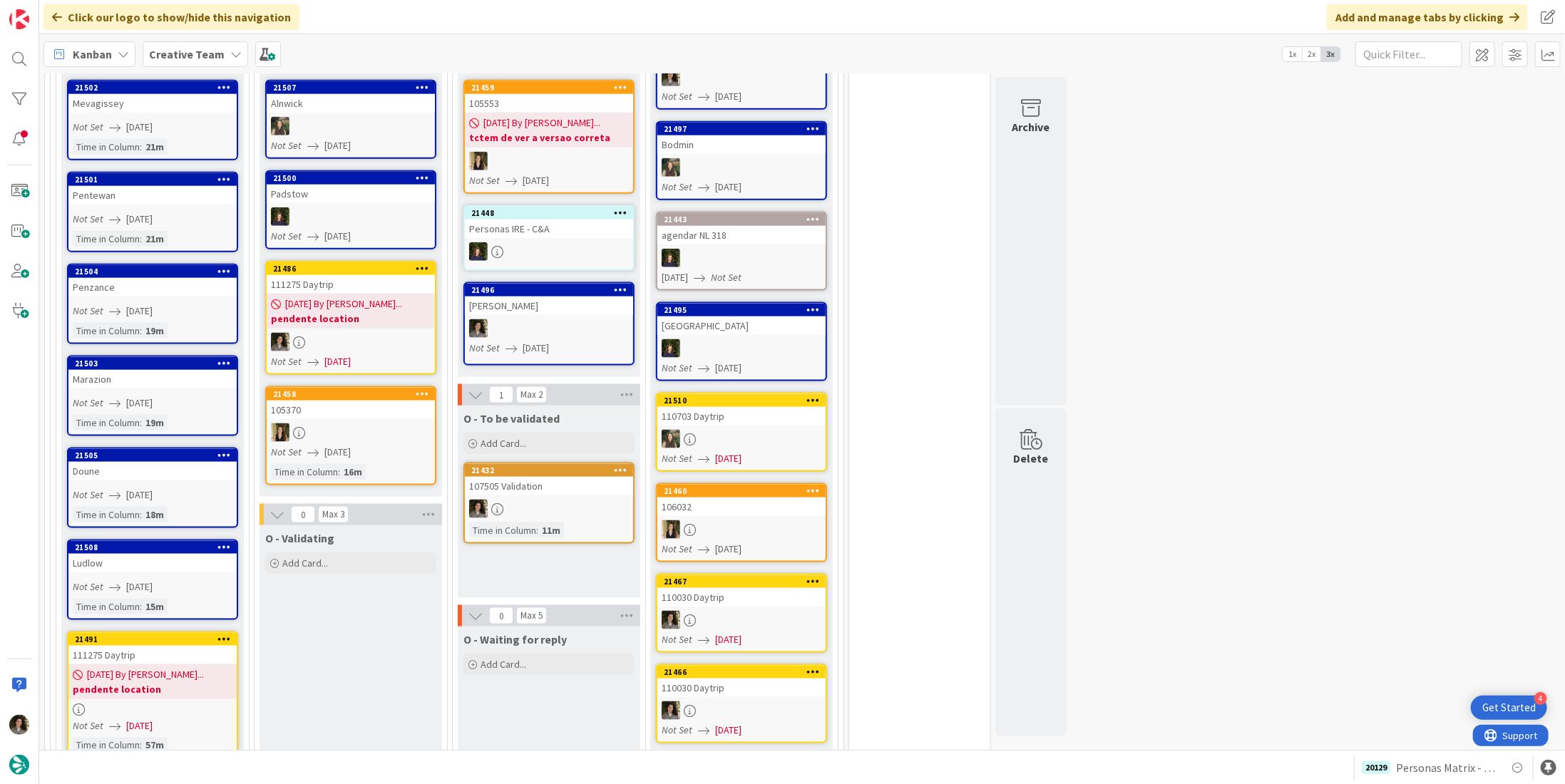
click at [316, 296] on span "[DATE] By [PERSON_NAME]..." at bounding box center [343, 304] width 117 height 15
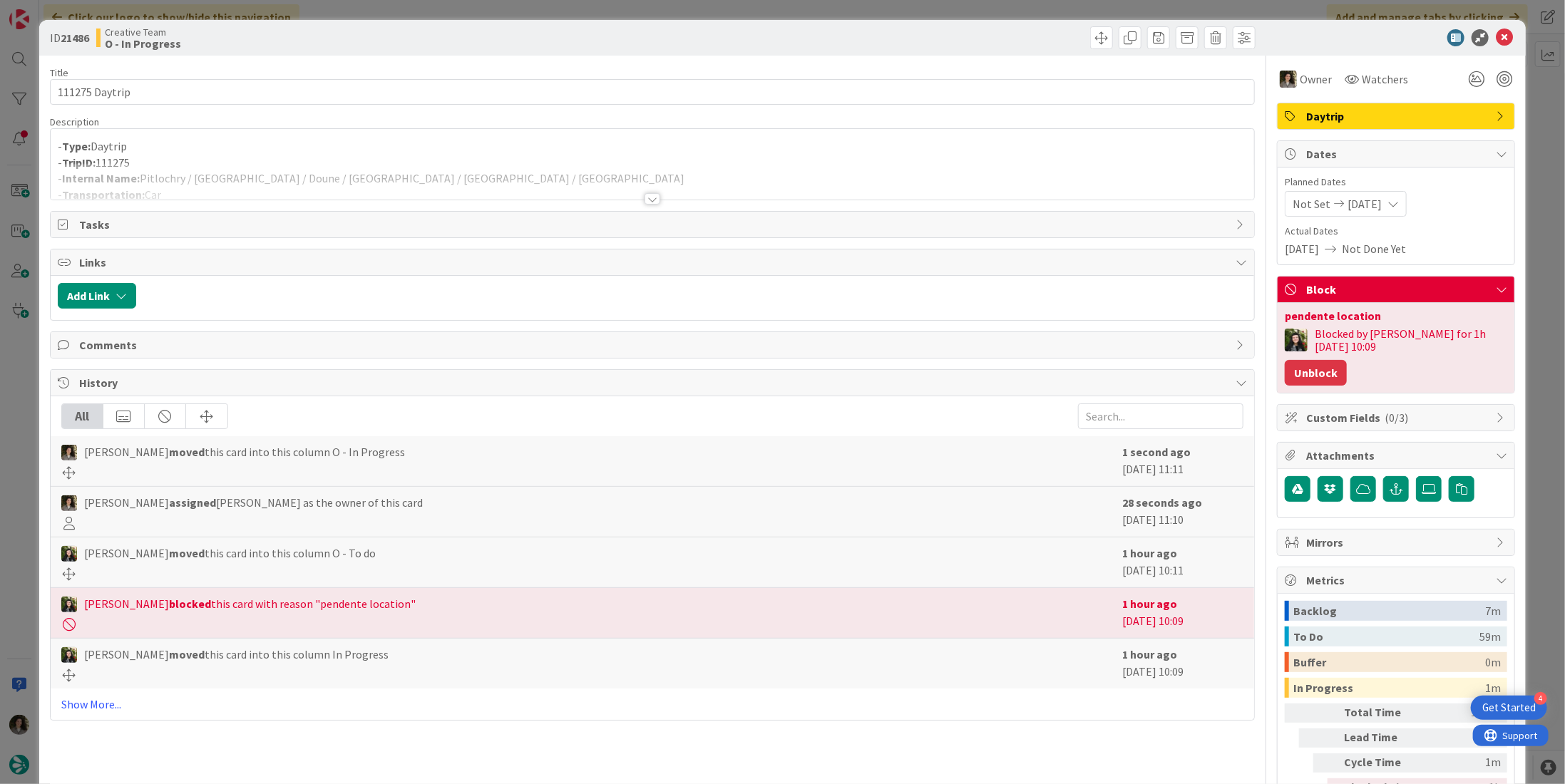
click at [1347, 360] on button "Unblock" at bounding box center [1315, 372] width 62 height 26
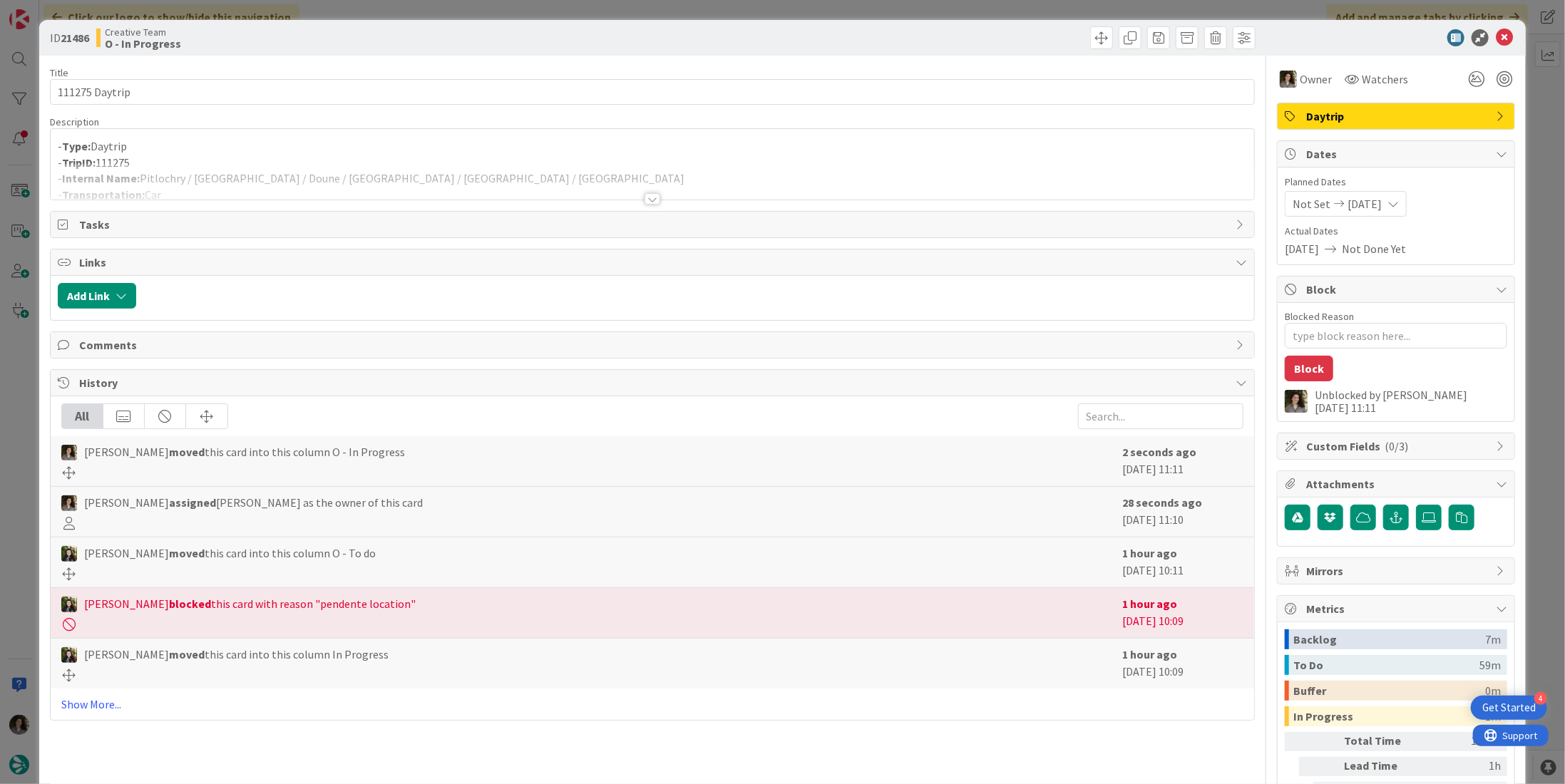
click at [1497, 39] on icon at bounding box center [1504, 37] width 17 height 17
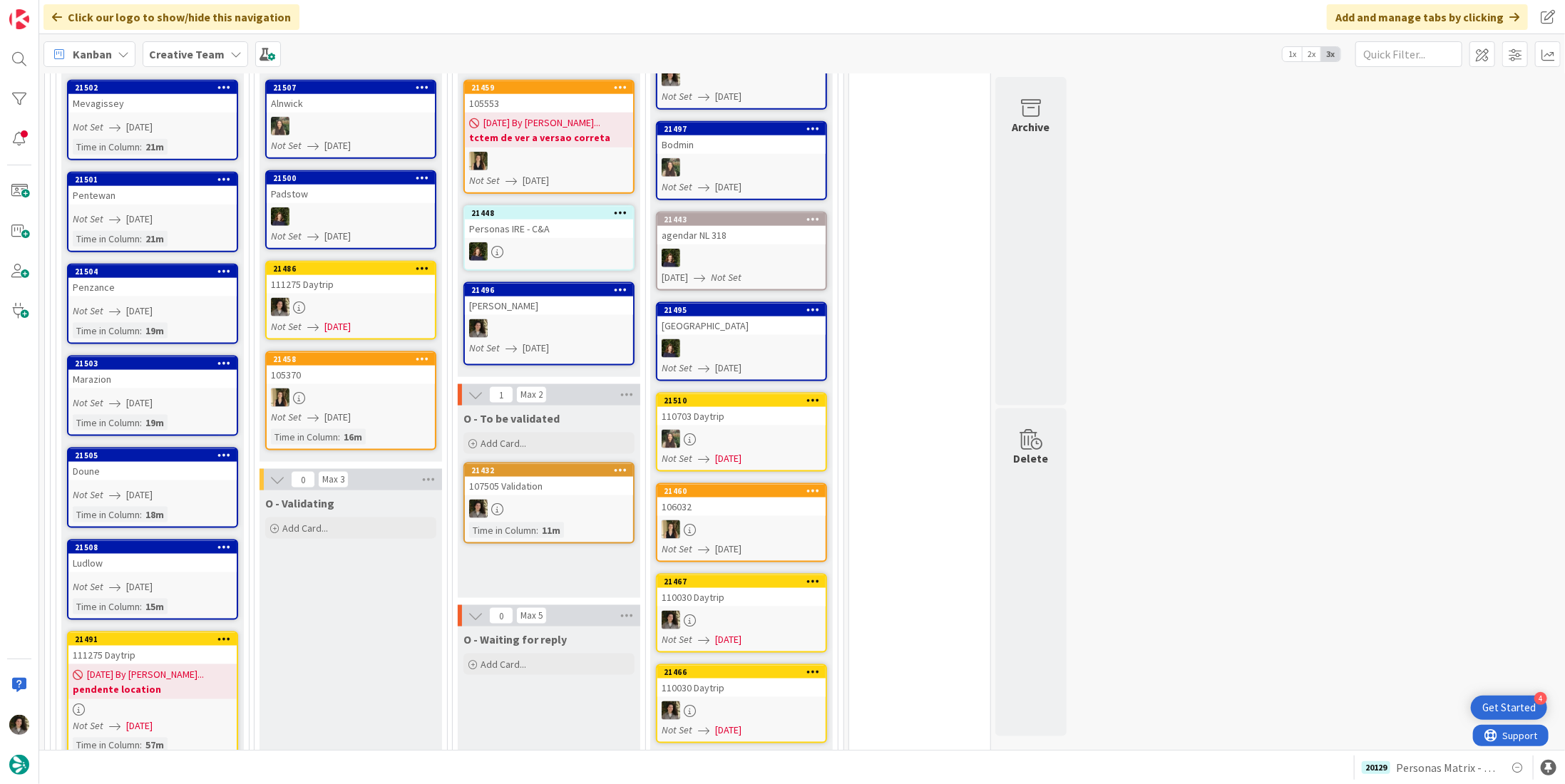
click at [367, 275] on div "111275 Daytrip" at bounding box center [351, 284] width 168 height 19
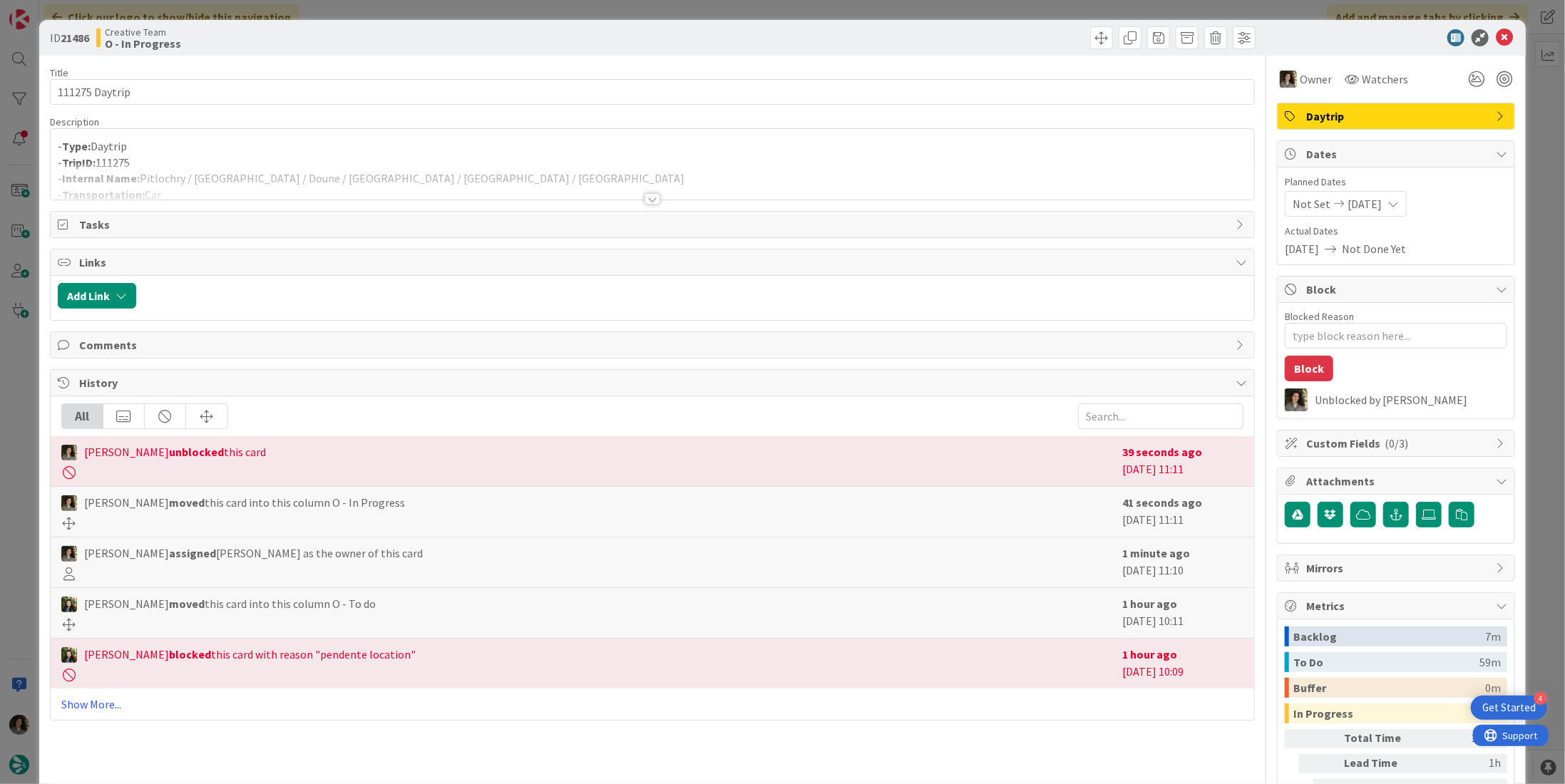
click at [480, 156] on p "- TripID: 111275" at bounding box center [652, 163] width 1189 height 16
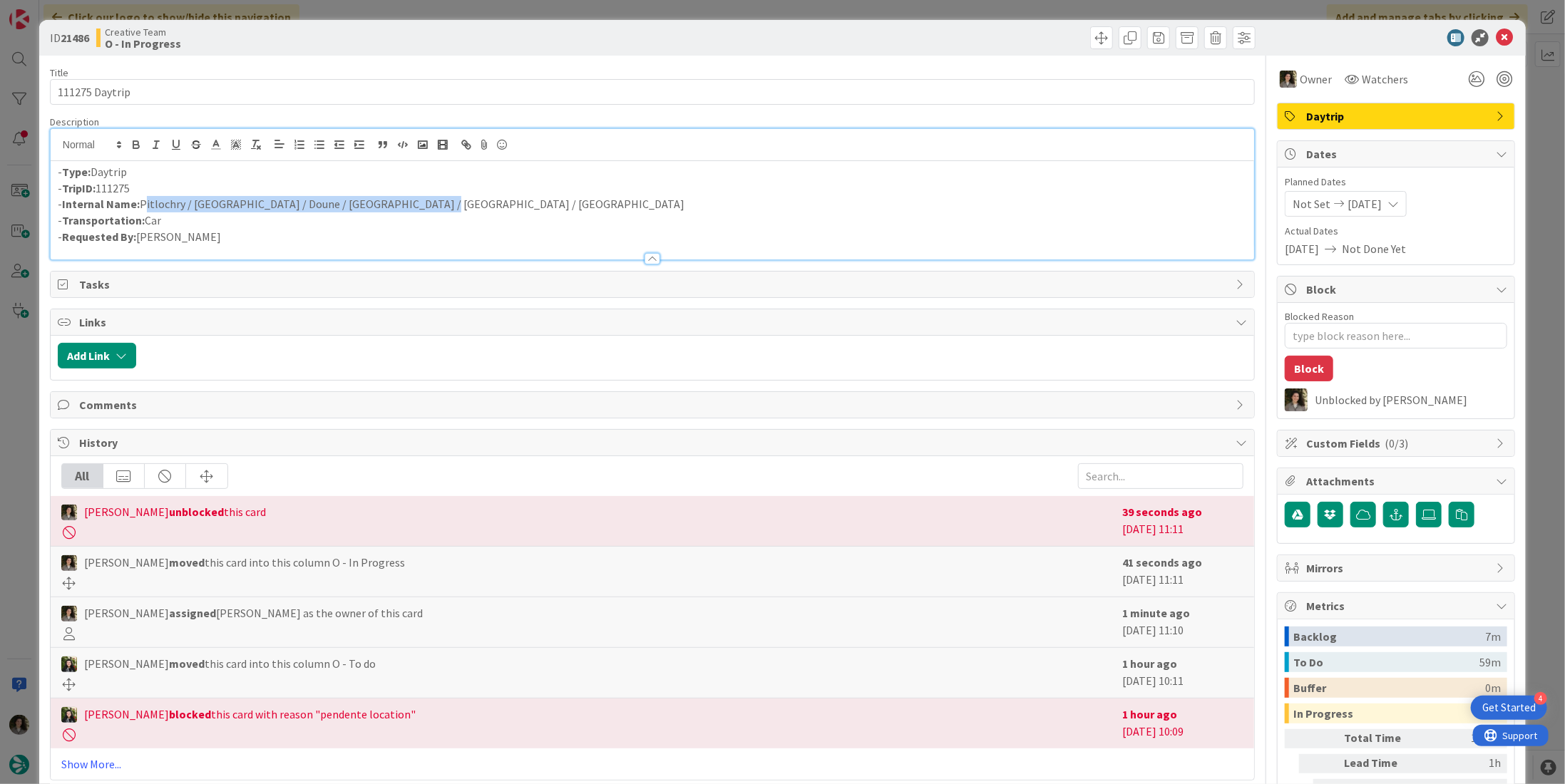
drag, startPoint x: 419, startPoint y: 203, endPoint x: 142, endPoint y: 203, distance: 277.0
click at [142, 203] on p "- Internal Name: Pitlochry / Perth / Doune / Stirling / Falkirk / Edinburgh" at bounding box center [652, 204] width 1189 height 16
copy p "Pitlochry / [GEOGRAPHIC_DATA] / Doune / [GEOGRAPHIC_DATA] / [GEOGRAPHIC_DATA] /…"
click at [1498, 39] on icon at bounding box center [1504, 37] width 17 height 17
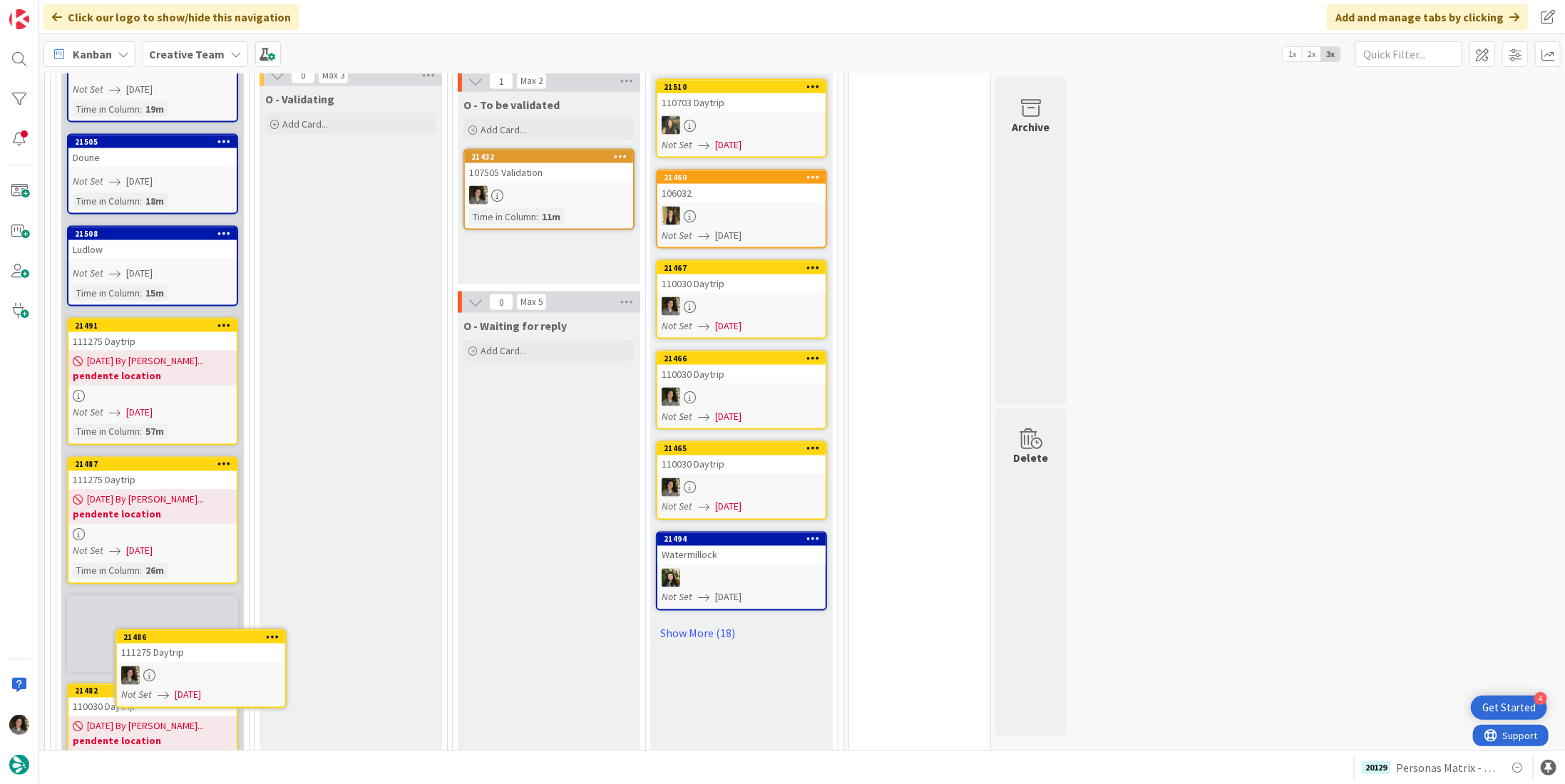
scroll to position [1552, 0]
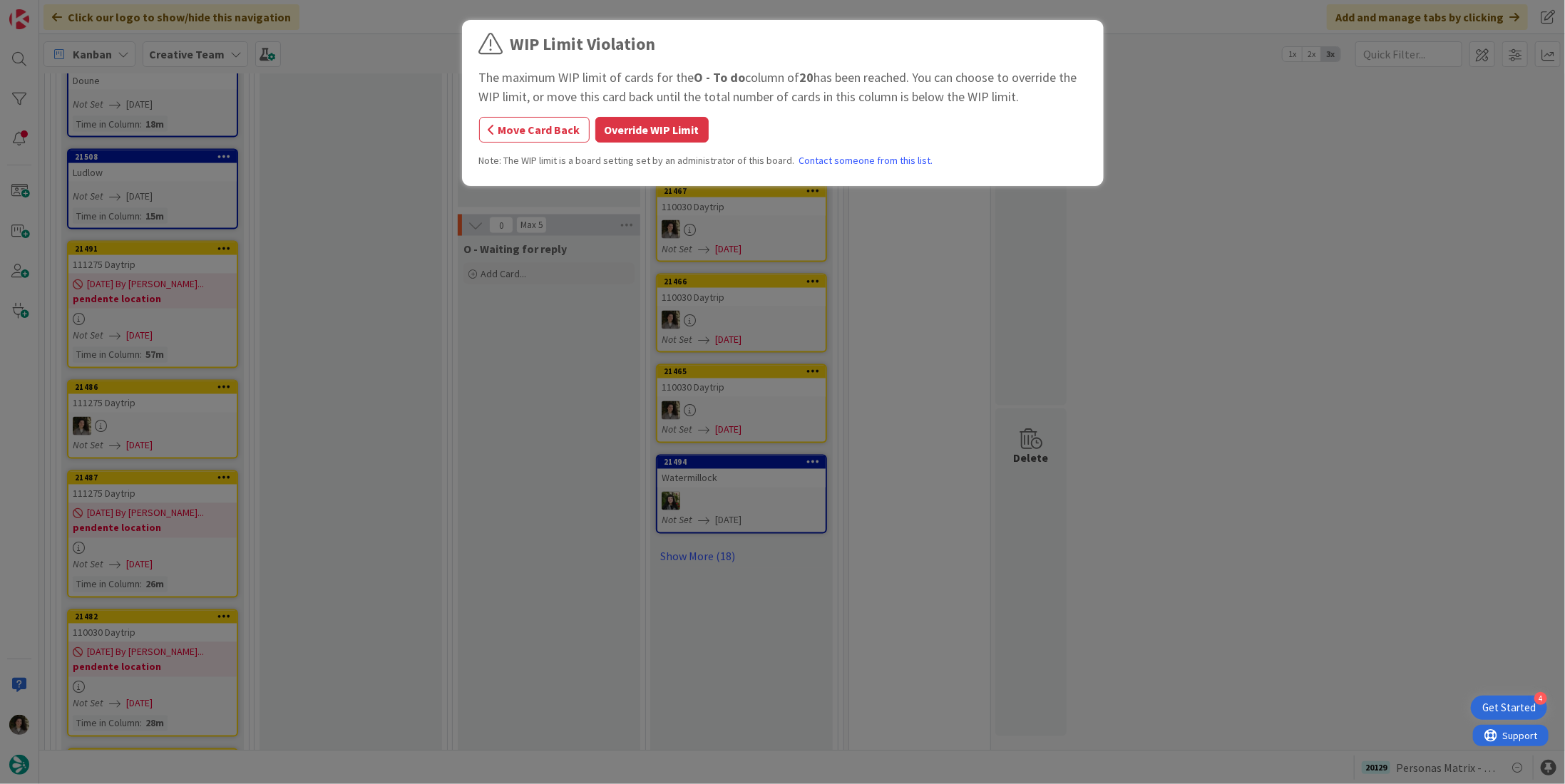
click at [147, 381] on div "WIP Limit Violation The maximum WIP limit of cards for the O - To do column of …" at bounding box center [782, 392] width 1565 height 784
click at [660, 109] on div "WIP Limit Violation The maximum WIP limit of cards for the O - To do column of …" at bounding box center [782, 105] width 607 height 147
drag, startPoint x: 661, startPoint y: 114, endPoint x: 663, endPoint y: 128, distance: 14.1
click at [661, 119] on div "WIP Limit Violation The maximum WIP limit of cards for the O - To do column of …" at bounding box center [782, 105] width 607 height 147
click at [662, 129] on button "Override WIP Limit" at bounding box center [652, 129] width 114 height 26
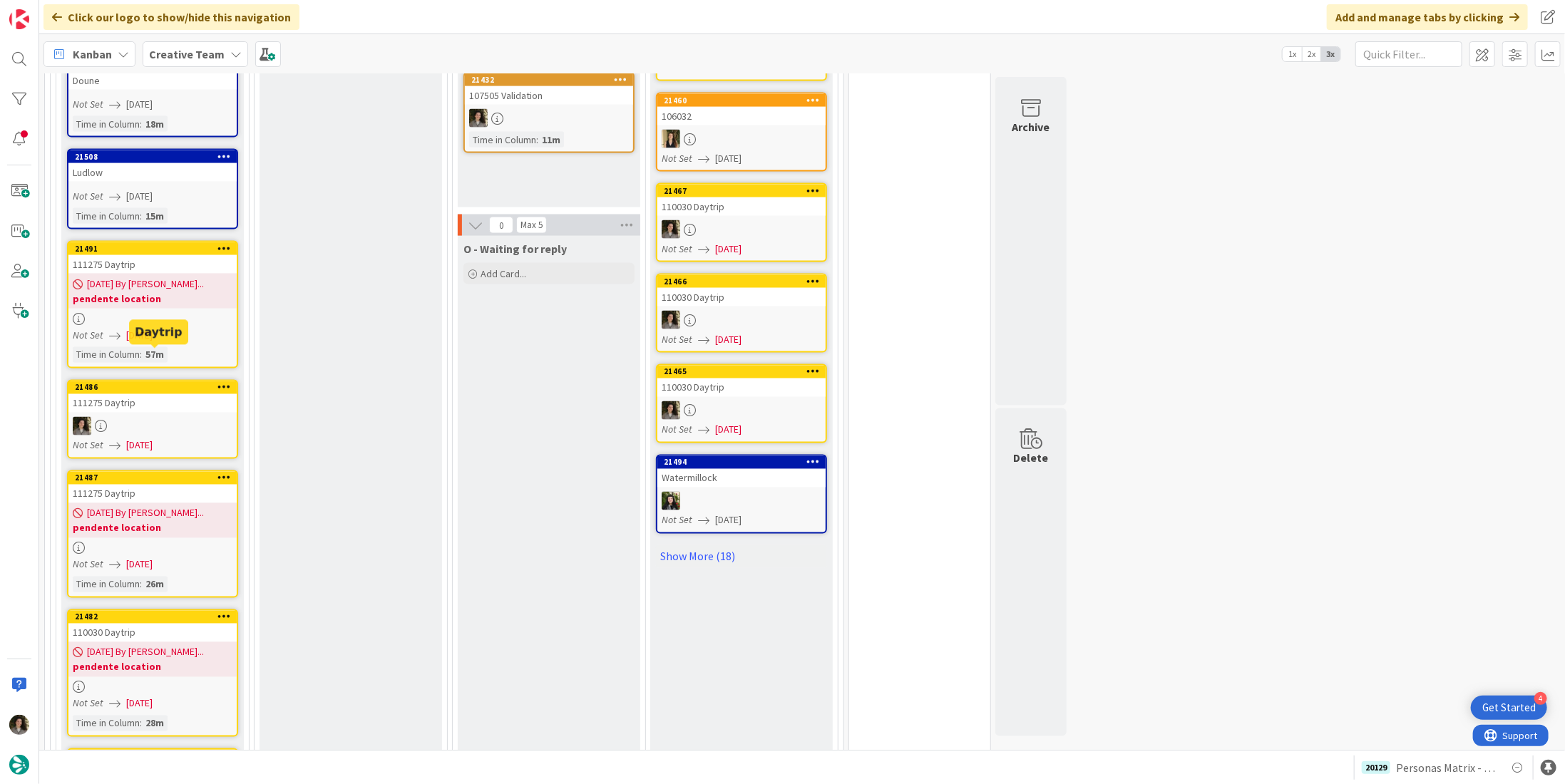
click at [152, 380] on link "21486 111275 Daytrip Not Set 08/22/2025" at bounding box center [152, 419] width 171 height 79
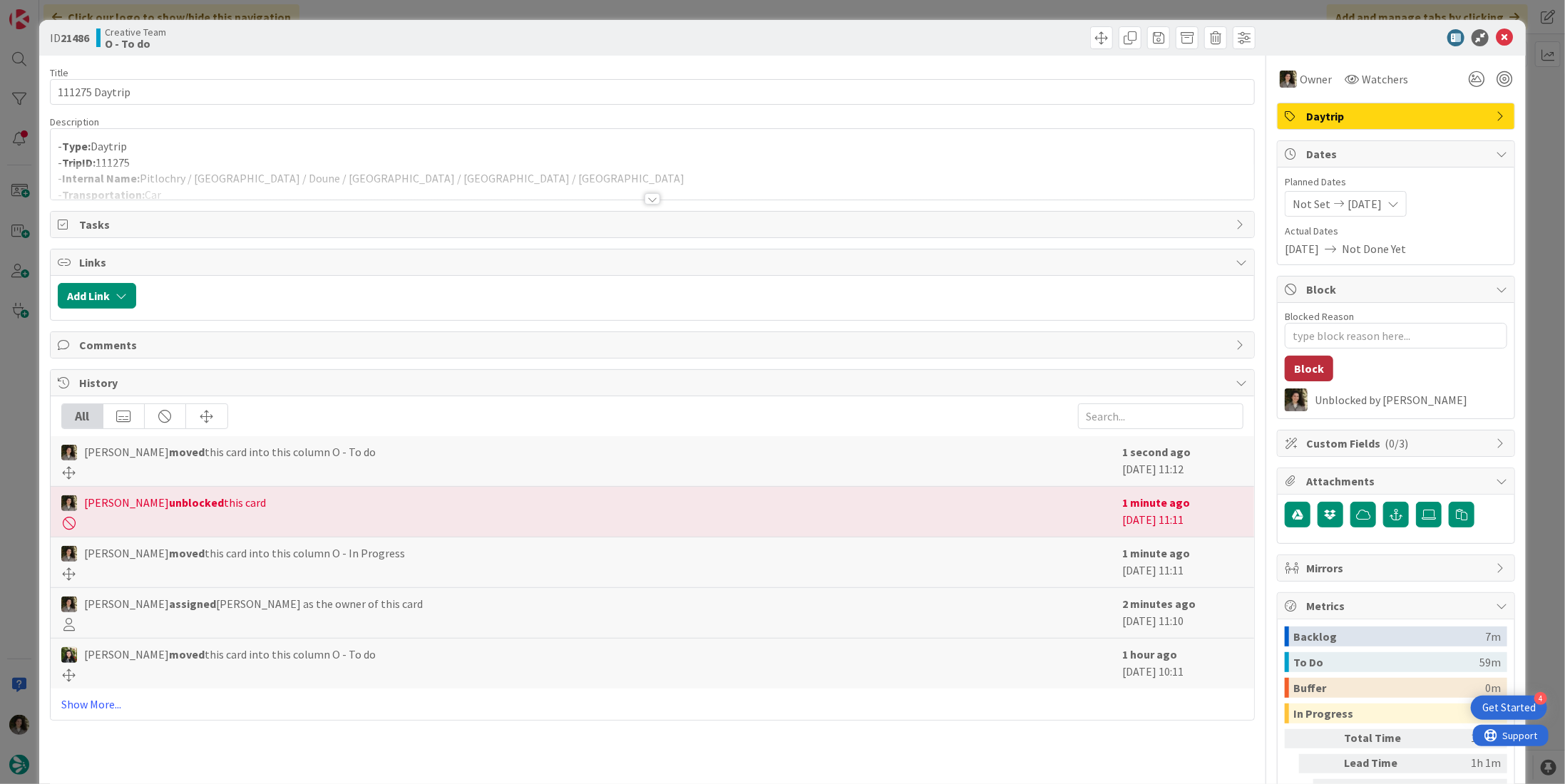
click at [1309, 366] on button "Block" at bounding box center [1309, 368] width 49 height 26
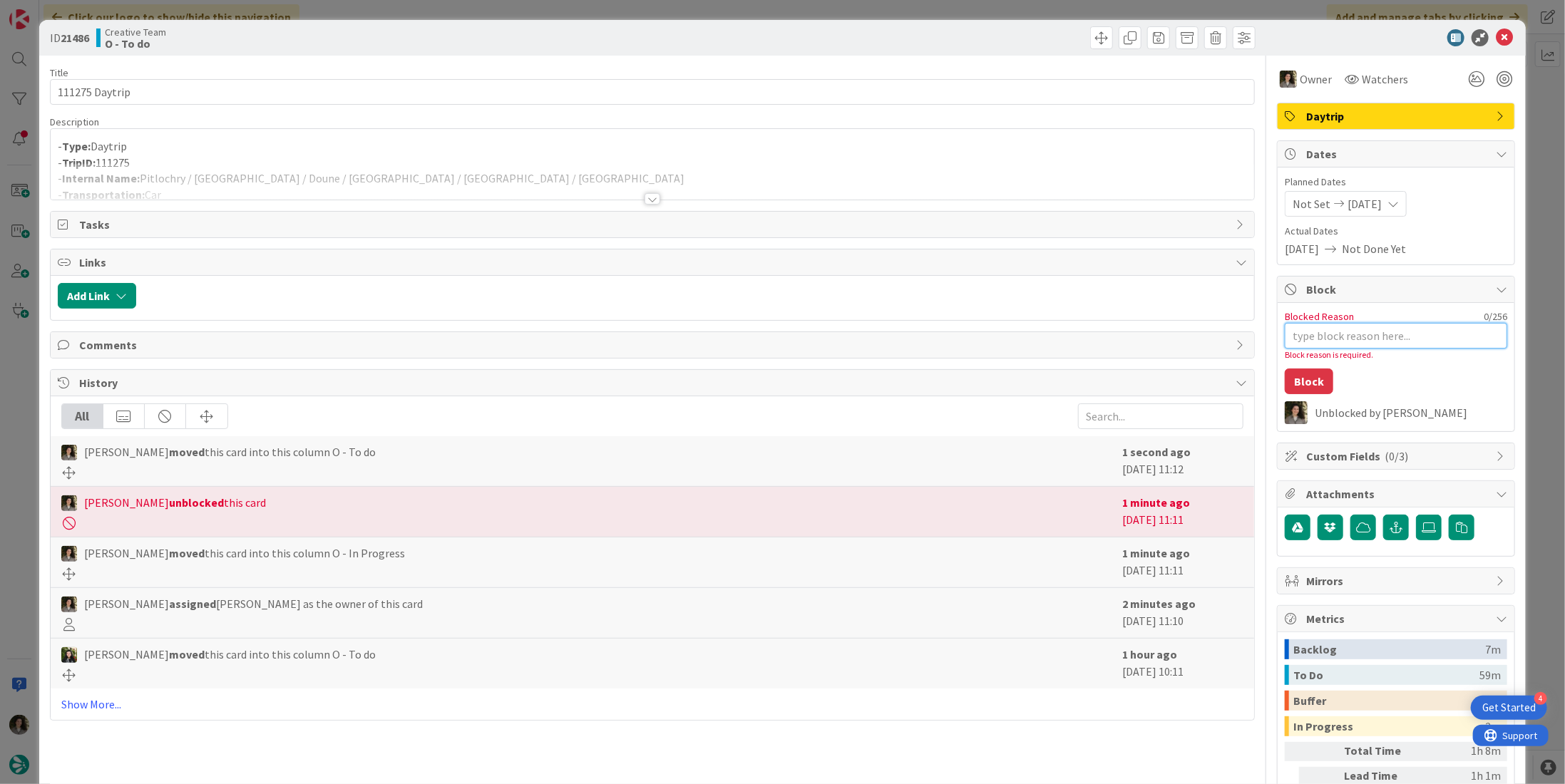
click at [1382, 342] on textarea "Blocked Reason" at bounding box center [1396, 335] width 222 height 26
type textarea "x"
type textarea "f"
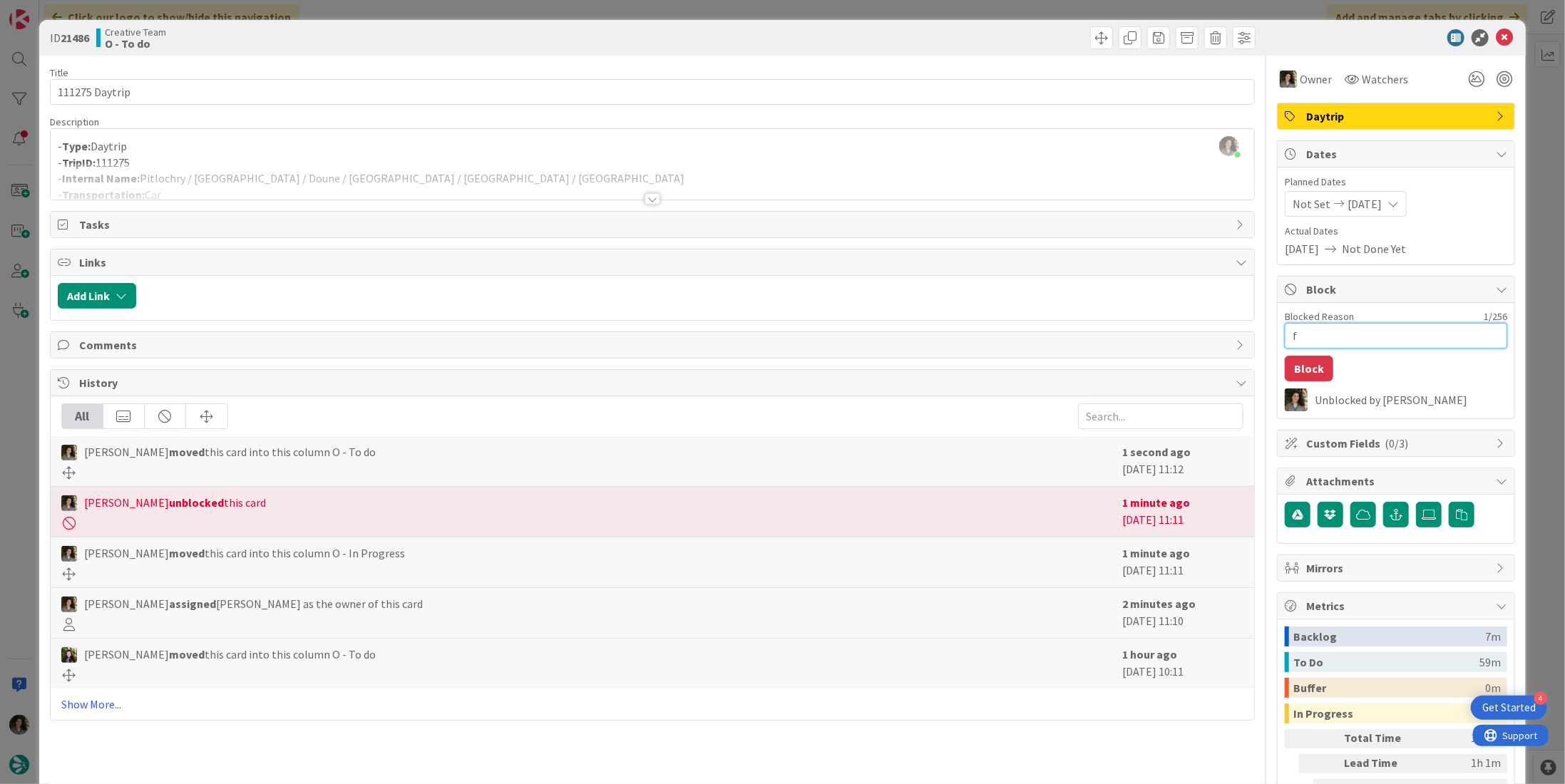
type textarea "x"
type textarea "fa"
type textarea "x"
type textarea "fal"
type textarea "x"
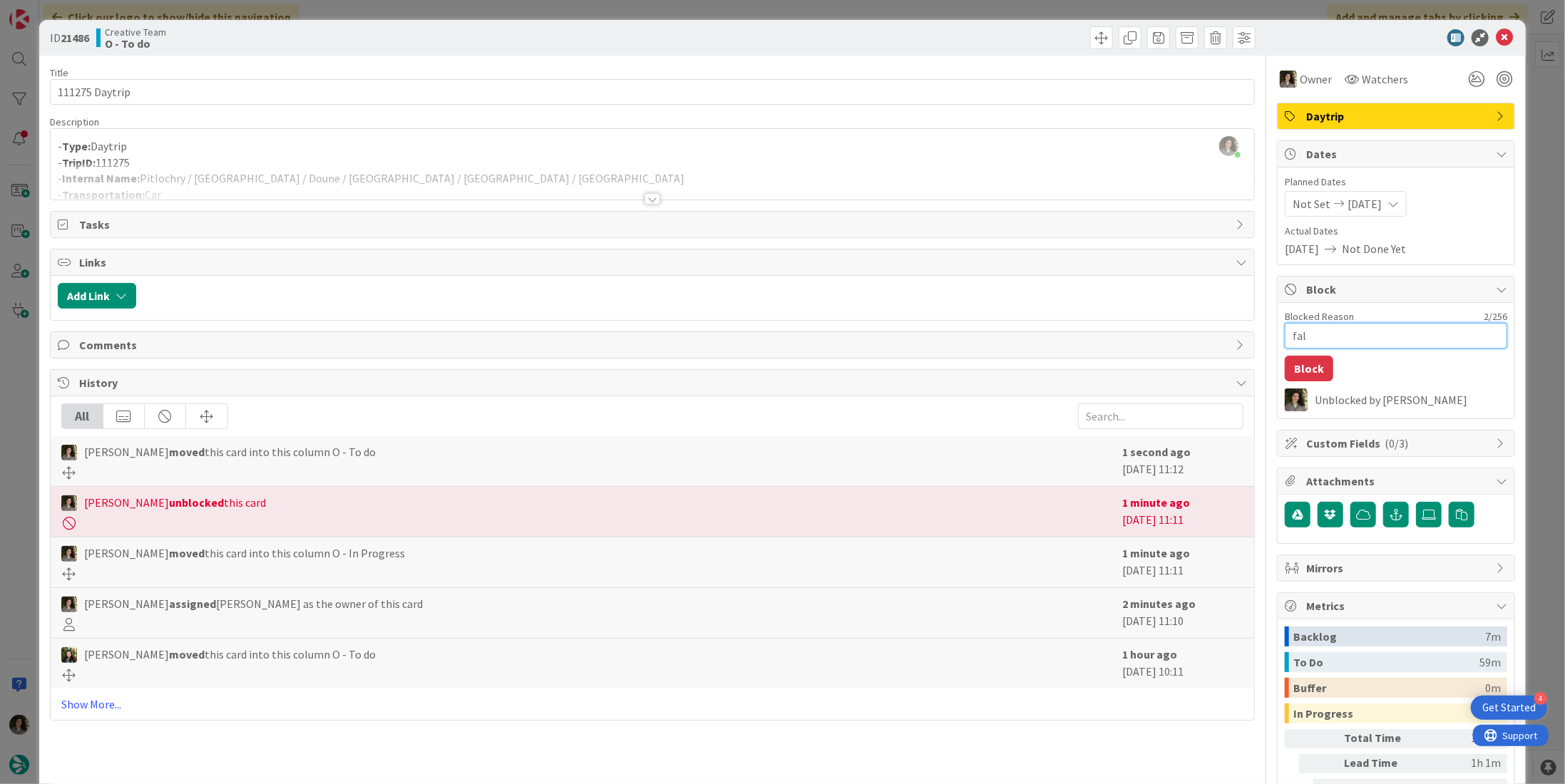
type textarea "falt"
type textarea "x"
type textarea "falta"
type textarea "x"
type textarea "falta"
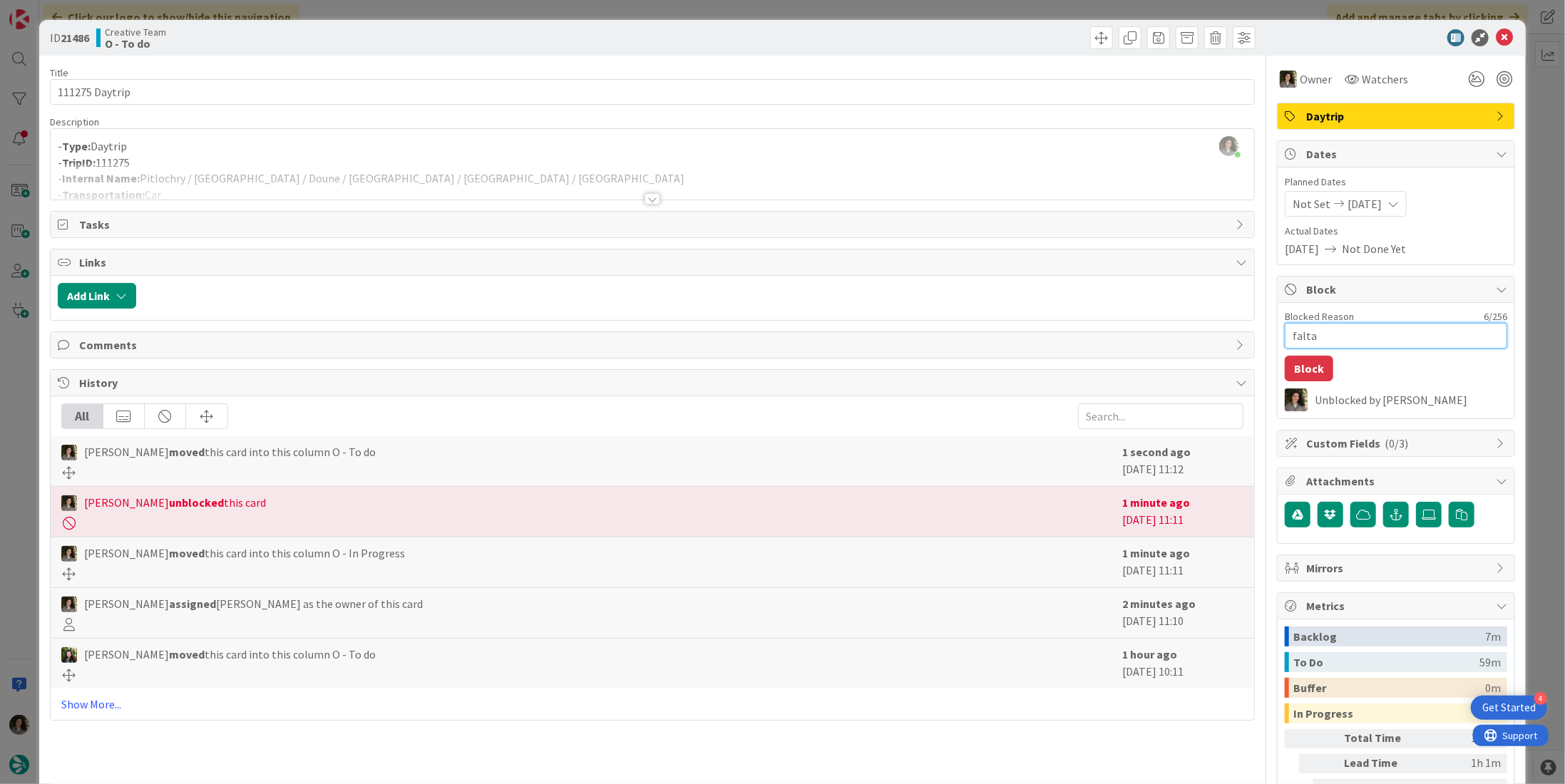
type textarea "x"
type textarea "falta l"
type textarea "x"
type textarea "falta lc"
type textarea "x"
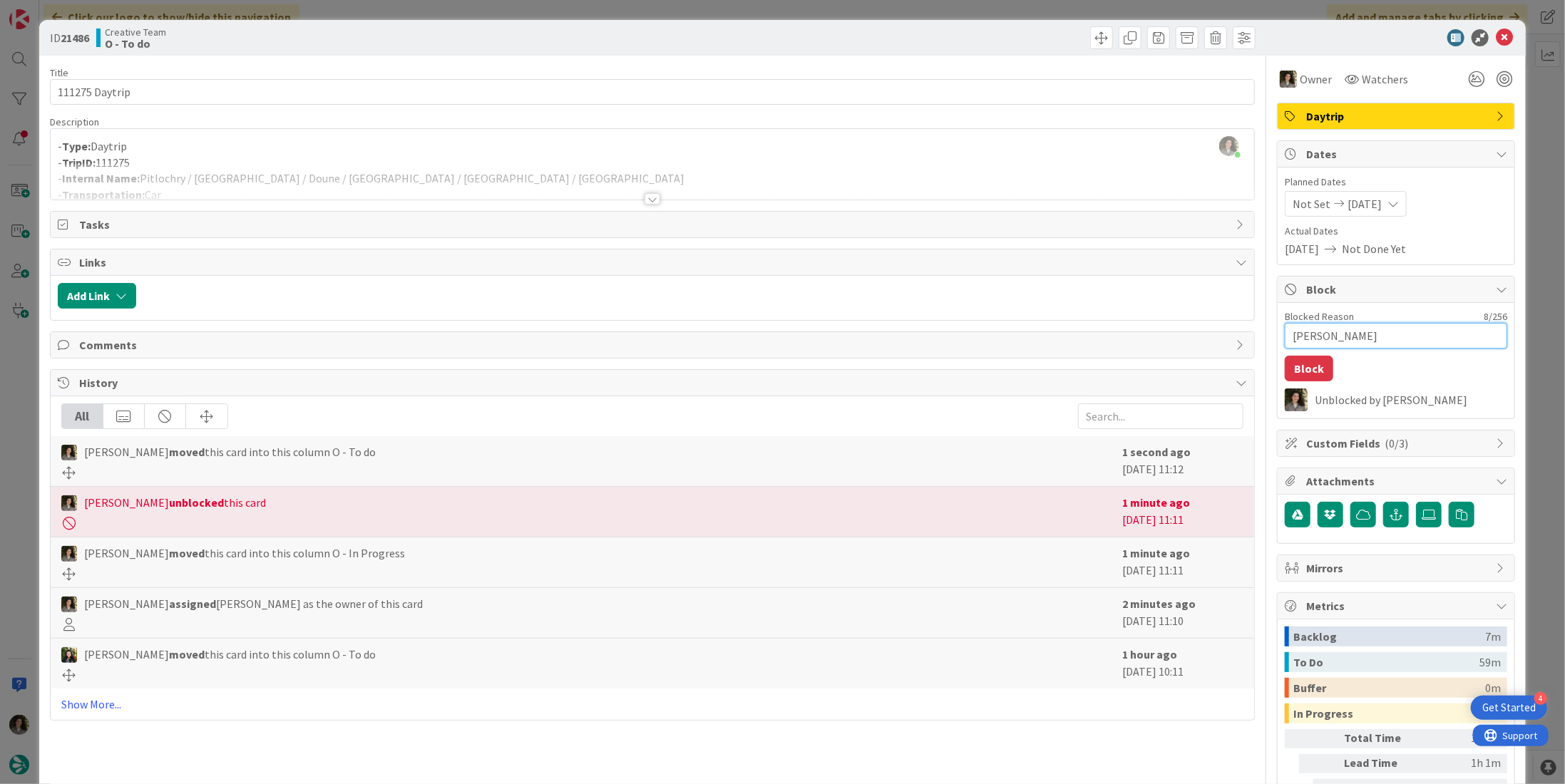
type textarea "falta lca"
type textarea "x"
type textarea "falta lcat"
type textarea "x"
type textarea "falta lcati"
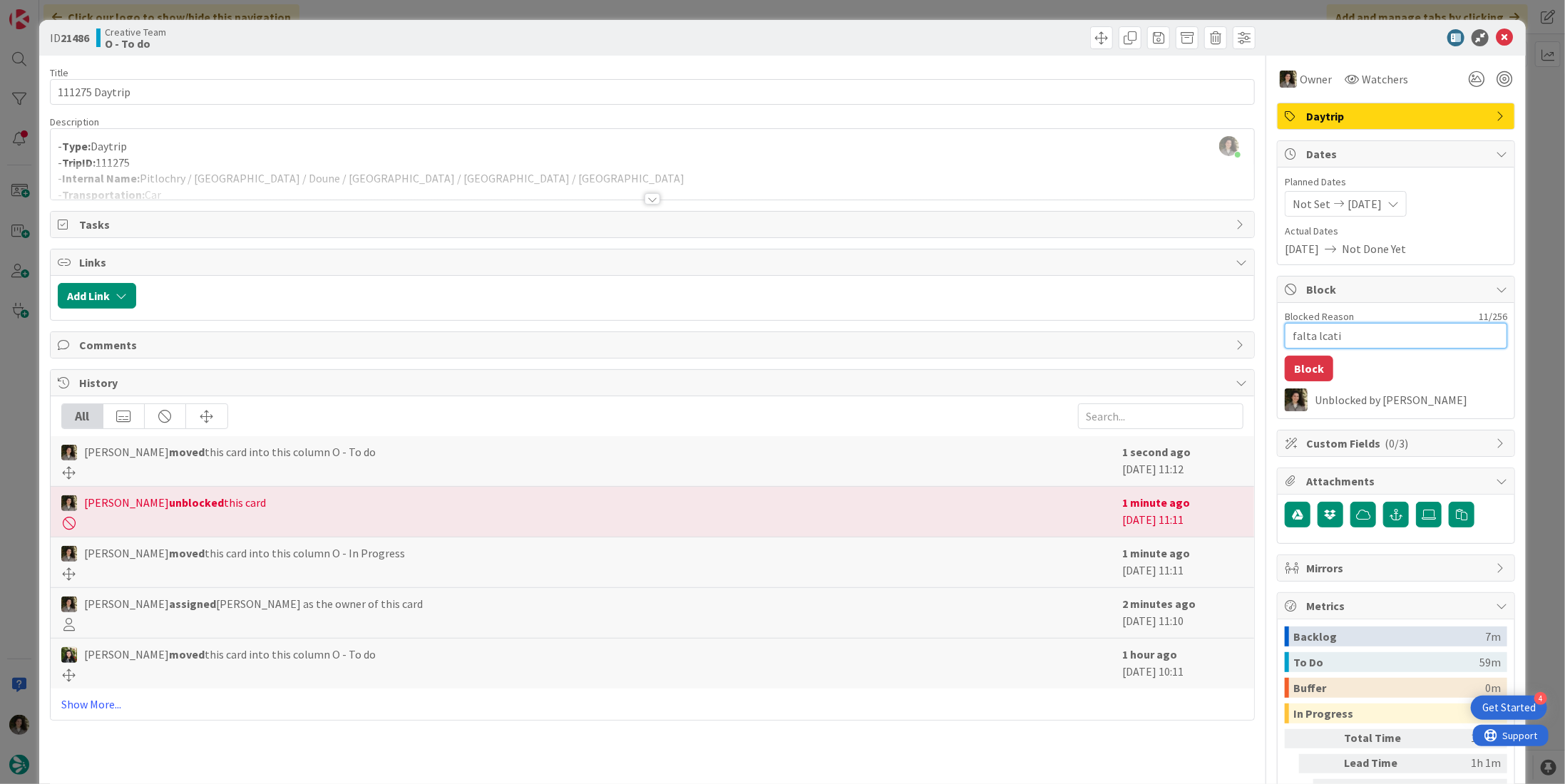
type textarea "x"
type textarea "falta lcat"
type textarea "x"
type textarea "falta lca"
type textarea "x"
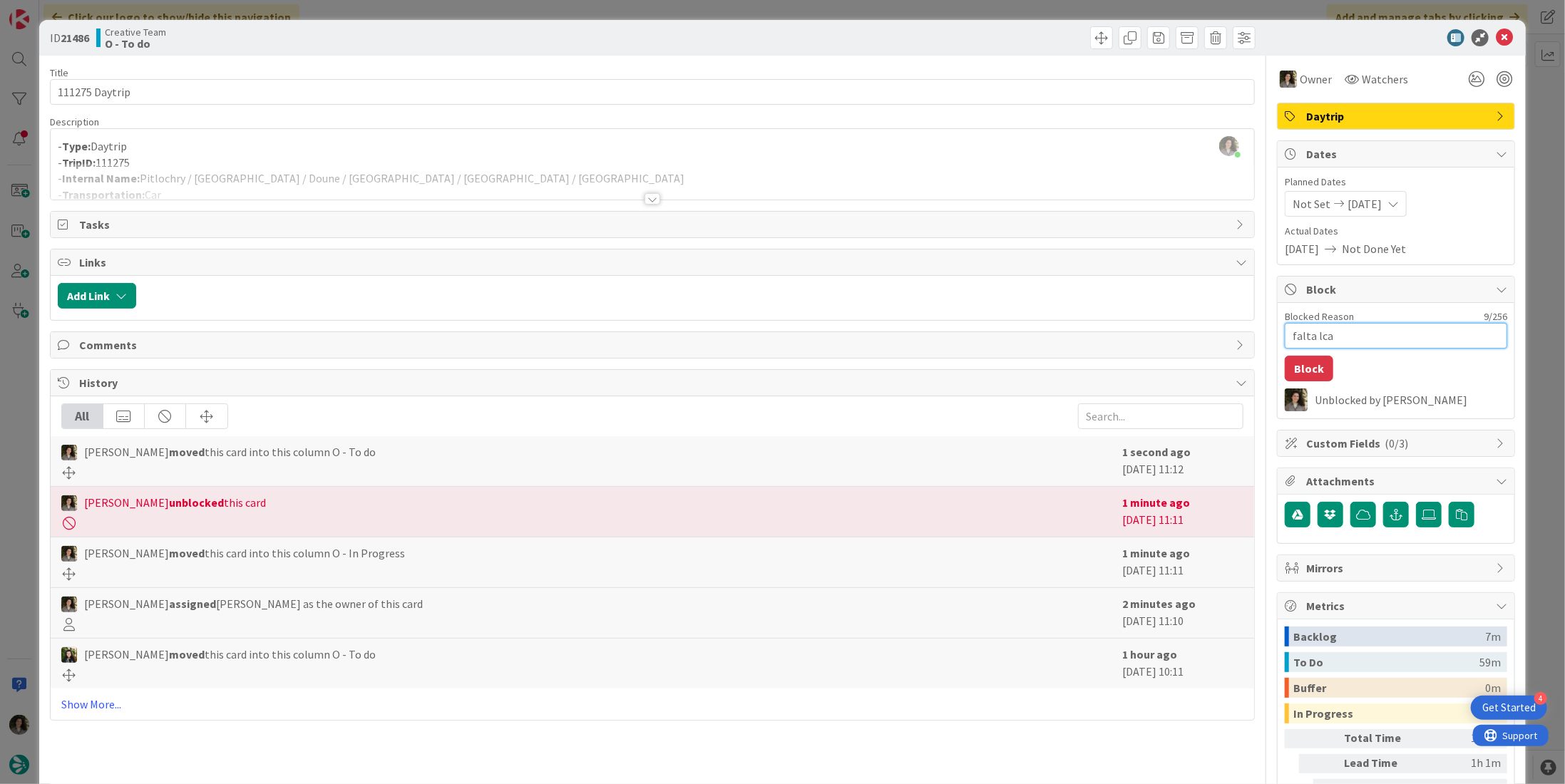
type textarea "falta lc"
type textarea "x"
type textarea "falta l"
type textarea "x"
type textarea "falta lo"
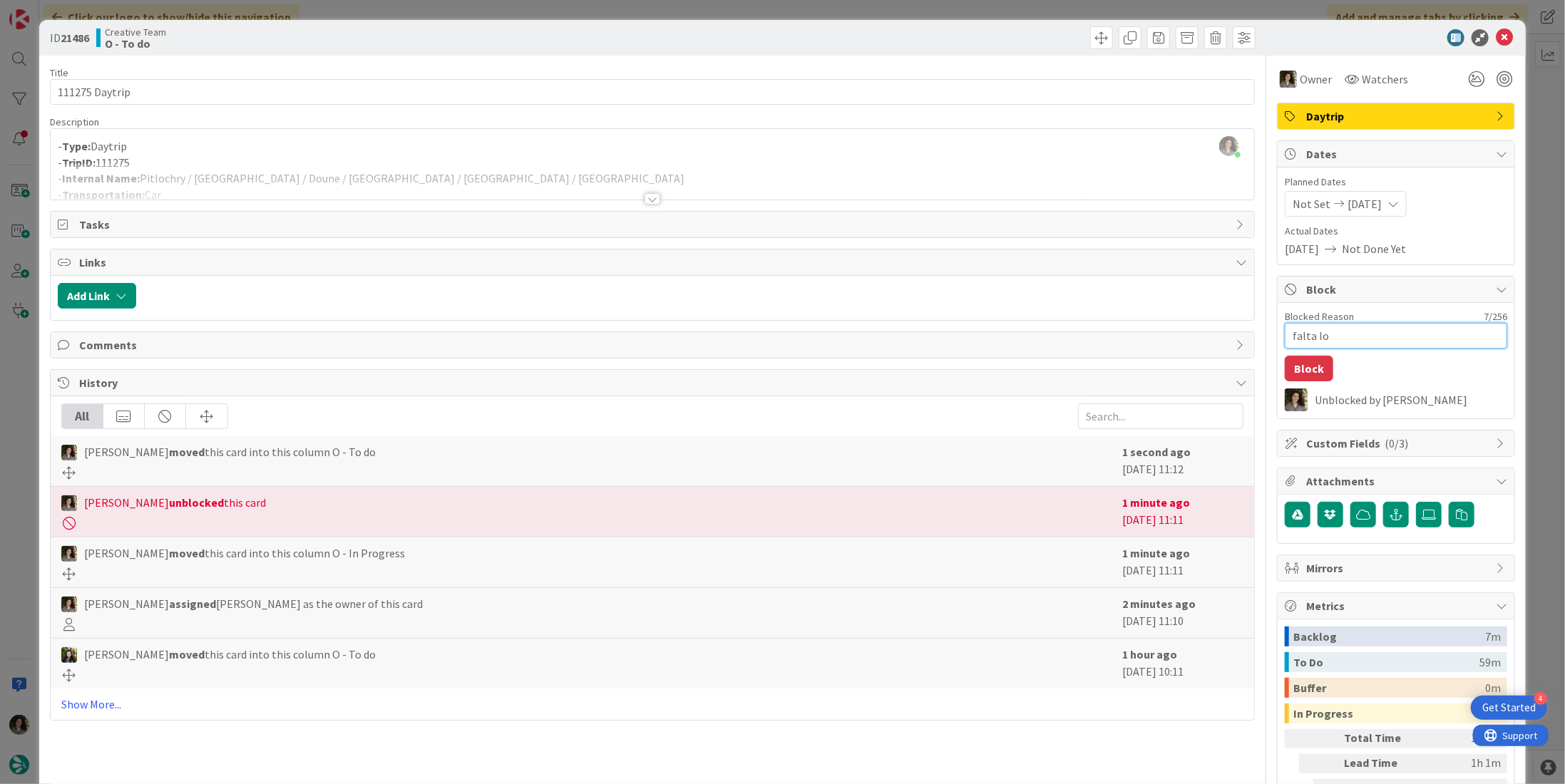
type textarea "x"
type textarea "falta loc"
type textarea "x"
type textarea "falta loca"
type textarea "x"
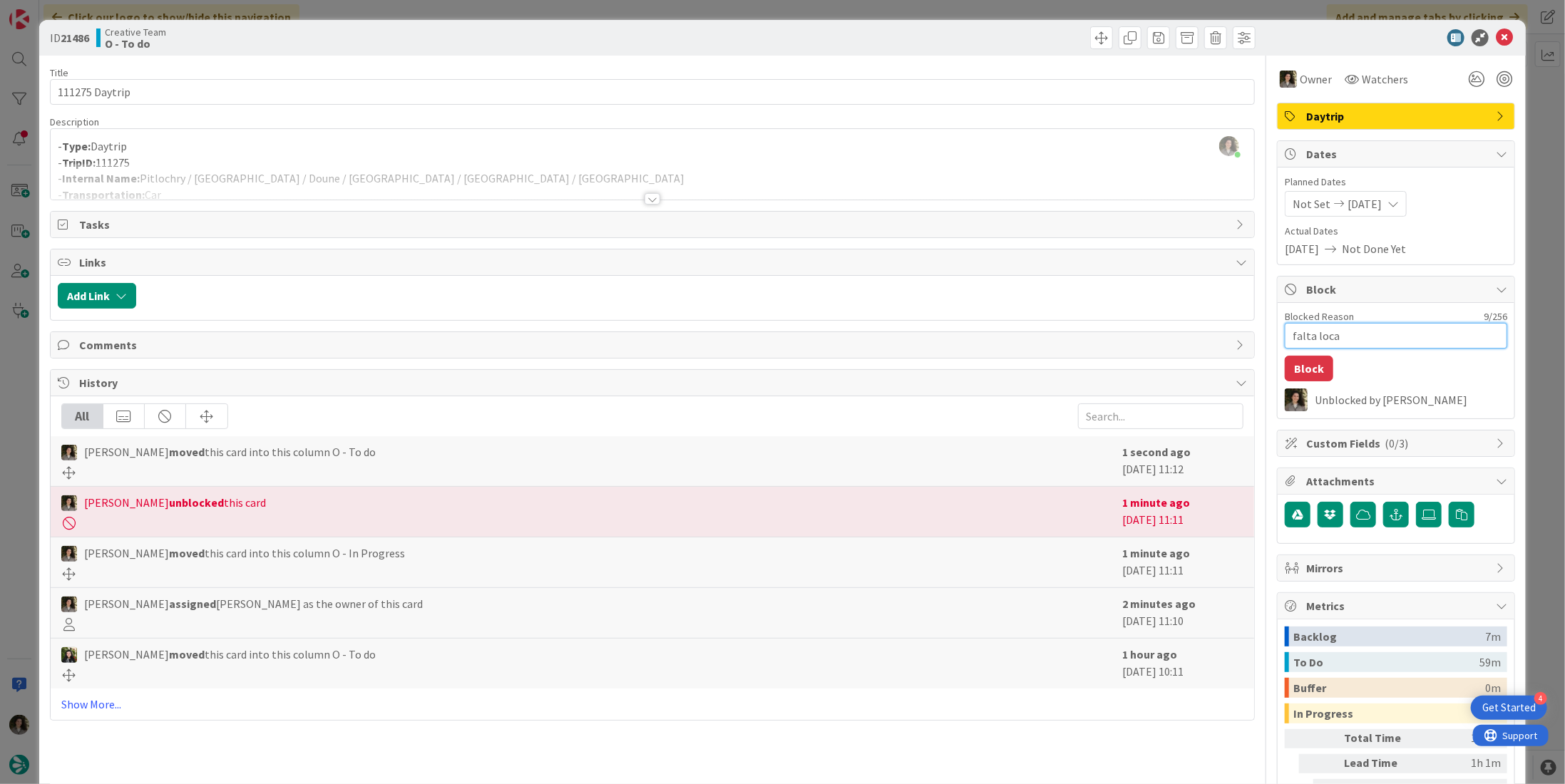
type textarea "falta locat"
type textarea "x"
type textarea "falta locati"
type textarea "x"
type textarea "falta locatio"
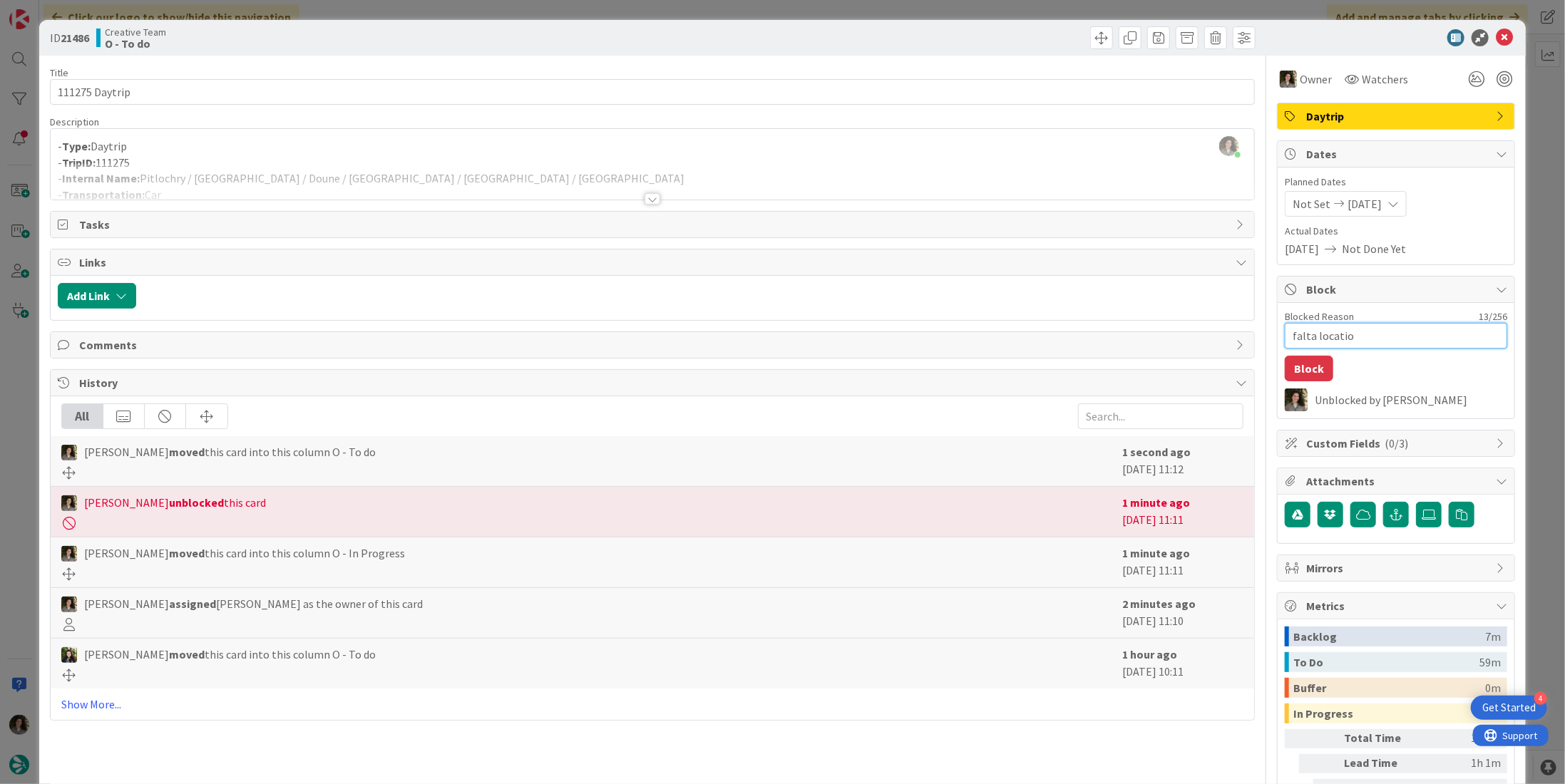
type textarea "x"
type textarea "falta location"
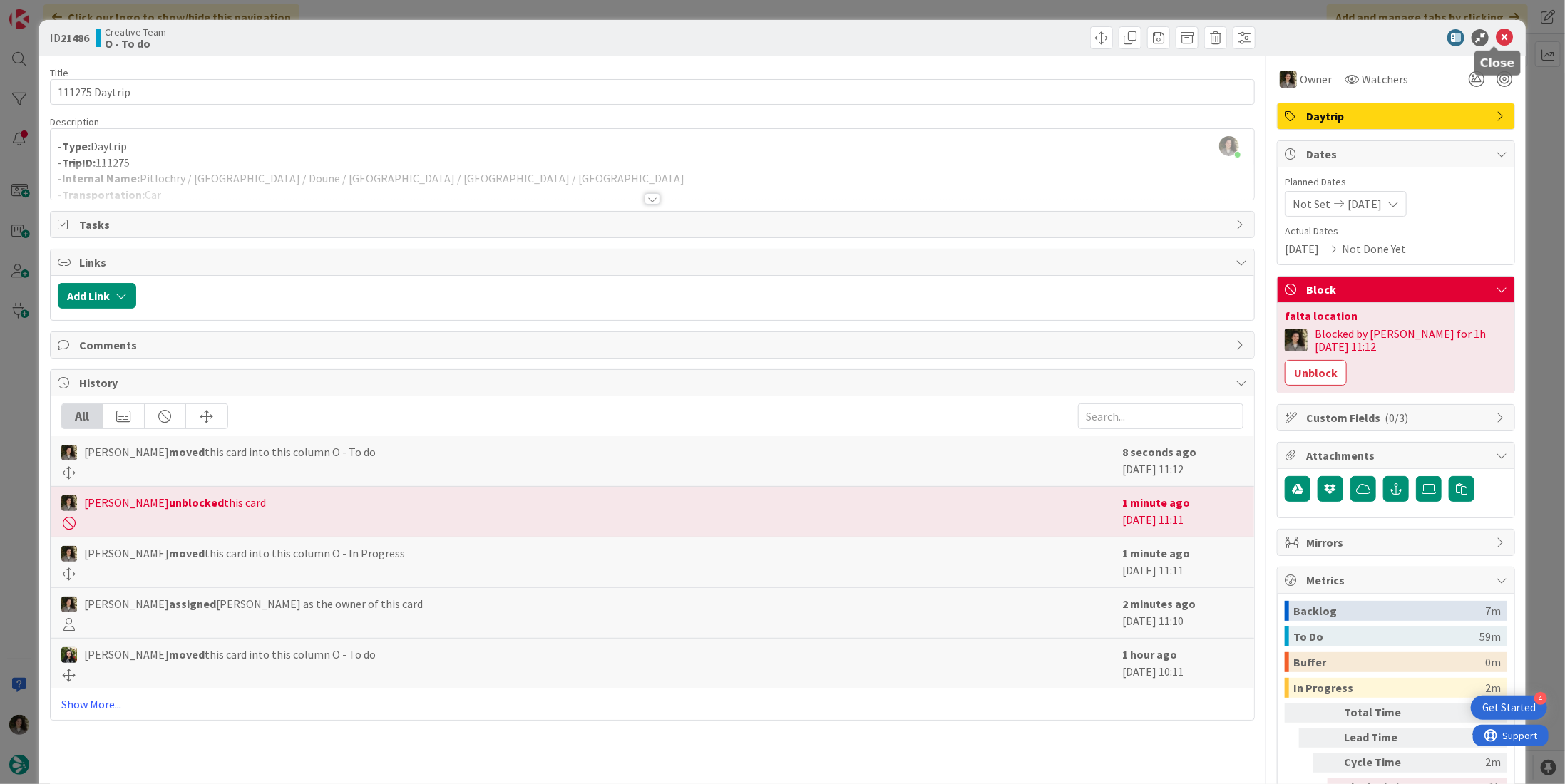
click at [1496, 32] on icon at bounding box center [1504, 37] width 17 height 17
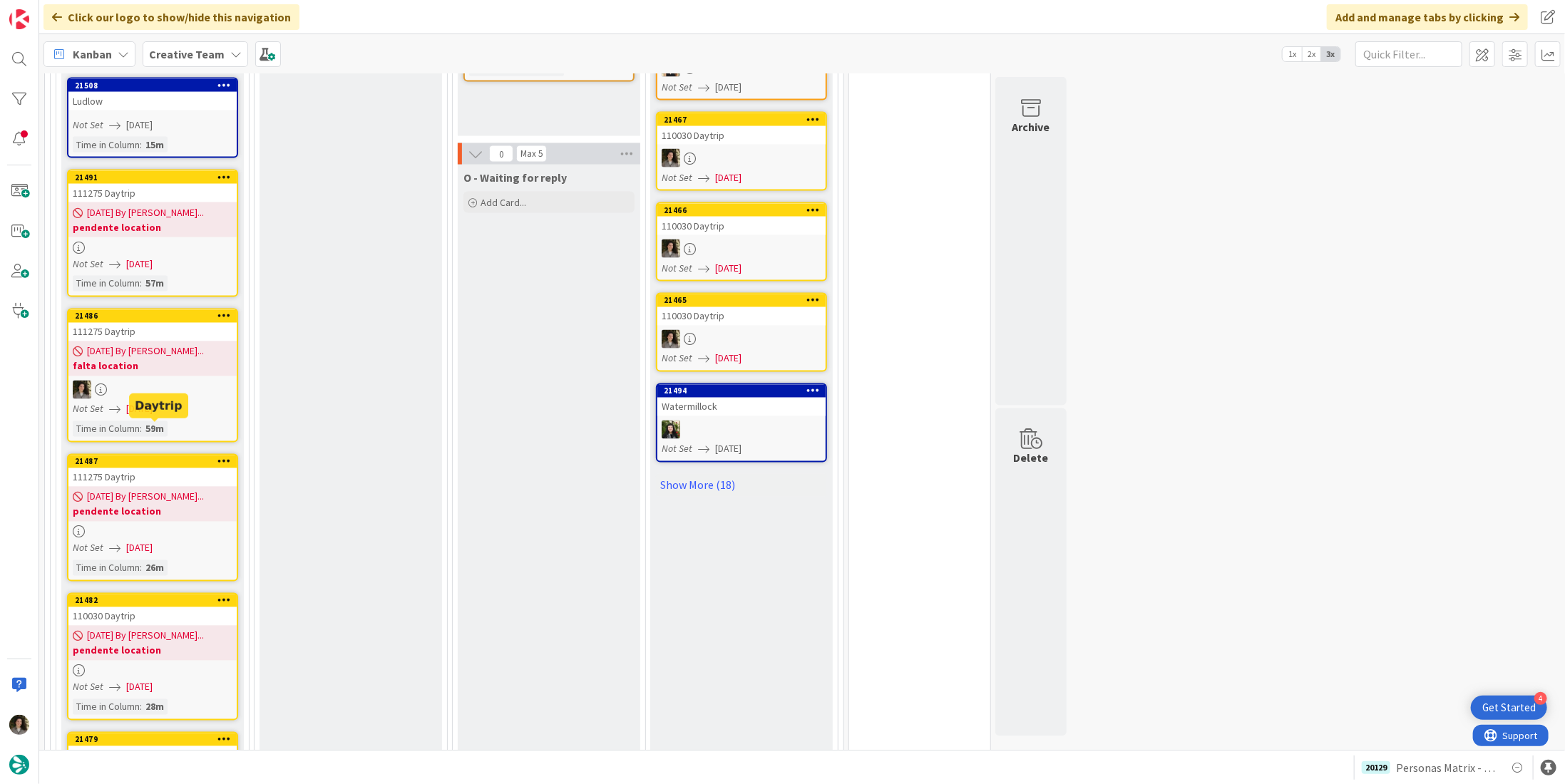
click at [172, 505] on b "pendente location" at bounding box center [152, 511] width 160 height 14
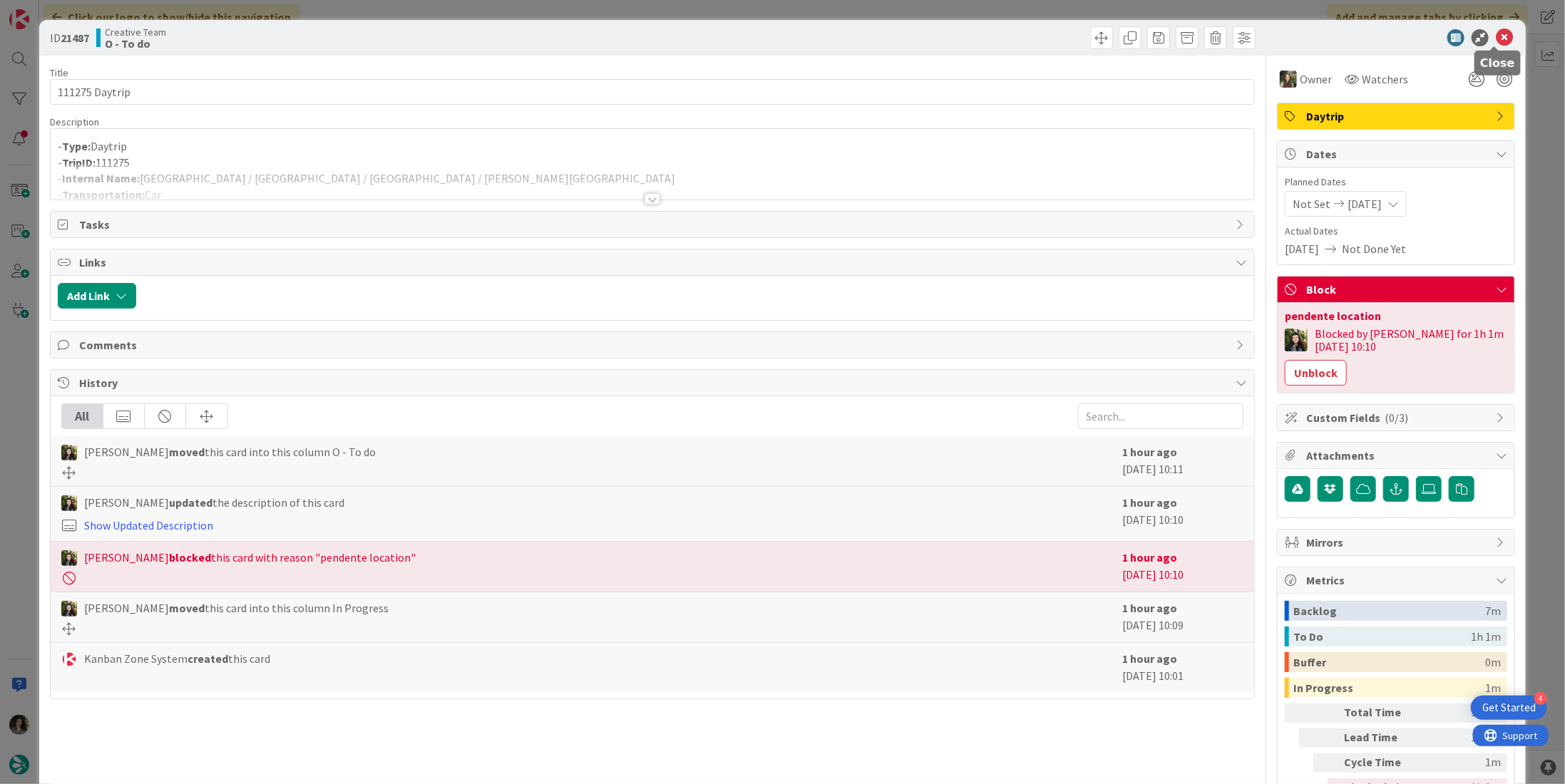
click at [1496, 35] on icon at bounding box center [1504, 37] width 17 height 17
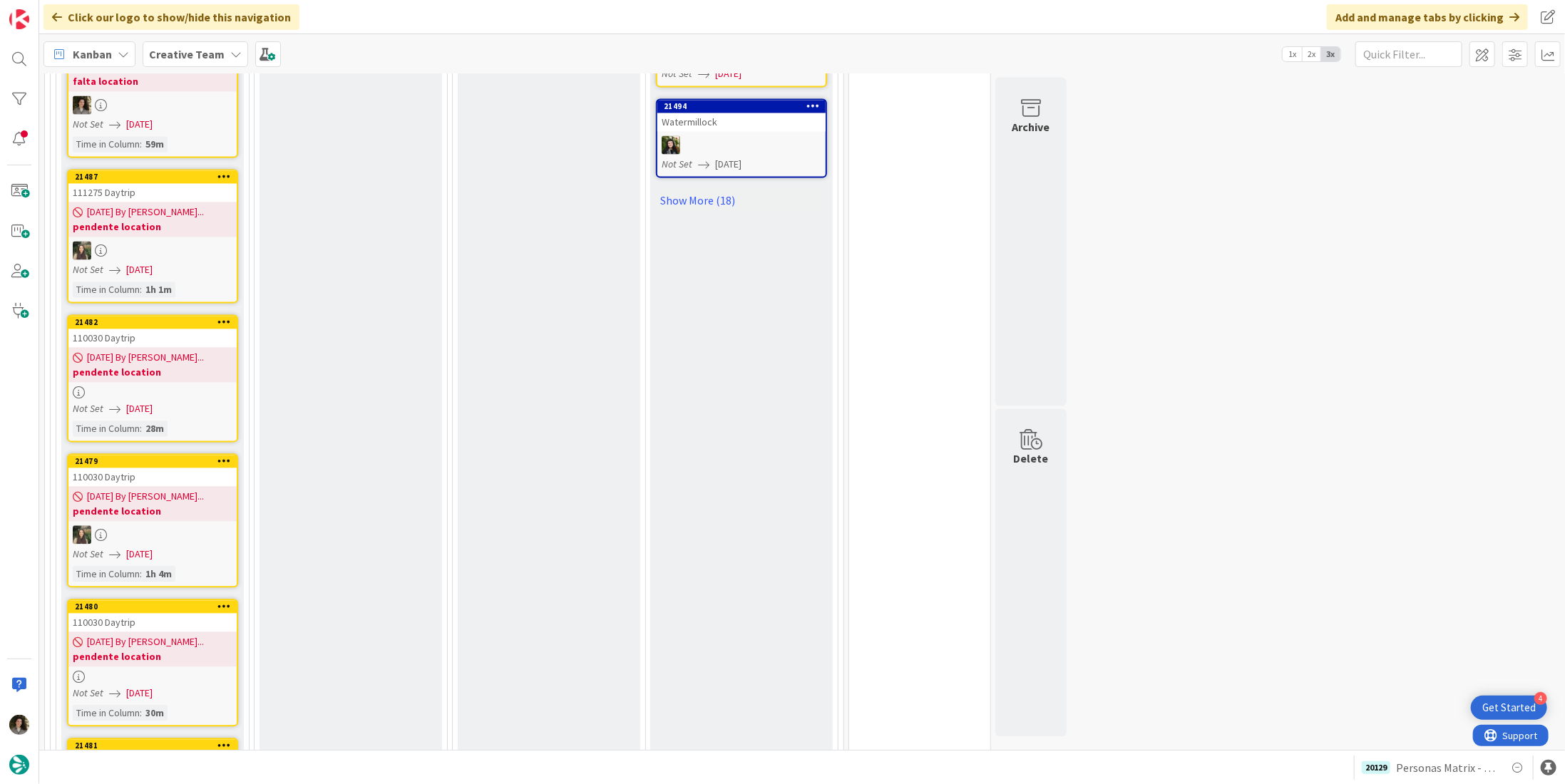
click at [174, 364] on link "21482 110030 Daytrip [DATE] By [PERSON_NAME]... pendente location Not Set [DATE…" at bounding box center [152, 378] width 171 height 128
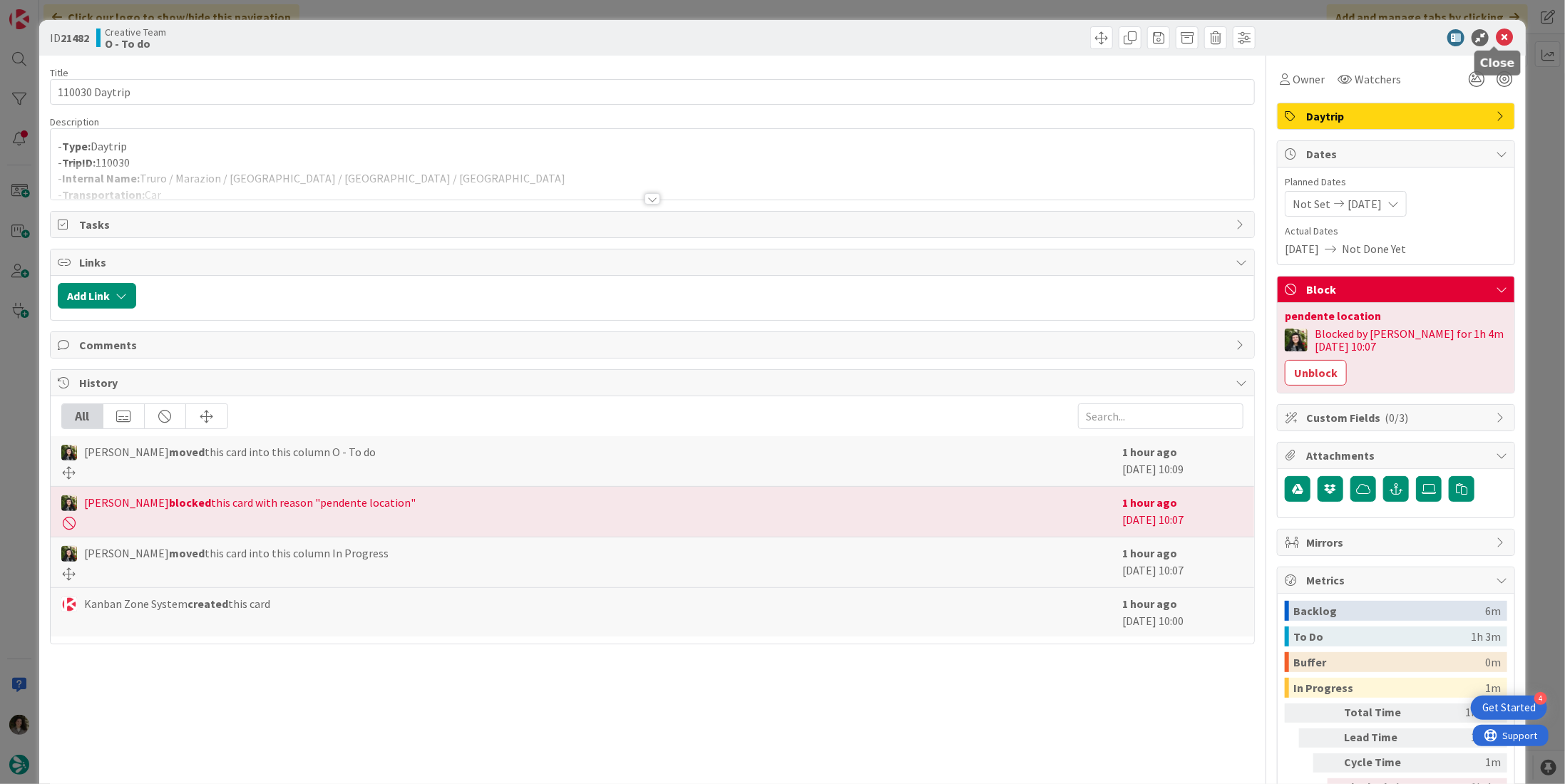
click at [1496, 36] on icon at bounding box center [1504, 37] width 17 height 17
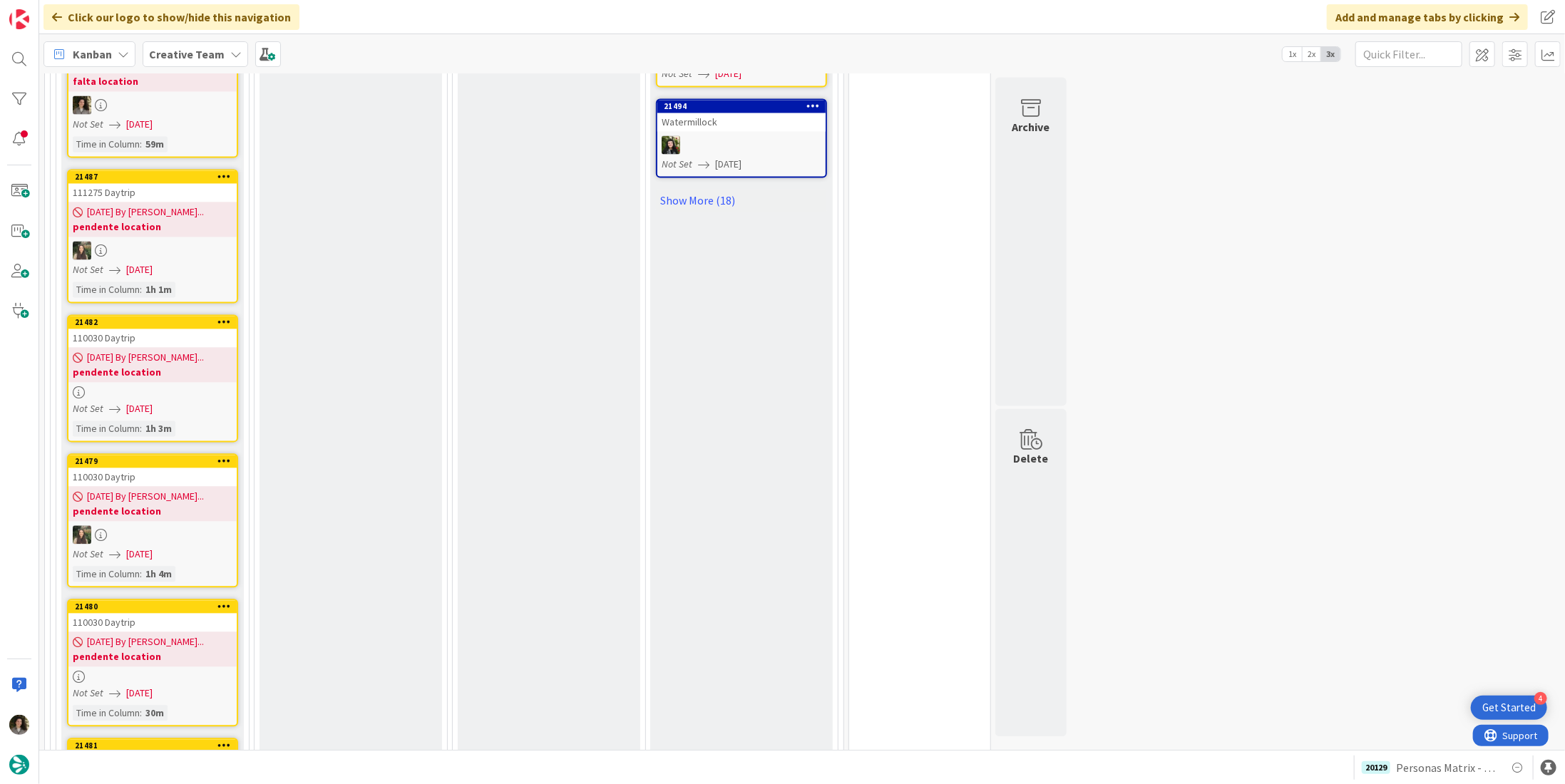
click at [121, 634] on span "[DATE] By [PERSON_NAME]..." at bounding box center [146, 642] width 117 height 15
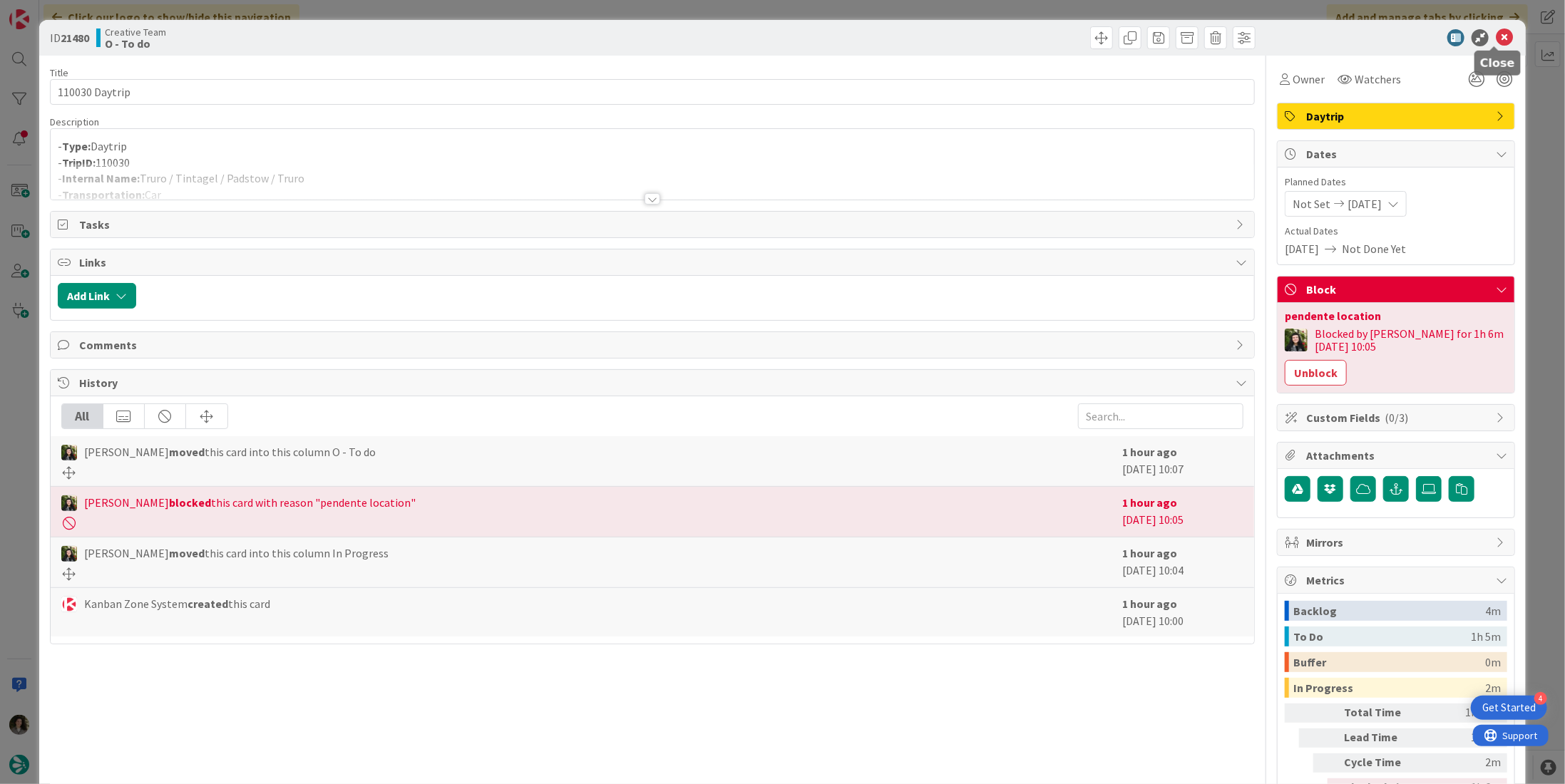
click at [1497, 39] on icon at bounding box center [1504, 37] width 17 height 17
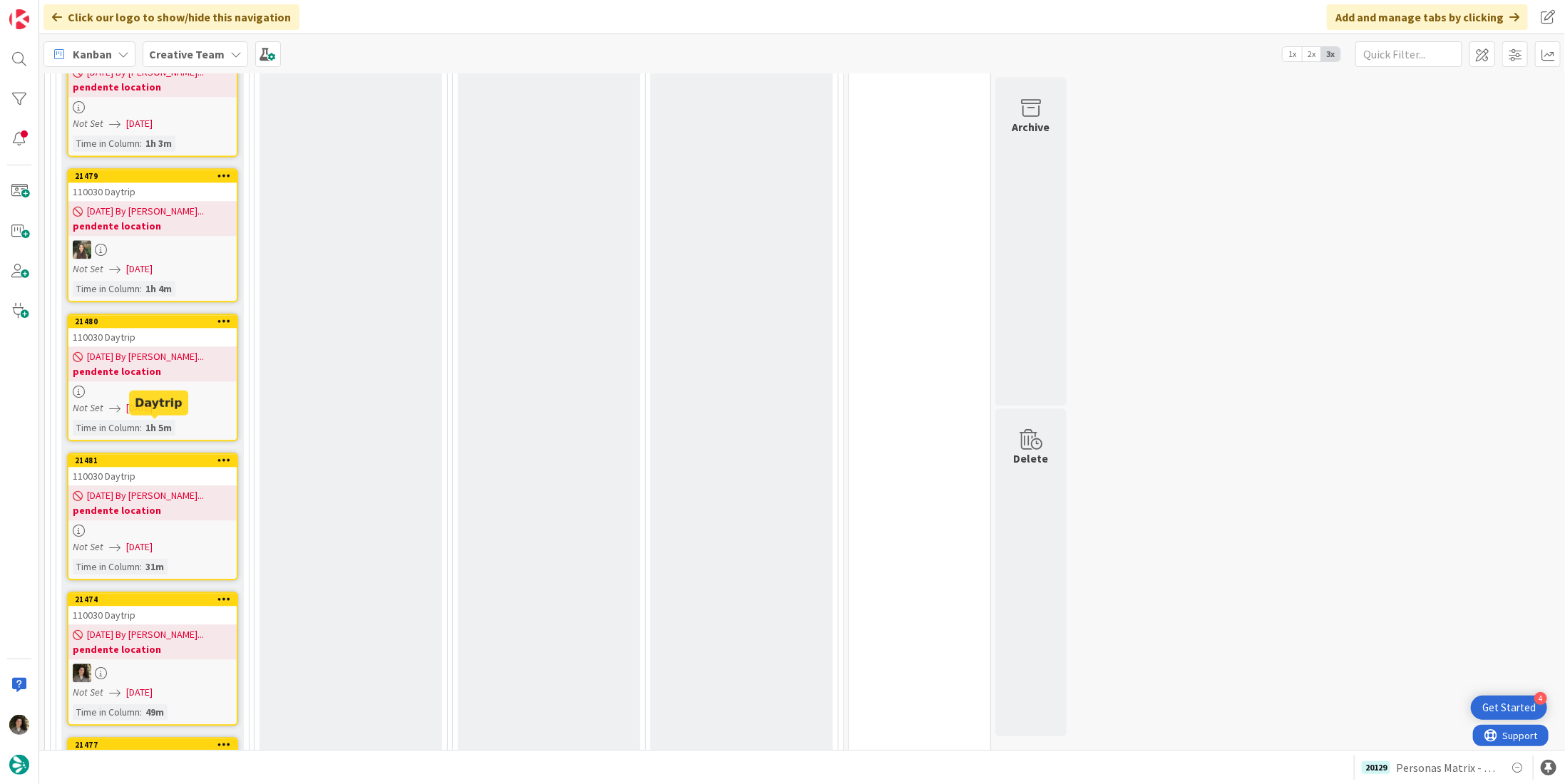
click at [152, 400] on span "[DATE]" at bounding box center [139, 408] width 26 height 15
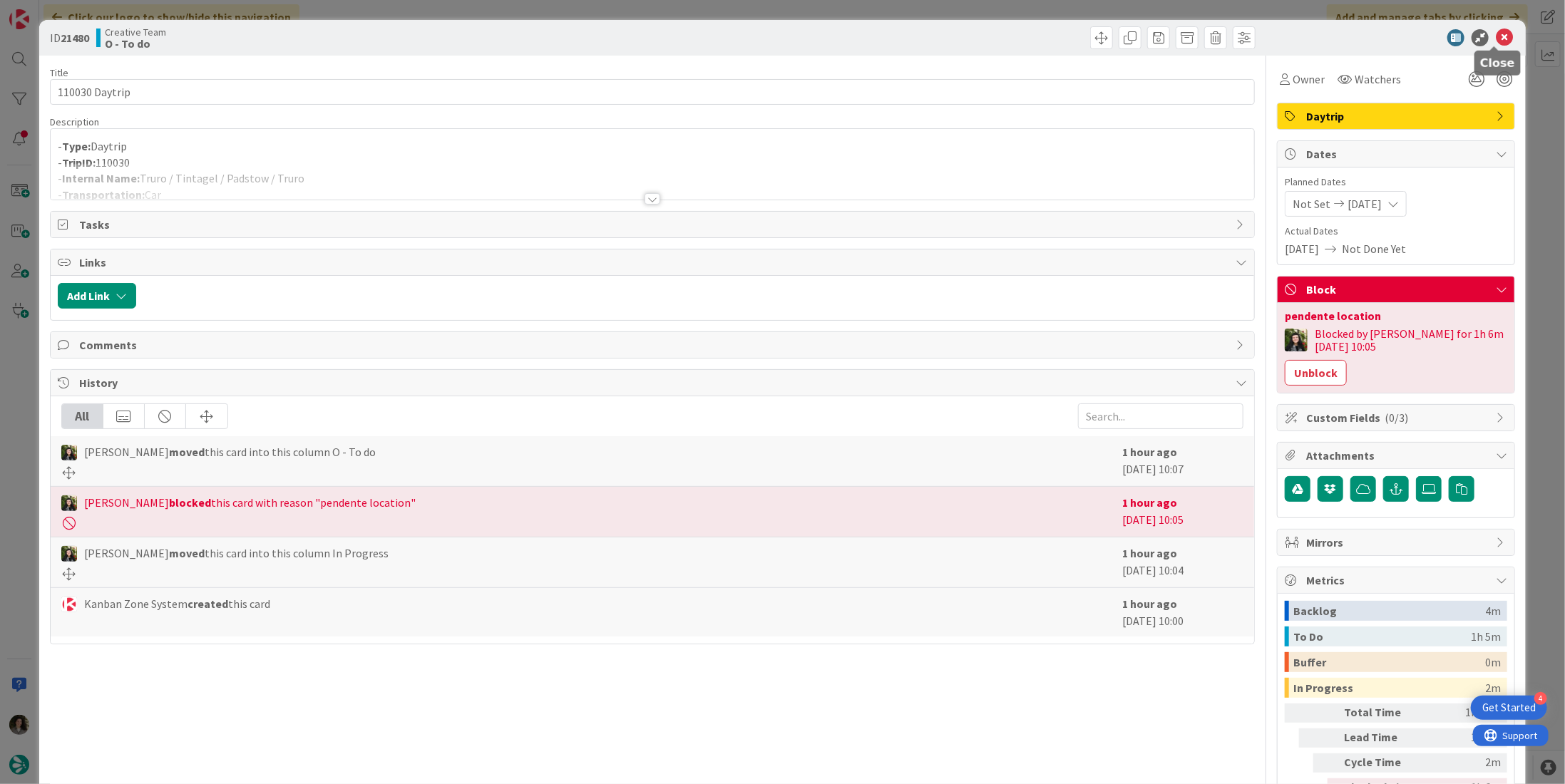
click at [1496, 44] on icon at bounding box center [1504, 37] width 17 height 17
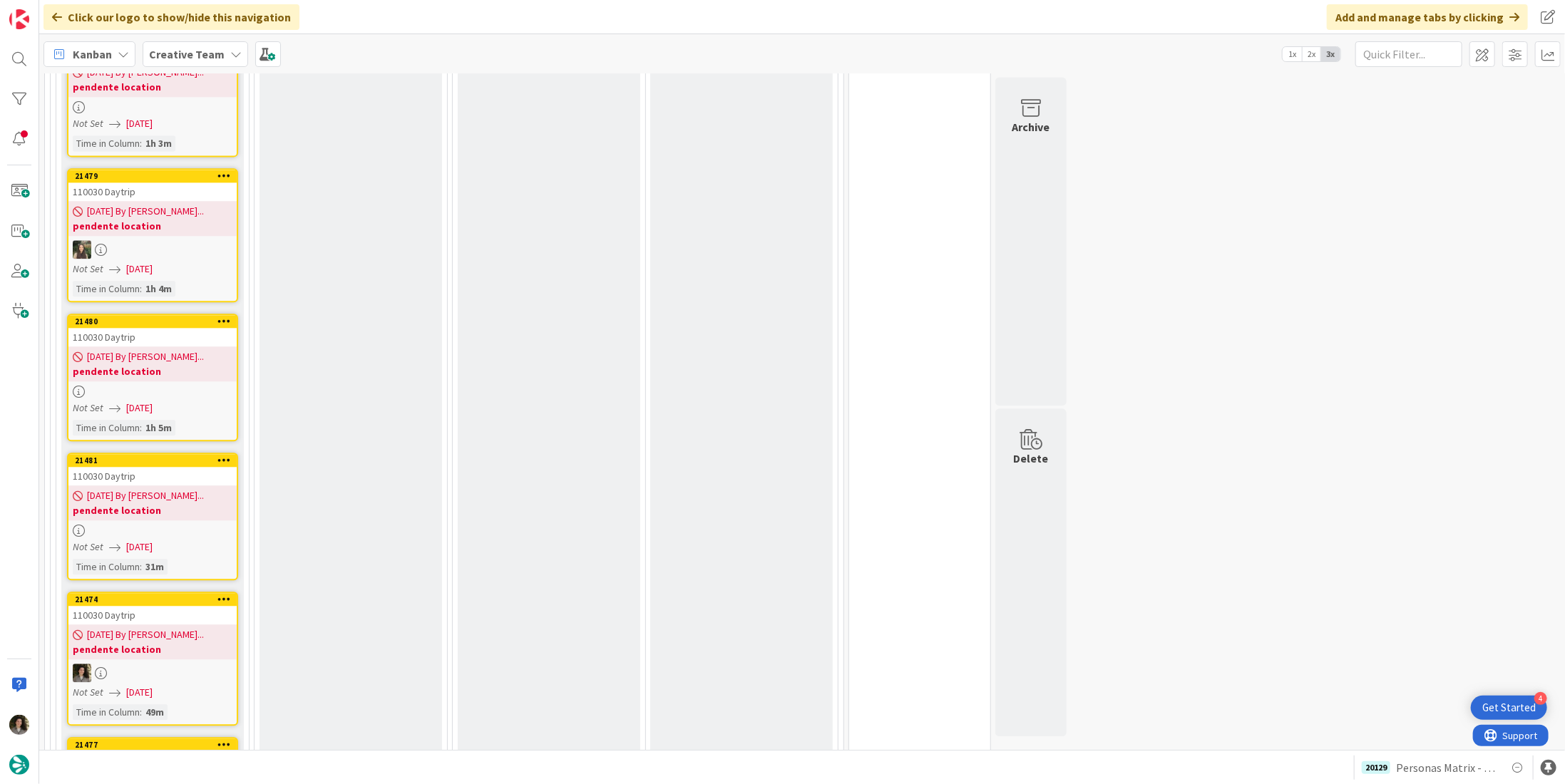
click at [105, 488] on span "[DATE] By [PERSON_NAME]..." at bounding box center [146, 496] width 117 height 15
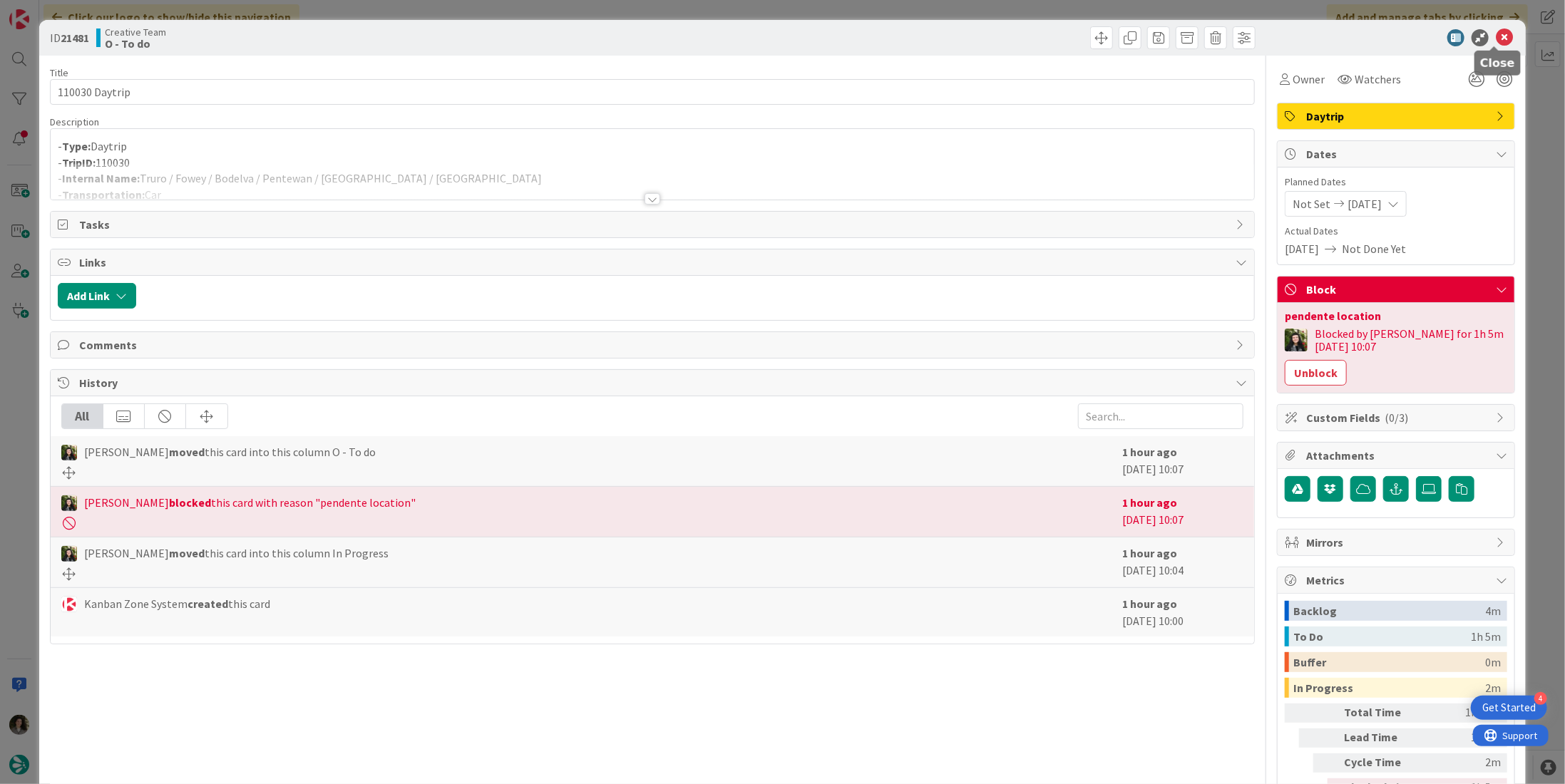
click at [1497, 36] on icon at bounding box center [1504, 37] width 17 height 17
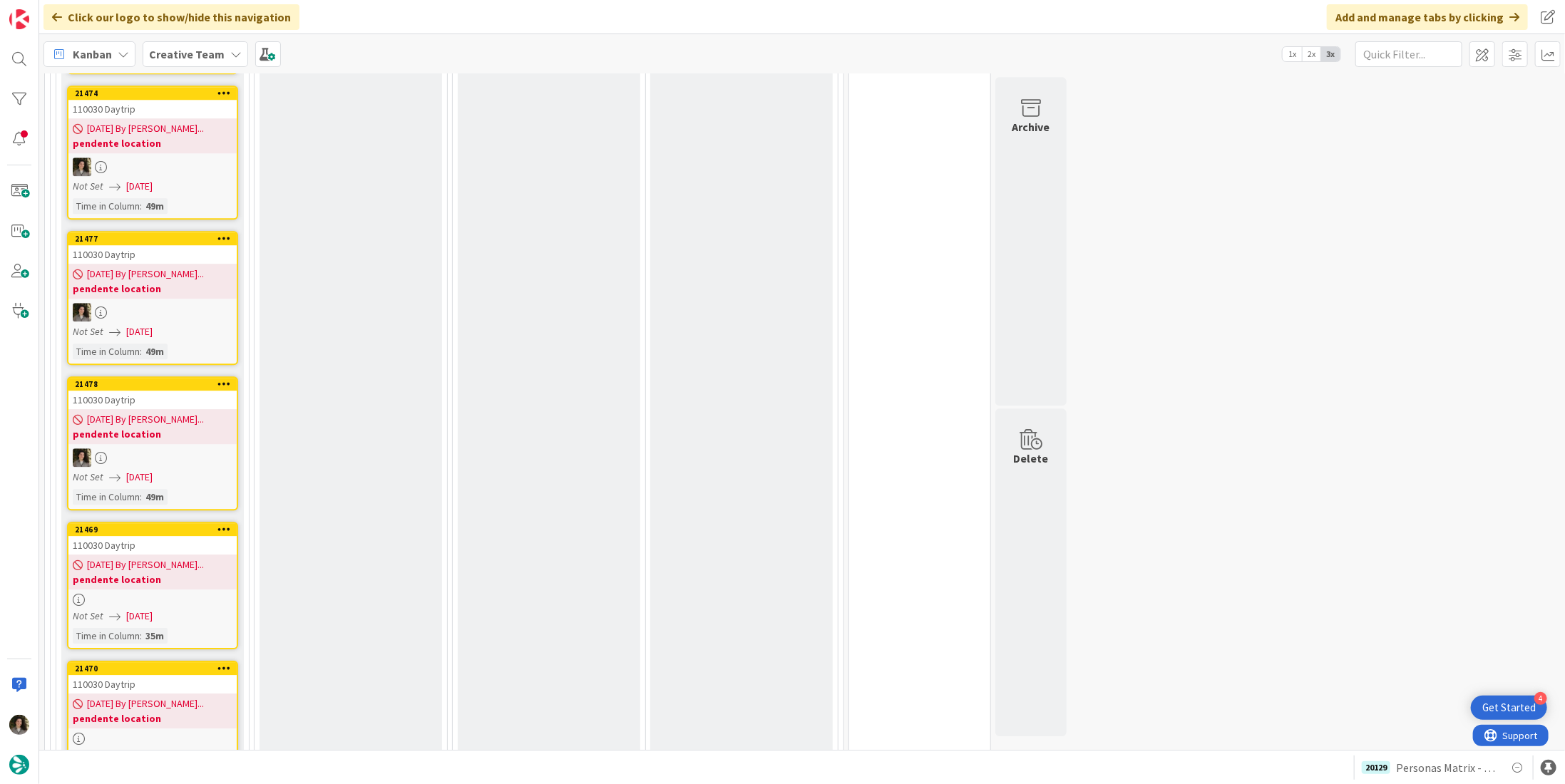
scroll to position [2907, 0]
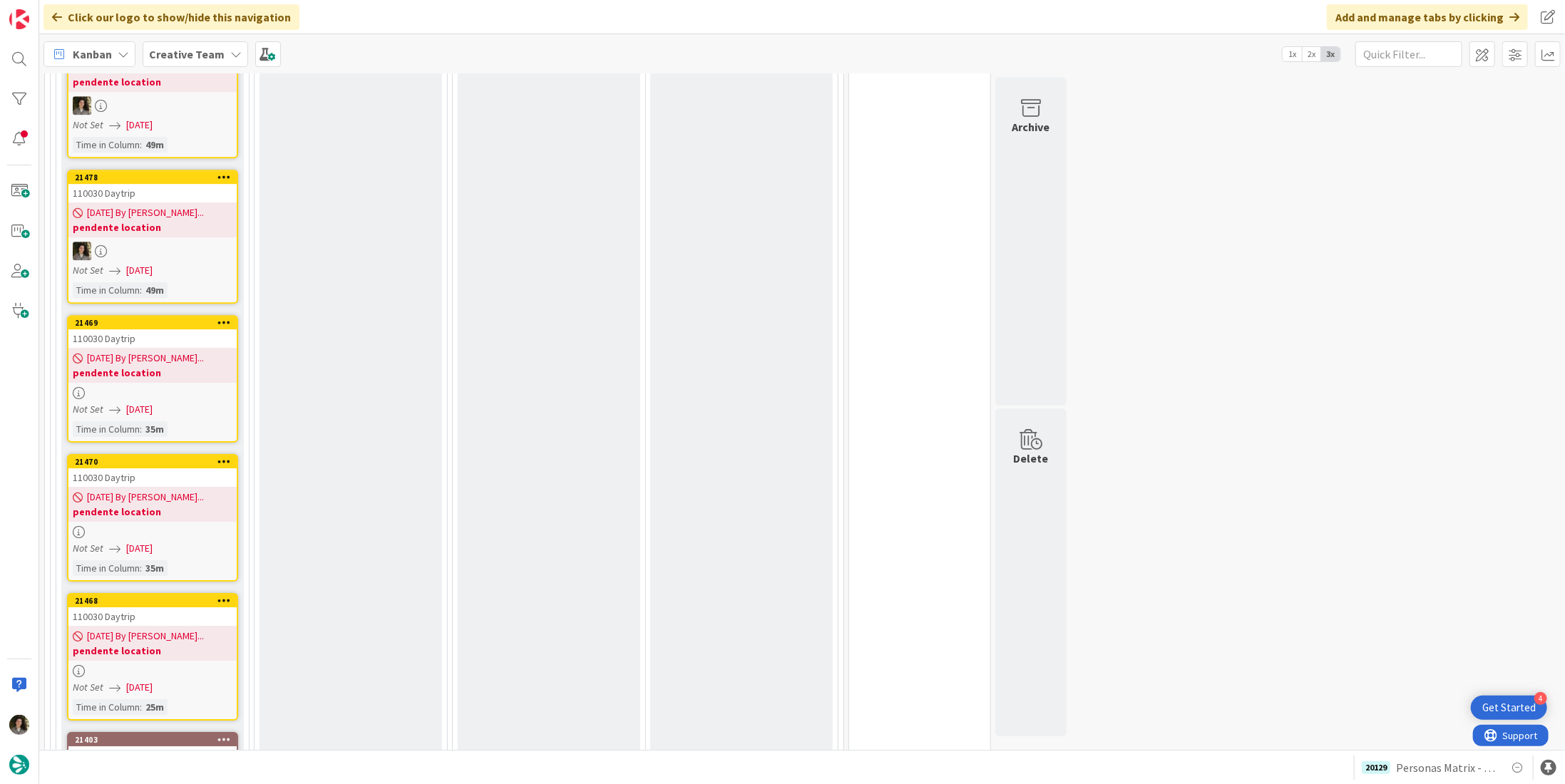
click at [182, 366] on b "pendente location" at bounding box center [152, 372] width 160 height 14
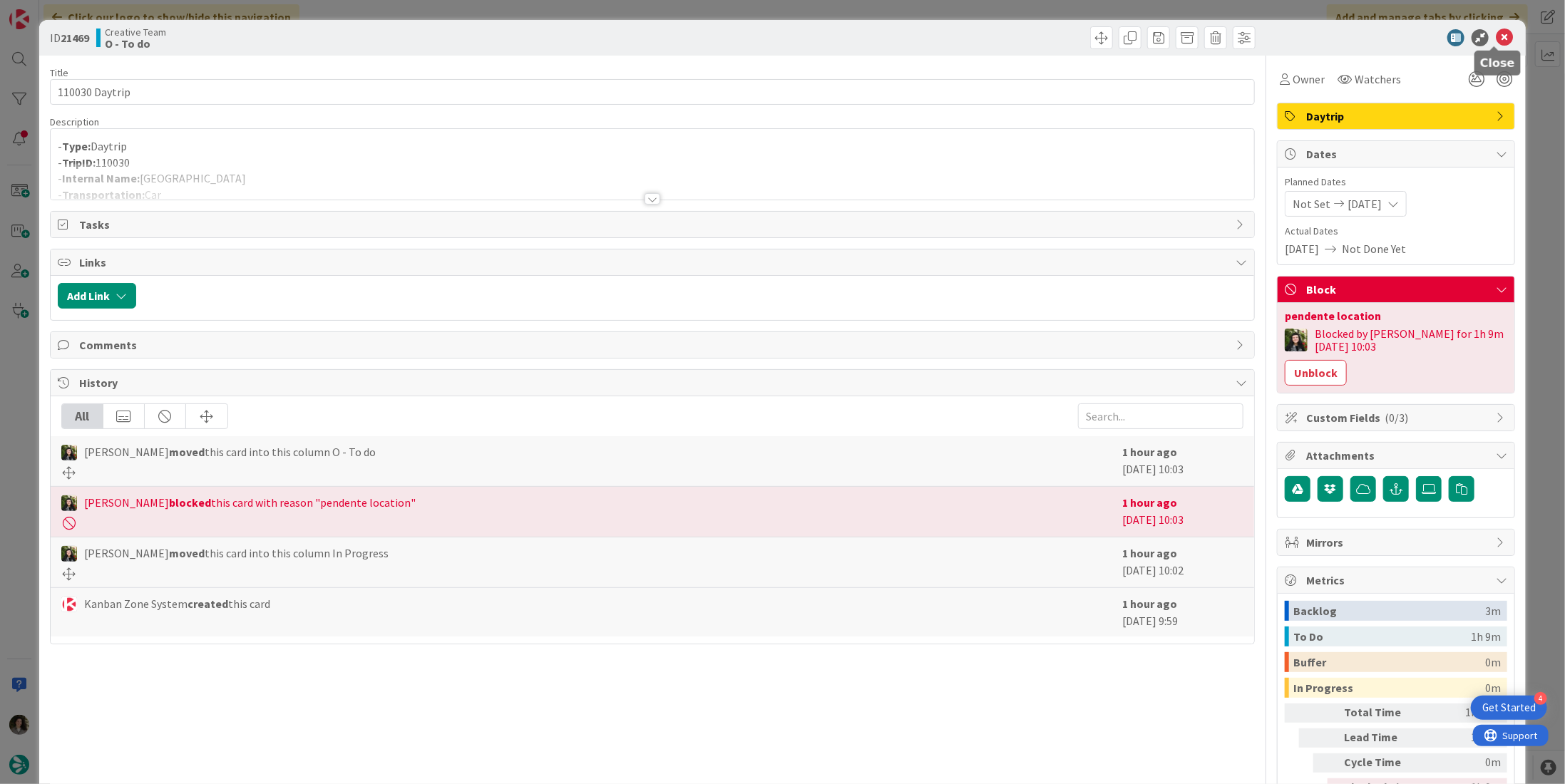
click at [1500, 36] on icon at bounding box center [1504, 37] width 17 height 17
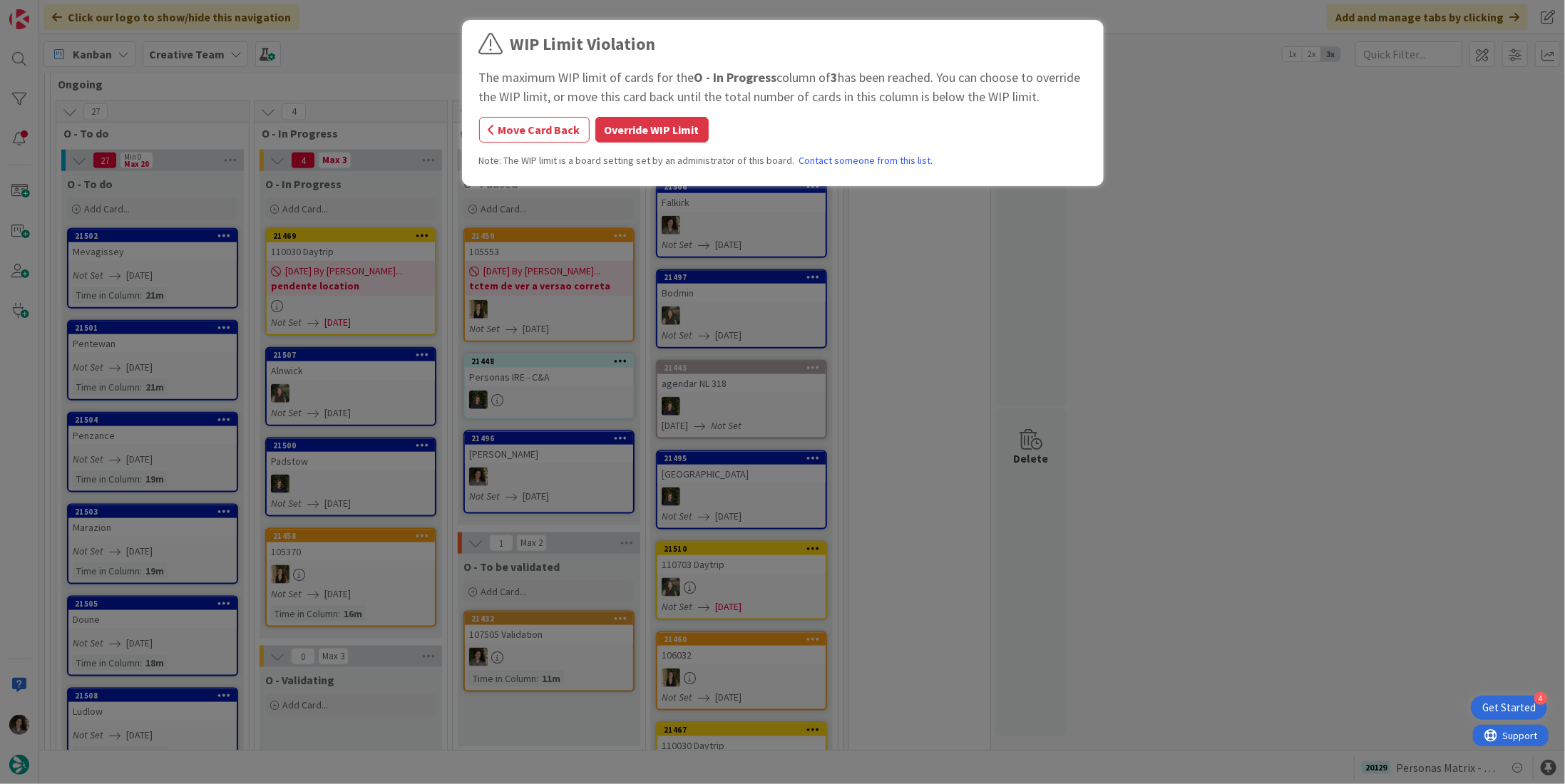
drag, startPoint x: 675, startPoint y: 119, endPoint x: 552, endPoint y: 163, distance: 130.6
click at [673, 119] on button "Override WIP Limit" at bounding box center [652, 129] width 114 height 26
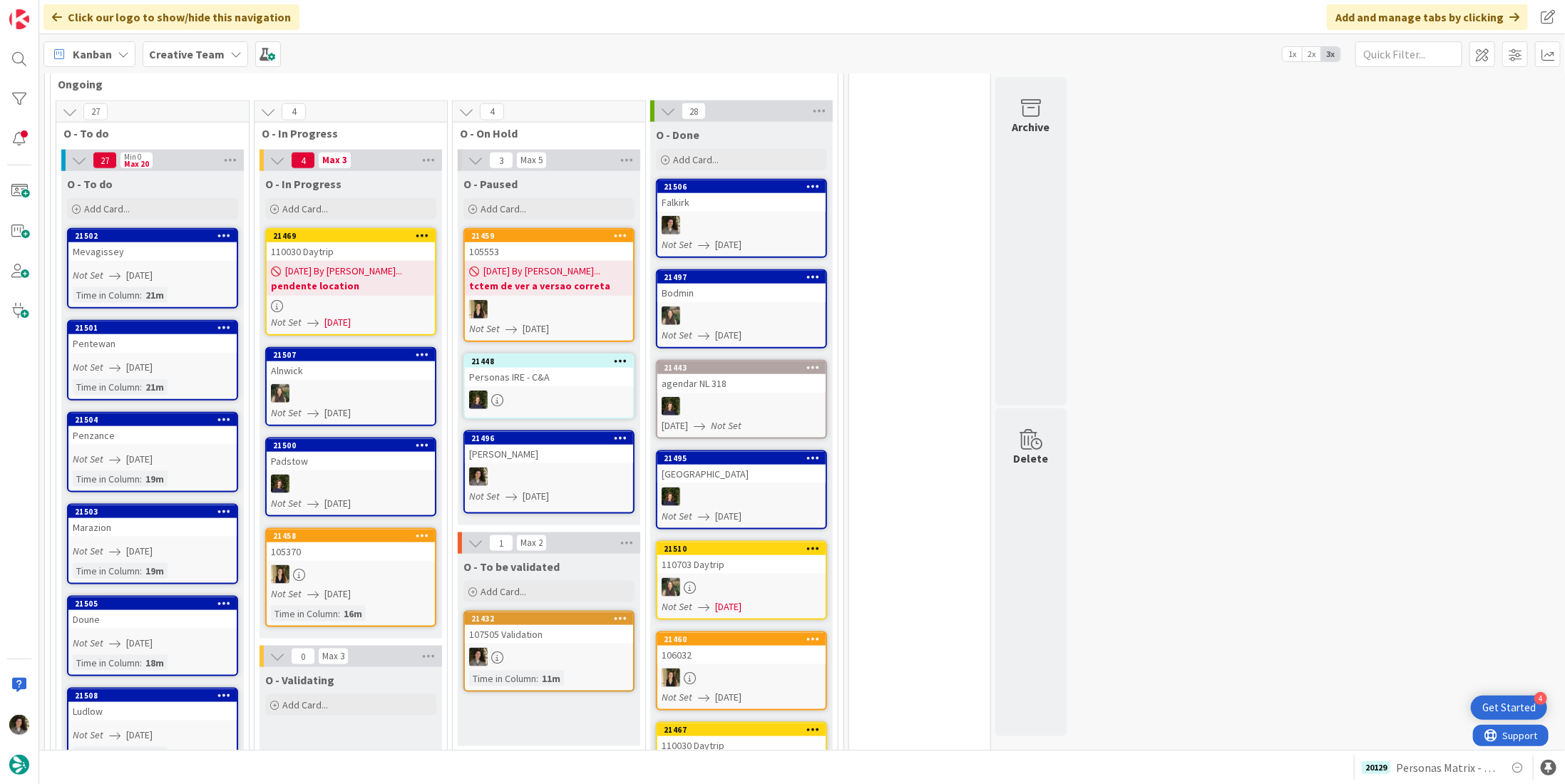
click at [378, 264] on span "[DATE] By [PERSON_NAME]..." at bounding box center [343, 271] width 117 height 15
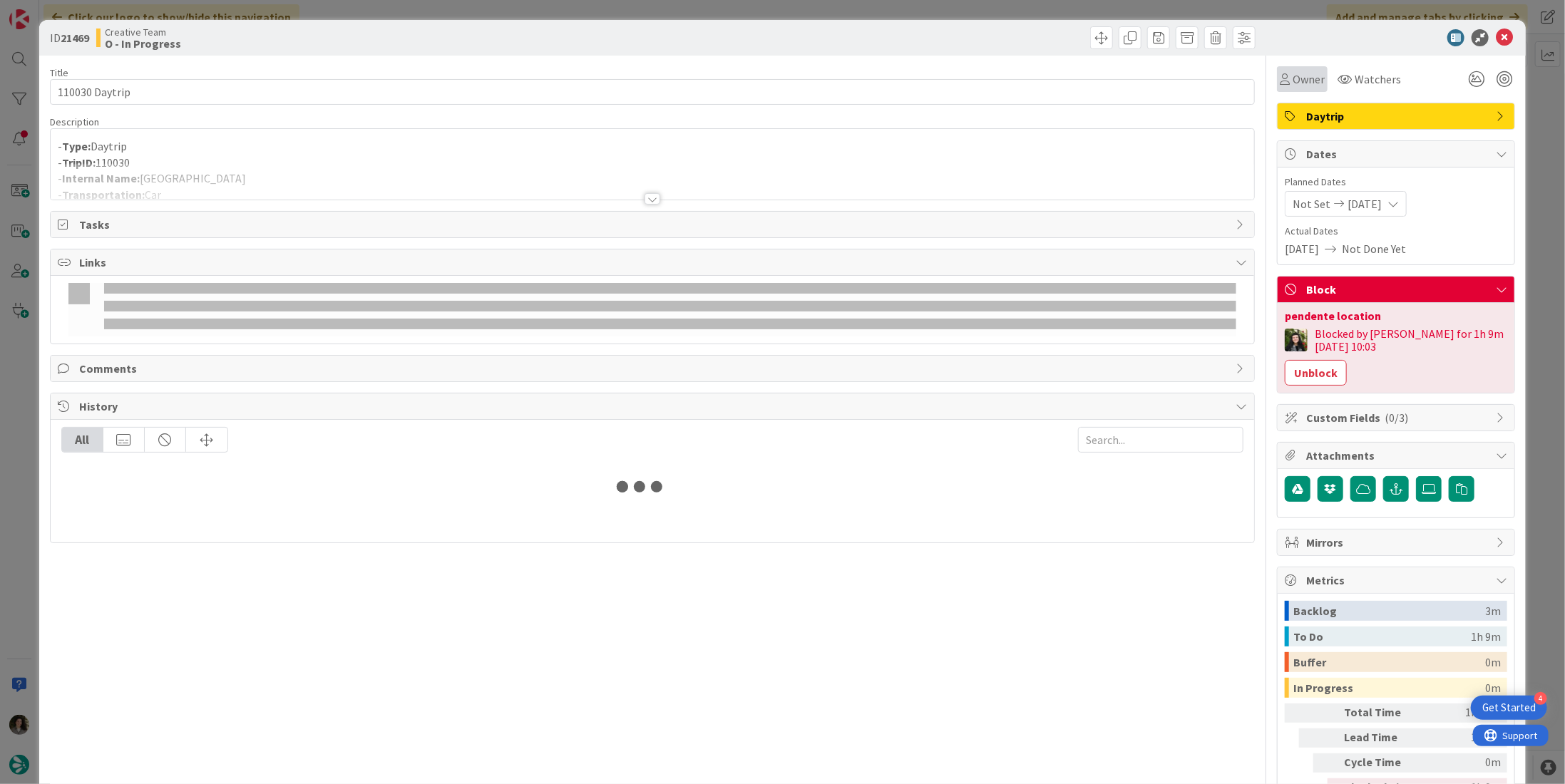
click at [1280, 78] on div "Owner" at bounding box center [1302, 79] width 45 height 17
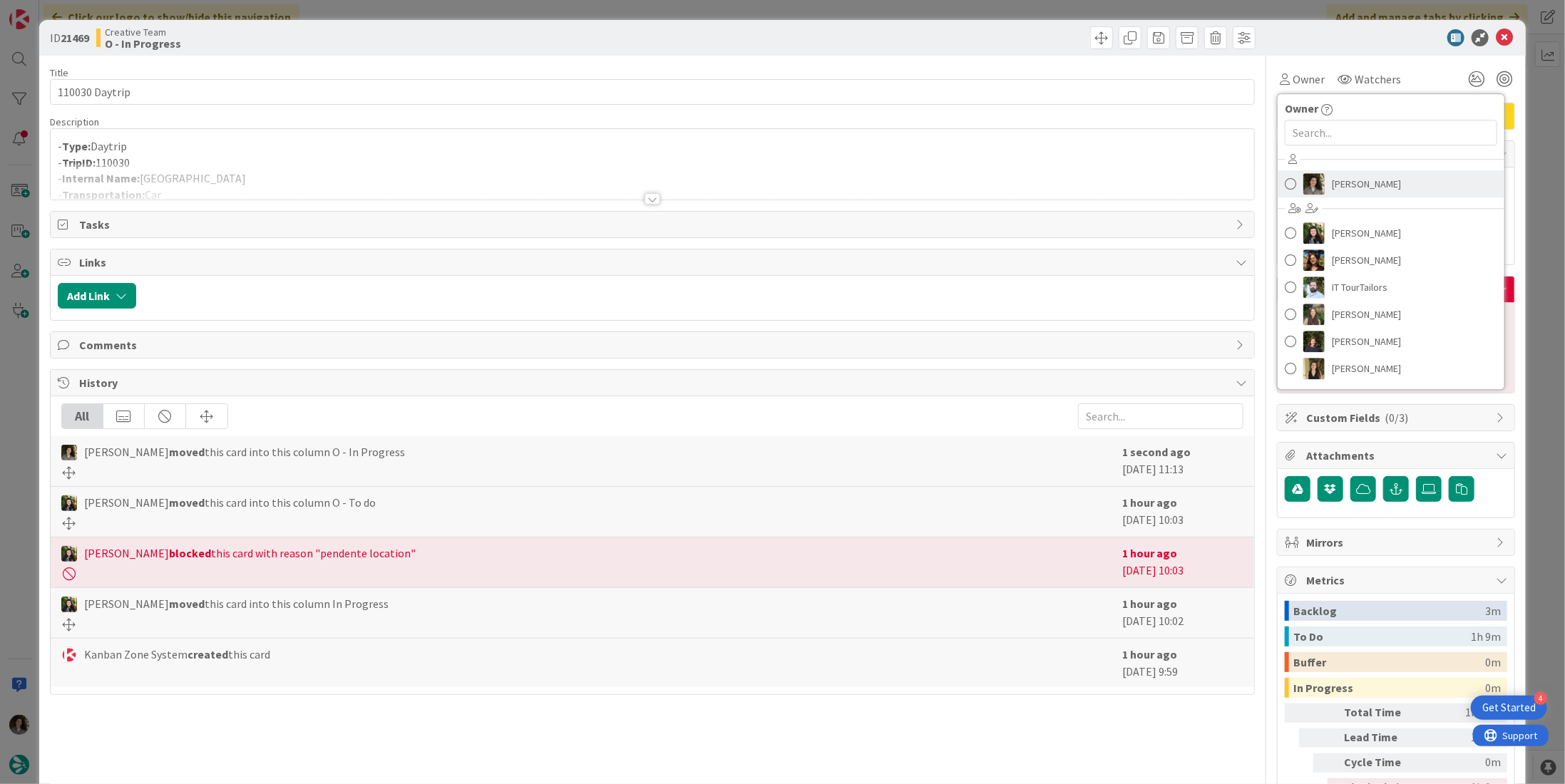
click at [1357, 181] on span "[PERSON_NAME]" at bounding box center [1366, 184] width 69 height 21
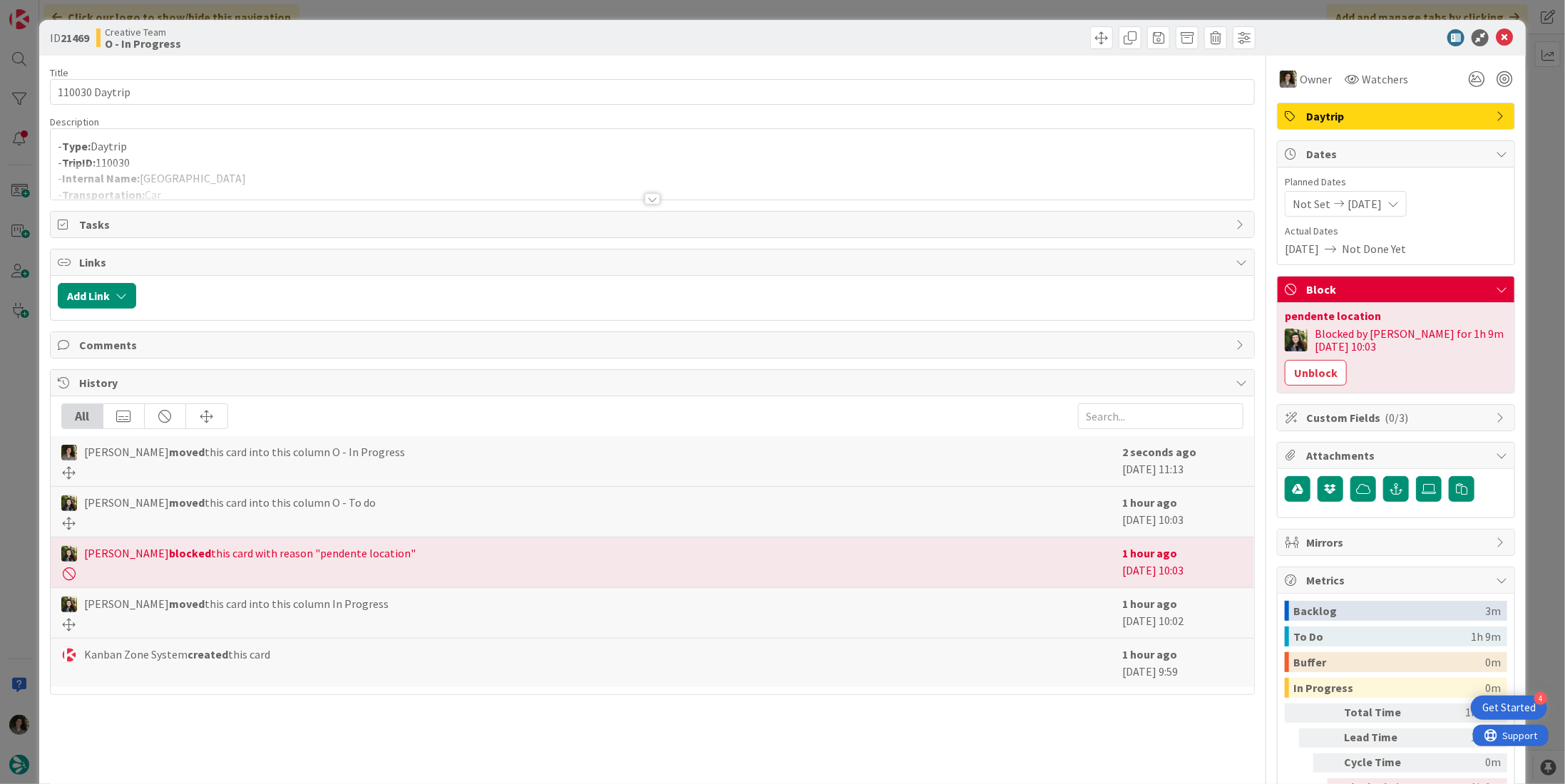
click at [1381, 200] on span "[DATE]" at bounding box center [1365, 203] width 35 height 17
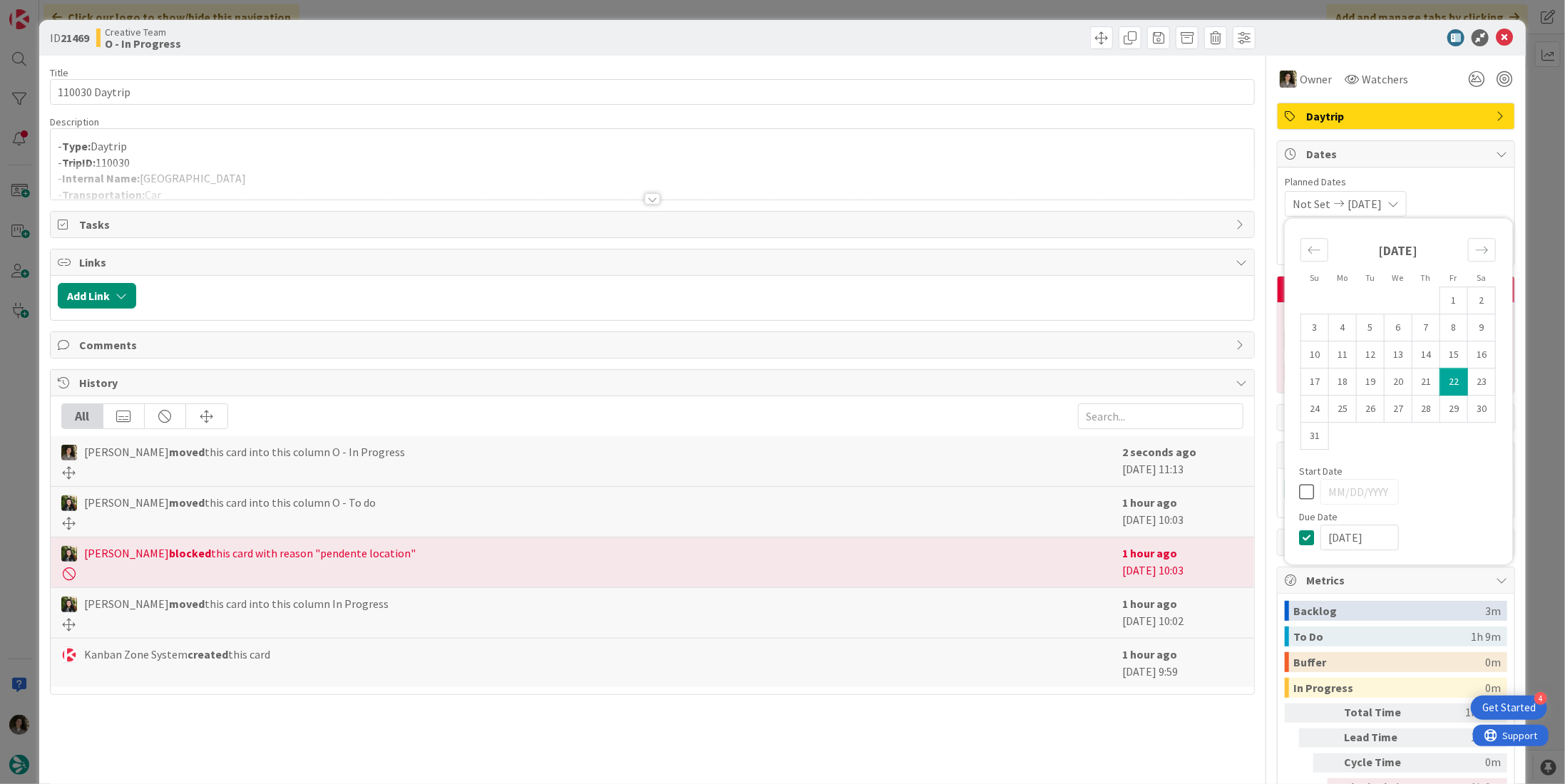
click at [1469, 191] on div "Not Set 08/22/2025 Su Mo Tu We Th Fr Sa July 2025 1 2 3 4 5 6 7 8 9 10 11 12 13…" at bounding box center [1396, 203] width 222 height 26
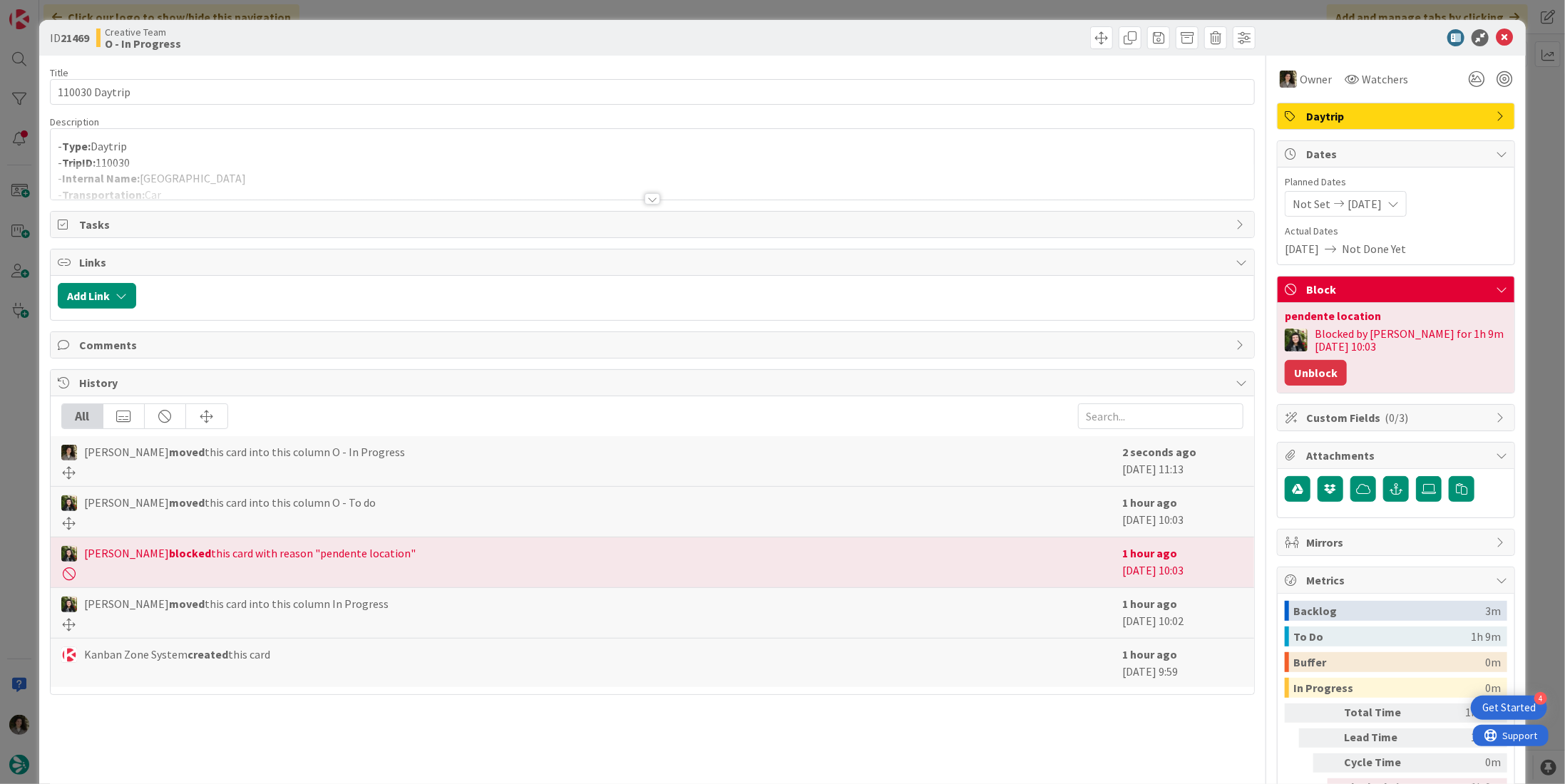
click at [1317, 369] on button "Unblock" at bounding box center [1315, 372] width 62 height 26
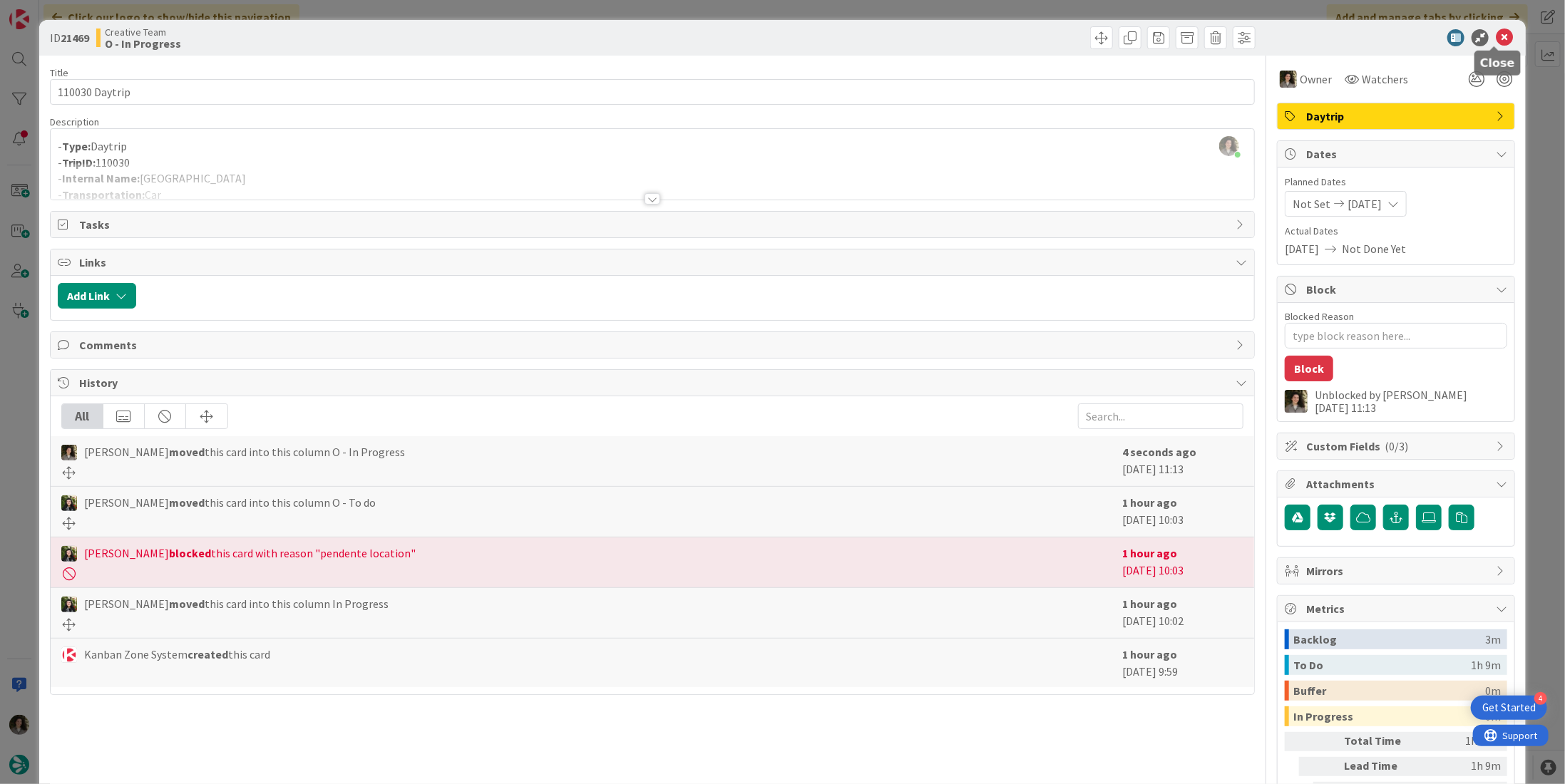
click at [1496, 39] on icon at bounding box center [1504, 37] width 17 height 17
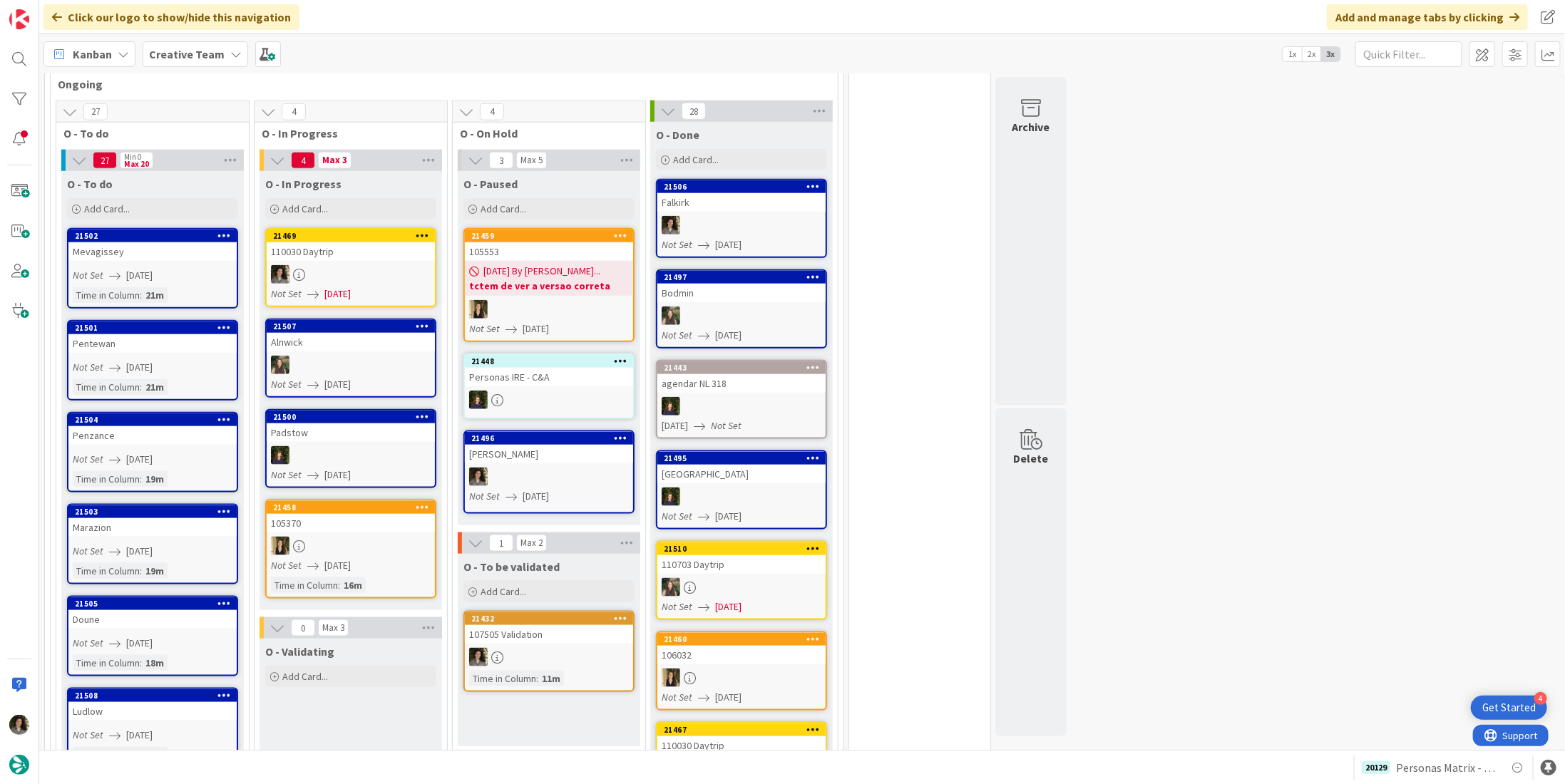
click at [383, 242] on div "110030 Daytrip" at bounding box center [351, 251] width 168 height 19
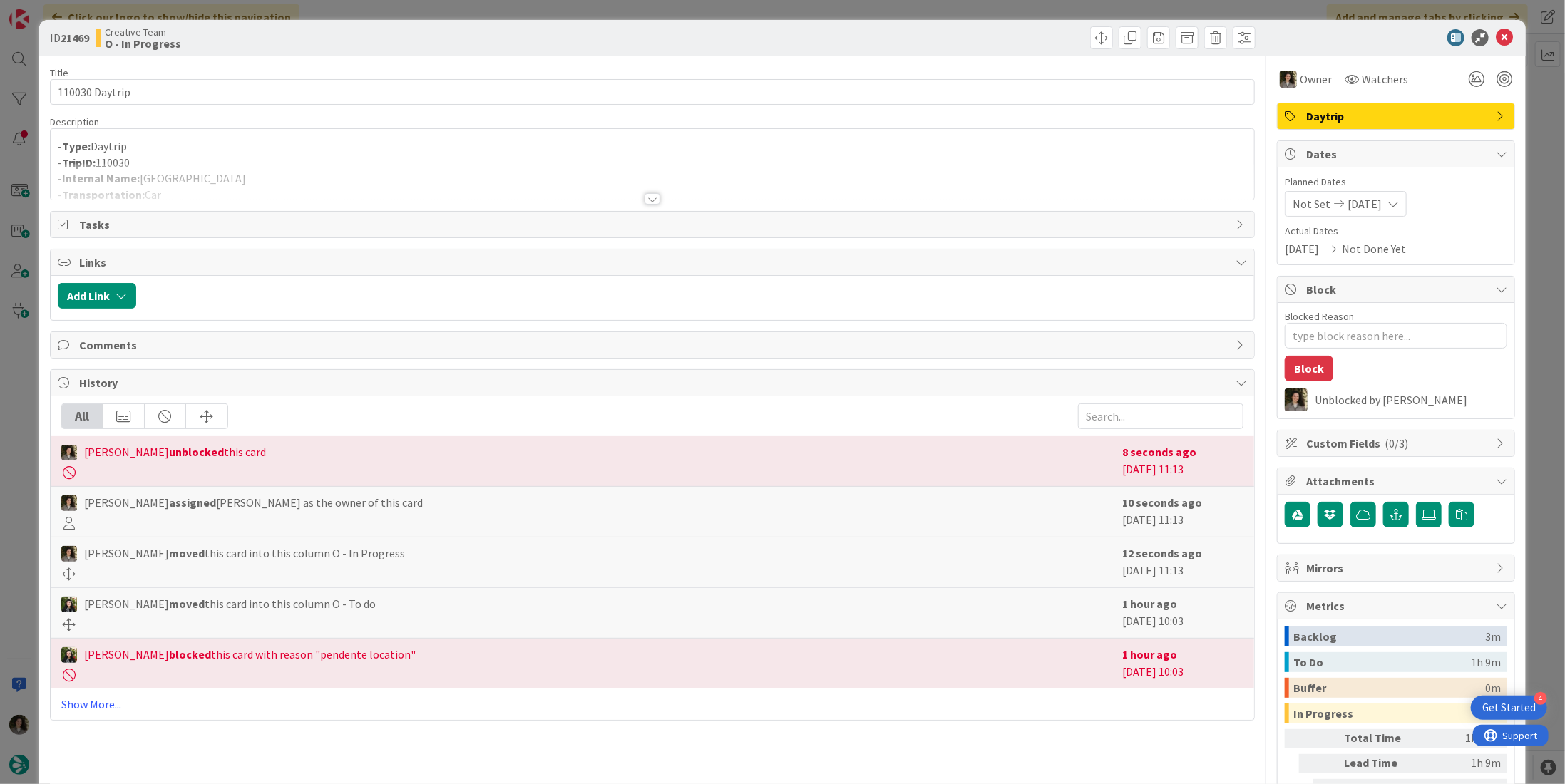
click at [221, 175] on div at bounding box center [652, 181] width 1203 height 36
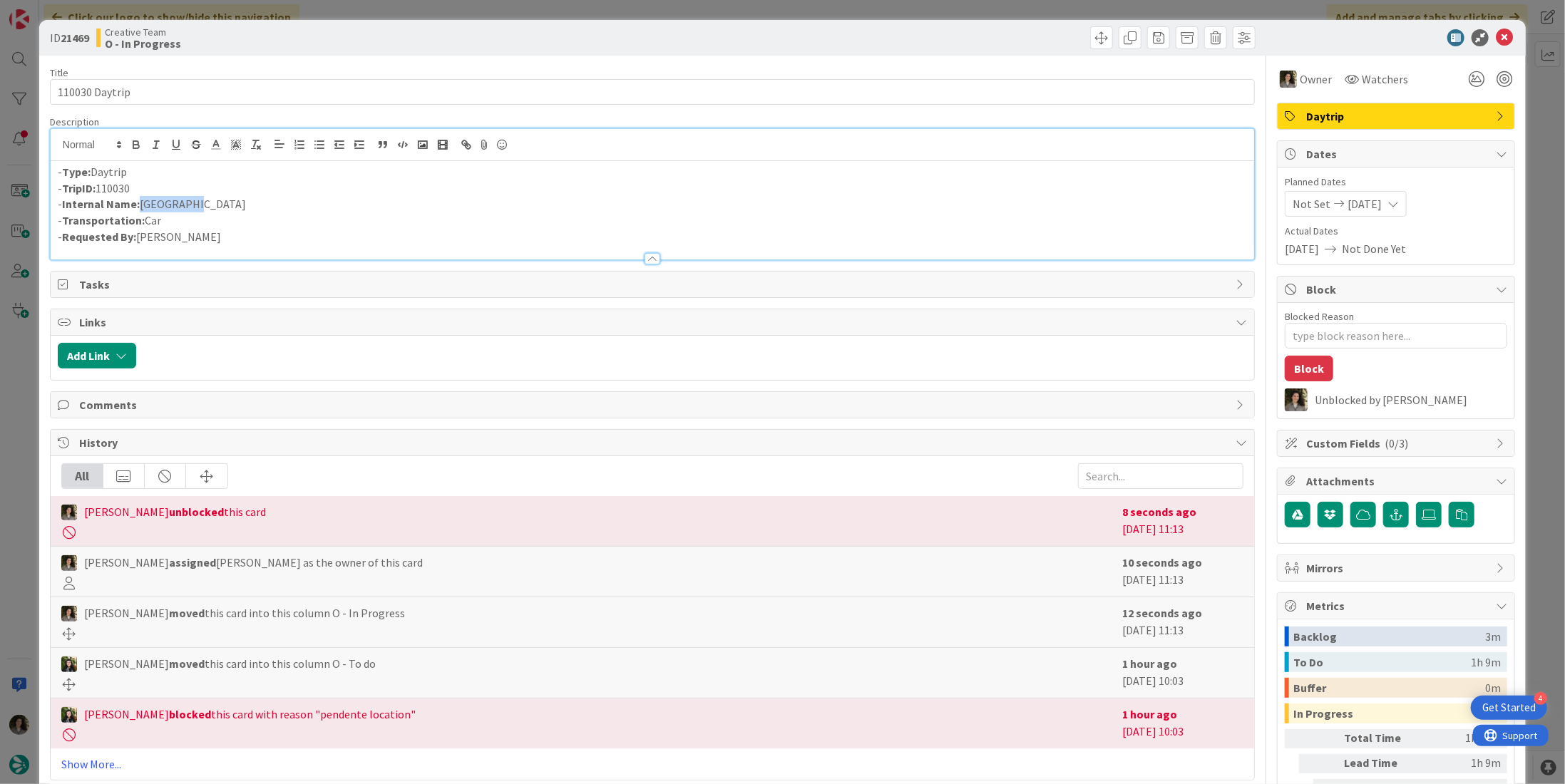
drag, startPoint x: 200, startPoint y: 195, endPoint x: 138, endPoint y: 195, distance: 62.0
click at [138, 196] on p "- Internal Name: Leicester" at bounding box center [652, 204] width 1189 height 16
copy p "[GEOGRAPHIC_DATA]"
click at [1497, 30] on icon at bounding box center [1504, 37] width 17 height 17
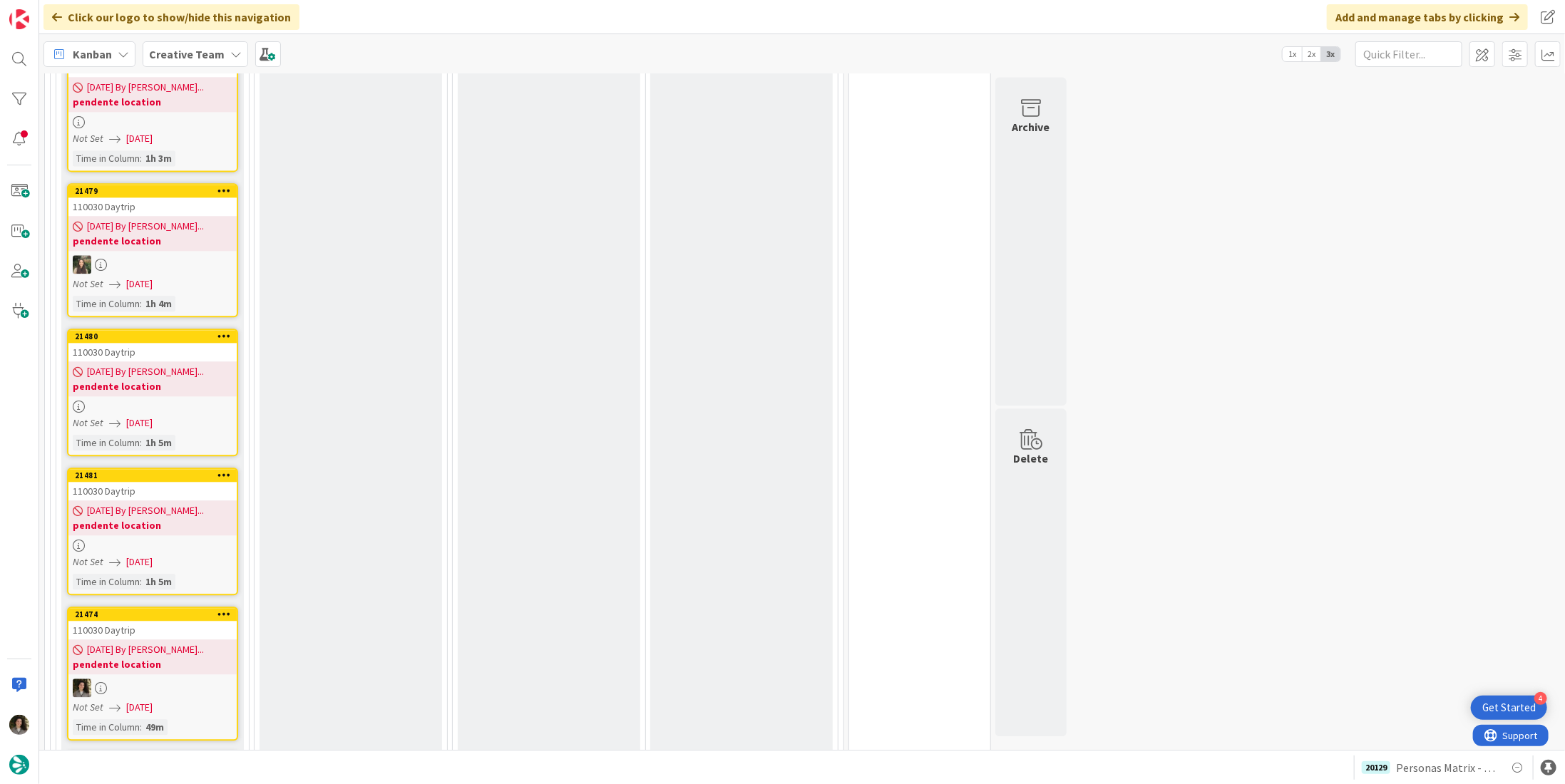
scroll to position [2233, 0]
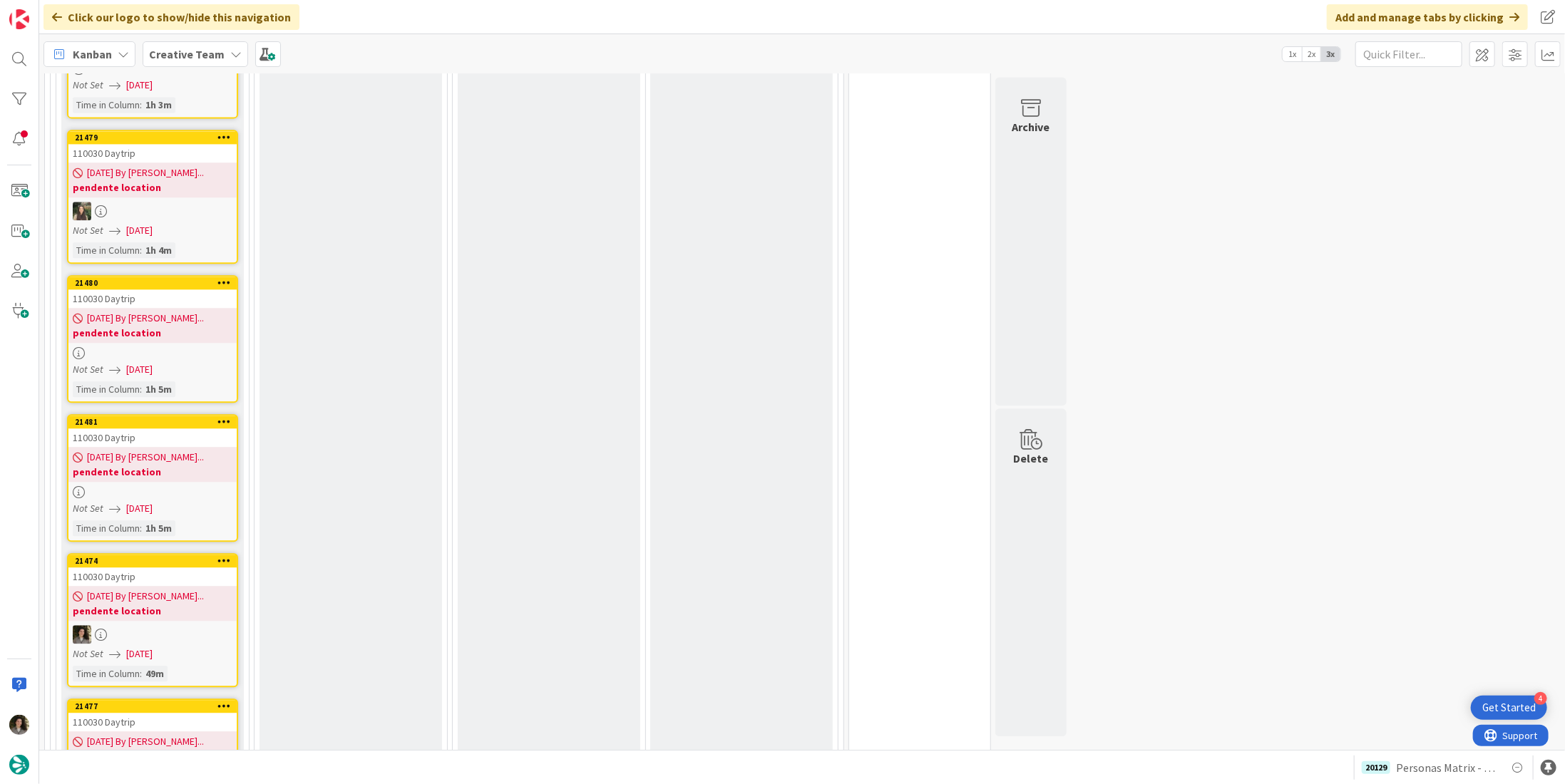
click at [192, 308] on div "[DATE] By [PERSON_NAME]... pendente location" at bounding box center [152, 325] width 168 height 35
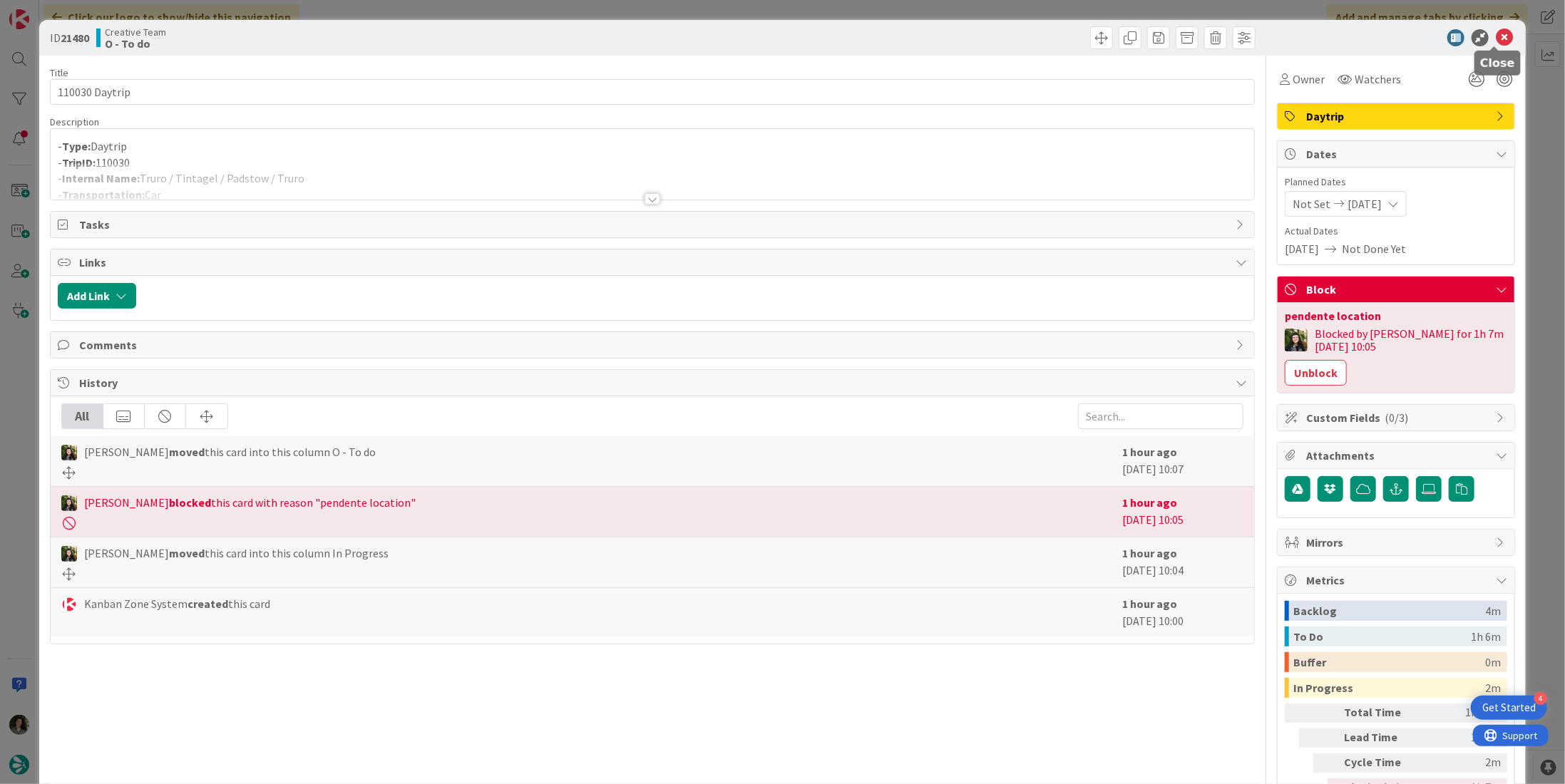
click at [1496, 40] on icon at bounding box center [1504, 37] width 17 height 17
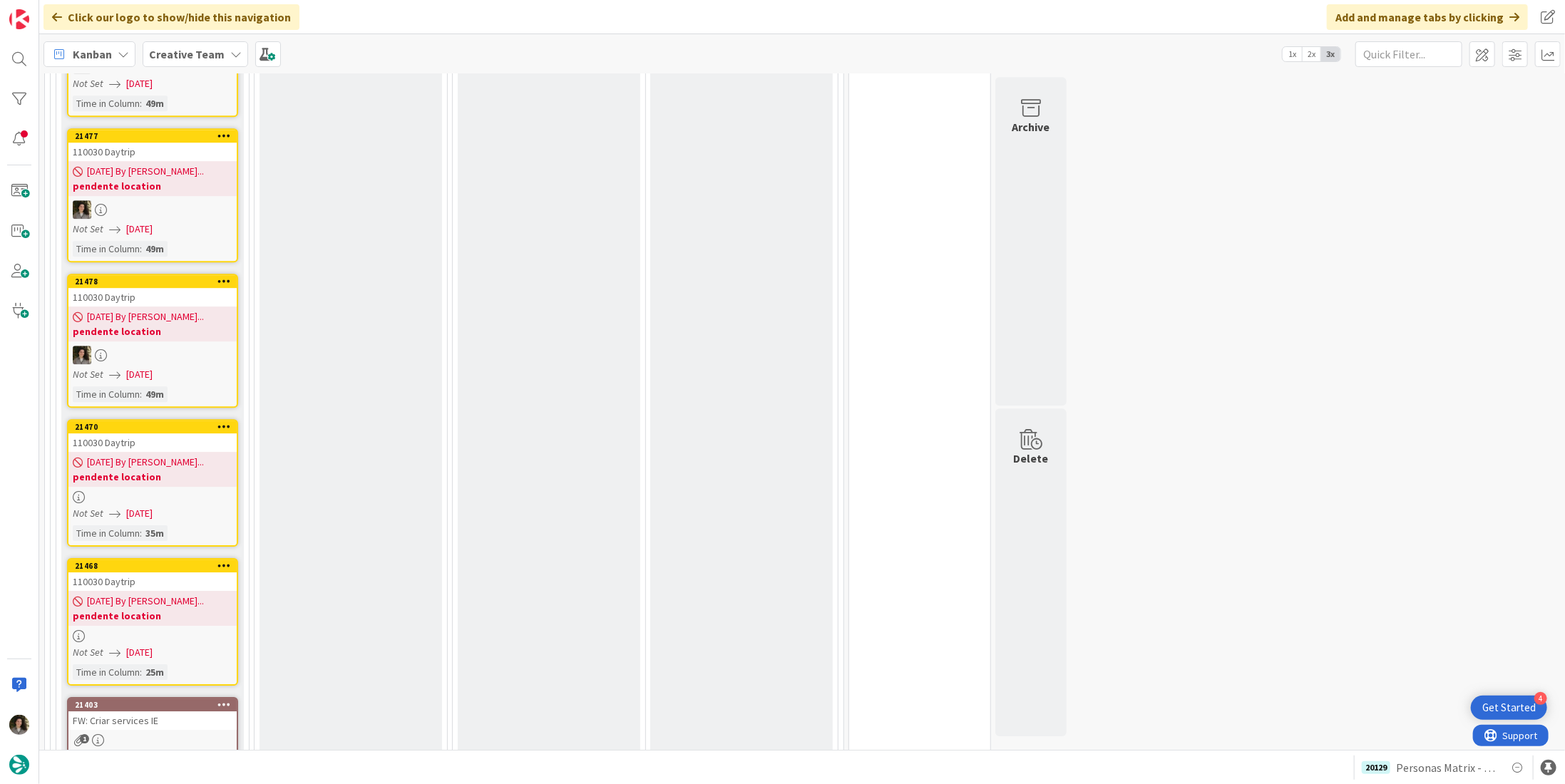
click at [156, 491] on div at bounding box center [152, 497] width 168 height 12
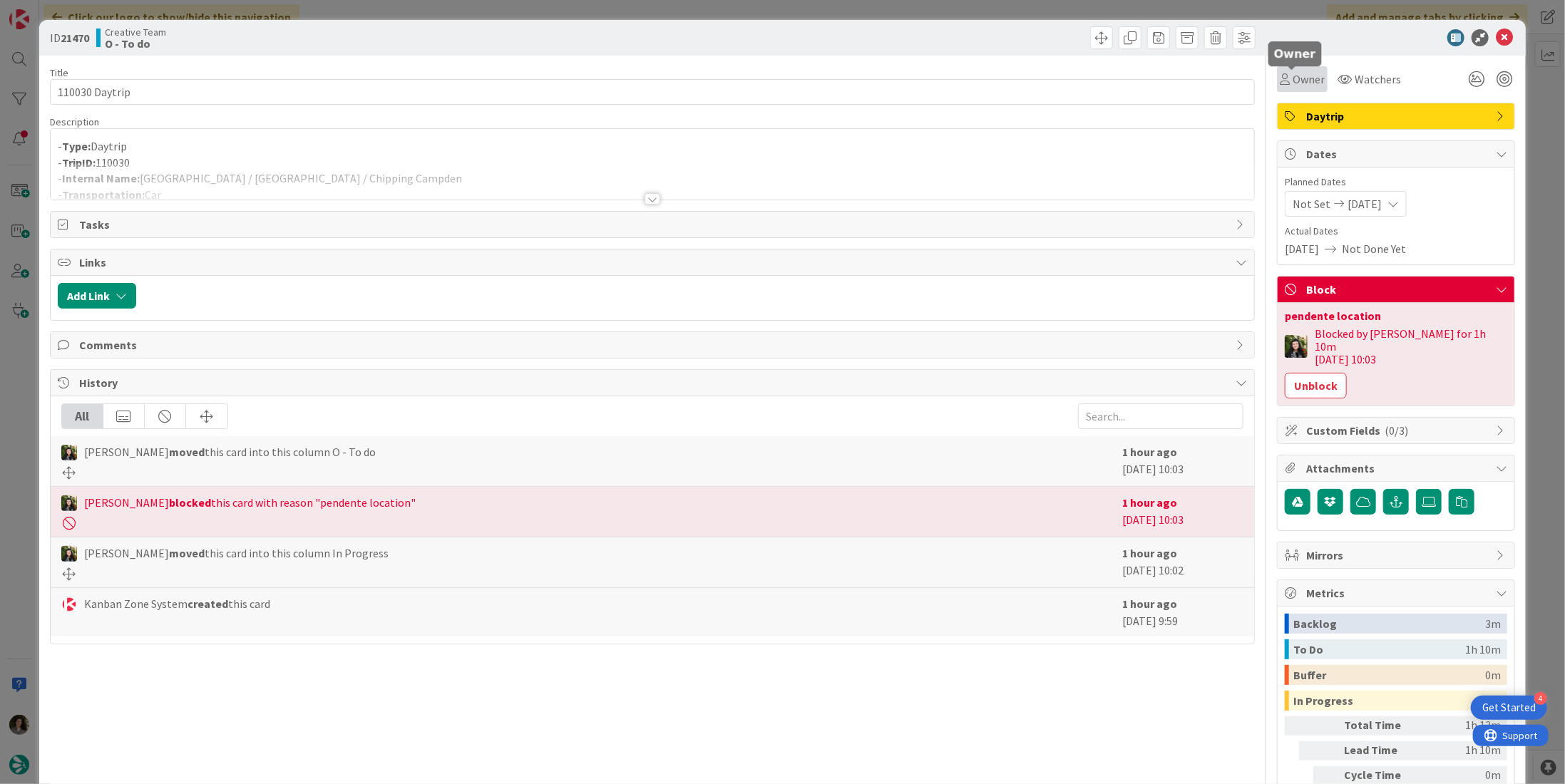
click at [1296, 75] on span "Owner" at bounding box center [1308, 79] width 32 height 17
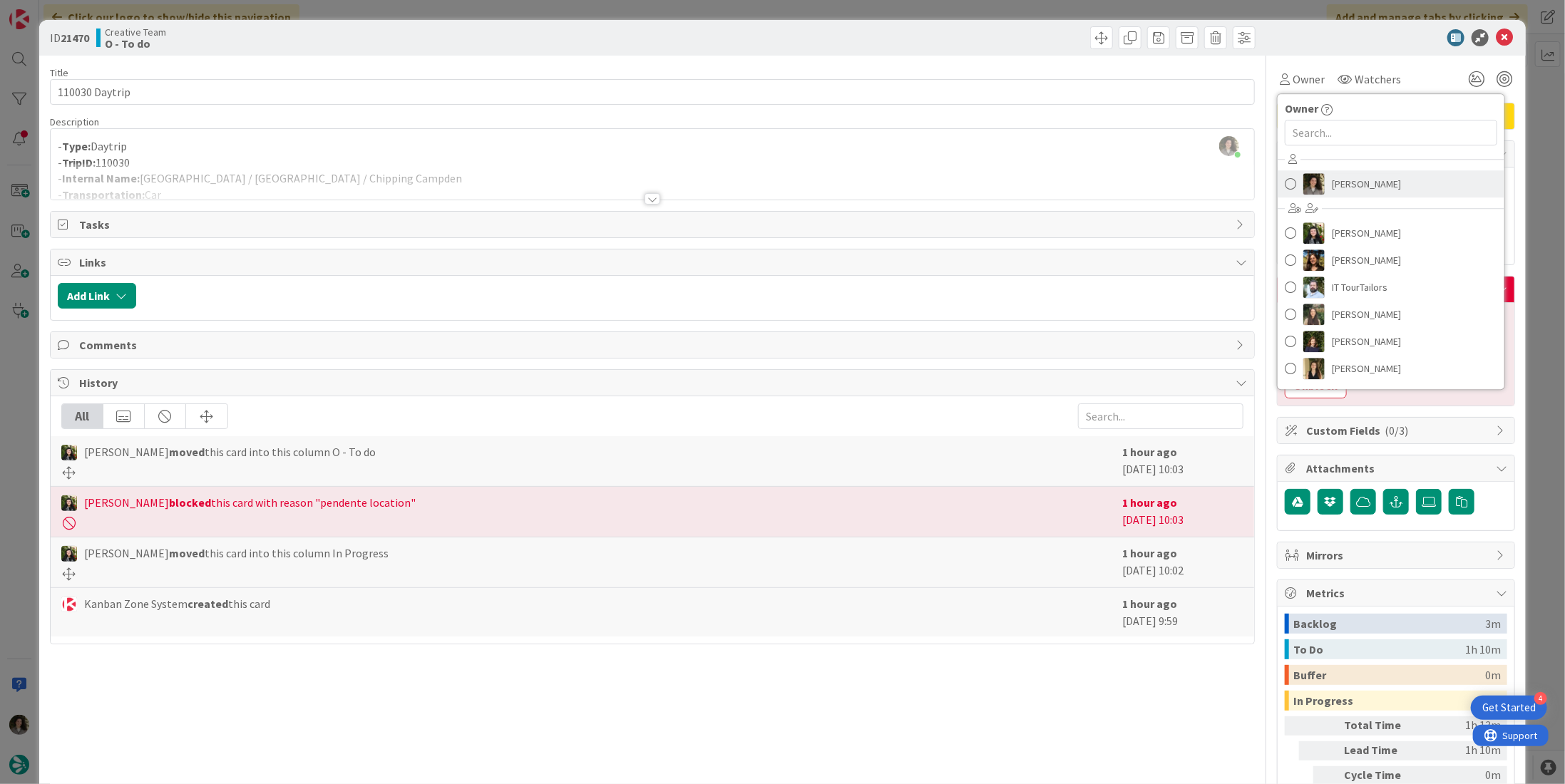
click at [1332, 175] on span "[PERSON_NAME]" at bounding box center [1366, 184] width 69 height 21
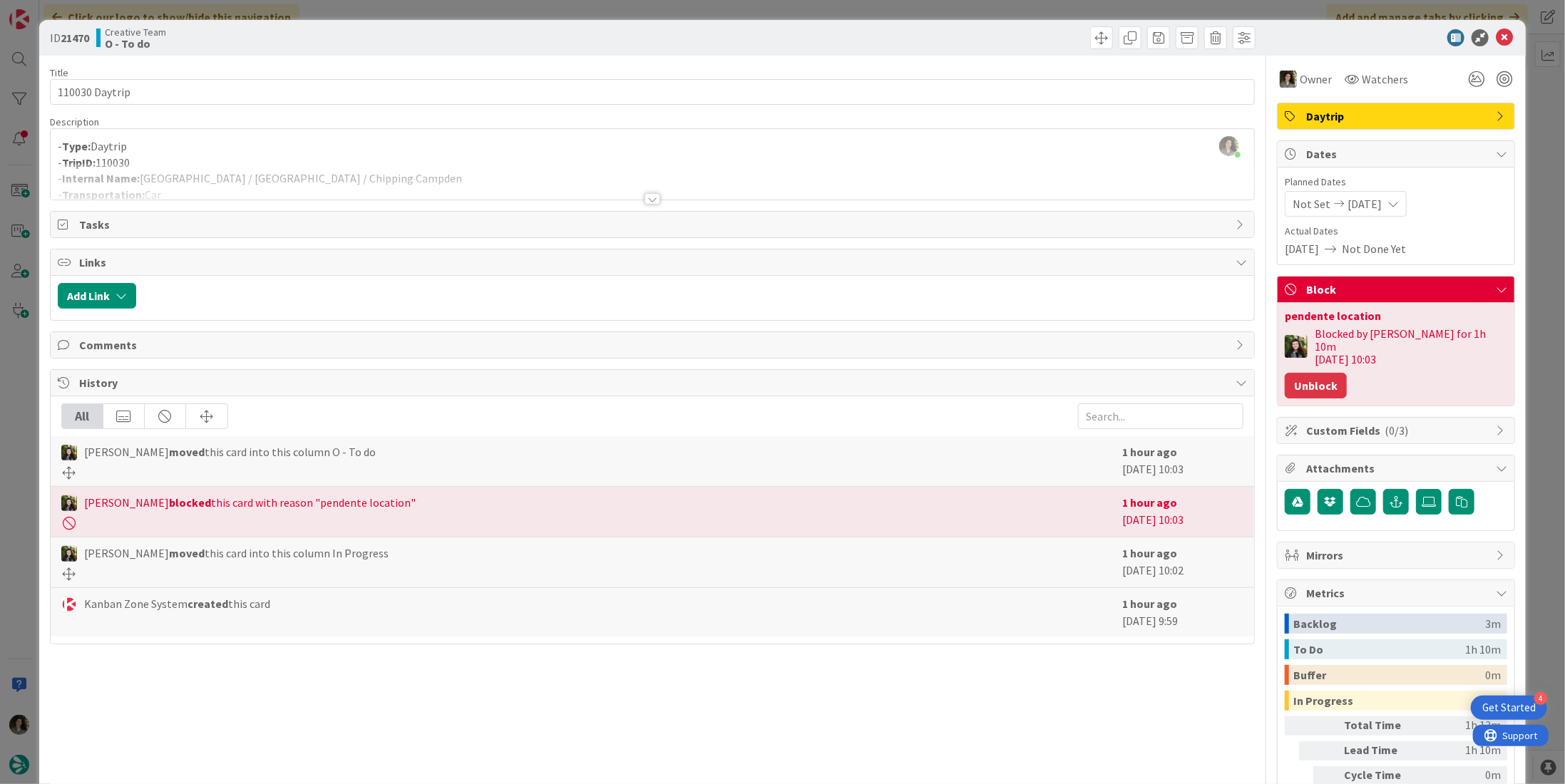
click at [1302, 380] on button "Unblock" at bounding box center [1315, 385] width 62 height 26
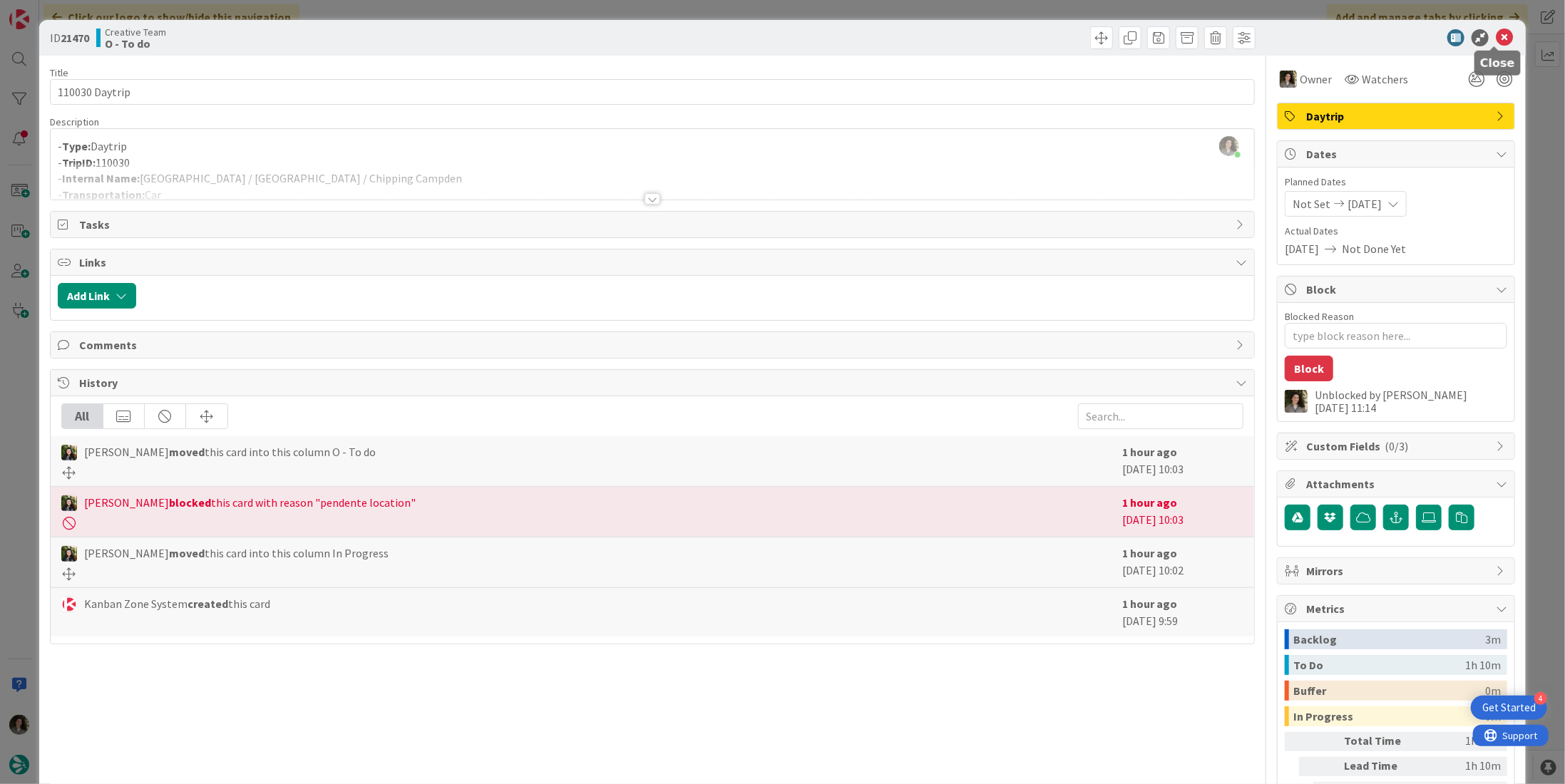
click at [1498, 37] on icon at bounding box center [1504, 37] width 17 height 17
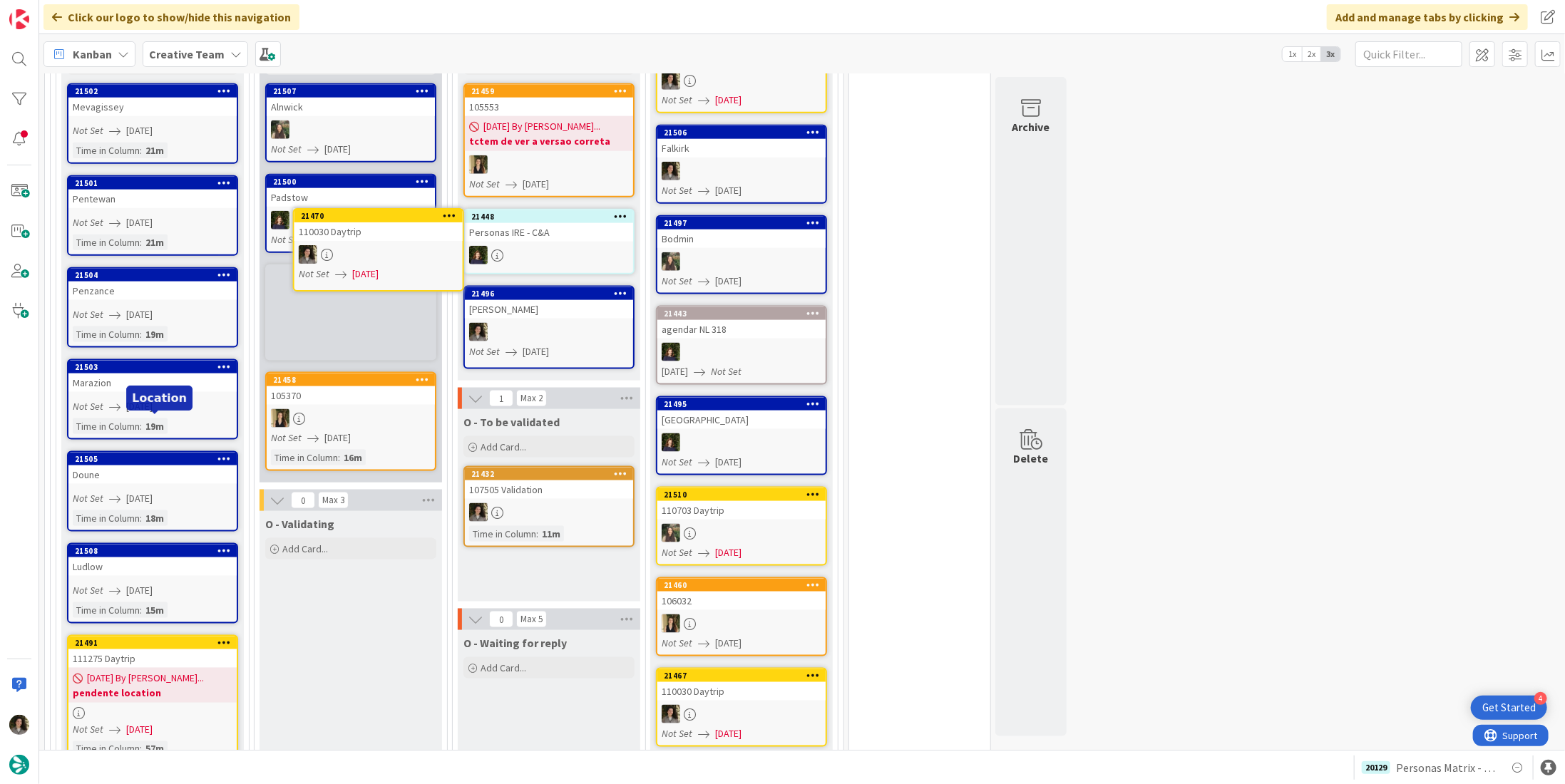
scroll to position [1153, 0]
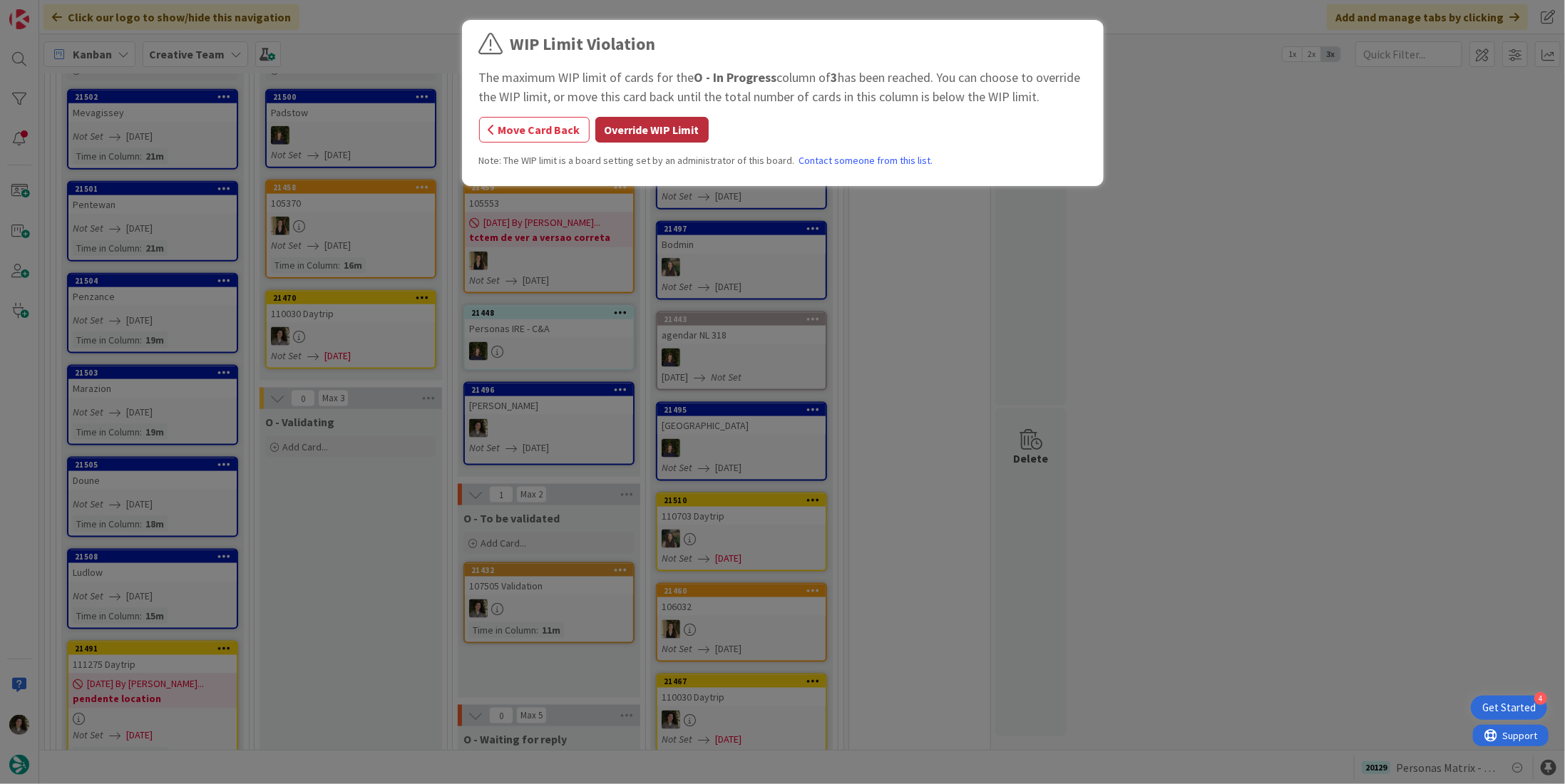
click at [644, 118] on button "Override WIP Limit" at bounding box center [652, 129] width 114 height 26
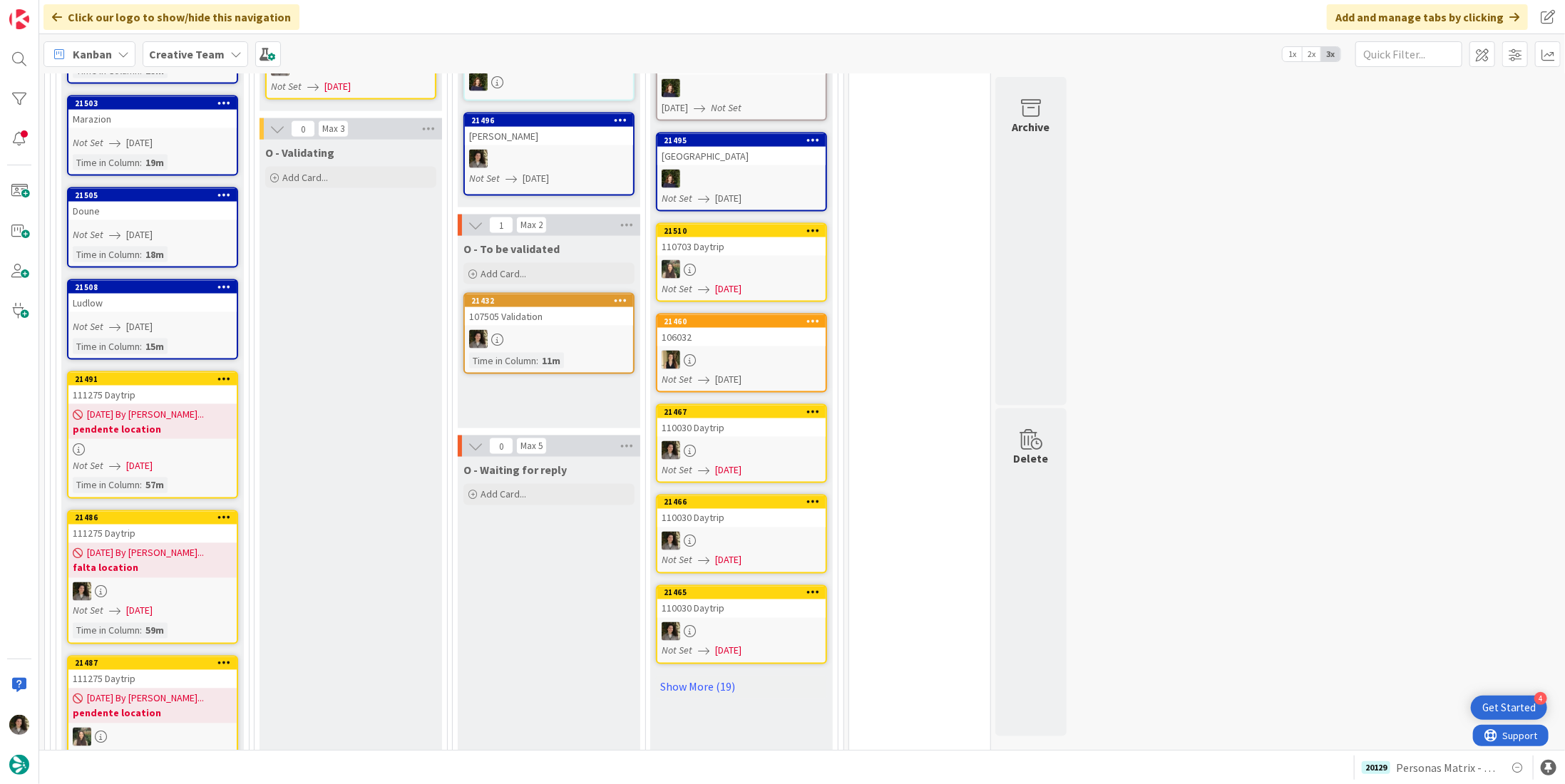
scroll to position [1580, 0]
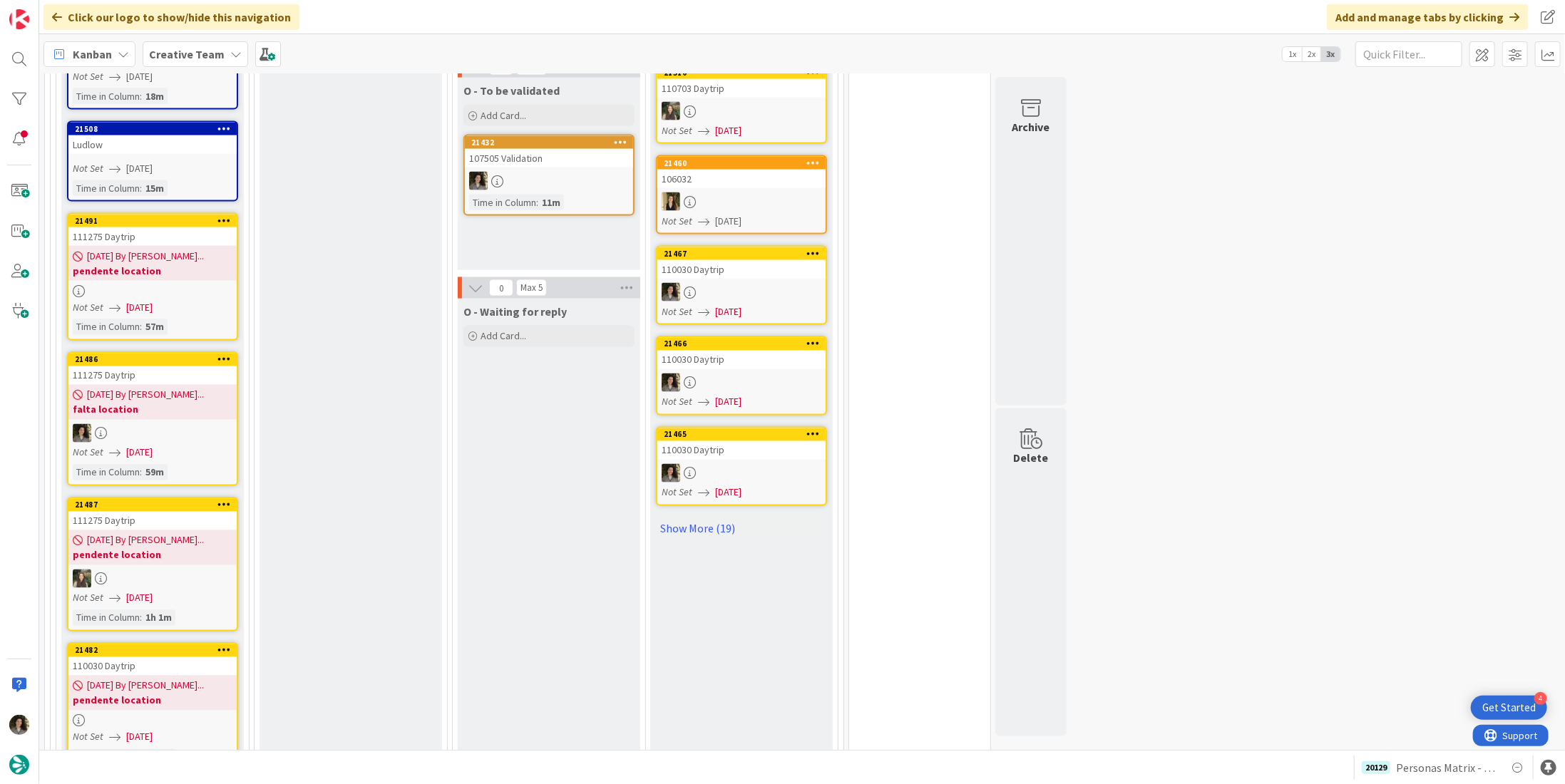
click at [158, 403] on b "falta location" at bounding box center [152, 409] width 160 height 14
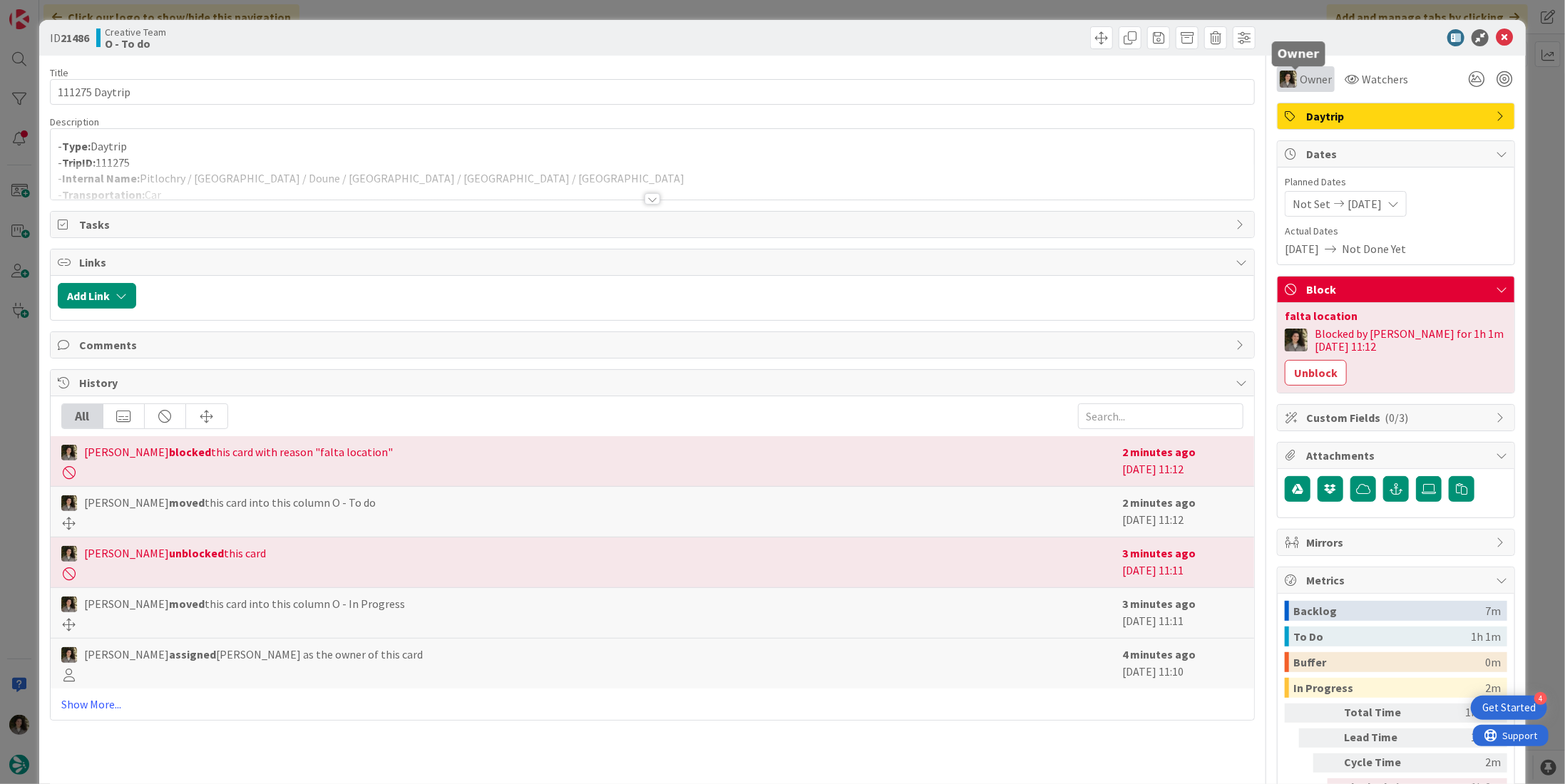
click at [1300, 76] on span "Owner" at bounding box center [1315, 79] width 32 height 17
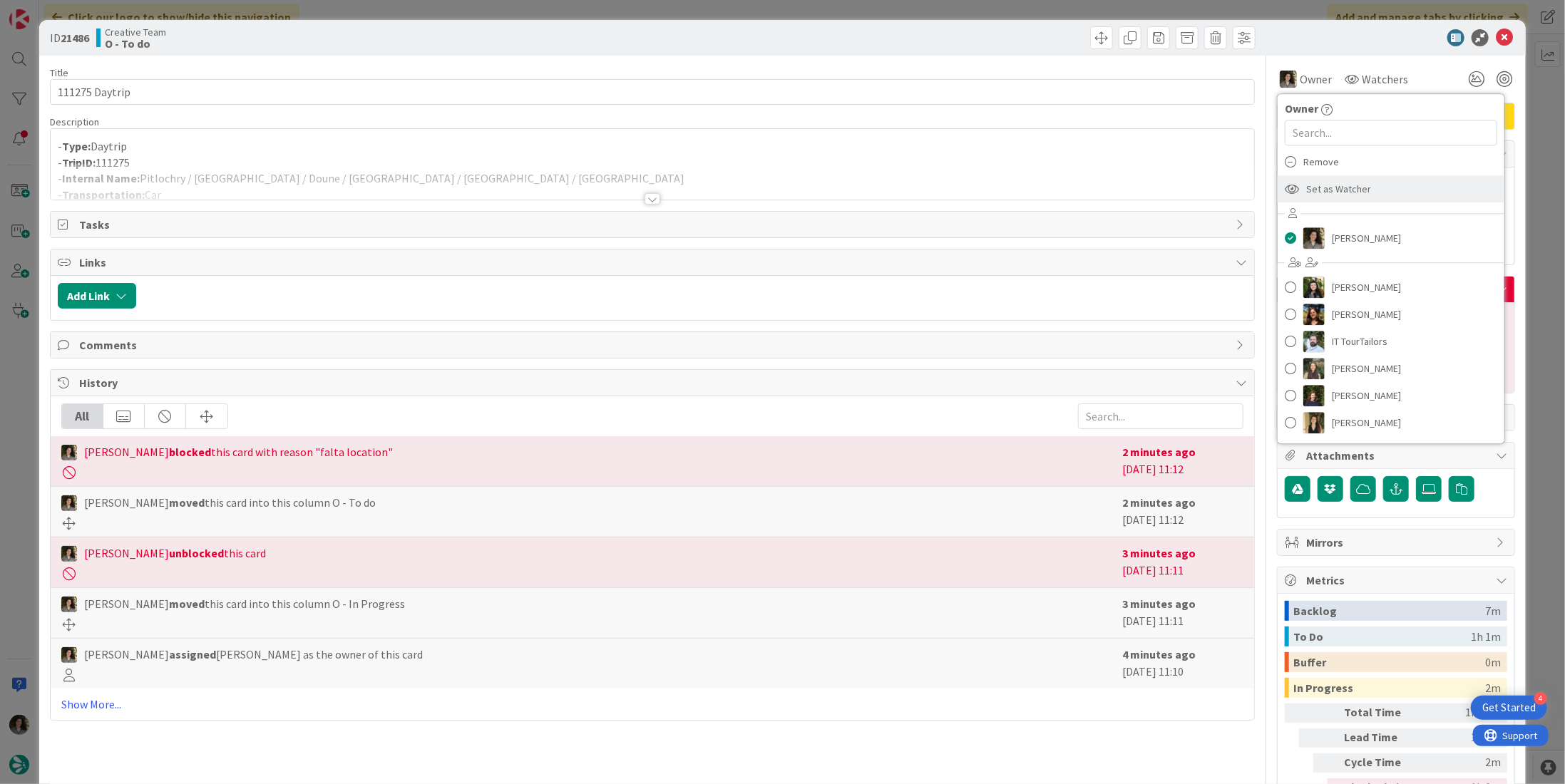
click at [1346, 180] on span "Set as Watcher" at bounding box center [1338, 189] width 65 height 21
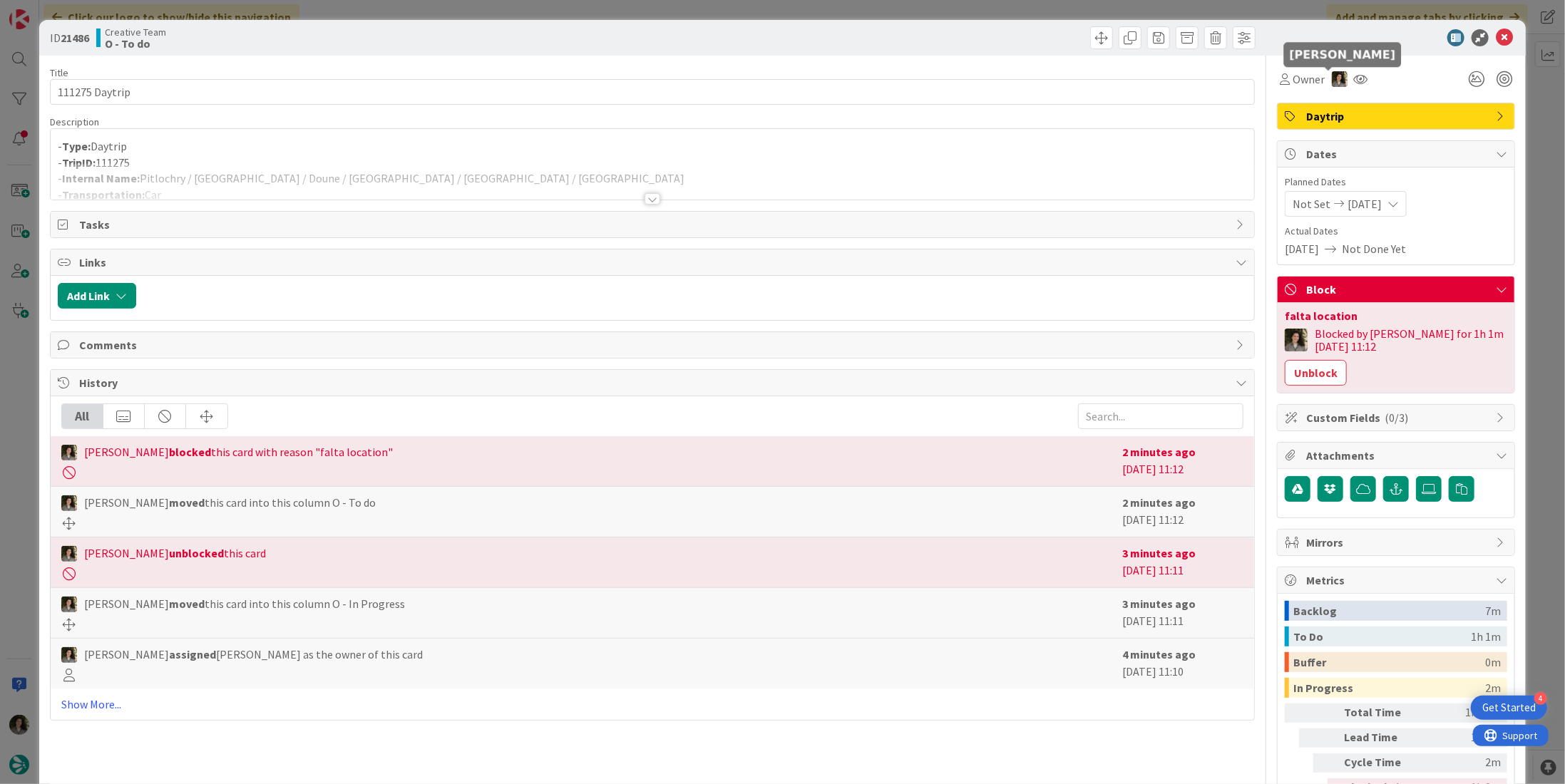
click at [1332, 78] on img at bounding box center [1339, 79] width 16 height 16
click at [1284, 108] on link "Remove" at bounding box center [1290, 106] width 113 height 23
click at [1496, 37] on icon at bounding box center [1504, 37] width 17 height 17
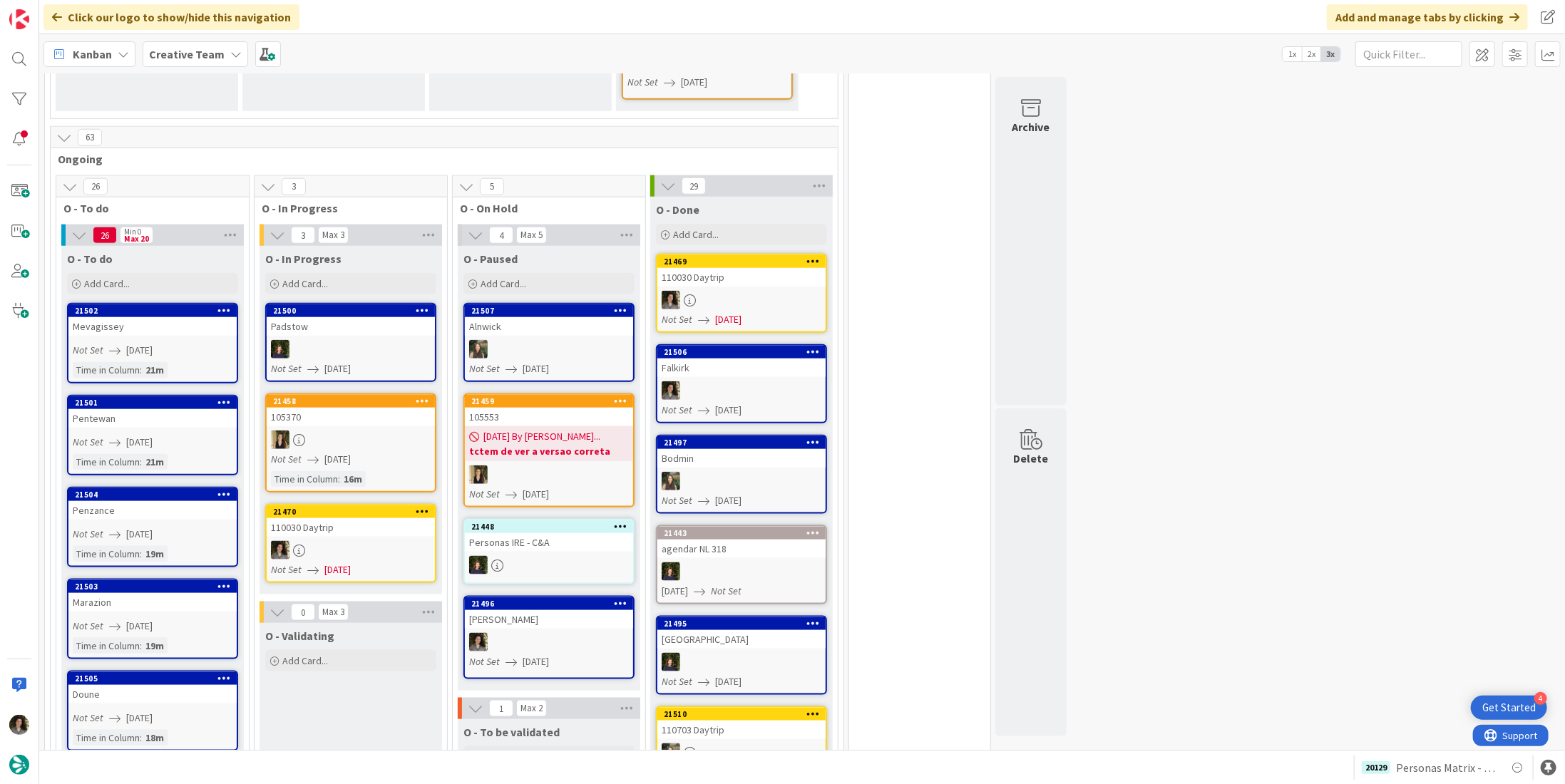
click at [374, 518] on div "110030 Daytrip" at bounding box center [351, 527] width 168 height 19
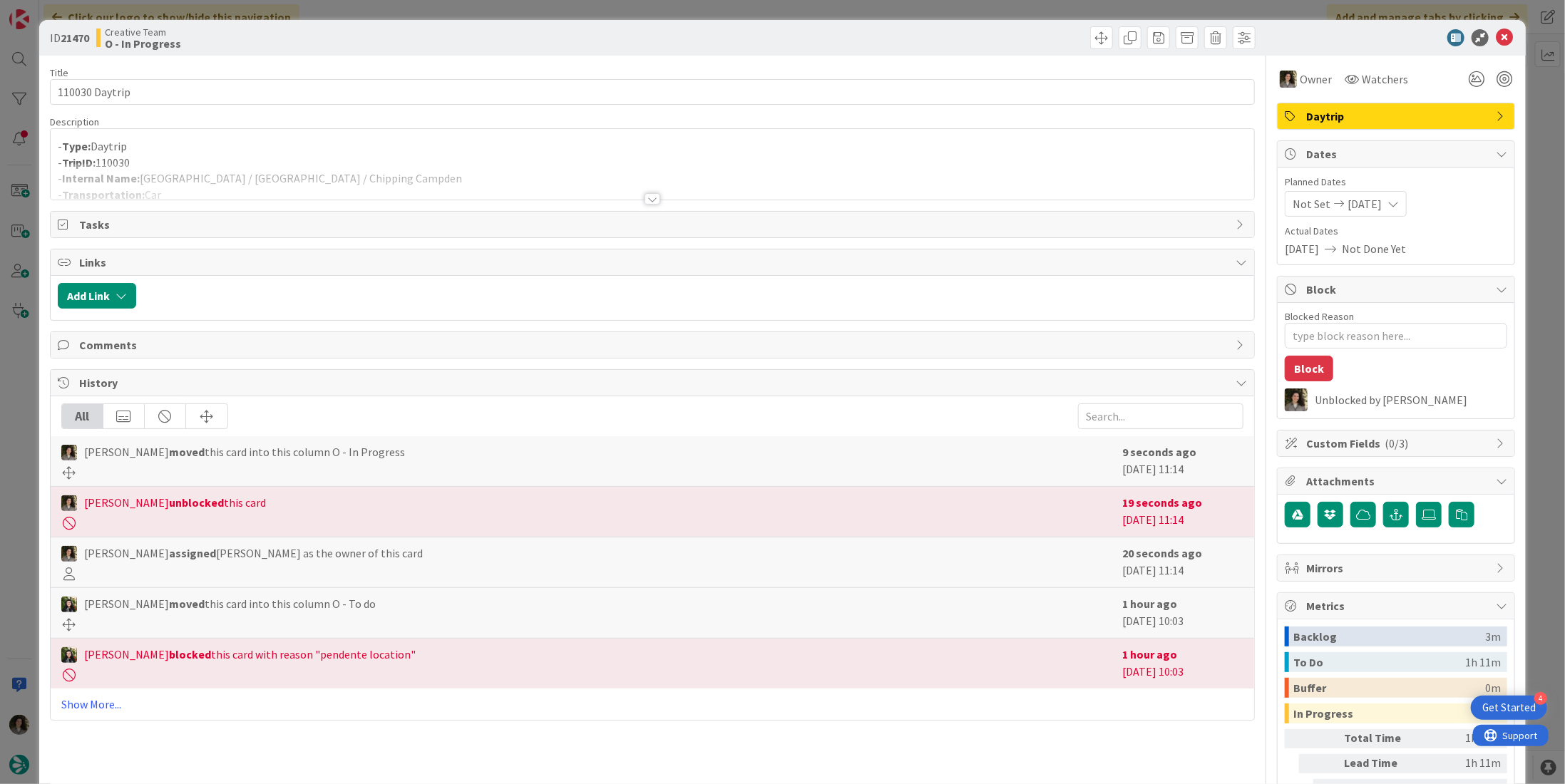
drag, startPoint x: 458, startPoint y: 172, endPoint x: 427, endPoint y: 181, distance: 32.3
click at [458, 172] on div at bounding box center [652, 181] width 1203 height 36
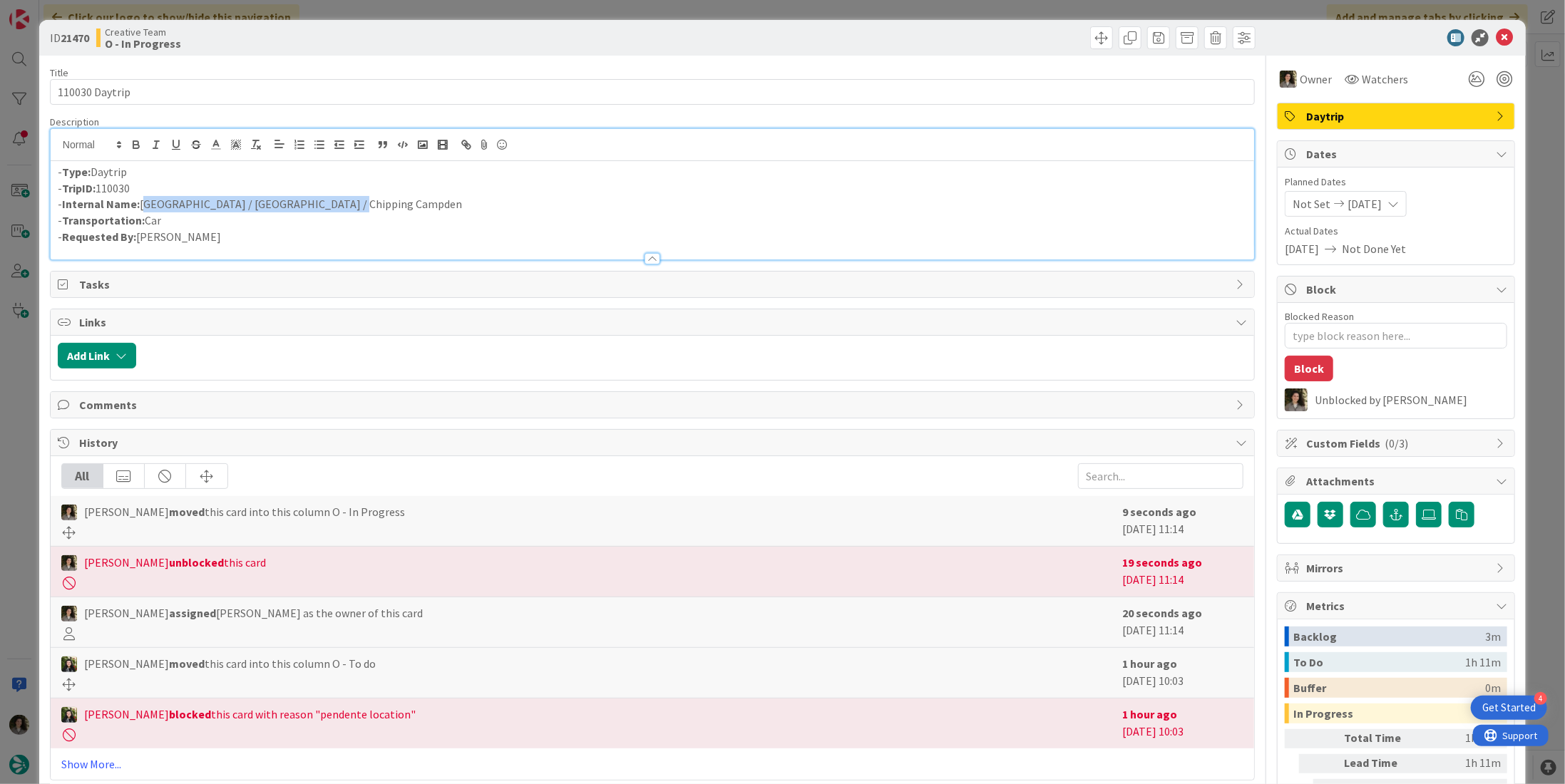
drag, startPoint x: 359, startPoint y: 198, endPoint x: 141, endPoint y: 196, distance: 218.0
click at [141, 196] on p "- Internal Name: Leicester / Coventry / Chipping Campden" at bounding box center [652, 204] width 1189 height 16
copy p "[GEOGRAPHIC_DATA] / [GEOGRAPHIC_DATA] / Chipping Campden"
click at [1496, 39] on icon at bounding box center [1504, 37] width 17 height 17
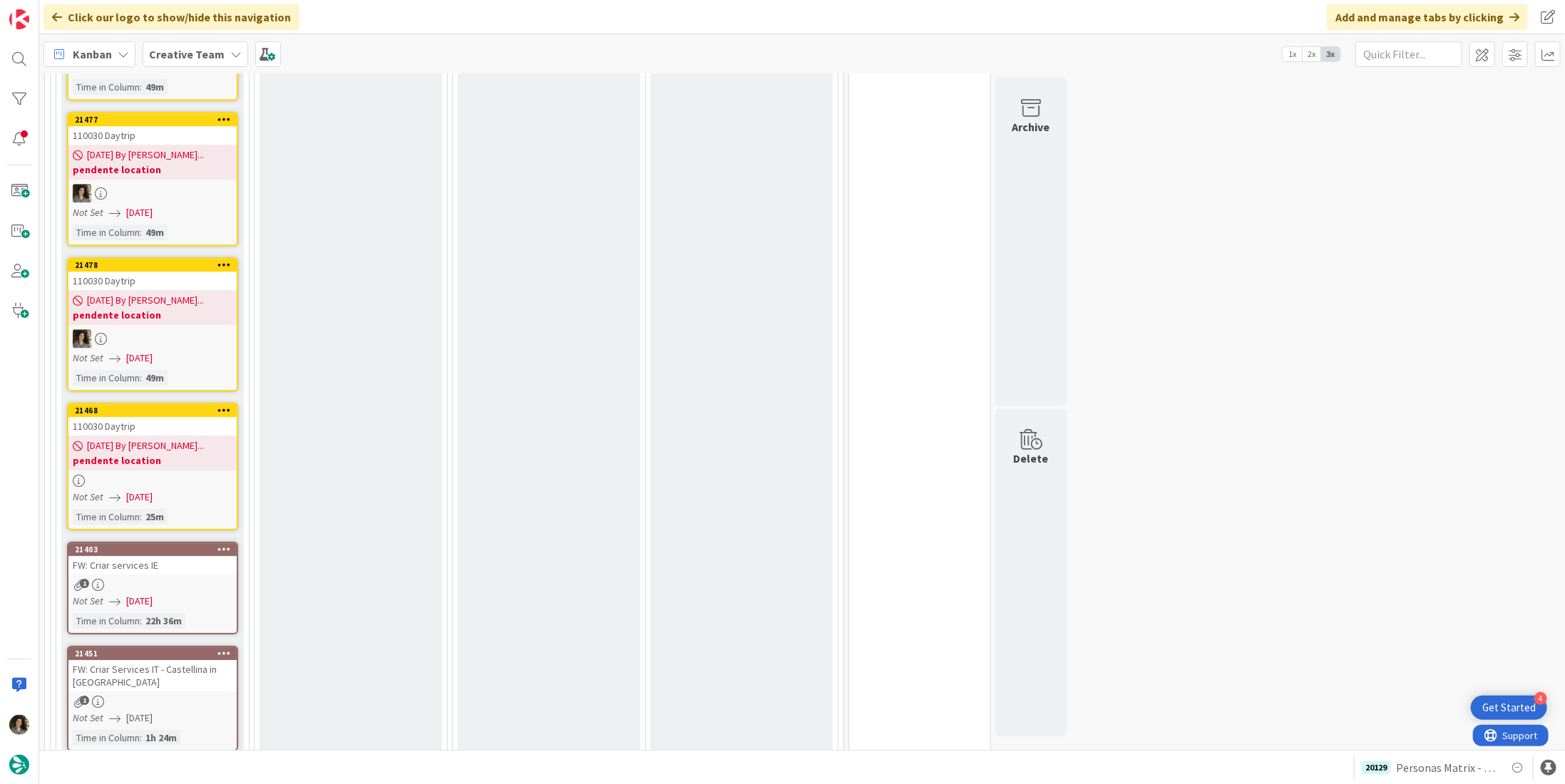
scroll to position [2895, 0]
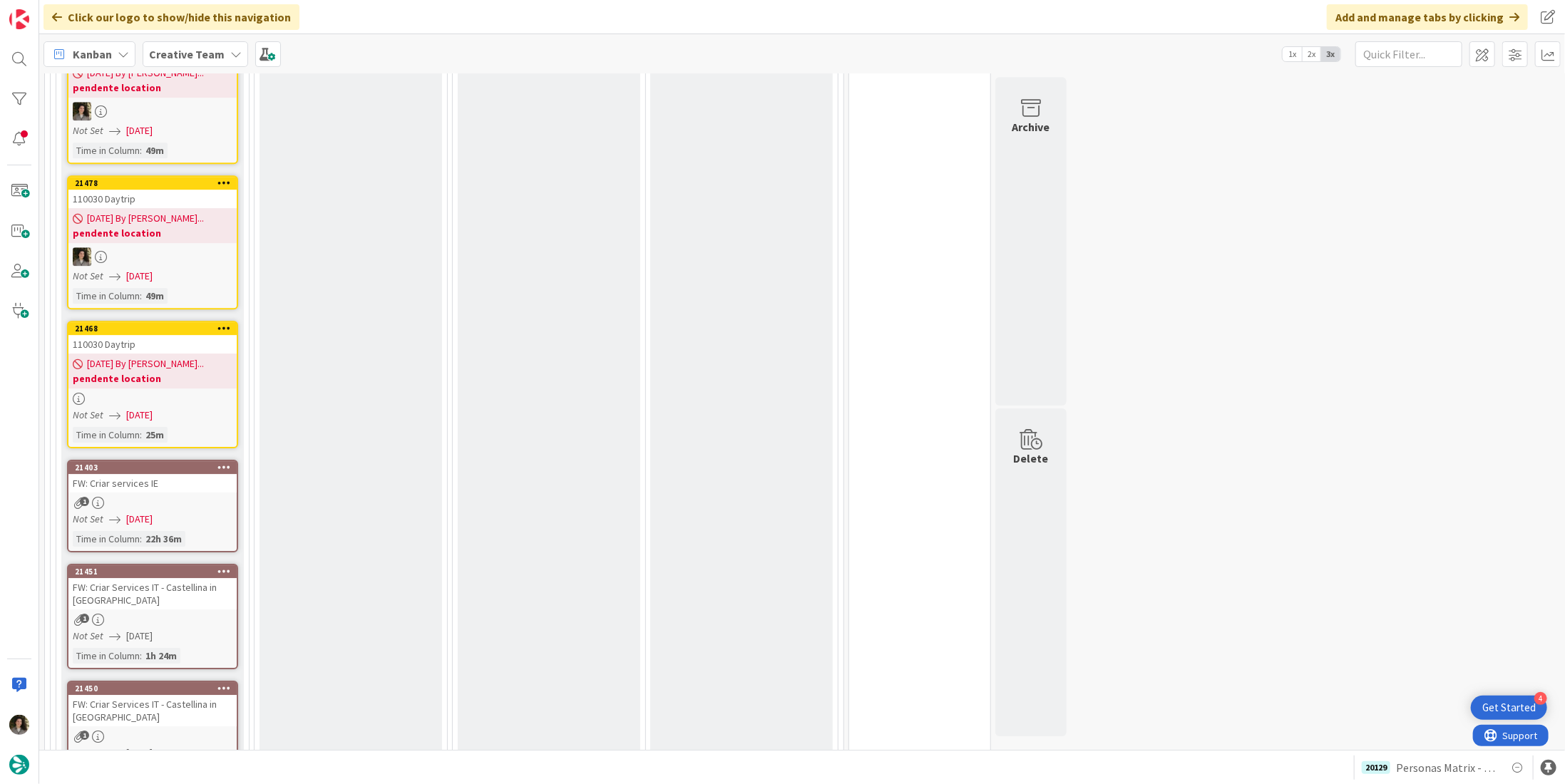
click at [190, 353] on div "[DATE] By [PERSON_NAME]... pendente location" at bounding box center [152, 371] width 168 height 35
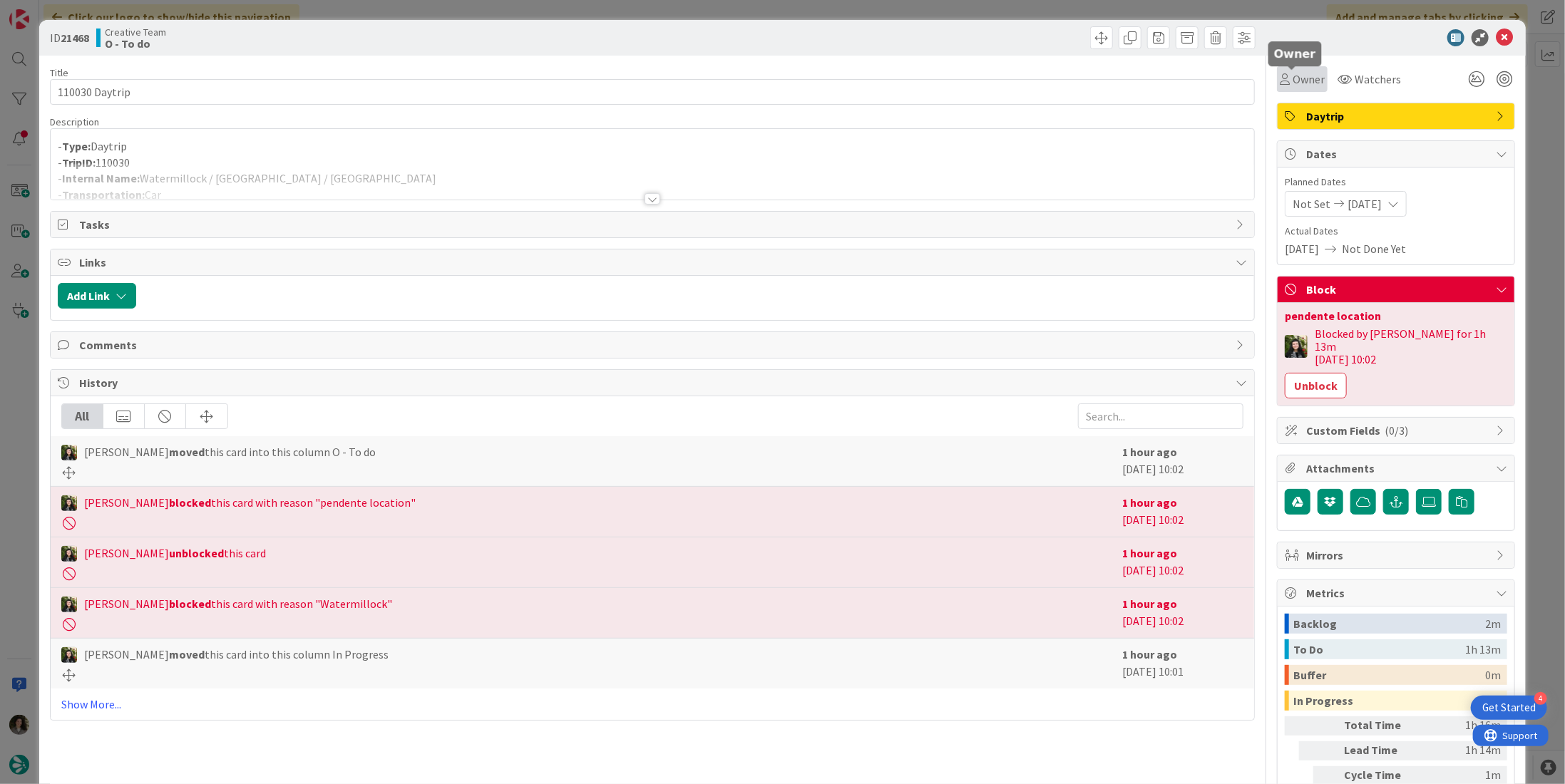
click at [1292, 82] on span "Owner" at bounding box center [1308, 79] width 32 height 17
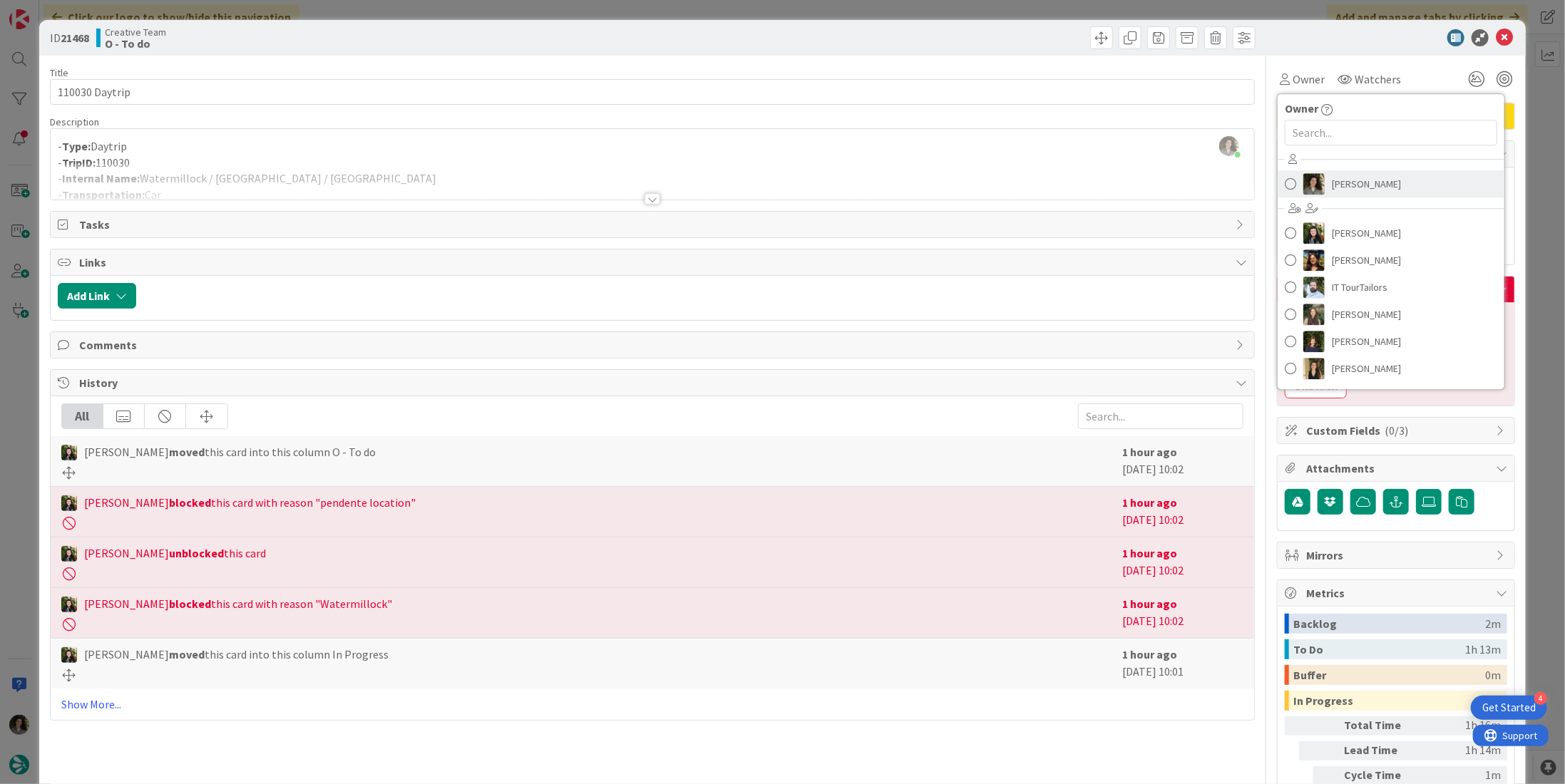
click at [1350, 181] on span "[PERSON_NAME]" at bounding box center [1366, 184] width 69 height 21
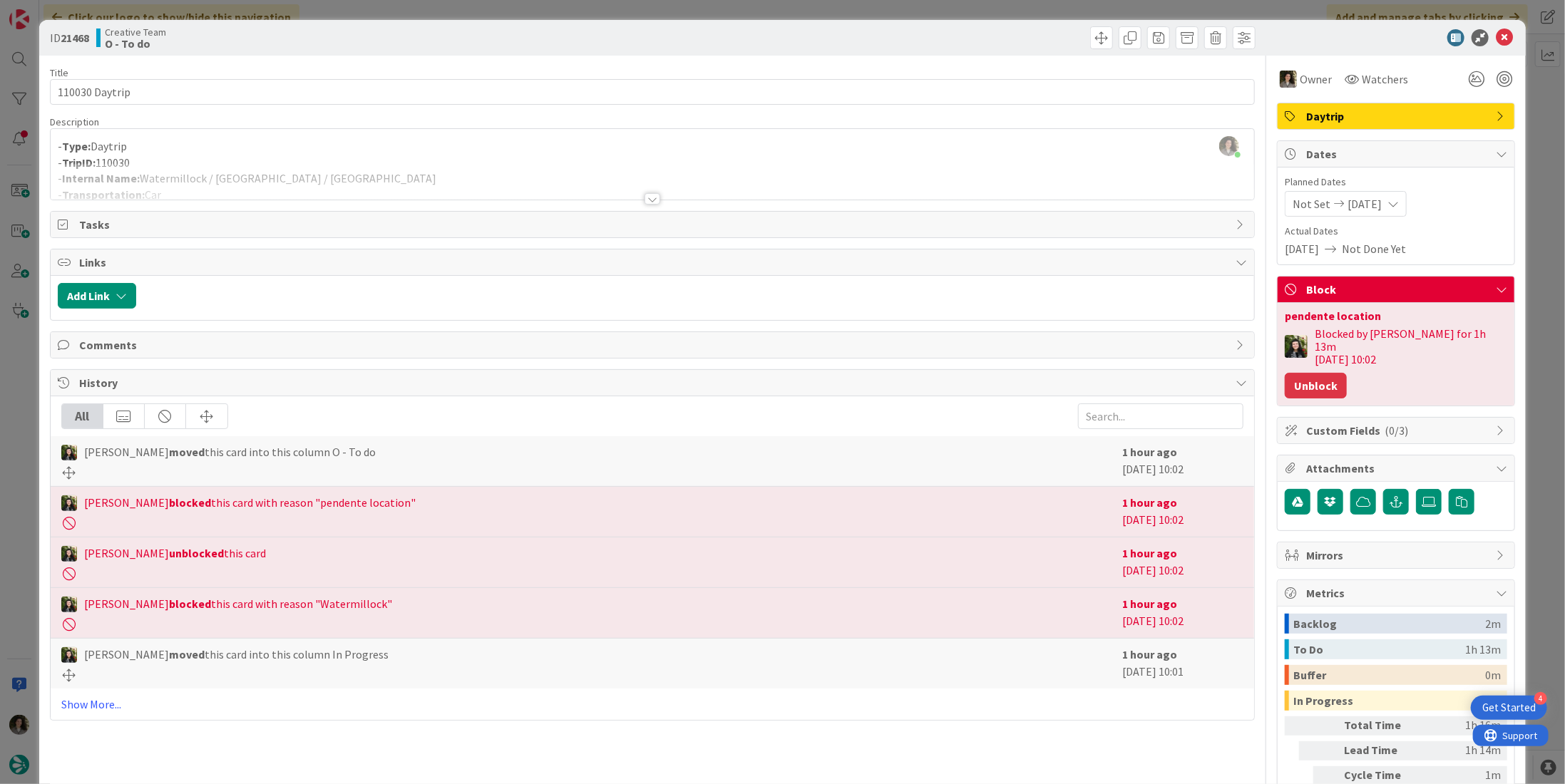
click at [1307, 373] on button "Unblock" at bounding box center [1315, 385] width 62 height 26
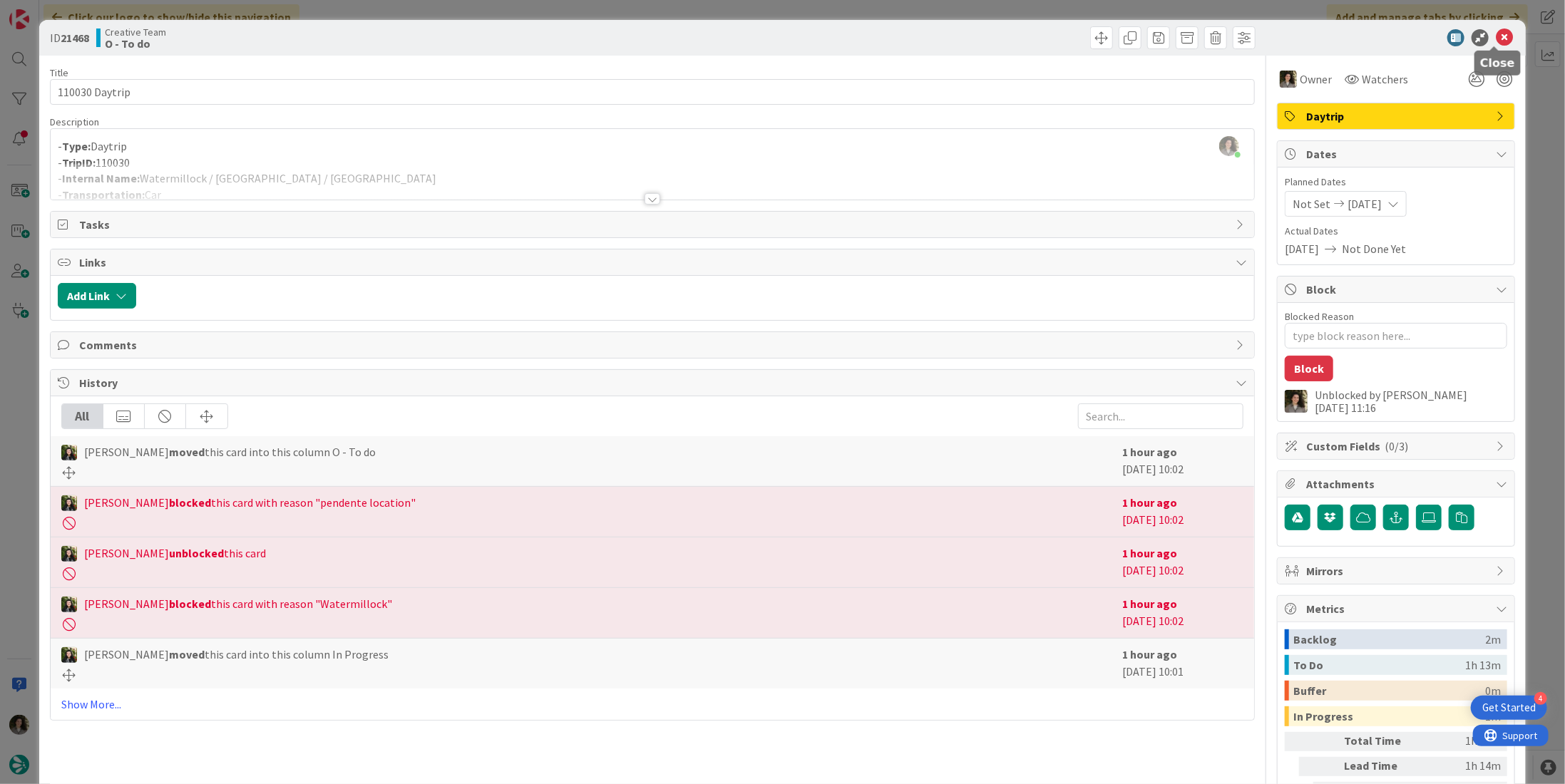
click at [1497, 35] on icon at bounding box center [1504, 37] width 17 height 17
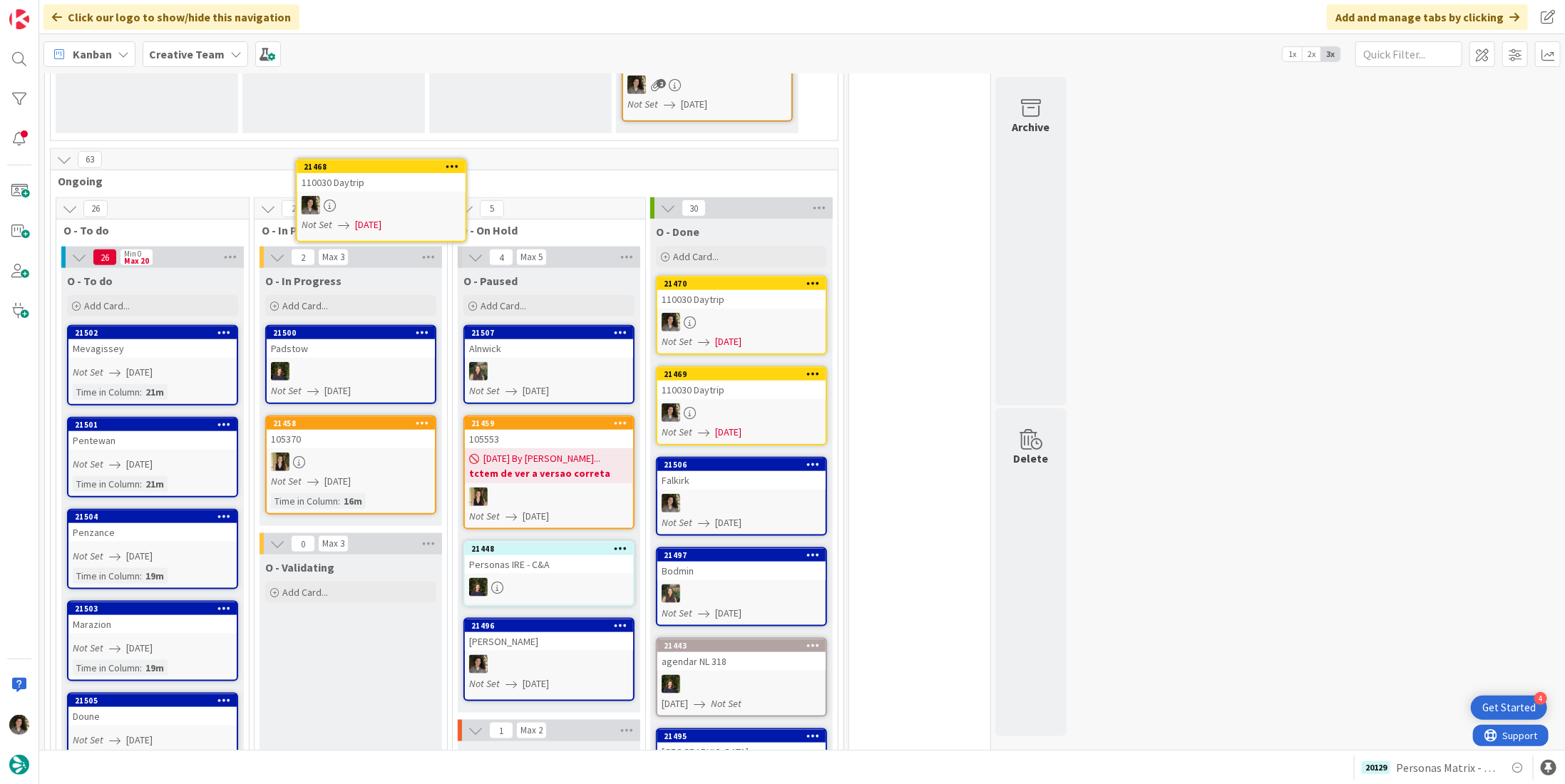
scroll to position [851, 0]
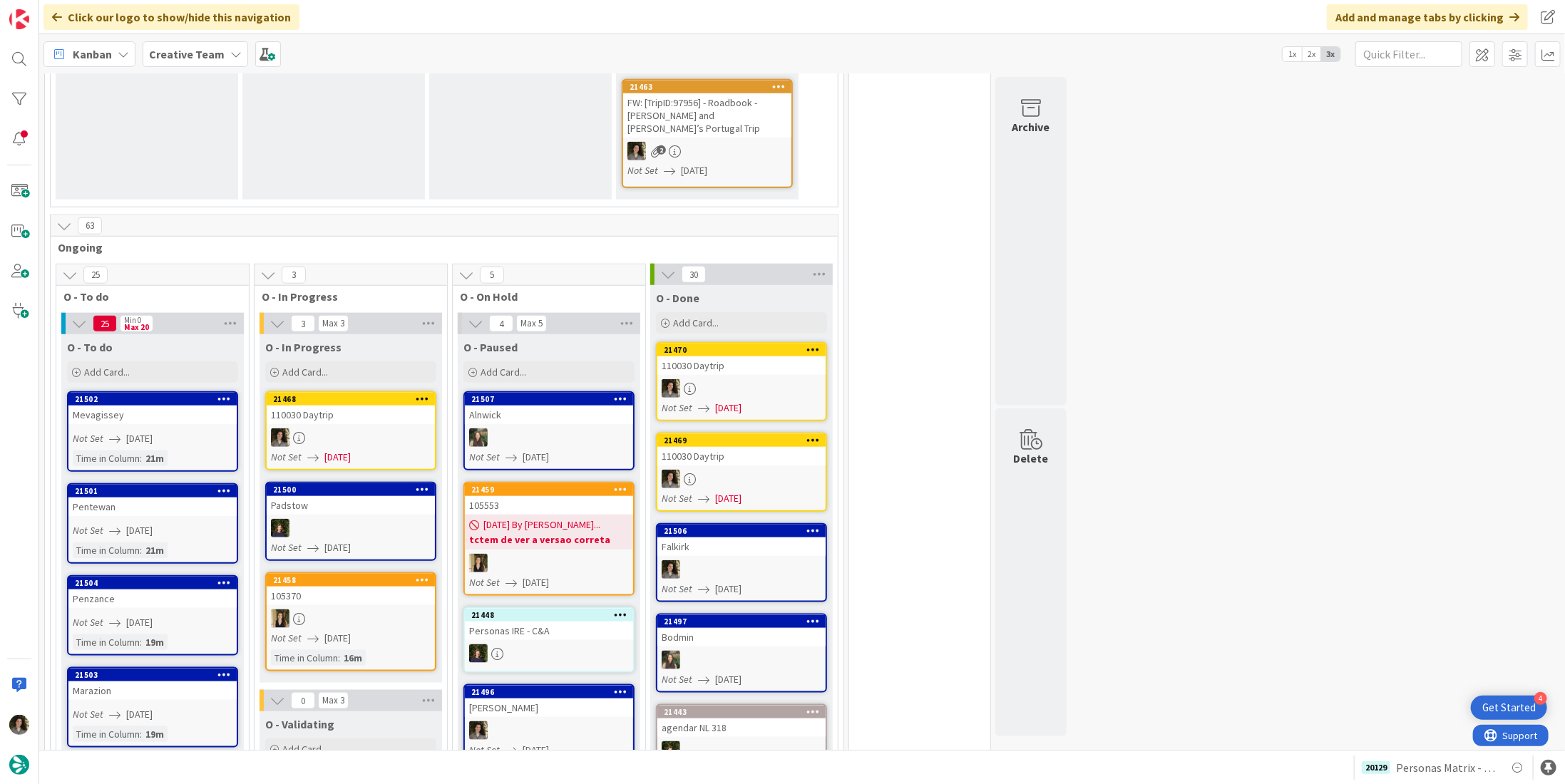
click at [320, 406] on div "110030 Daytrip" at bounding box center [351, 415] width 168 height 19
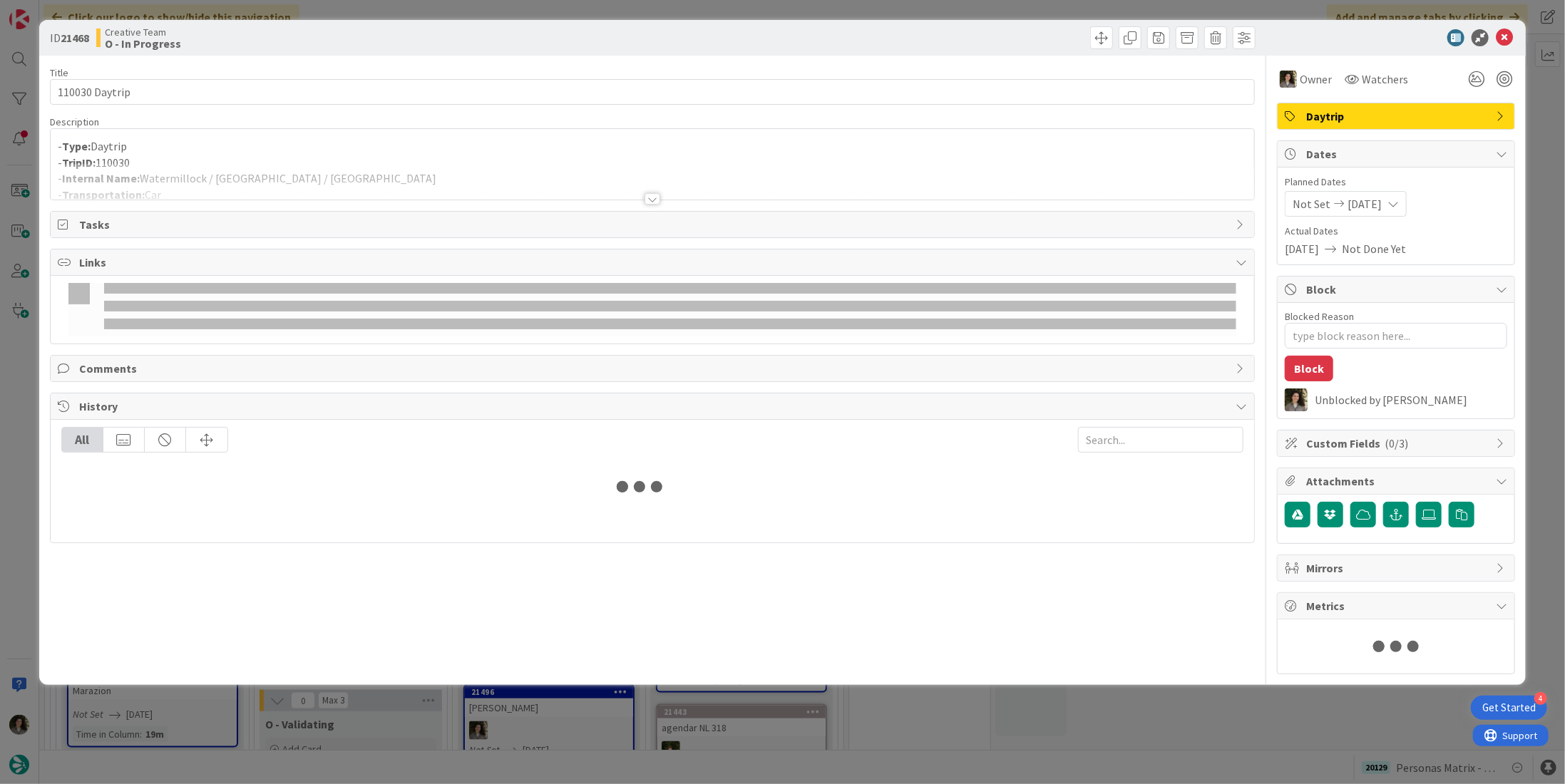
click at [348, 188] on div at bounding box center [652, 181] width 1203 height 36
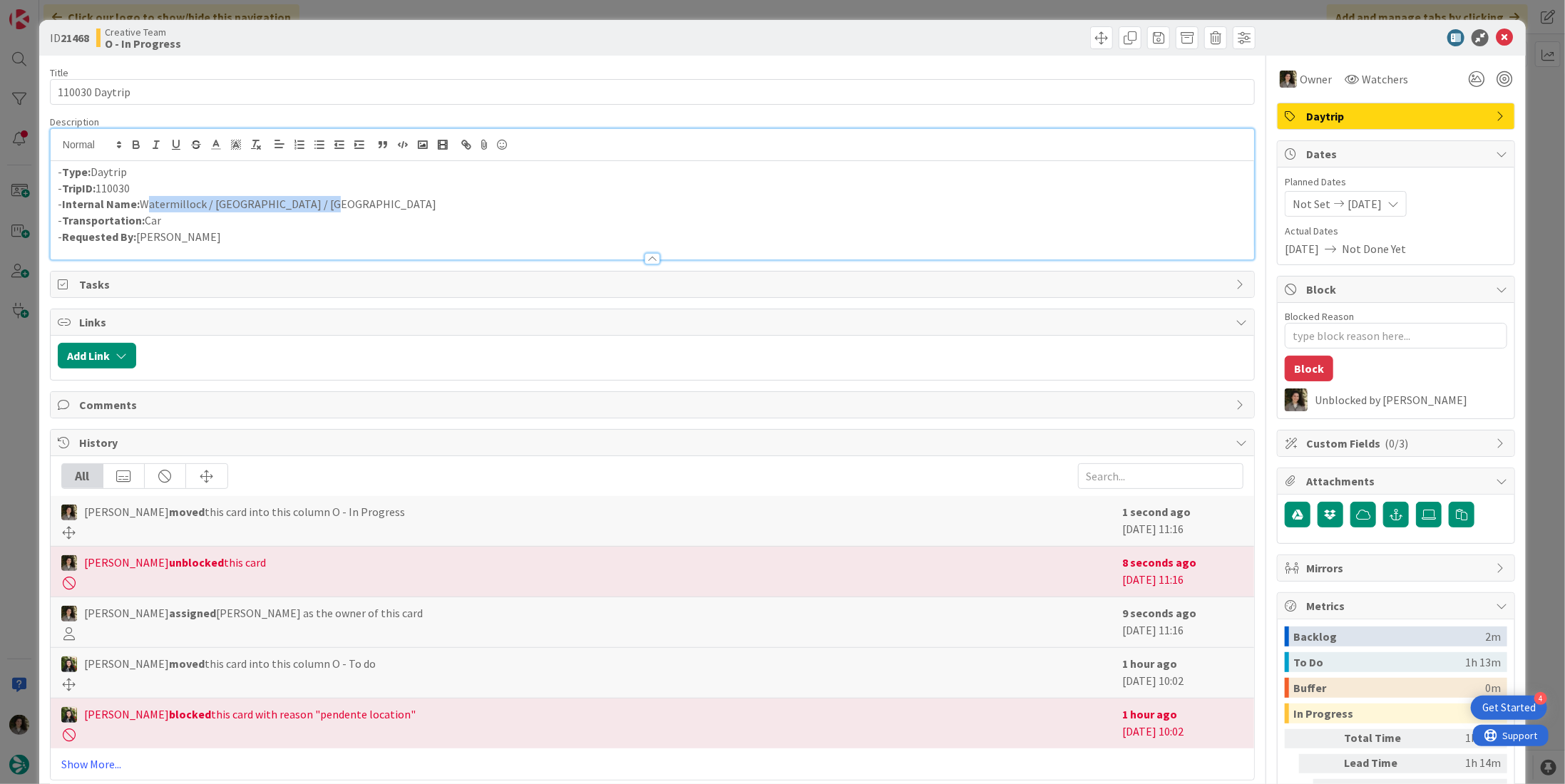
drag, startPoint x: 270, startPoint y: 200, endPoint x: 142, endPoint y: 200, distance: 128.0
click at [142, 200] on p "- Internal Name: Watermillock / Liverpool / Leicester" at bounding box center [652, 204] width 1189 height 16
copy p "Watermillock / Liverpool / Leicester"
click at [1496, 35] on icon at bounding box center [1504, 37] width 17 height 17
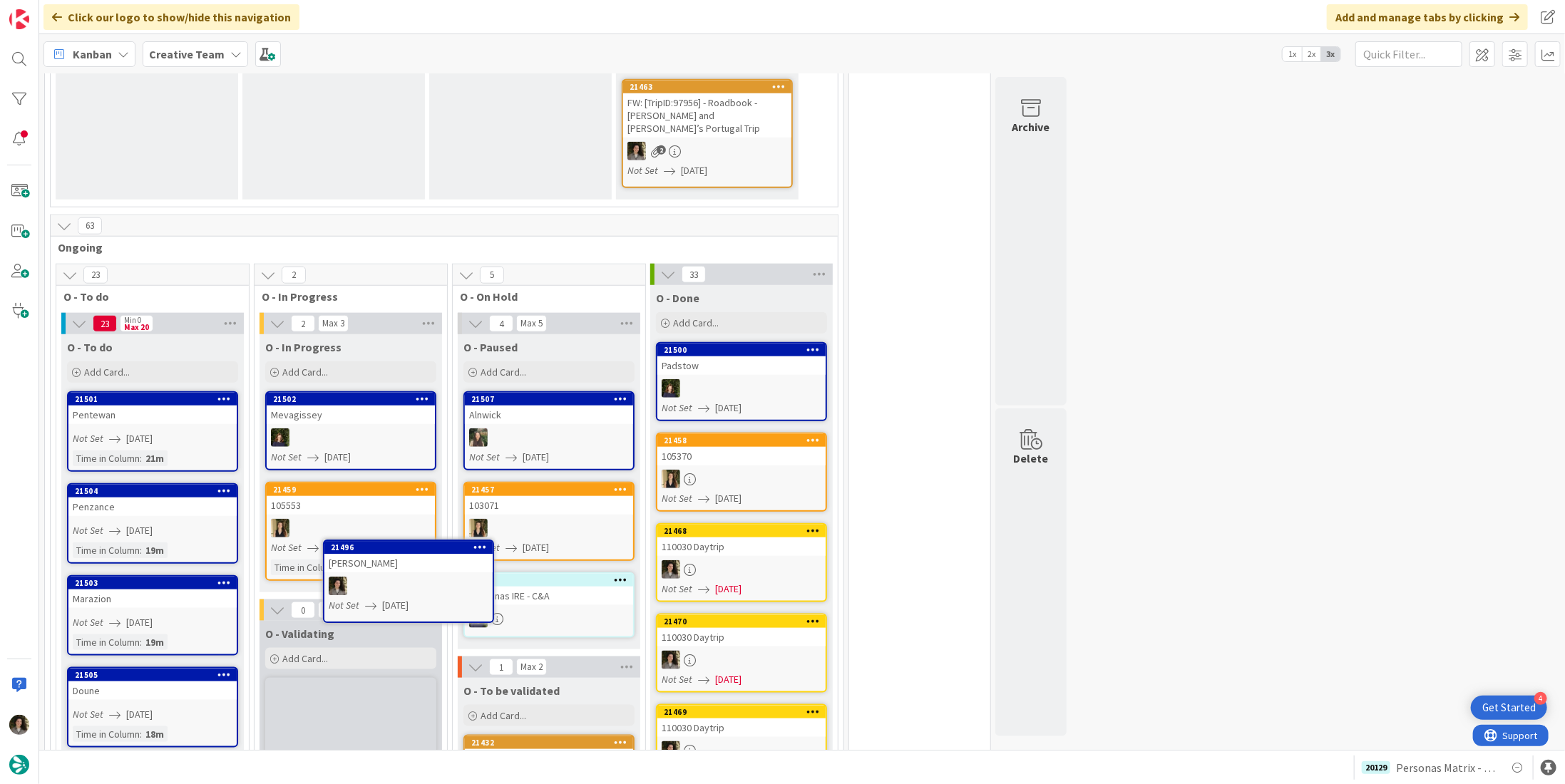
scroll to position [876, 0]
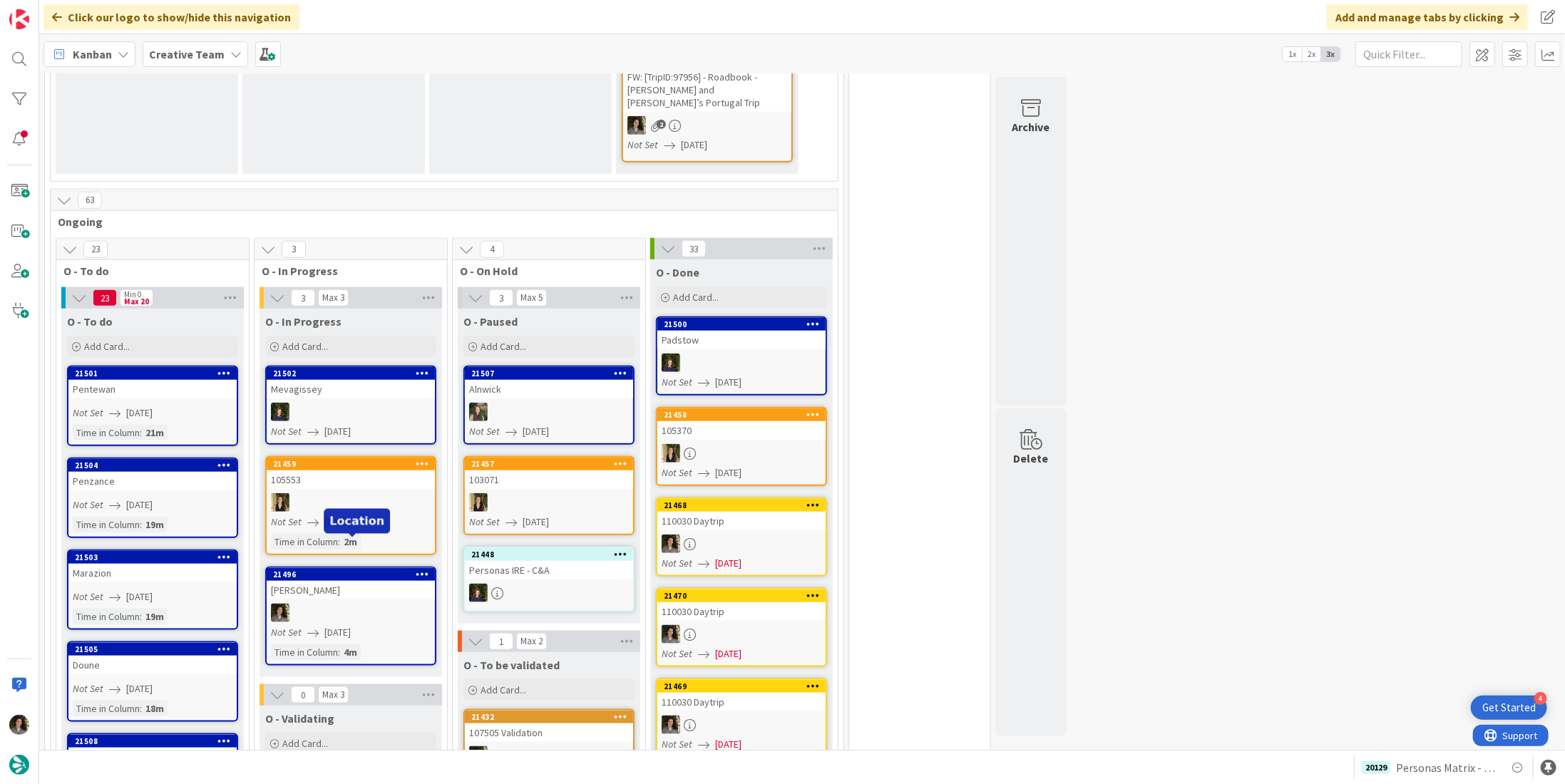
click at [346, 581] on div "Seaton" at bounding box center [351, 590] width 168 height 19
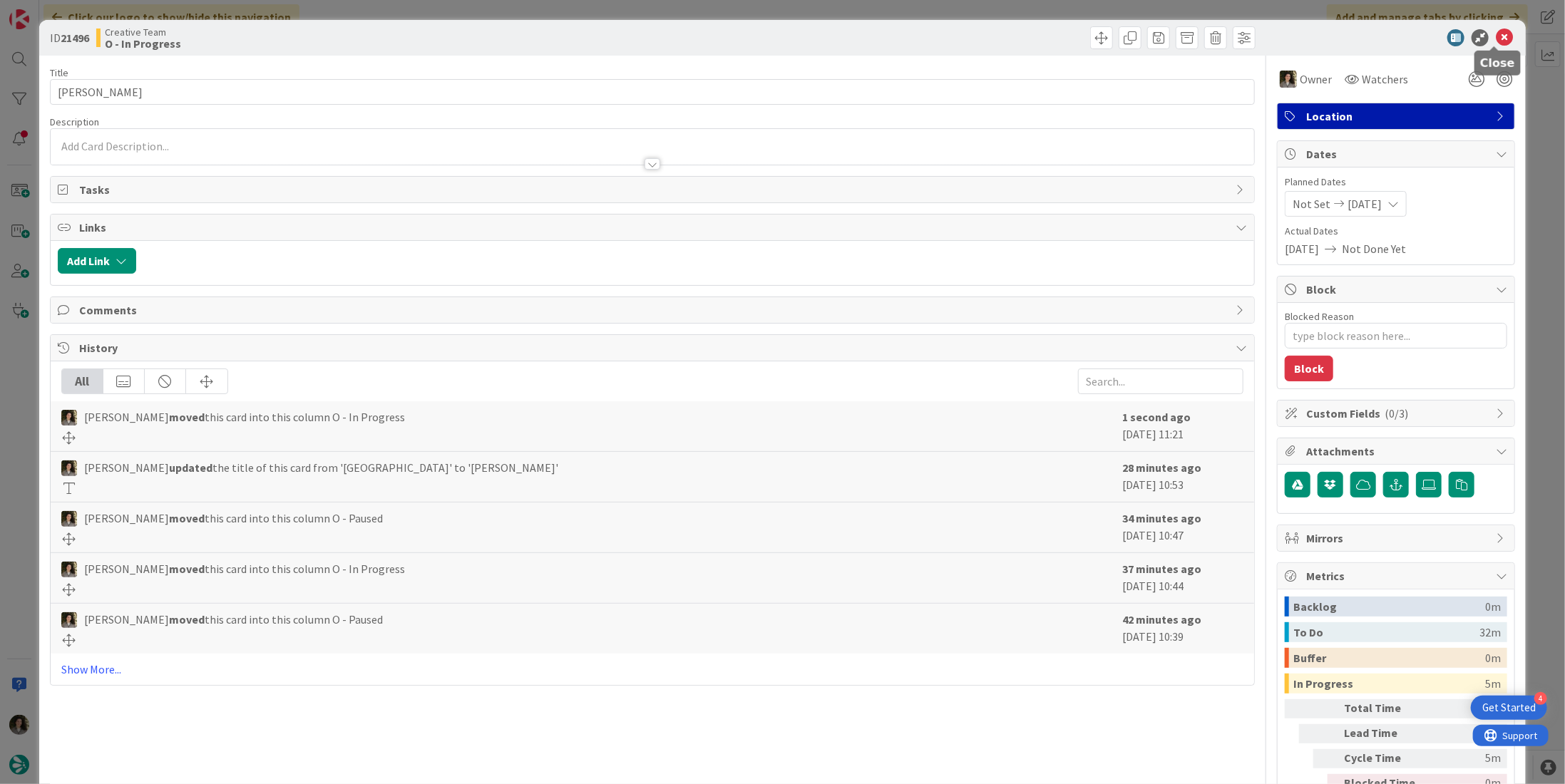
click at [1498, 35] on icon at bounding box center [1504, 37] width 17 height 17
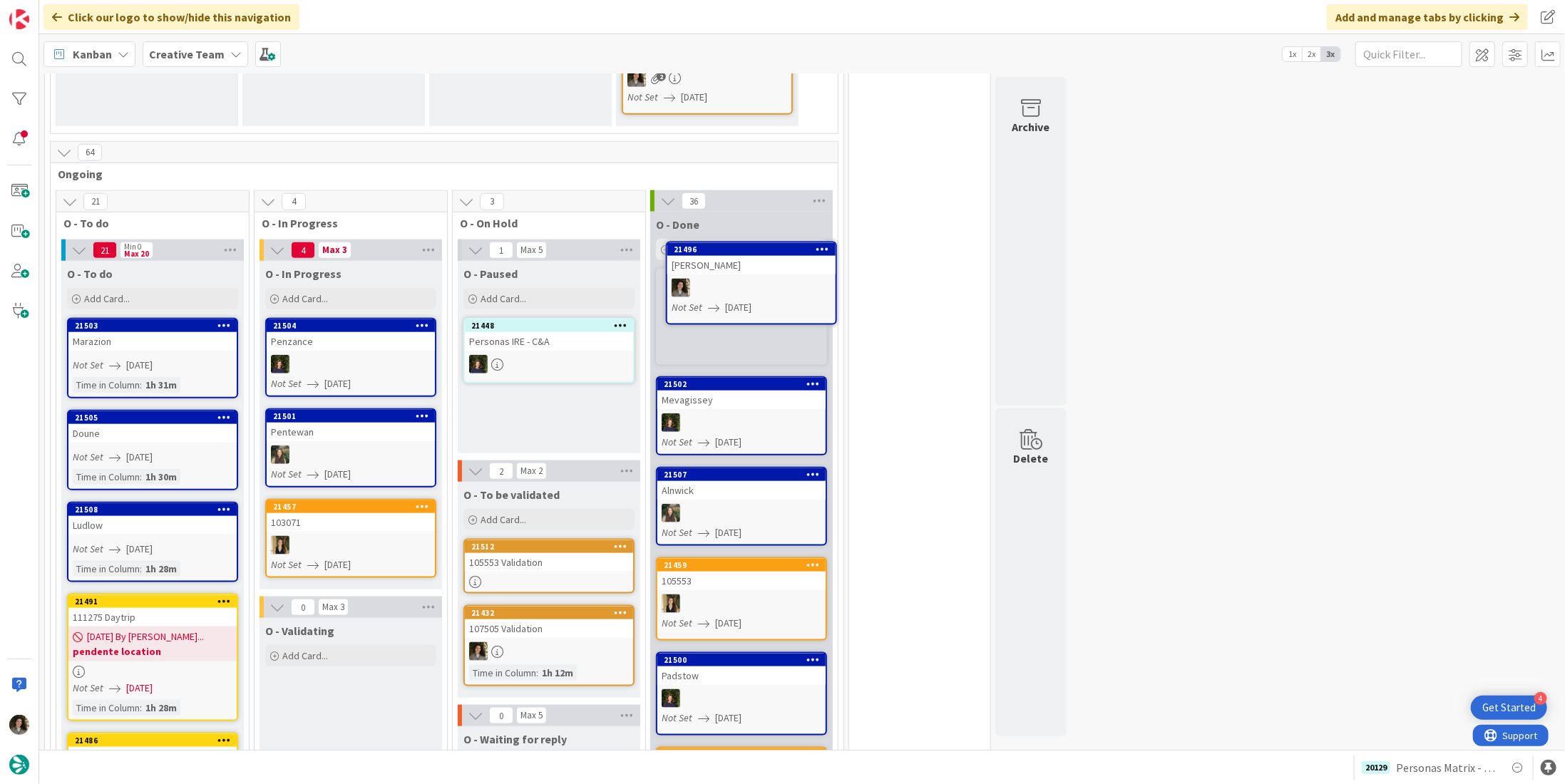
scroll to position [934, 0]
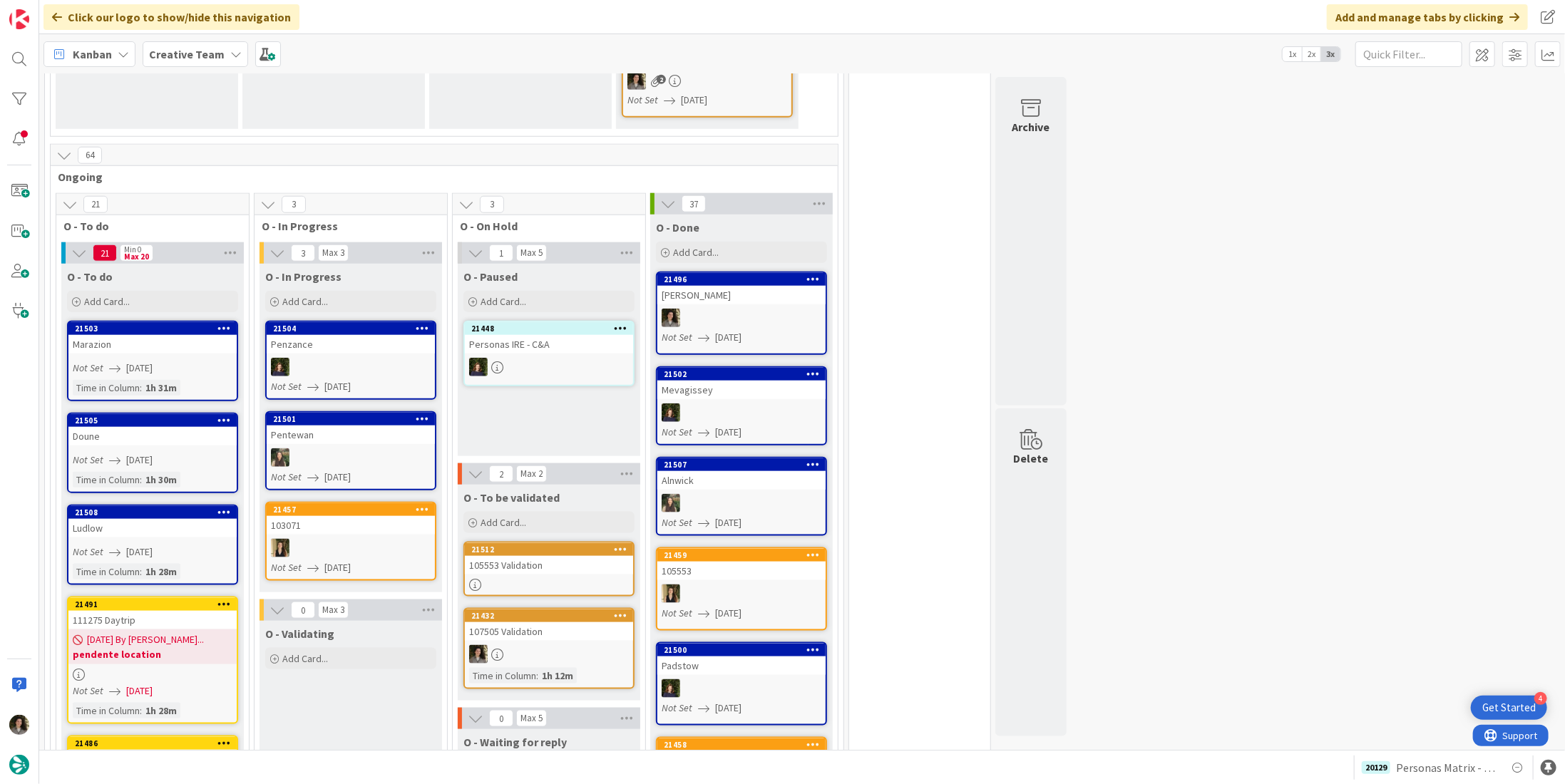
click at [759, 286] on div "Seaton" at bounding box center [741, 295] width 168 height 19
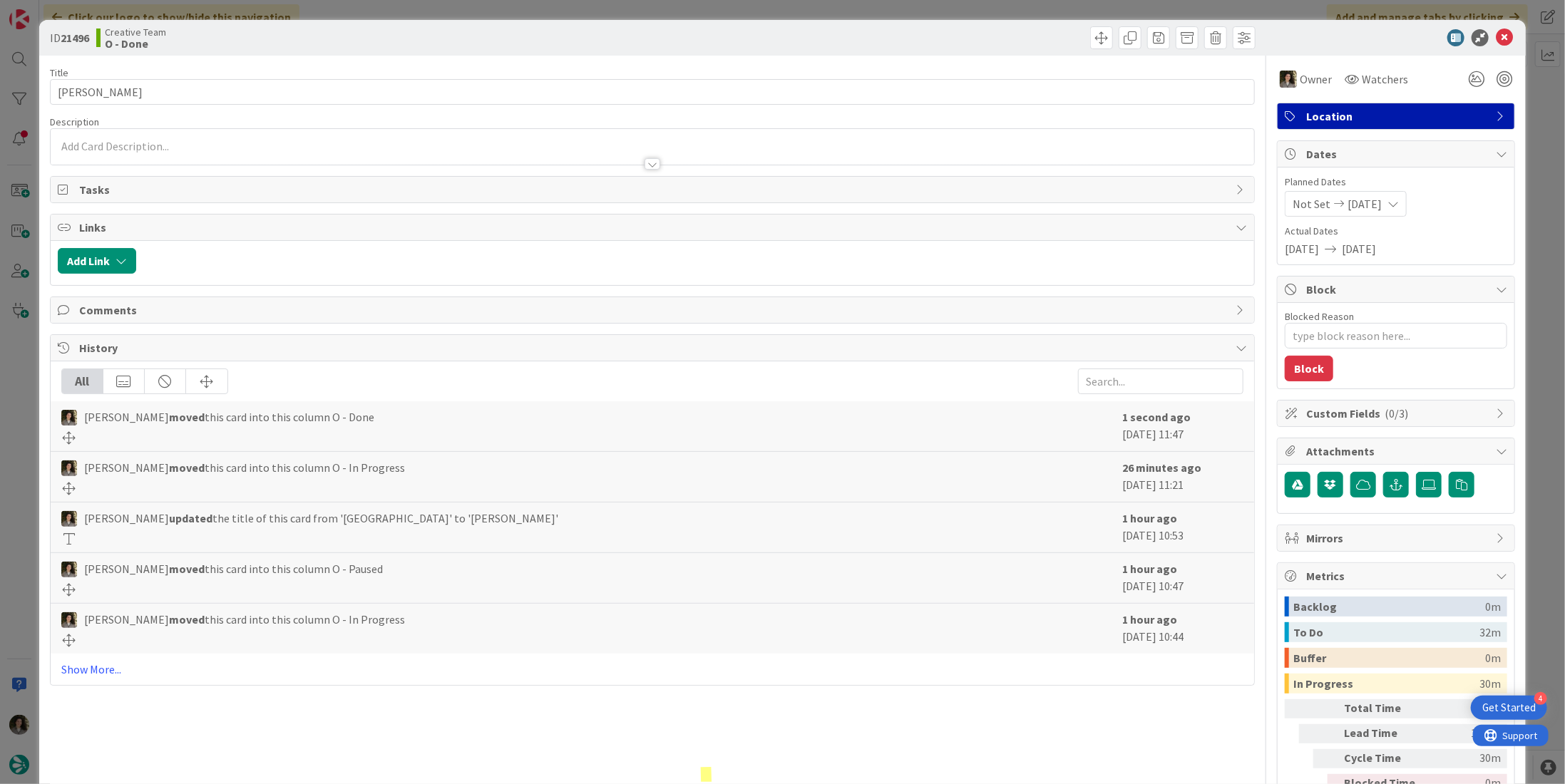
click at [1392, 120] on span "Location" at bounding box center [1398, 116] width 183 height 17
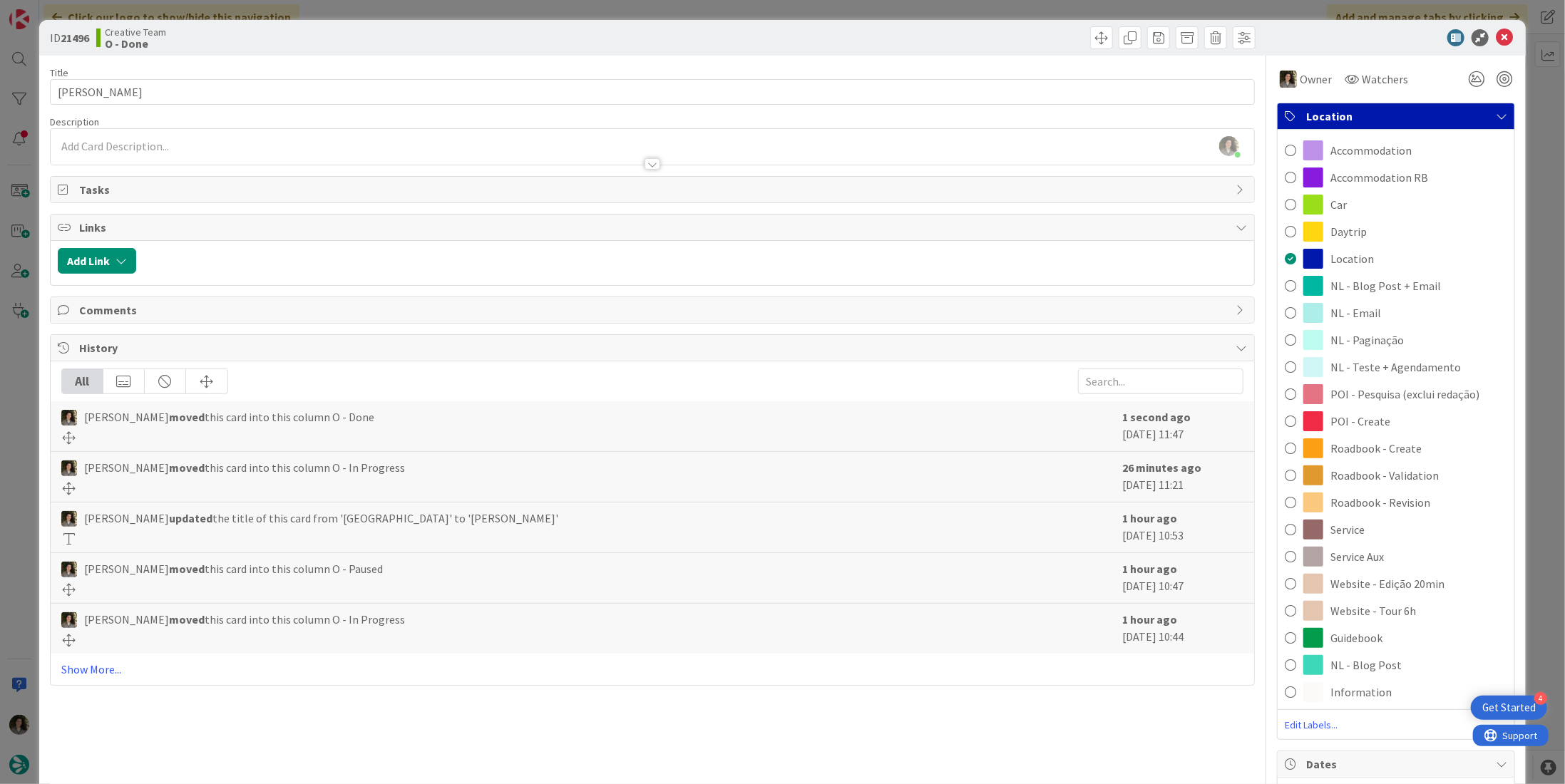
click at [1423, 368] on span "NL - Teste + Agendamento" at bounding box center [1395, 366] width 130 height 17
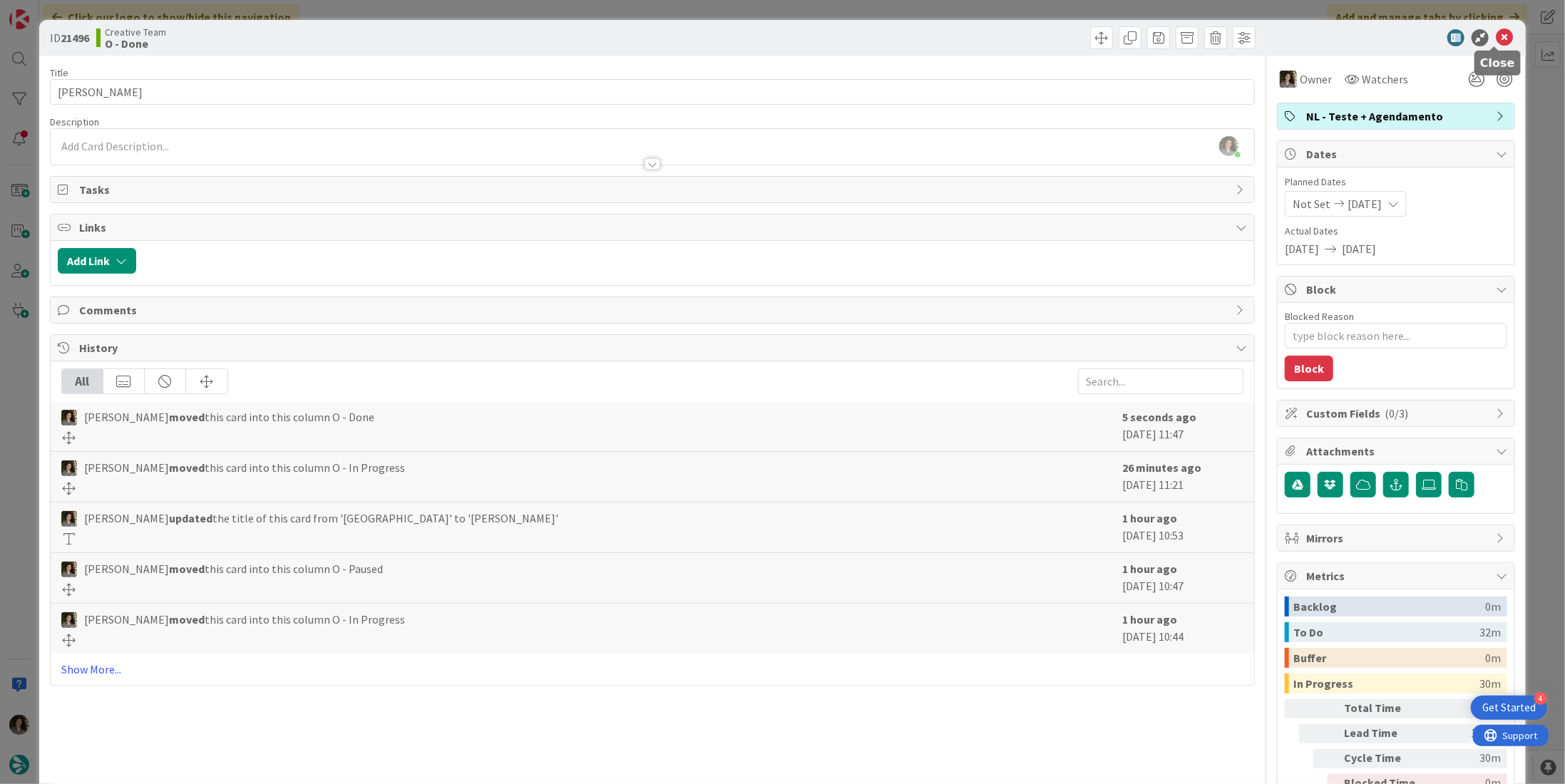
click at [1498, 39] on icon at bounding box center [1504, 37] width 17 height 17
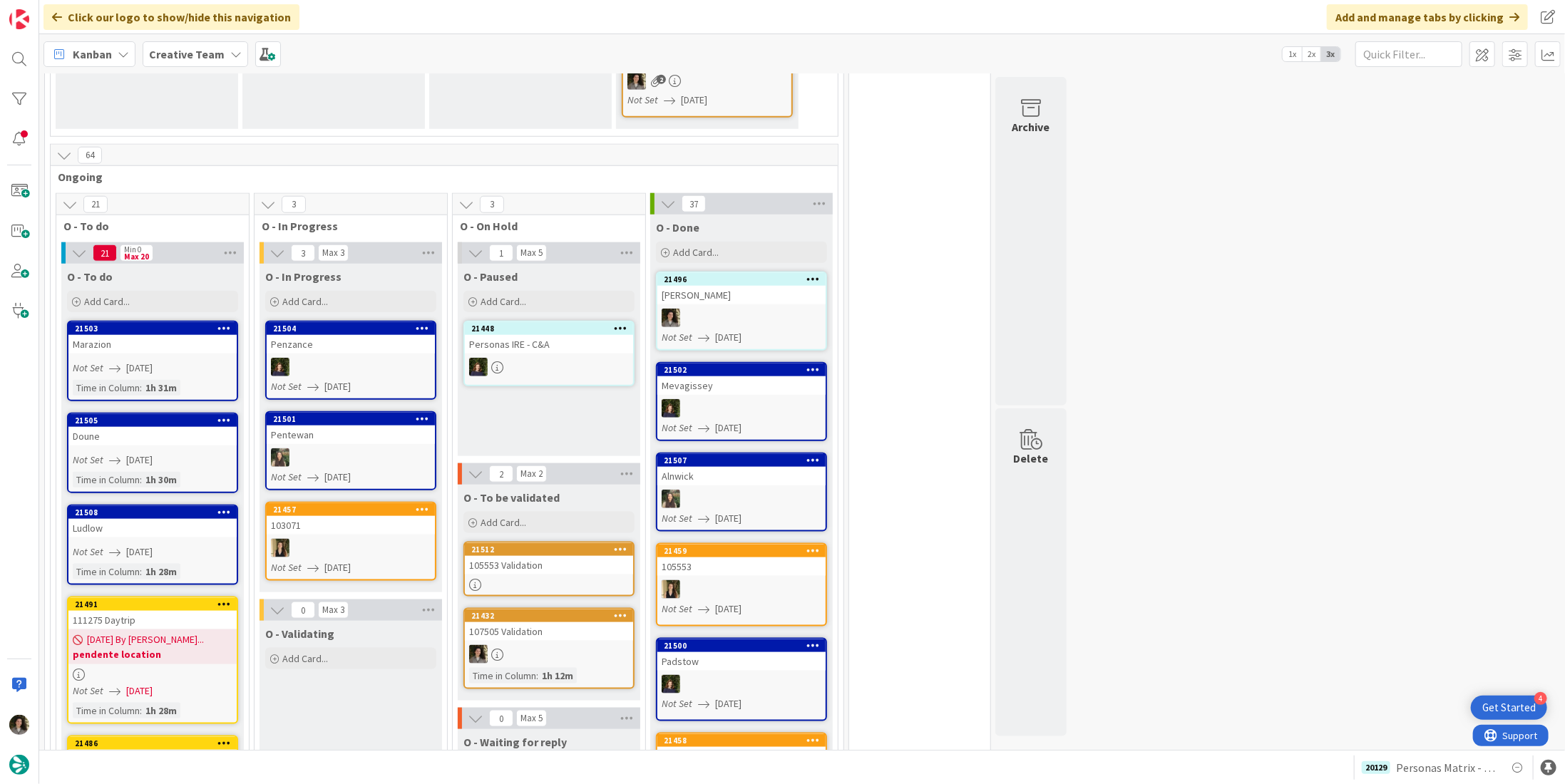
click at [758, 399] on div at bounding box center [741, 408] width 168 height 19
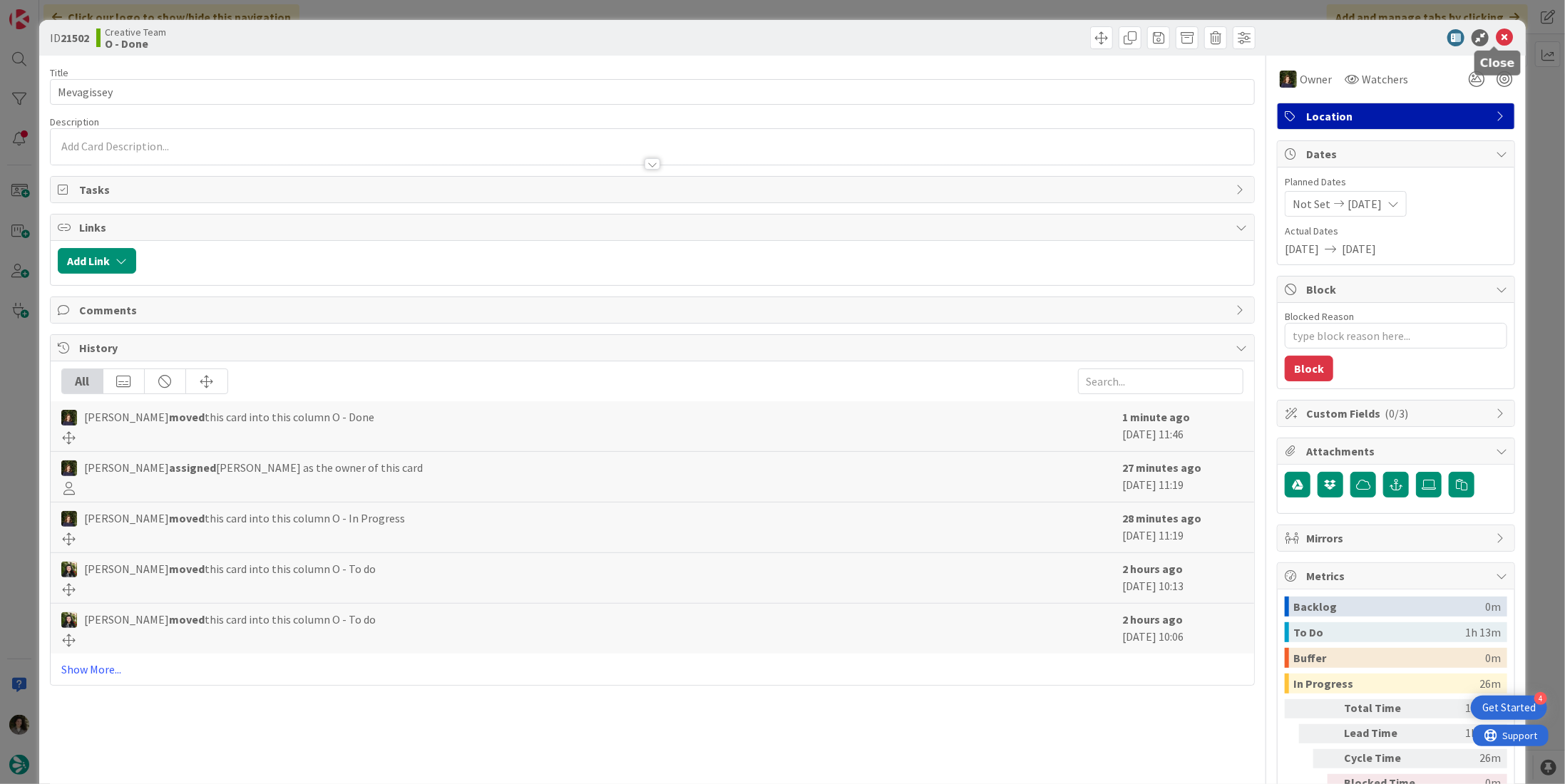
drag, startPoint x: 1493, startPoint y: 39, endPoint x: 1351, endPoint y: 178, distance: 198.7
click at [1496, 40] on icon at bounding box center [1504, 37] width 17 height 17
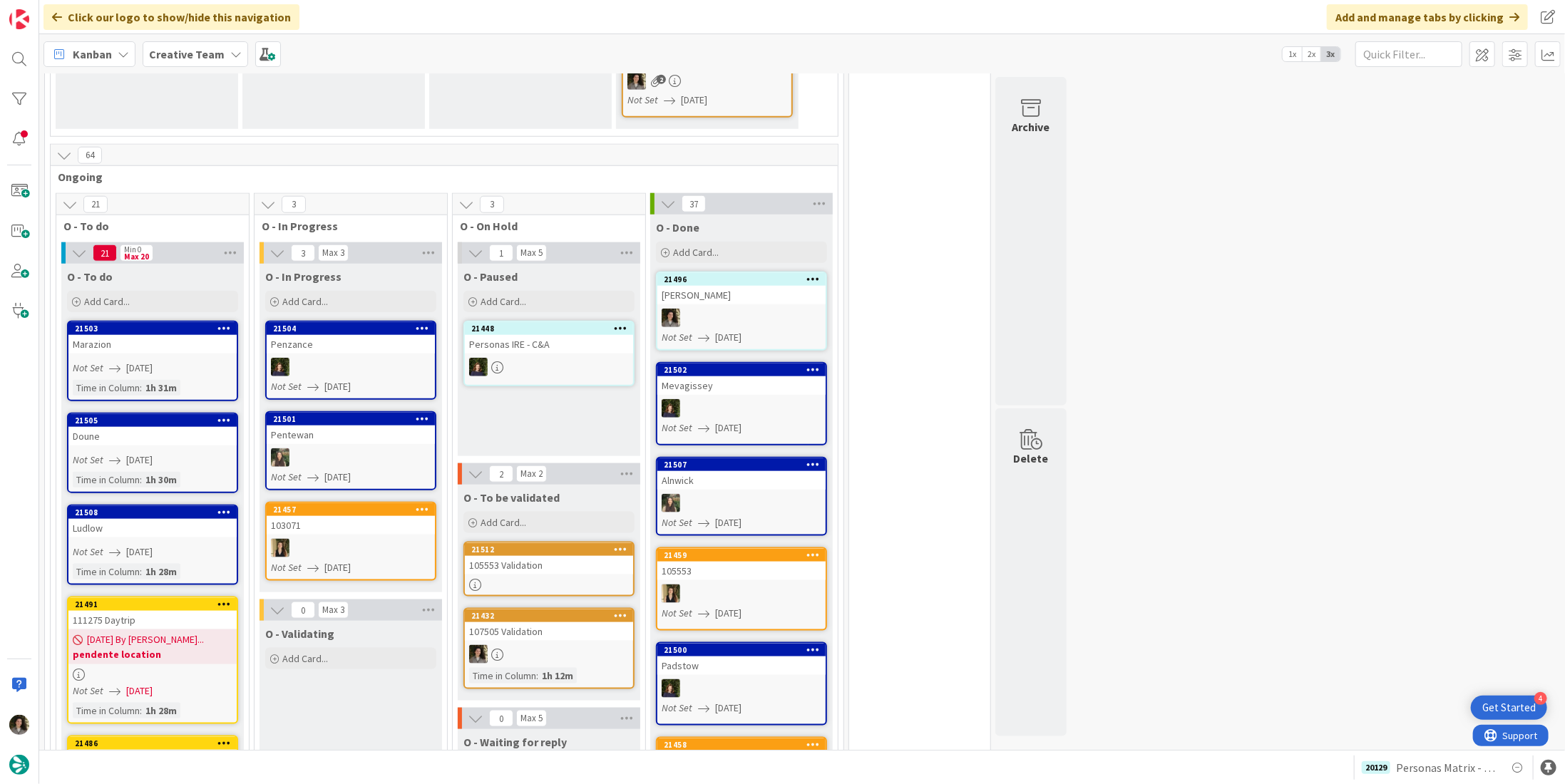
click at [719, 461] on link "21507 Alnwick Not Set 08/22/2025" at bounding box center [741, 497] width 171 height 79
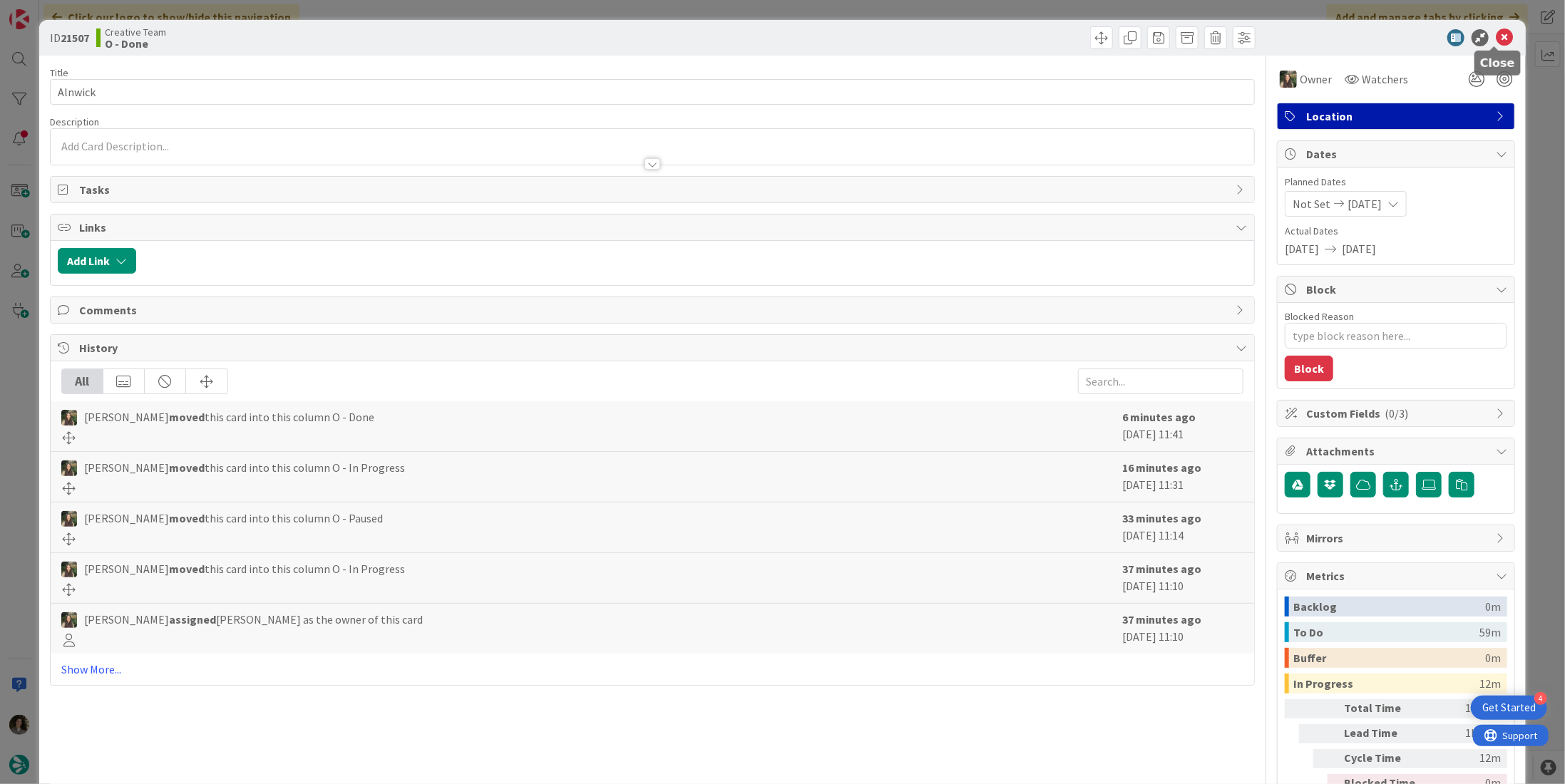
click at [1497, 38] on icon at bounding box center [1504, 37] width 17 height 17
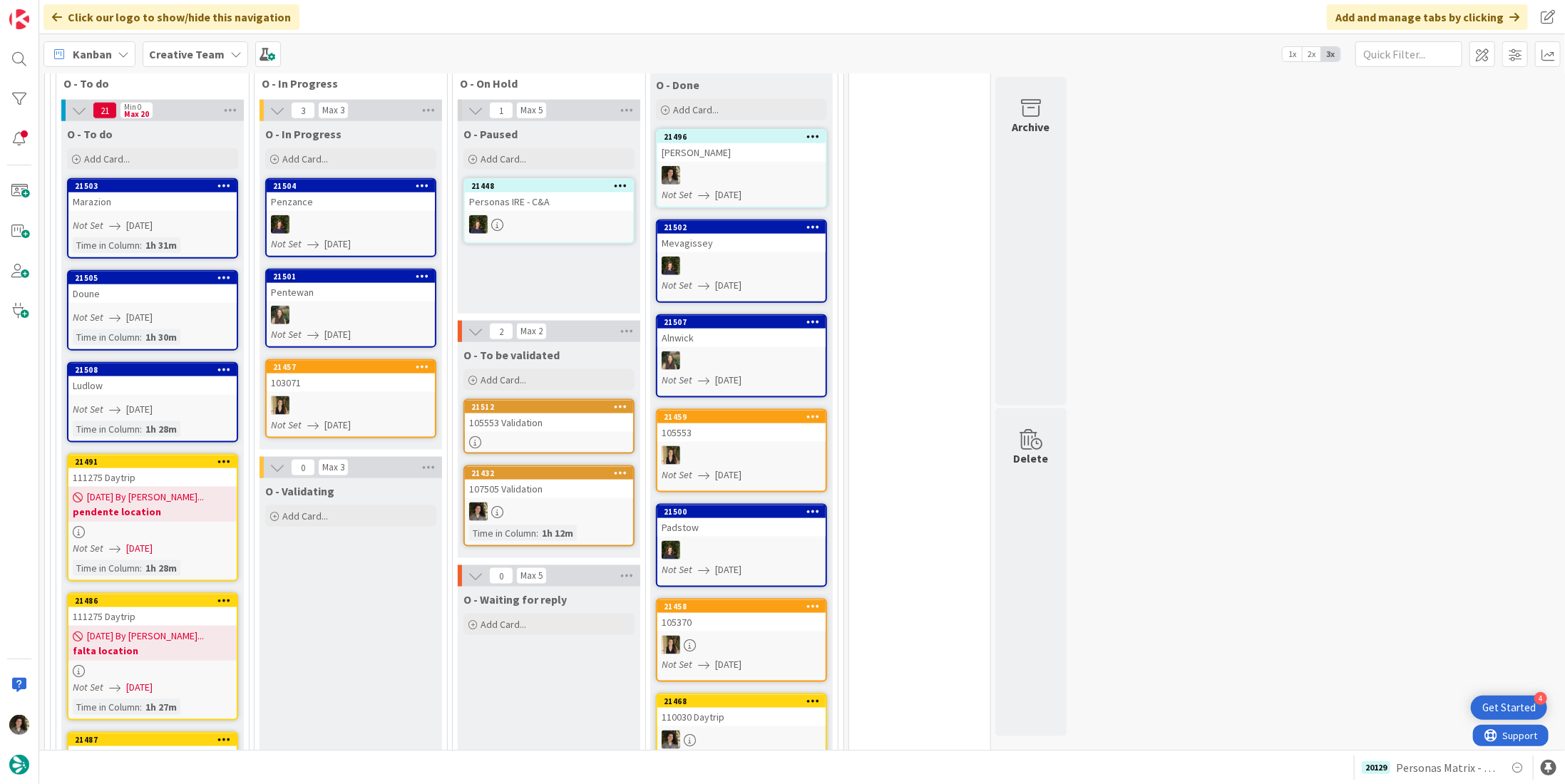
click at [731, 541] on div at bounding box center [741, 550] width 168 height 19
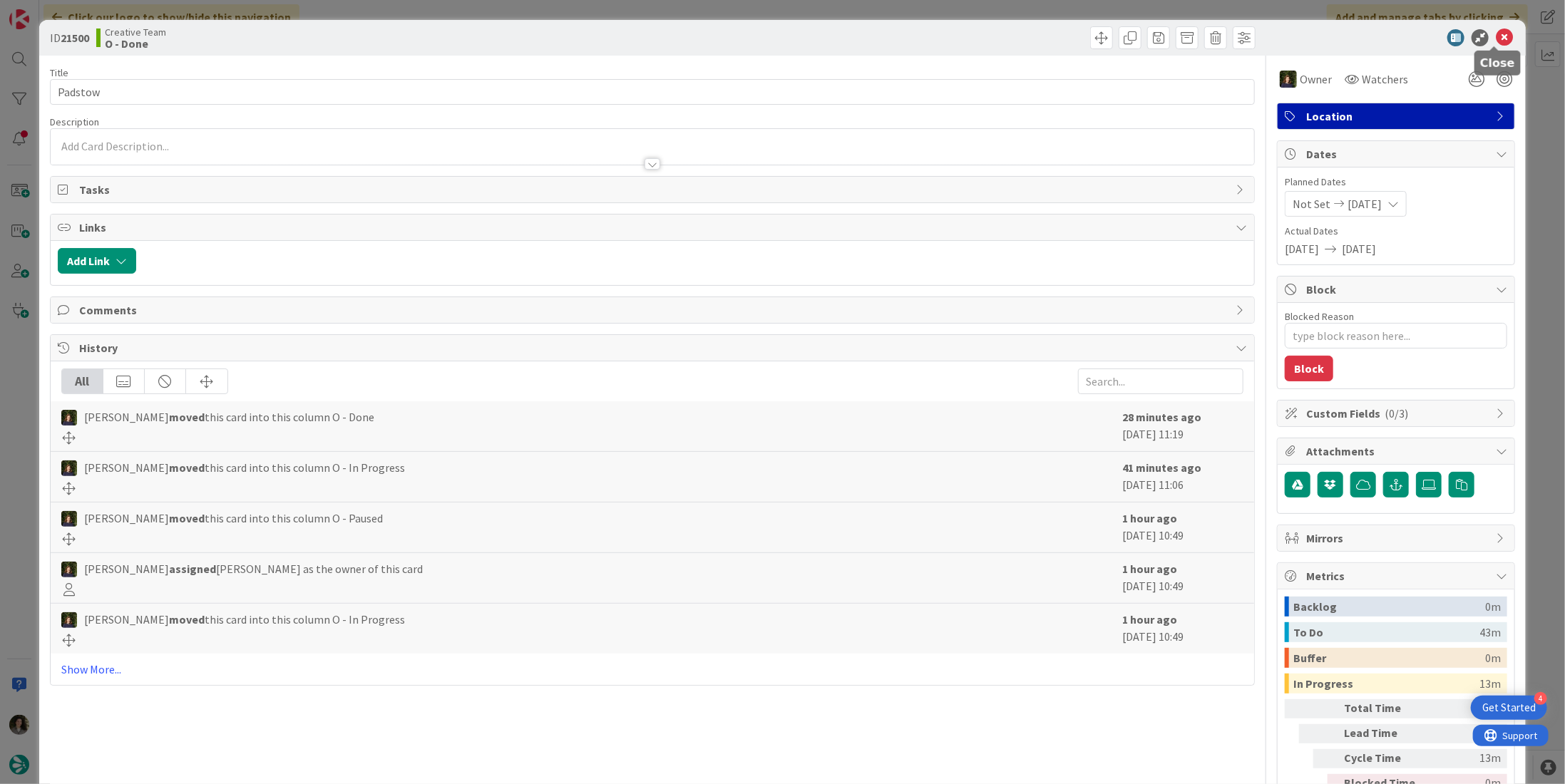
click at [1501, 39] on icon at bounding box center [1504, 37] width 17 height 17
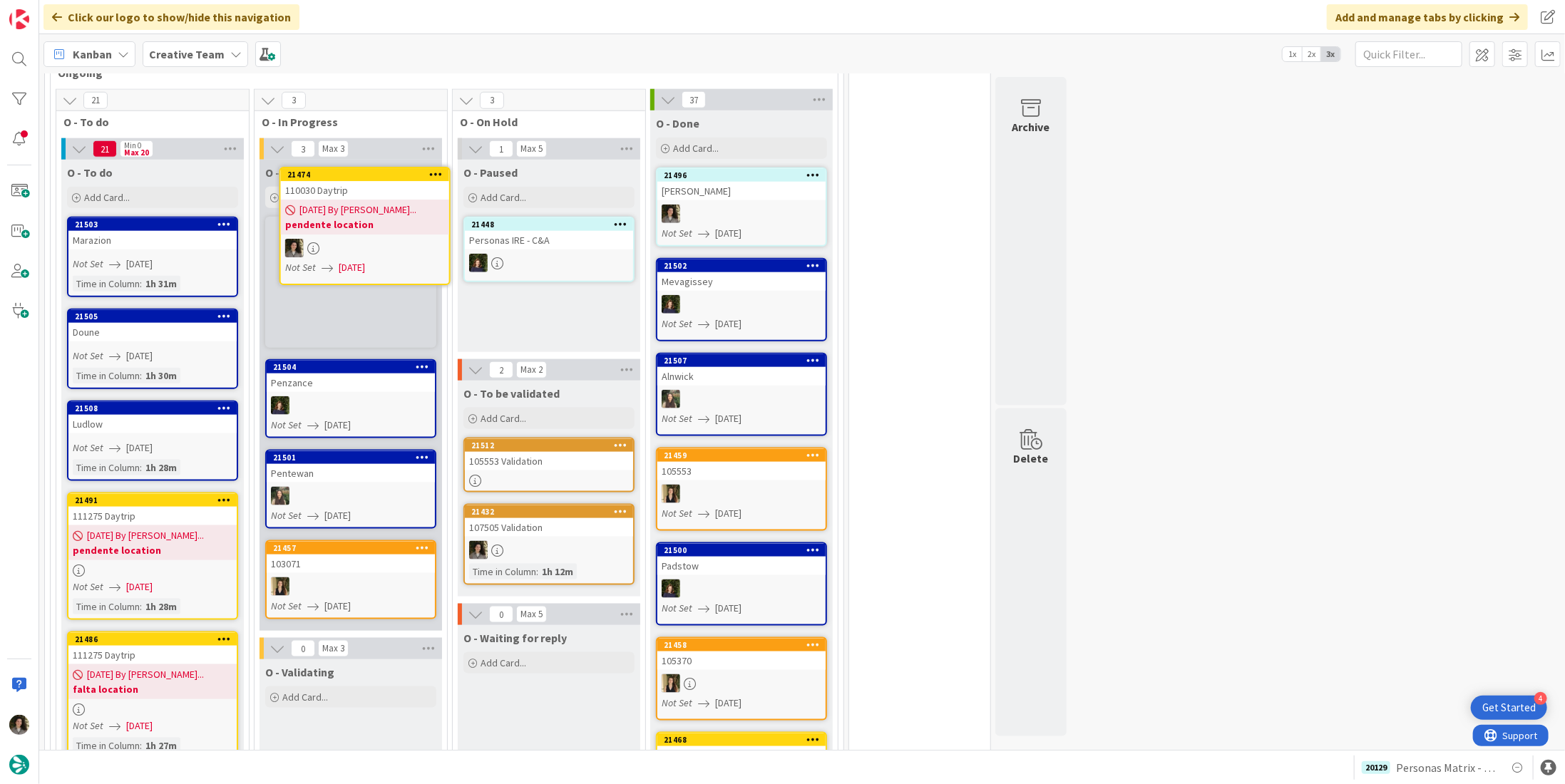
scroll to position [1031, 0]
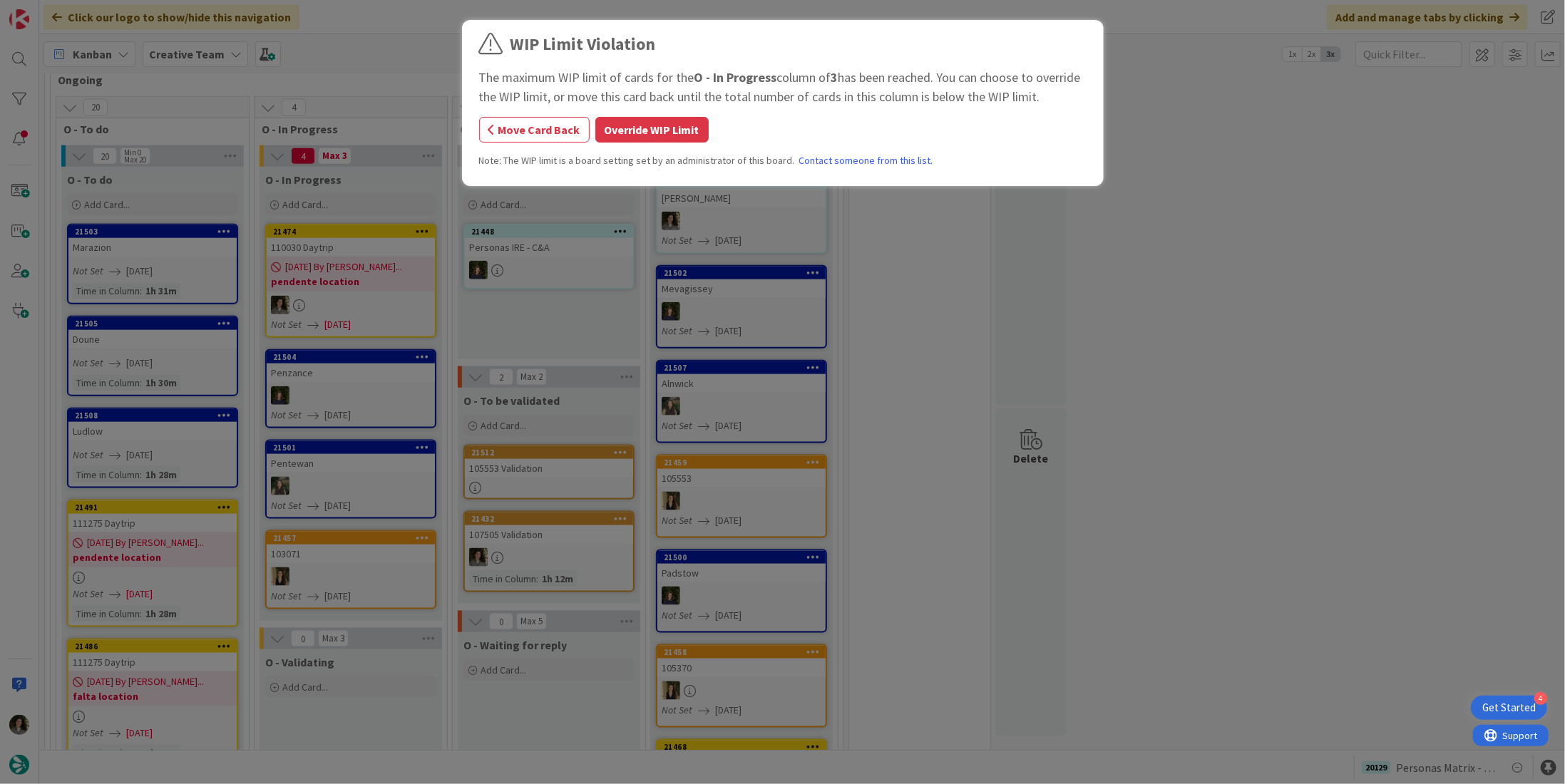
click at [359, 262] on div "WIP Limit Violation The maximum WIP limit of cards for the O - In Progress colu…" at bounding box center [782, 392] width 1565 height 784
click at [635, 129] on button "Override WIP Limit" at bounding box center [652, 129] width 114 height 26
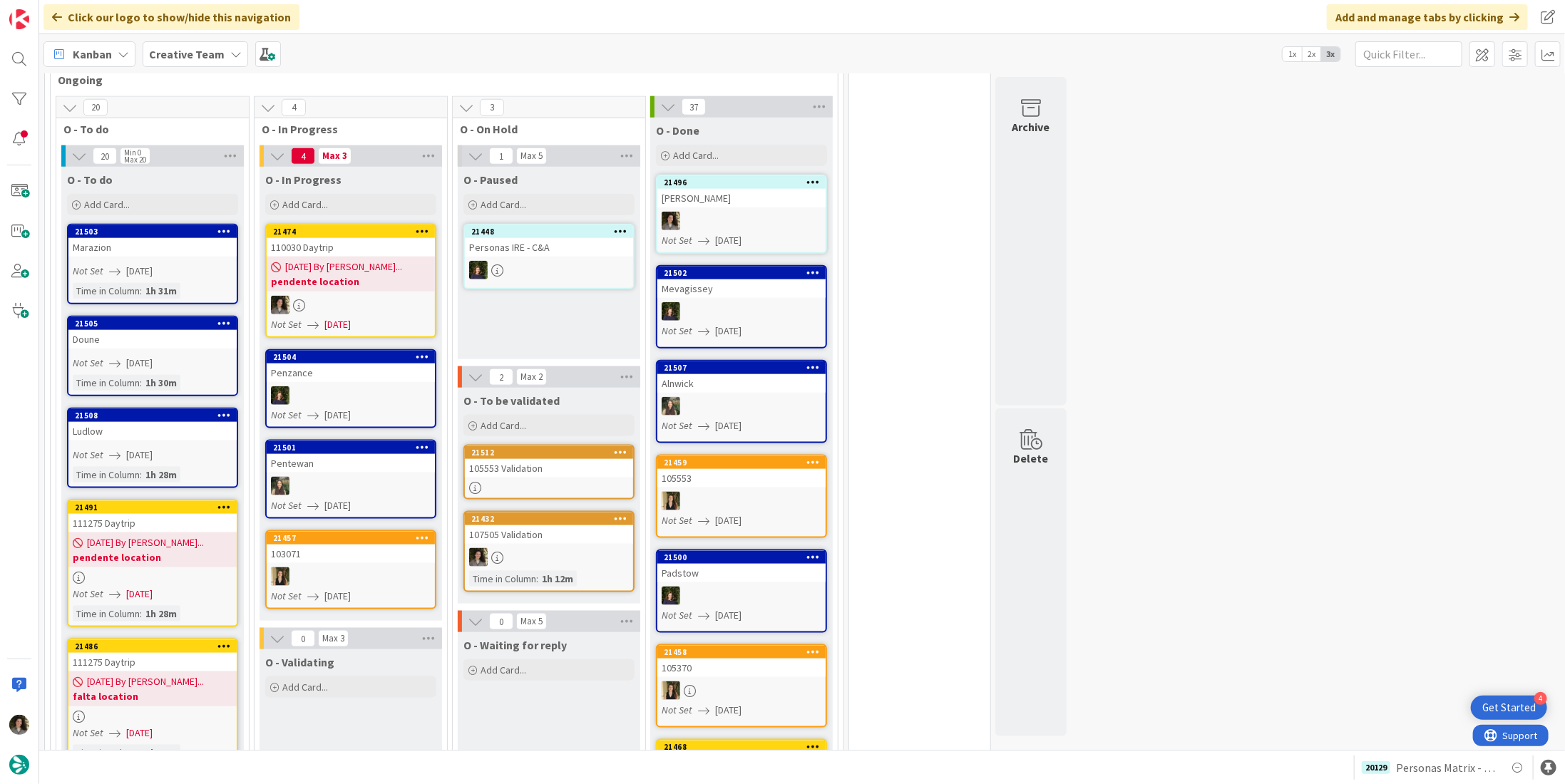
click at [331, 296] on div at bounding box center [351, 305] width 168 height 19
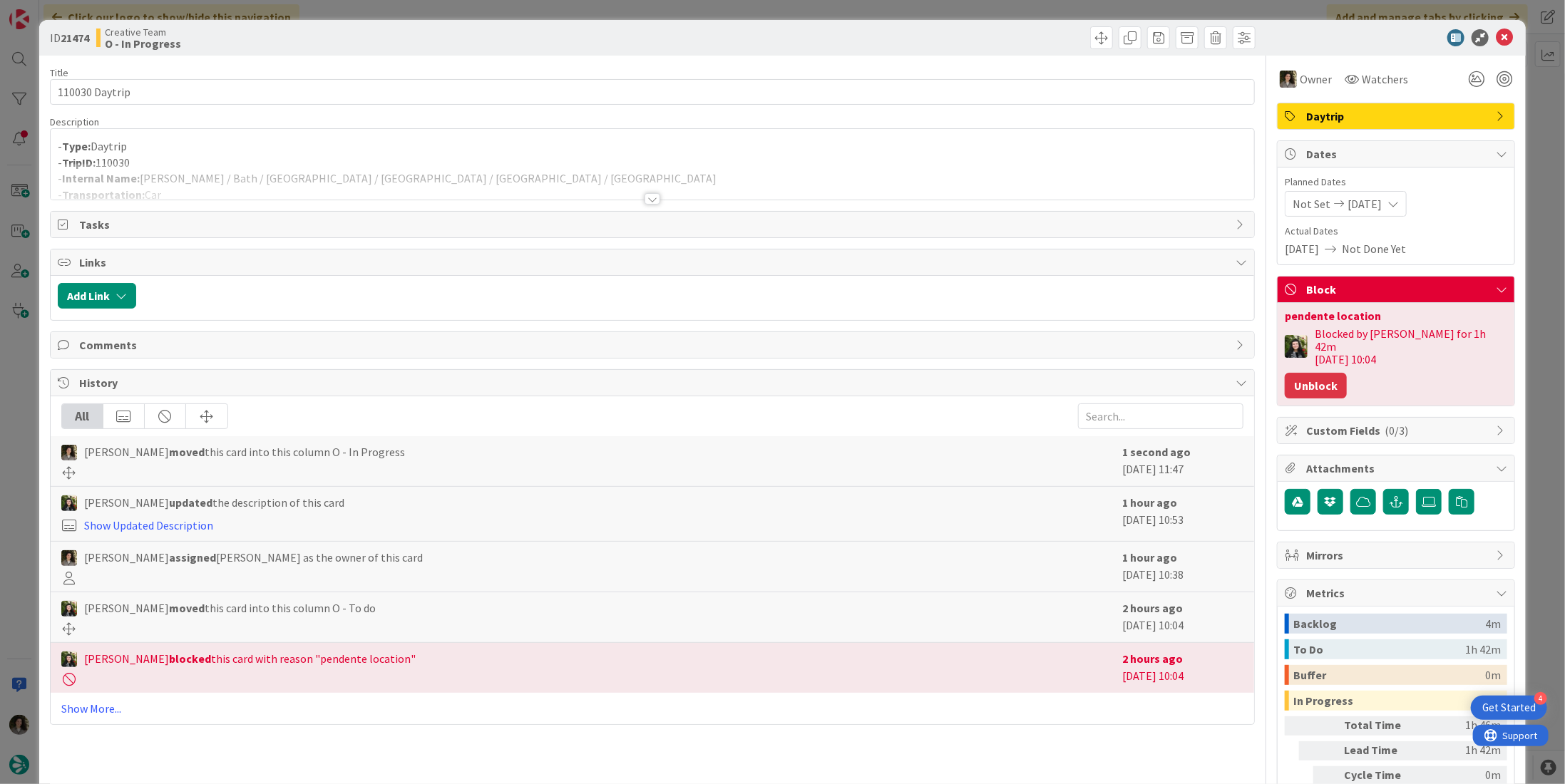
drag, startPoint x: 1301, startPoint y: 374, endPoint x: 1149, endPoint y: 329, distance: 158.5
click at [1301, 373] on button "Unblock" at bounding box center [1315, 385] width 62 height 26
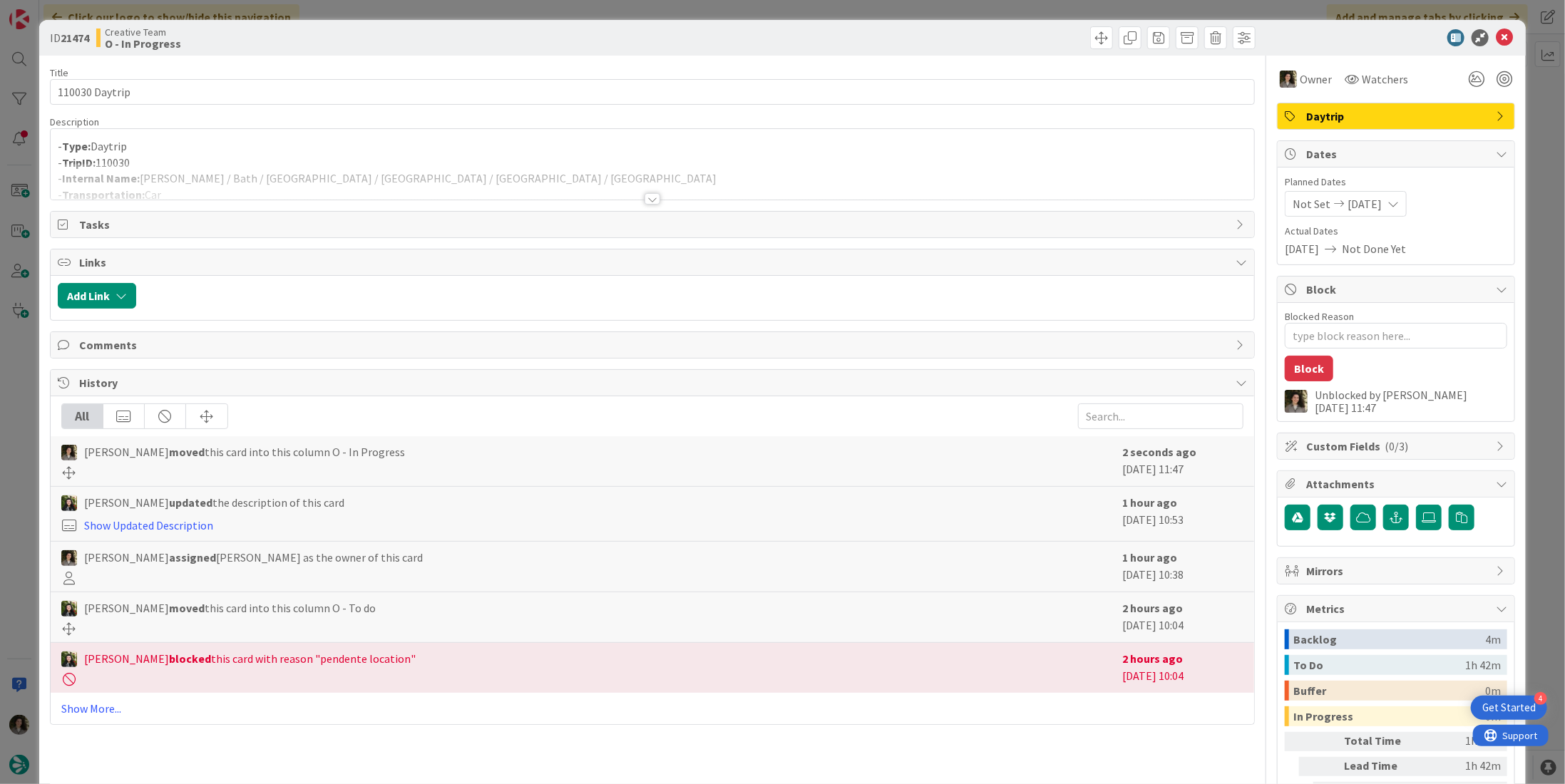
click at [637, 192] on div at bounding box center [652, 181] width 1203 height 36
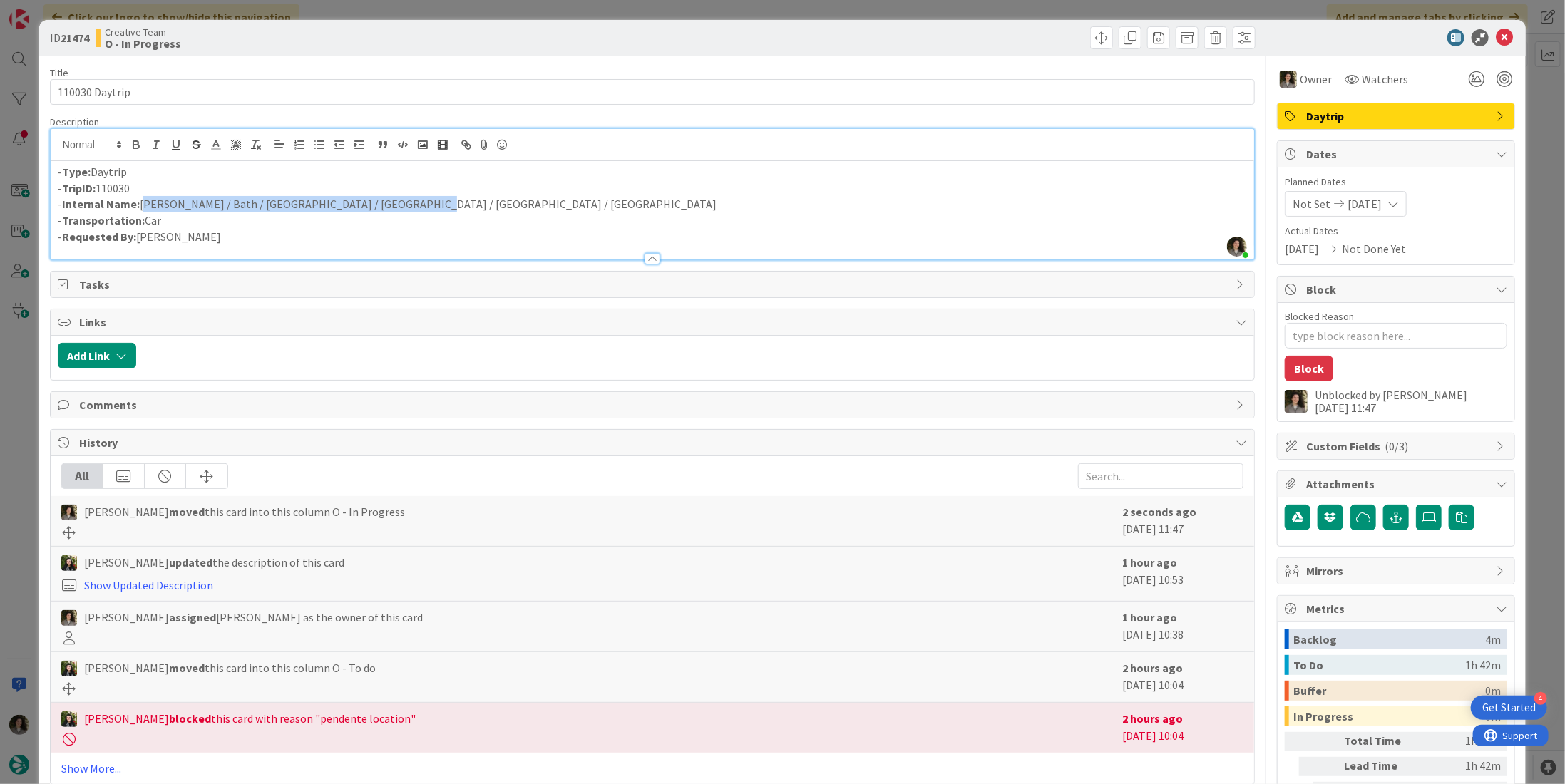
drag, startPoint x: 433, startPoint y: 203, endPoint x: 142, endPoint y: 201, distance: 291.0
click at [142, 201] on p "- Internal Name: Seaton / Bath / Cheddar / Glastonbury / Wells / Seaton" at bounding box center [652, 204] width 1189 height 16
copy p "Seaton / Bath / Cheddar / Glastonbury / Wells / Seaton"
click at [1496, 35] on icon at bounding box center [1504, 37] width 17 height 17
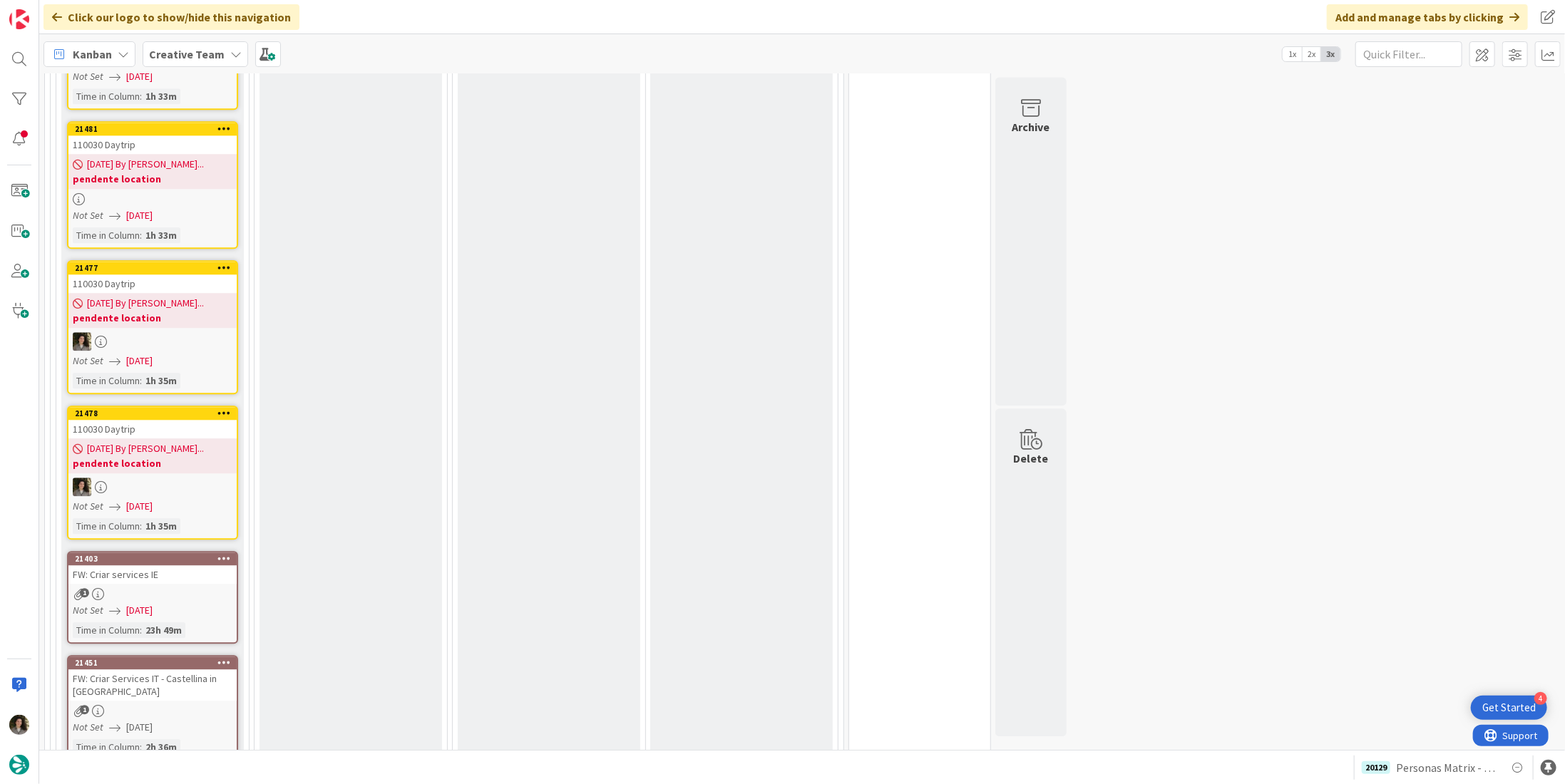
scroll to position [2185, 0]
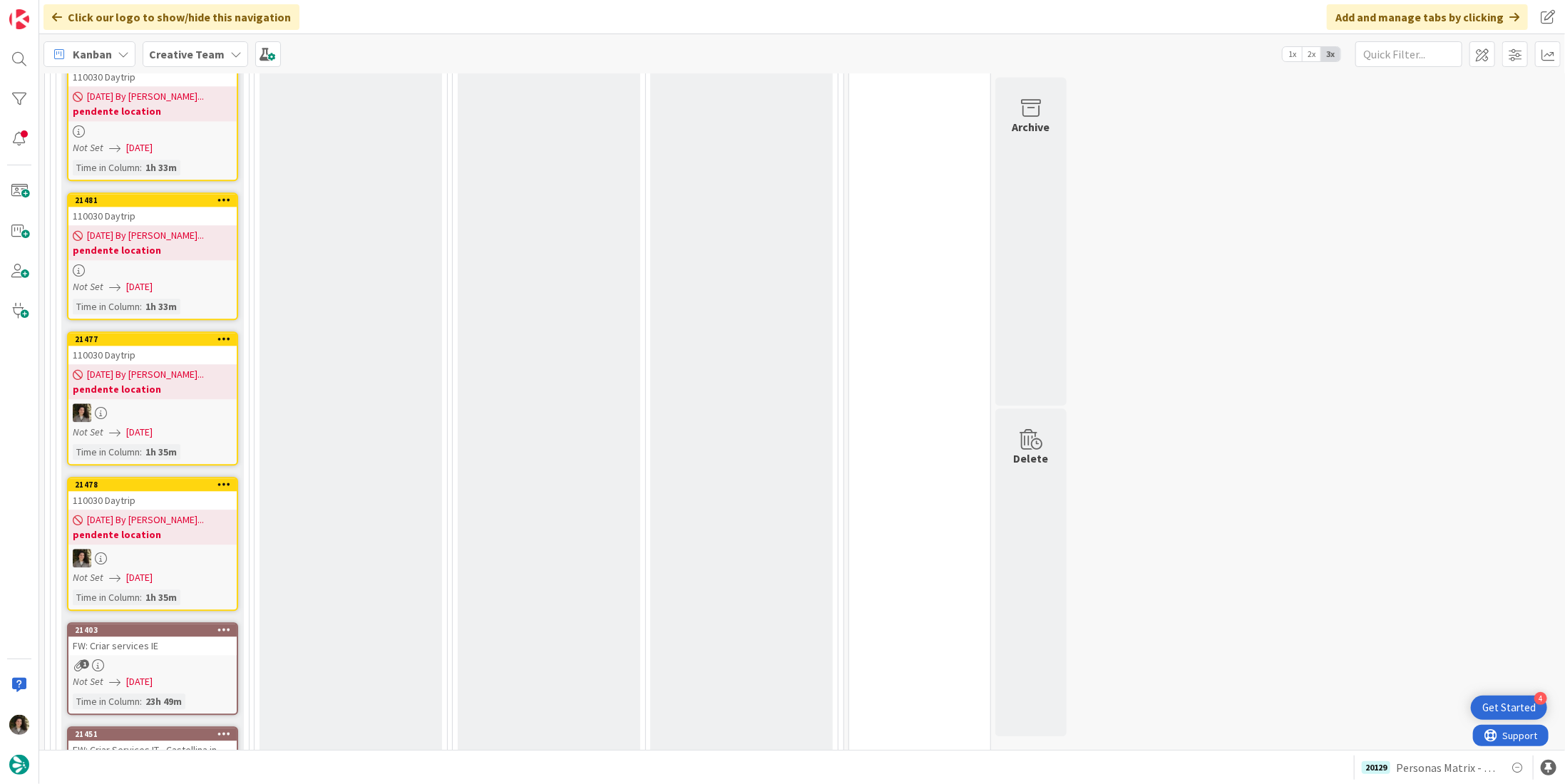
click at [175, 243] on b "pendente location" at bounding box center [152, 250] width 160 height 14
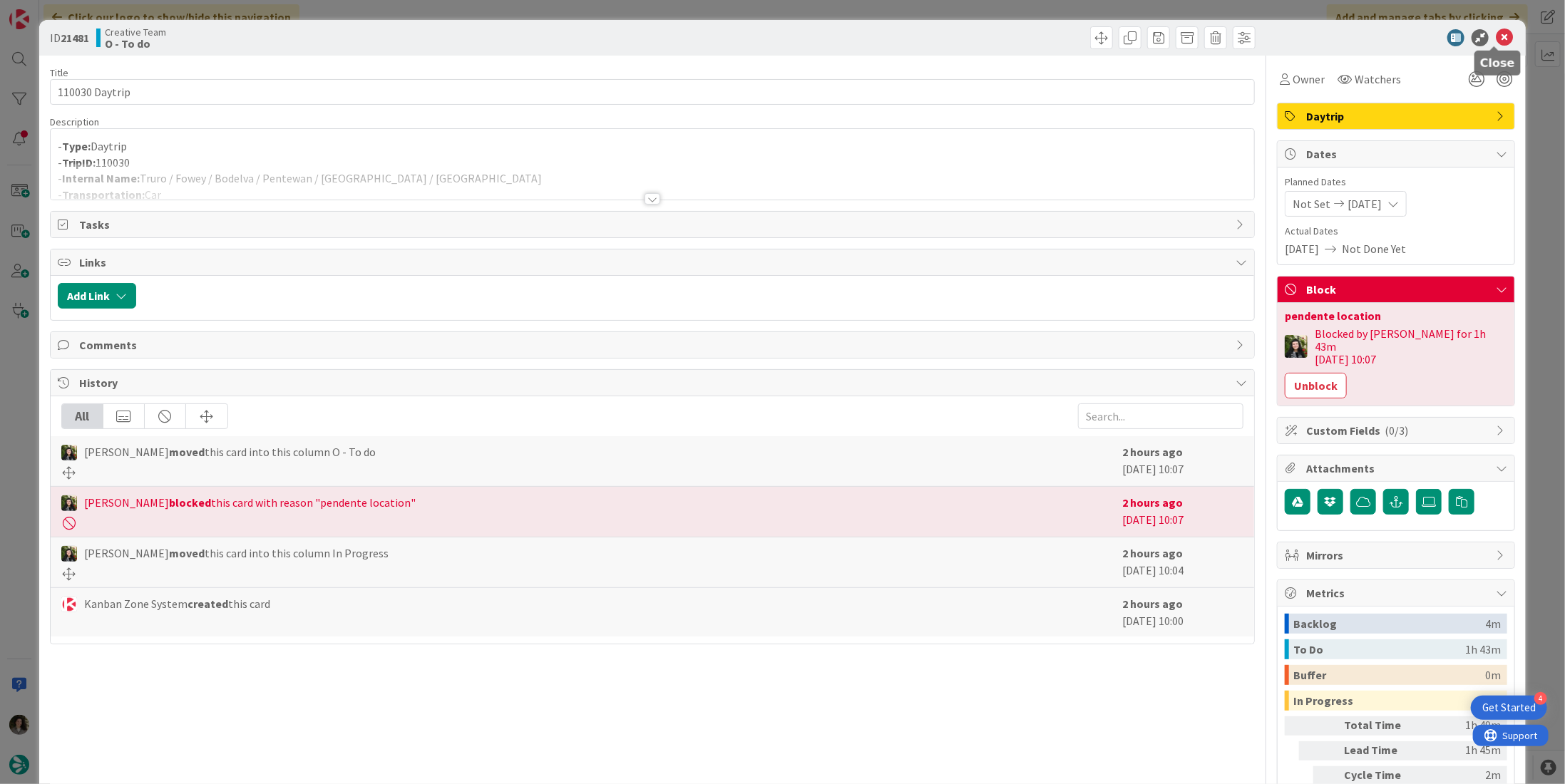
click at [1501, 32] on icon at bounding box center [1504, 37] width 17 height 17
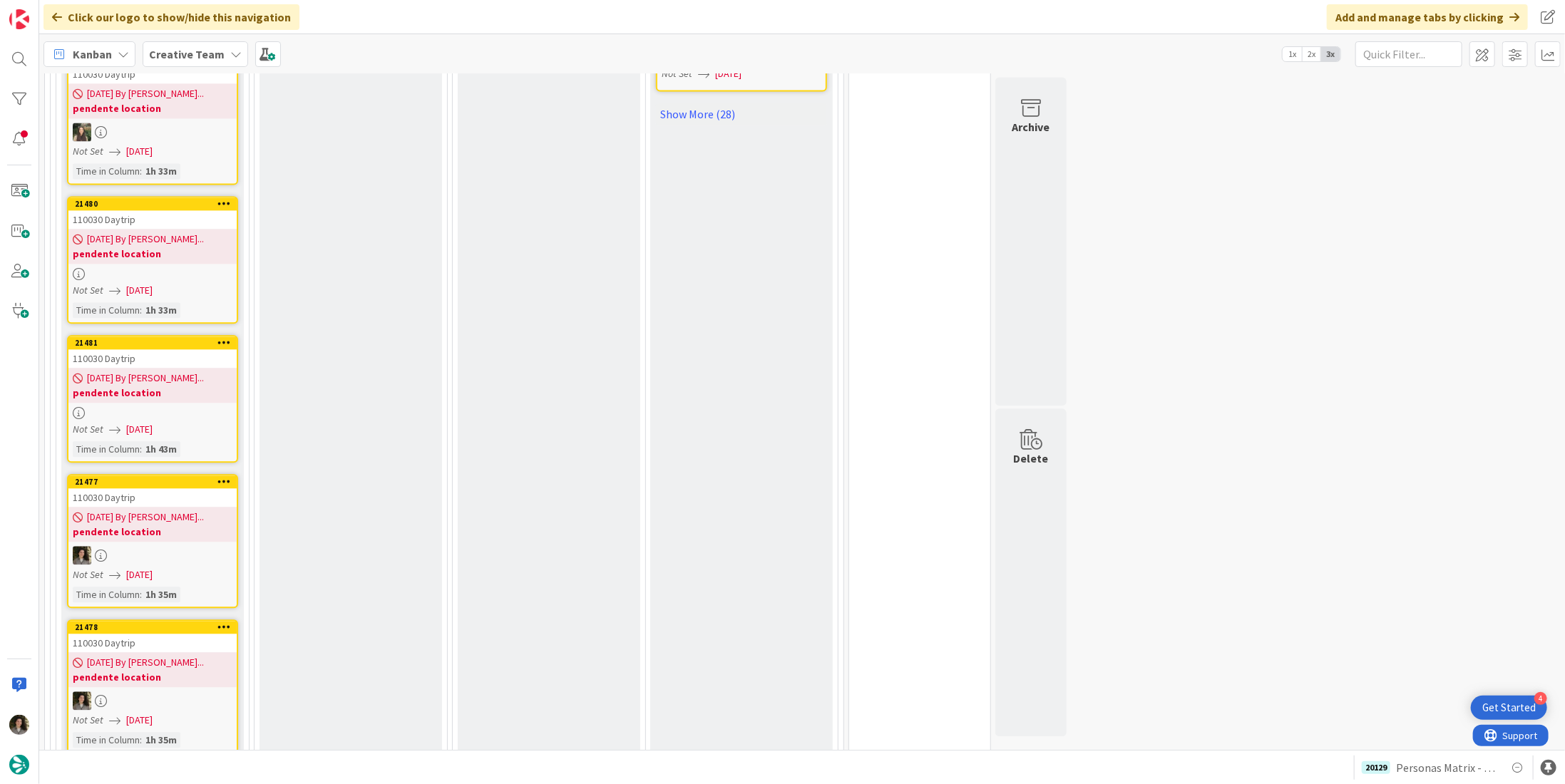
click at [153, 246] on b "pendente location" at bounding box center [152, 253] width 160 height 14
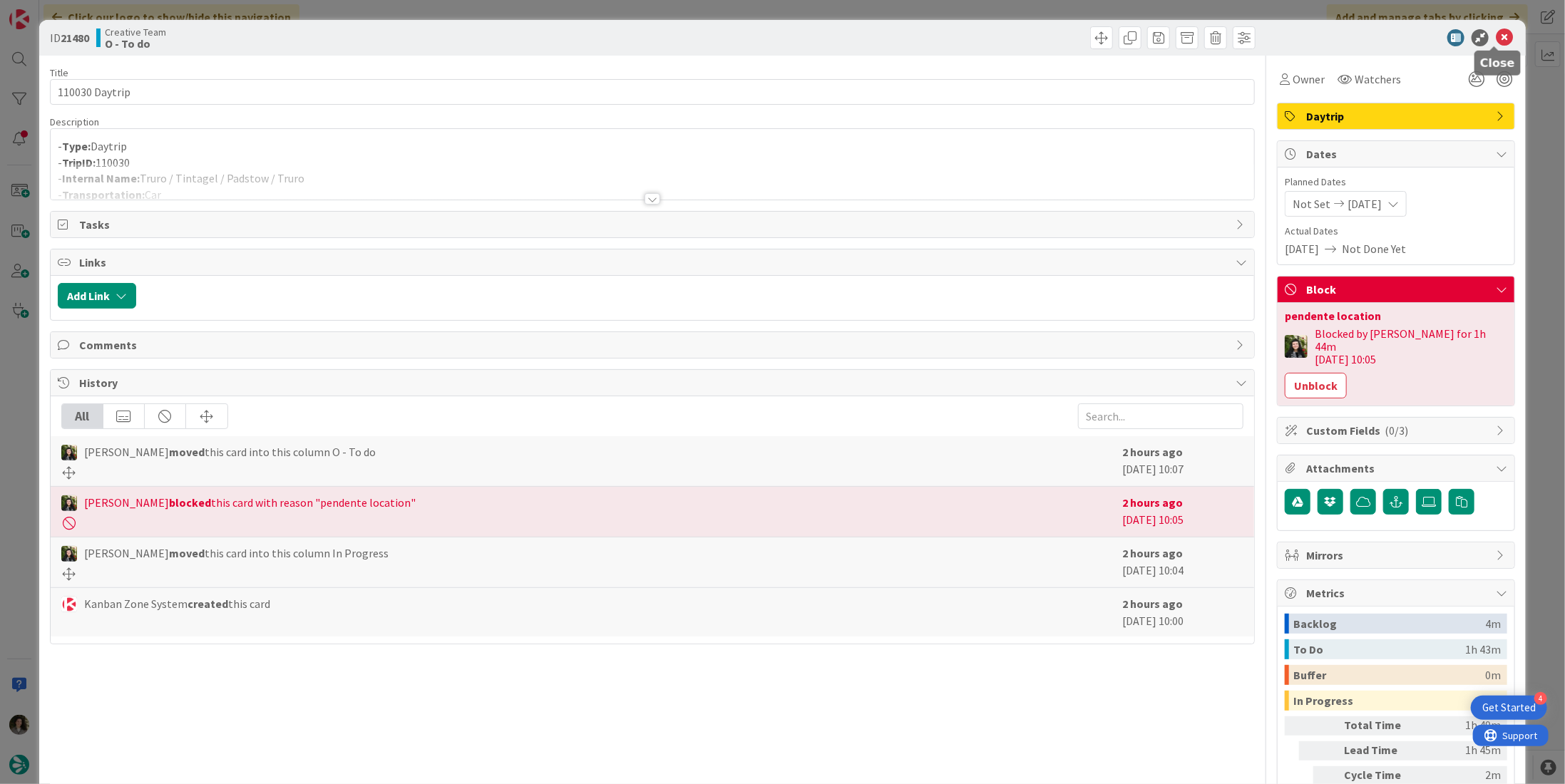
click at [1496, 39] on icon at bounding box center [1504, 37] width 17 height 17
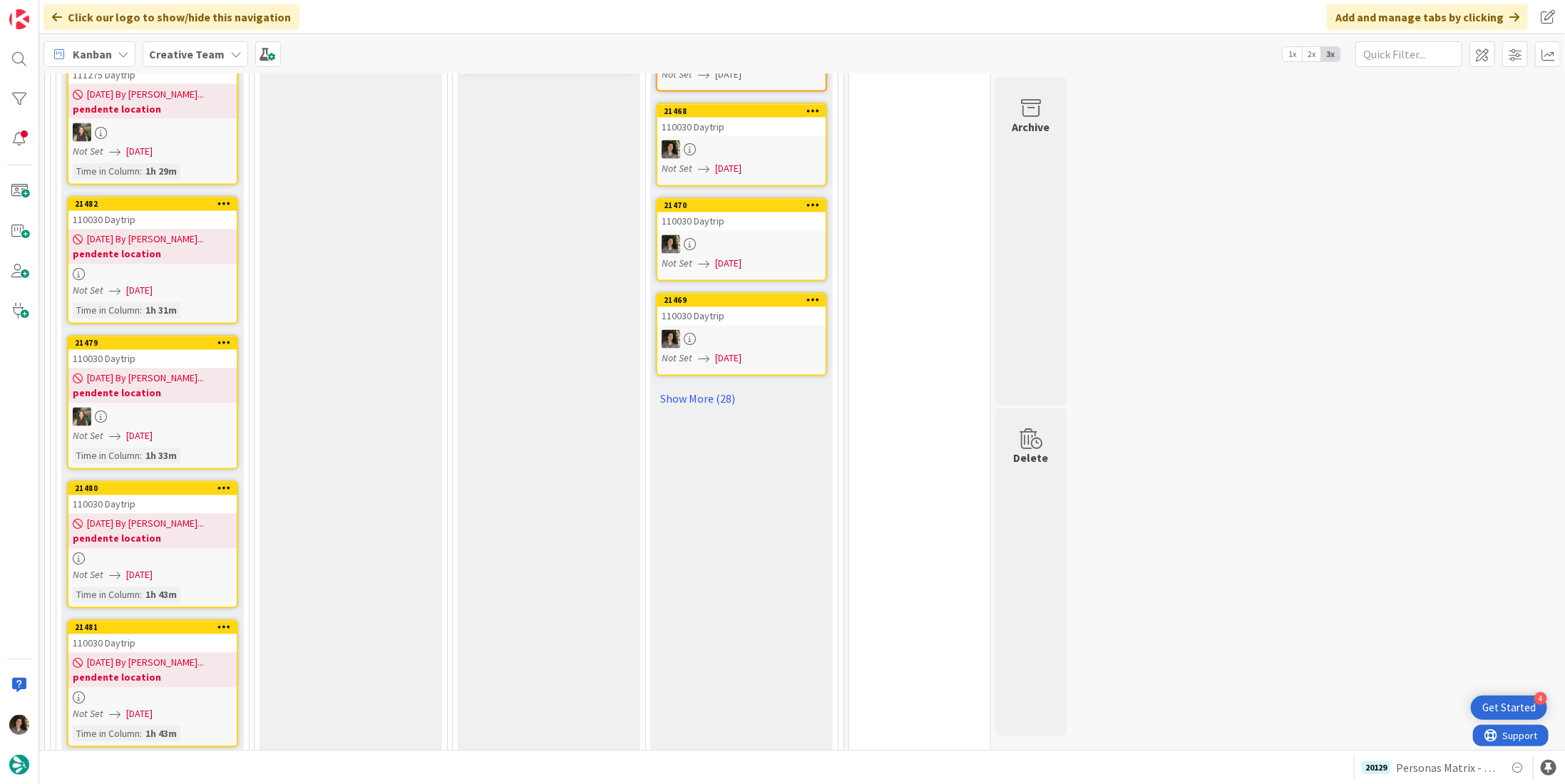
click at [190, 231] on link "21482 110030 Daytrip 08/22/2025 By Beatriz... pendente location Not Set 08/22/2…" at bounding box center [152, 260] width 171 height 128
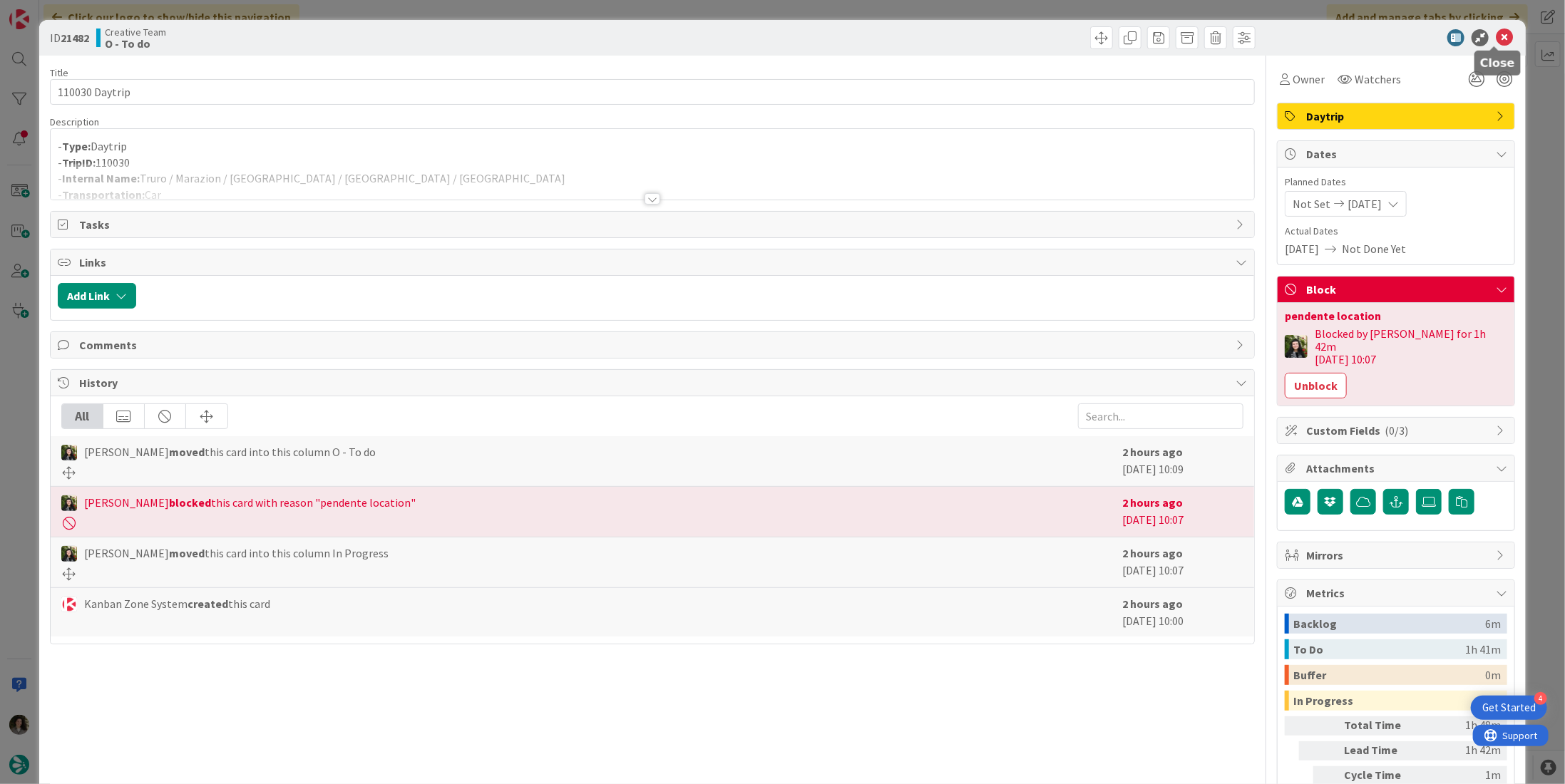
click at [1496, 34] on icon at bounding box center [1504, 37] width 17 height 17
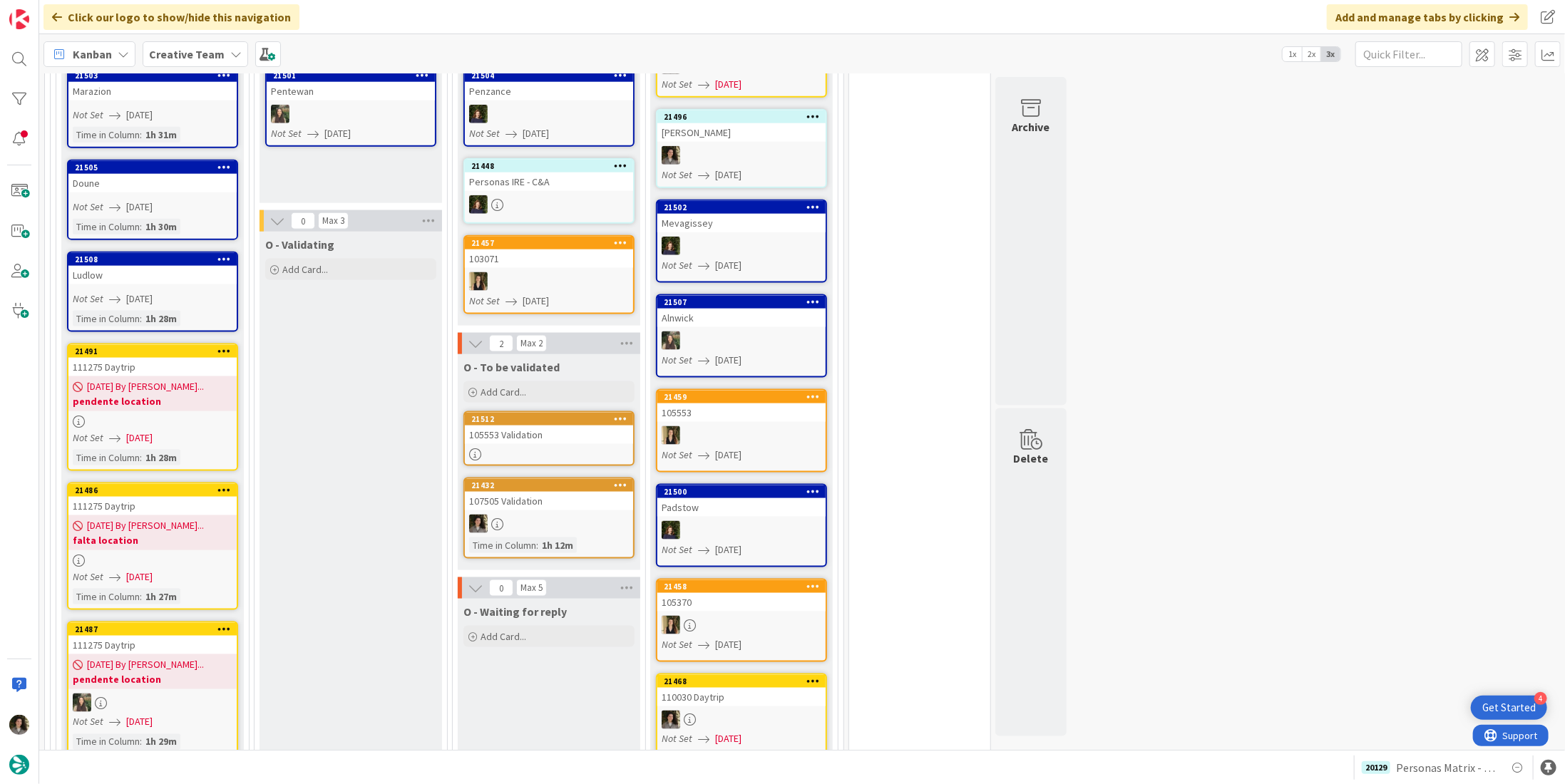
click at [143, 533] on b "falta location" at bounding box center [152, 539] width 160 height 14
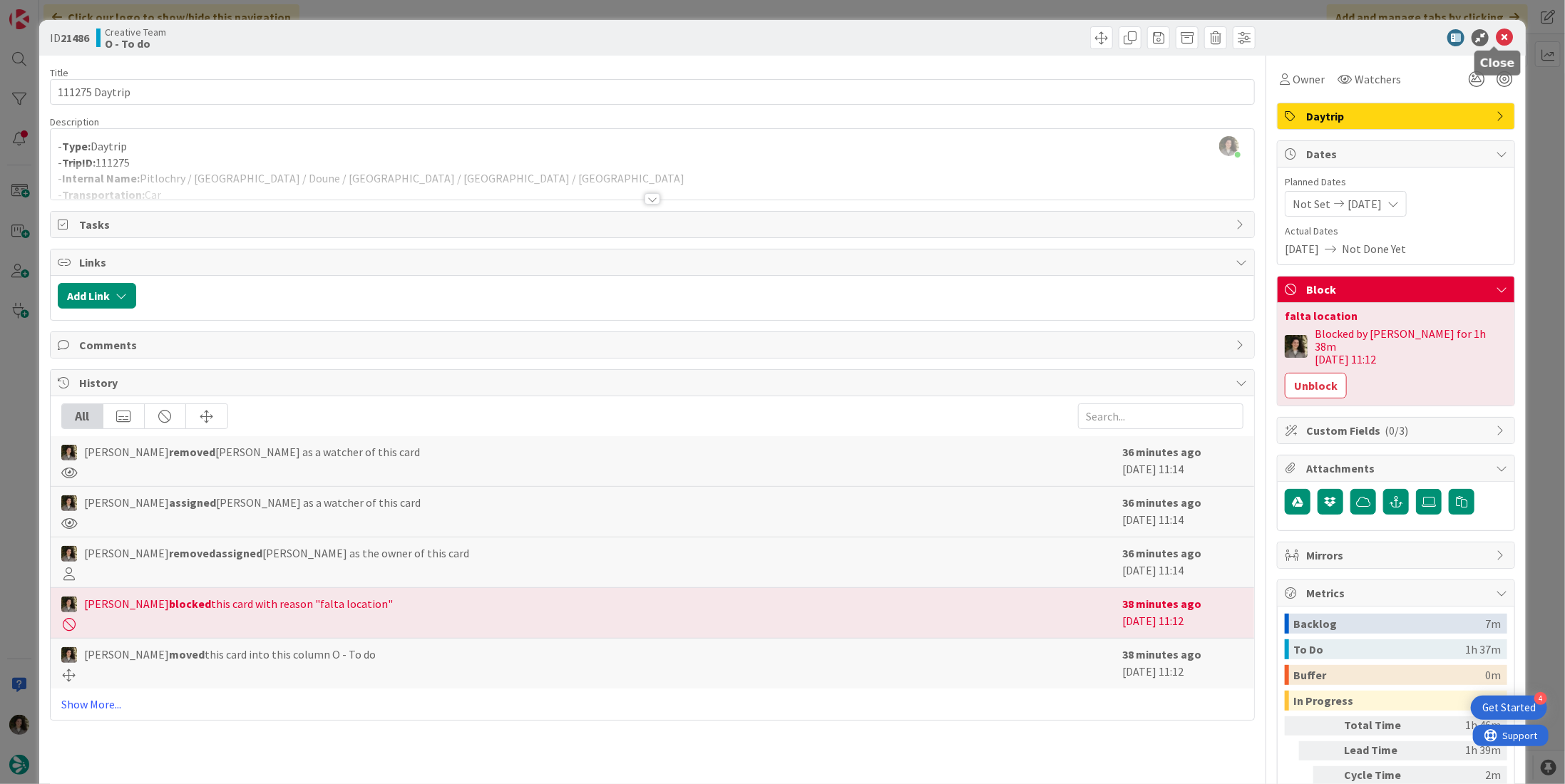
click at [1496, 39] on icon at bounding box center [1504, 37] width 17 height 17
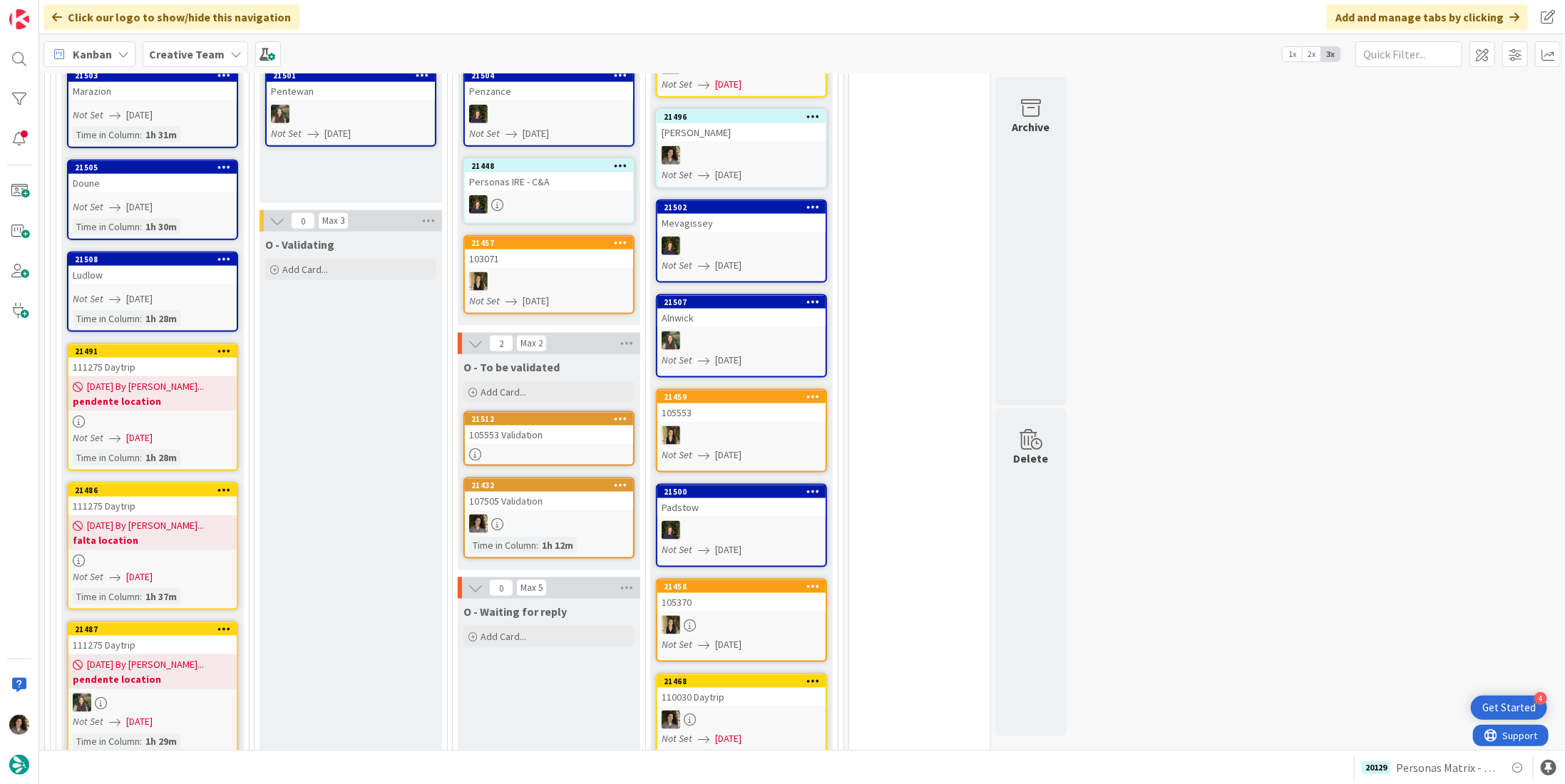
click at [135, 394] on b "pendente location" at bounding box center [152, 401] width 160 height 14
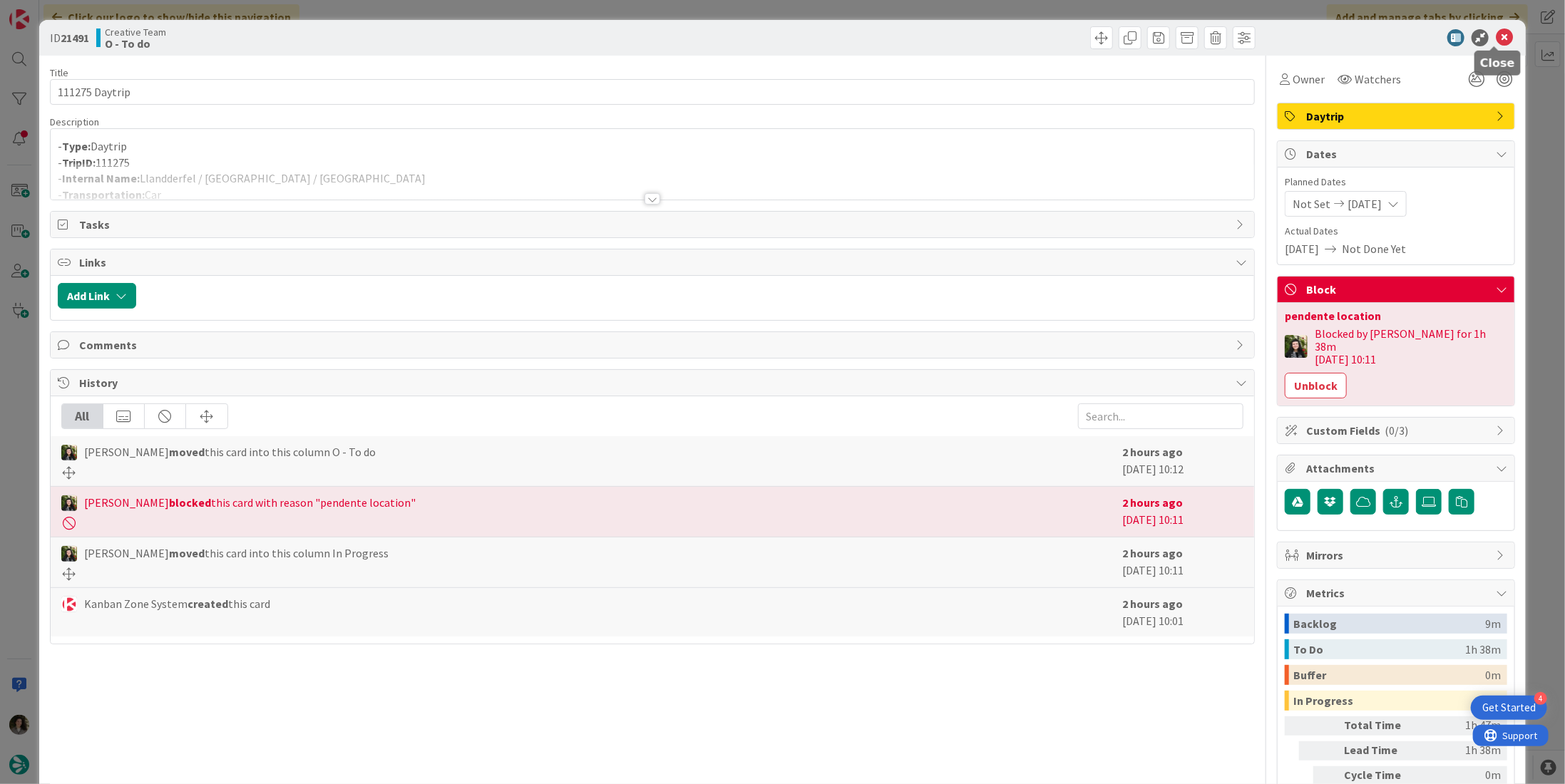
click at [1496, 45] on icon at bounding box center [1504, 37] width 17 height 17
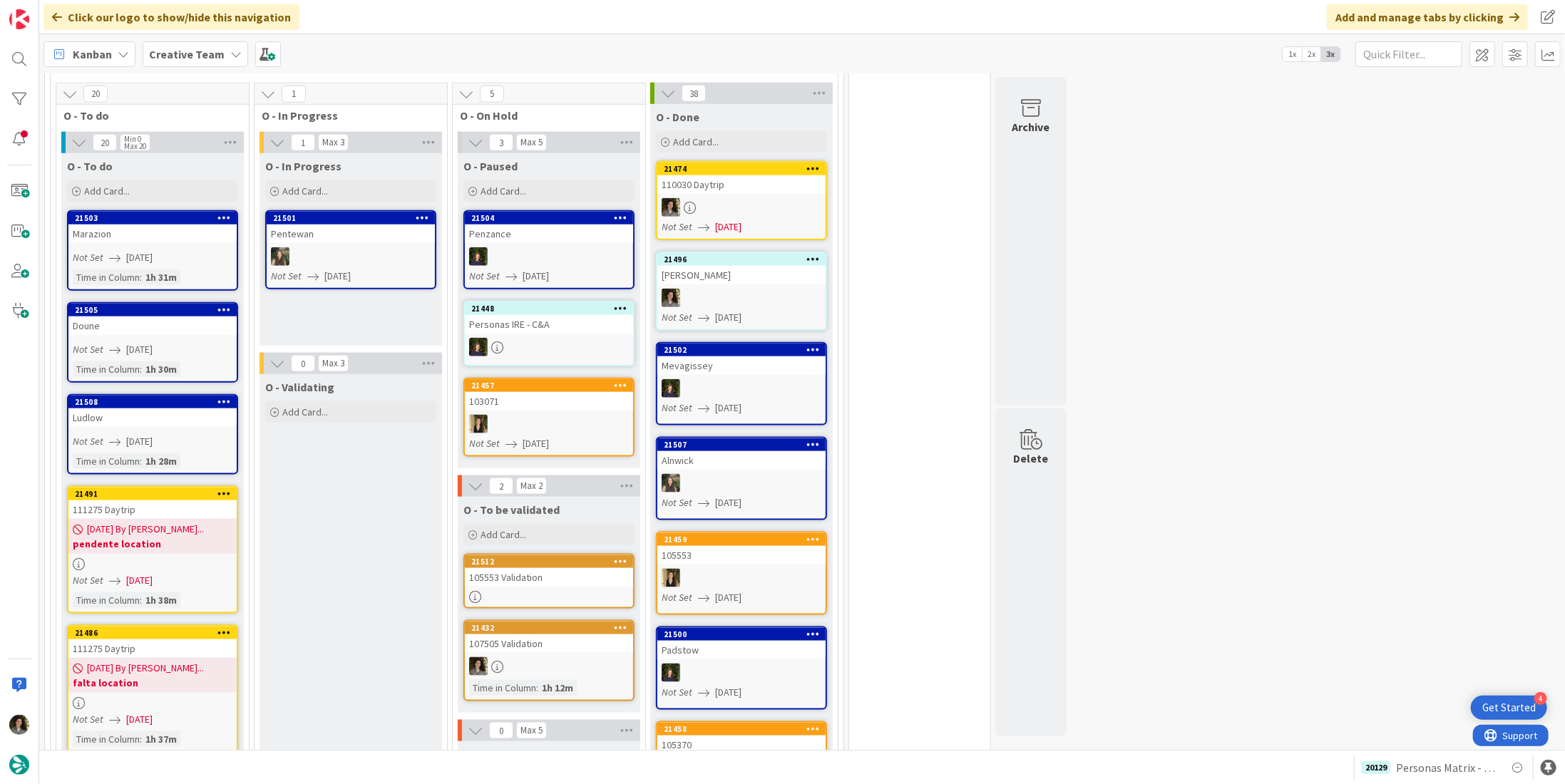
click at [548, 568] on div "105553 Validation" at bounding box center [549, 577] width 168 height 19
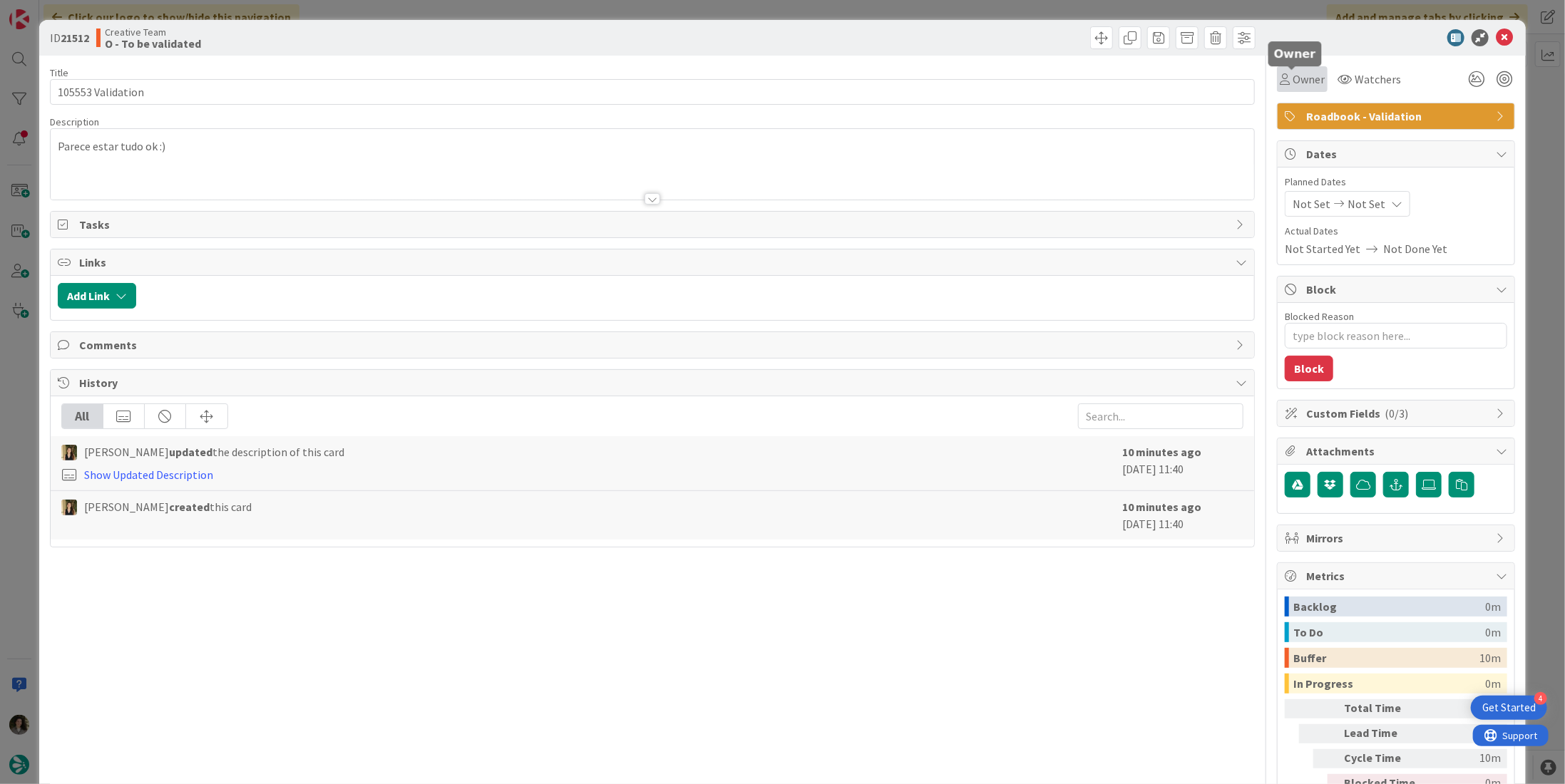
click at [1292, 78] on span "Owner" at bounding box center [1308, 79] width 32 height 17
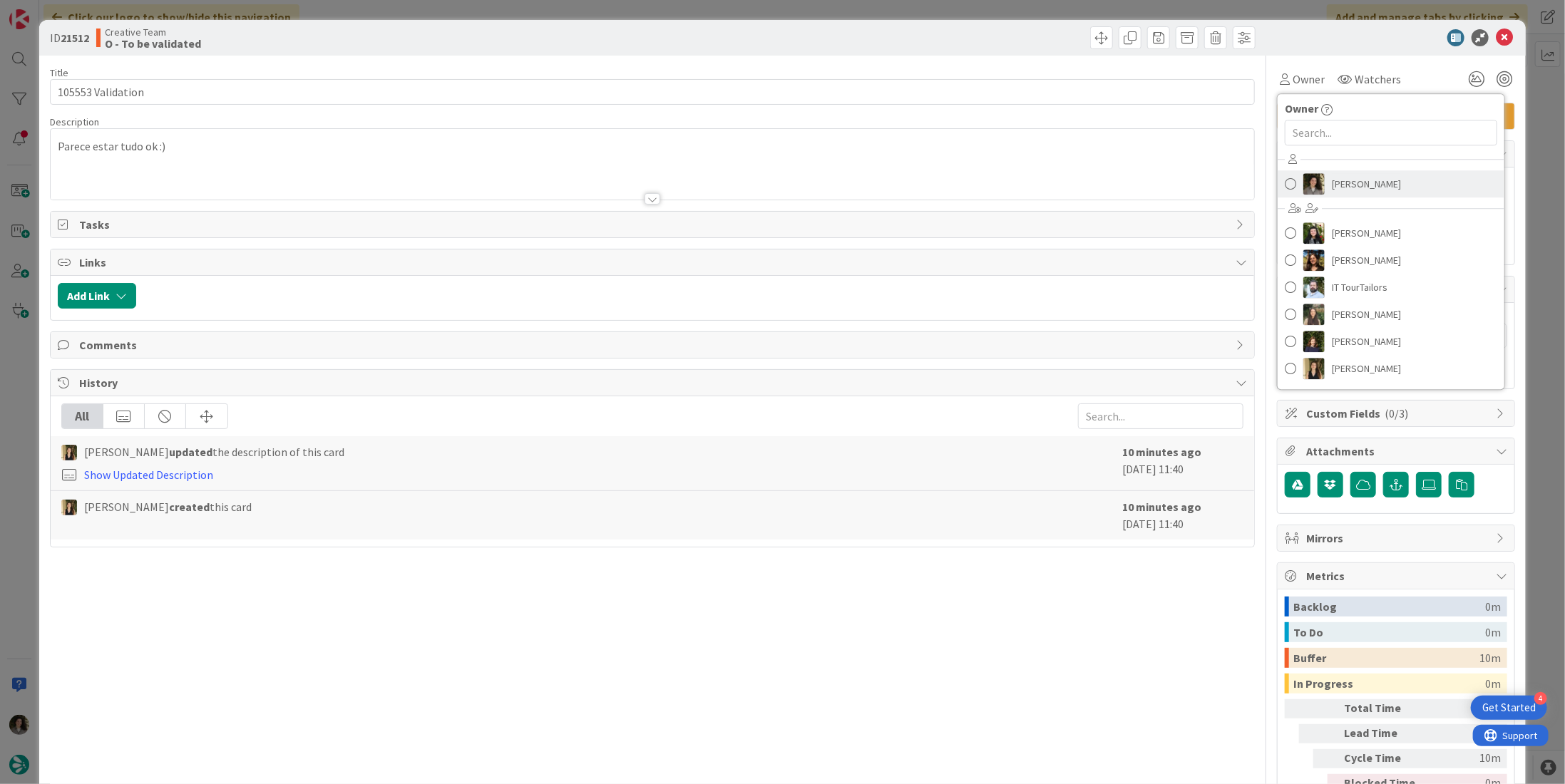
click at [1356, 180] on span "[PERSON_NAME]" at bounding box center [1366, 184] width 69 height 21
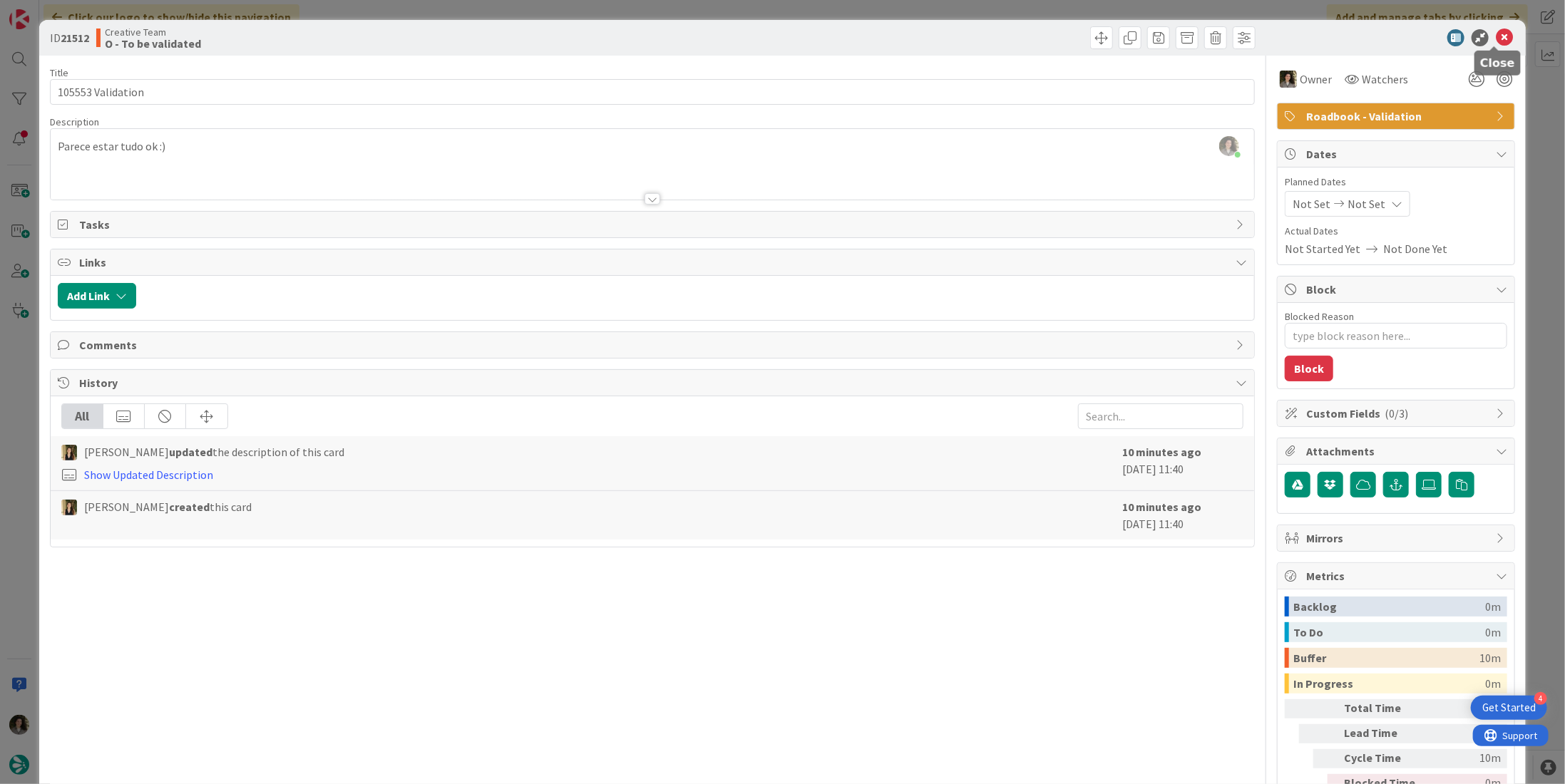
click at [1496, 31] on icon at bounding box center [1504, 37] width 17 height 17
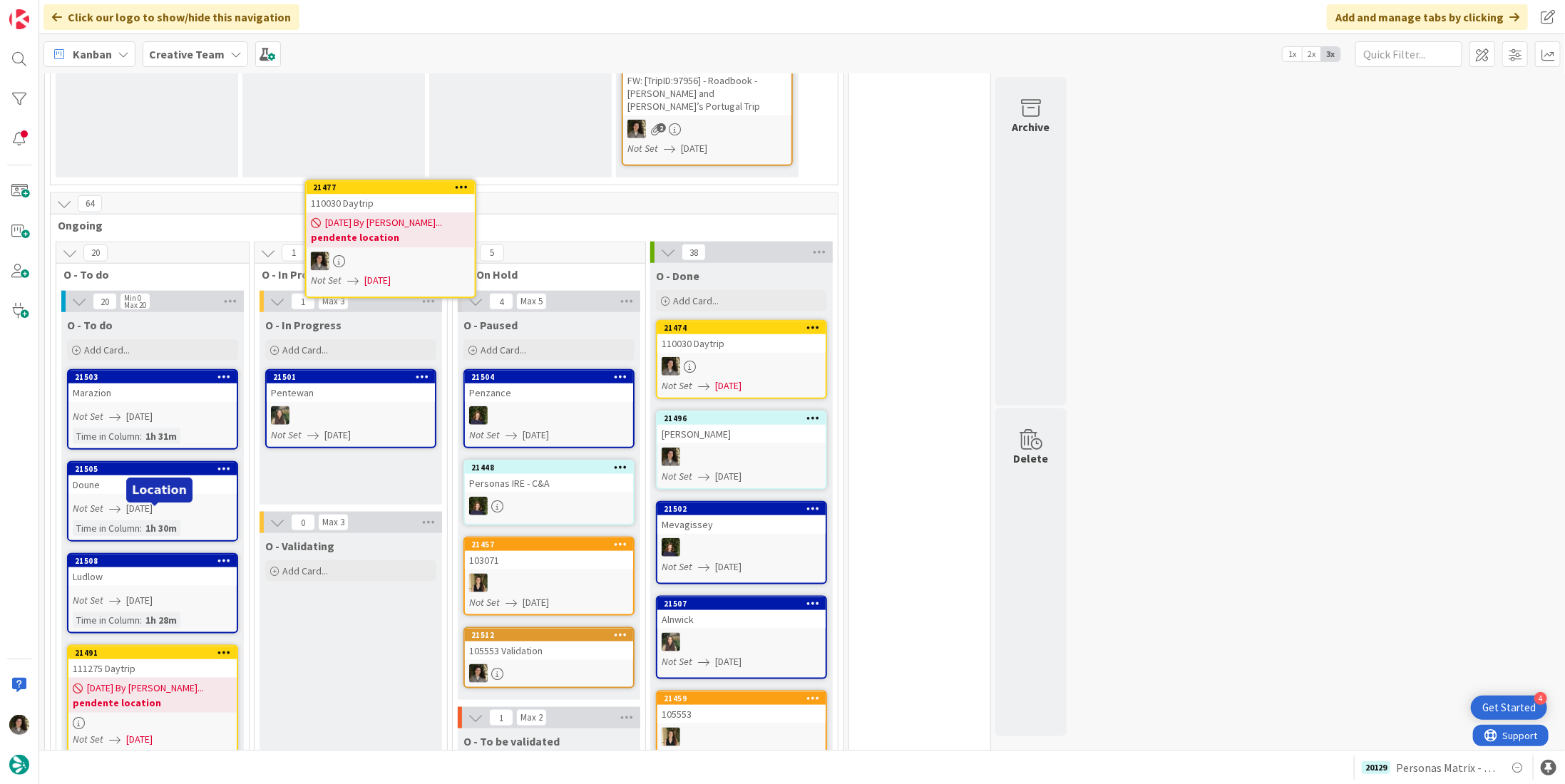
scroll to position [885, 0]
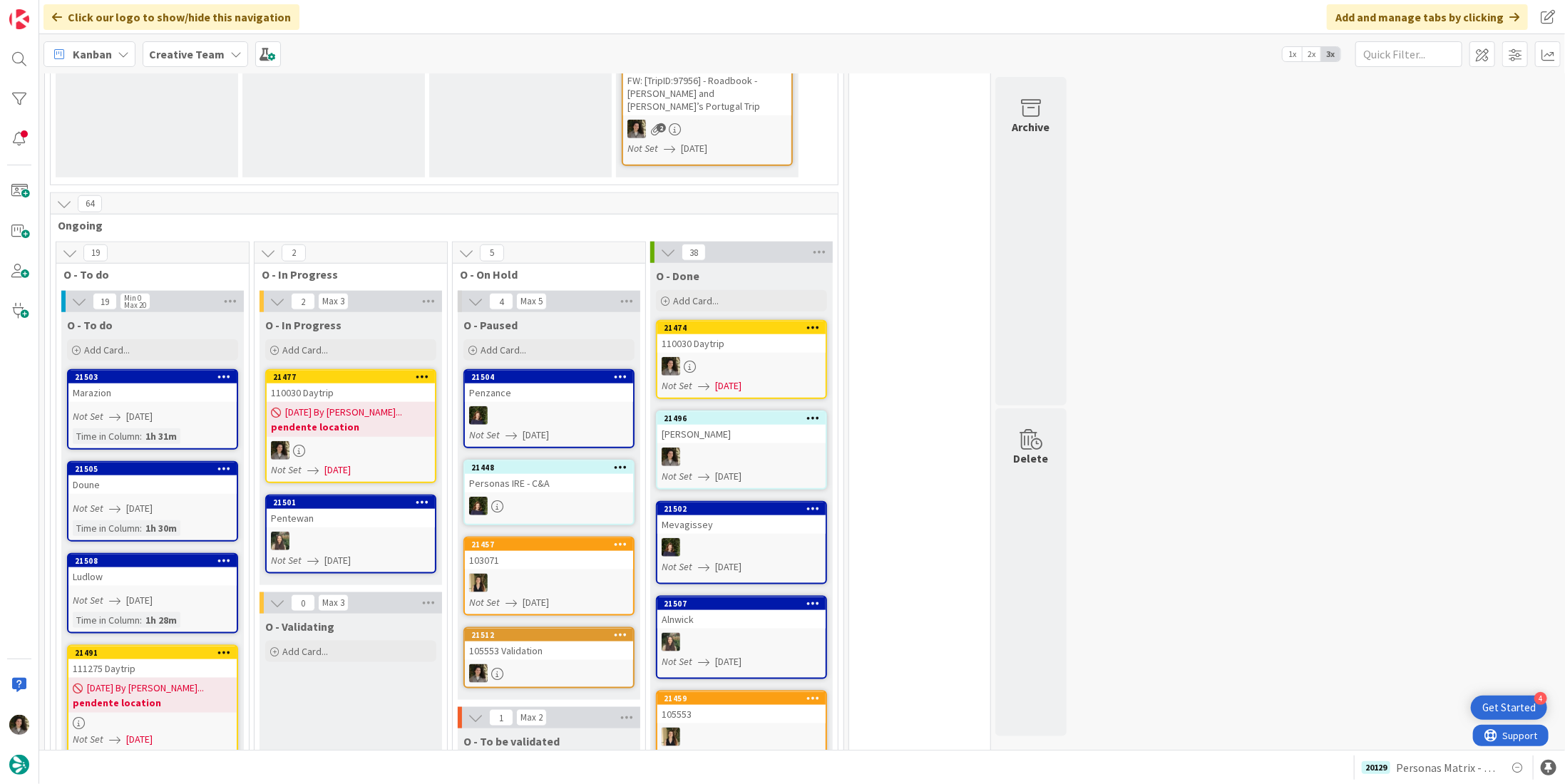
click at [352, 405] on span "[DATE] By [PERSON_NAME]..." at bounding box center [343, 413] width 117 height 15
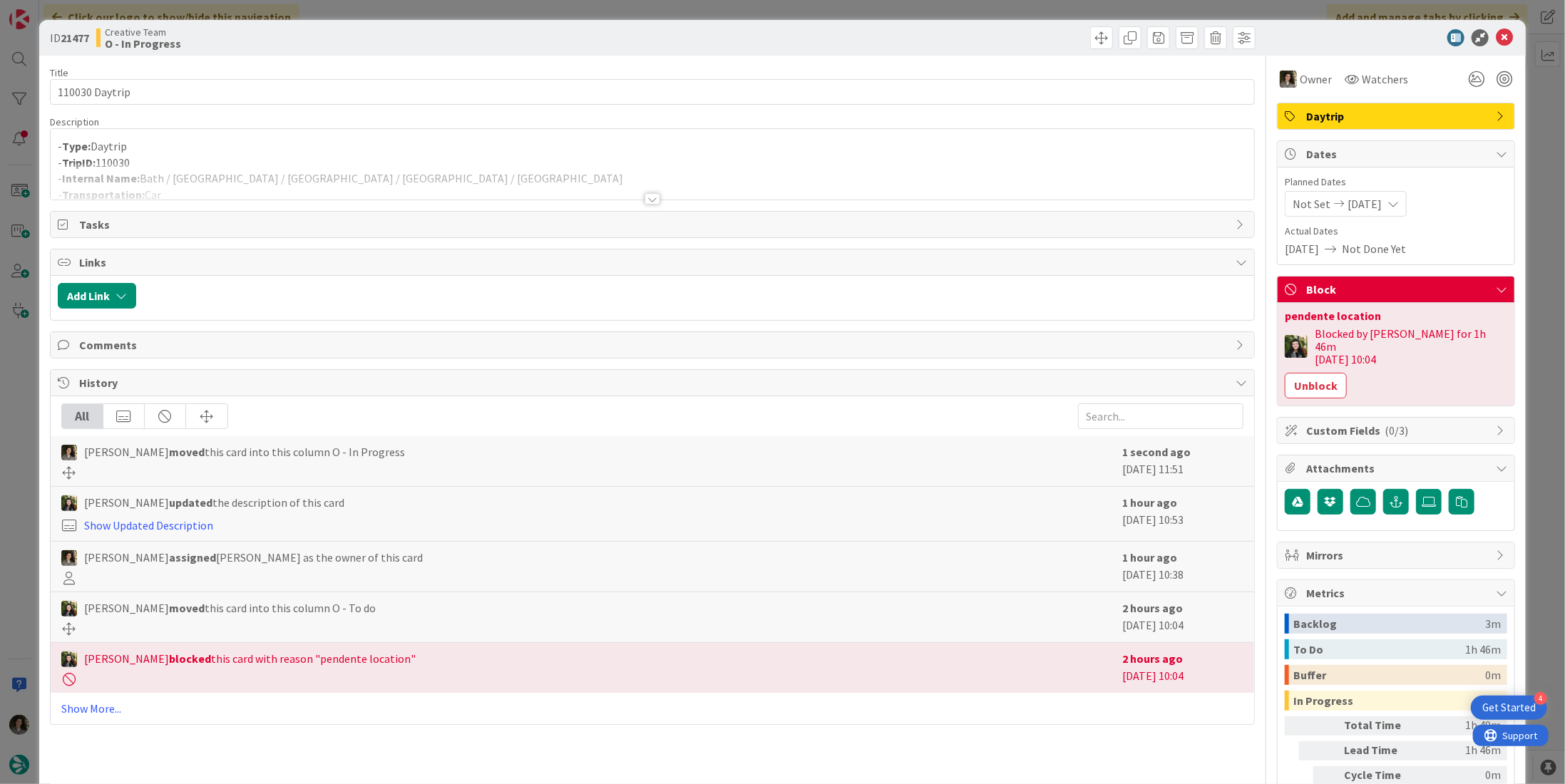
click at [414, 156] on p "- TripID: 110030" at bounding box center [652, 163] width 1189 height 16
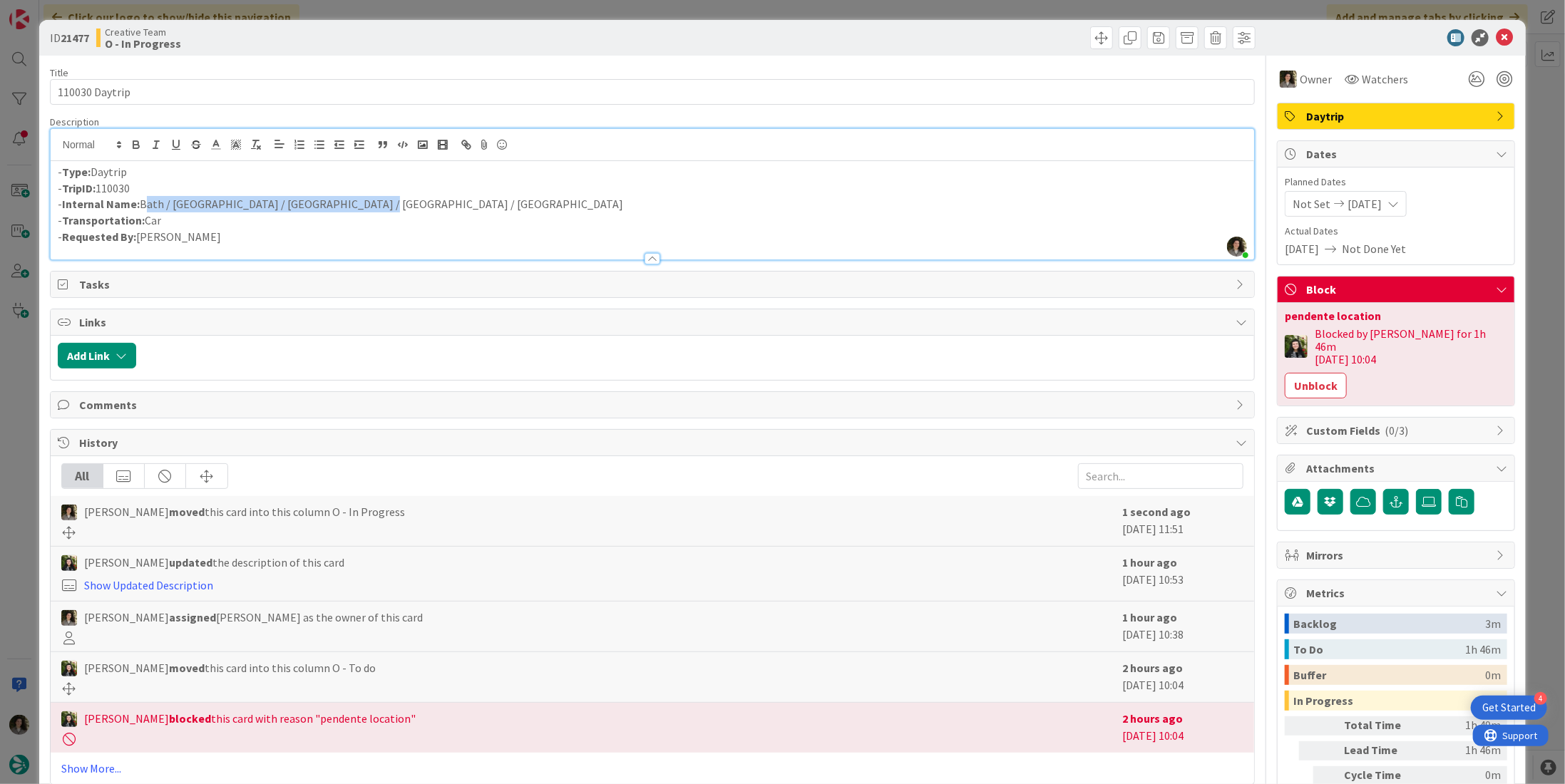
drag, startPoint x: 327, startPoint y: 202, endPoint x: 142, endPoint y: 201, distance: 185.0
click at [142, 201] on p "- Internal Name: Bath / Cheddar / Glastonbury / Wells / Seaton" at bounding box center [652, 204] width 1189 height 16
copy p "Bath / Cheddar / Glastonbury / Wells / Seaton"
click at [1294, 373] on button "Unblock" at bounding box center [1315, 385] width 62 height 26
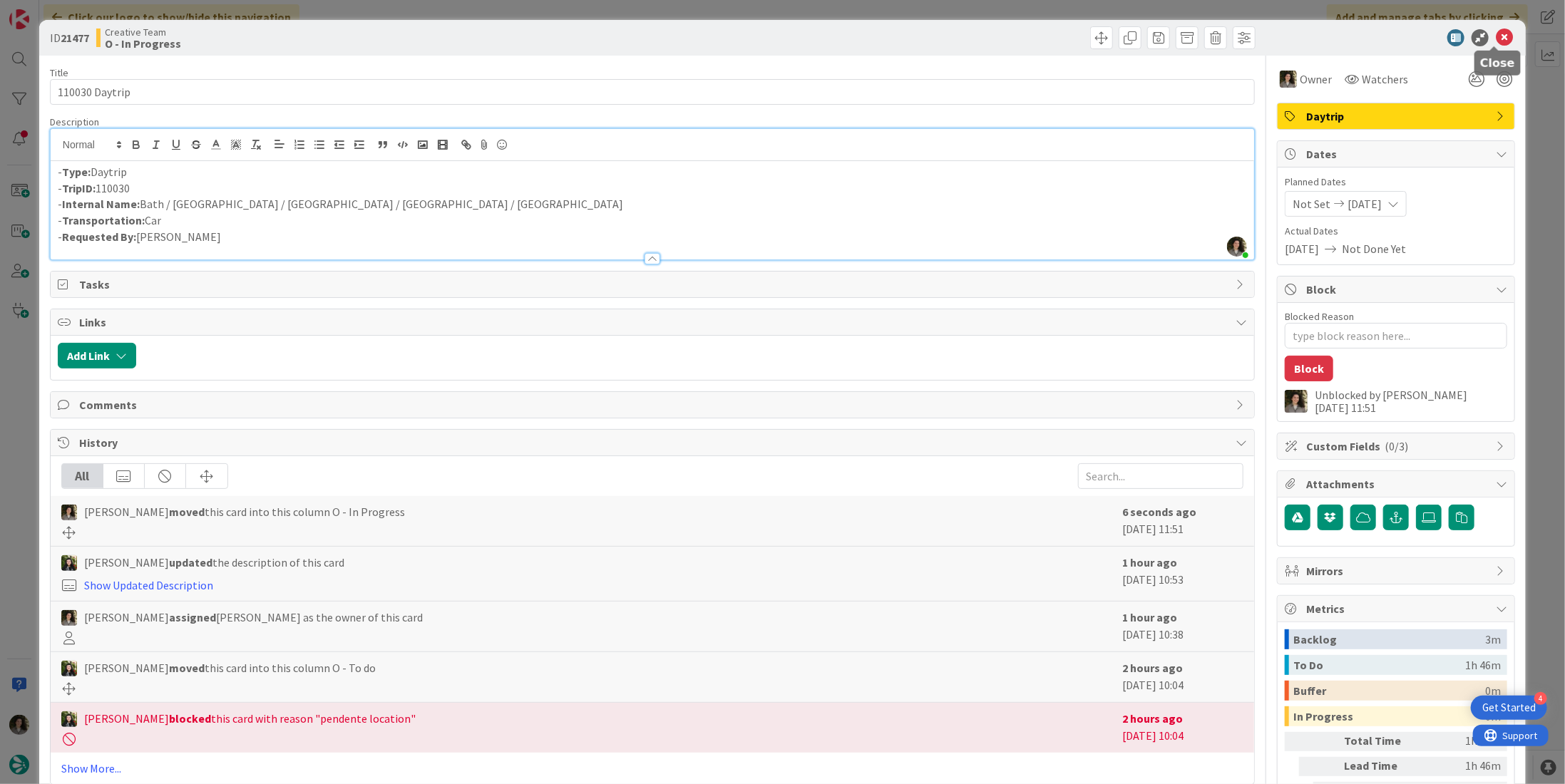
click at [1496, 35] on icon at bounding box center [1504, 37] width 17 height 17
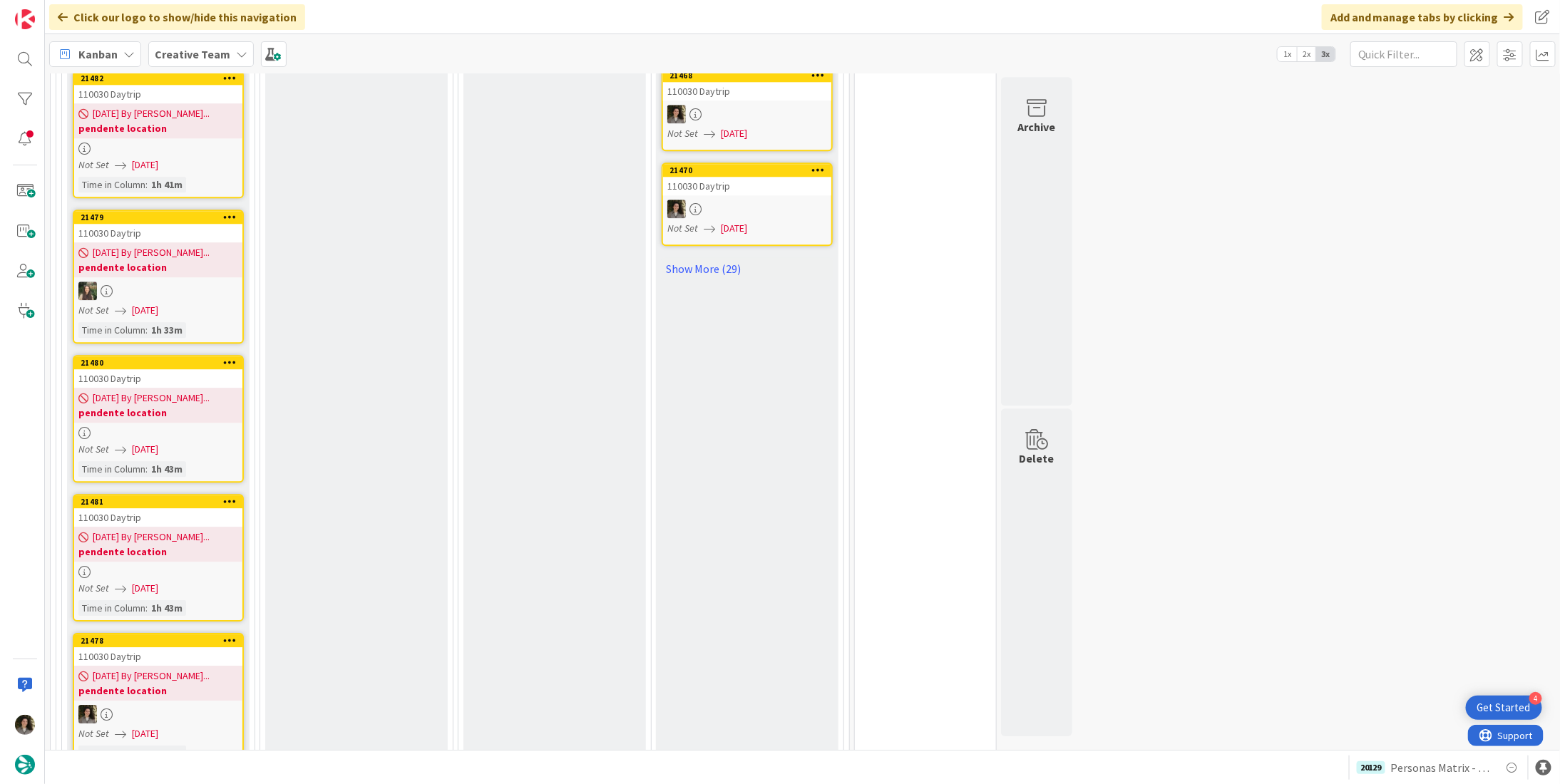
scroll to position [1954, 0]
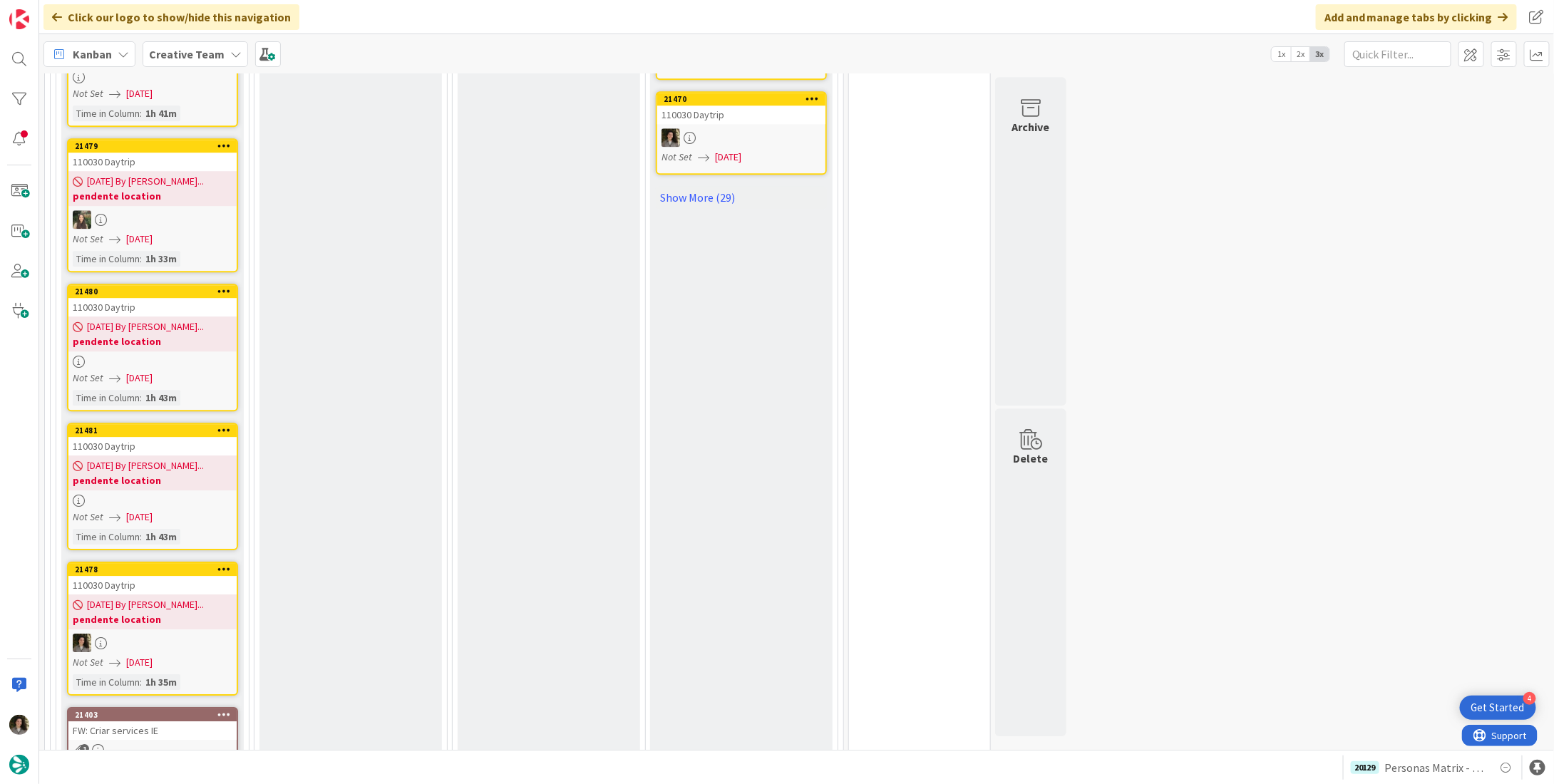
click at [120, 597] on span "[DATE] By [PERSON_NAME]..." at bounding box center [146, 604] width 117 height 15
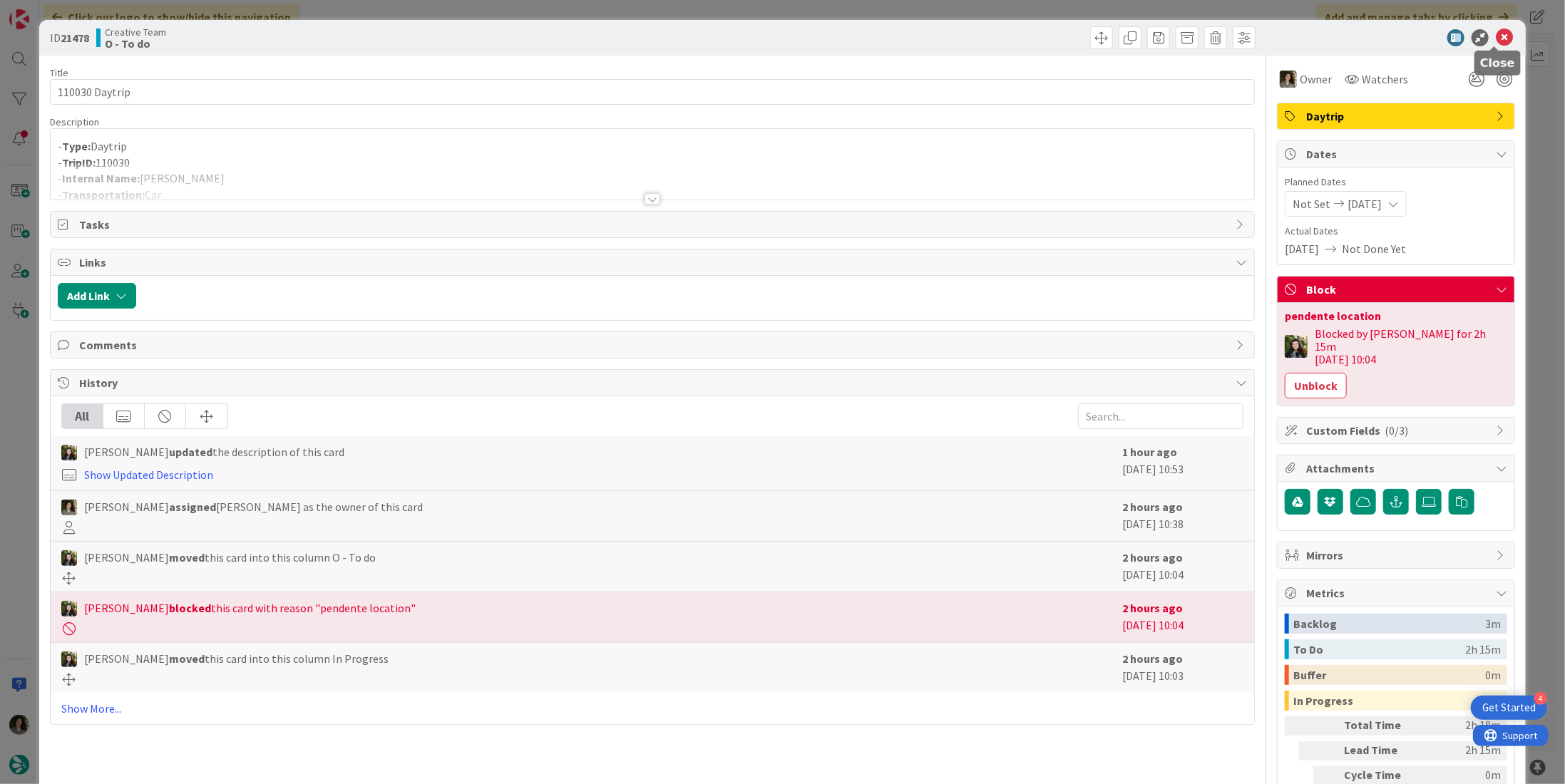
click at [1496, 36] on icon at bounding box center [1504, 37] width 17 height 17
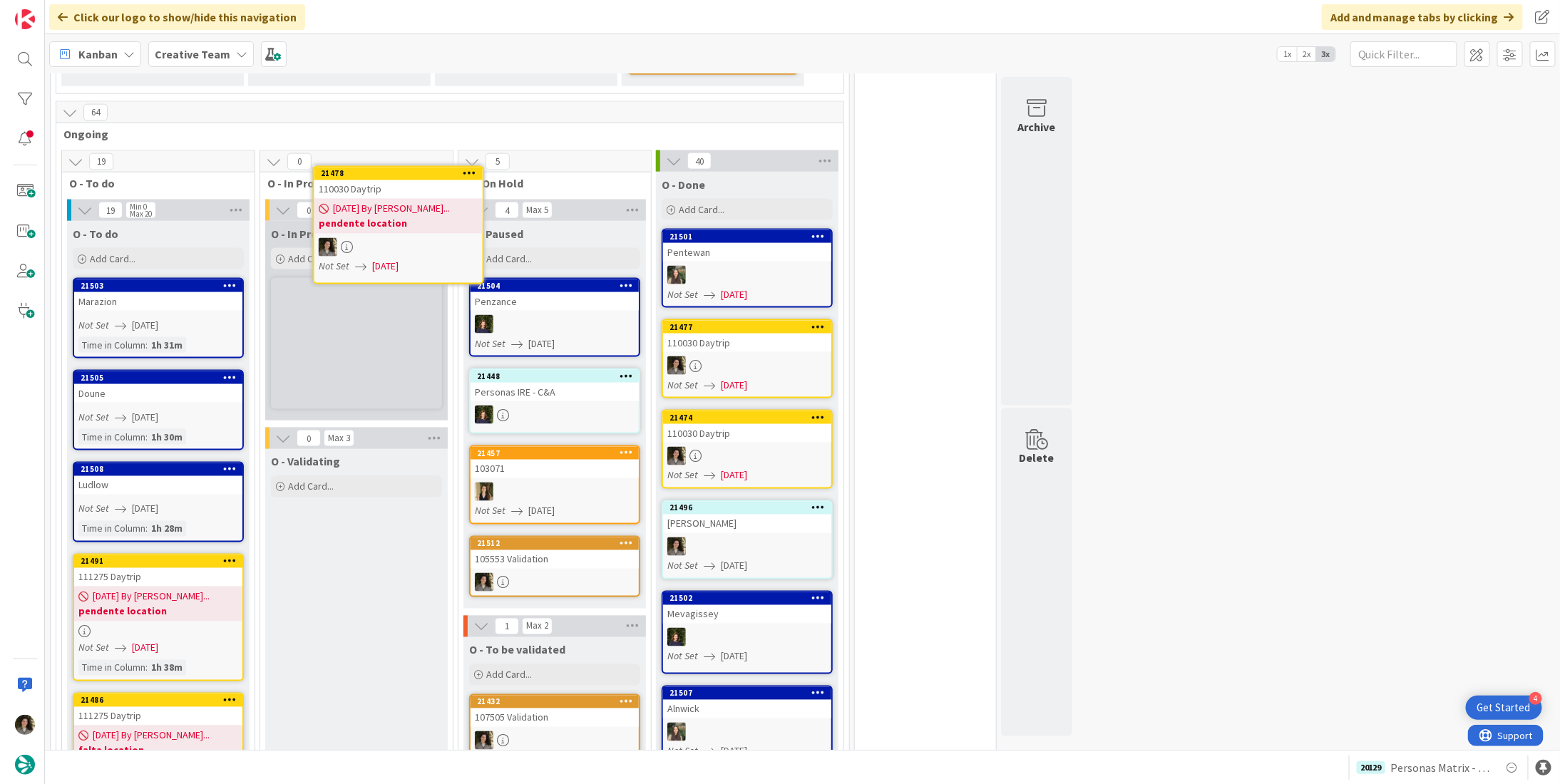
scroll to position [971, 0]
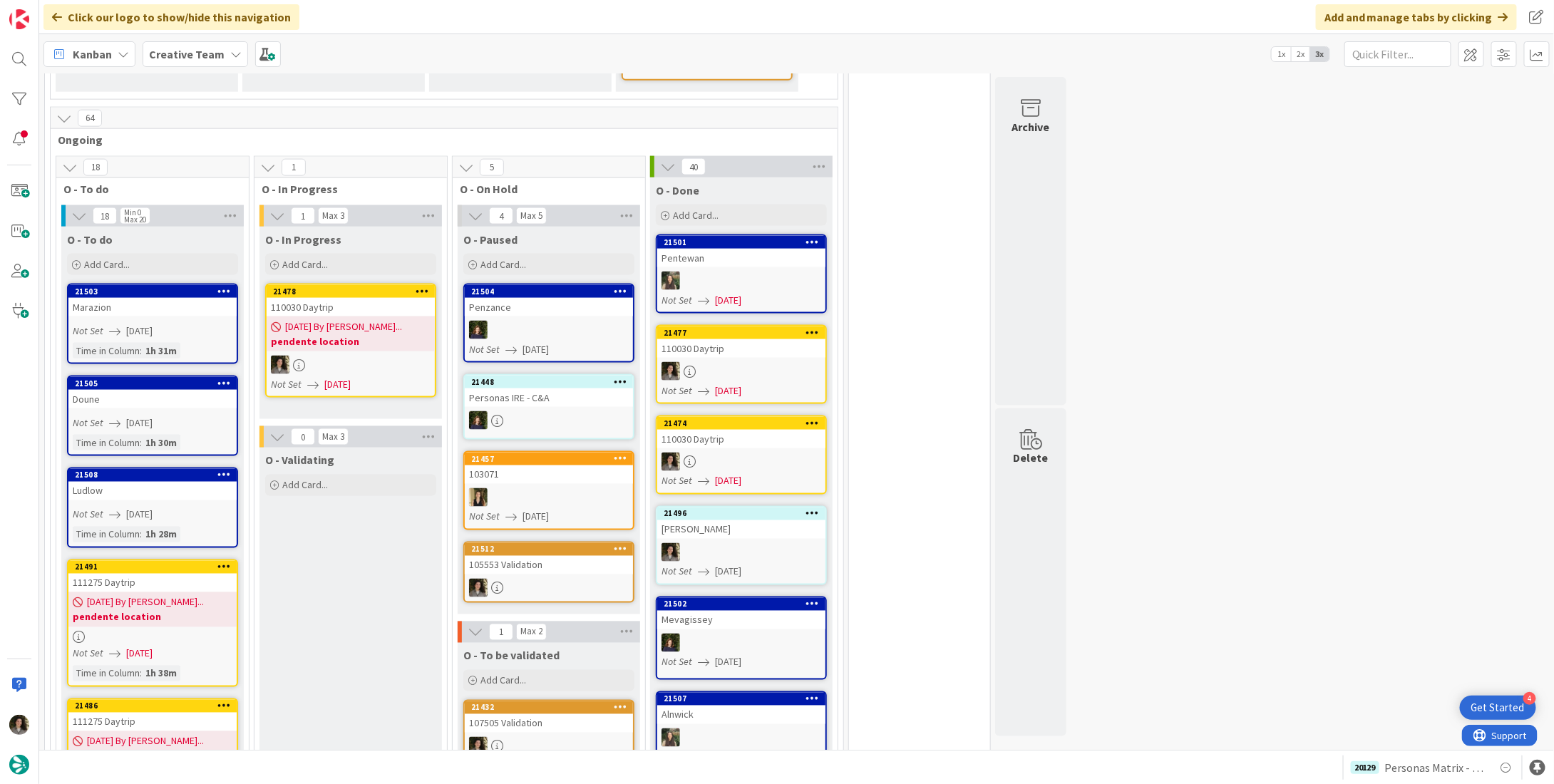
click at [331, 320] on span "[DATE] By [PERSON_NAME]..." at bounding box center [343, 327] width 117 height 15
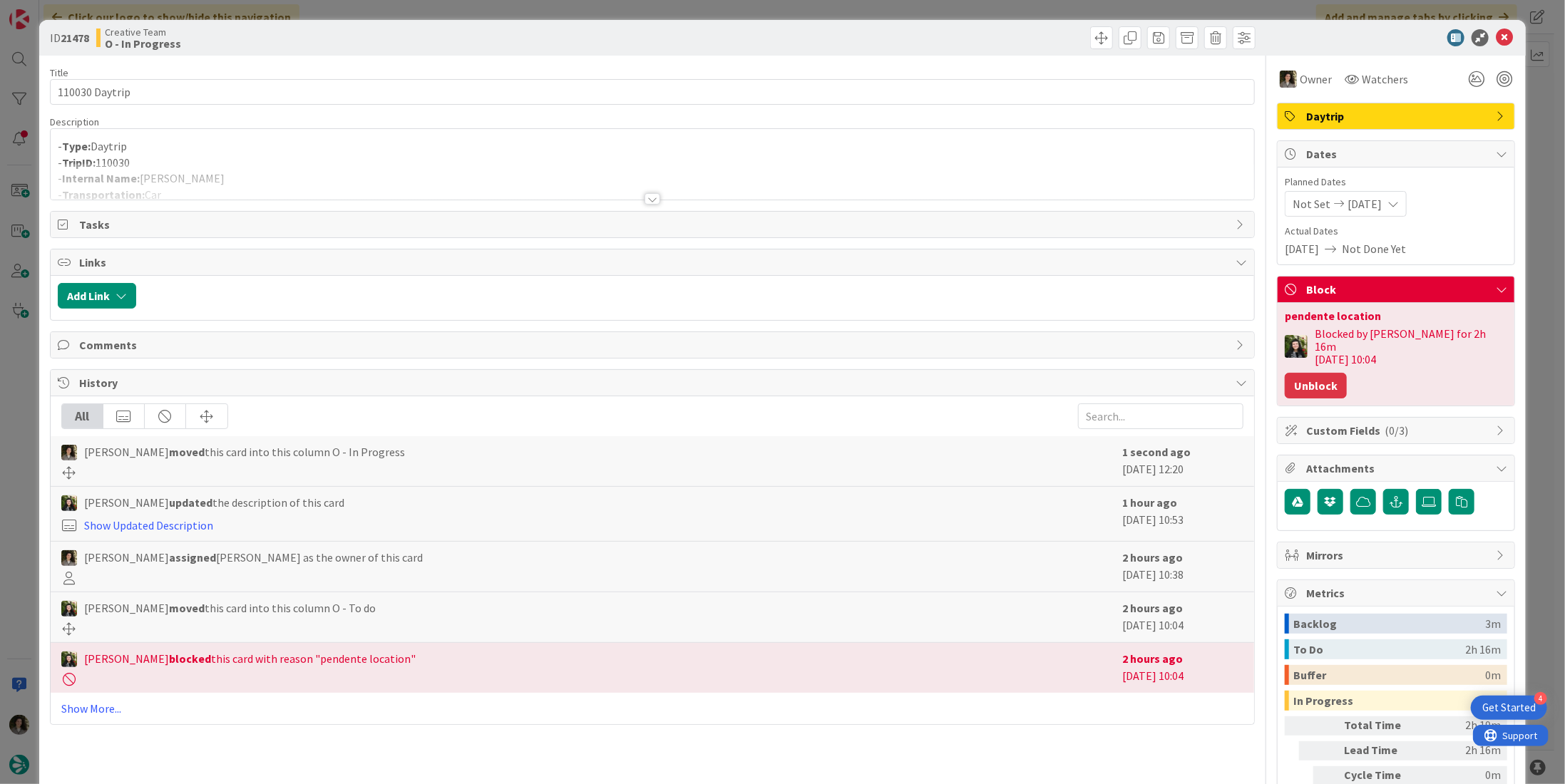
click at [1303, 373] on button "Unblock" at bounding box center [1315, 385] width 62 height 26
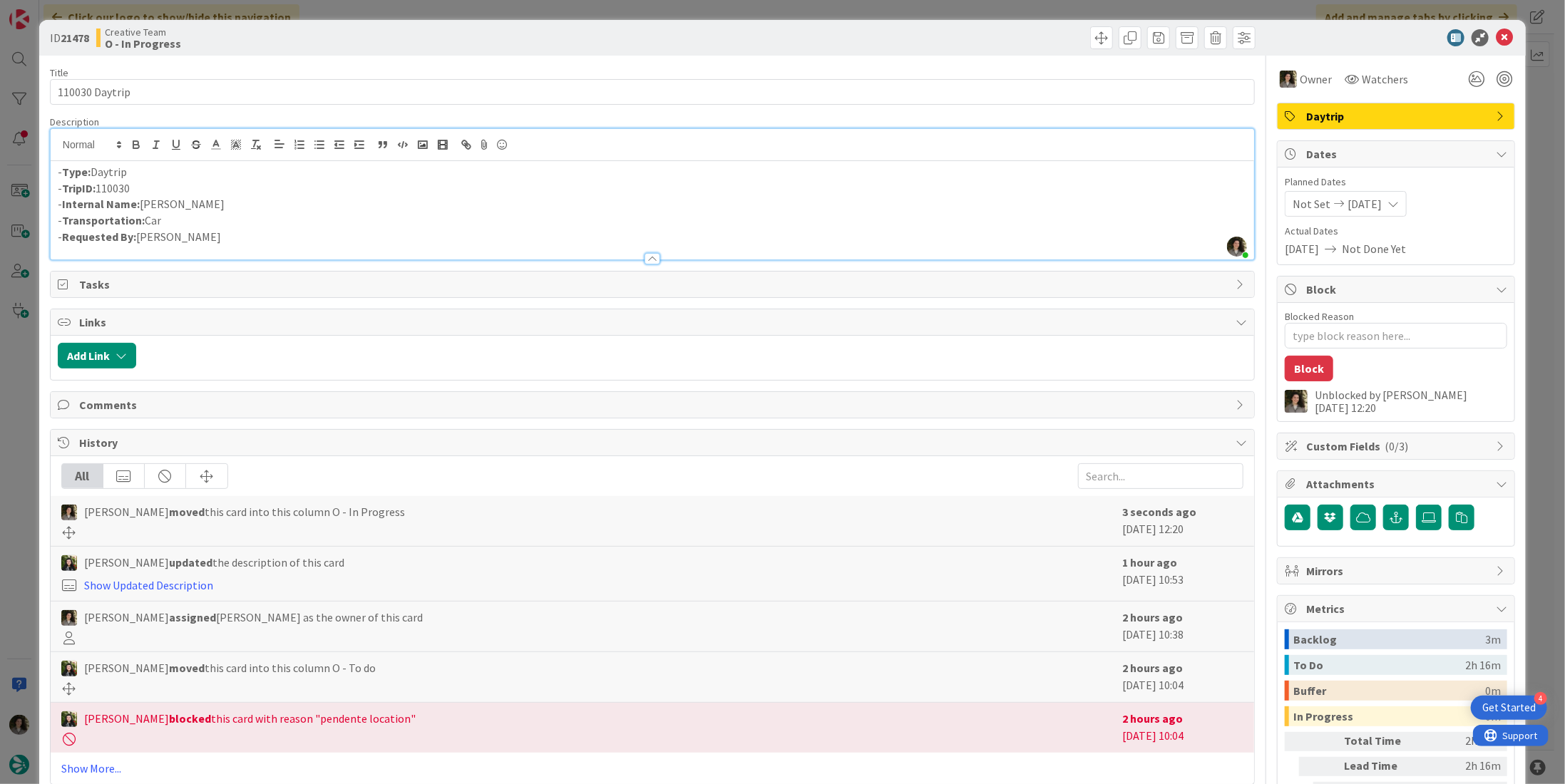
click at [199, 161] on div "- Type: Daytrip - TripID: 110030 - Internal Name: Seaton - Transportation: Car …" at bounding box center [652, 210] width 1203 height 98
drag, startPoint x: 166, startPoint y: 196, endPoint x: 142, endPoint y: 196, distance: 24.0
click at [142, 196] on p "- Internal Name: Seaton" at bounding box center [652, 204] width 1189 height 16
copy p "Seaton"
click at [1496, 39] on icon at bounding box center [1504, 37] width 17 height 17
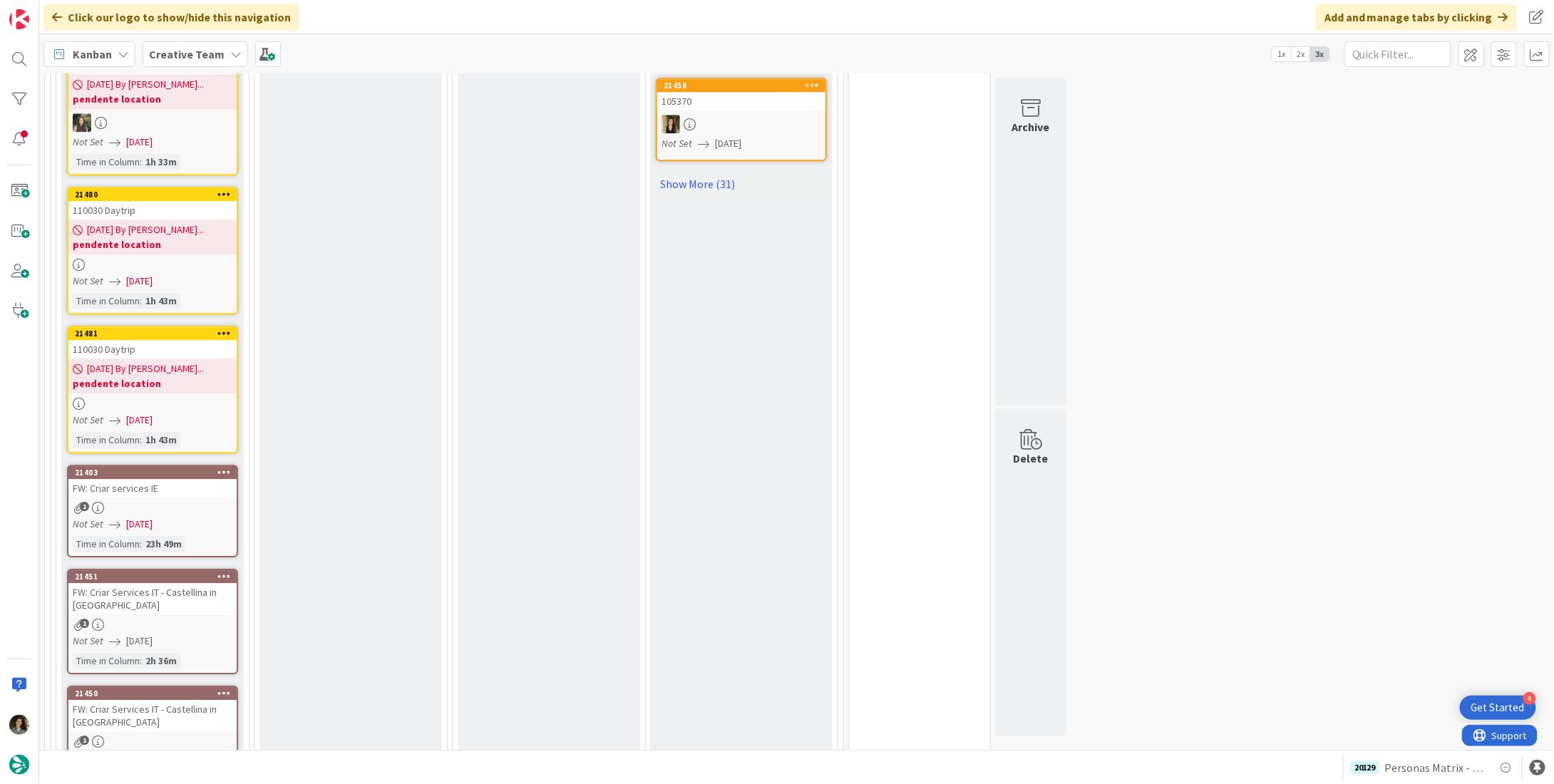
scroll to position [1960, 0]
click at [172, 412] on div "Not Set [DATE]" at bounding box center [154, 419] width 164 height 15
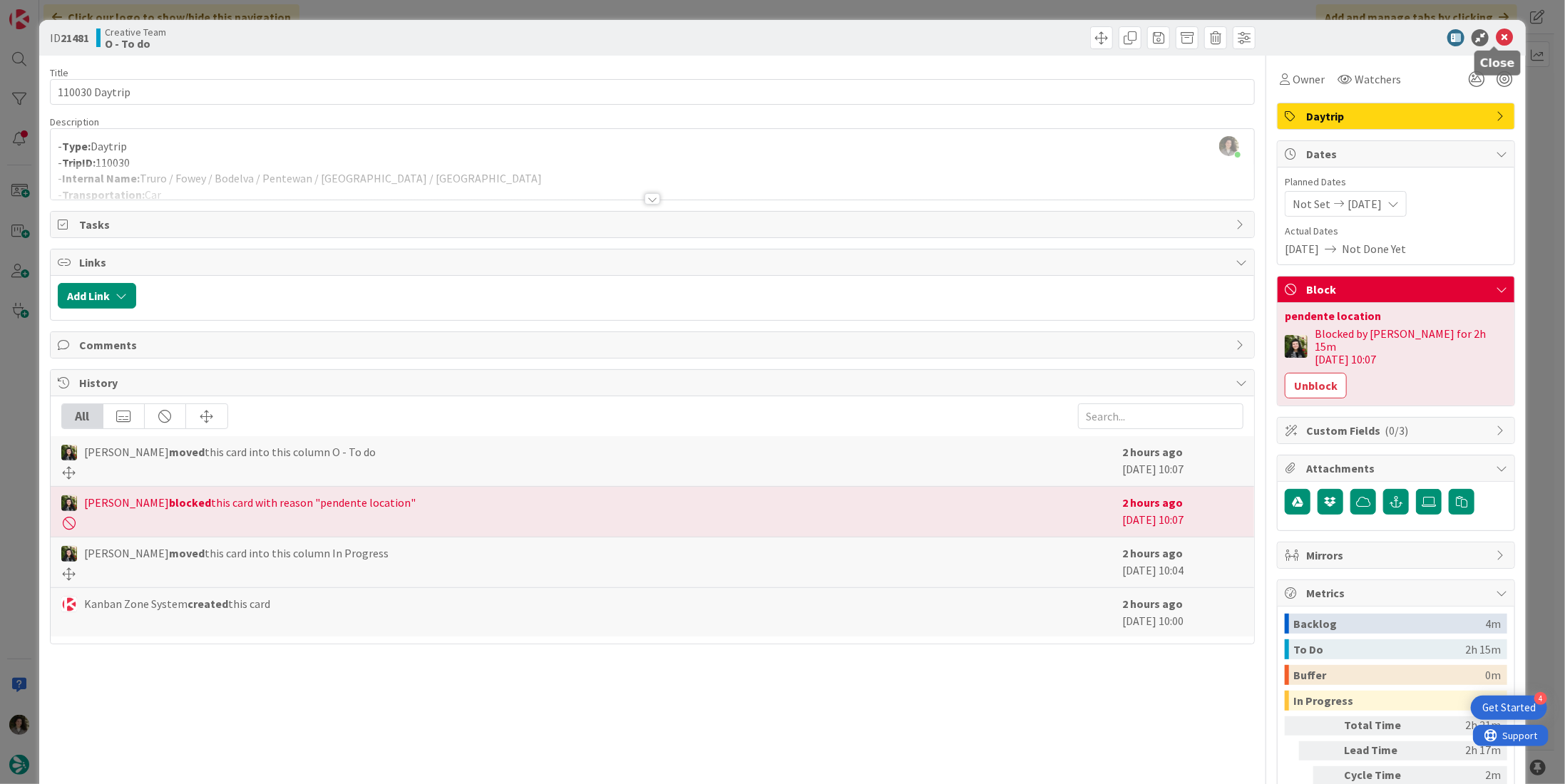
drag, startPoint x: 1495, startPoint y: 32, endPoint x: 1385, endPoint y: 61, distance: 113.8
click at [1496, 32] on icon at bounding box center [1504, 37] width 17 height 17
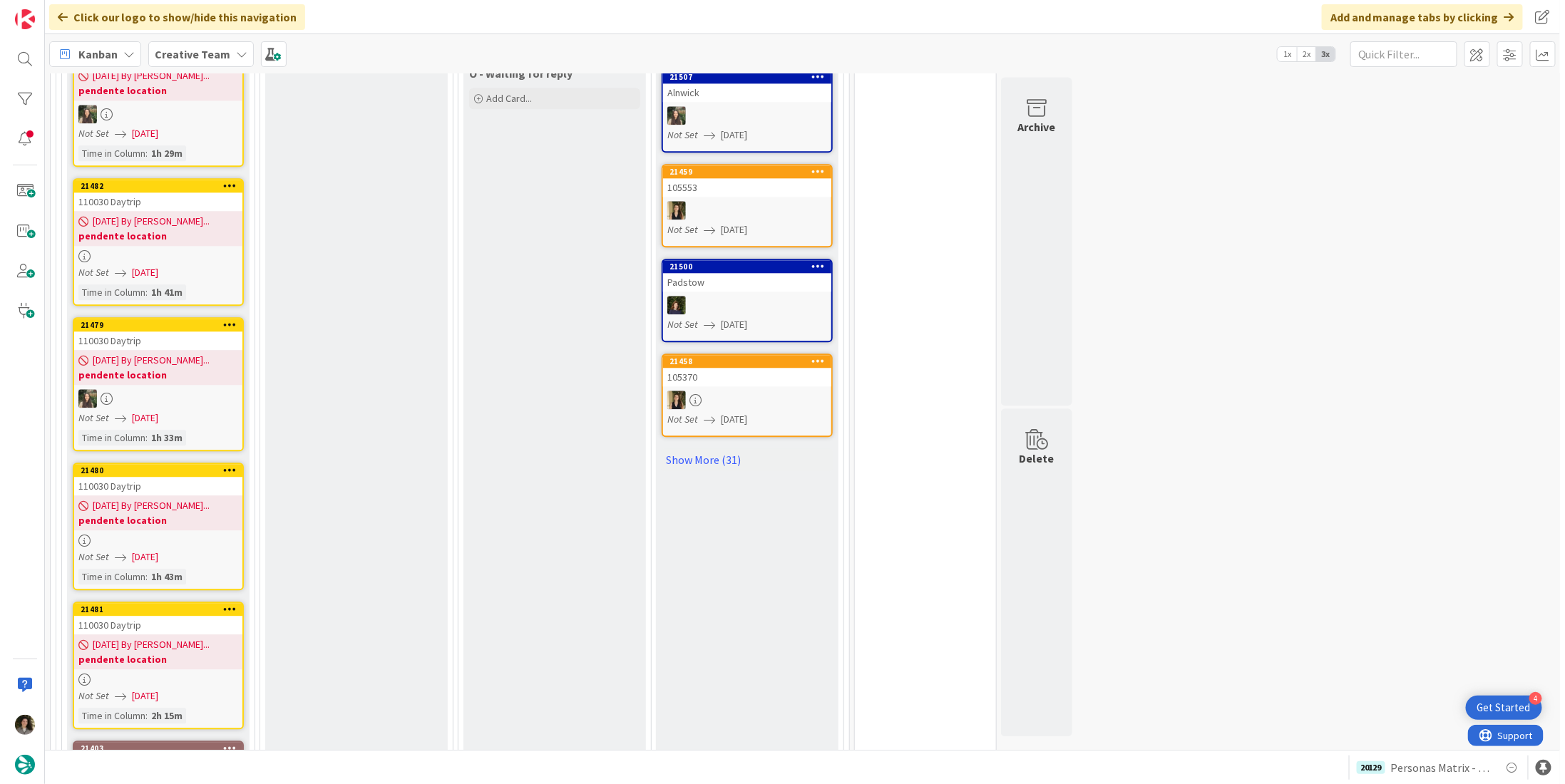
scroll to position [1747, 0]
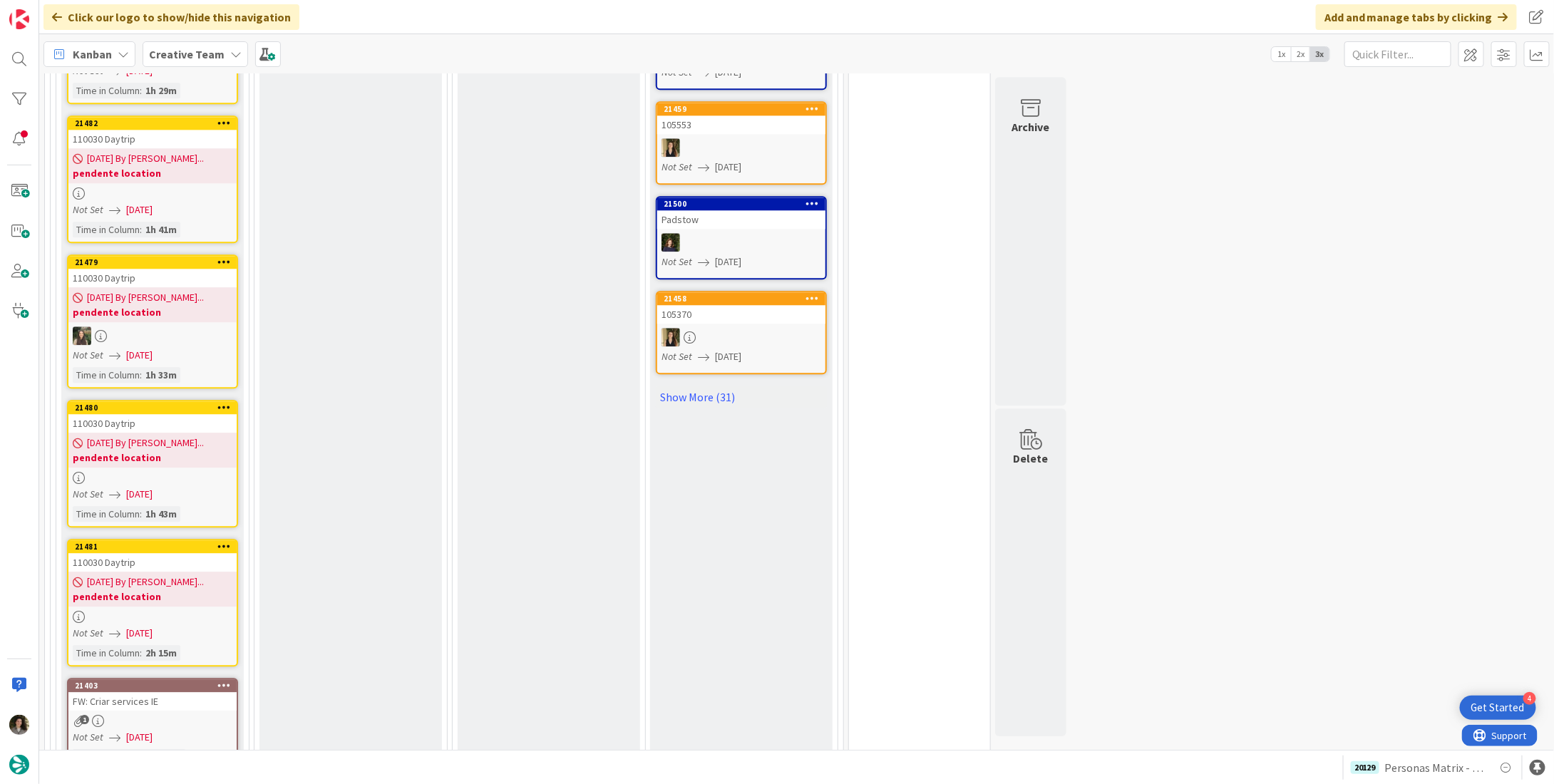
click at [125, 590] on b "pendente location" at bounding box center [152, 596] width 160 height 14
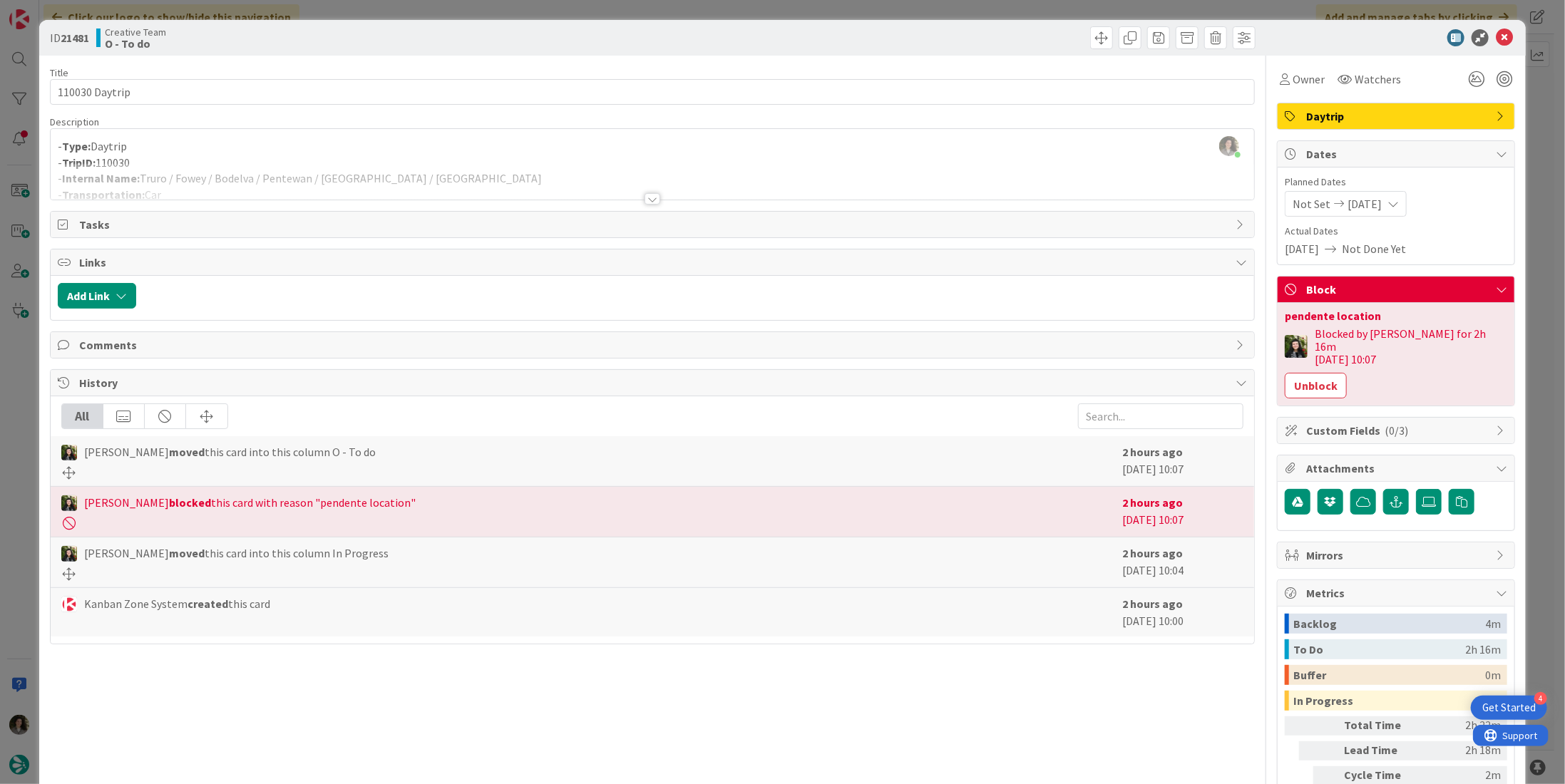
click at [645, 201] on div at bounding box center [652, 199] width 16 height 12
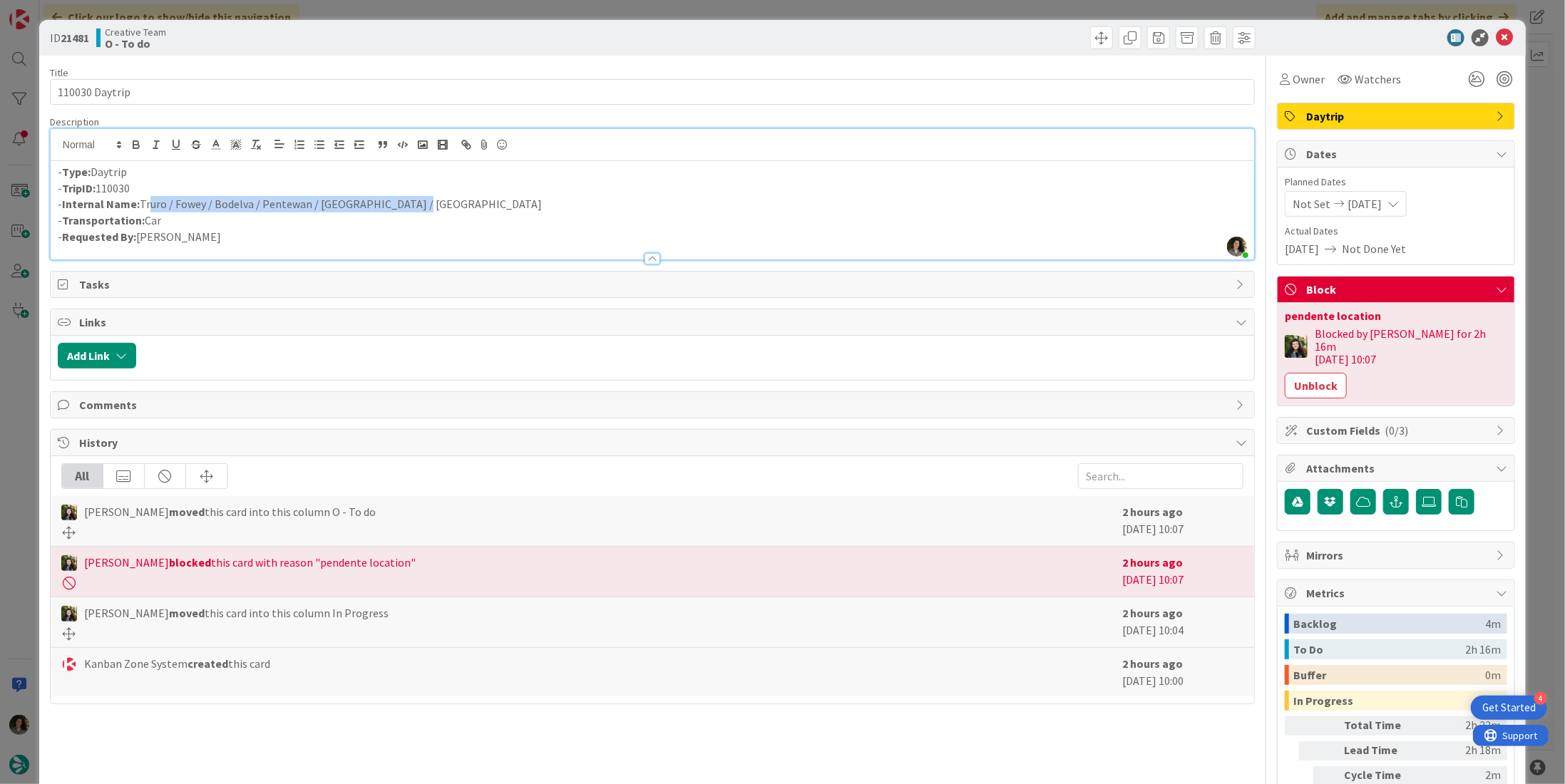
drag, startPoint x: 383, startPoint y: 203, endPoint x: 143, endPoint y: 202, distance: 240.0
click at [143, 202] on p "- Internal Name: Truro / Fowey / Bodelva / Pentewan / Mevagissey / Truro" at bounding box center [652, 204] width 1189 height 16
click at [1292, 75] on span "Owner" at bounding box center [1308, 79] width 32 height 17
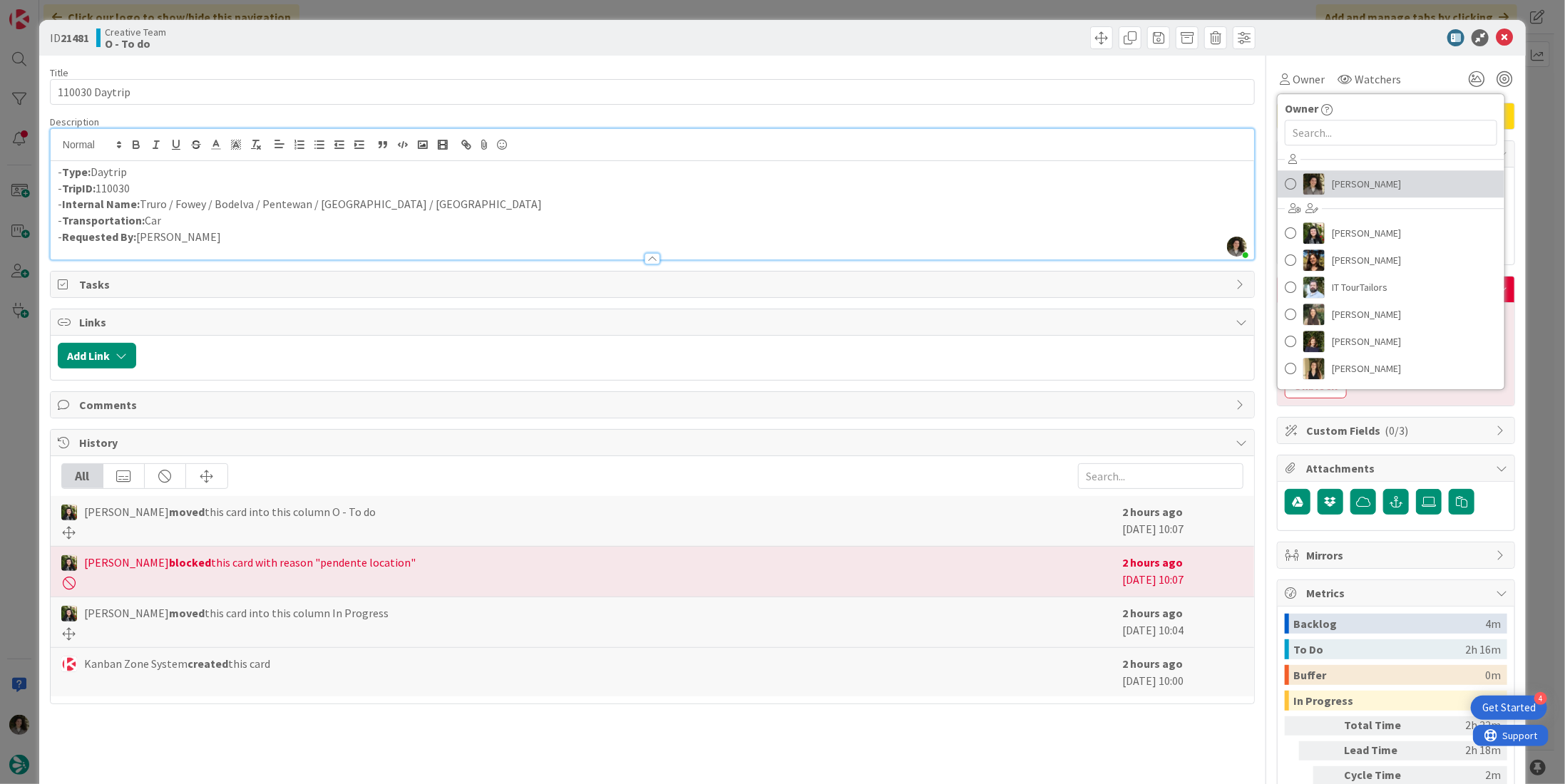
click at [1358, 178] on span "[PERSON_NAME]" at bounding box center [1366, 184] width 69 height 21
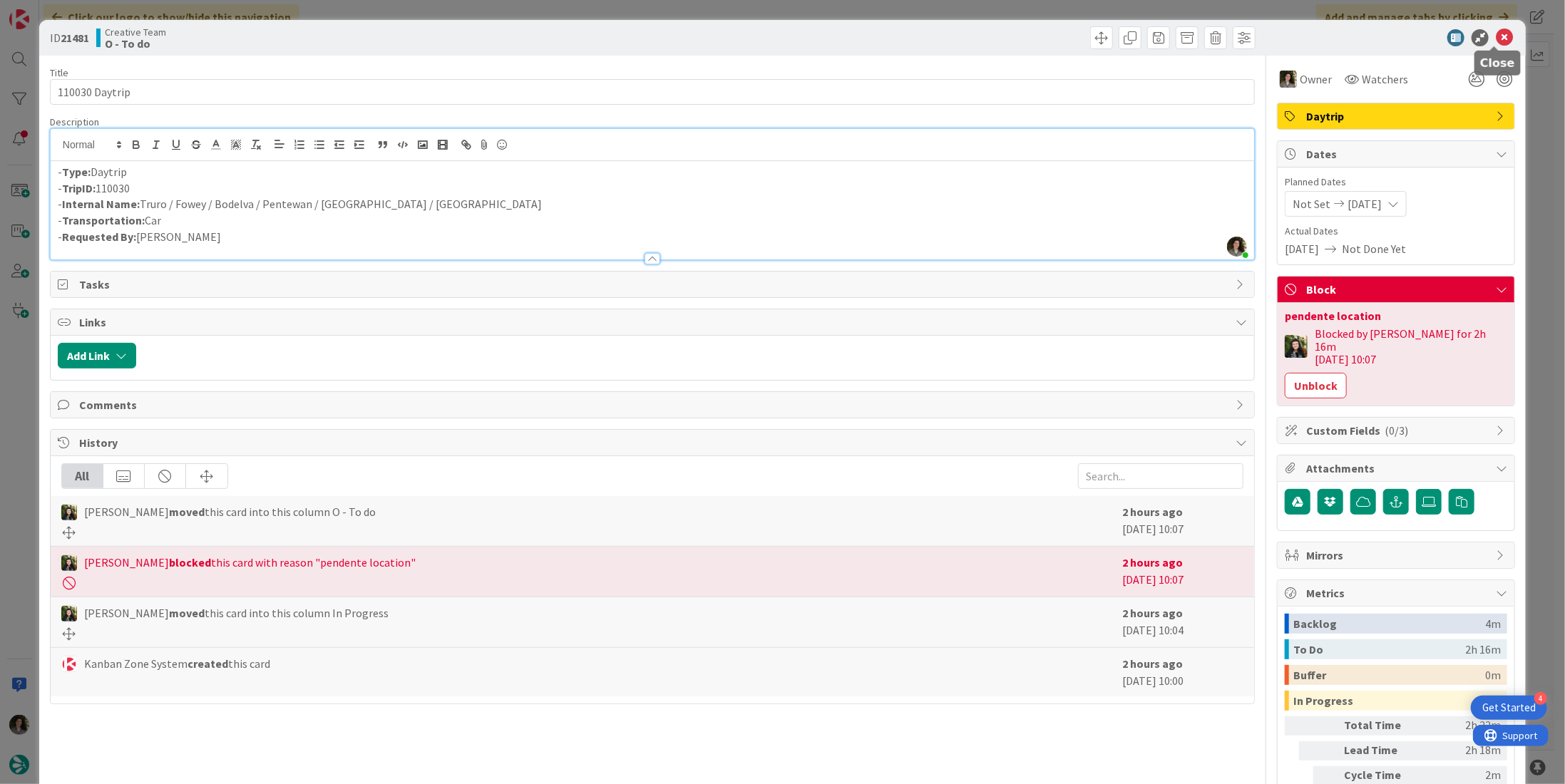
click at [1496, 40] on icon at bounding box center [1504, 37] width 17 height 17
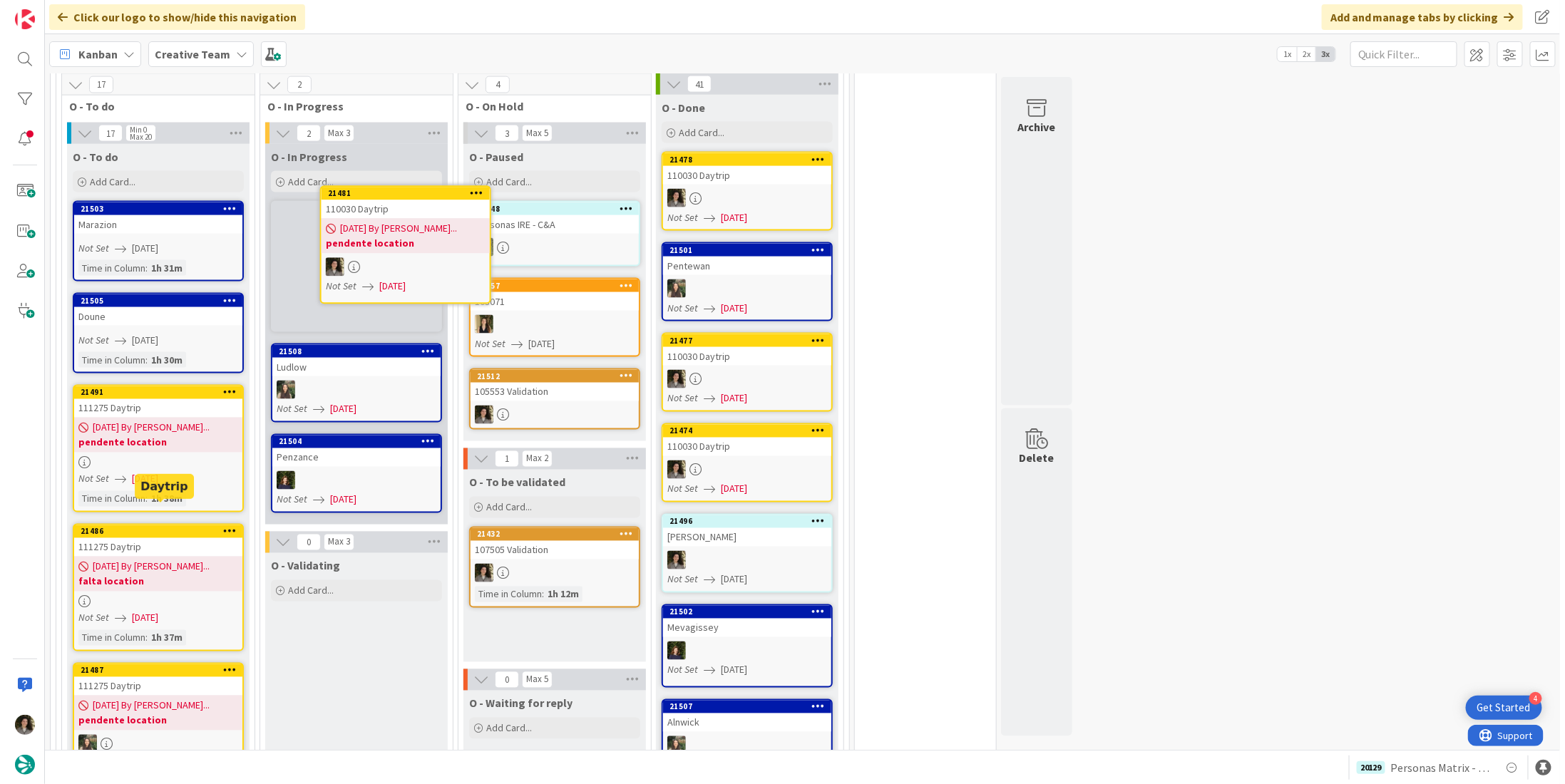
scroll to position [1026, 0]
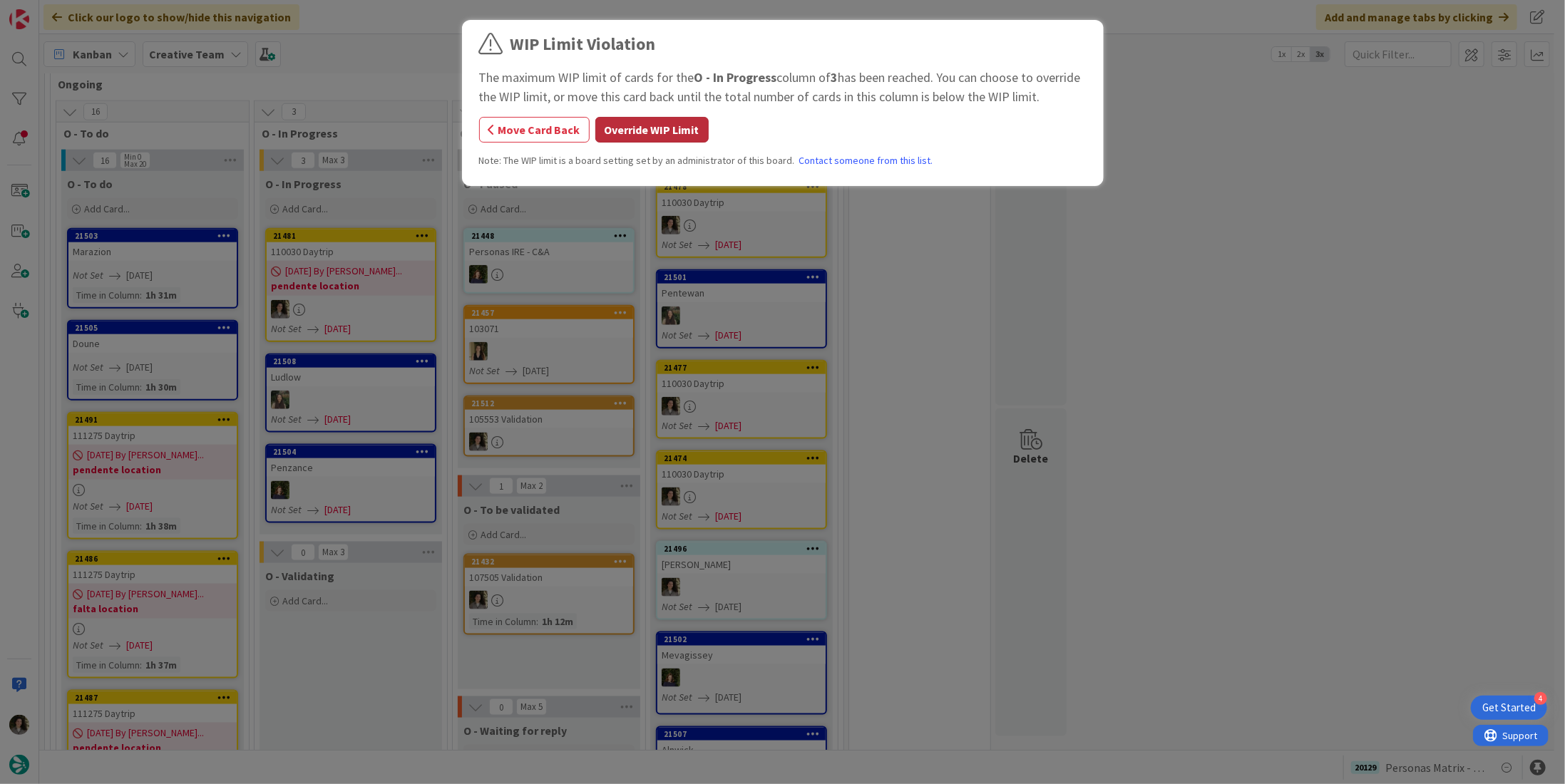
click at [684, 128] on button "Override WIP Limit" at bounding box center [652, 129] width 114 height 26
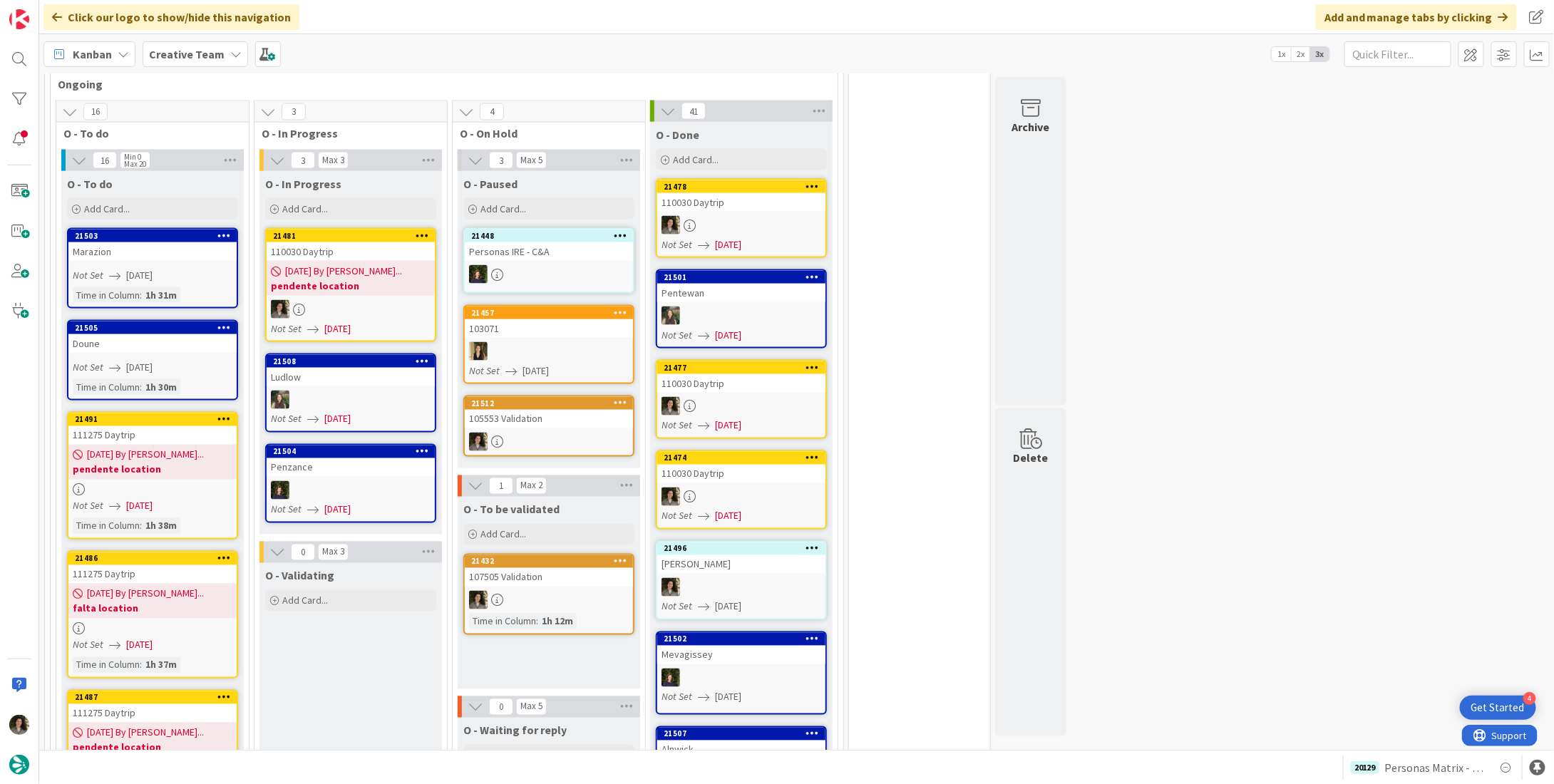
click at [381, 242] on div "110030 Daytrip" at bounding box center [351, 251] width 168 height 19
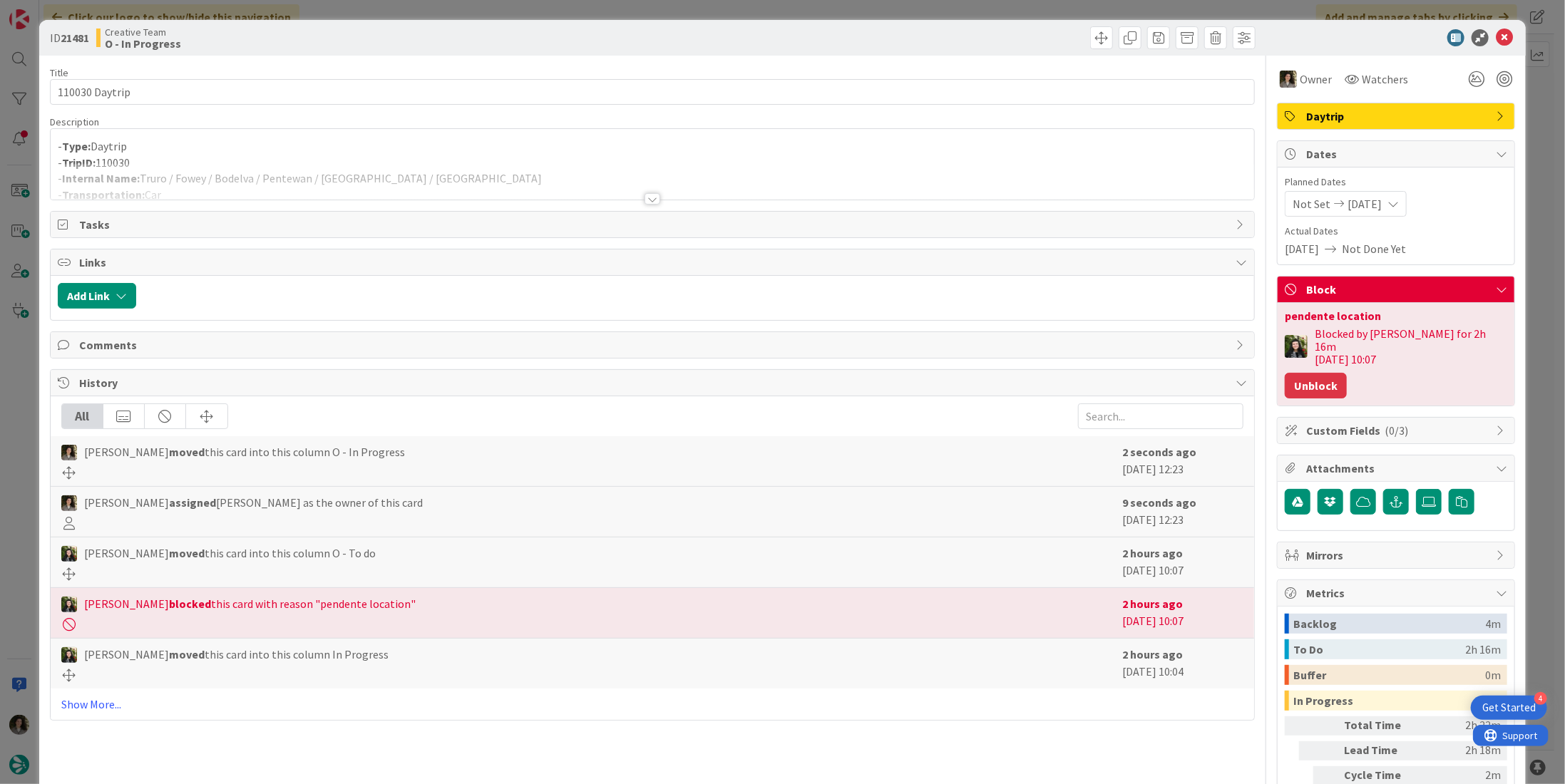
click at [1323, 373] on button "Unblock" at bounding box center [1315, 385] width 62 height 26
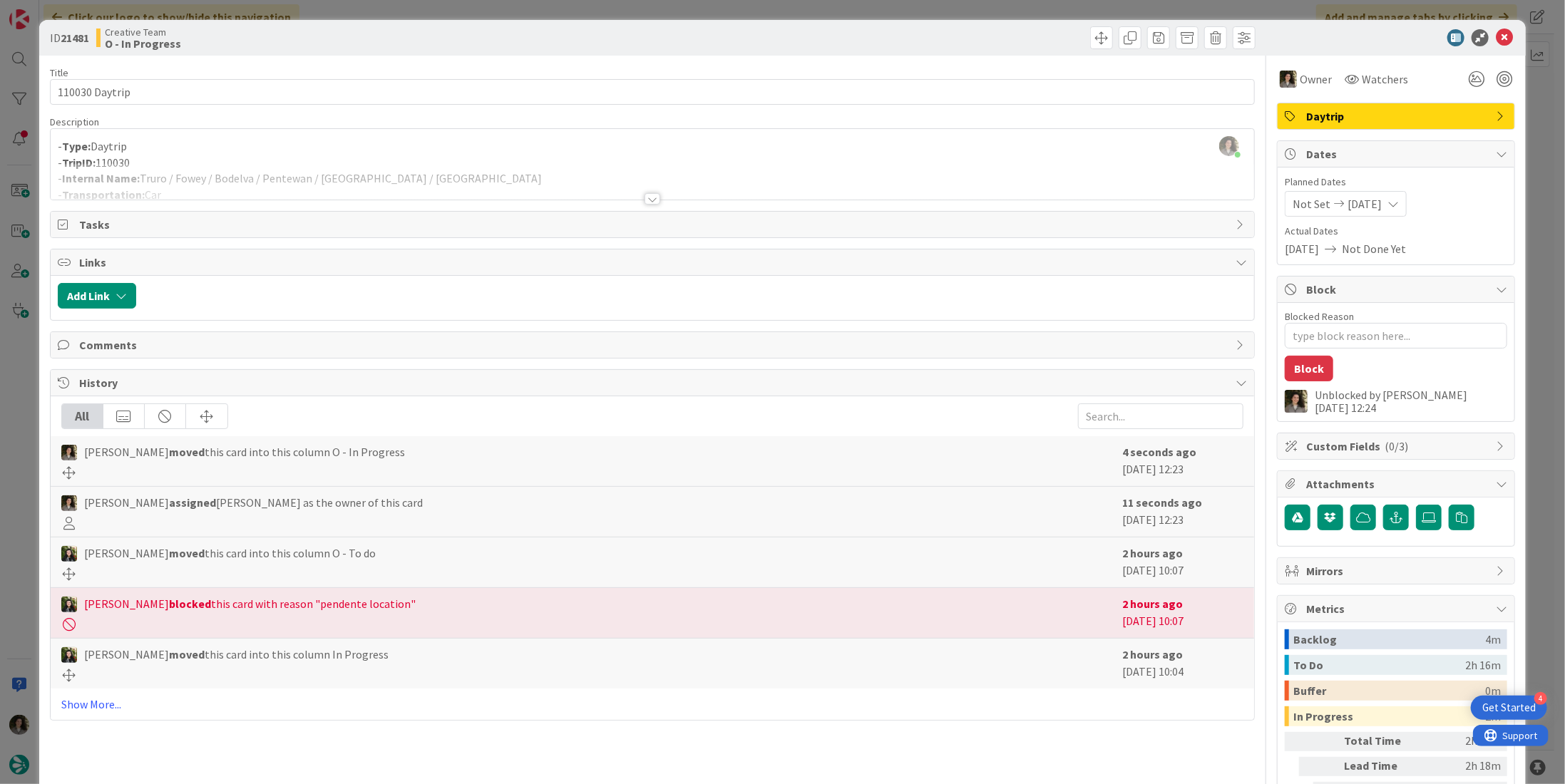
click at [478, 130] on div "Melissa Santos just joined - Type: Daytrip - TripID: 110030 - Internal Name: Tr…" at bounding box center [652, 165] width 1203 height 71
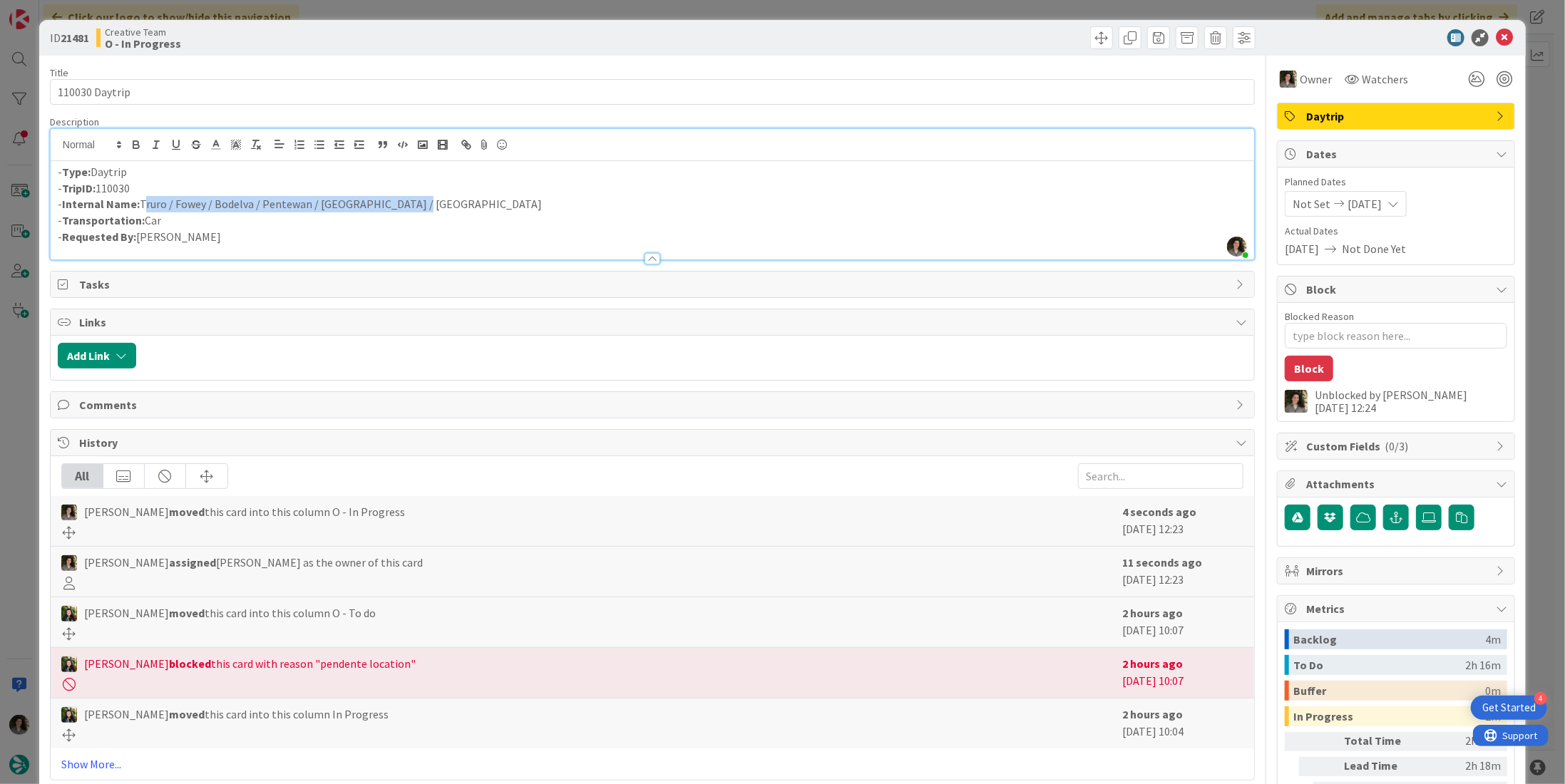
drag, startPoint x: 315, startPoint y: 196, endPoint x: 141, endPoint y: 199, distance: 174.0
click at [141, 199] on p "- Internal Name: Truro / Fowey / Bodelva / Pentewan / Mevagissey / Truro" at bounding box center [652, 204] width 1189 height 16
click at [1496, 35] on icon at bounding box center [1504, 37] width 17 height 17
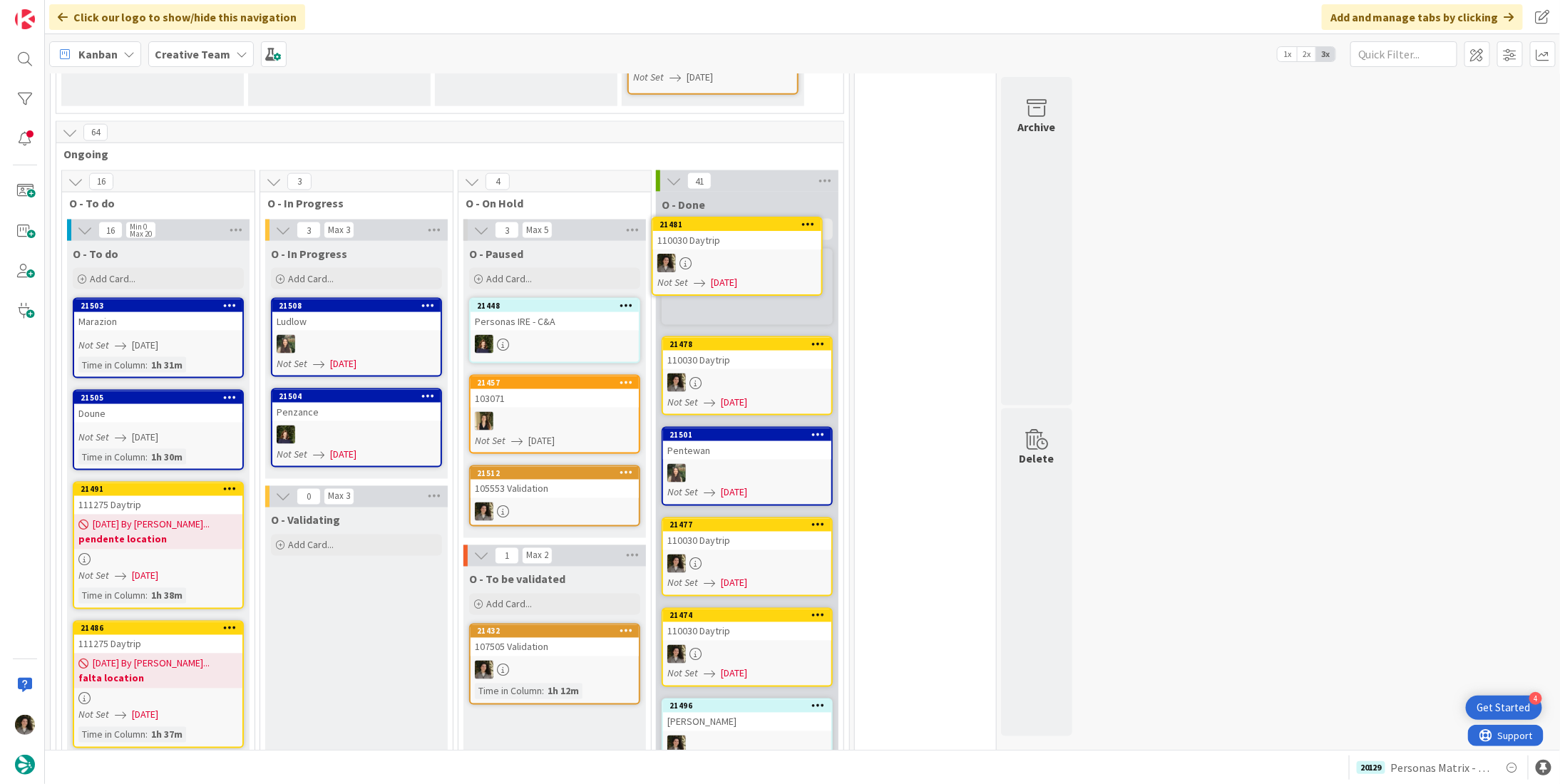
scroll to position [954, 0]
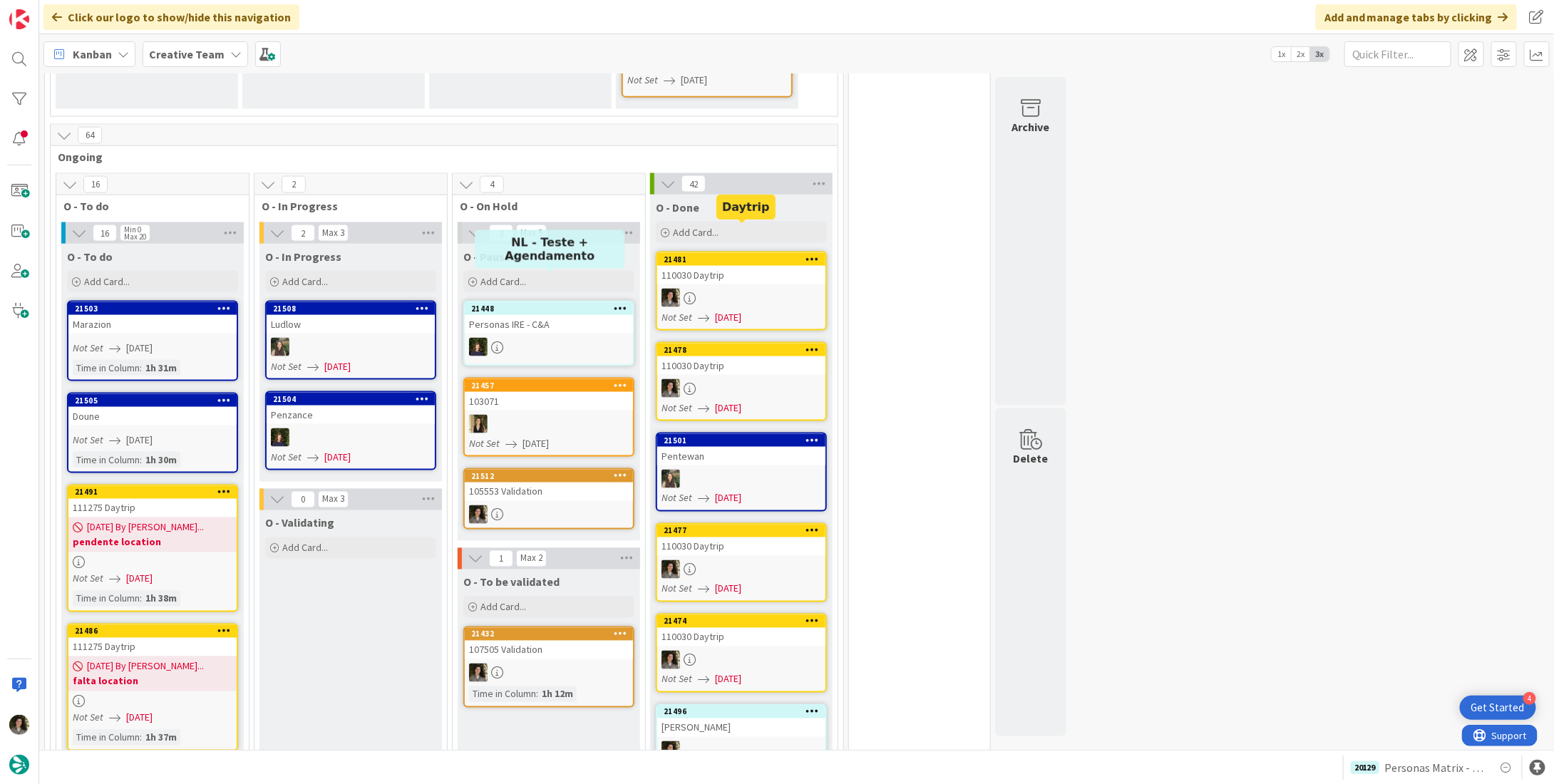
click at [767, 289] on div at bounding box center [741, 298] width 168 height 19
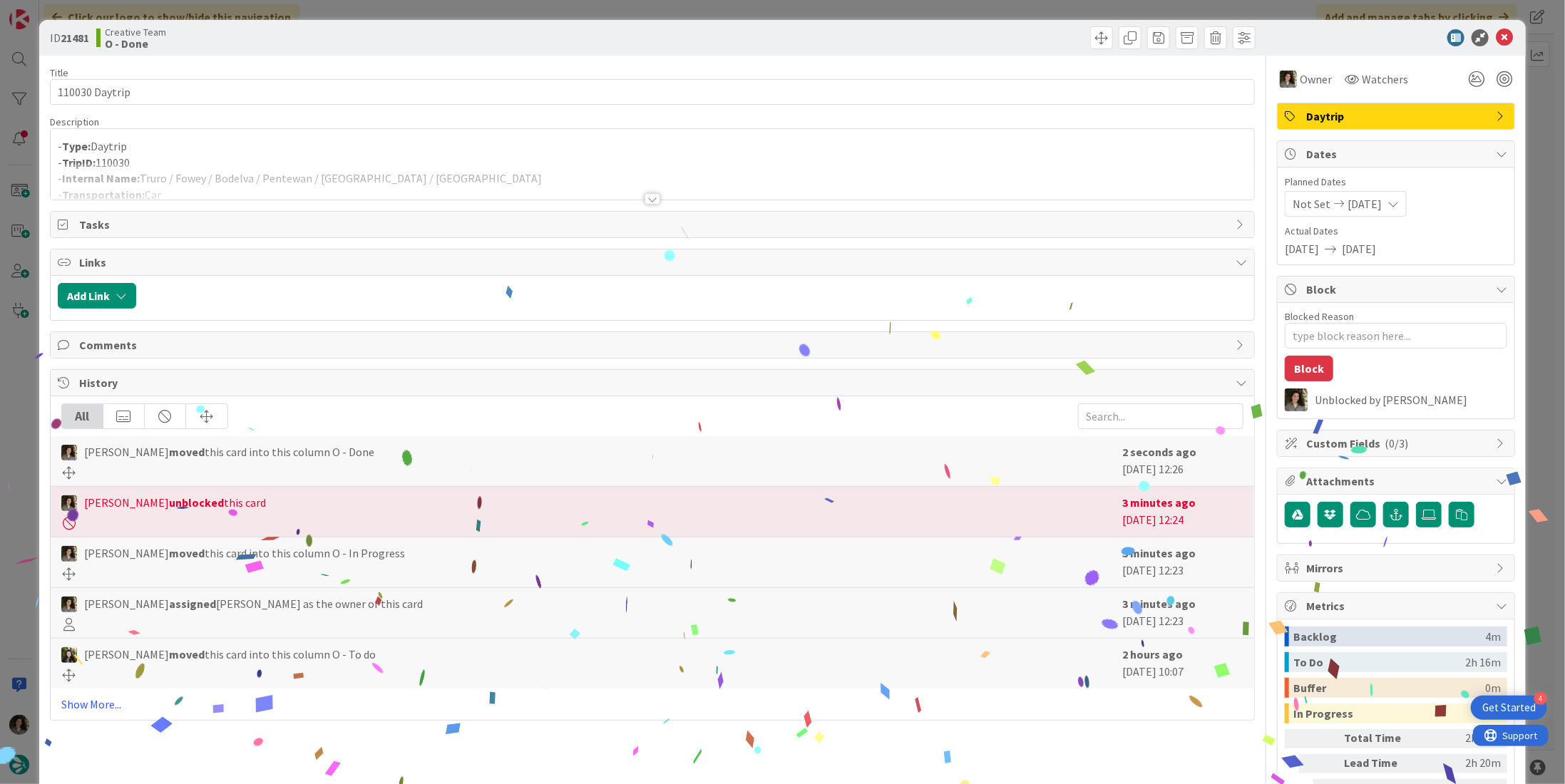
type textarea "x"
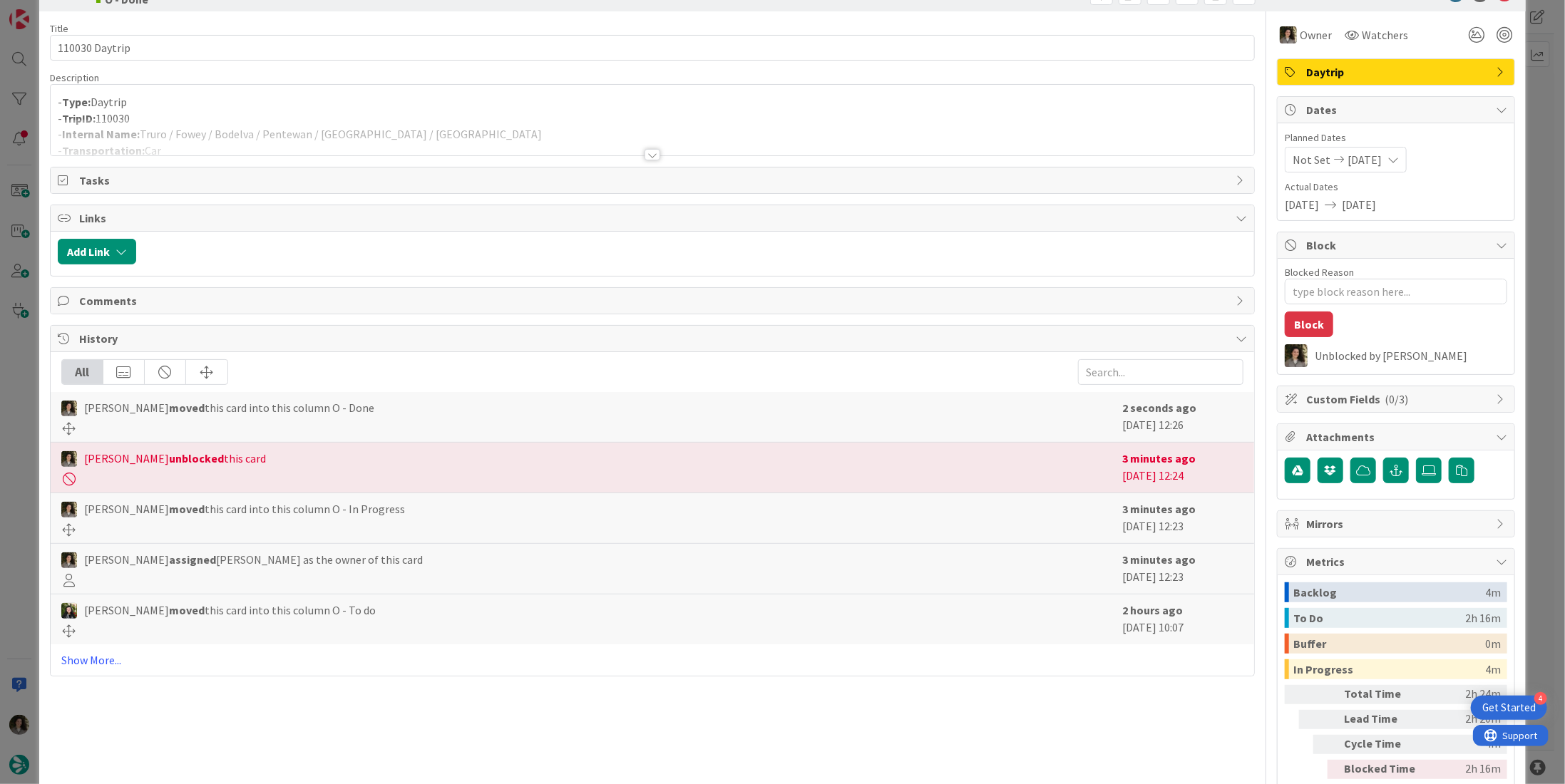
scroll to position [72, 0]
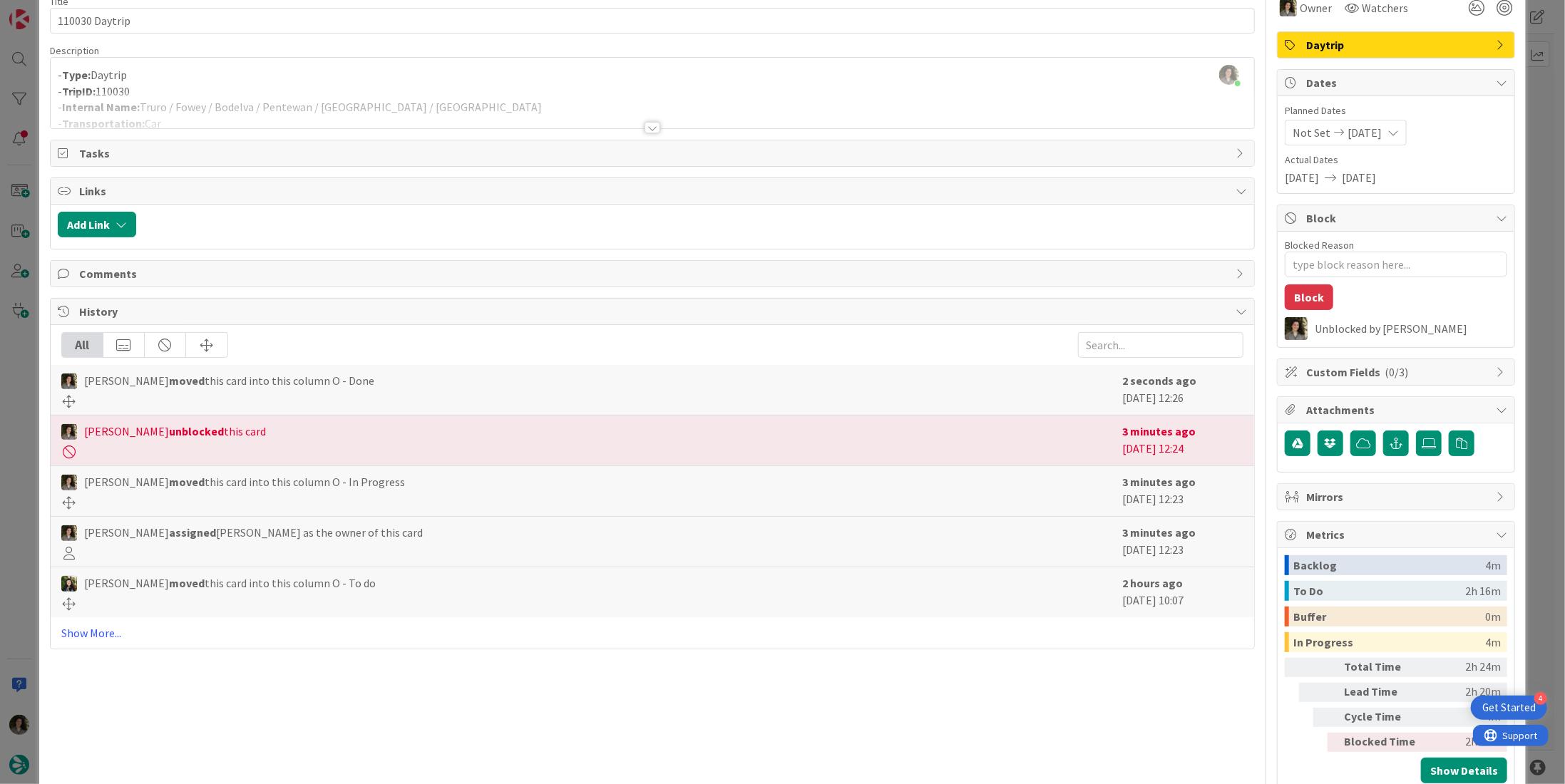
click at [655, 117] on div at bounding box center [652, 110] width 1203 height 36
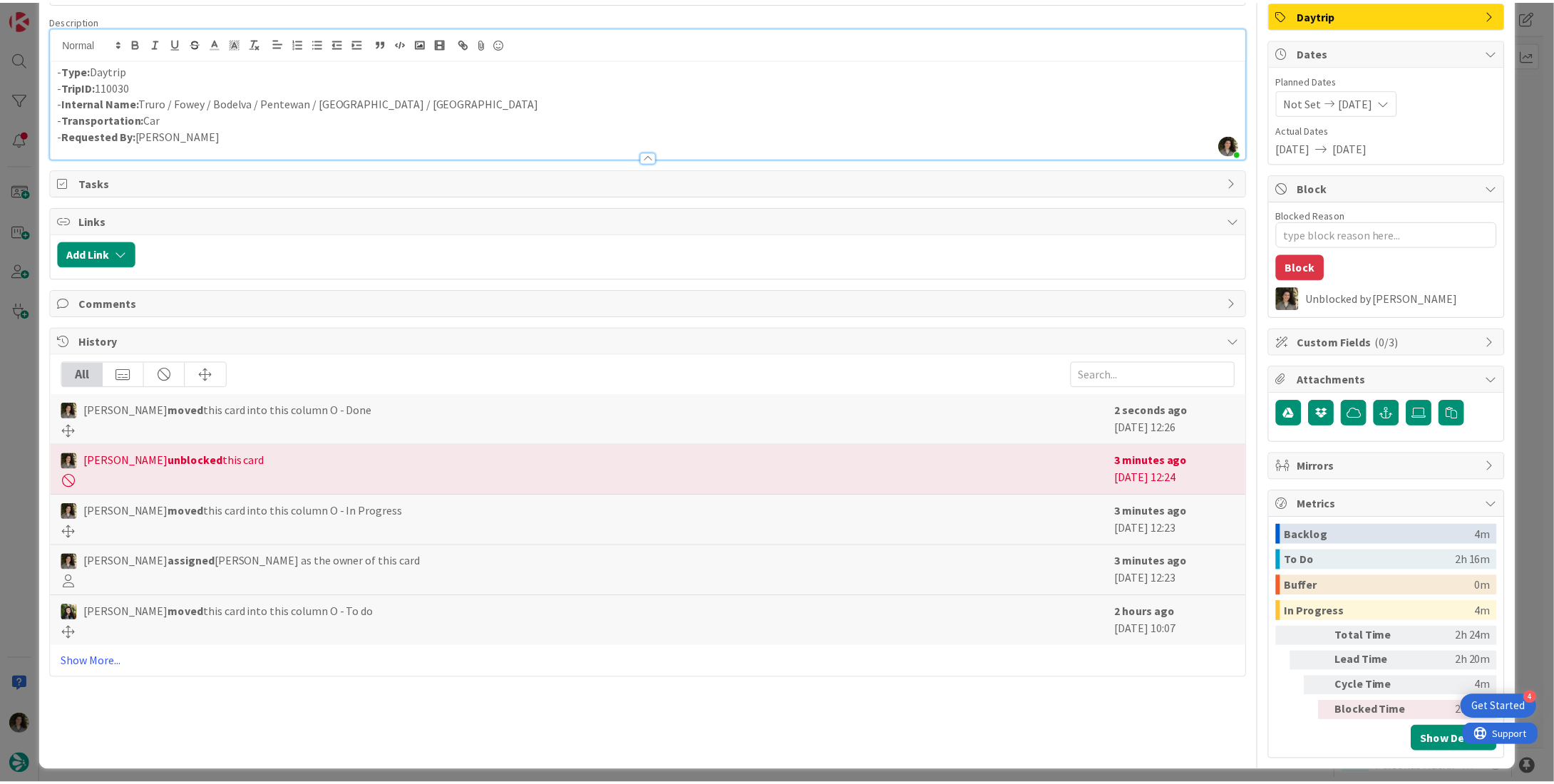
scroll to position [0, 0]
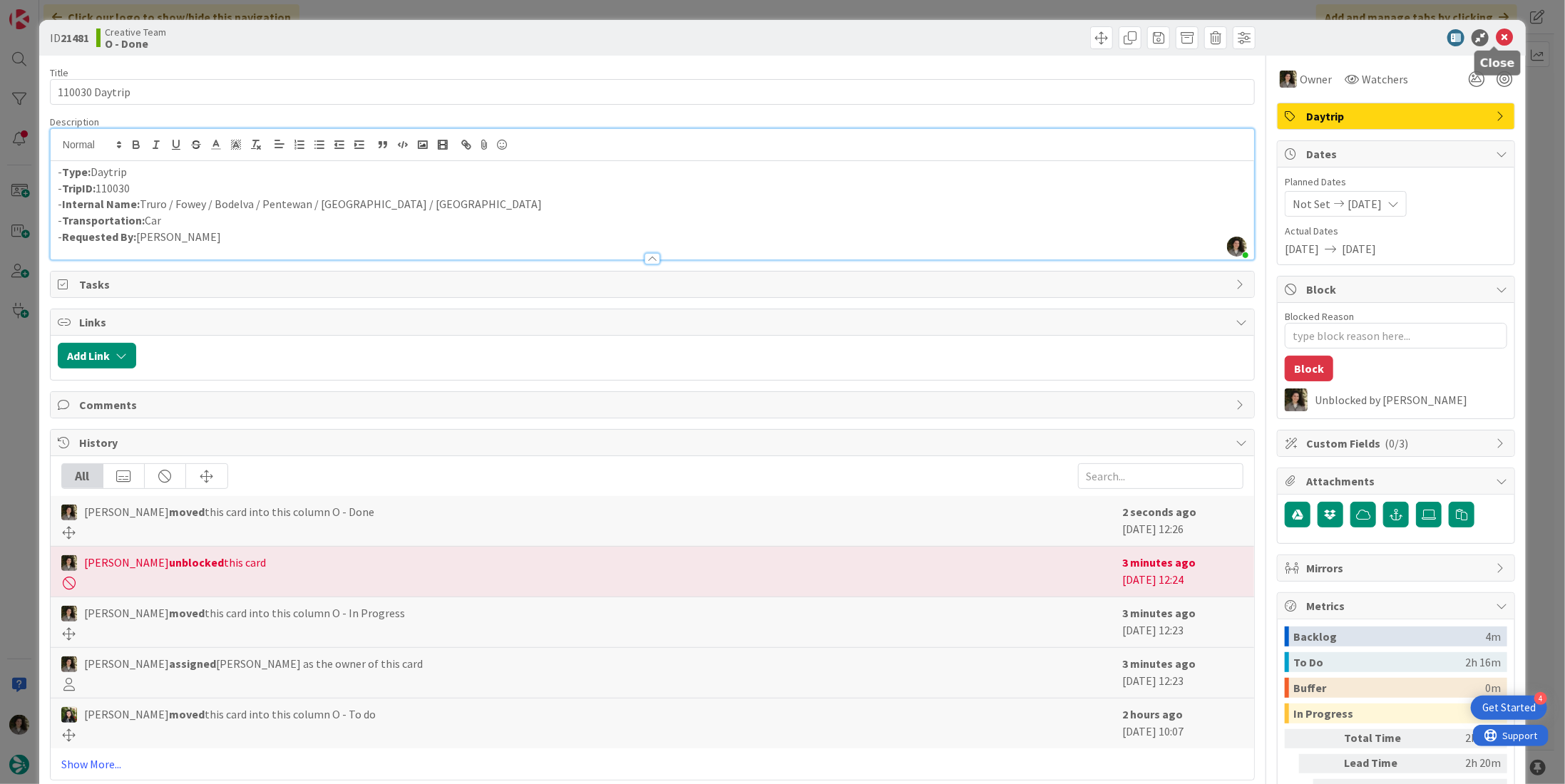
click at [1496, 42] on icon at bounding box center [1504, 37] width 17 height 17
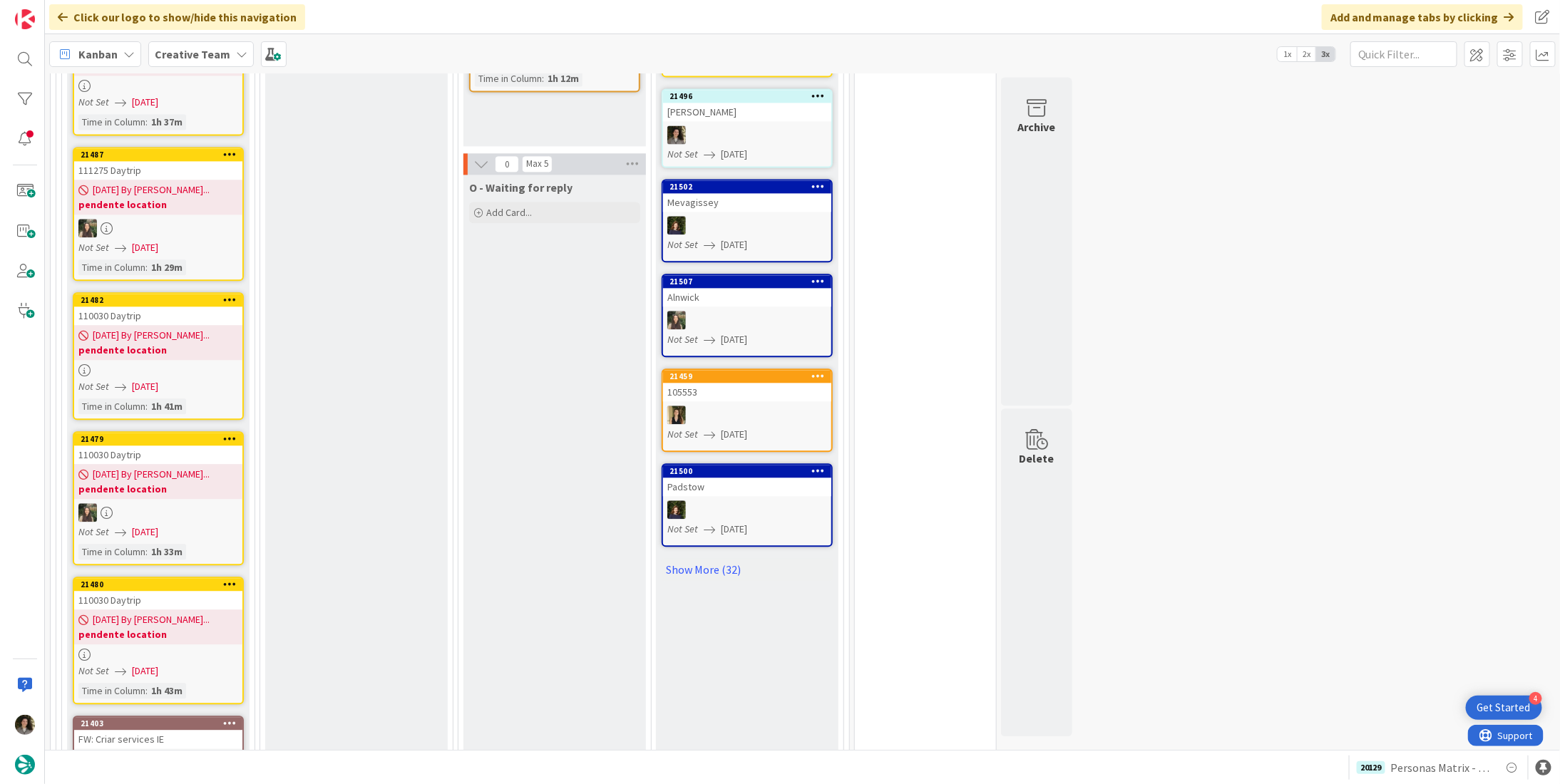
scroll to position [1595, 0]
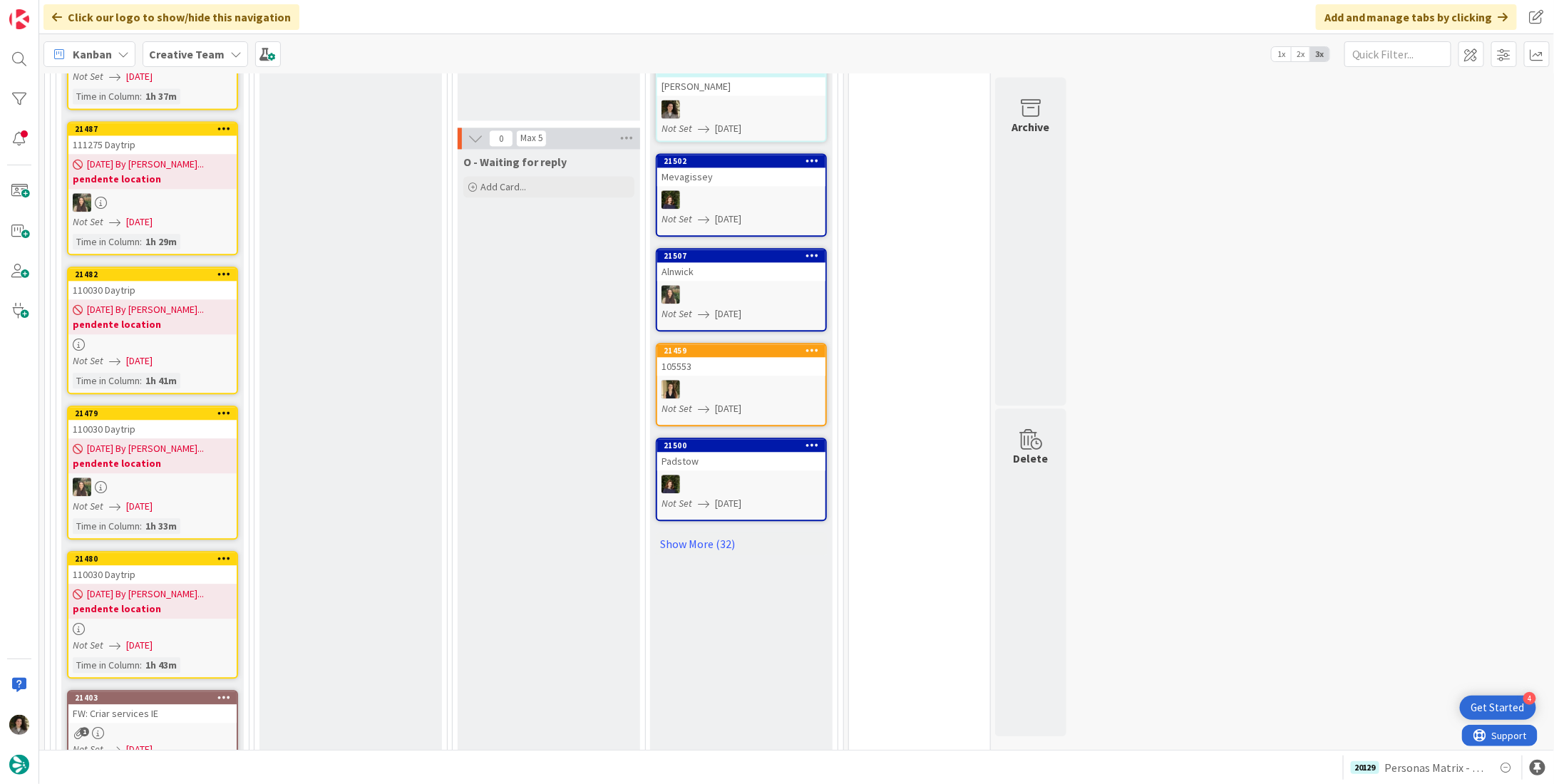
click at [180, 602] on b "pendente location" at bounding box center [152, 609] width 160 height 14
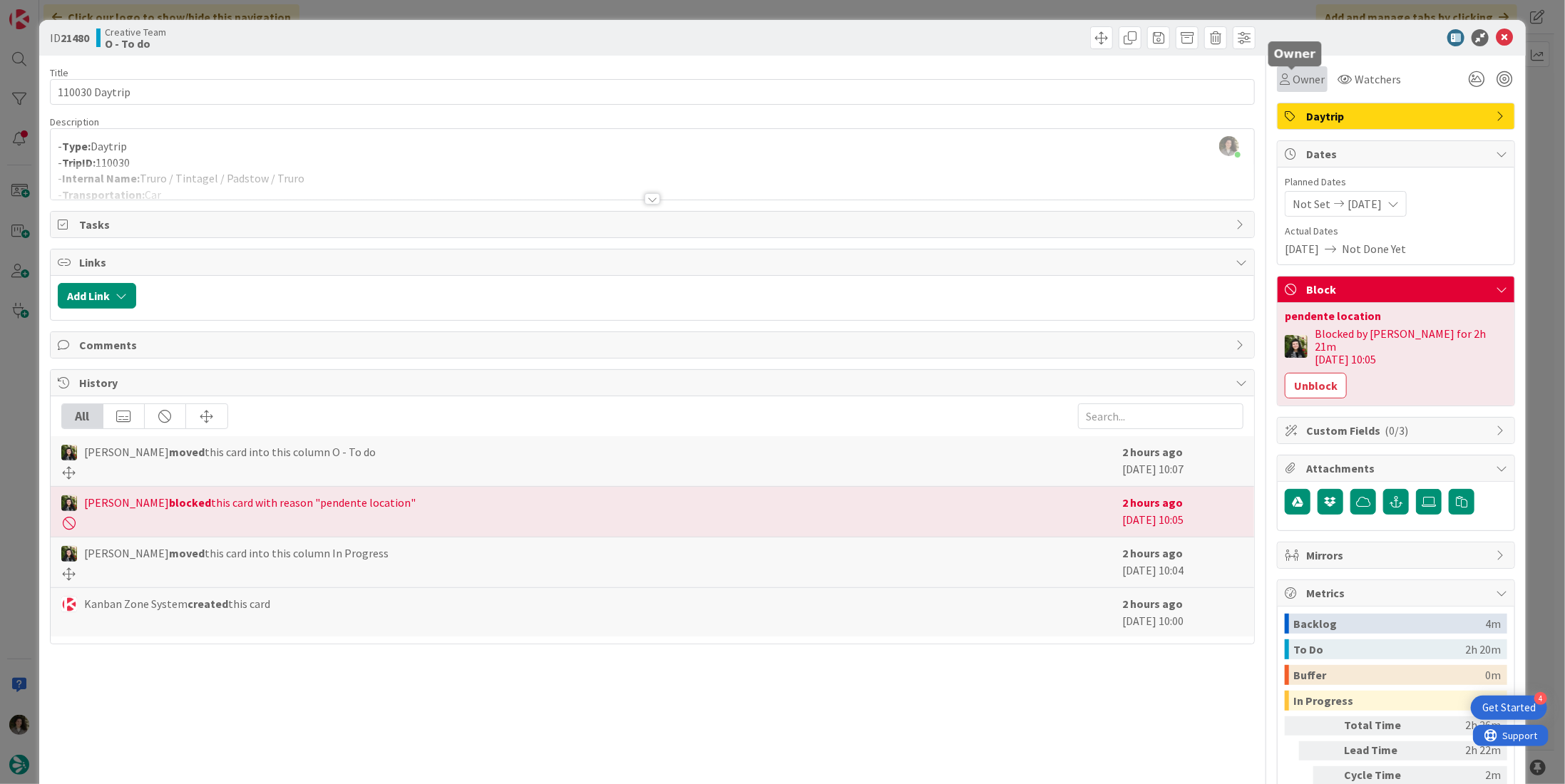
click at [1292, 77] on span "Owner" at bounding box center [1308, 79] width 32 height 17
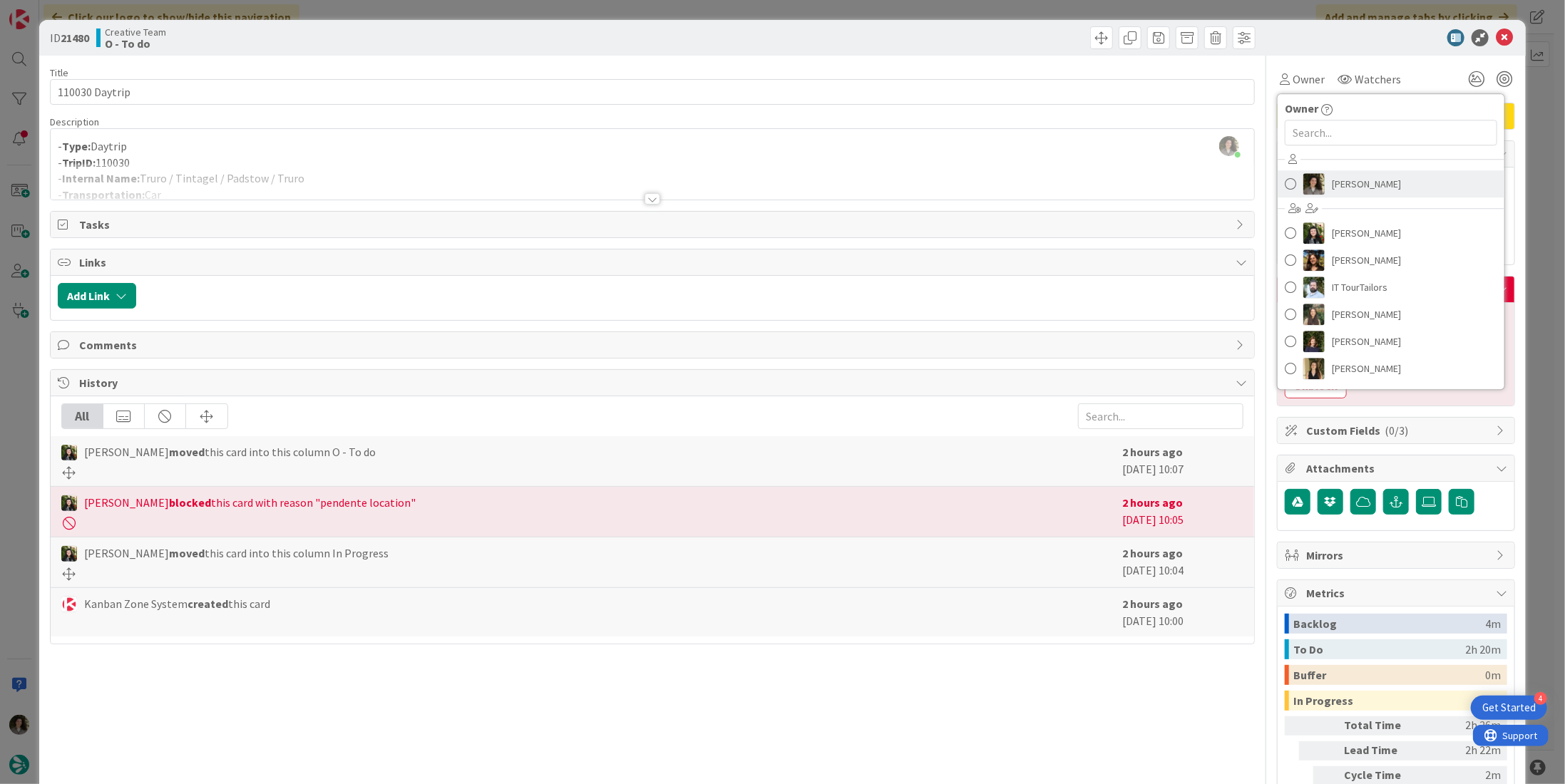
click at [1413, 175] on link "[PERSON_NAME]" at bounding box center [1390, 184] width 227 height 27
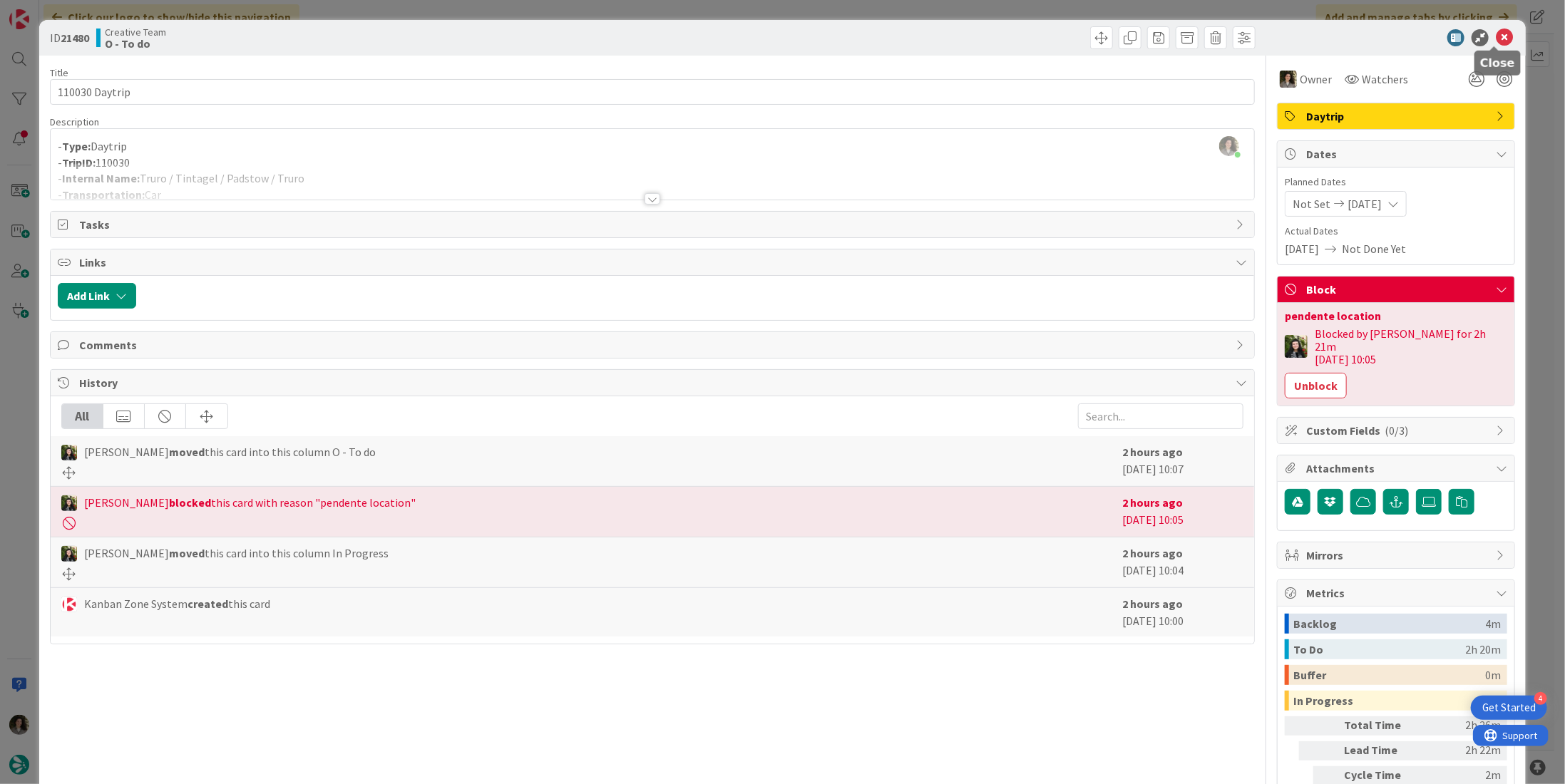
click at [1496, 38] on icon at bounding box center [1504, 37] width 17 height 17
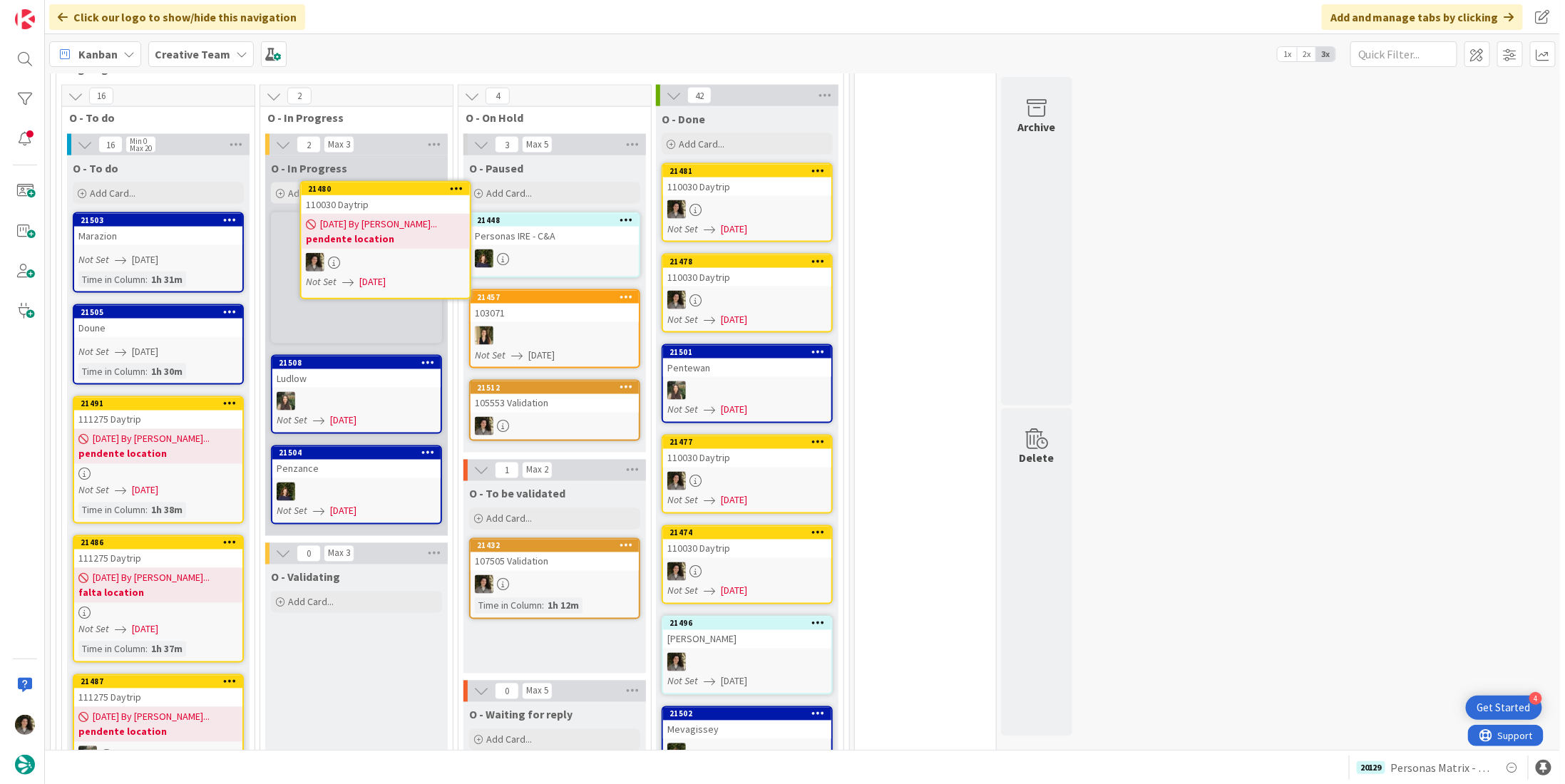
scroll to position [1039, 0]
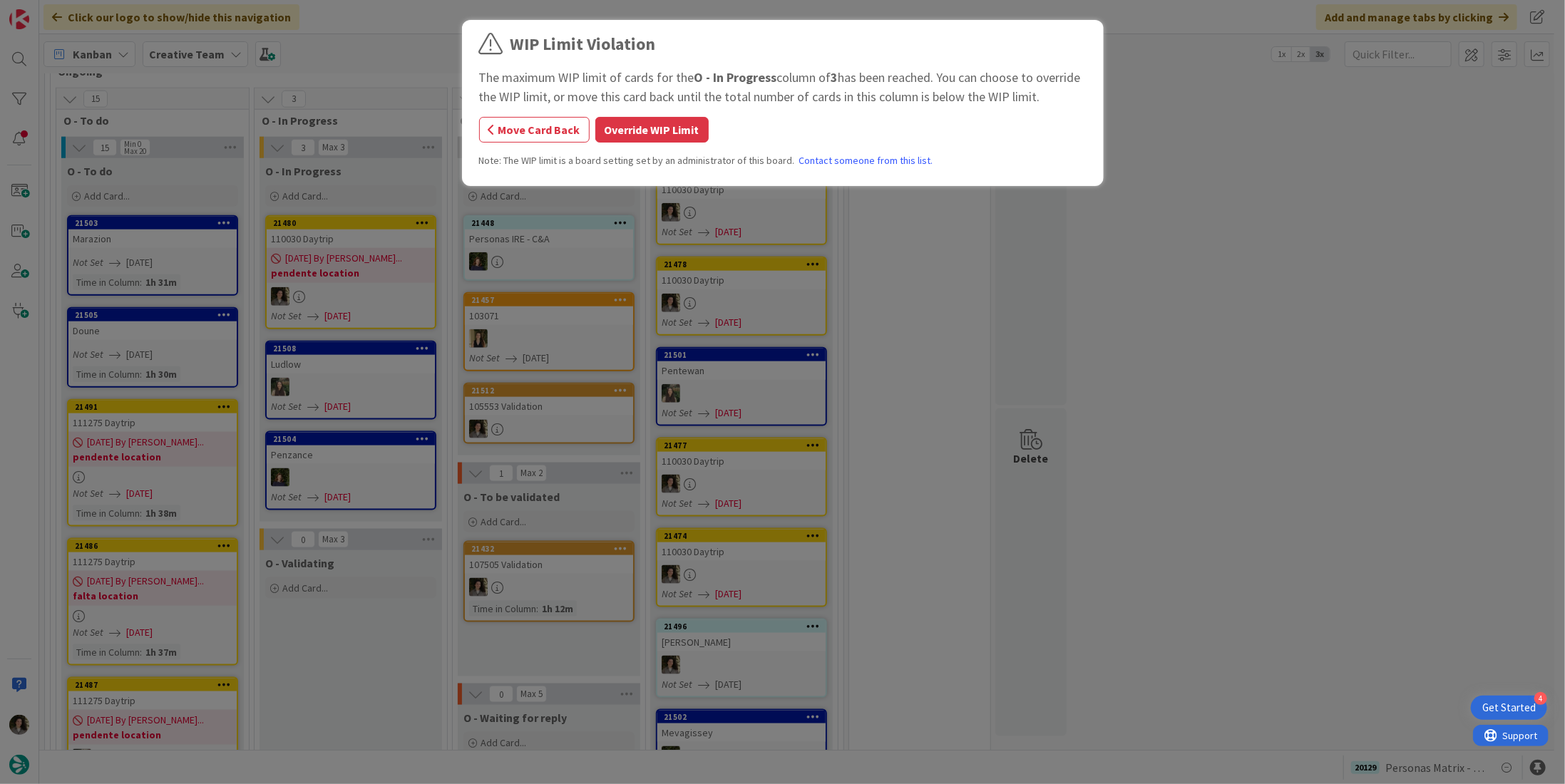
click at [362, 231] on div "WIP Limit Violation The maximum WIP limit of cards for the O - In Progress colu…" at bounding box center [782, 392] width 1565 height 784
click at [656, 131] on button "Override WIP Limit" at bounding box center [652, 129] width 114 height 26
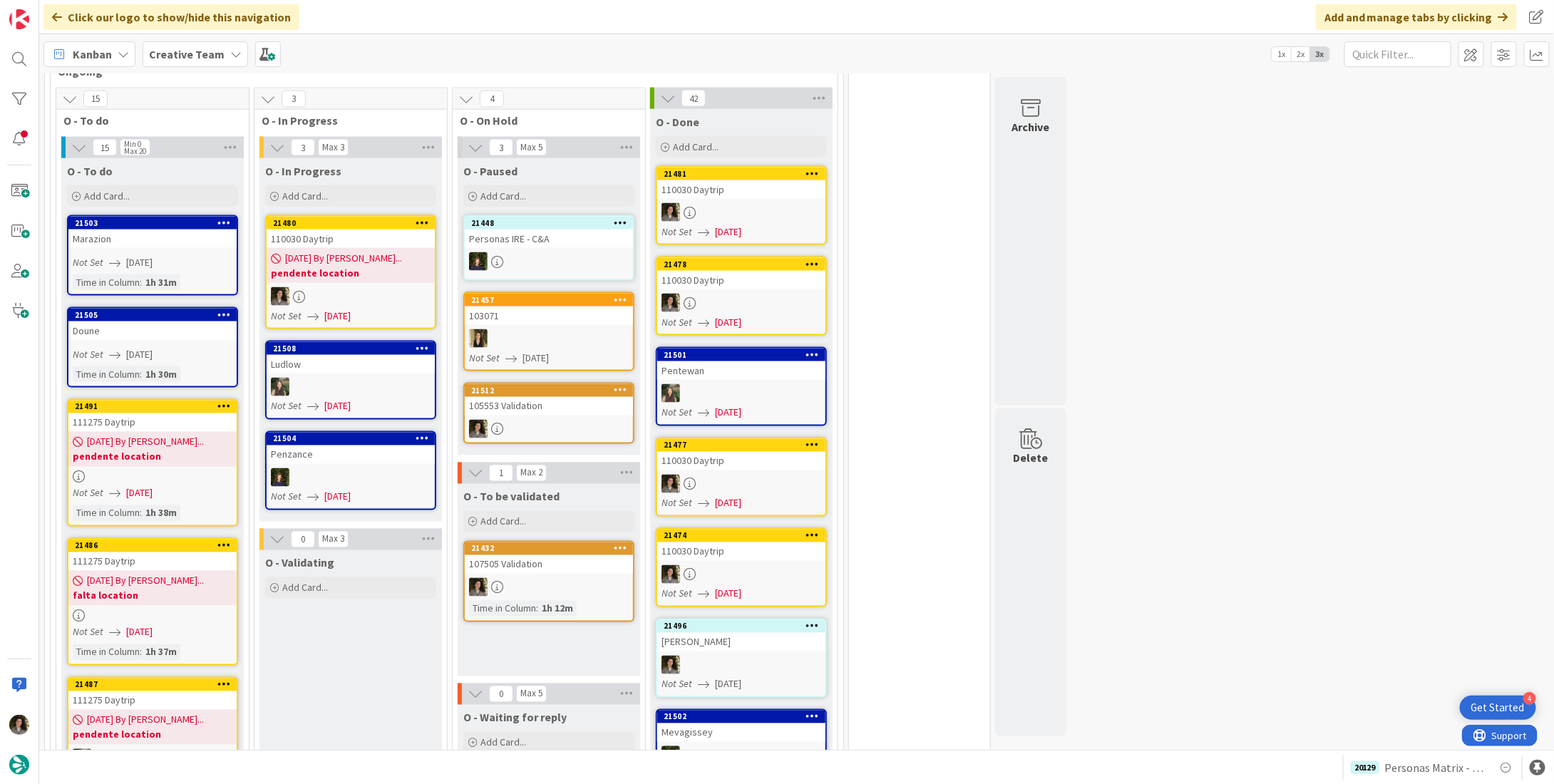
click at [365, 266] on b "pendente location" at bounding box center [351, 273] width 160 height 14
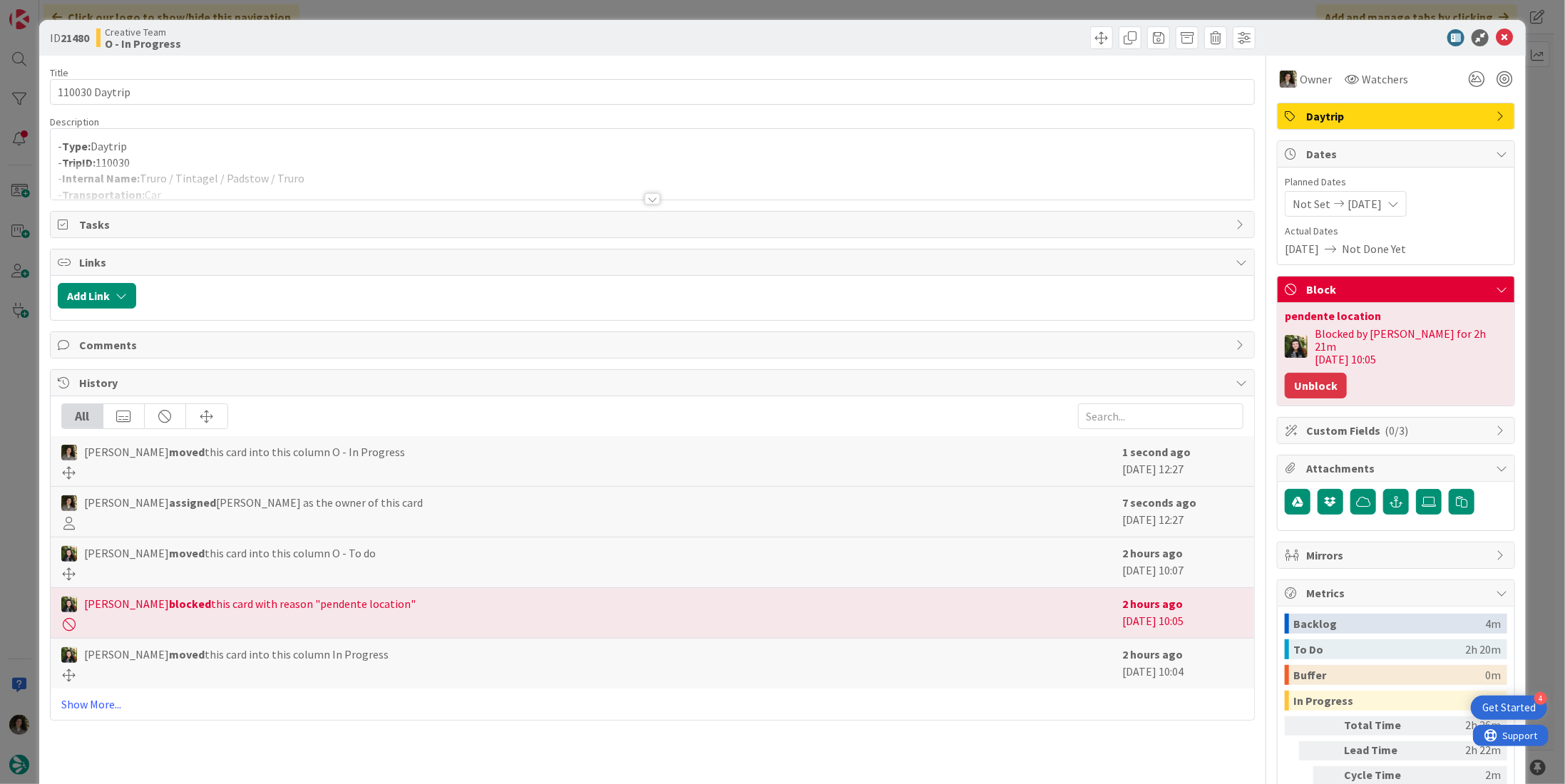
click at [1307, 375] on button "Unblock" at bounding box center [1315, 385] width 62 height 26
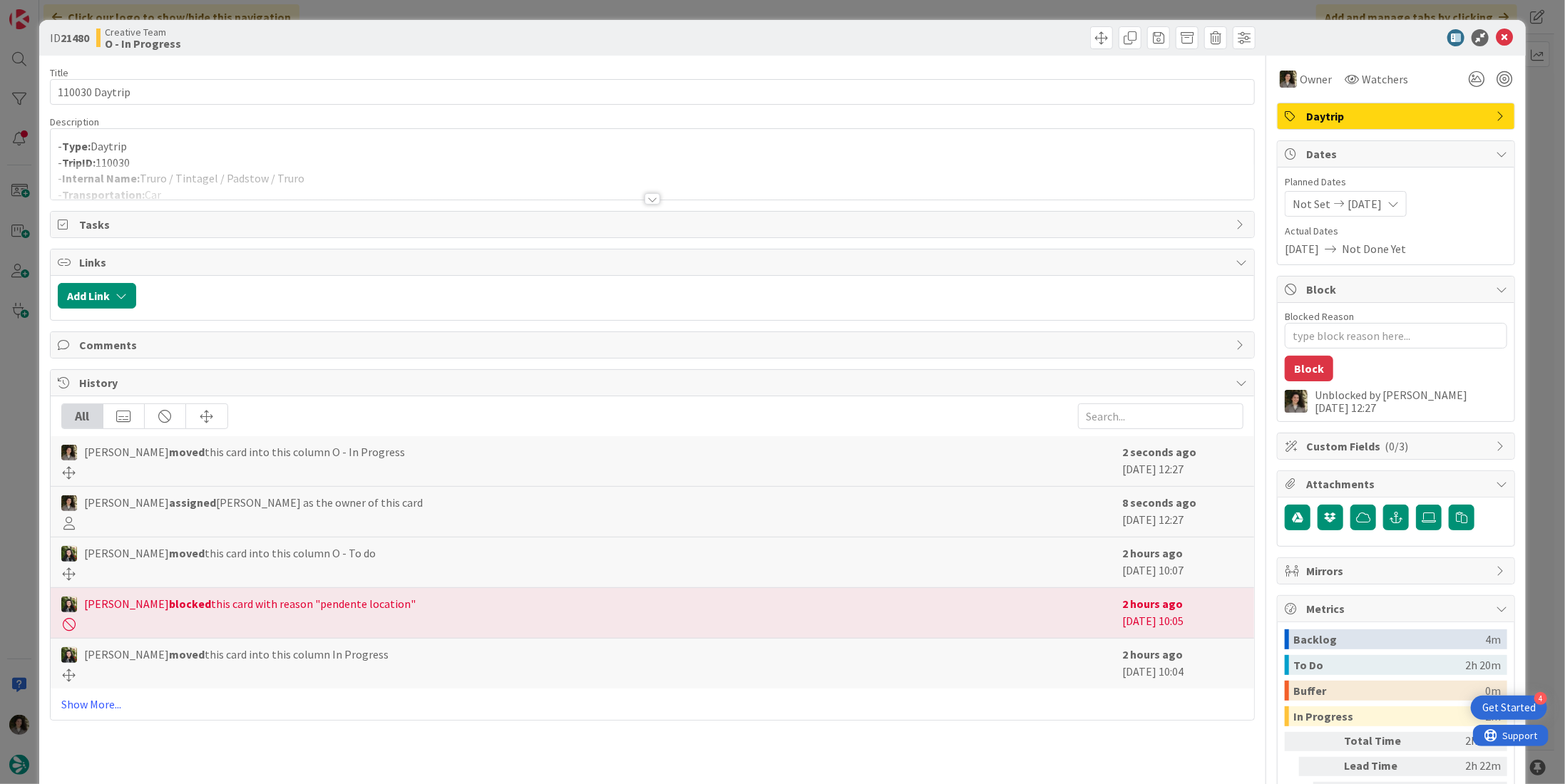
click at [647, 194] on div at bounding box center [652, 199] width 16 height 12
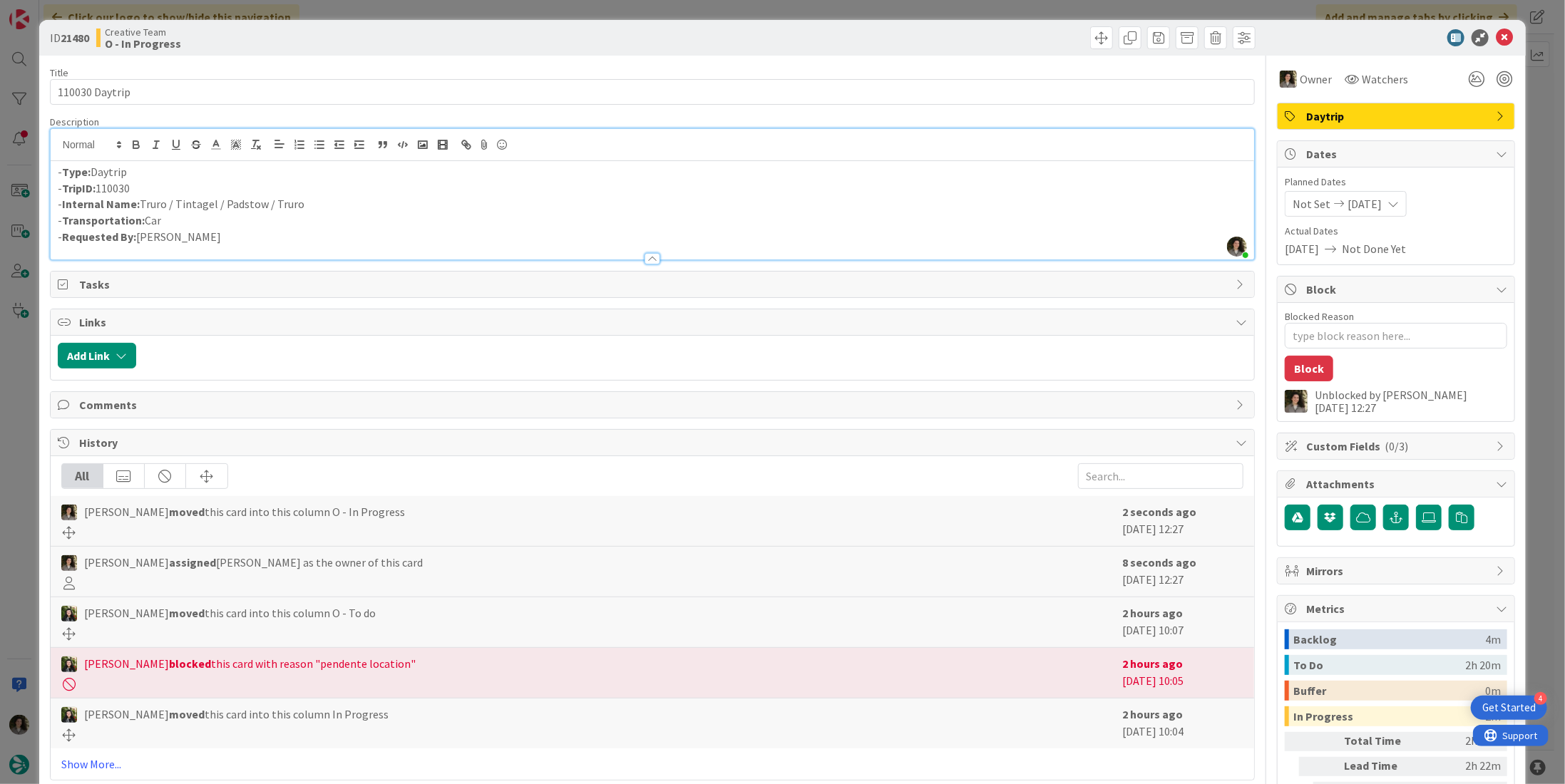
drag, startPoint x: 320, startPoint y: 200, endPoint x: 141, endPoint y: 201, distance: 179.0
click at [141, 201] on p "- Internal Name: Truro / Tintagel / Padstow / Truro" at bounding box center [652, 204] width 1189 height 16
copy p "Truro / Tintagel / Padstow / Truro"
click at [1496, 40] on icon at bounding box center [1504, 37] width 17 height 17
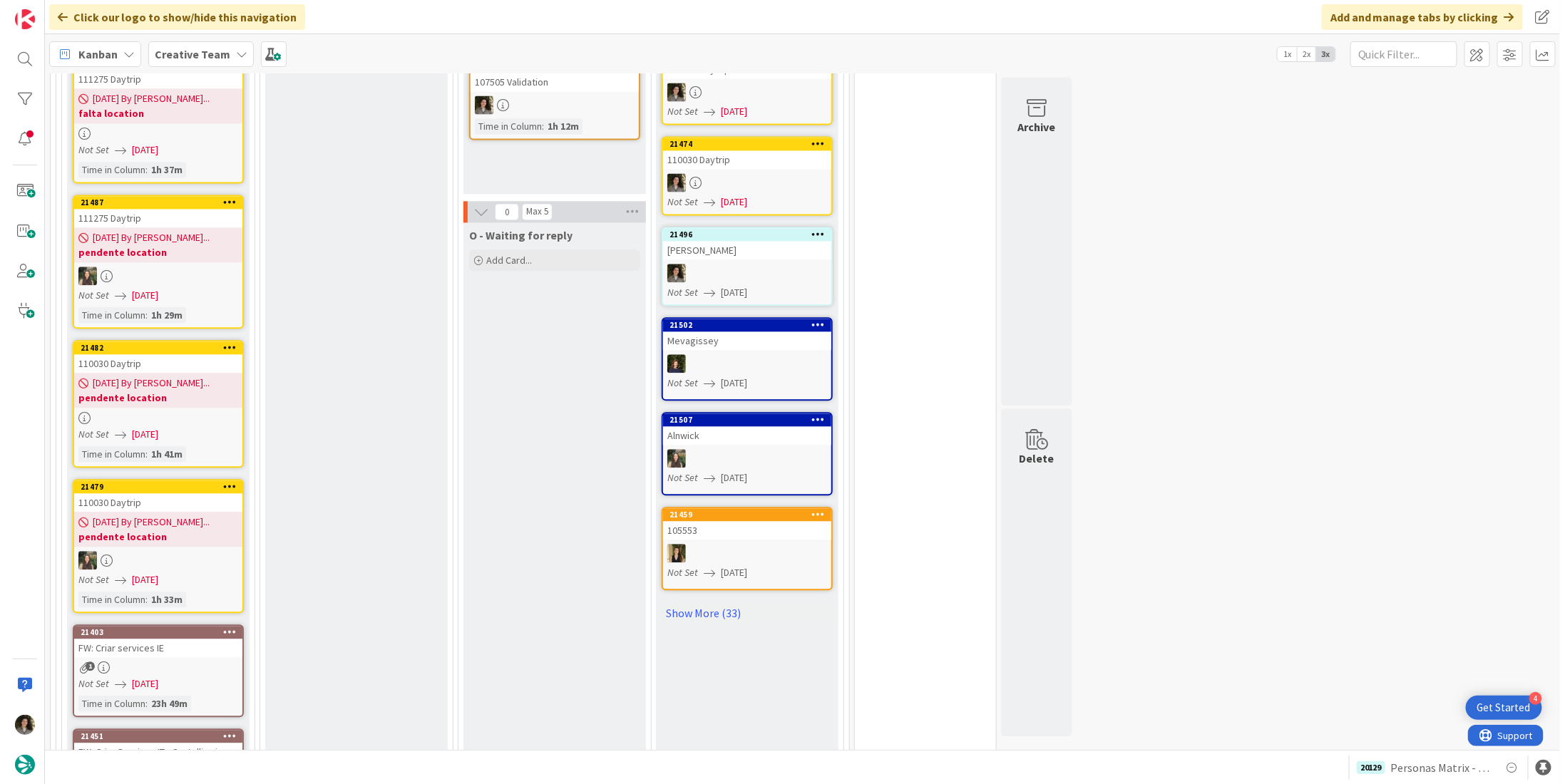
scroll to position [1487, 0]
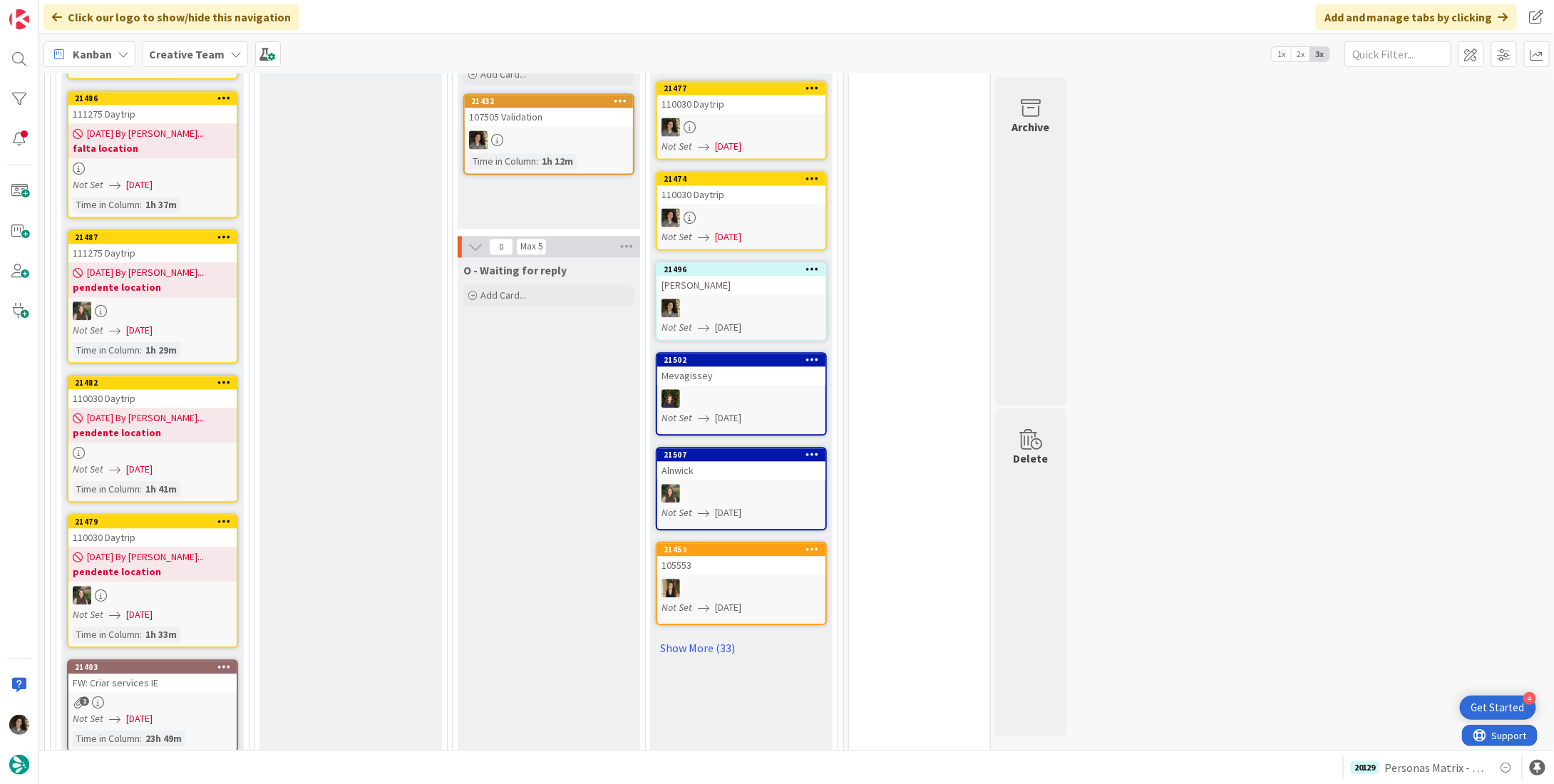
click at [130, 411] on span "[DATE] By [PERSON_NAME]..." at bounding box center [146, 418] width 117 height 15
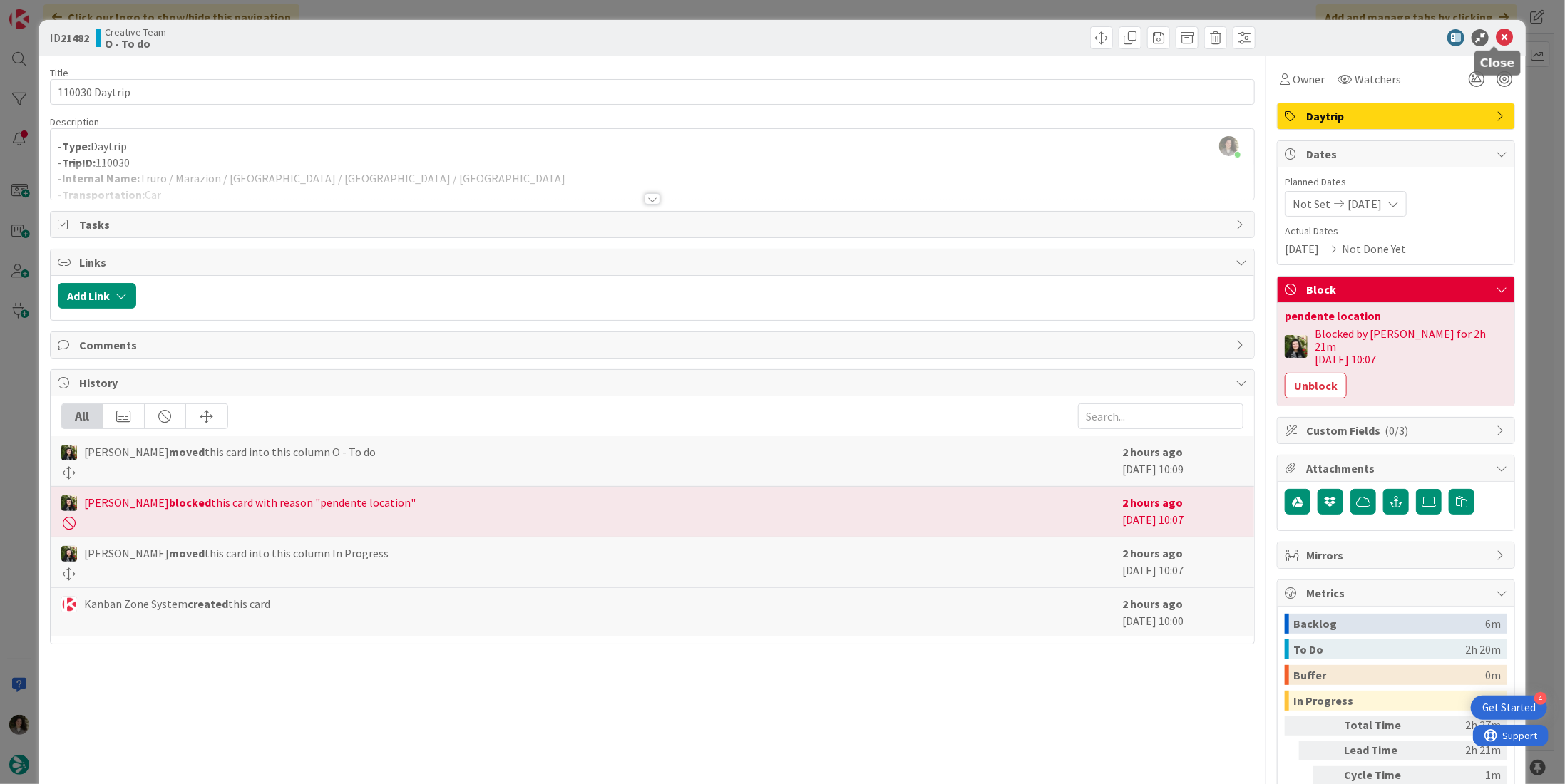
drag, startPoint x: 1495, startPoint y: 33, endPoint x: 1369, endPoint y: 109, distance: 147.1
click at [1496, 34] on icon at bounding box center [1504, 37] width 17 height 17
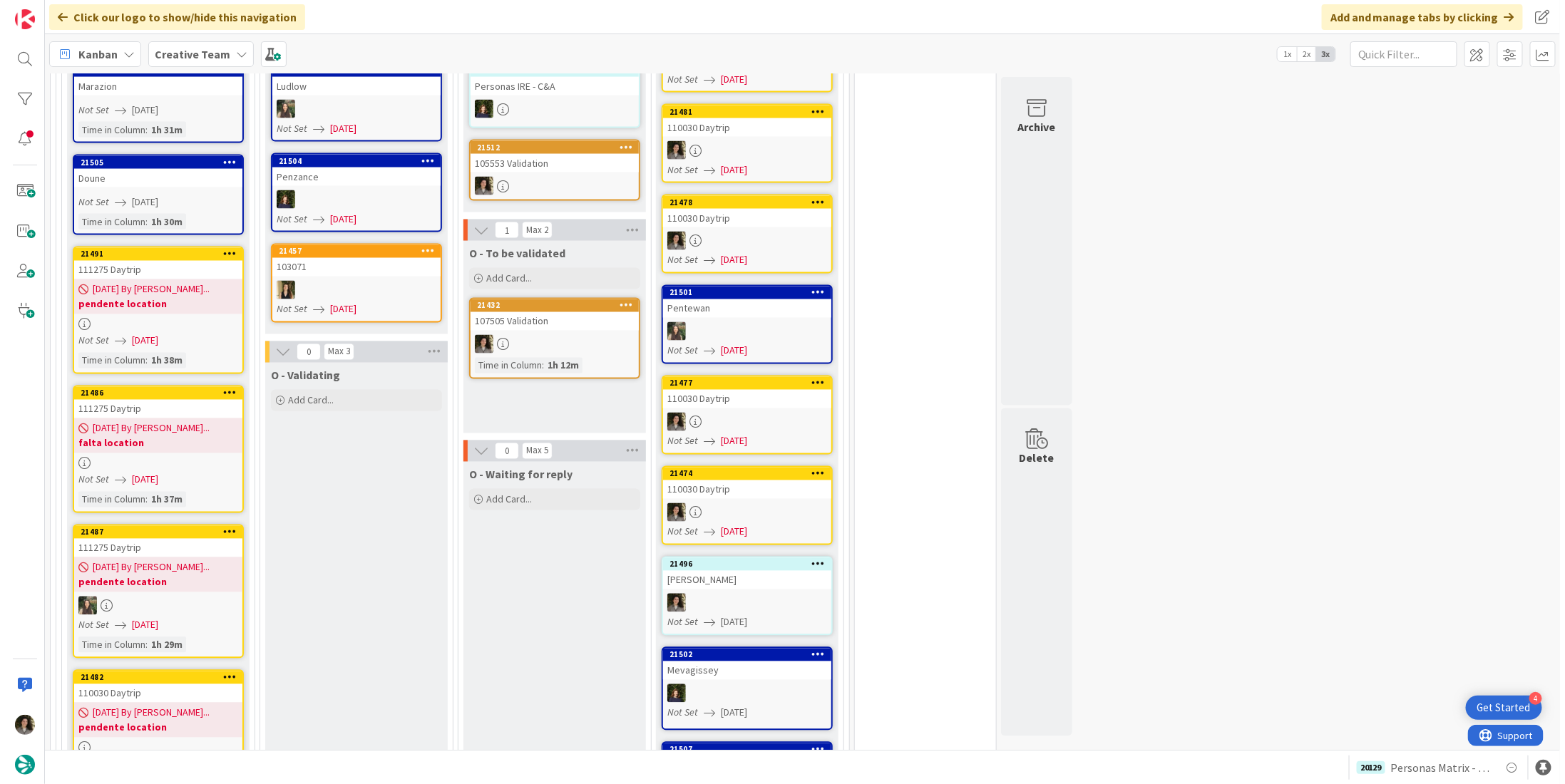
scroll to position [1344, 0]
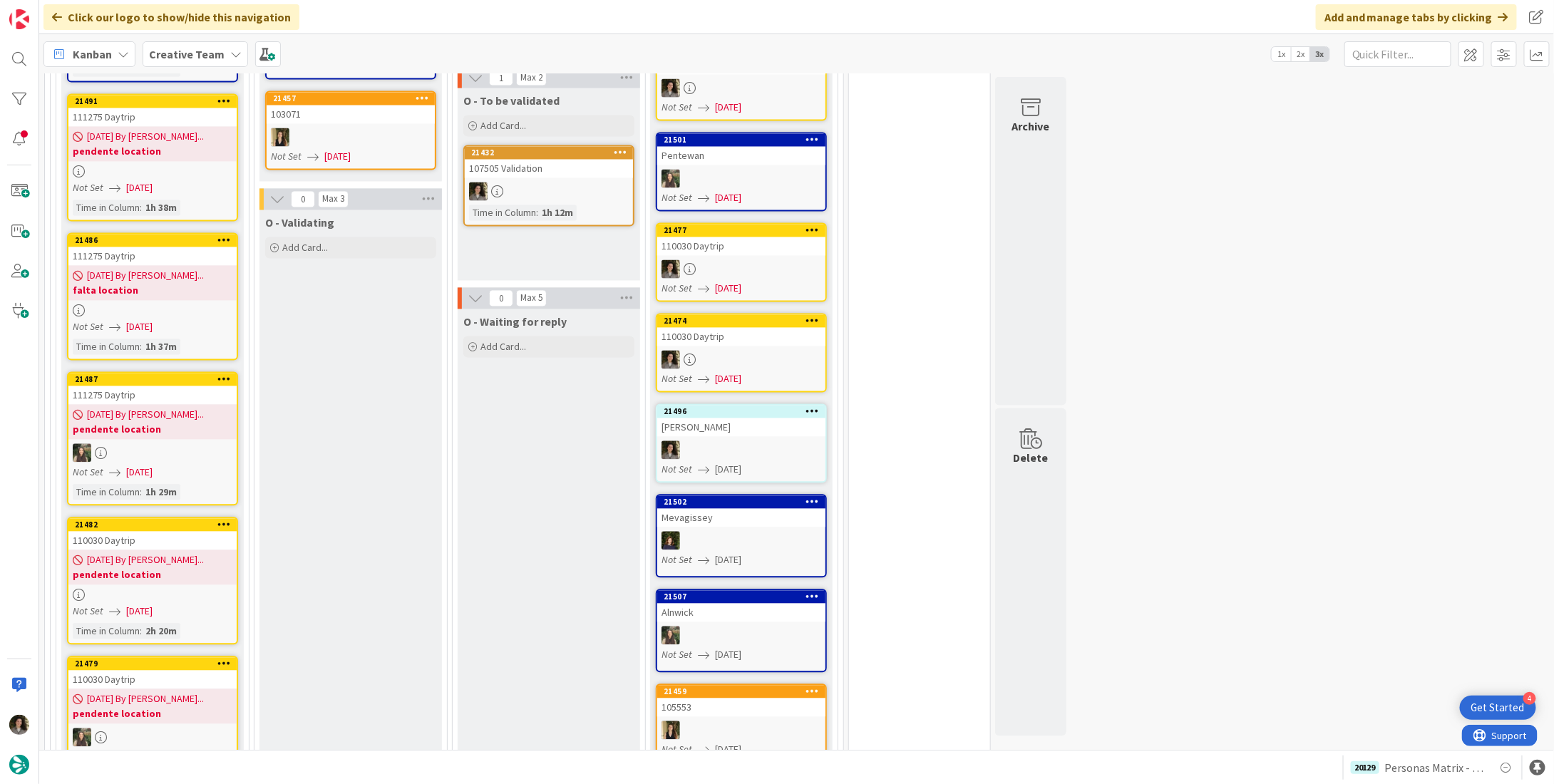
click at [147, 166] on div at bounding box center [152, 172] width 168 height 12
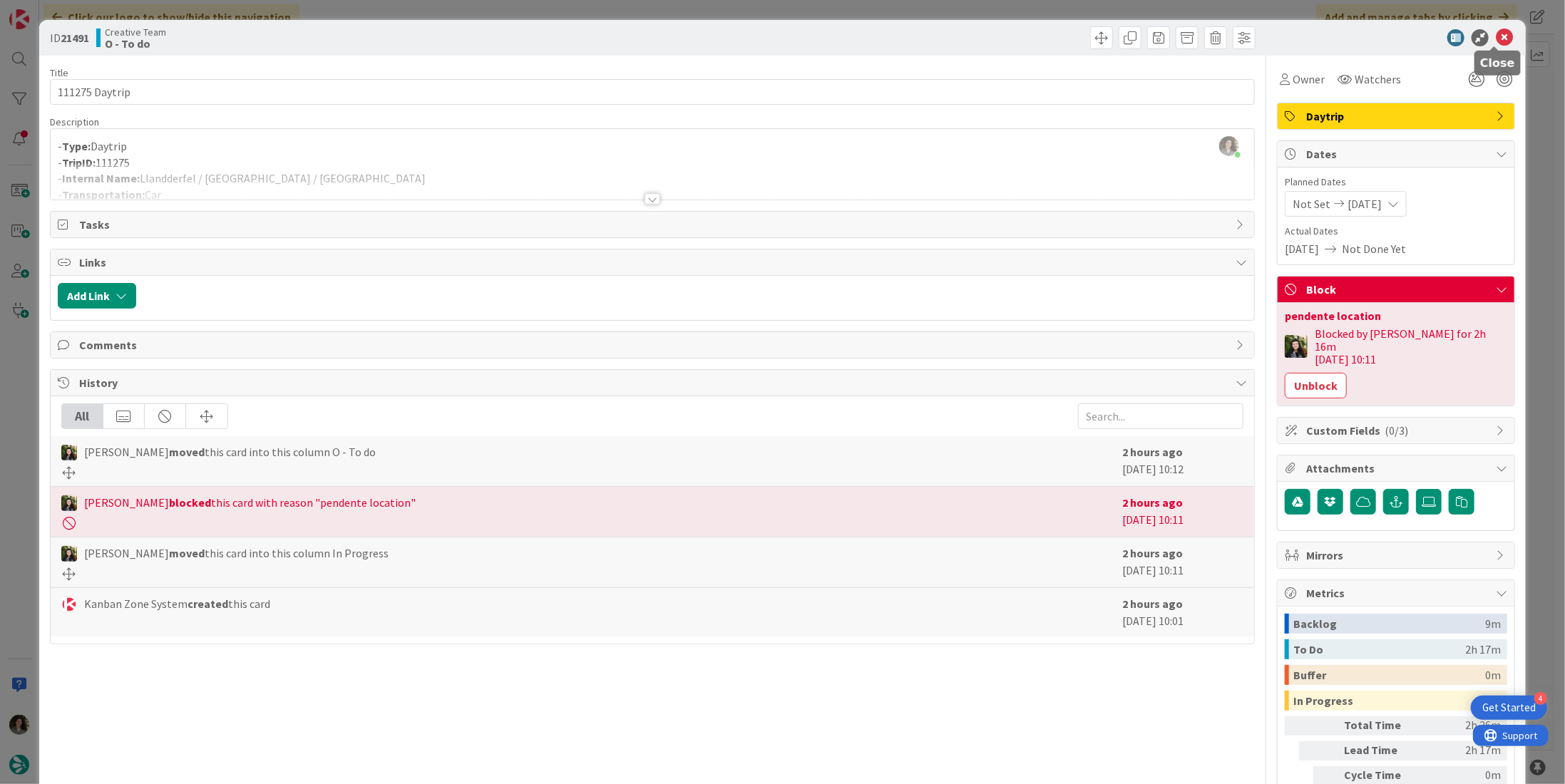
click at [1497, 38] on icon at bounding box center [1504, 37] width 17 height 17
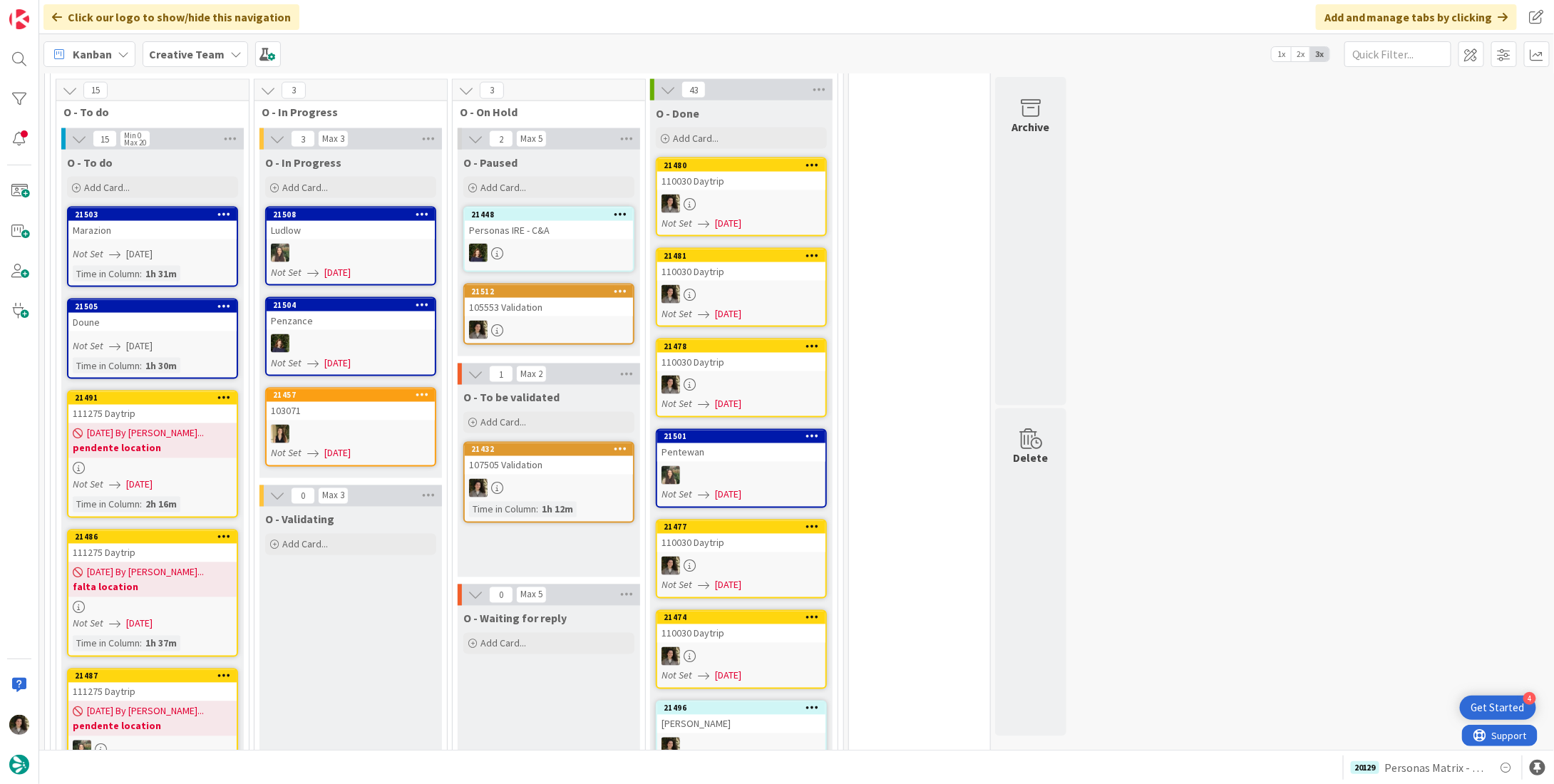
click at [153, 565] on span "08/22/2025 By Melissa..." at bounding box center [146, 572] width 117 height 15
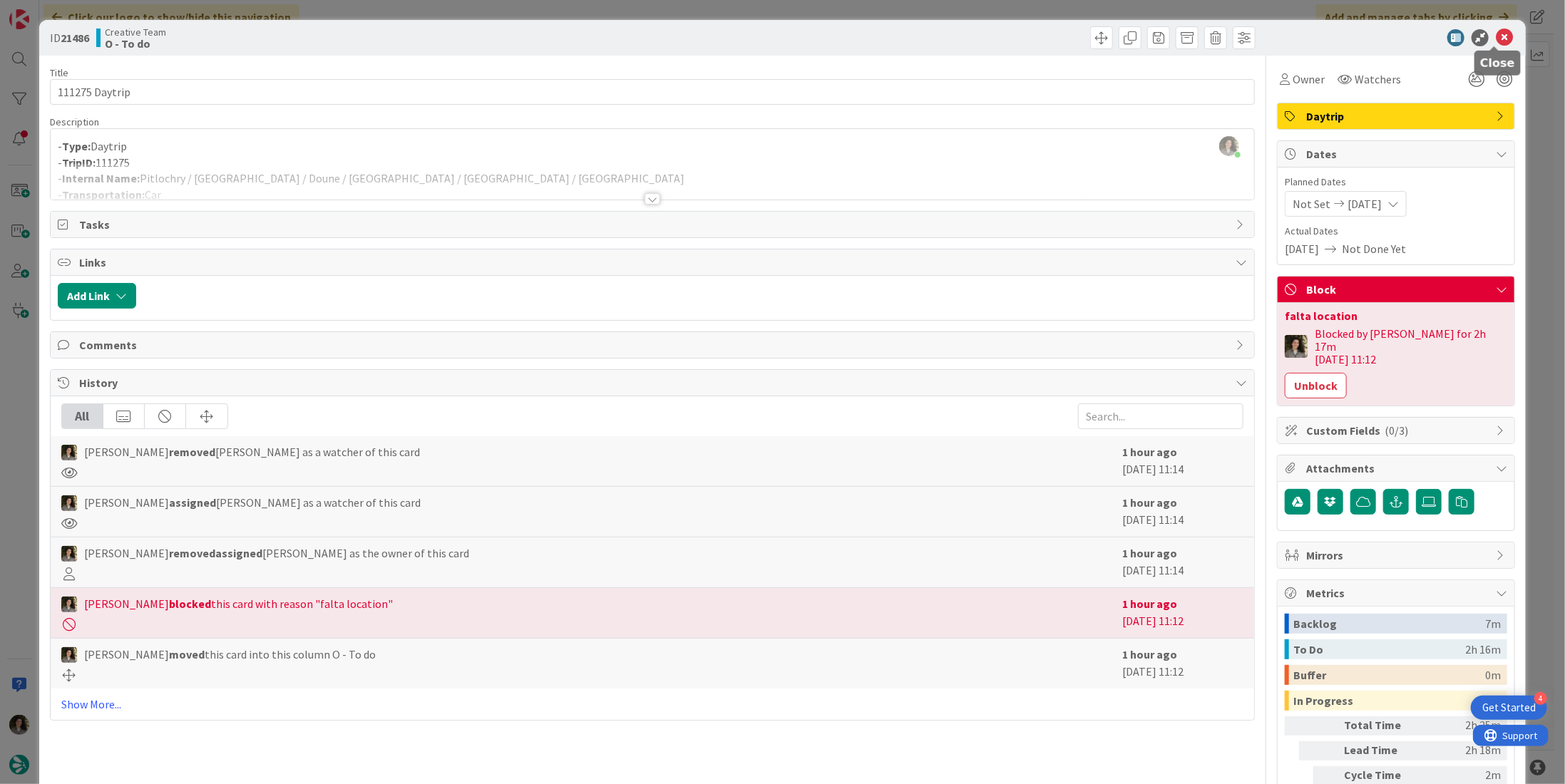
click at [1497, 31] on icon at bounding box center [1504, 37] width 17 height 17
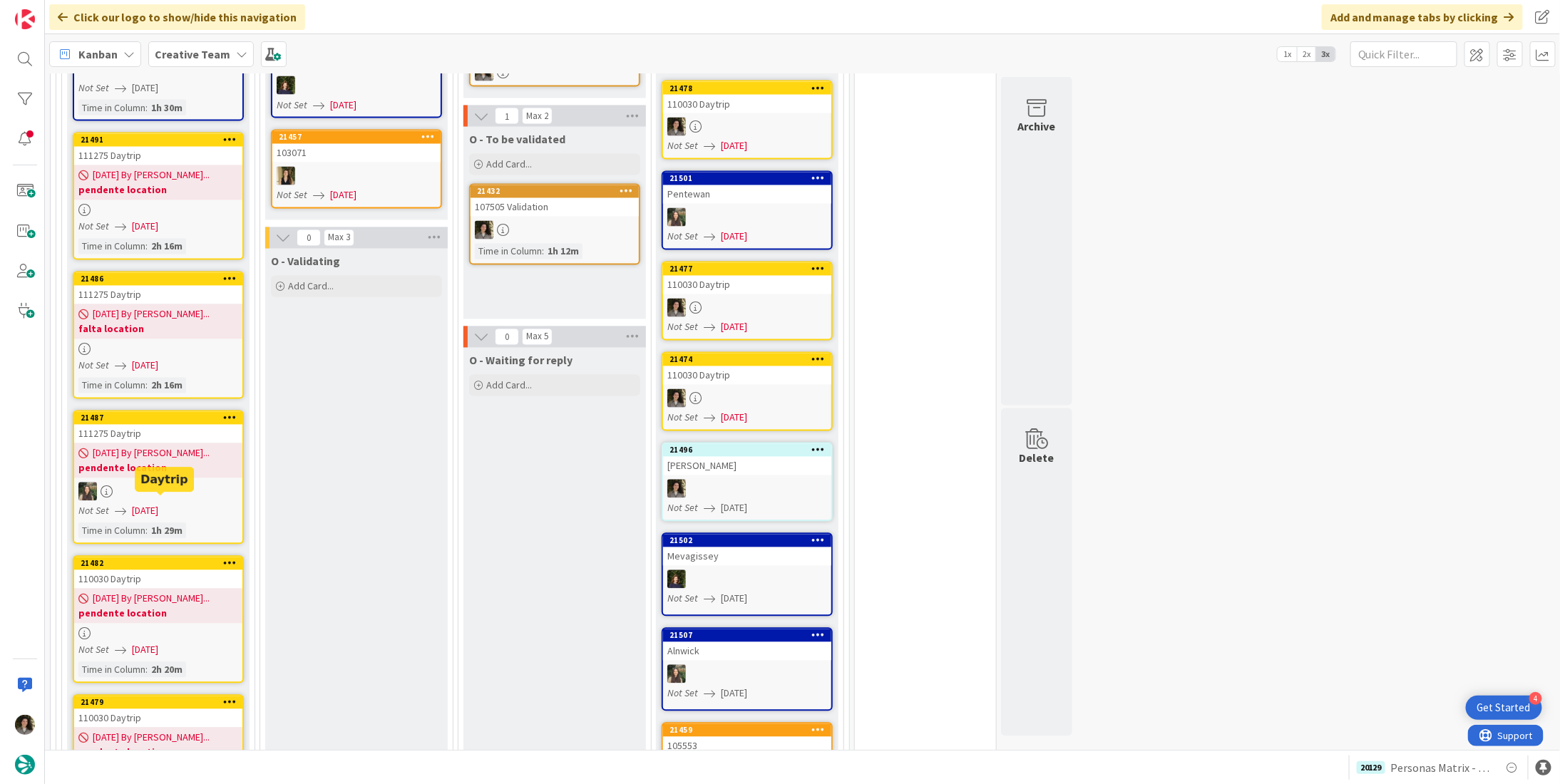
scroll to position [1333, 0]
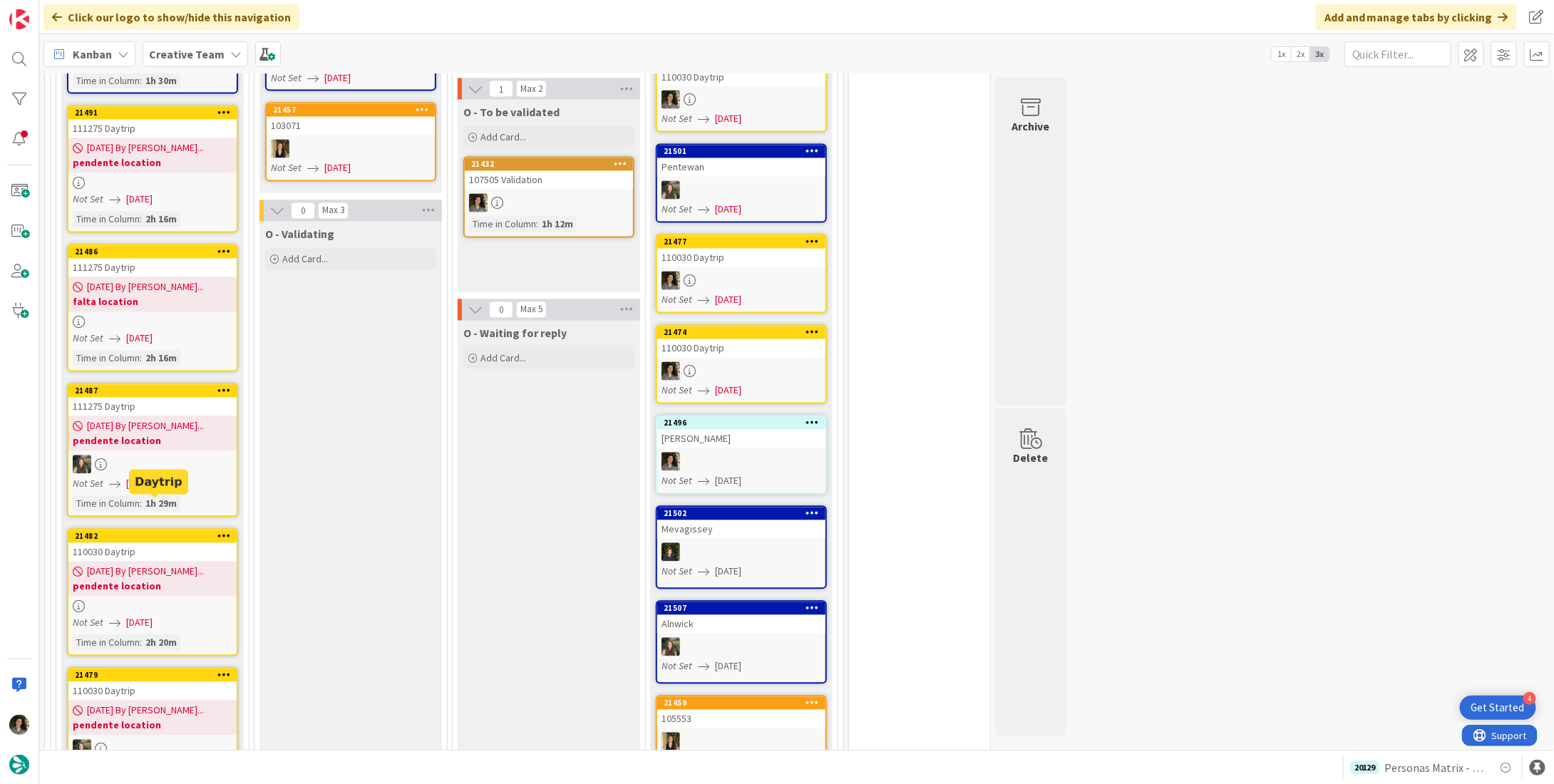
click at [156, 565] on span "[DATE] By [PERSON_NAME]..." at bounding box center [146, 572] width 117 height 15
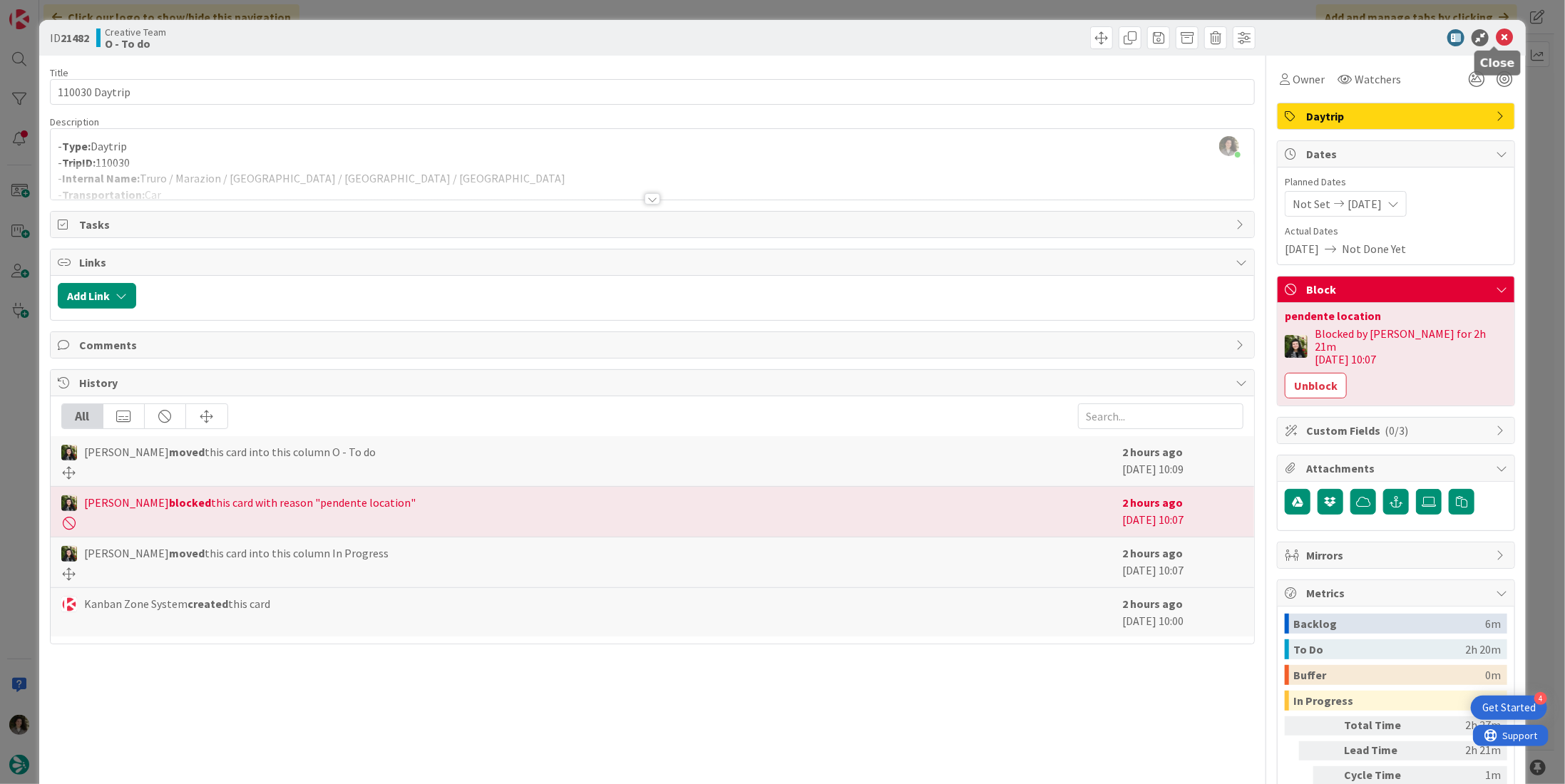
click at [1496, 41] on icon at bounding box center [1504, 37] width 17 height 17
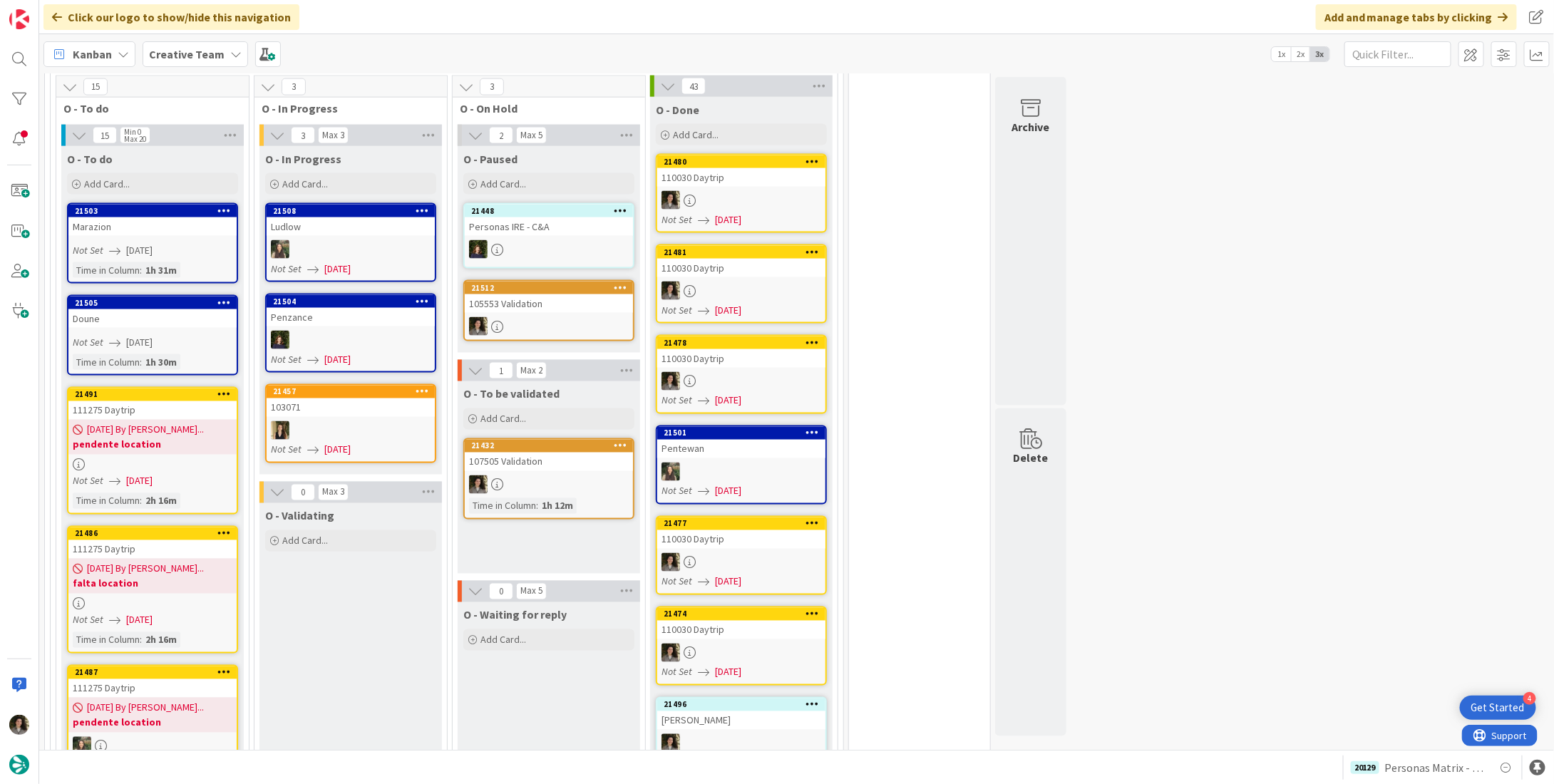
scroll to position [977, 0]
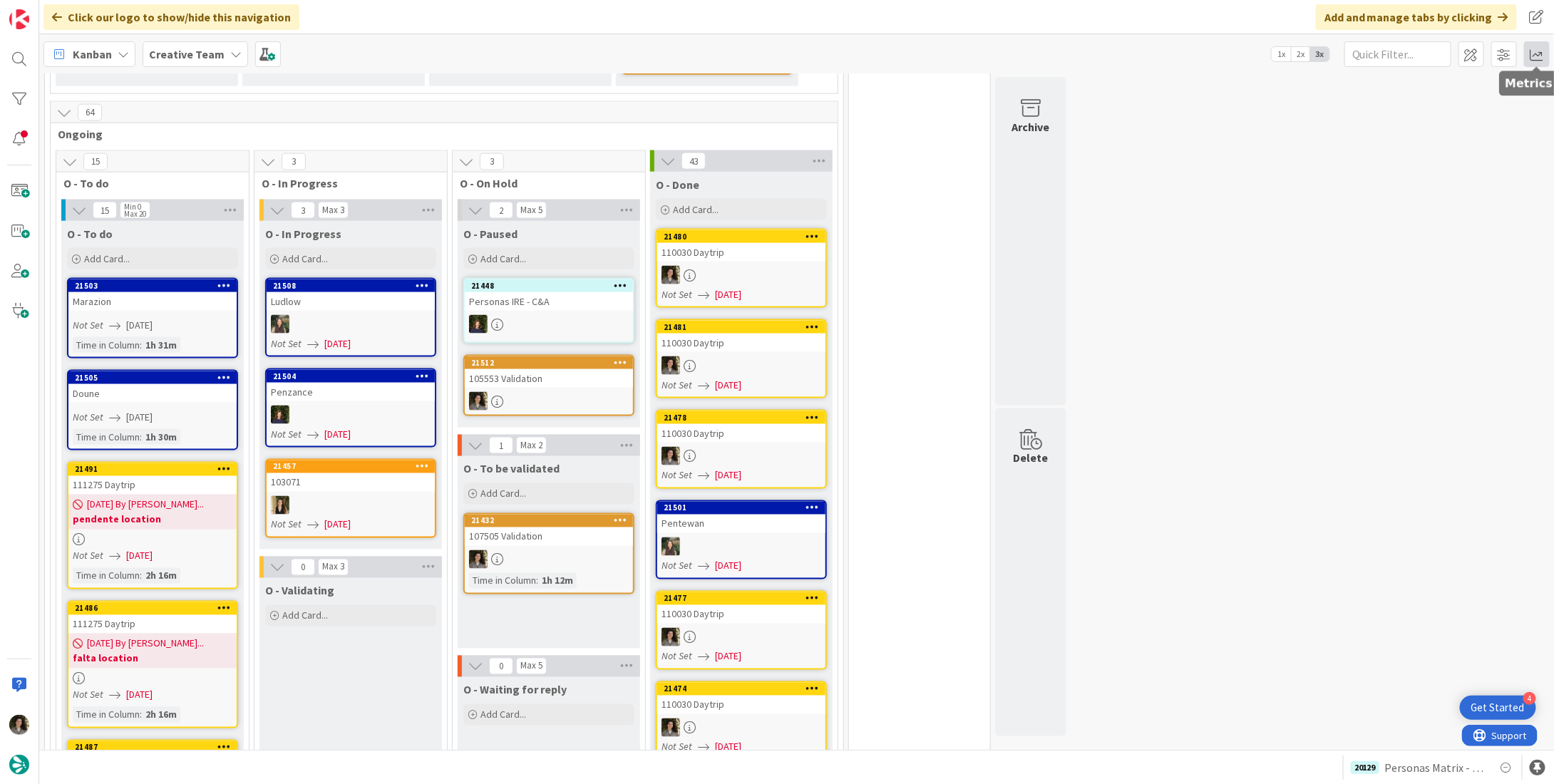
click at [1538, 54] on span at bounding box center [1537, 54] width 26 height 26
click at [1415, 161] on div "Allocation" at bounding box center [1413, 161] width 96 height 15
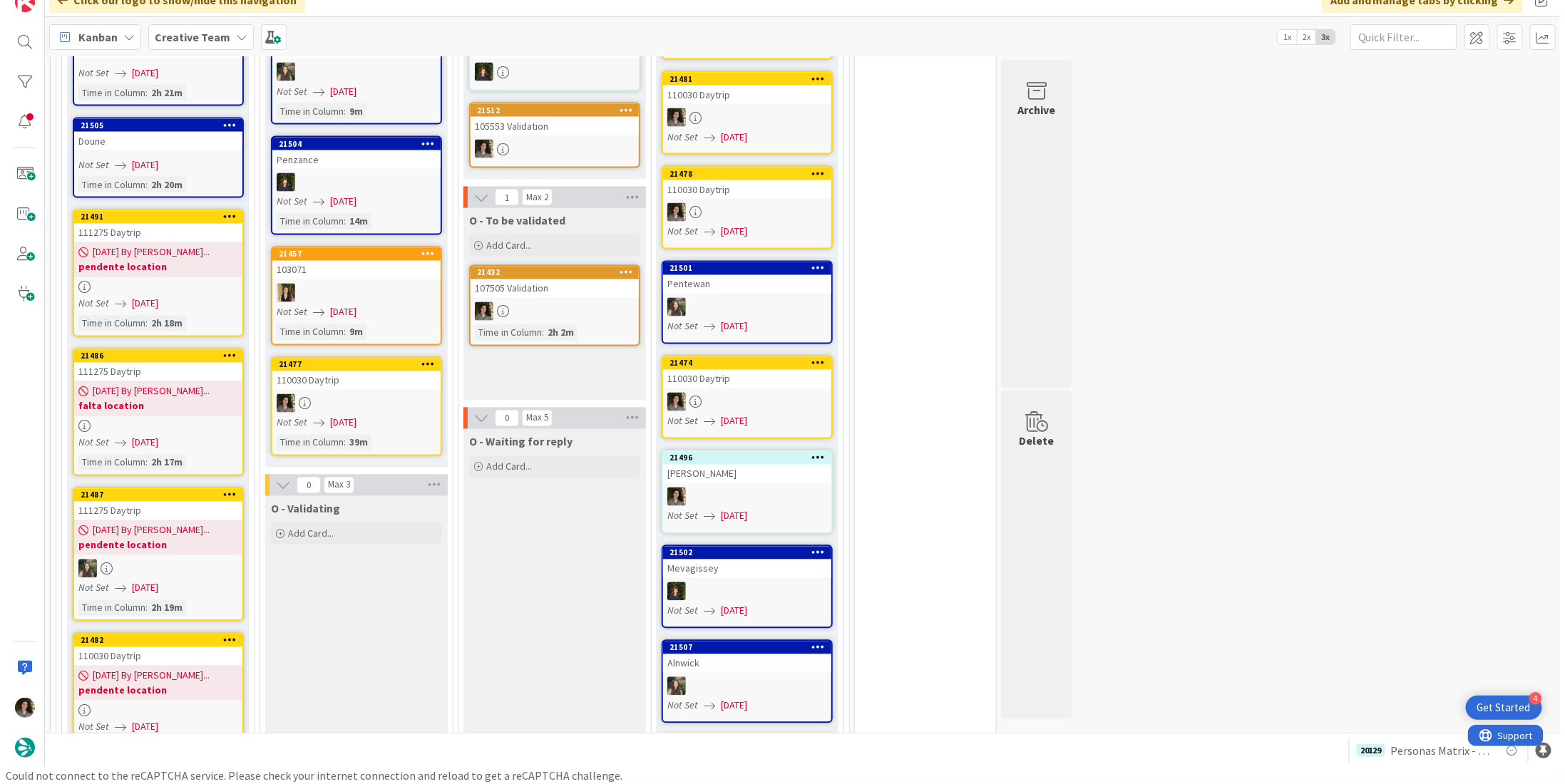
scroll to position [998, 0]
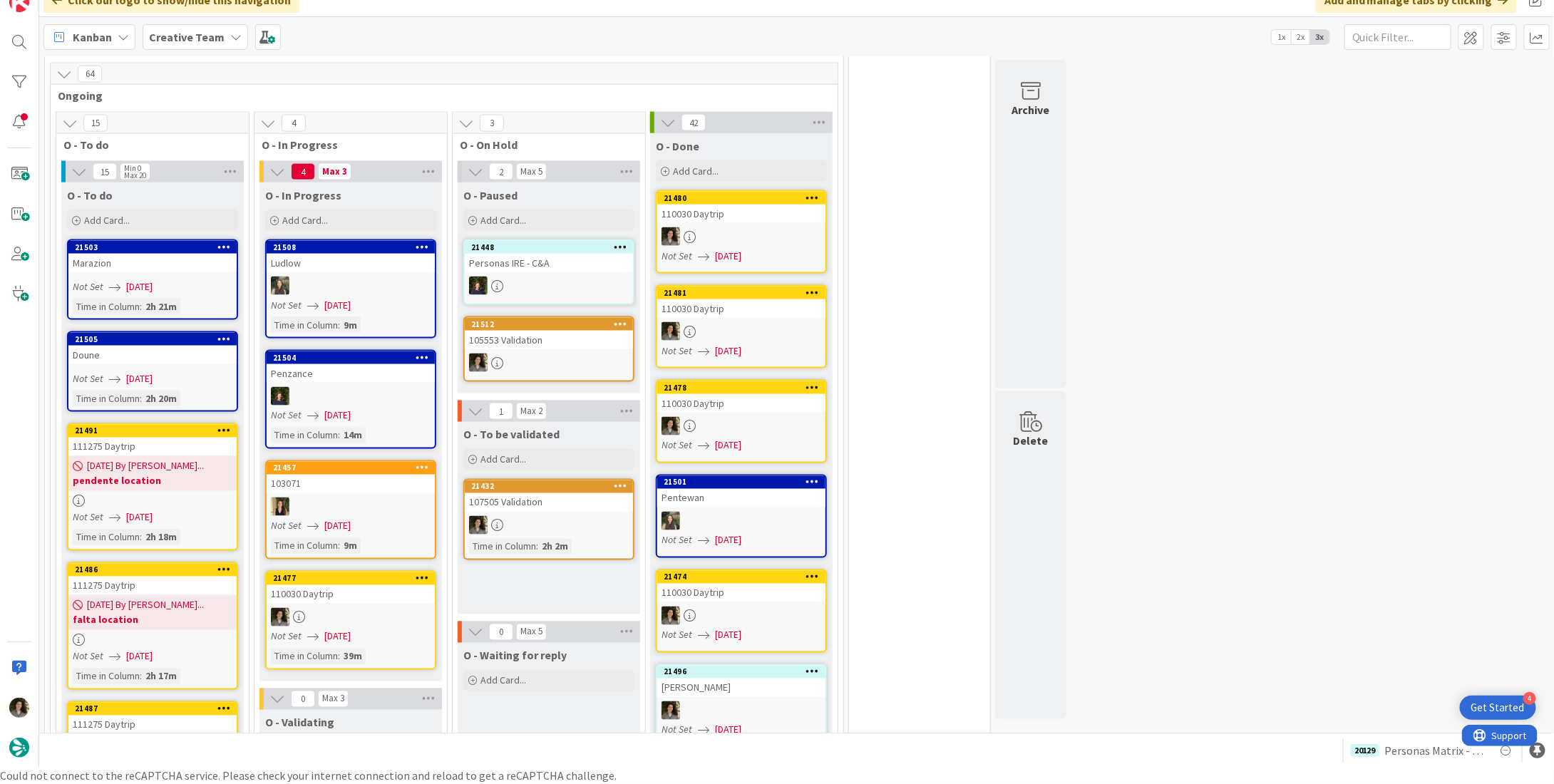
click at [308, 586] on div "110030 Daytrip" at bounding box center [351, 595] width 168 height 19
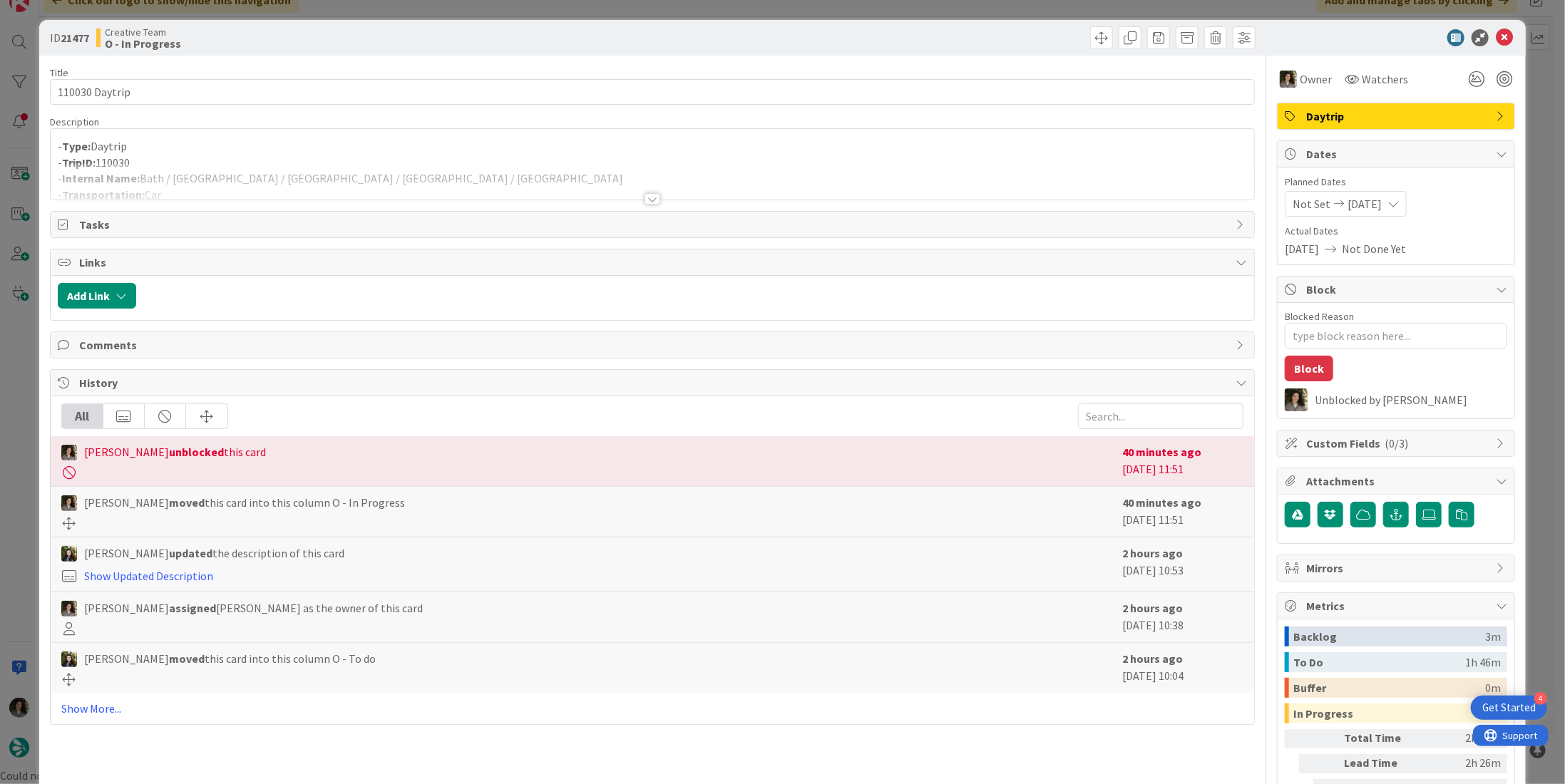
click at [580, 151] on div "- Type: Daytrip - TripID: 110030 - Internal Name: Bath / Cheddar / Glastonbury …" at bounding box center [652, 165] width 1203 height 71
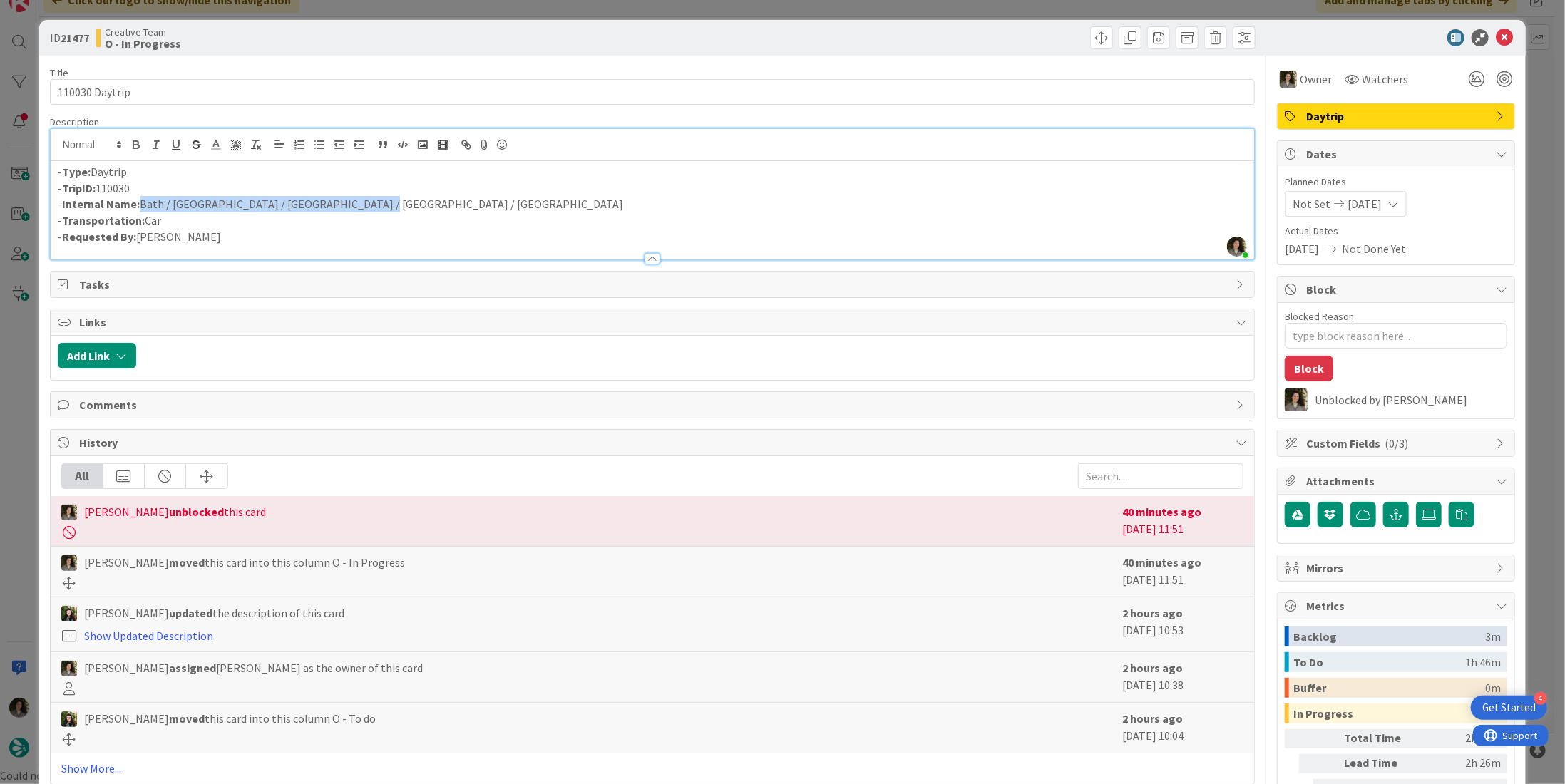
drag, startPoint x: 391, startPoint y: 208, endPoint x: 138, endPoint y: 201, distance: 253.1
click at [138, 201] on p "- Internal Name: Bath / Cheddar / Glastonbury / Wells / Seaton" at bounding box center [652, 204] width 1189 height 16
drag, startPoint x: 404, startPoint y: 293, endPoint x: 390, endPoint y: 257, distance: 38.6
click at [403, 290] on div "Tasks" at bounding box center [652, 284] width 1203 height 26
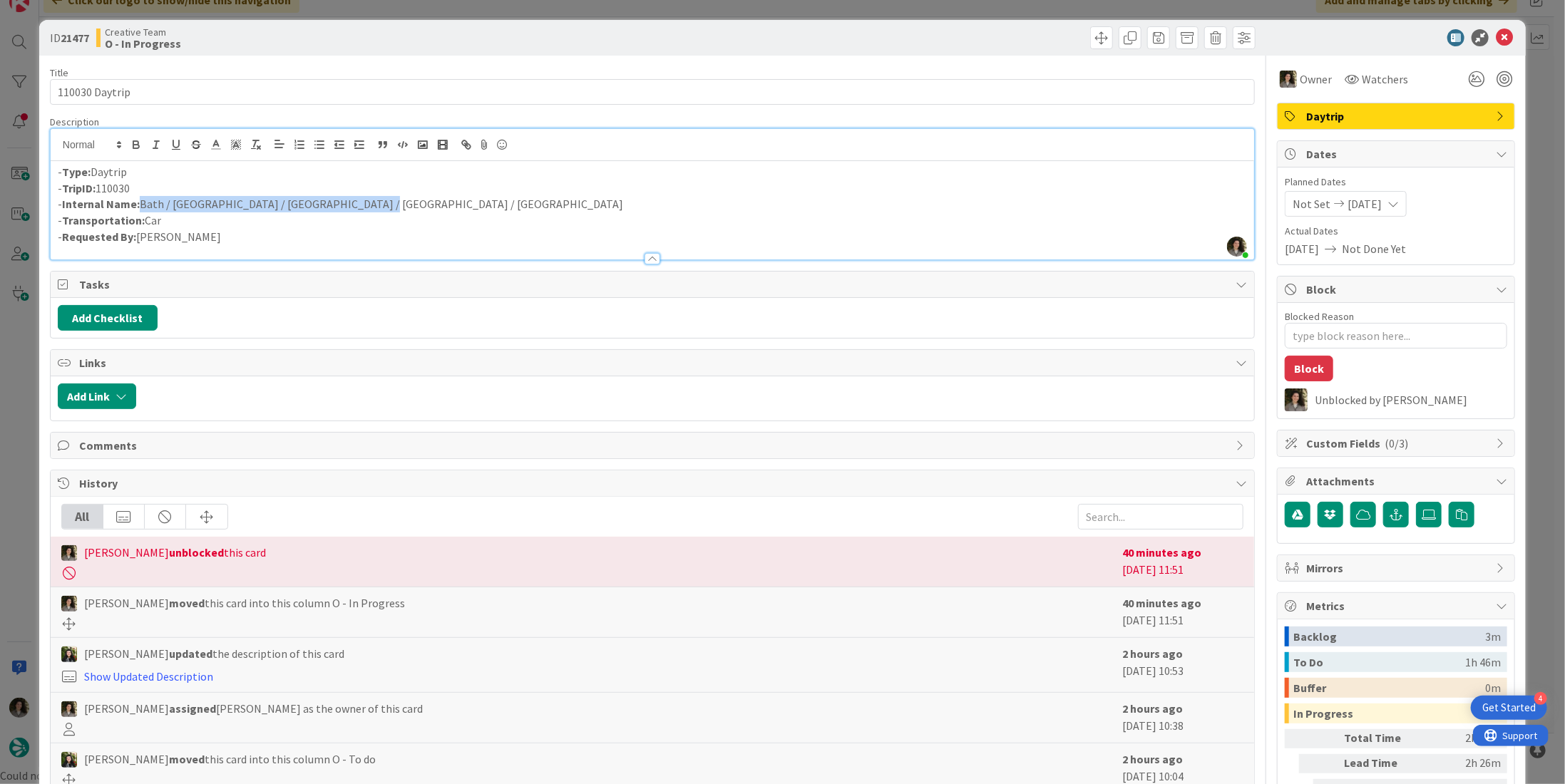
click at [392, 204] on p "- Internal Name: Bath / Cheddar / Glastonbury / Wells / Seaton" at bounding box center [652, 204] width 1189 height 16
drag, startPoint x: 372, startPoint y: 201, endPoint x: 142, endPoint y: 199, distance: 230.0
click at [142, 199] on p "- Internal Name: Bath / Cheddar / Glastonbury / Wells / Seaton" at bounding box center [652, 204] width 1189 height 16
copy p "Bath / Cheddar / Glastonbury / Wells / Seaton"
click at [1497, 35] on icon at bounding box center [1504, 37] width 17 height 17
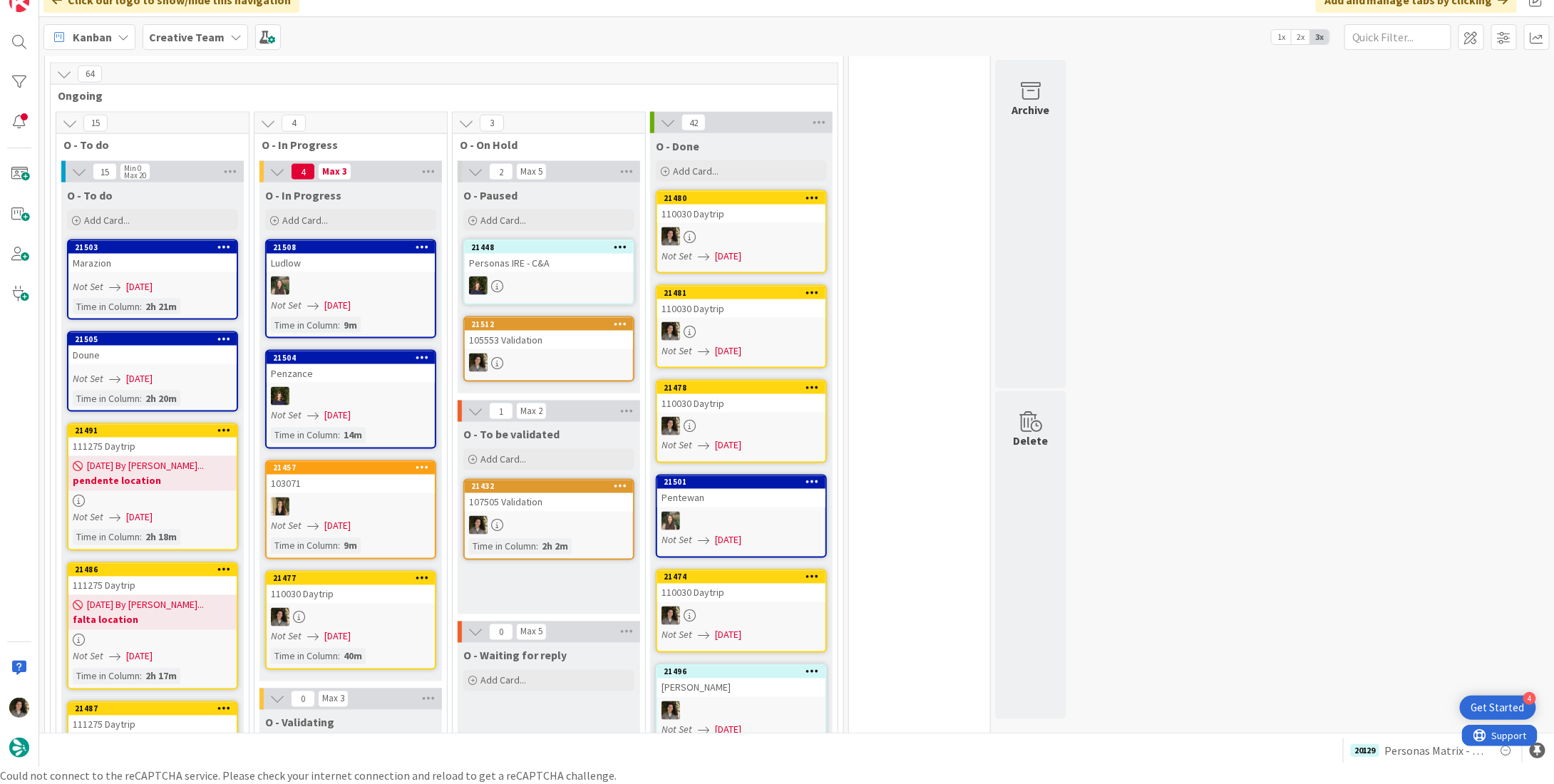
click at [345, 608] on div at bounding box center [351, 617] width 168 height 19
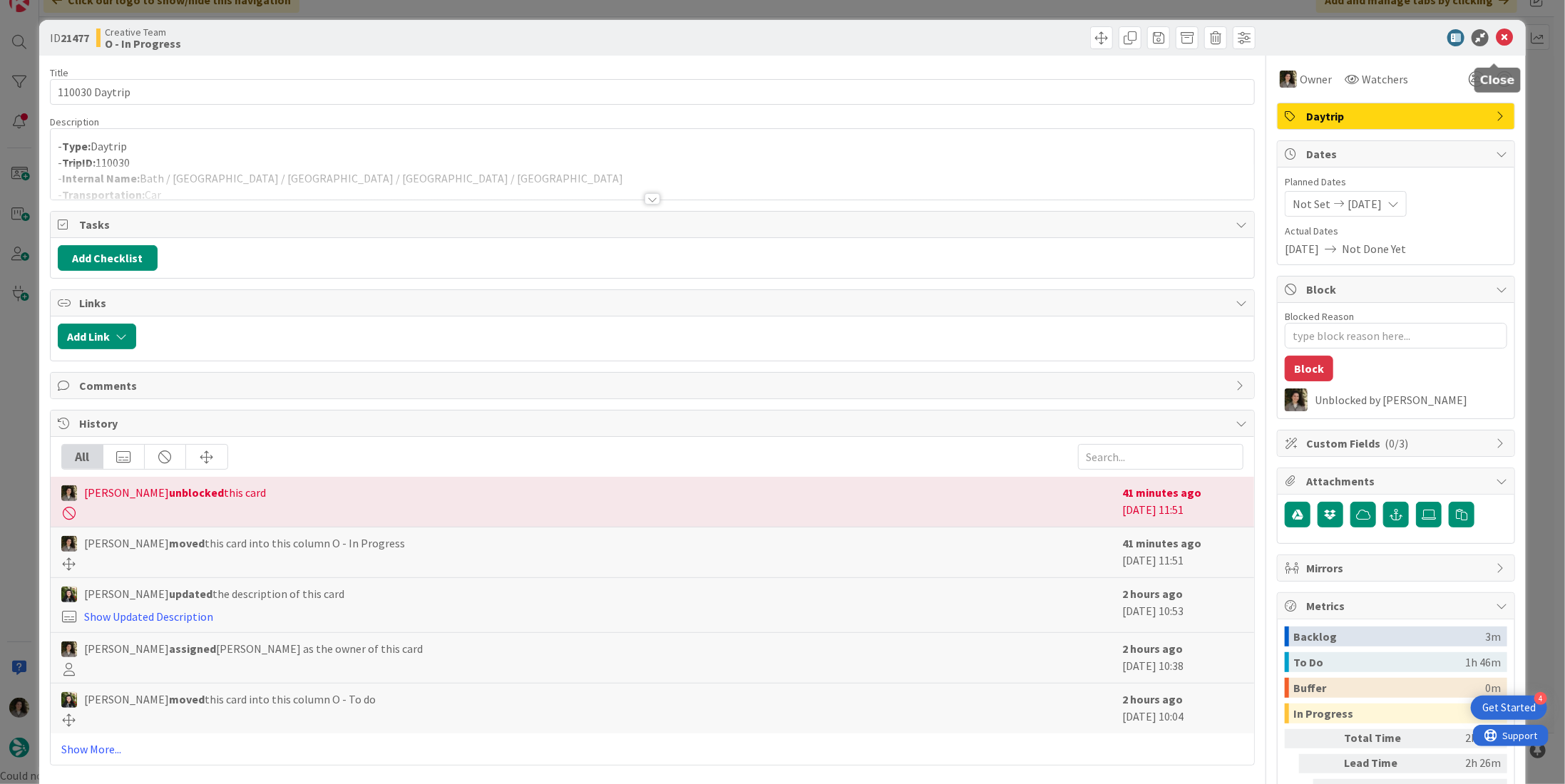
click at [1498, 34] on icon at bounding box center [1504, 37] width 17 height 17
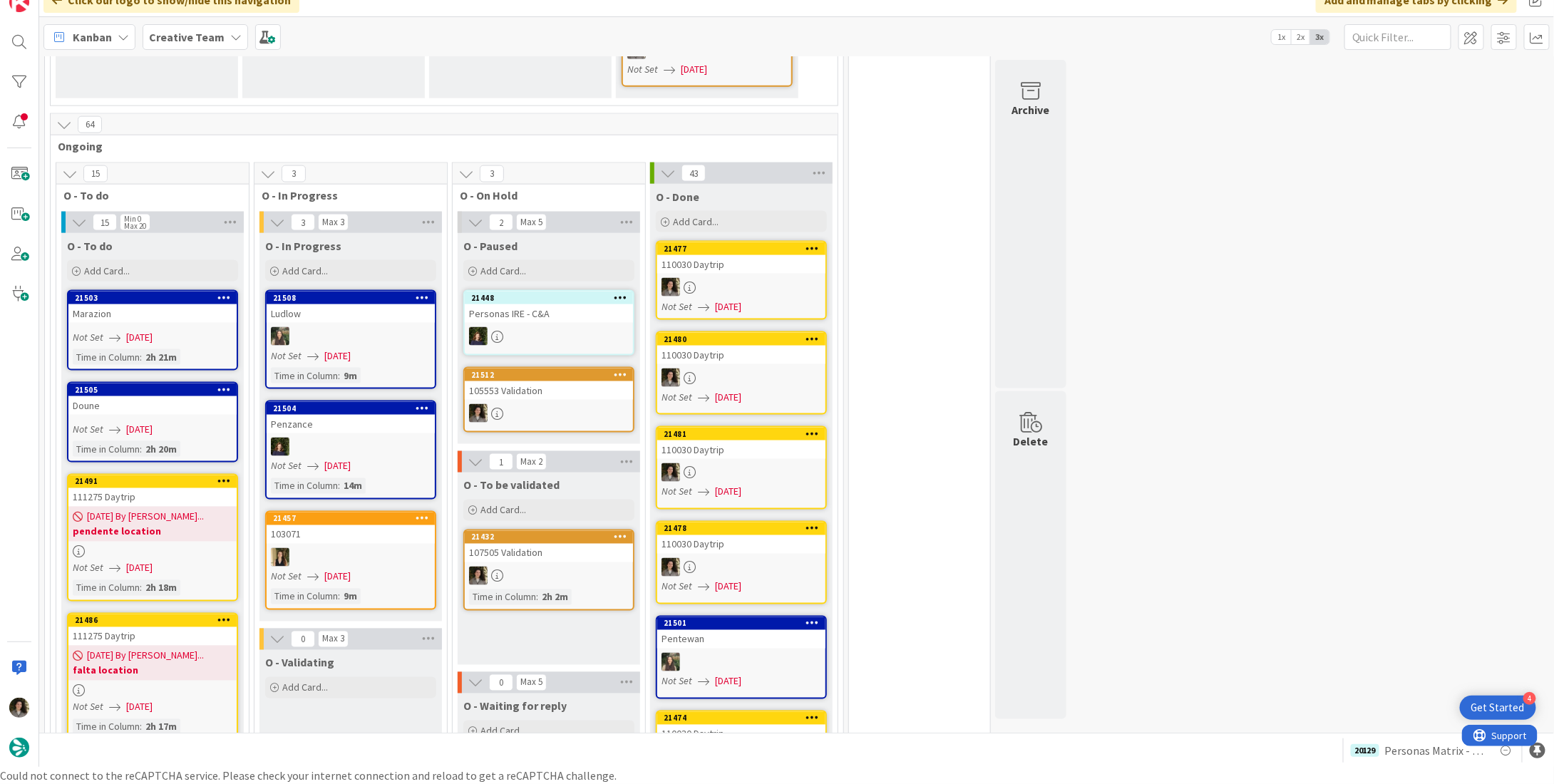
click at [744, 278] on div at bounding box center [741, 287] width 168 height 19
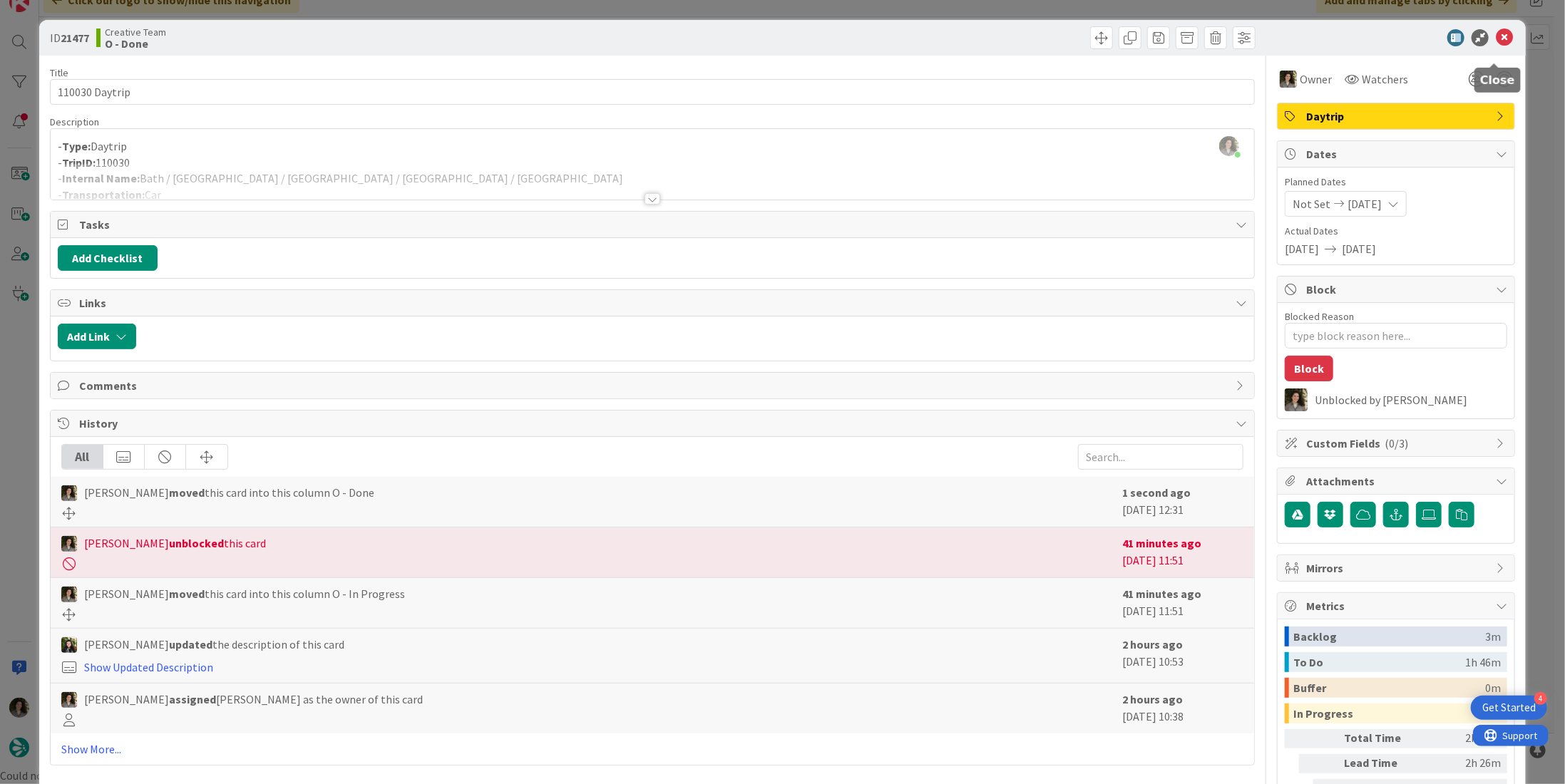
drag, startPoint x: 1497, startPoint y: 30, endPoint x: 1441, endPoint y: 61, distance: 64.0
click at [1496, 30] on icon at bounding box center [1504, 37] width 17 height 17
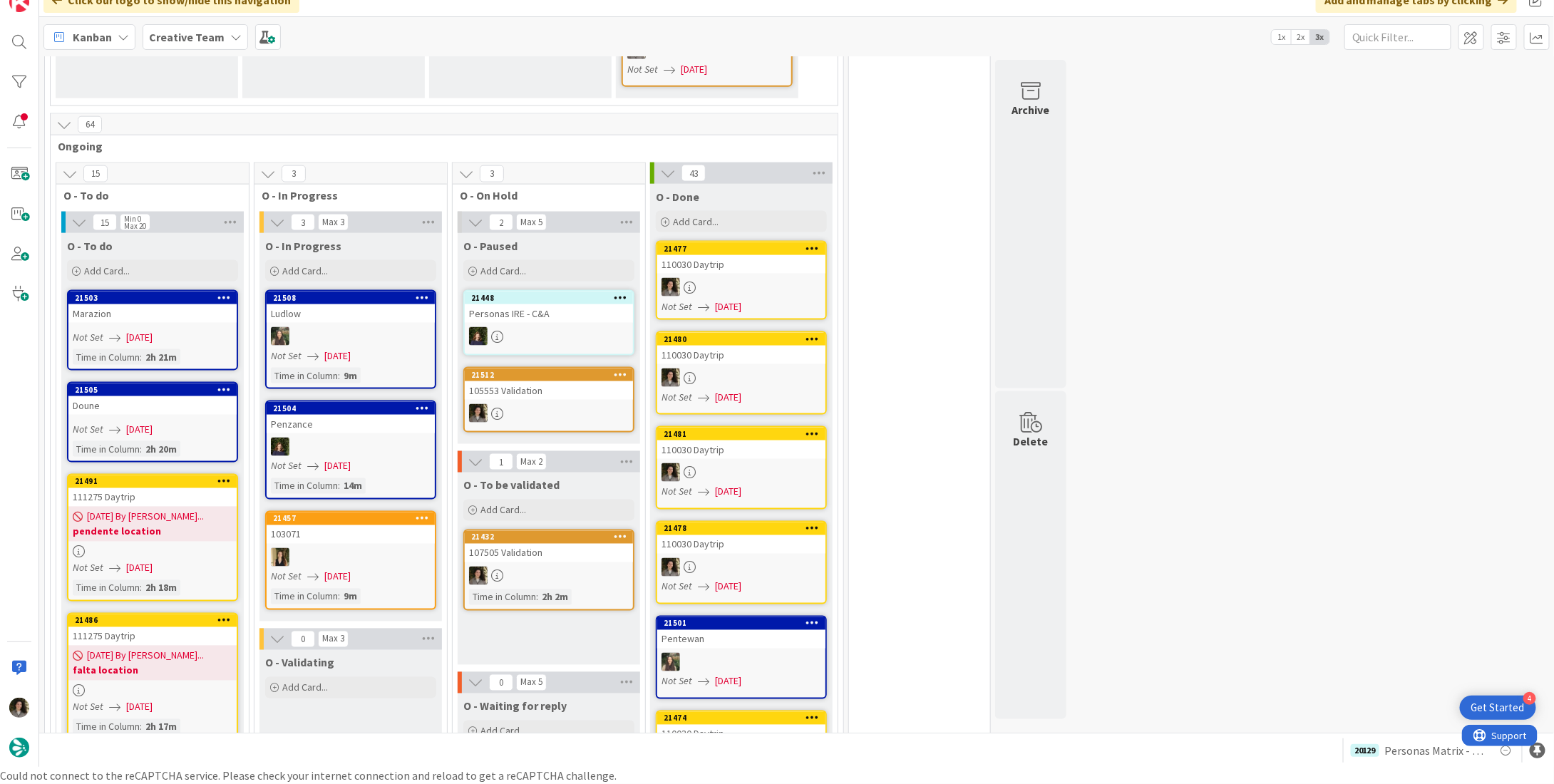
click at [724, 336] on link "21480 110030 Daytrip Not Set 08/22/2025" at bounding box center [741, 372] width 171 height 83
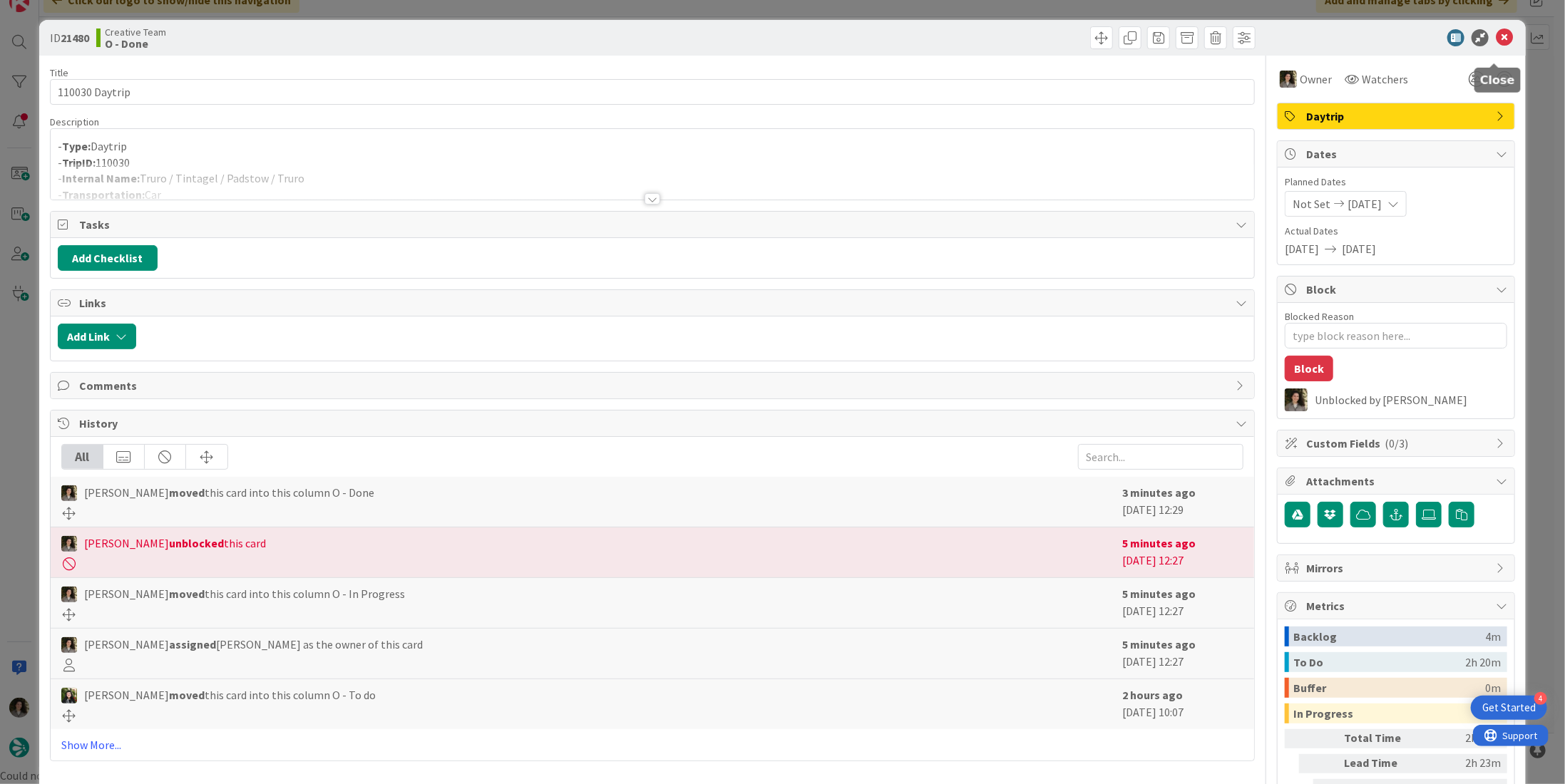
click at [1496, 39] on icon at bounding box center [1504, 37] width 17 height 17
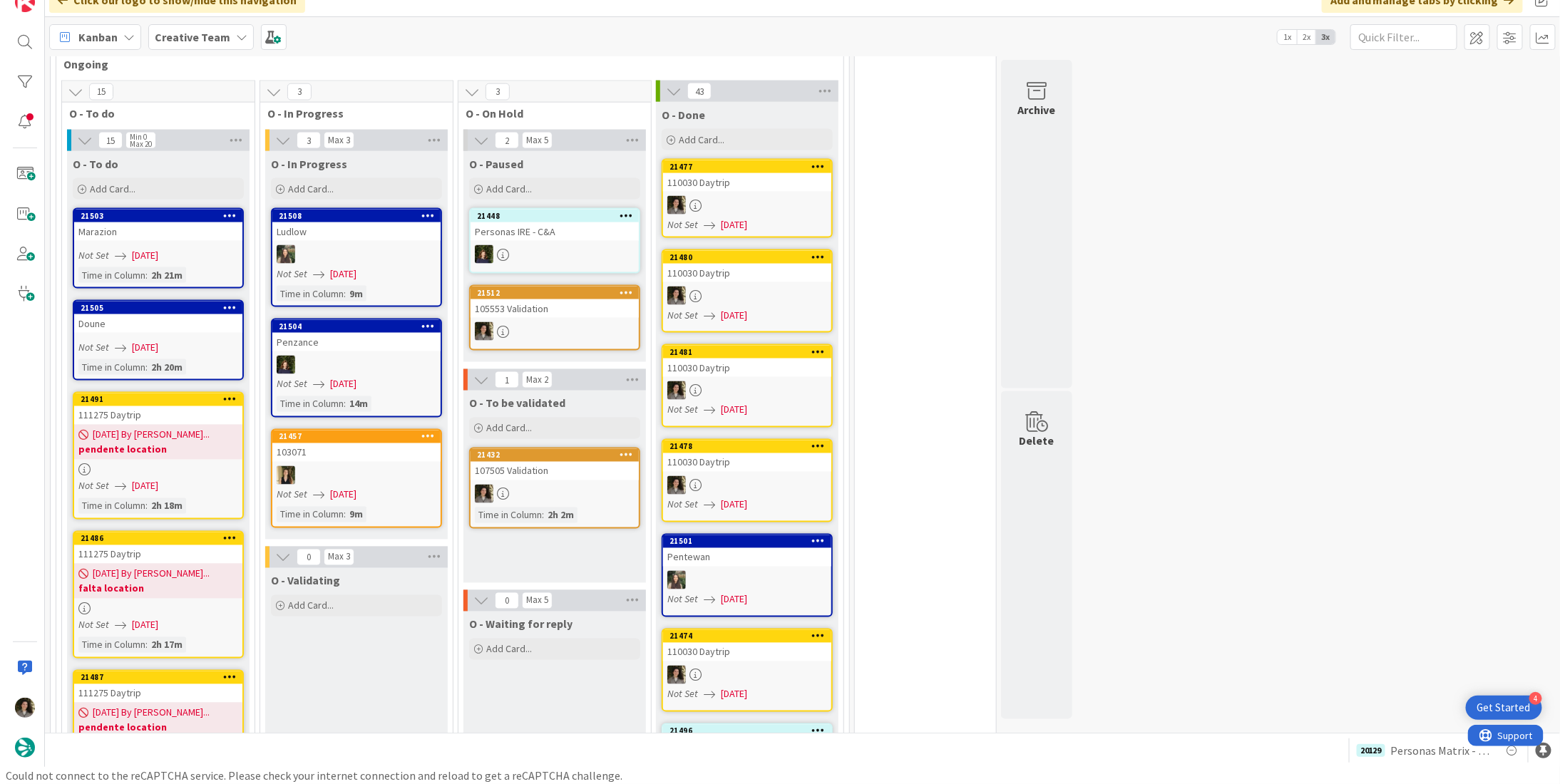
scroll to position [1090, 0]
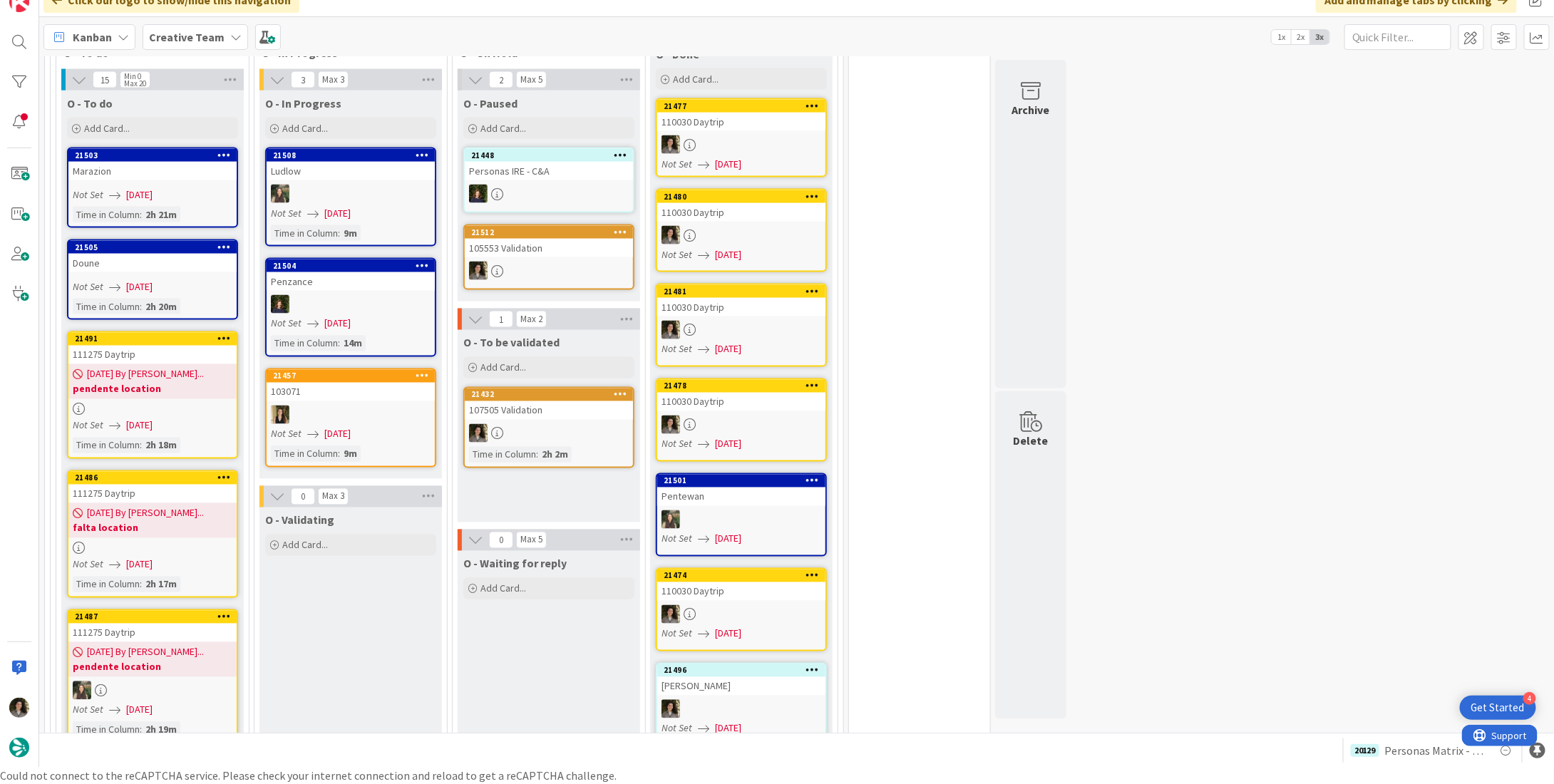
click at [729, 379] on link "21478 110030 Daytrip Not Set 08/22/2025" at bounding box center [741, 420] width 171 height 83
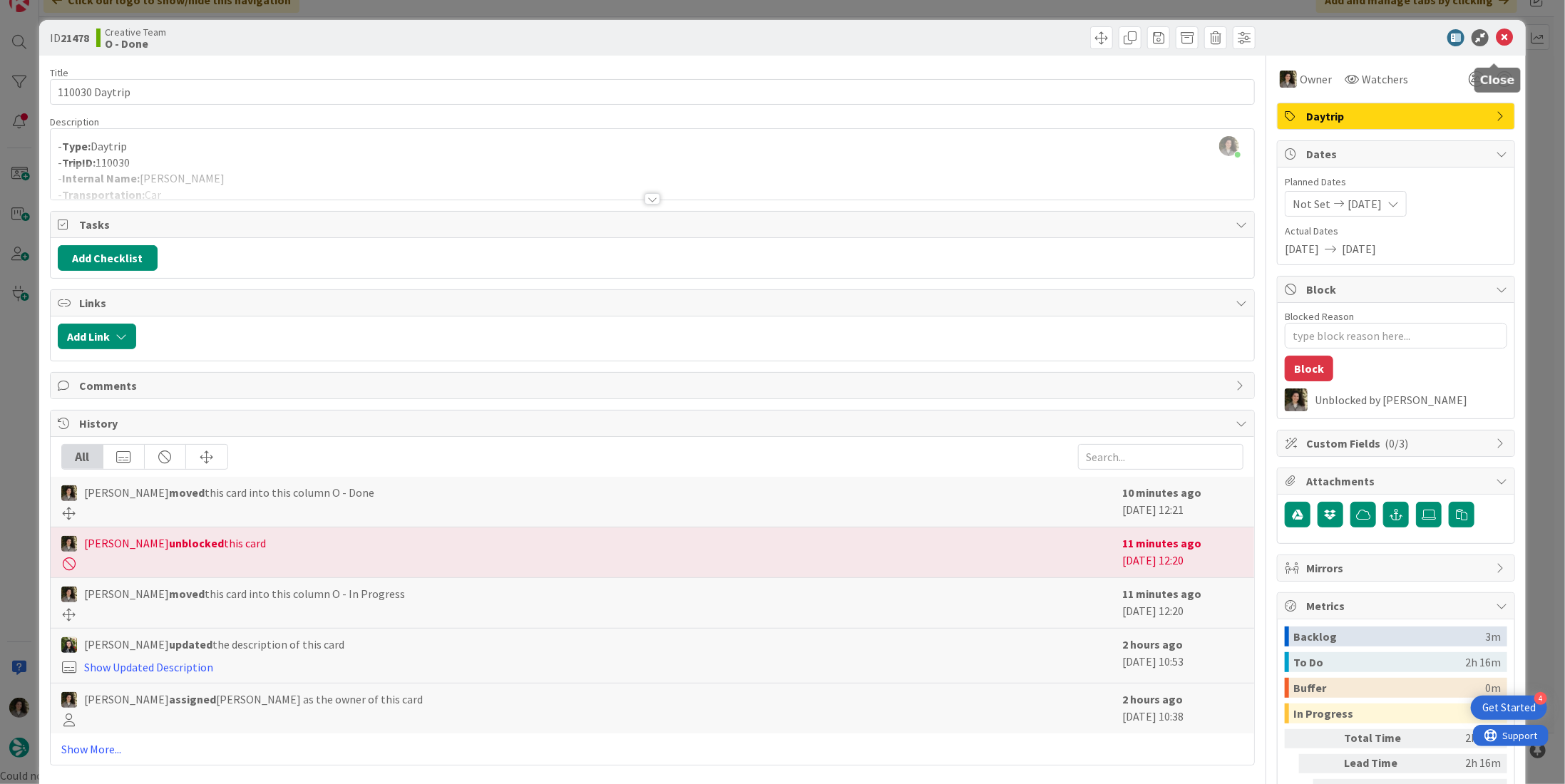
drag, startPoint x: 1498, startPoint y: 35, endPoint x: 1490, endPoint y: 39, distance: 8.9
click at [1498, 35] on icon at bounding box center [1504, 37] width 17 height 17
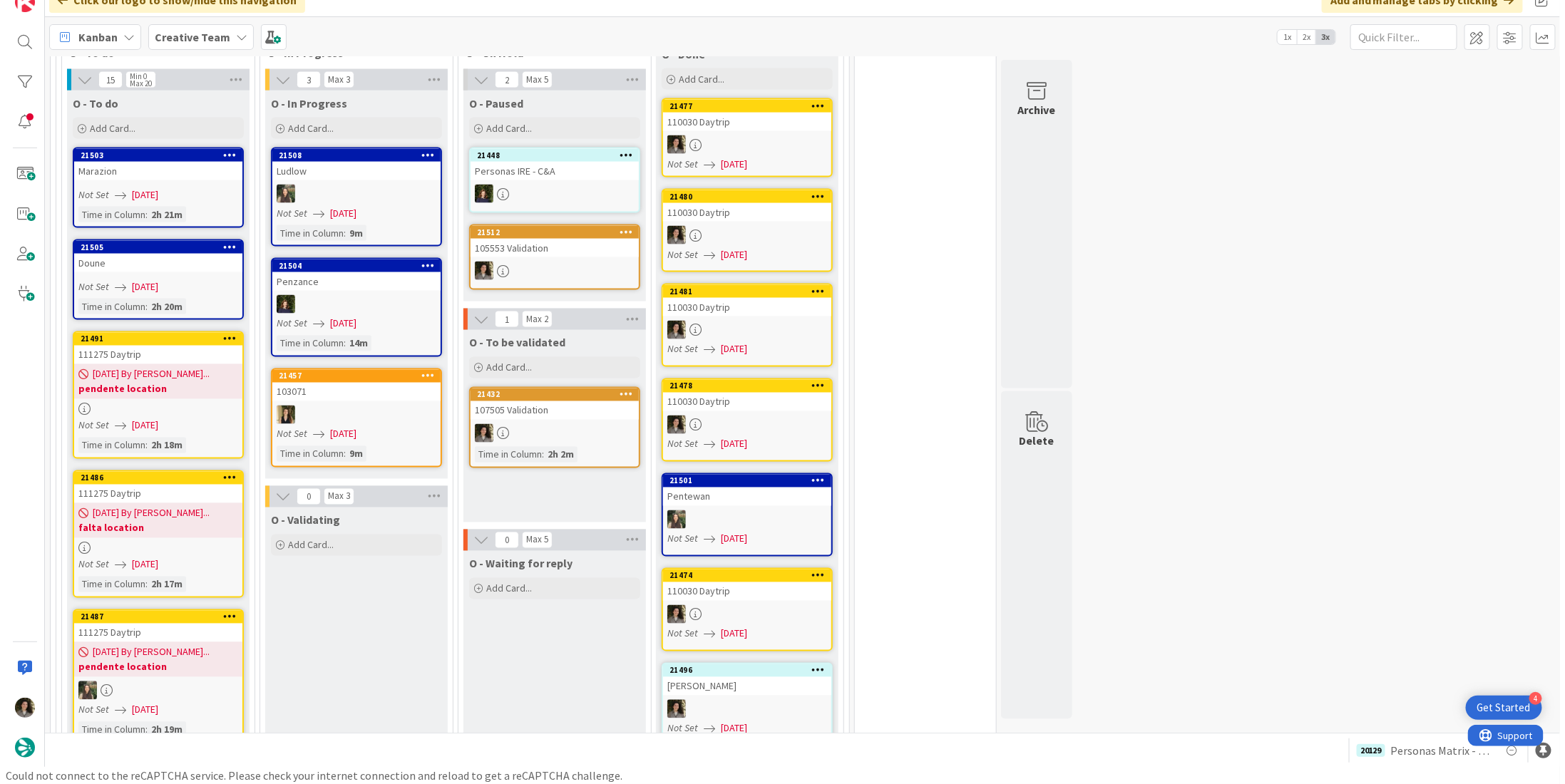
scroll to position [1090, 0]
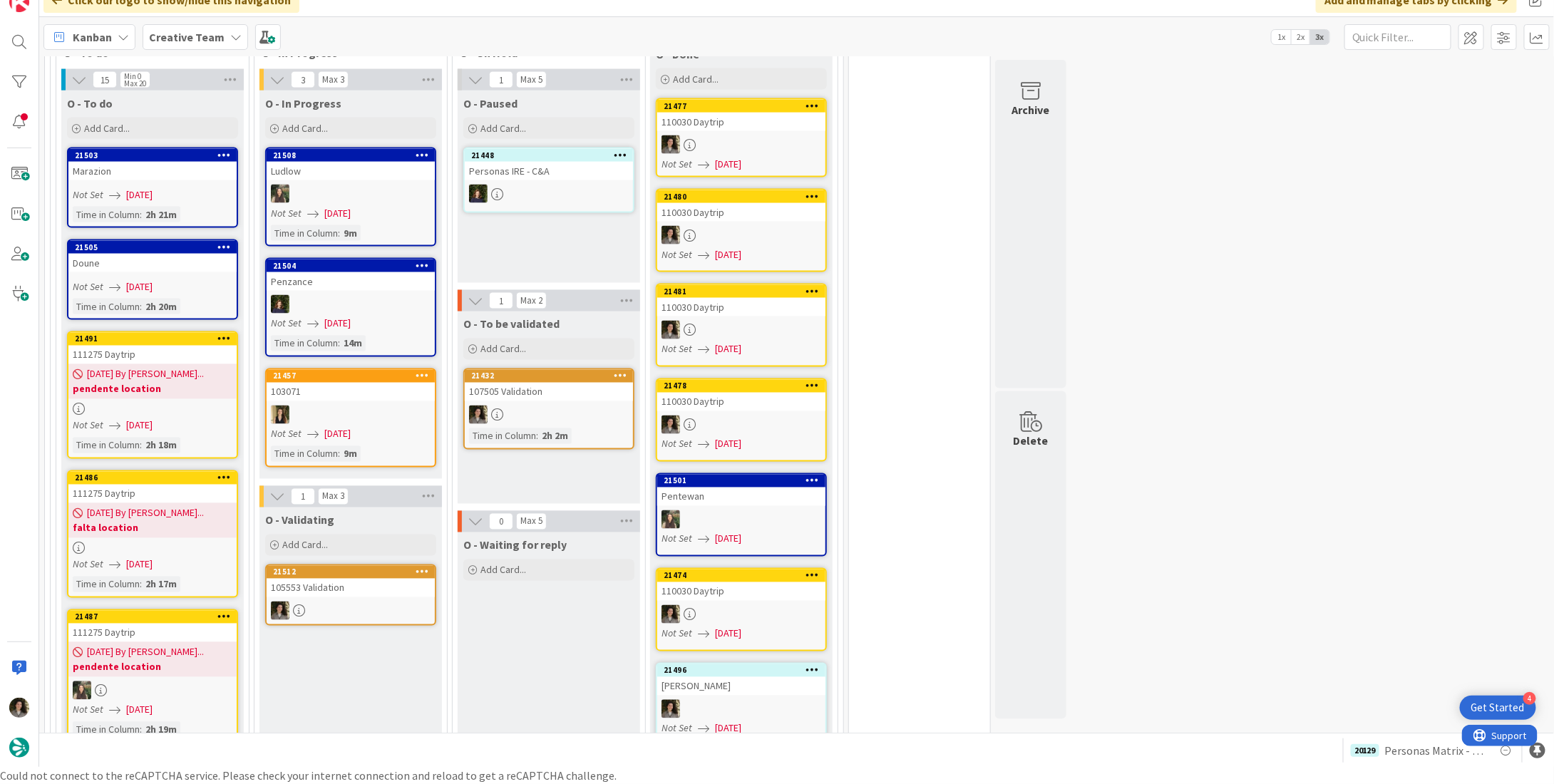
click at [380, 579] on div "105553 Validation" at bounding box center [351, 588] width 168 height 19
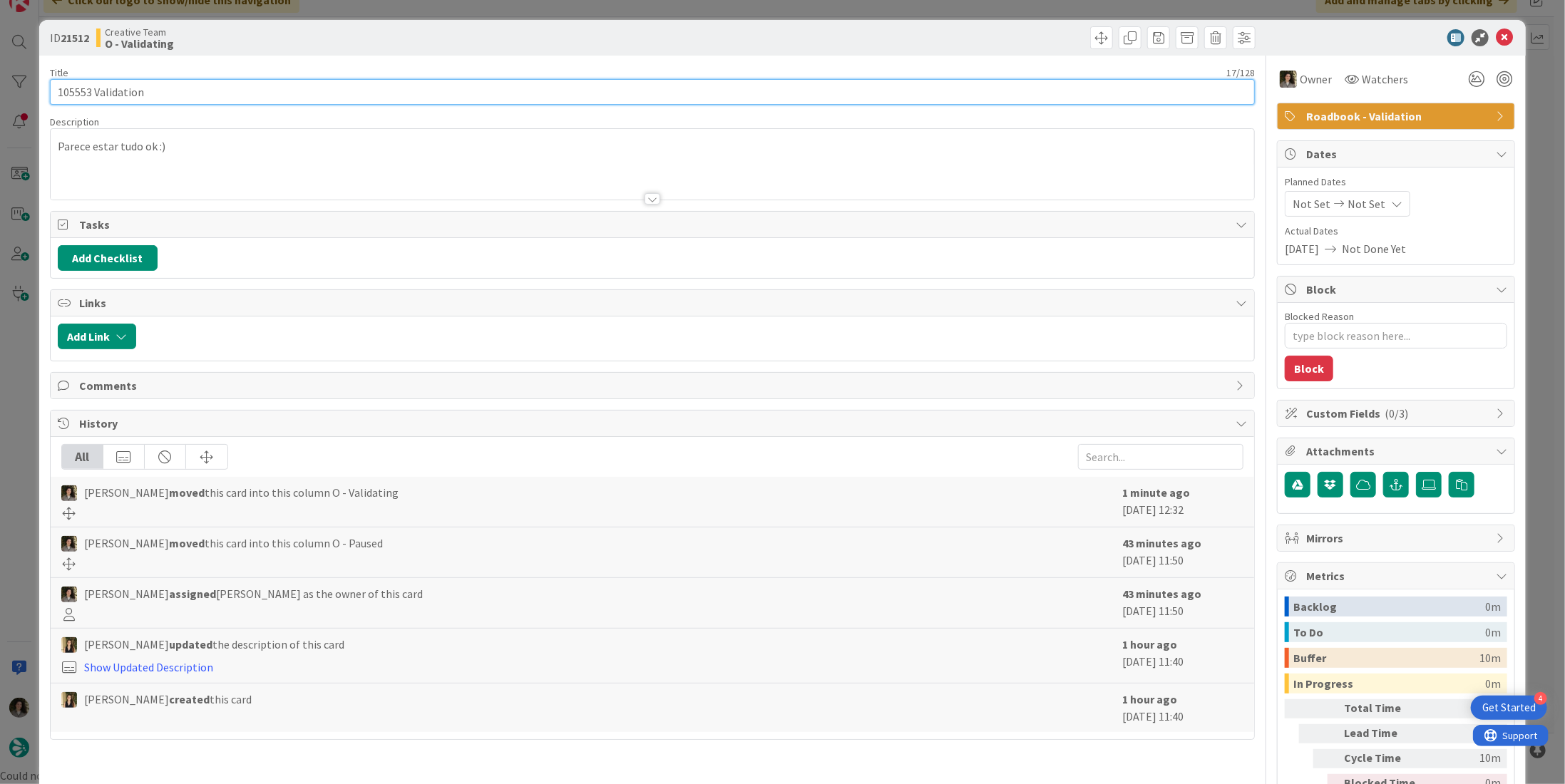
drag, startPoint x: 89, startPoint y: 91, endPoint x: 39, endPoint y: 87, distance: 50.2
click at [40, 87] on div "ID 21512 Creative Team O - Validating Title 17 / 128 105553 Validation Descript…" at bounding box center [782, 432] width 1487 height 824
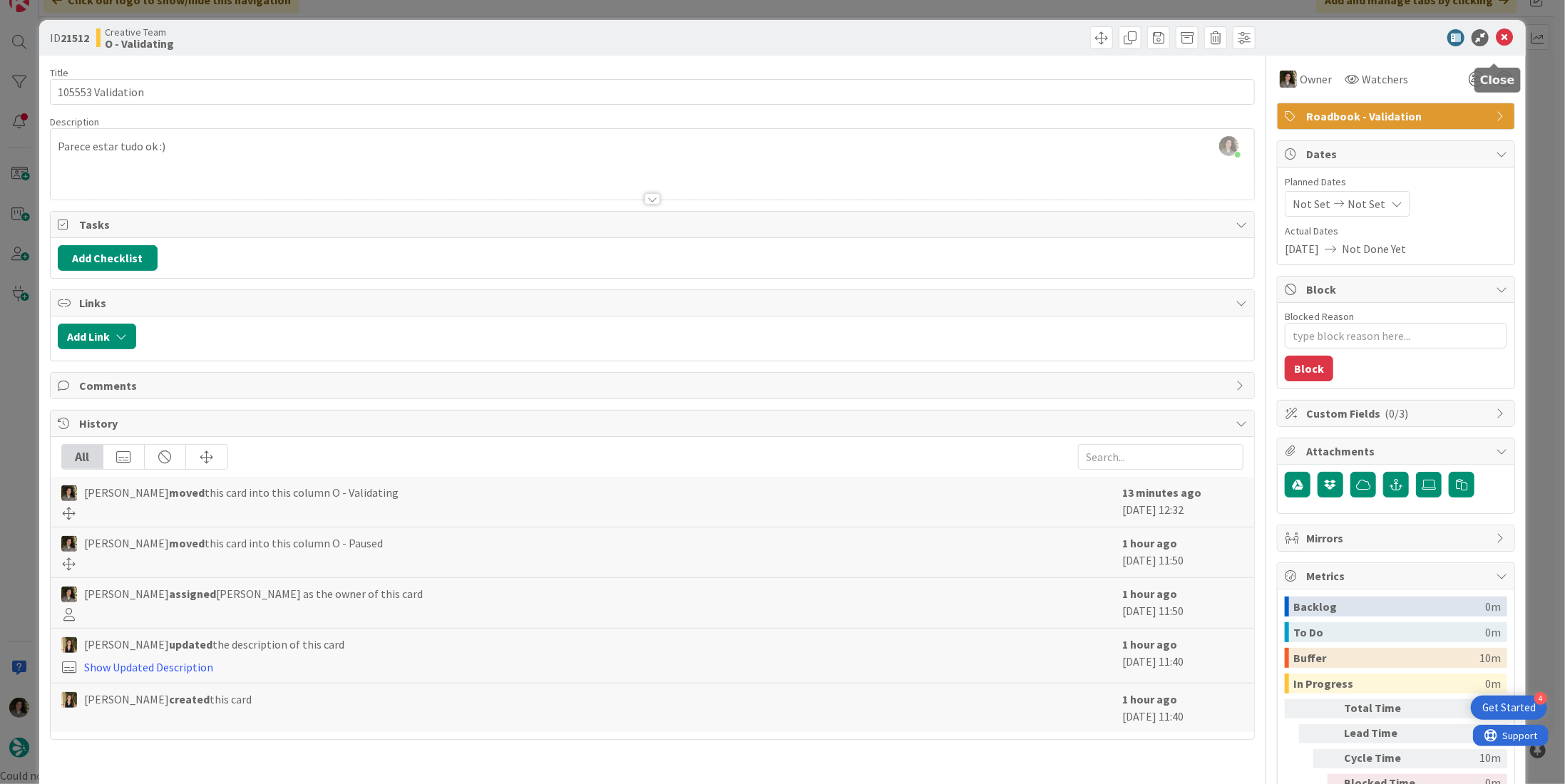
click at [1496, 40] on icon at bounding box center [1504, 37] width 17 height 17
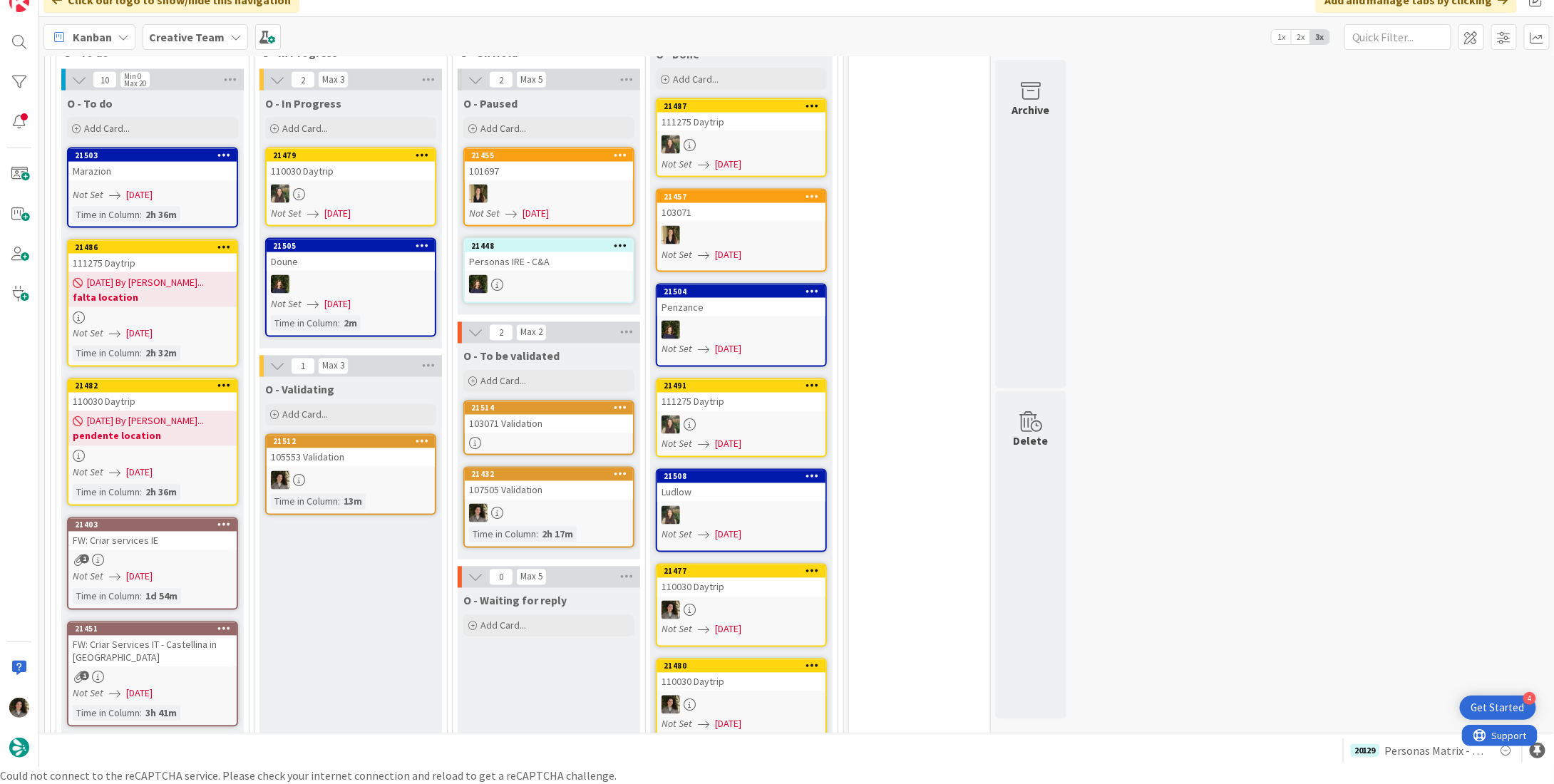
click at [350, 161] on div "110030 Daytrip" at bounding box center [351, 170] width 168 height 19
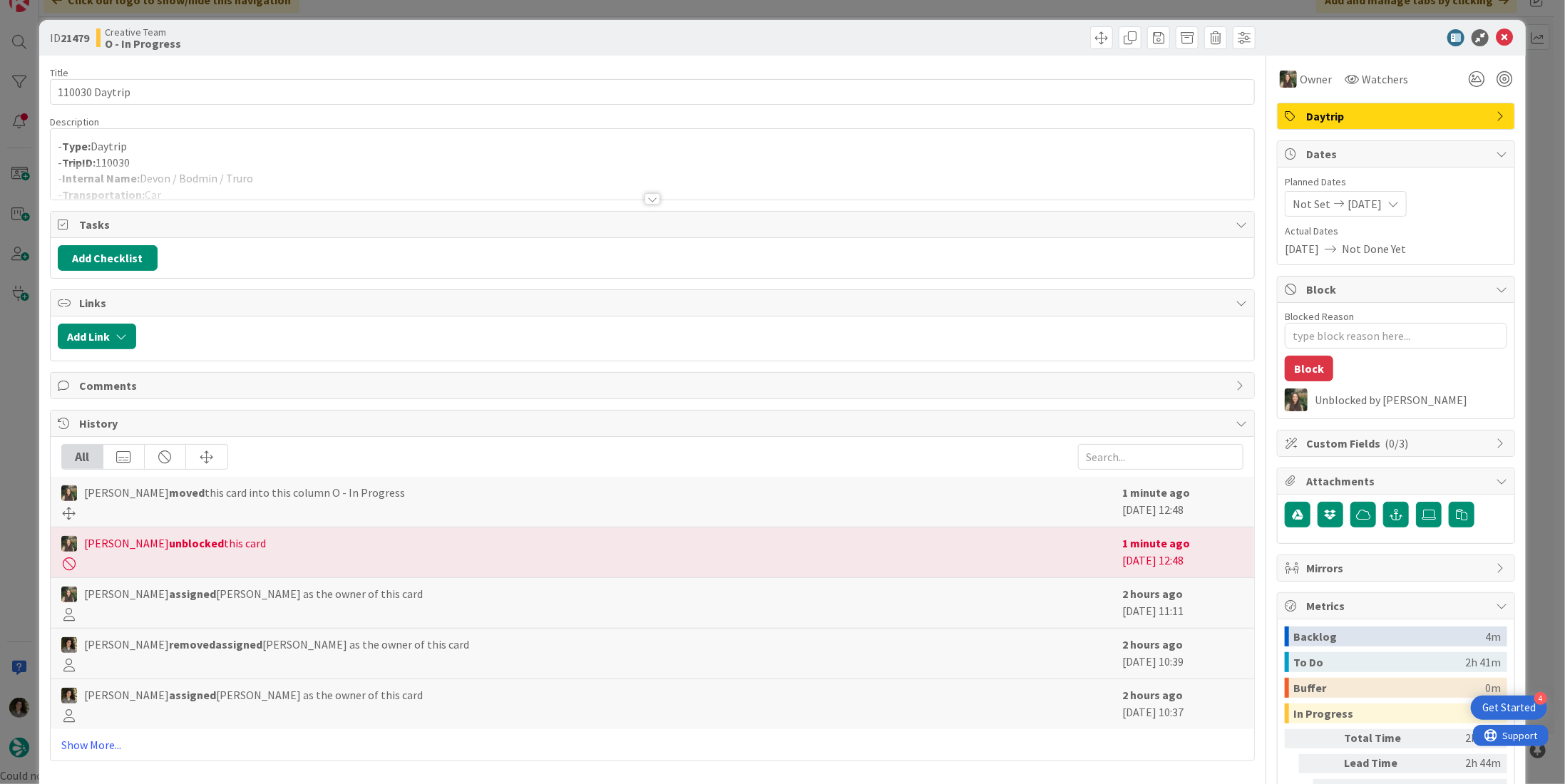
type textarea "x"
click at [166, 170] on div at bounding box center [652, 181] width 1203 height 36
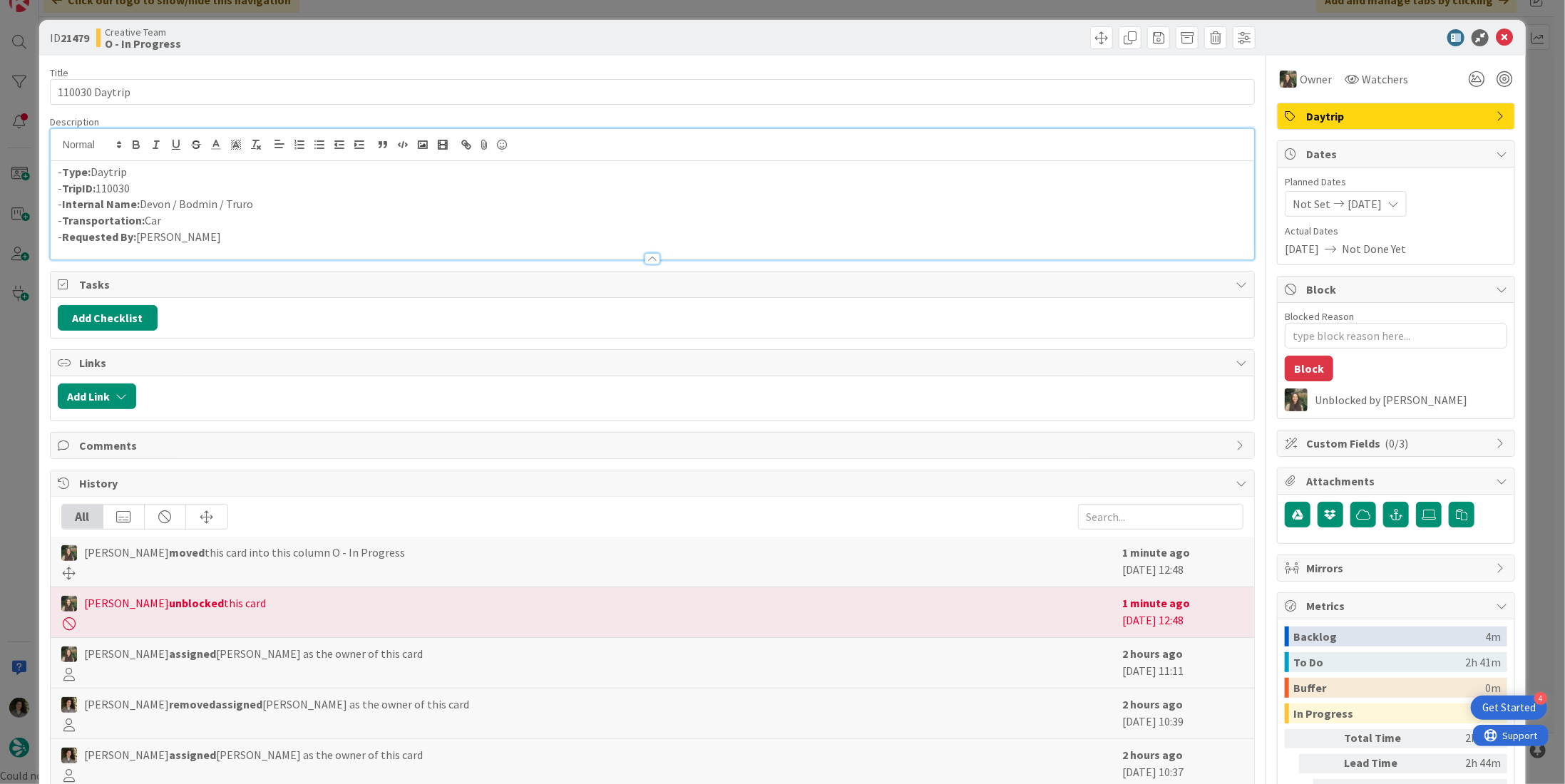
click at [171, 198] on p "- Internal Name: Devon / Bodmin / Truro" at bounding box center [652, 204] width 1189 height 16
click at [948, 68] on div "Title 14 / 128" at bounding box center [652, 72] width 1205 height 13
click at [1496, 38] on icon at bounding box center [1504, 37] width 17 height 17
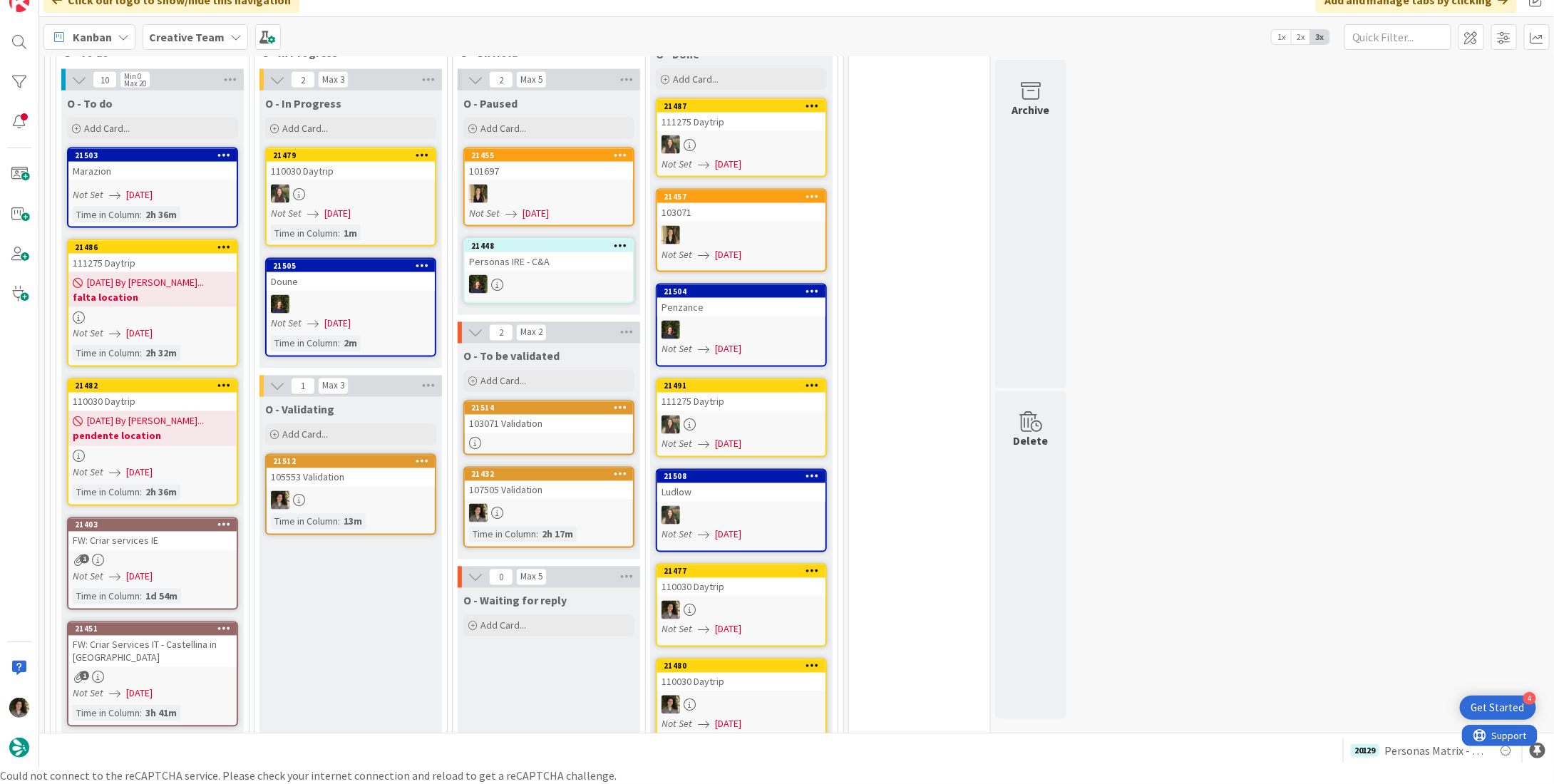
click at [140, 450] on div at bounding box center [152, 456] width 168 height 12
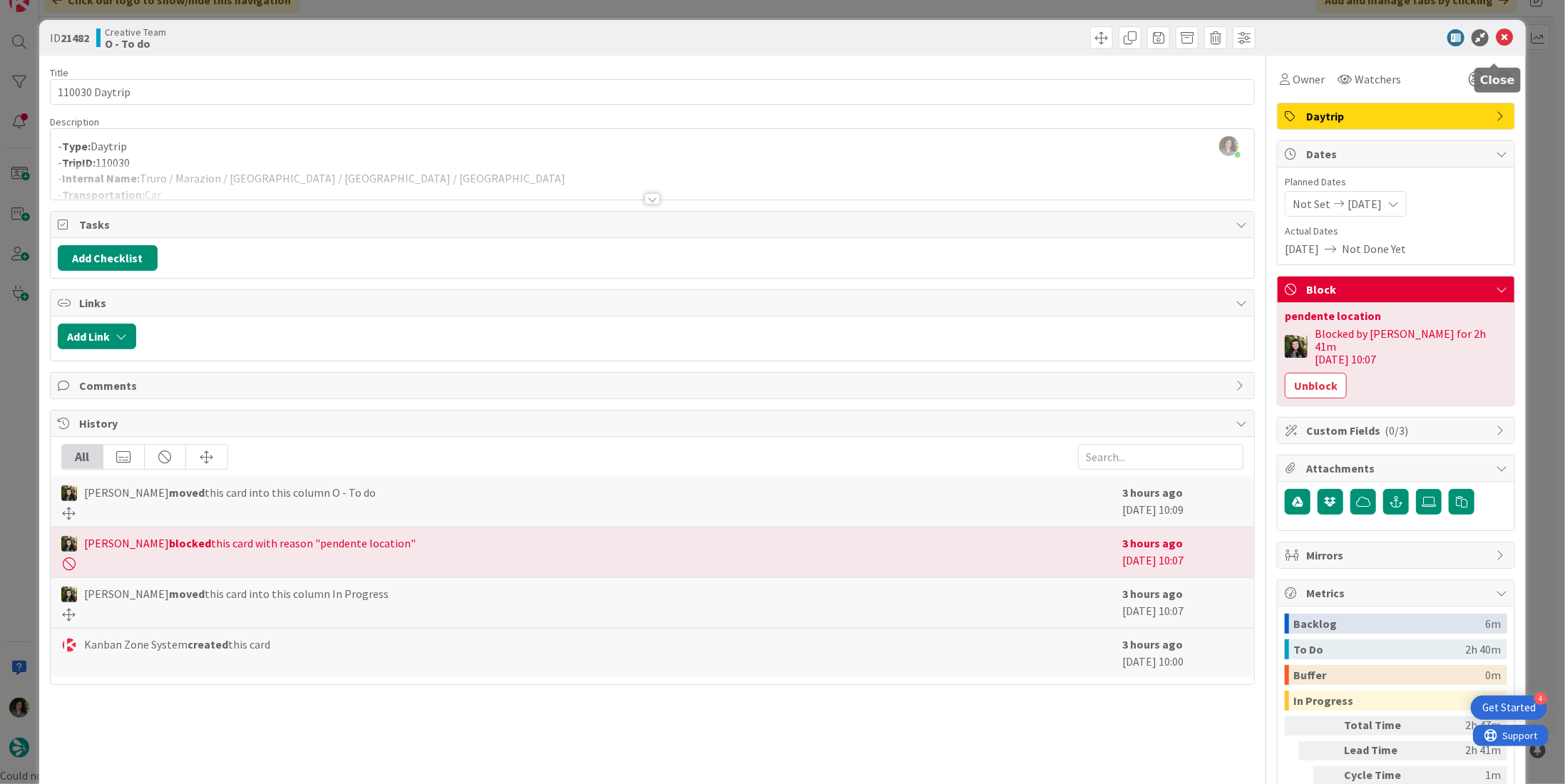
click at [1498, 33] on icon at bounding box center [1504, 37] width 17 height 17
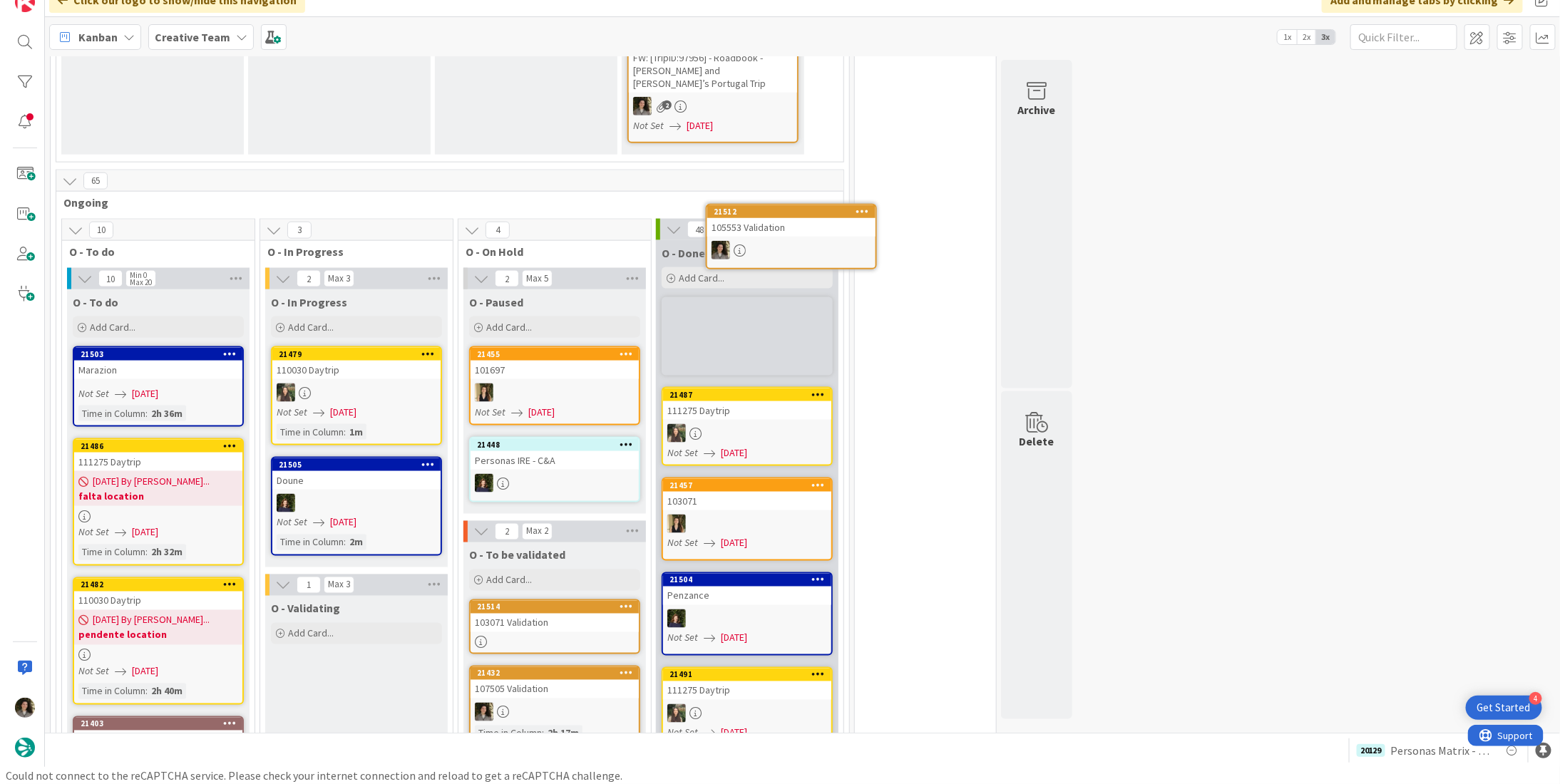
scroll to position [889, 0]
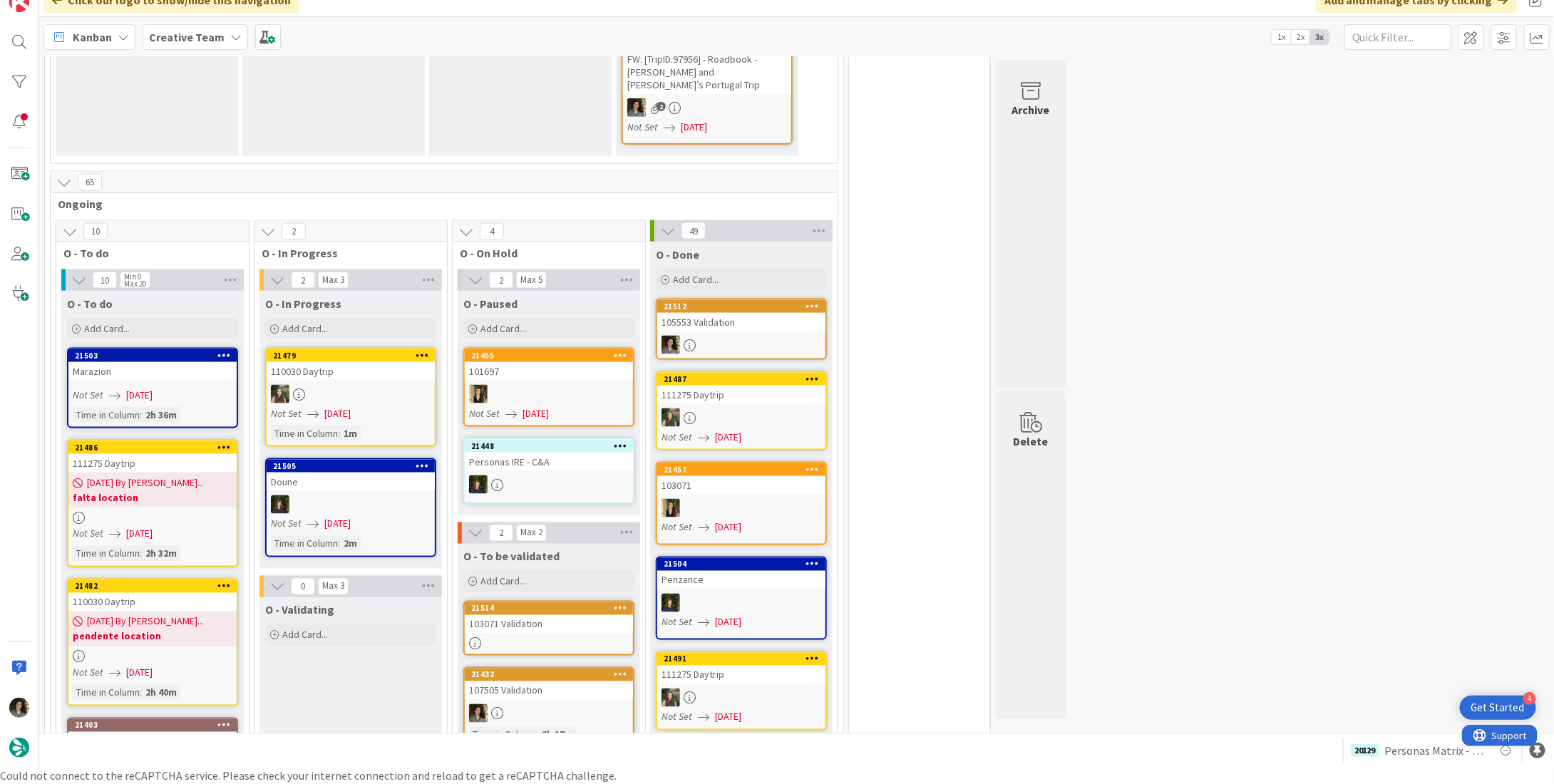
click at [735, 303] on link "21512 105553 Validation" at bounding box center [741, 329] width 171 height 61
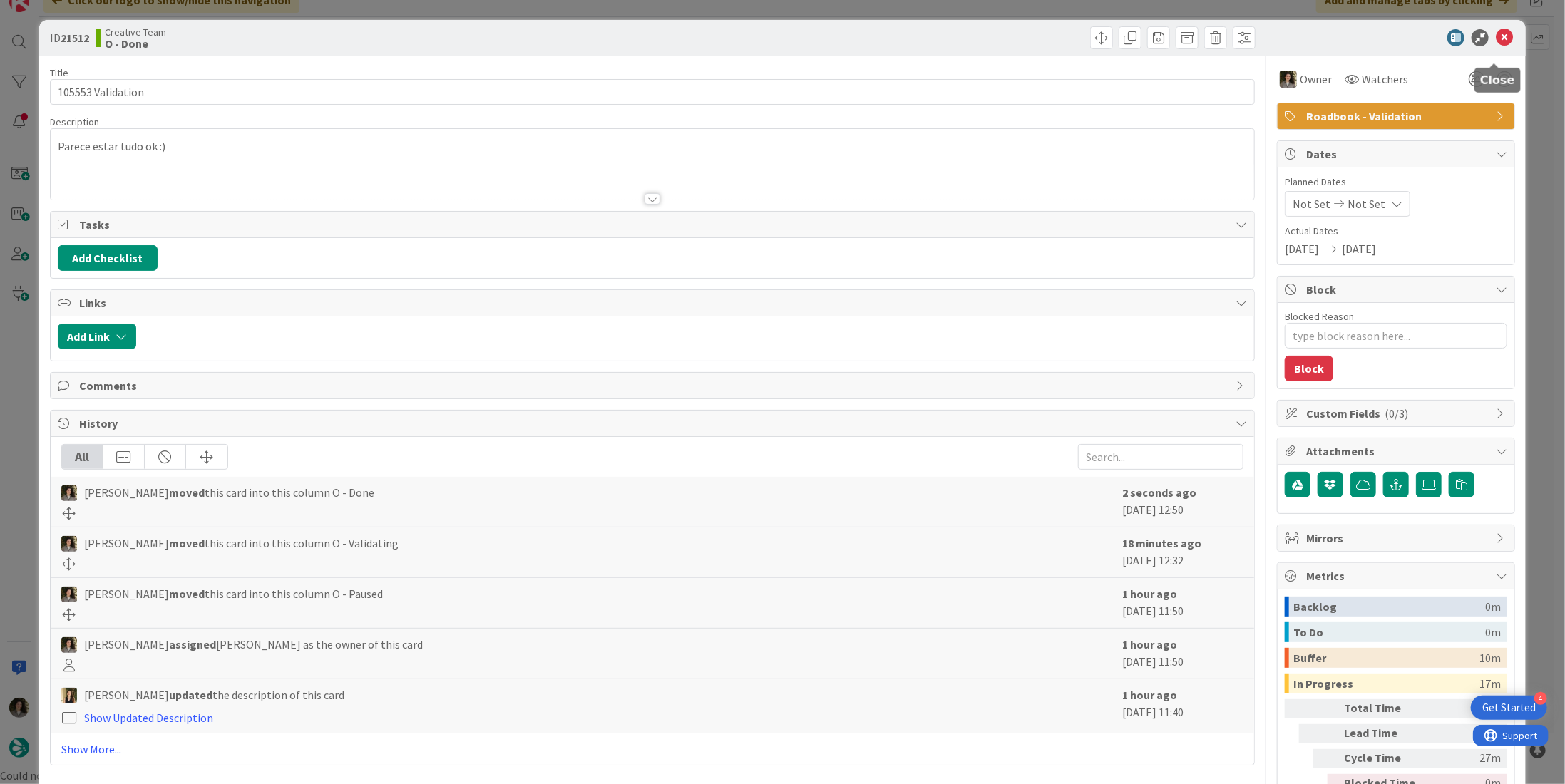
click at [1496, 39] on icon at bounding box center [1504, 37] width 17 height 17
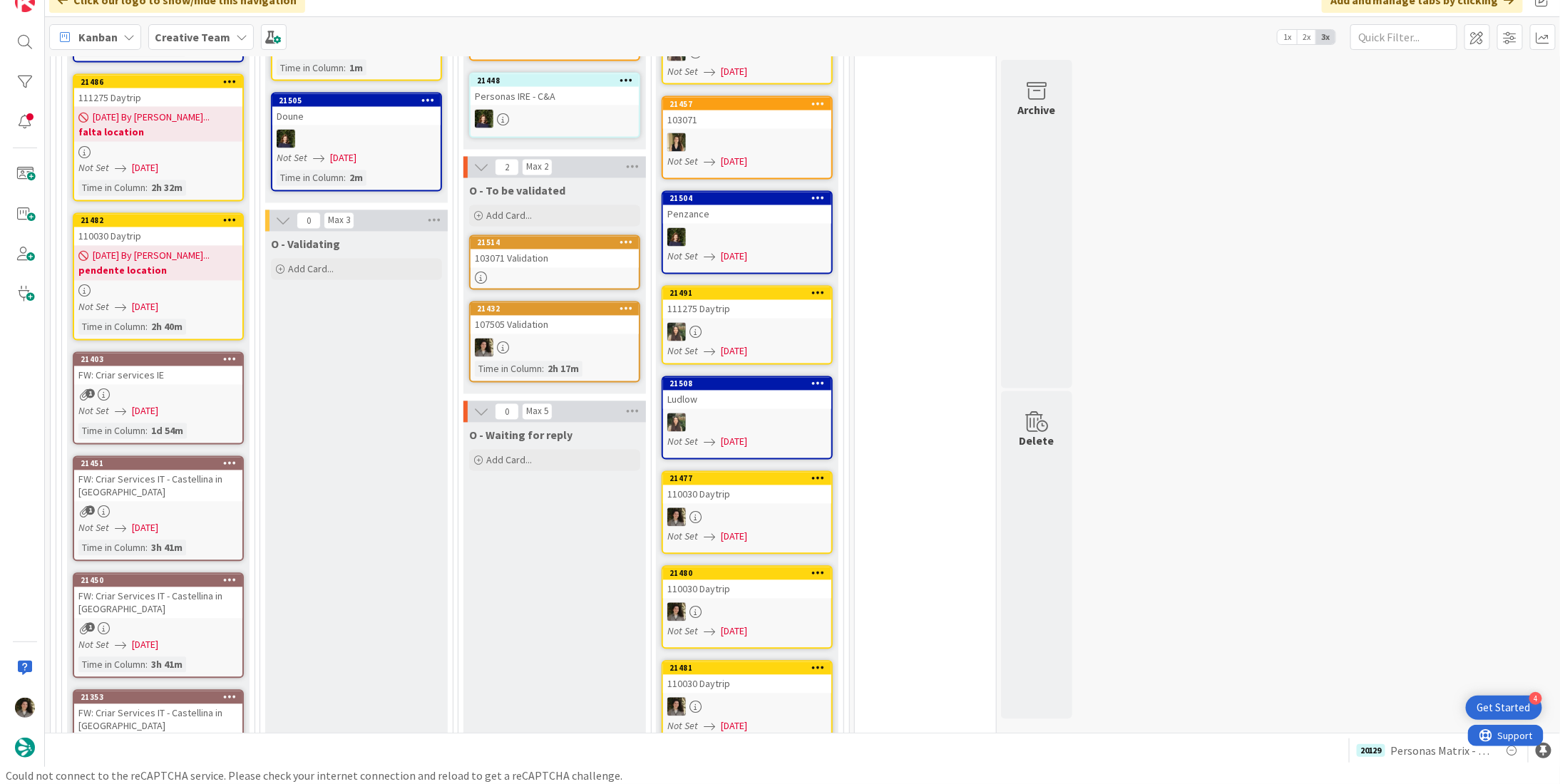
scroll to position [1174, 0]
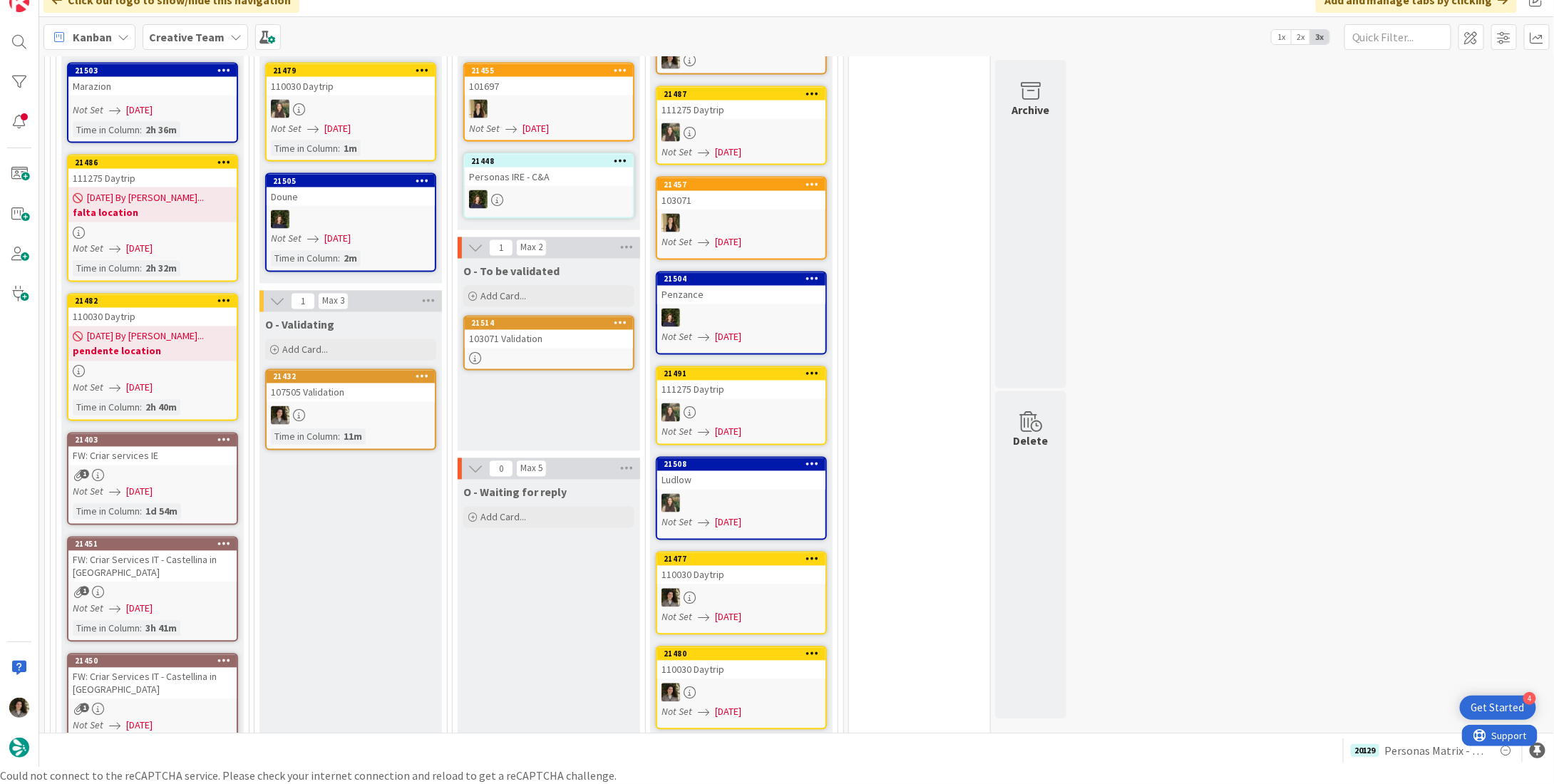
click at [357, 384] on div "107505 Validation" at bounding box center [351, 393] width 168 height 19
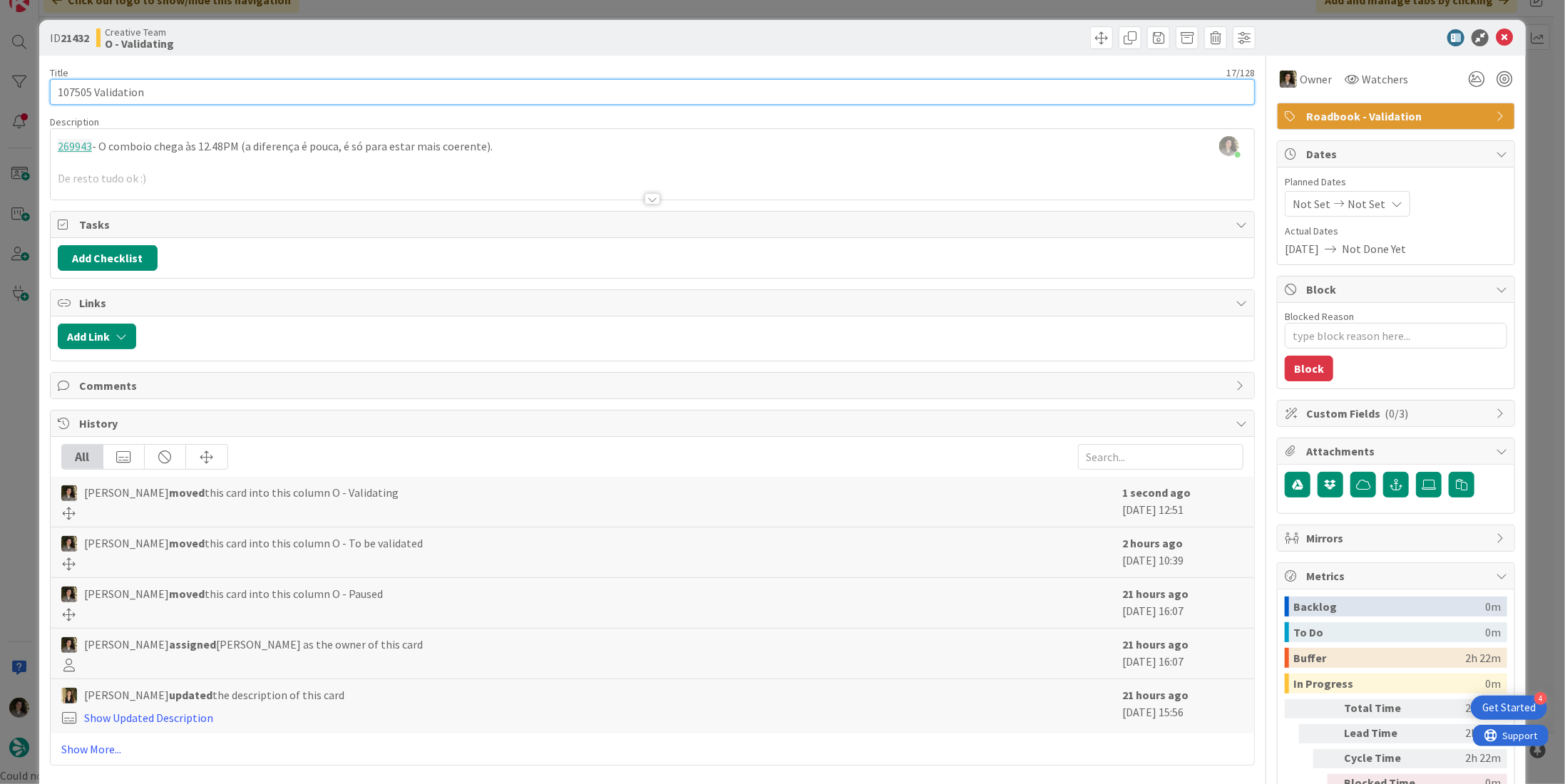
drag, startPoint x: 91, startPoint y: 87, endPoint x: 7, endPoint y: 82, distance: 84.1
click at [7, 82] on div "ID 21432 Creative Team O - Validating Title 17 / 128 107505 Validation Descript…" at bounding box center [782, 392] width 1565 height 784
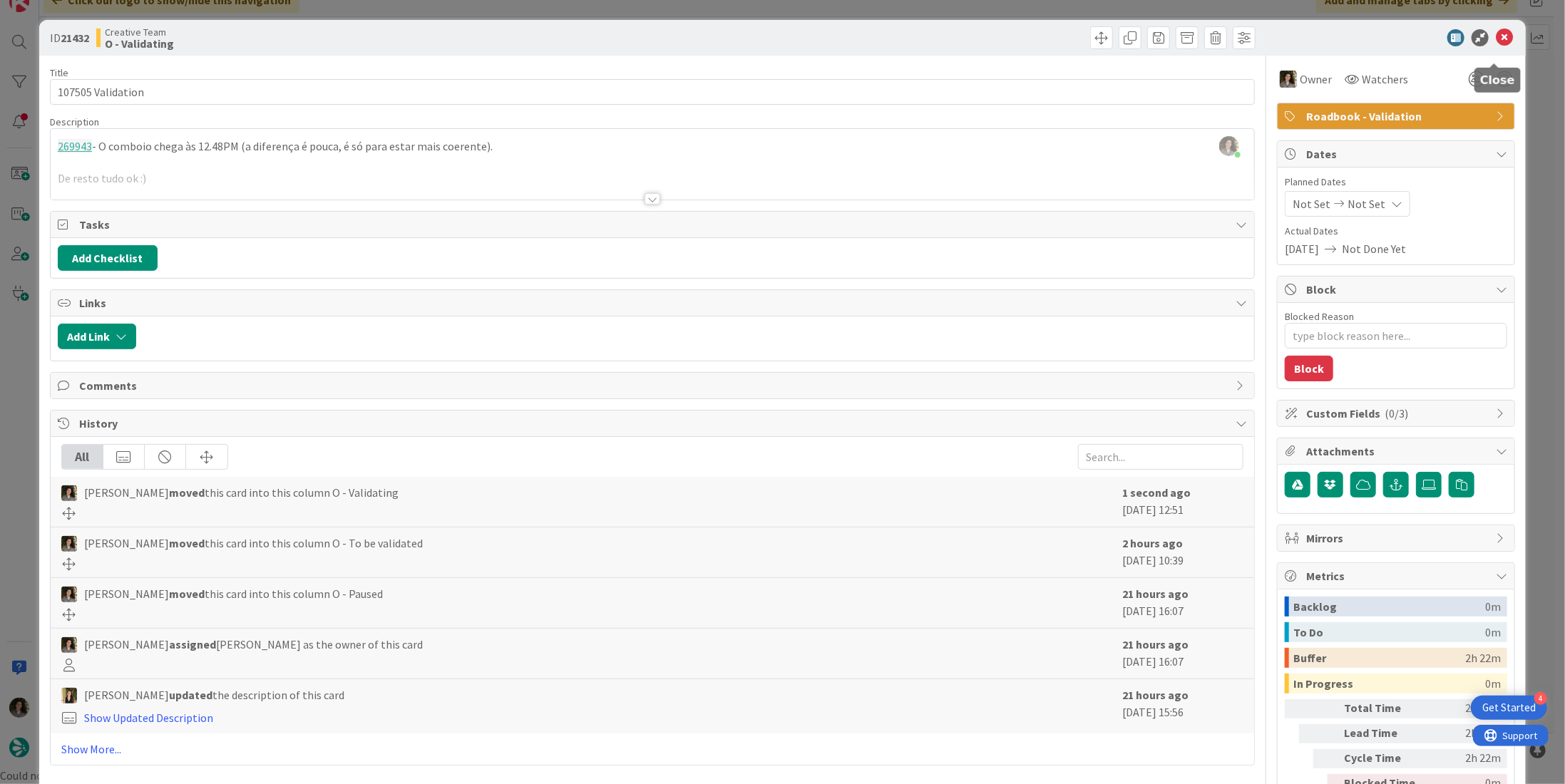
click at [1496, 33] on icon at bounding box center [1504, 37] width 17 height 17
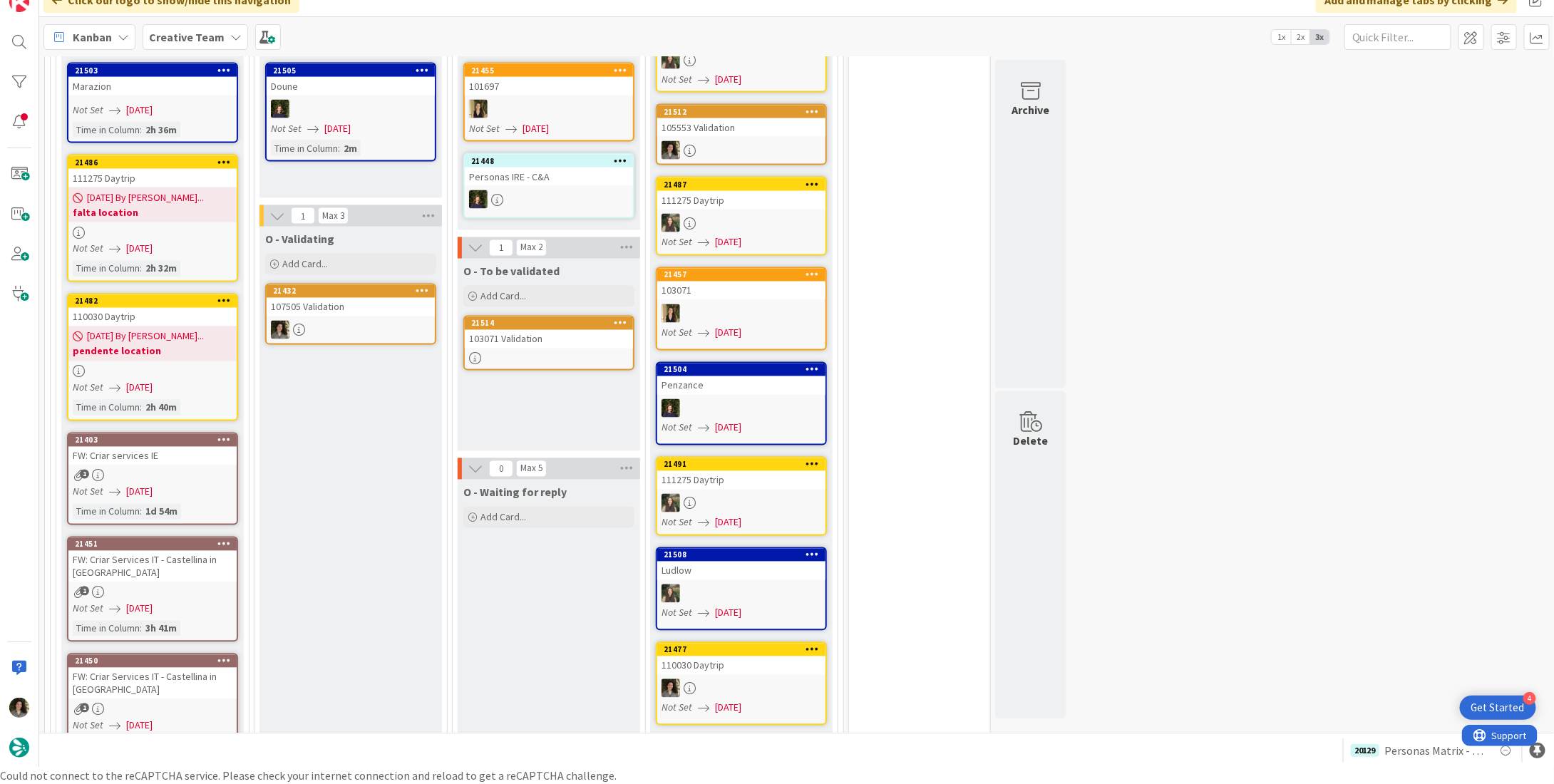
click at [539, 352] on div at bounding box center [548, 358] width 168 height 12
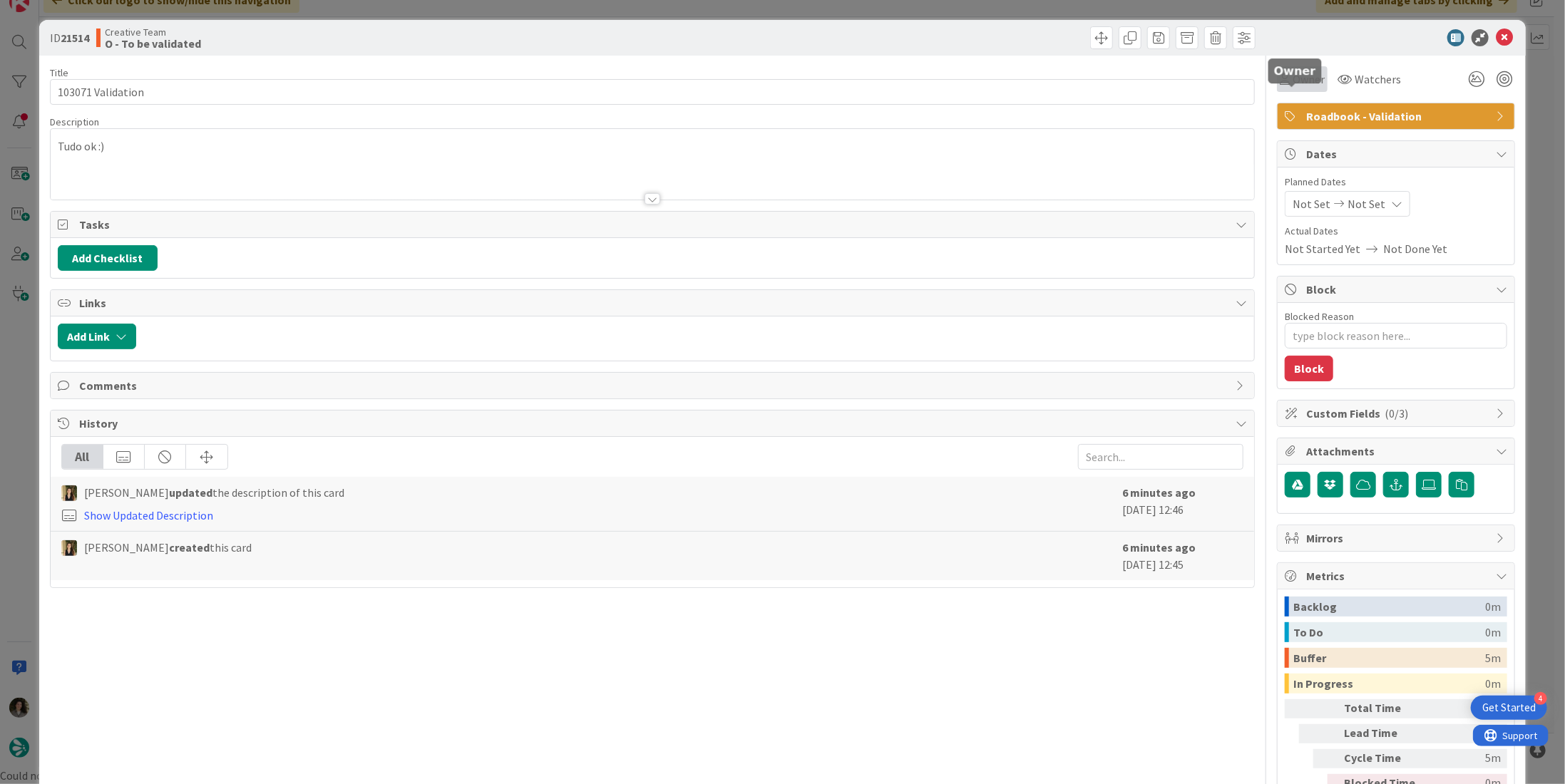
click at [1300, 86] on span "Owner" at bounding box center [1308, 79] width 32 height 17
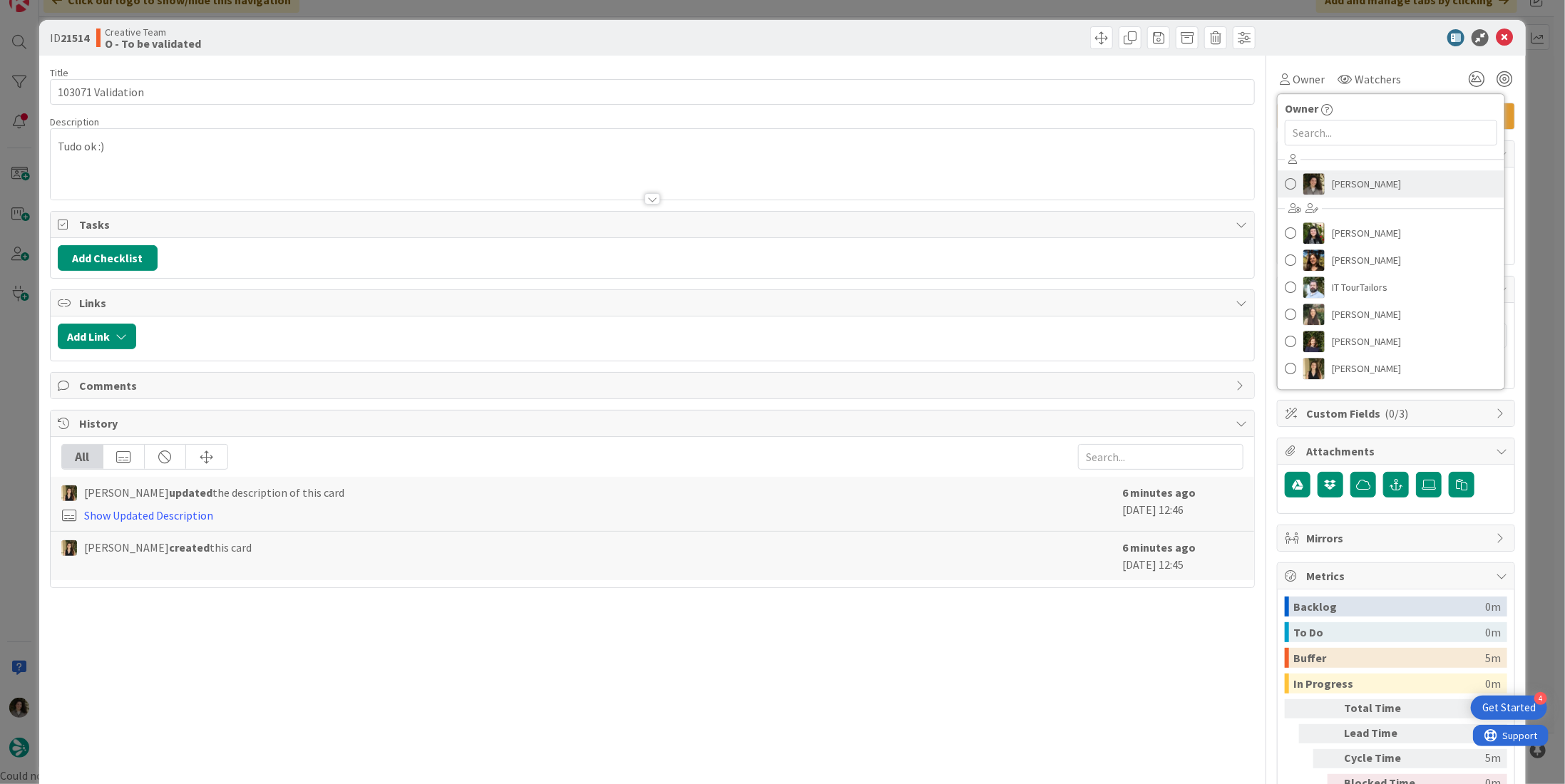
click at [1362, 194] on link "[PERSON_NAME]" at bounding box center [1390, 184] width 227 height 27
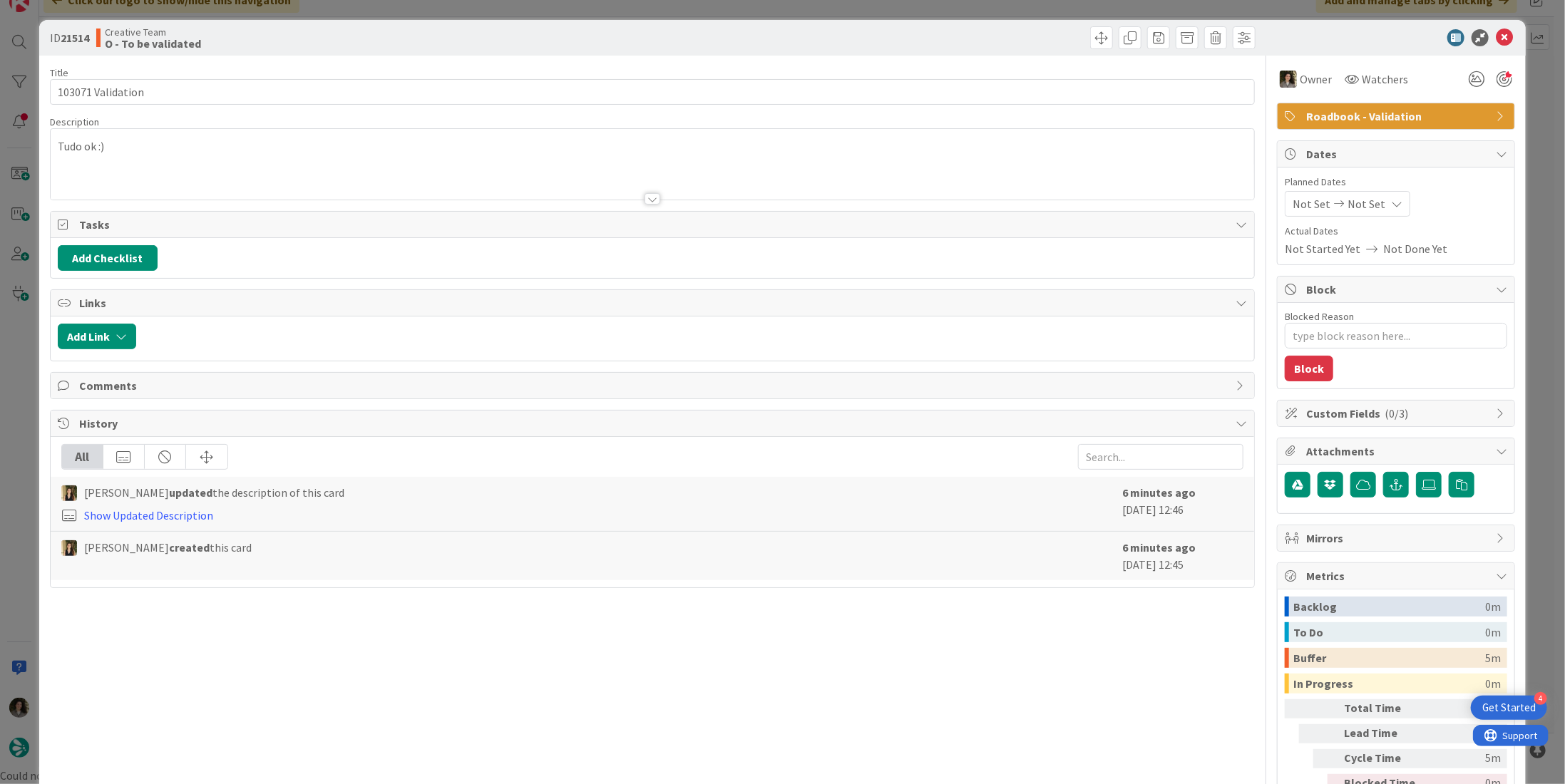
type textarea "x"
click at [1502, 42] on icon at bounding box center [1504, 37] width 17 height 17
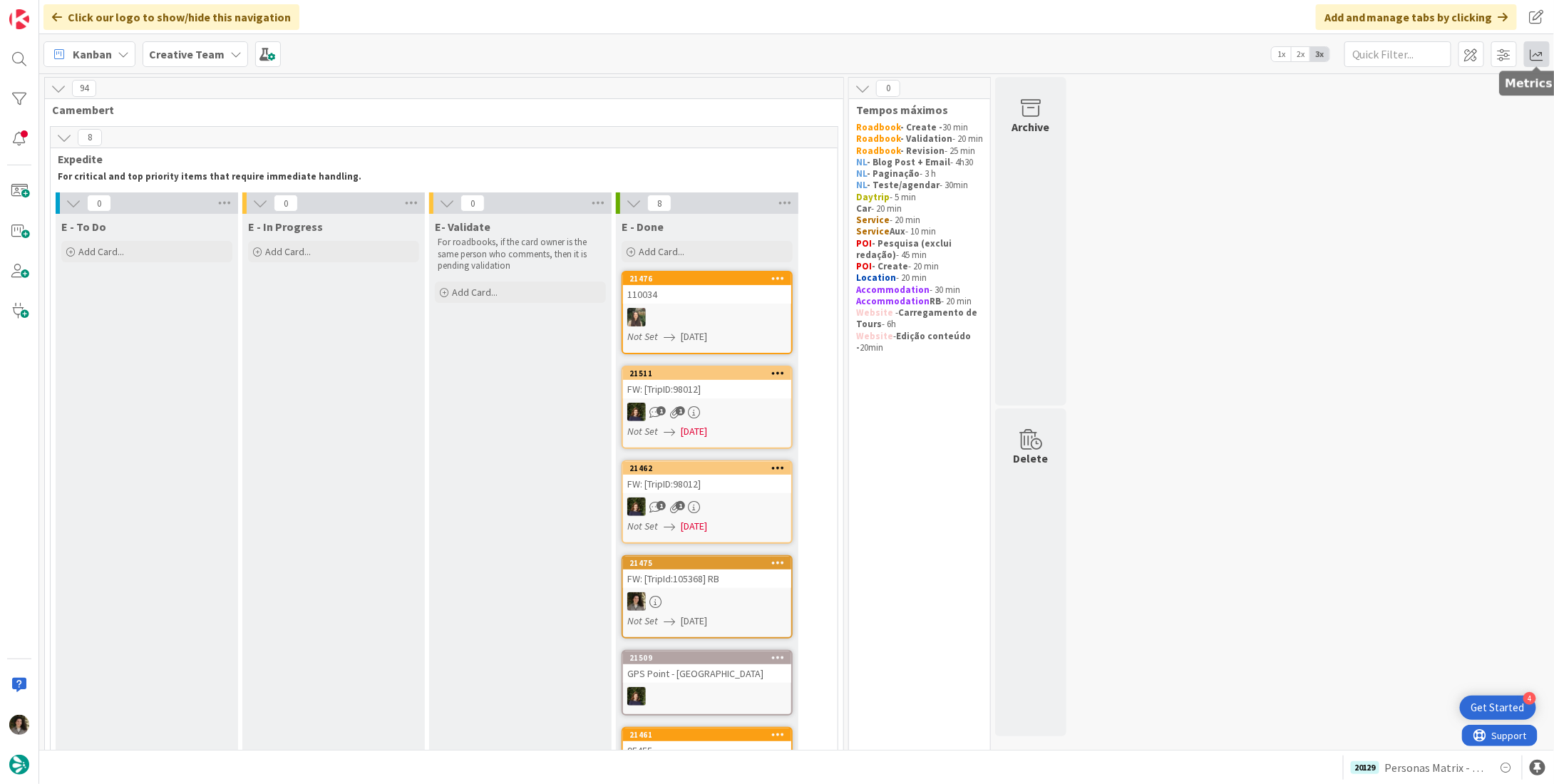
drag, startPoint x: 1537, startPoint y: 53, endPoint x: 1524, endPoint y: 64, distance: 17.0
click at [1537, 53] on span at bounding box center [1537, 54] width 26 height 26
click at [1420, 155] on div "Allocation" at bounding box center [1413, 161] width 96 height 15
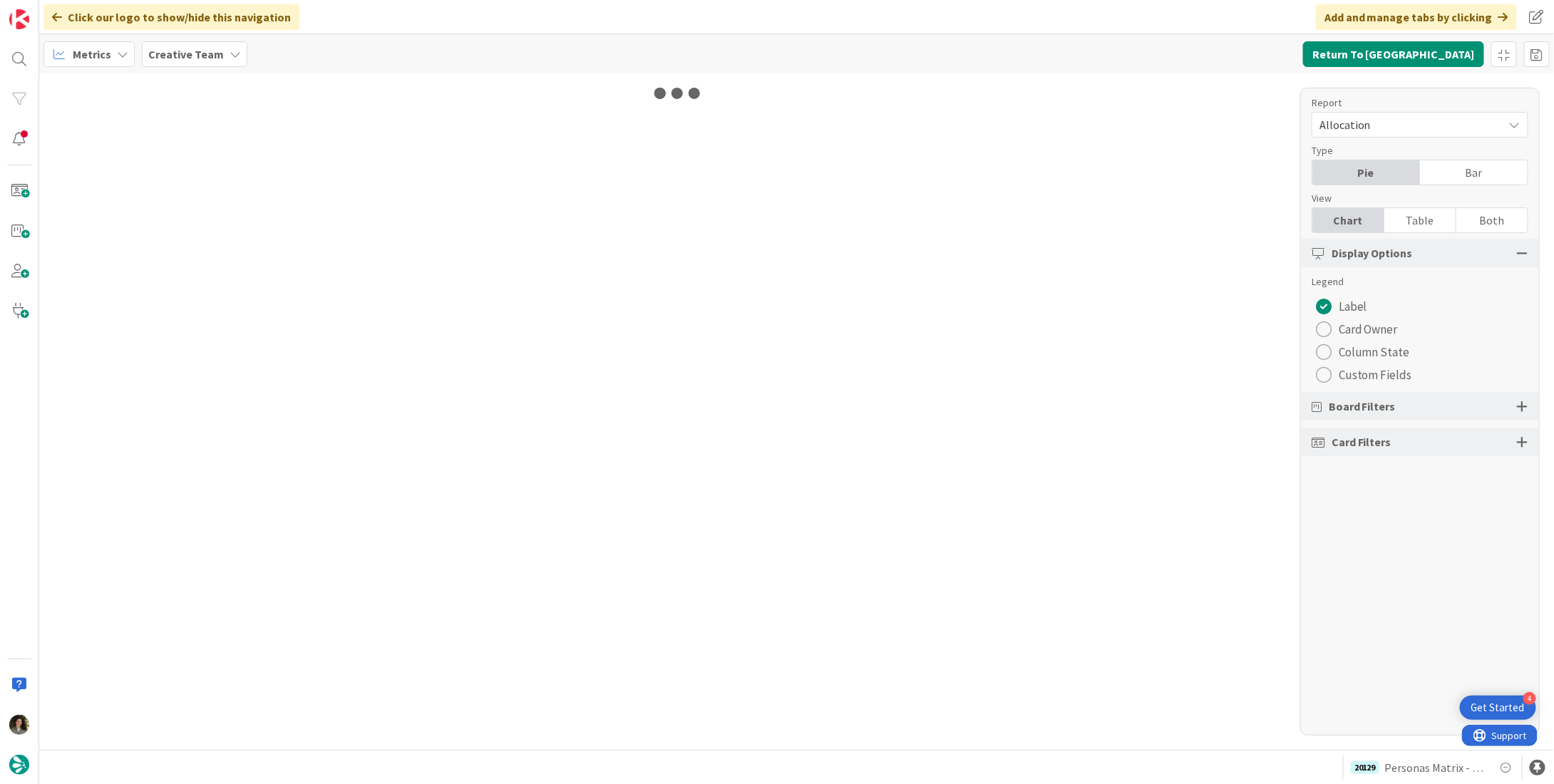
click at [1420, 218] on div "Table" at bounding box center [1420, 220] width 72 height 24
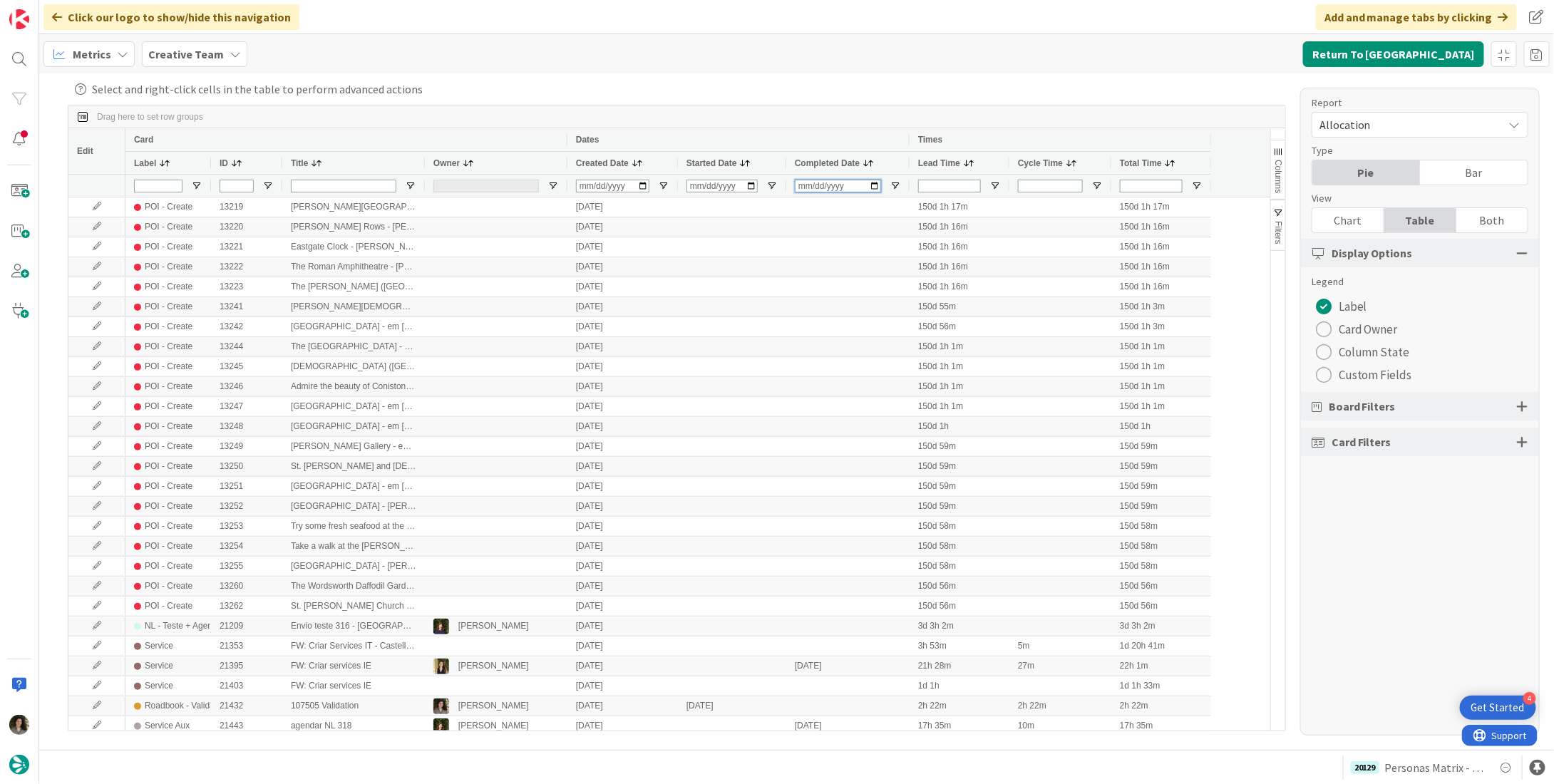
click at [805, 183] on input "Completed Date Filter Input" at bounding box center [838, 186] width 86 height 13
type input "2025-08-22"
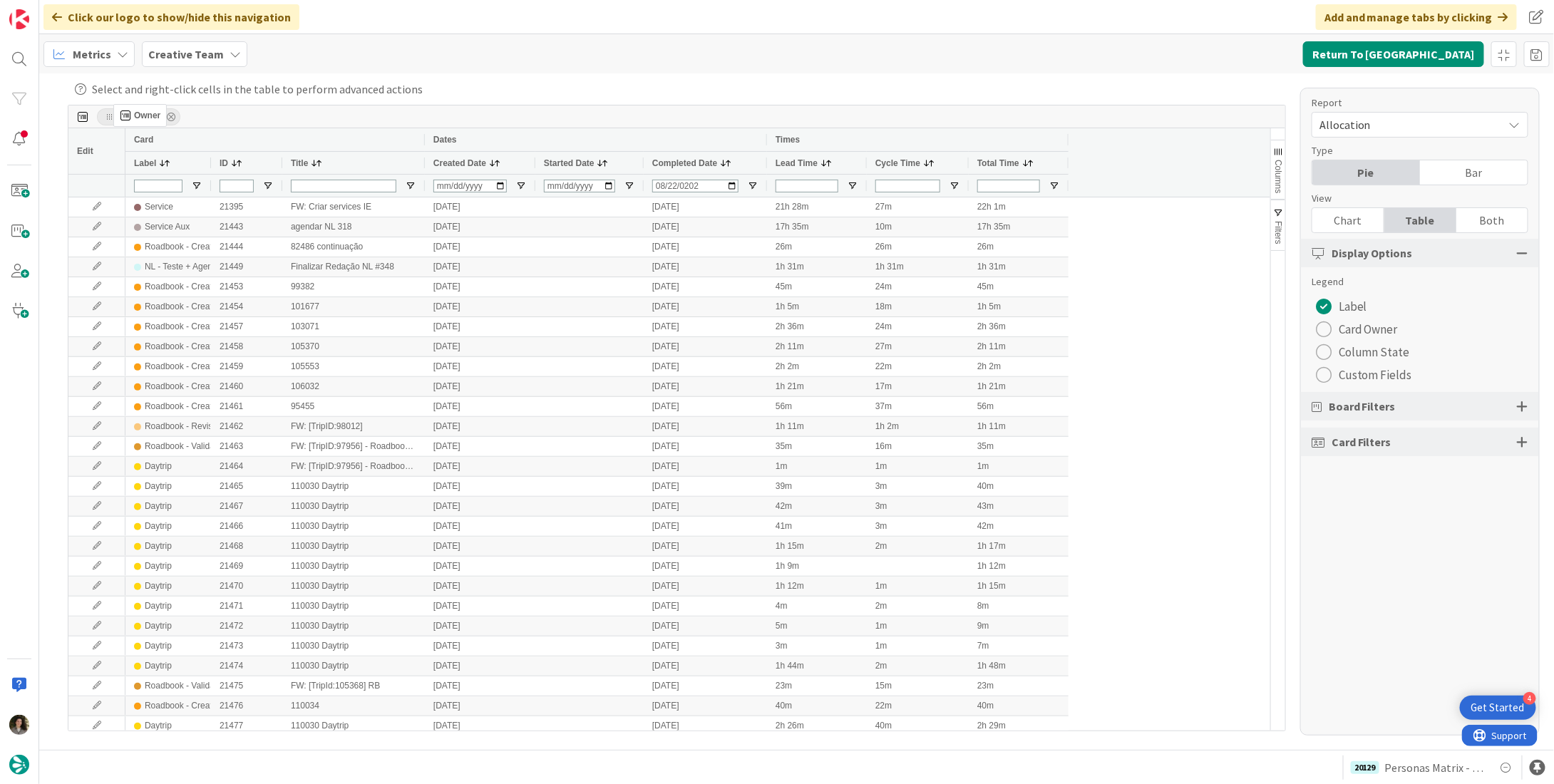
drag, startPoint x: 455, startPoint y: 165, endPoint x: 120, endPoint y: 110, distance: 339.5
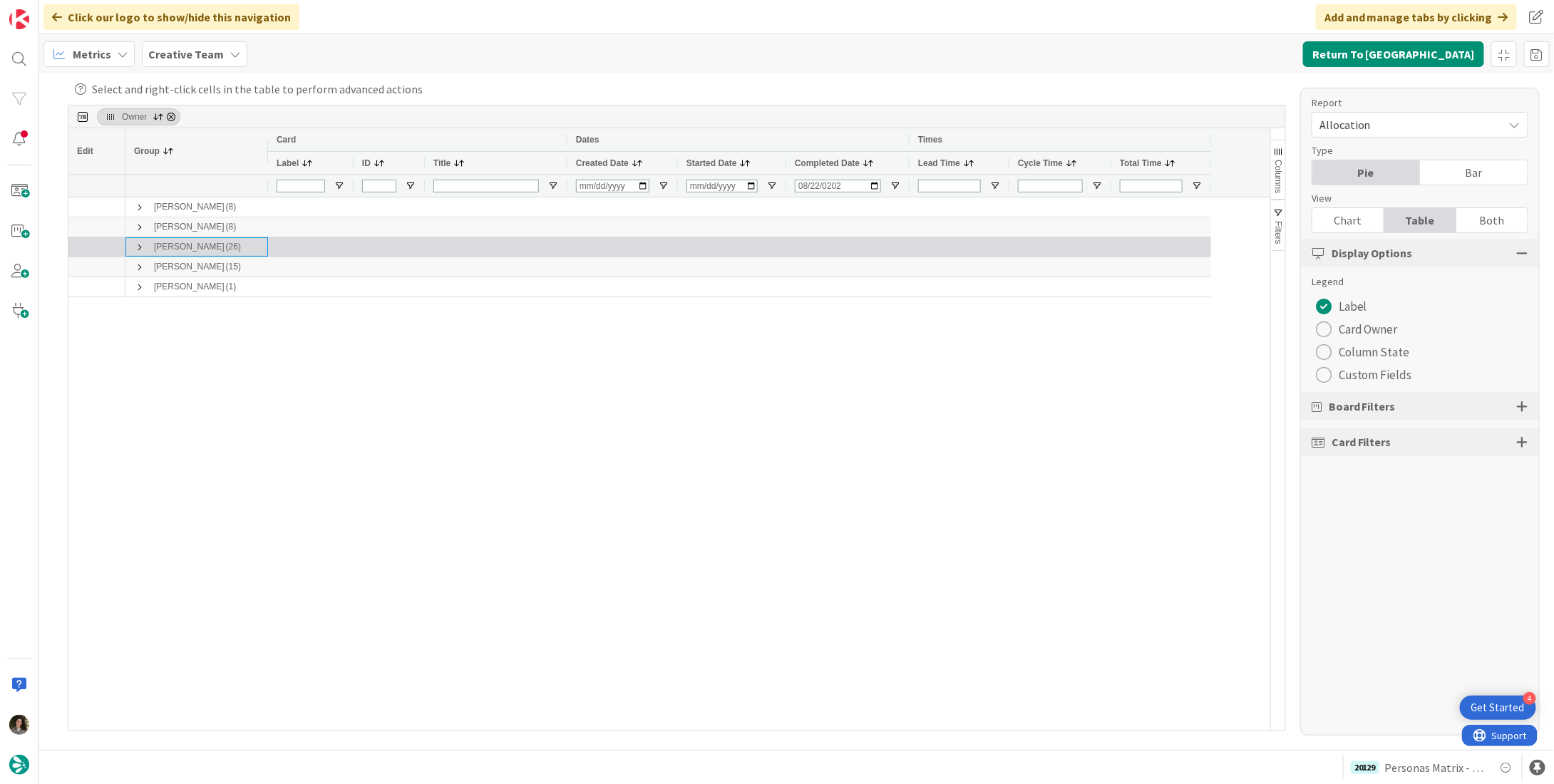
click at [135, 250] on span at bounding box center [140, 247] width 12 height 12
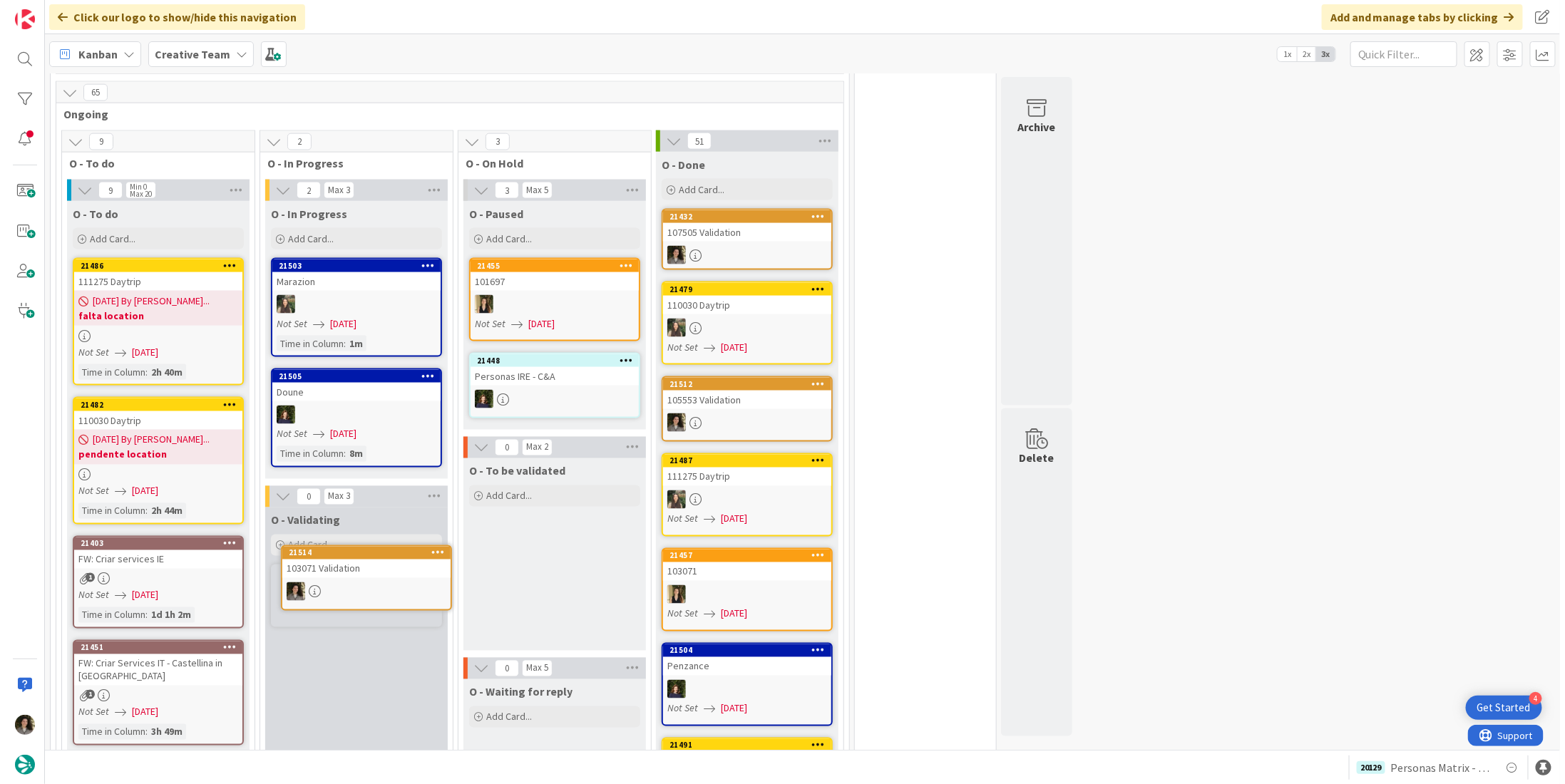
scroll to position [1000, 0]
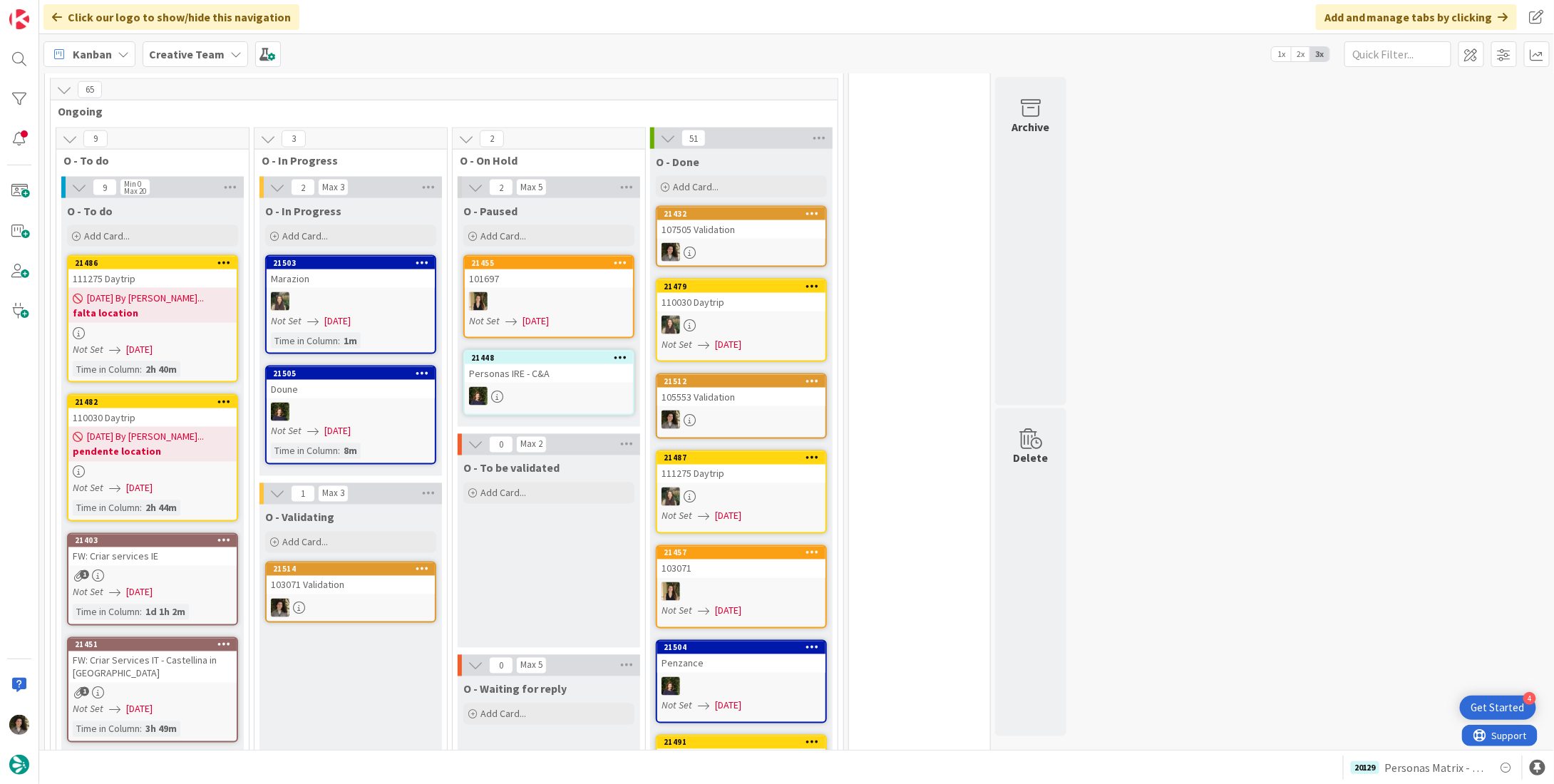
click at [358, 576] on div "103071 Validation" at bounding box center [351, 585] width 168 height 19
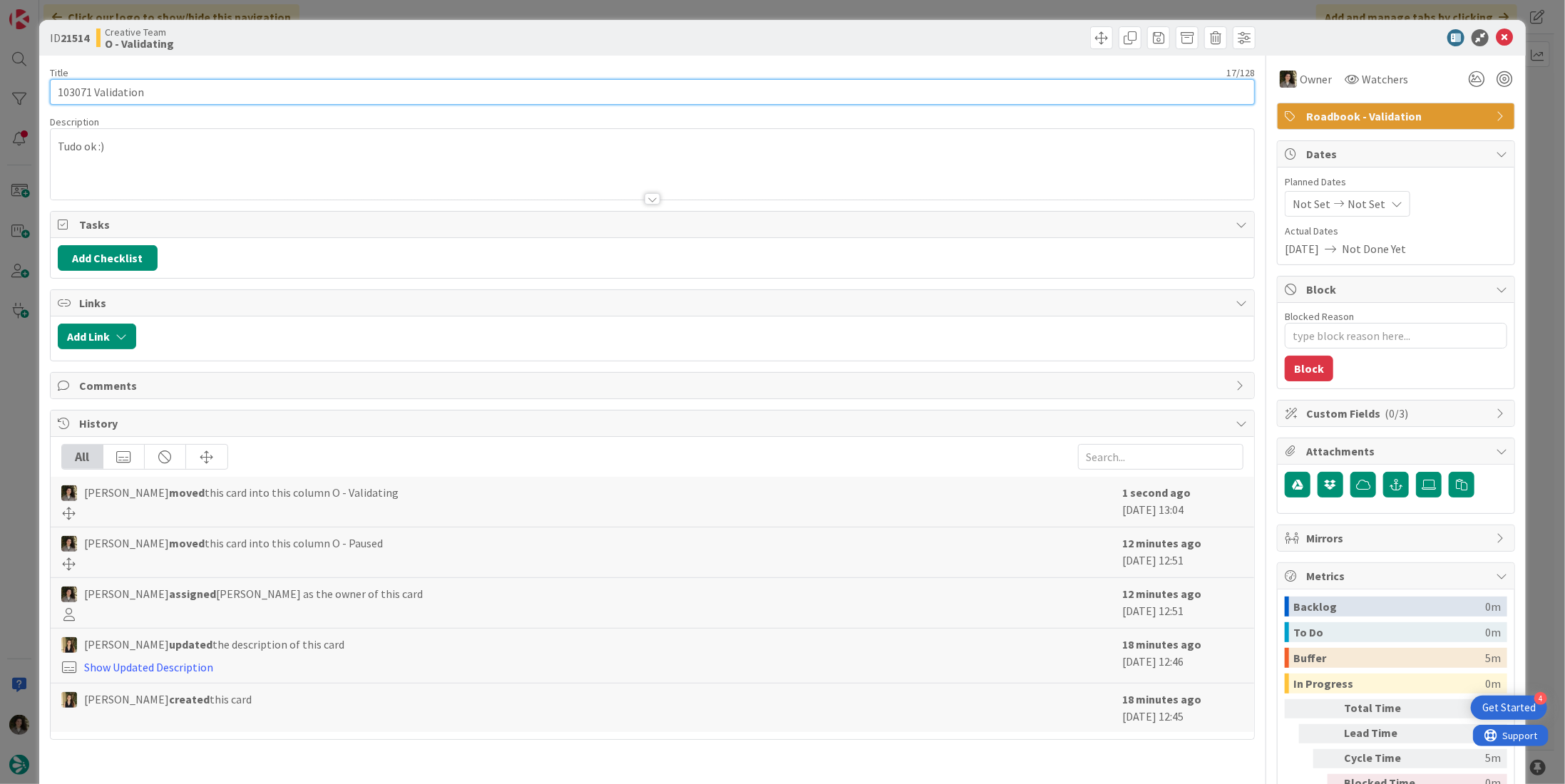
drag, startPoint x: 89, startPoint y: 96, endPoint x: 34, endPoint y: 82, distance: 56.8
click at [34, 82] on div "ID 21514 Creative Team O - Validating Title 17 / 128 103071 Validation Descript…" at bounding box center [782, 392] width 1565 height 784
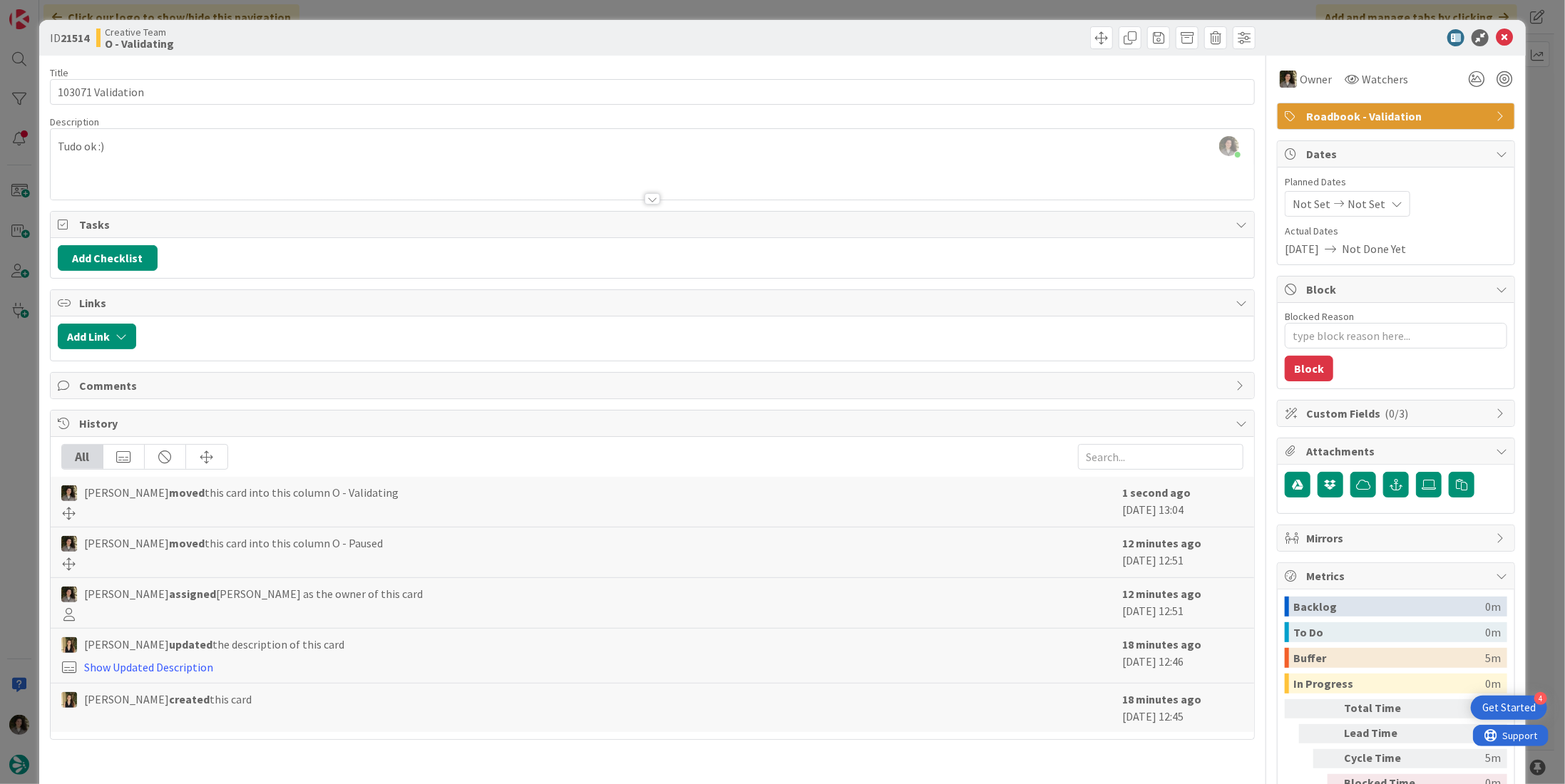
type textarea "x"
click at [1500, 37] on icon at bounding box center [1504, 37] width 17 height 17
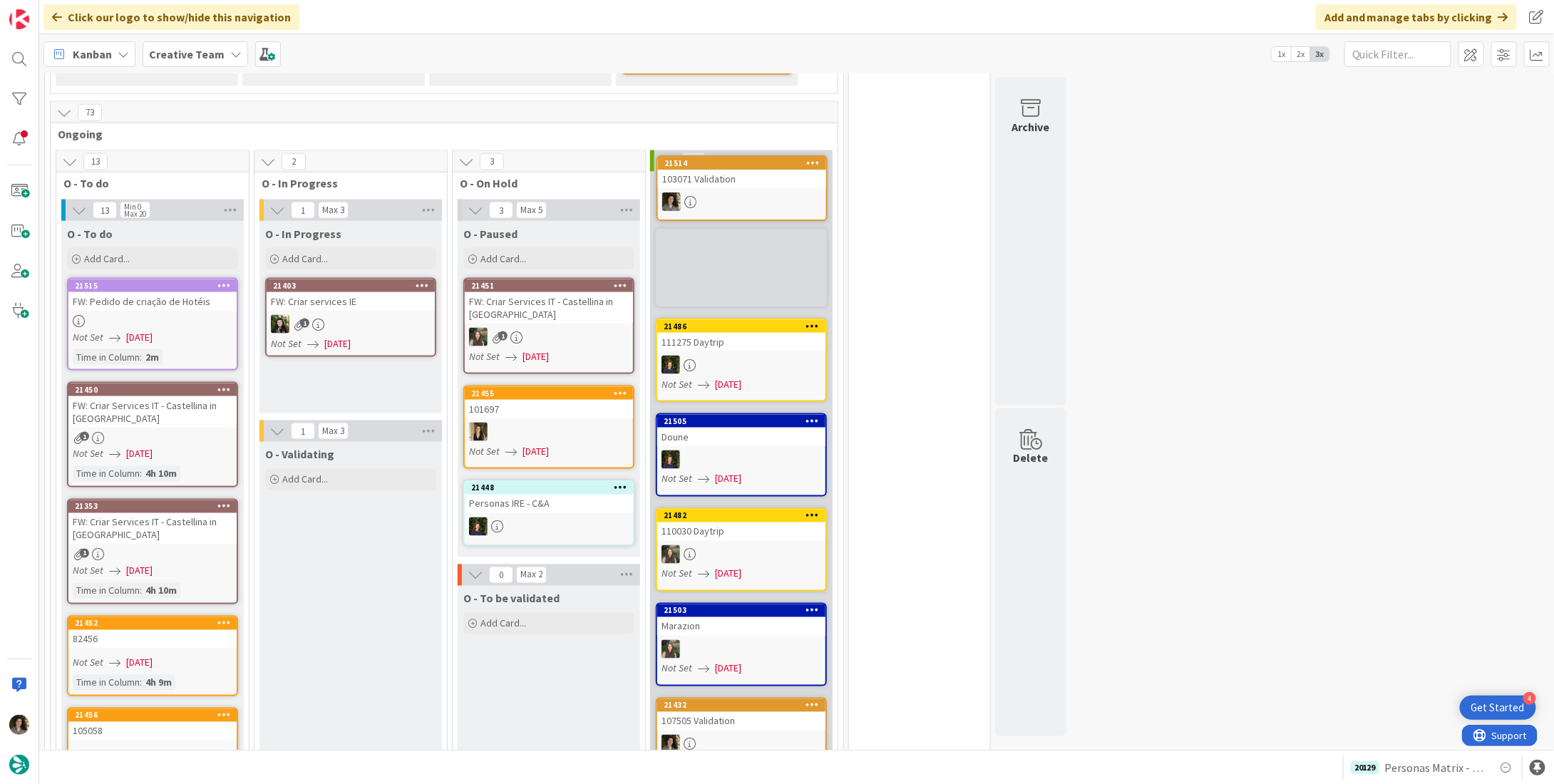
scroll to position [963, 0]
